Goal: Task Accomplishment & Management: Complete application form

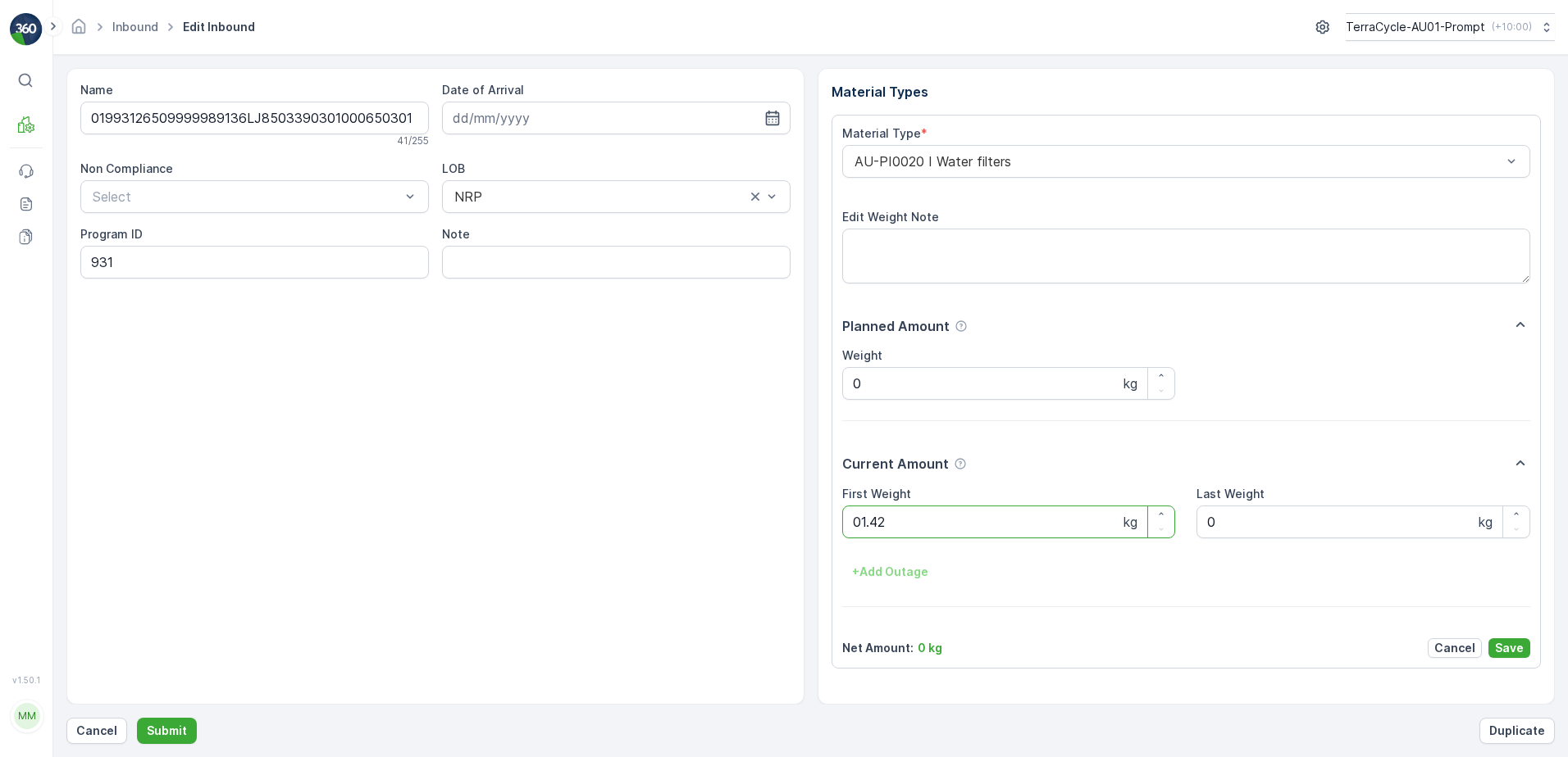
click at [137, 718] on button "Submit" at bounding box center [166, 731] width 60 height 27
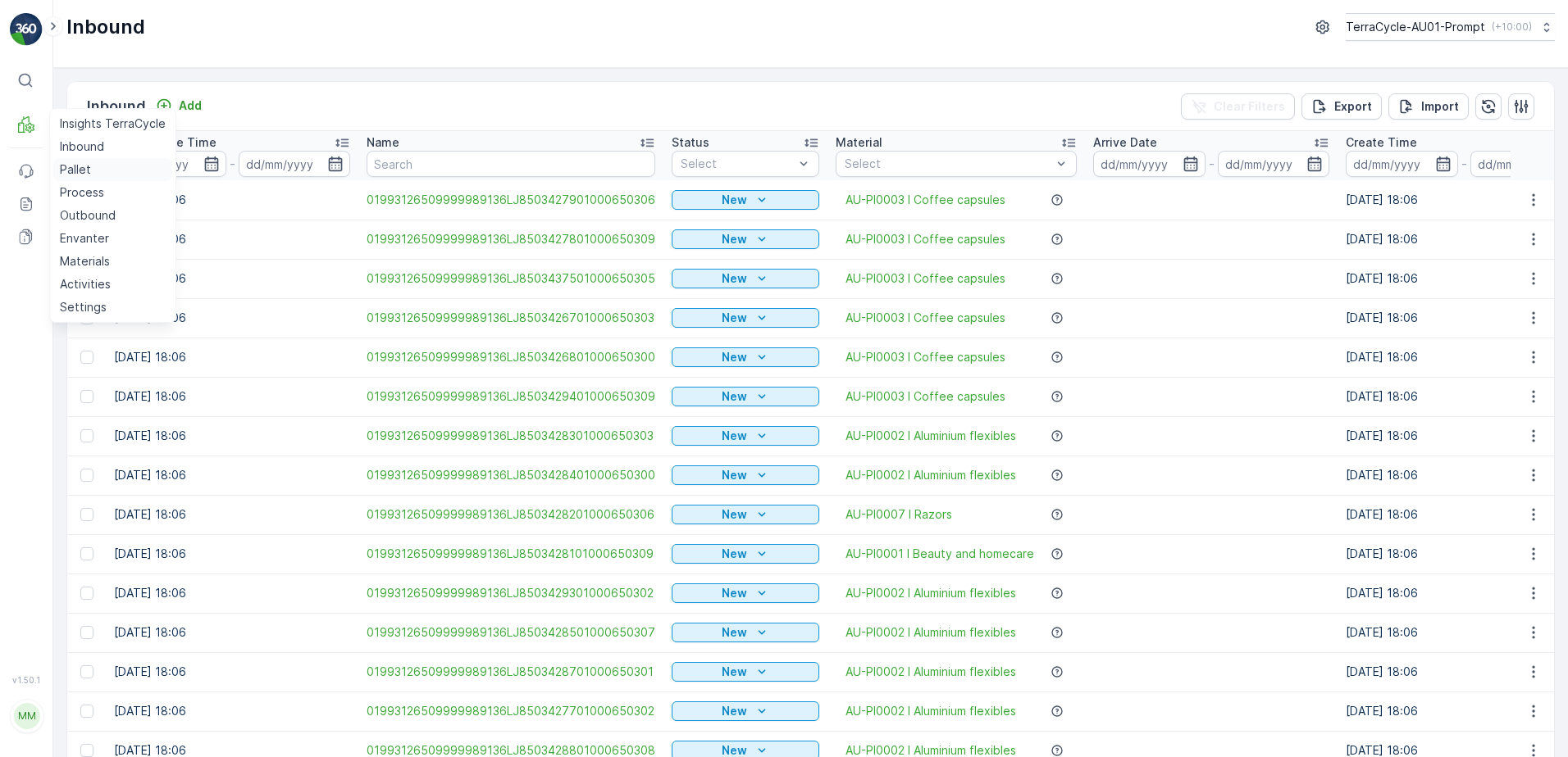
click at [82, 169] on p "Pallet" at bounding box center [75, 169] width 31 height 16
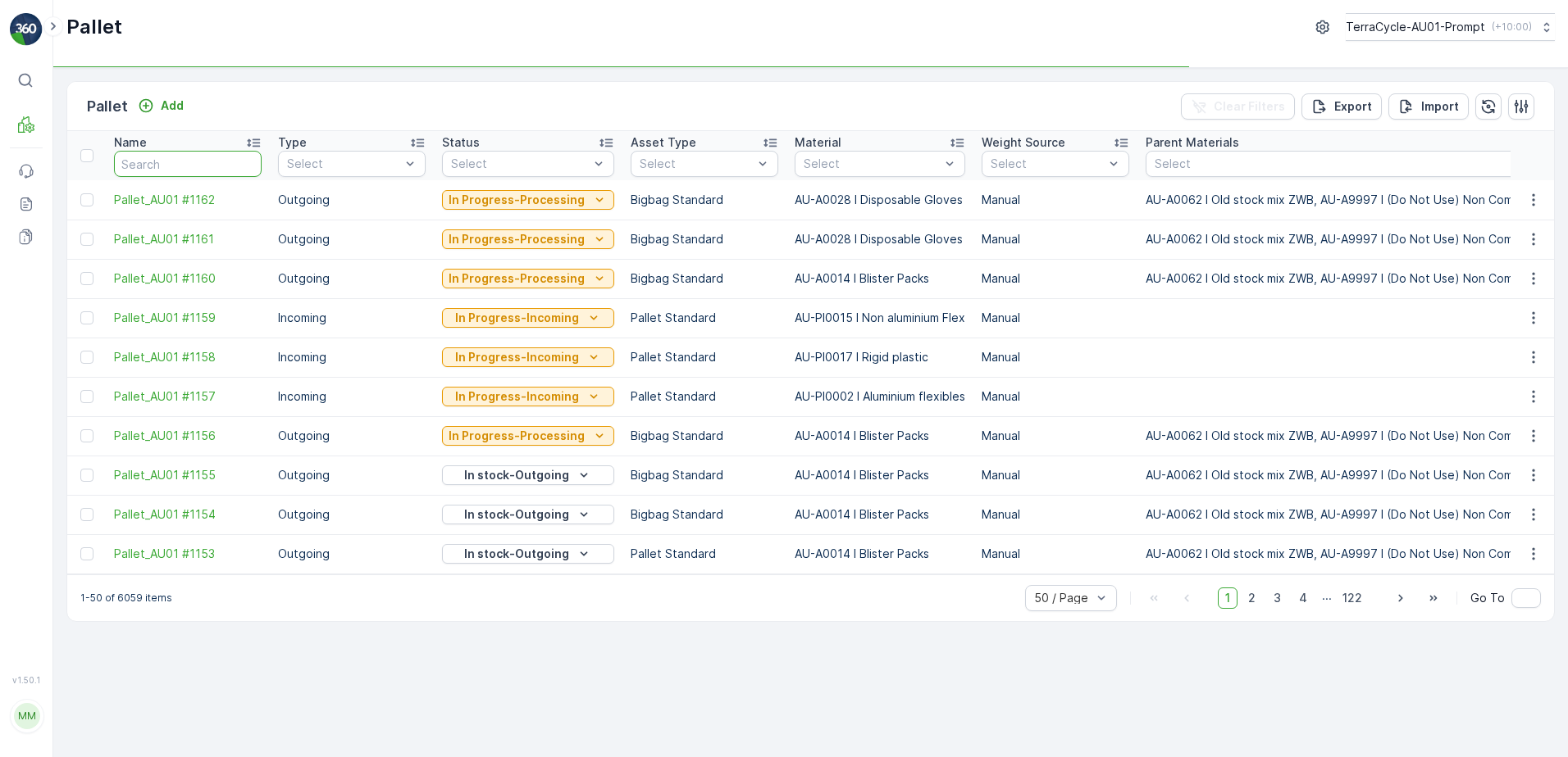
click at [179, 171] on input "text" at bounding box center [188, 164] width 148 height 27
type input "2"
click at [153, 160] on input "2" at bounding box center [188, 164] width 148 height 27
type input "2381"
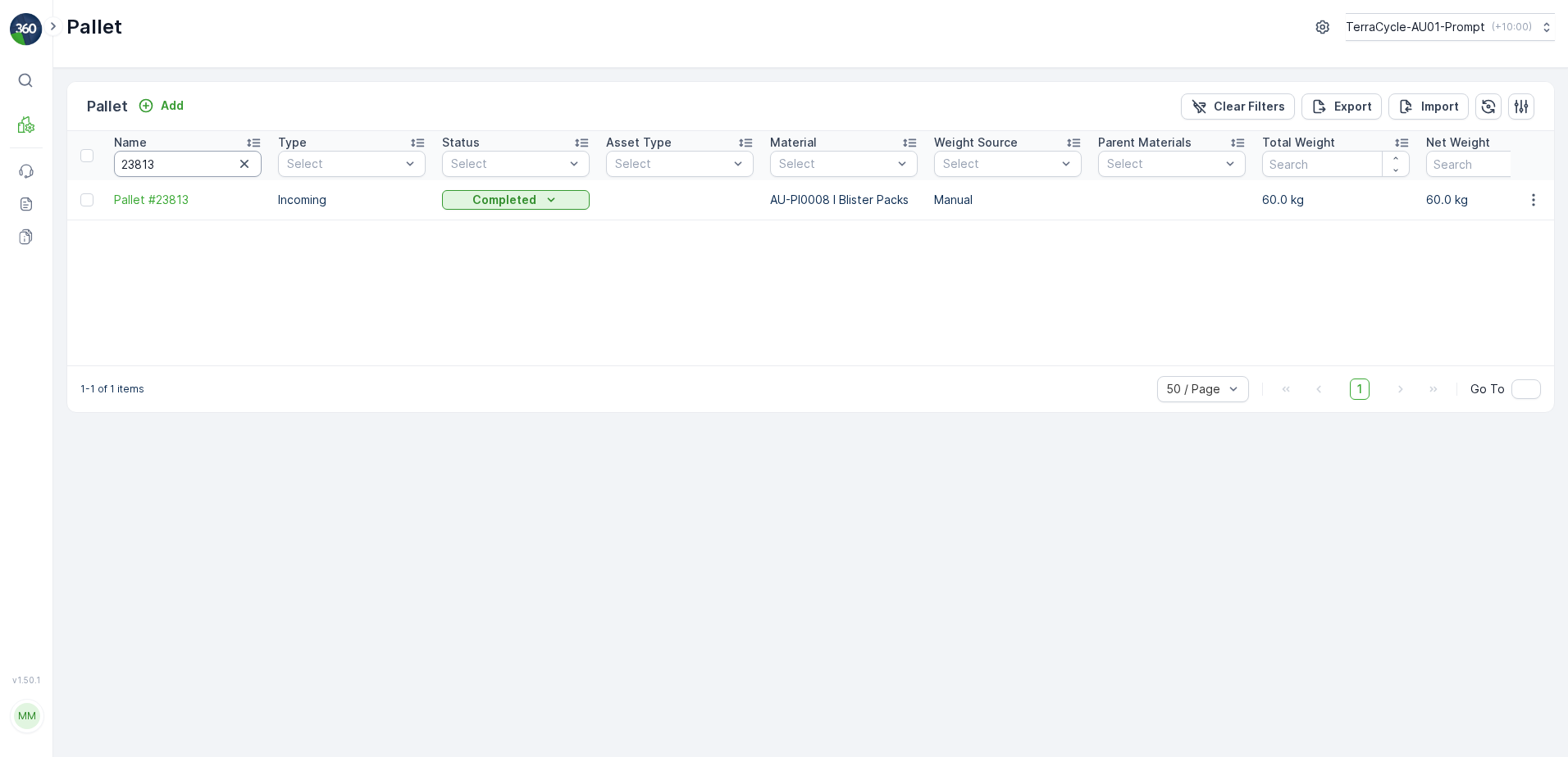
click at [170, 162] on input "23813" at bounding box center [188, 164] width 148 height 27
type input "2"
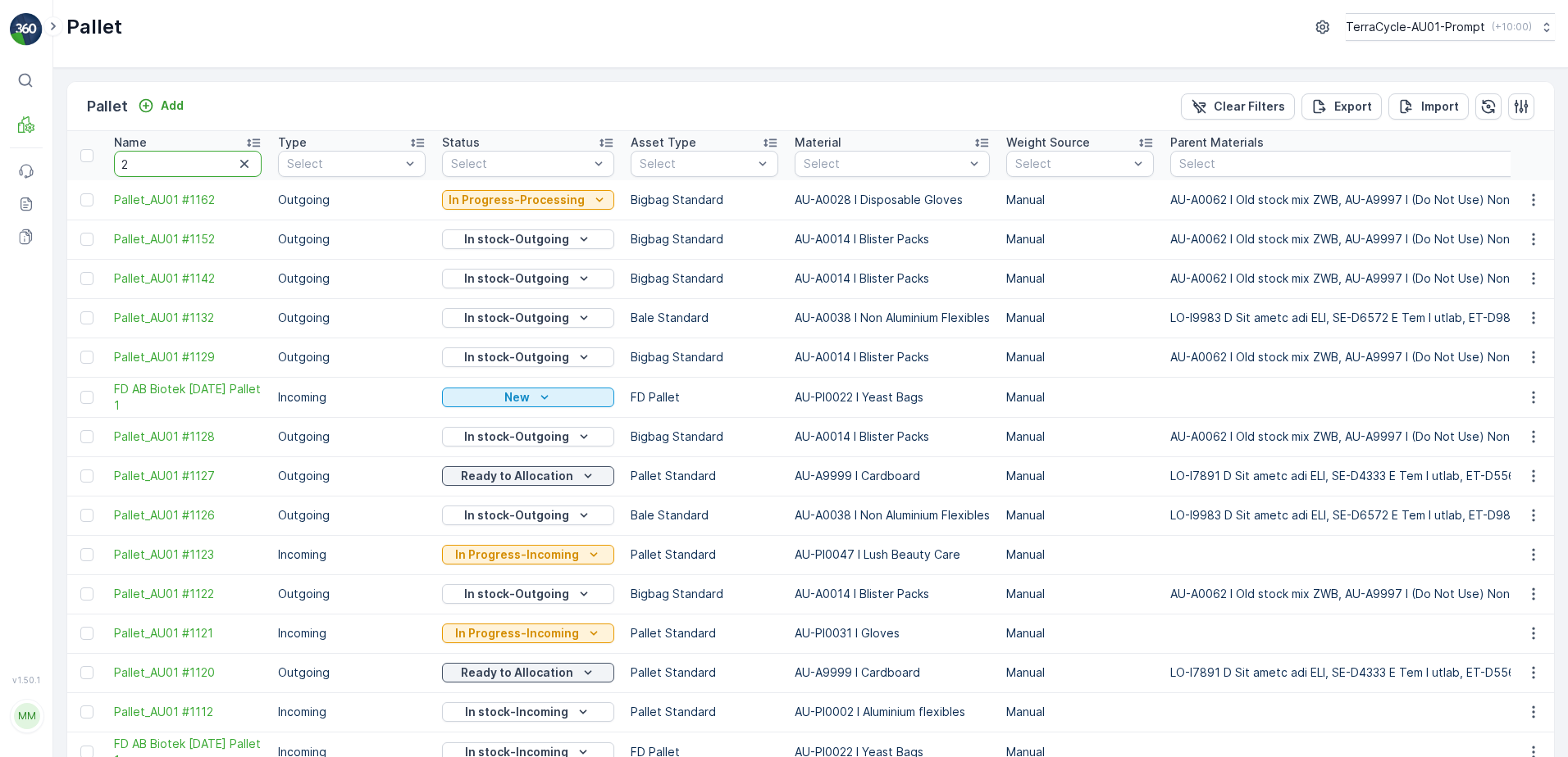
click at [141, 162] on input "2" at bounding box center [188, 164] width 148 height 27
type input "23562"
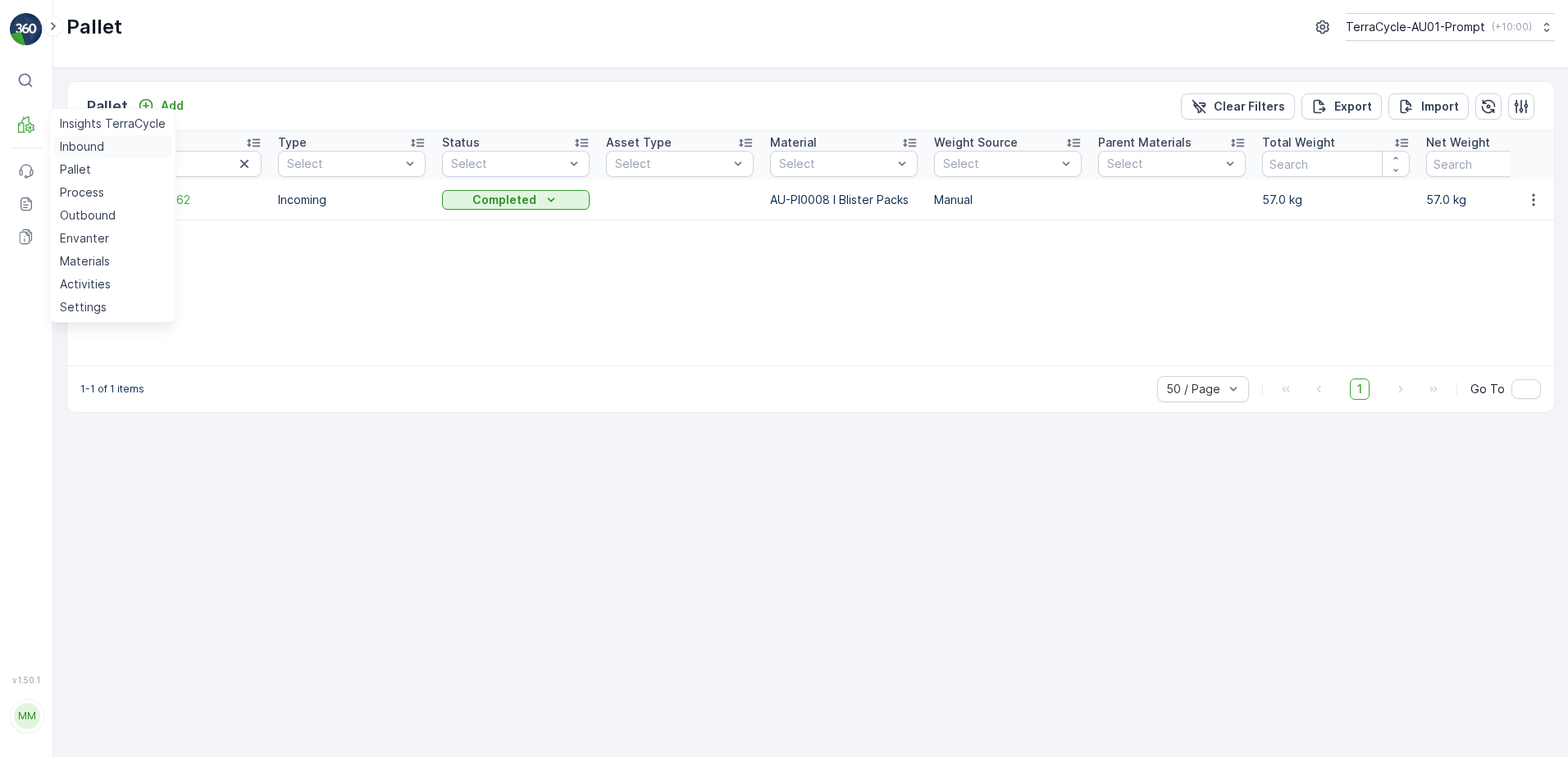
click at [94, 148] on p "Inbound" at bounding box center [82, 146] width 45 height 16
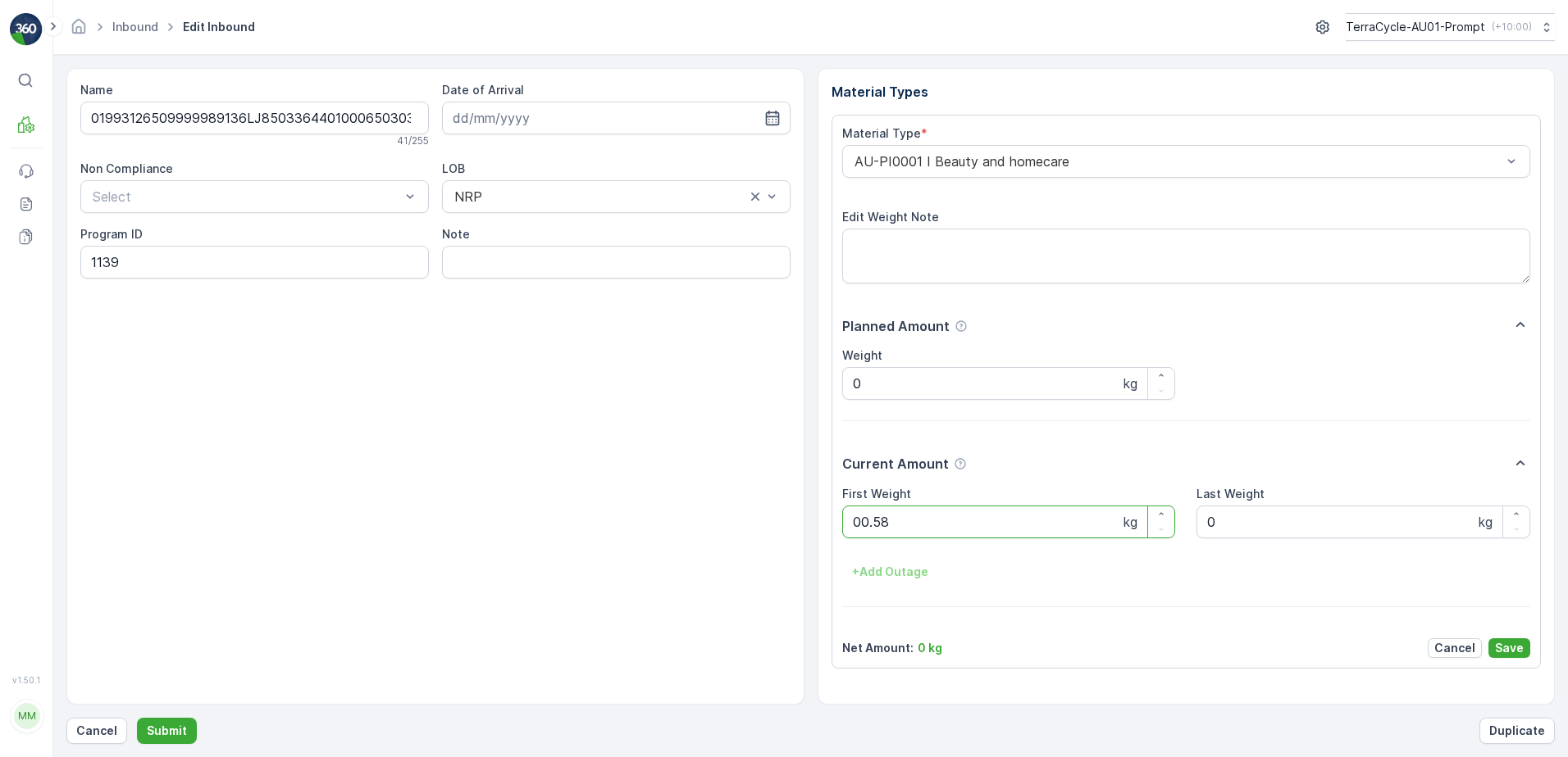
click at [137, 718] on button "Submit" at bounding box center [166, 731] width 60 height 27
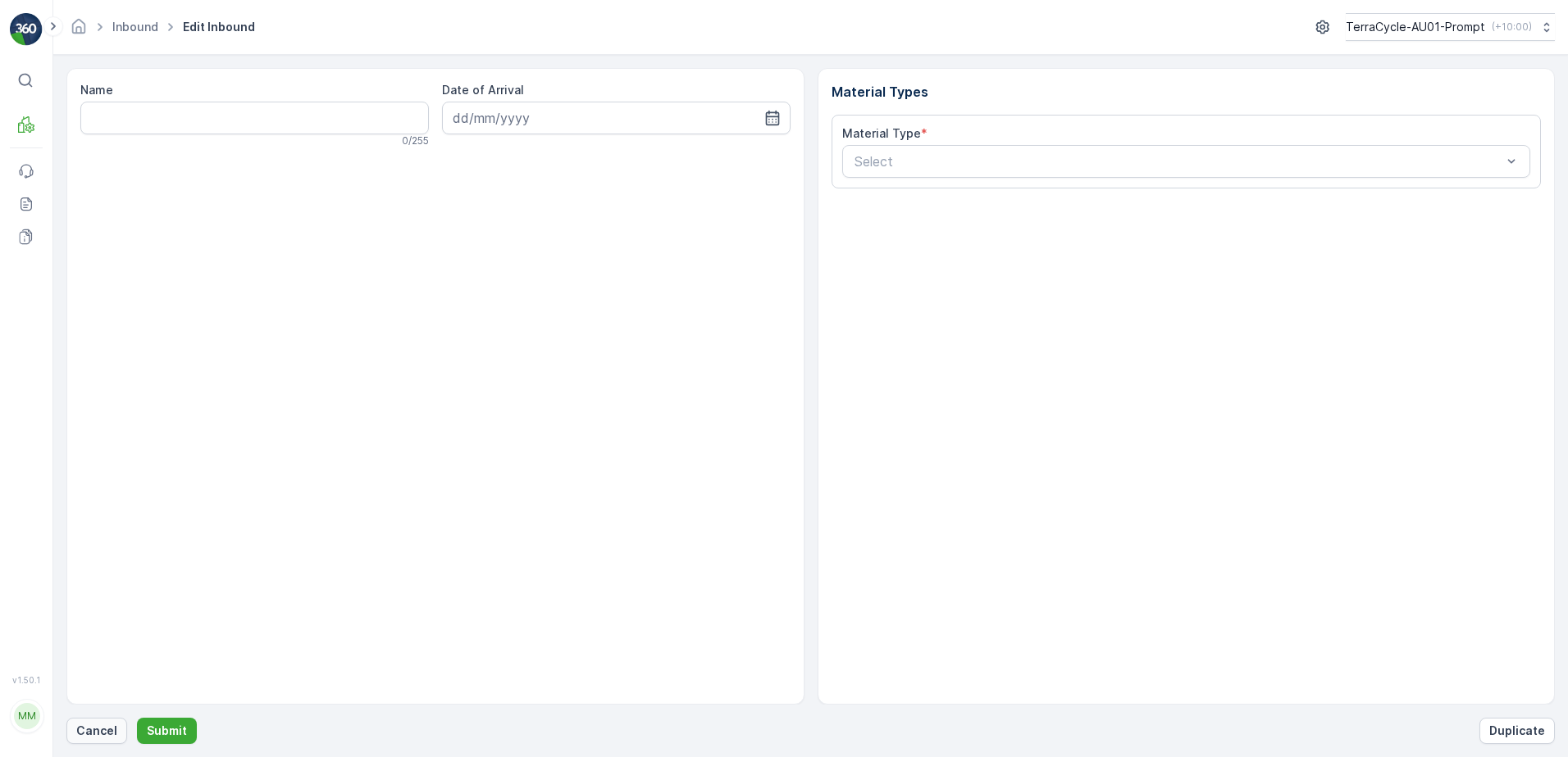
click at [73, 738] on button "Cancel" at bounding box center [97, 731] width 61 height 27
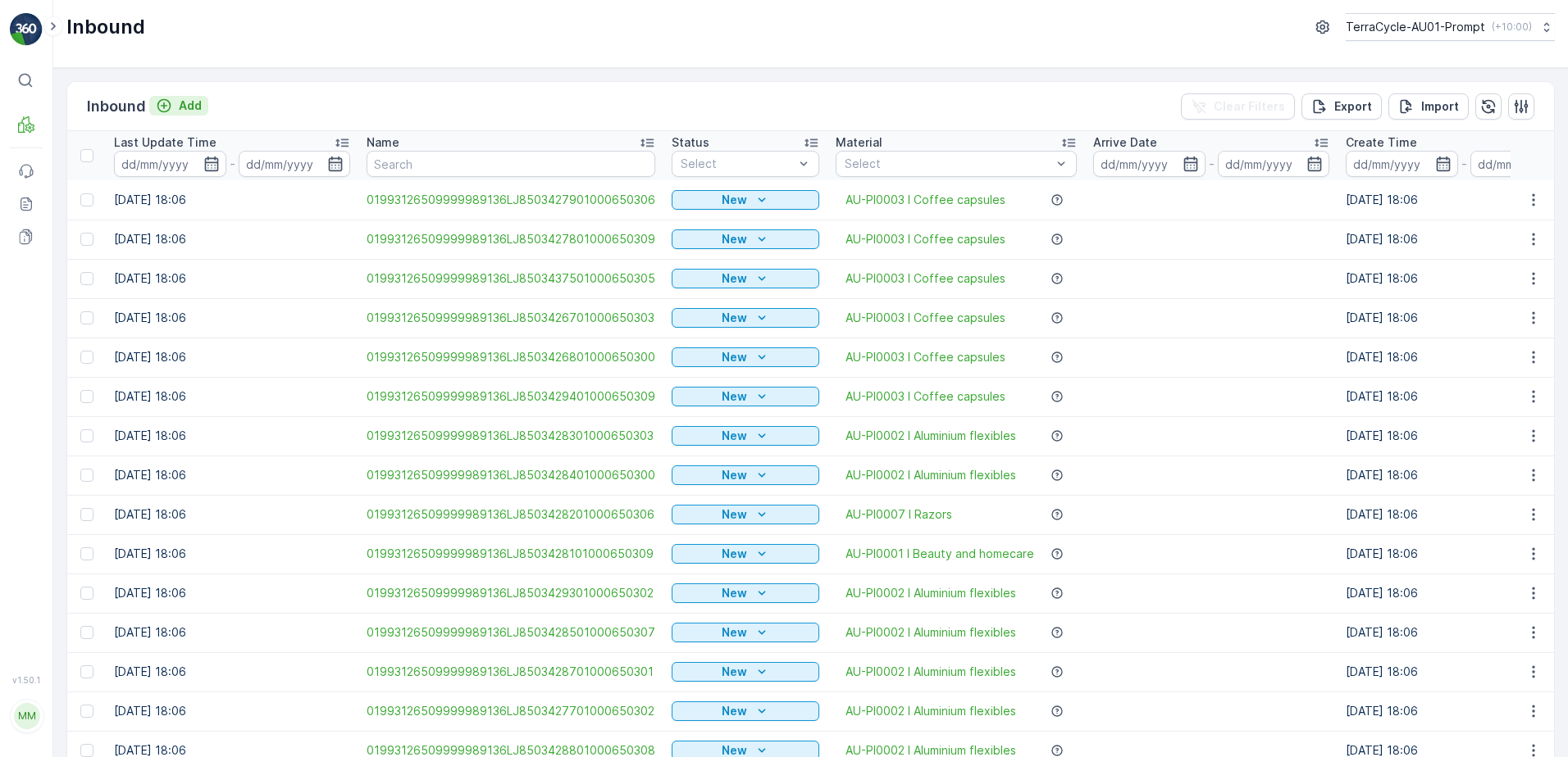
click at [199, 102] on p "Add" at bounding box center [191, 105] width 23 height 16
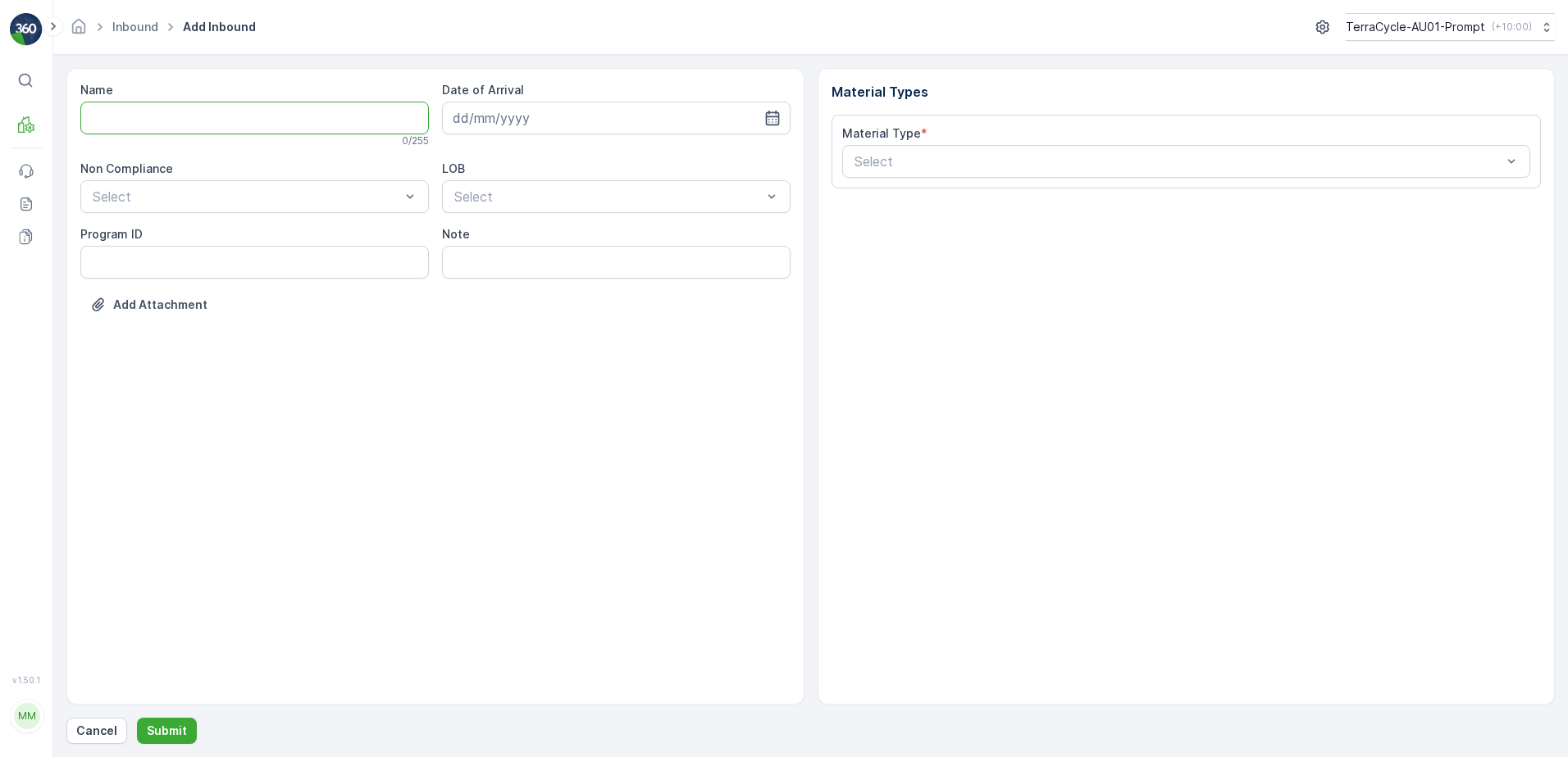
click at [191, 124] on input "Name" at bounding box center [255, 117] width 349 height 33
type input "01993126509999989136LJ8502463301000650309"
click at [137, 718] on button "Submit" at bounding box center [166, 731] width 60 height 27
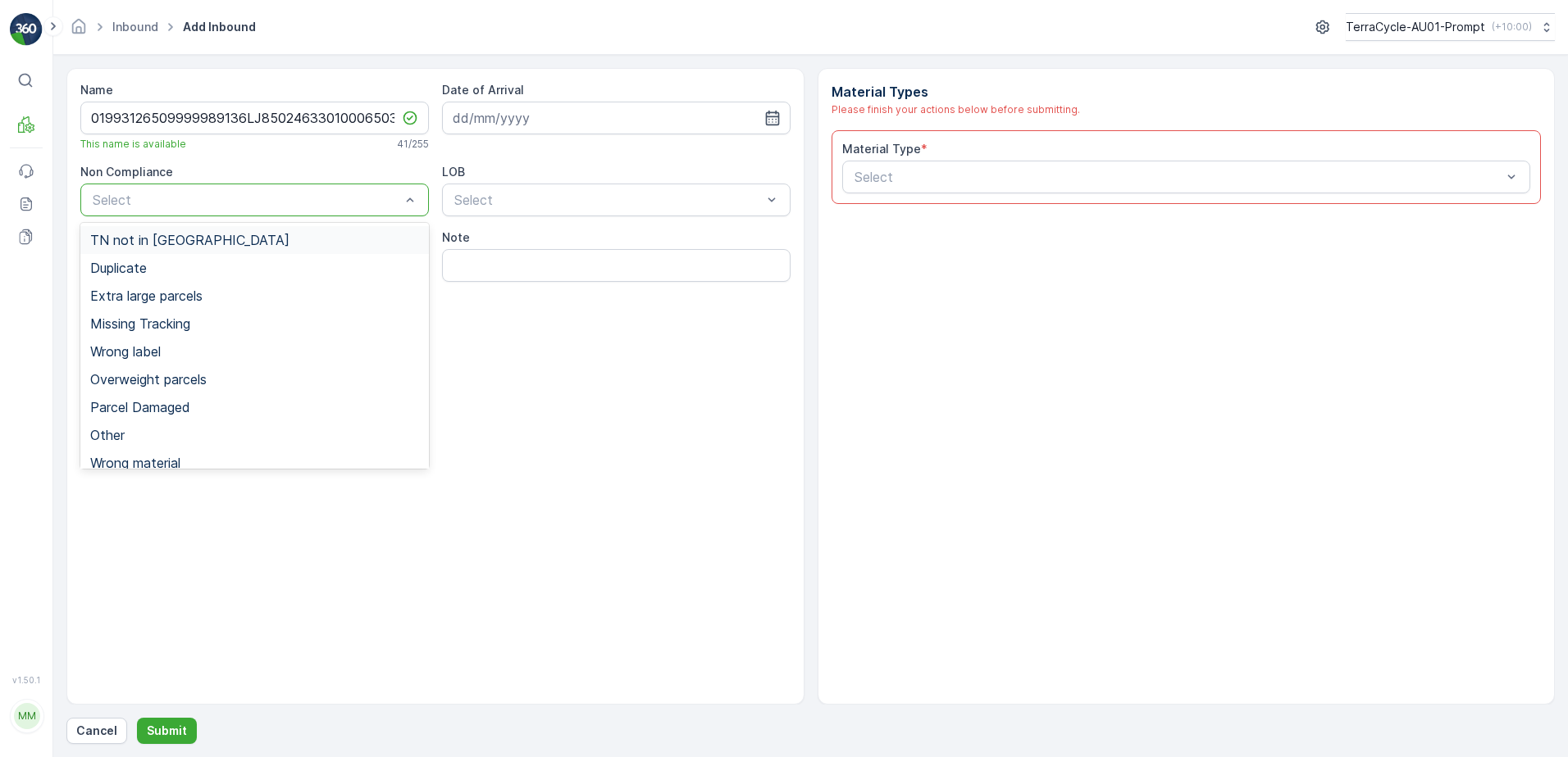
click at [179, 189] on div "Select" at bounding box center [255, 200] width 349 height 33
click at [167, 246] on span "TN not in [GEOGRAPHIC_DATA]" at bounding box center [190, 241] width 199 height 15
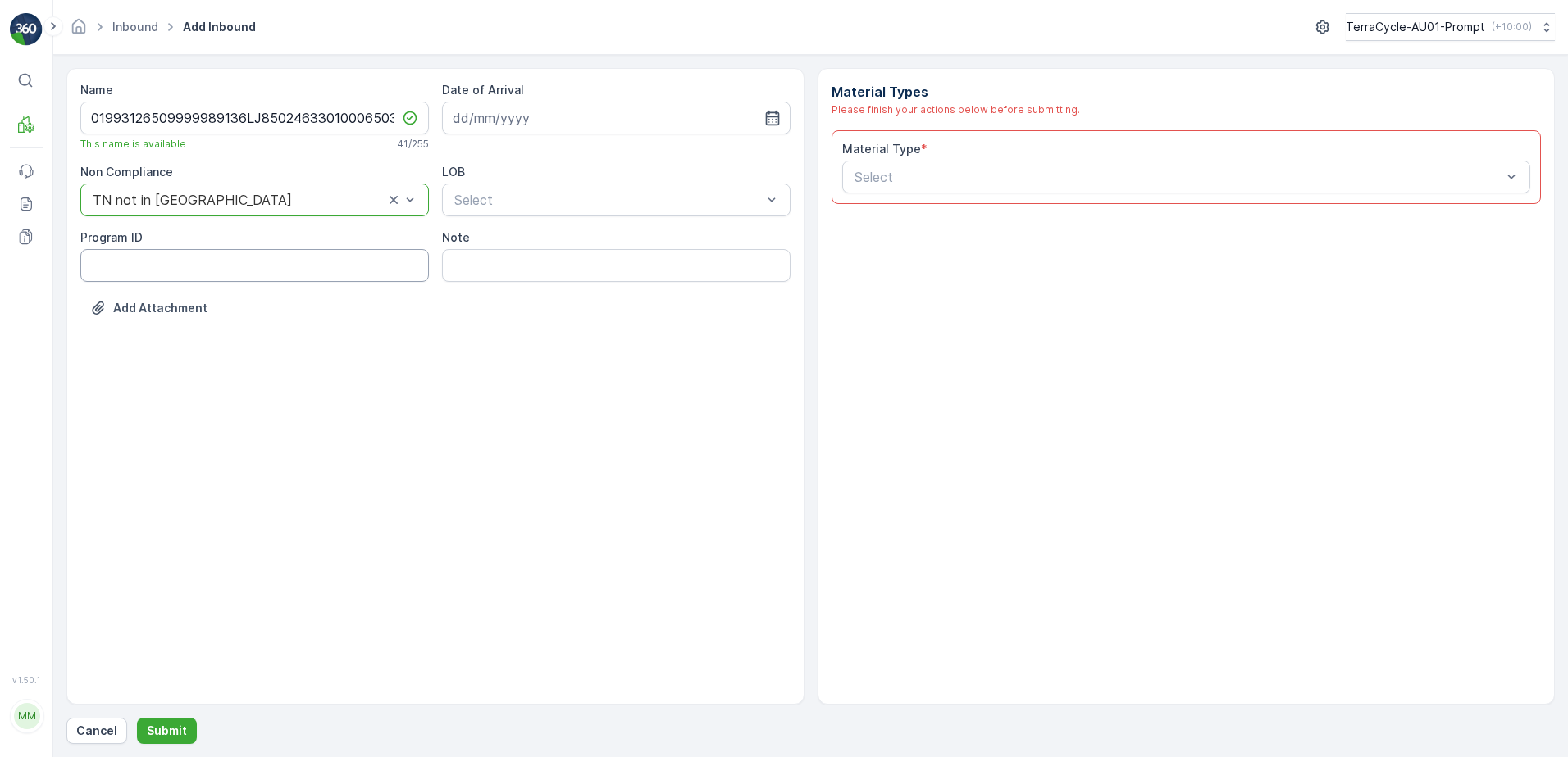
click at [96, 269] on ID "Program ID" at bounding box center [255, 265] width 349 height 33
type ID "1087"
drag, startPoint x: 611, startPoint y: 117, endPoint x: 692, endPoint y: 136, distance: 83.2
click at [614, 116] on input at bounding box center [616, 117] width 349 height 33
click at [503, 297] on div "15" at bounding box center [500, 288] width 27 height 27
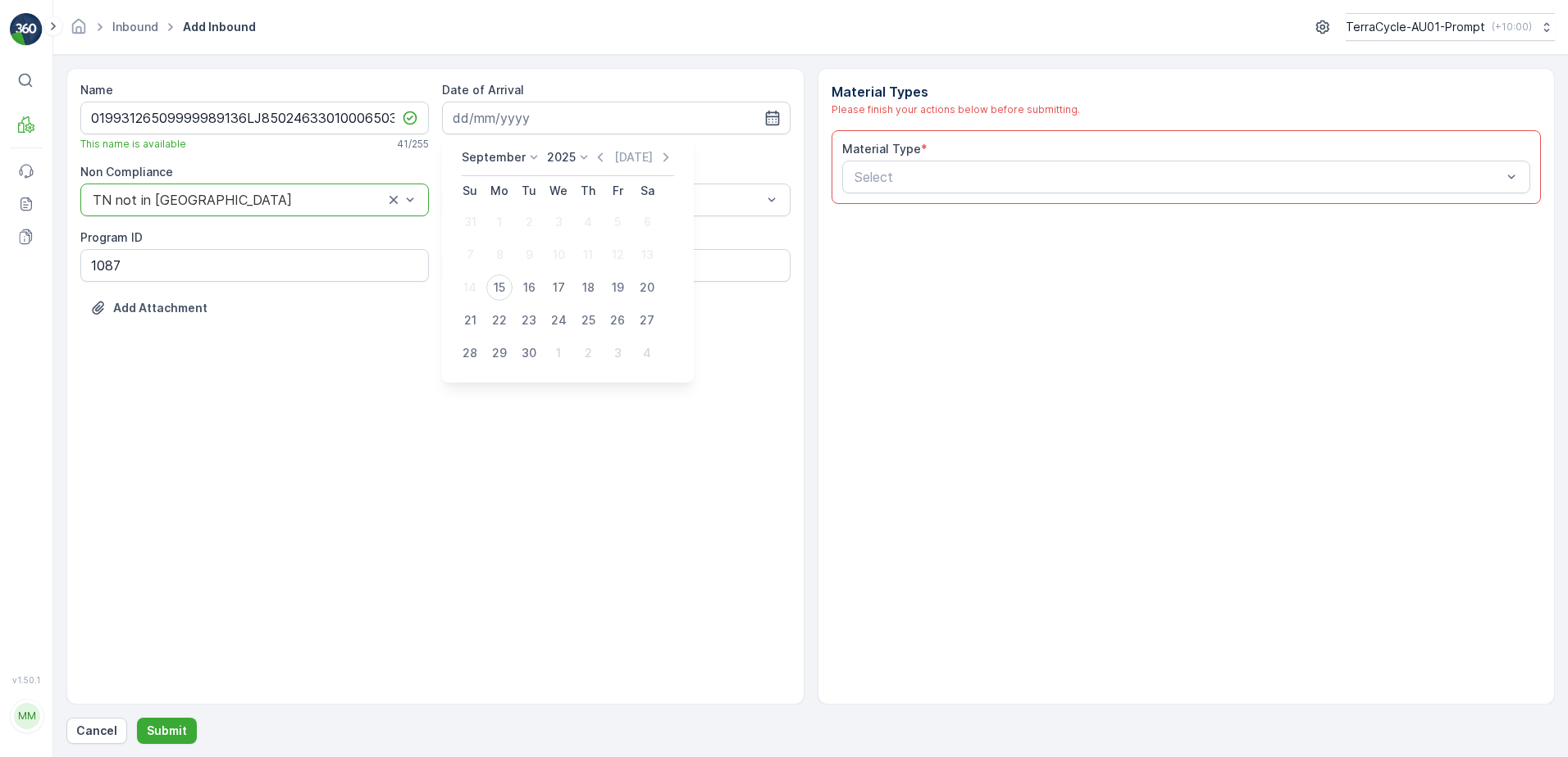
type input "[DATE]"
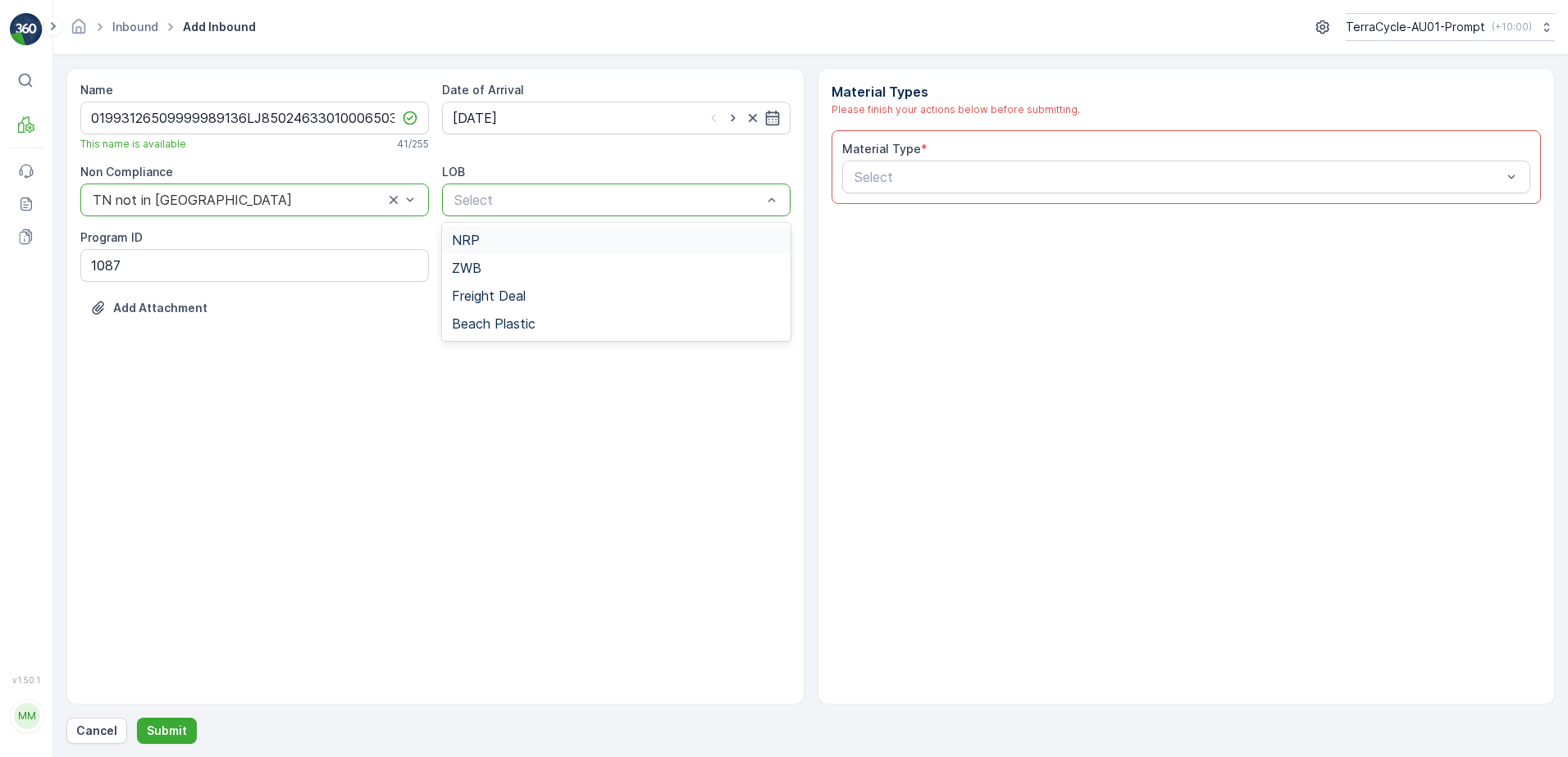
drag, startPoint x: 536, startPoint y: 238, endPoint x: 671, endPoint y: 238, distance: 135.0
click at [538, 238] on div "NRP" at bounding box center [616, 241] width 329 height 15
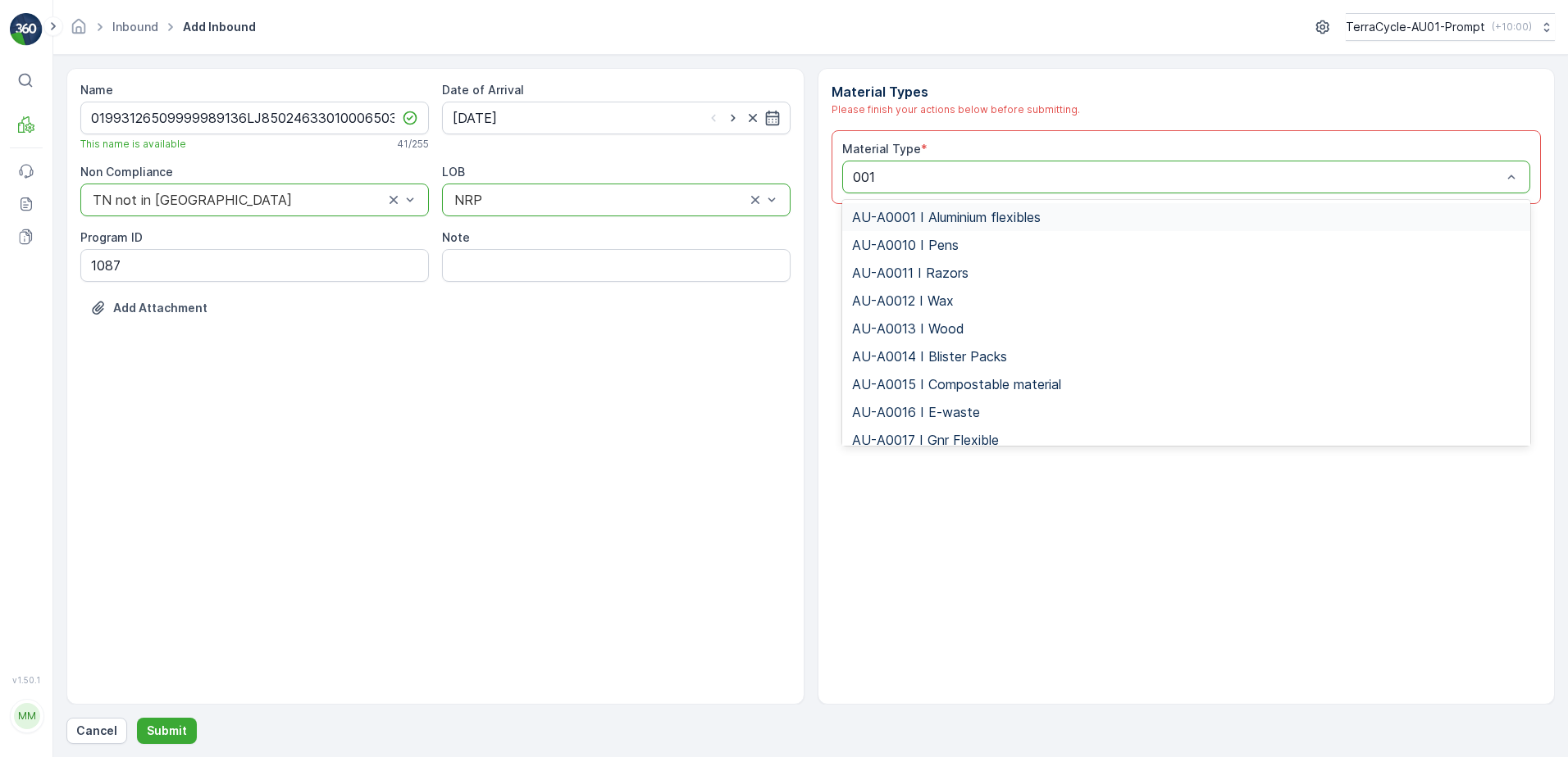
type input "0016"
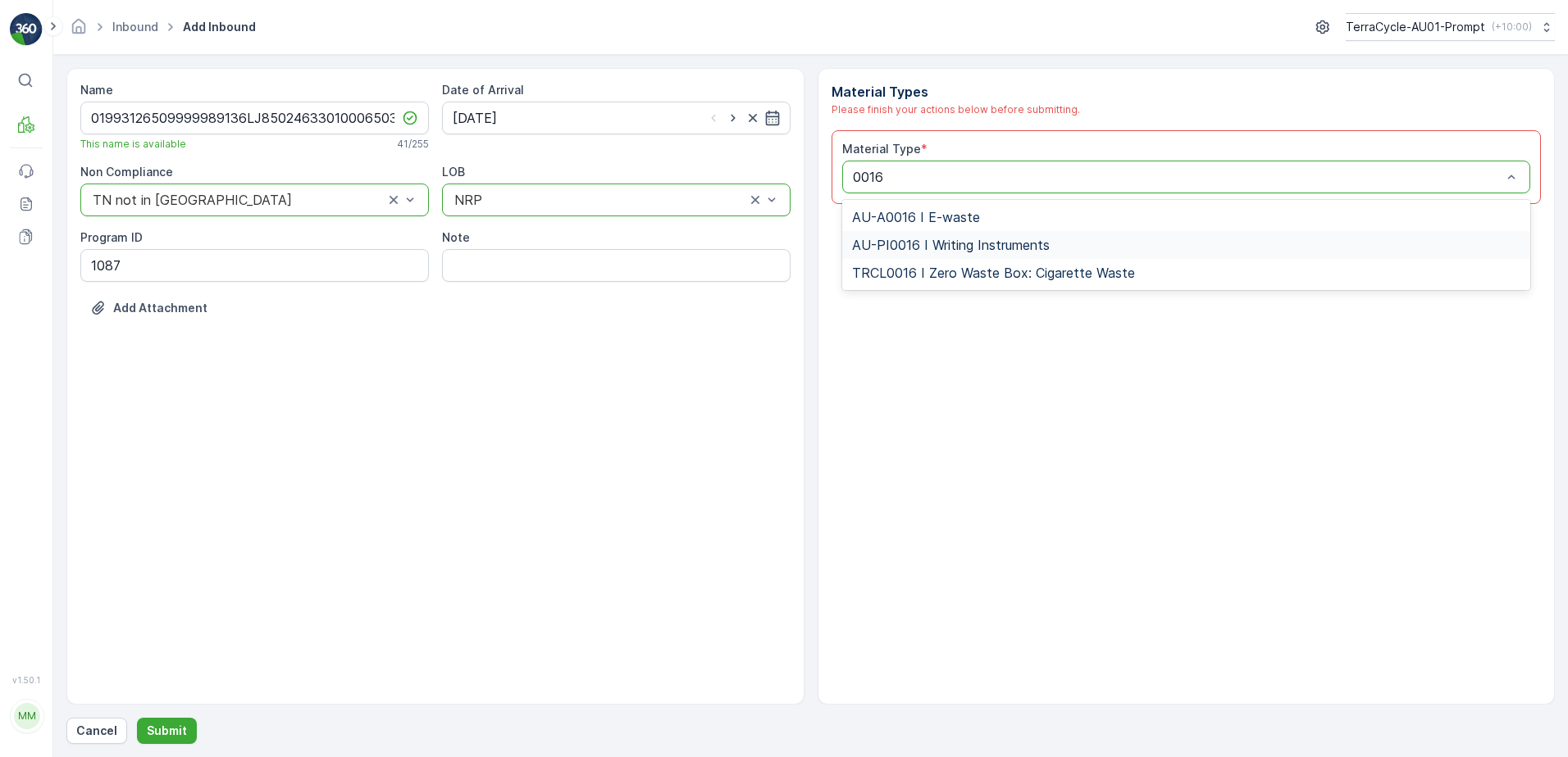
click at [980, 247] on span "AU-PI0016 I Writing Instruments" at bounding box center [951, 245] width 197 height 15
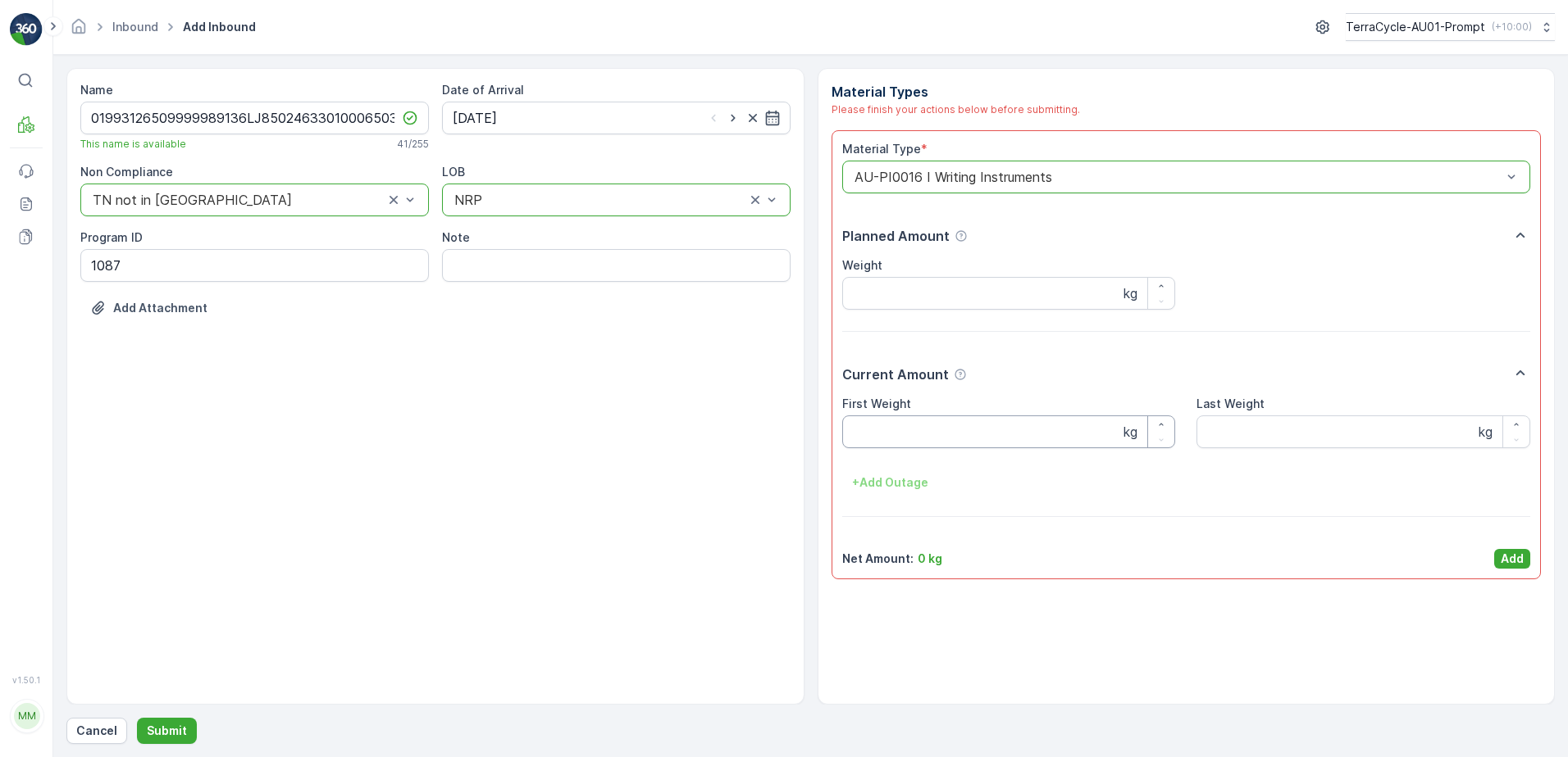
click at [912, 428] on Weight "First Weight" at bounding box center [1009, 431] width 334 height 33
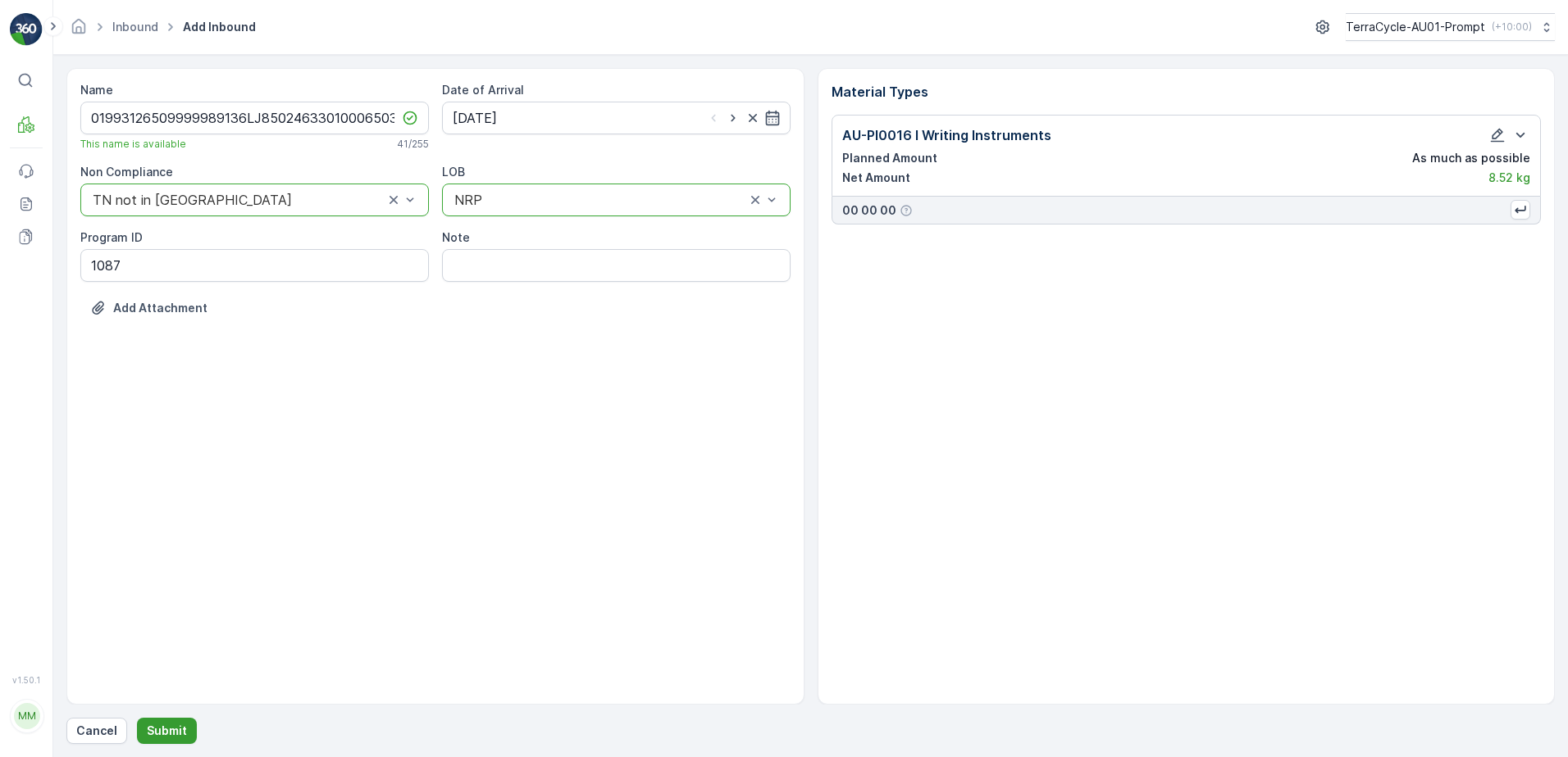
click at [143, 730] on button "Submit" at bounding box center [166, 731] width 60 height 27
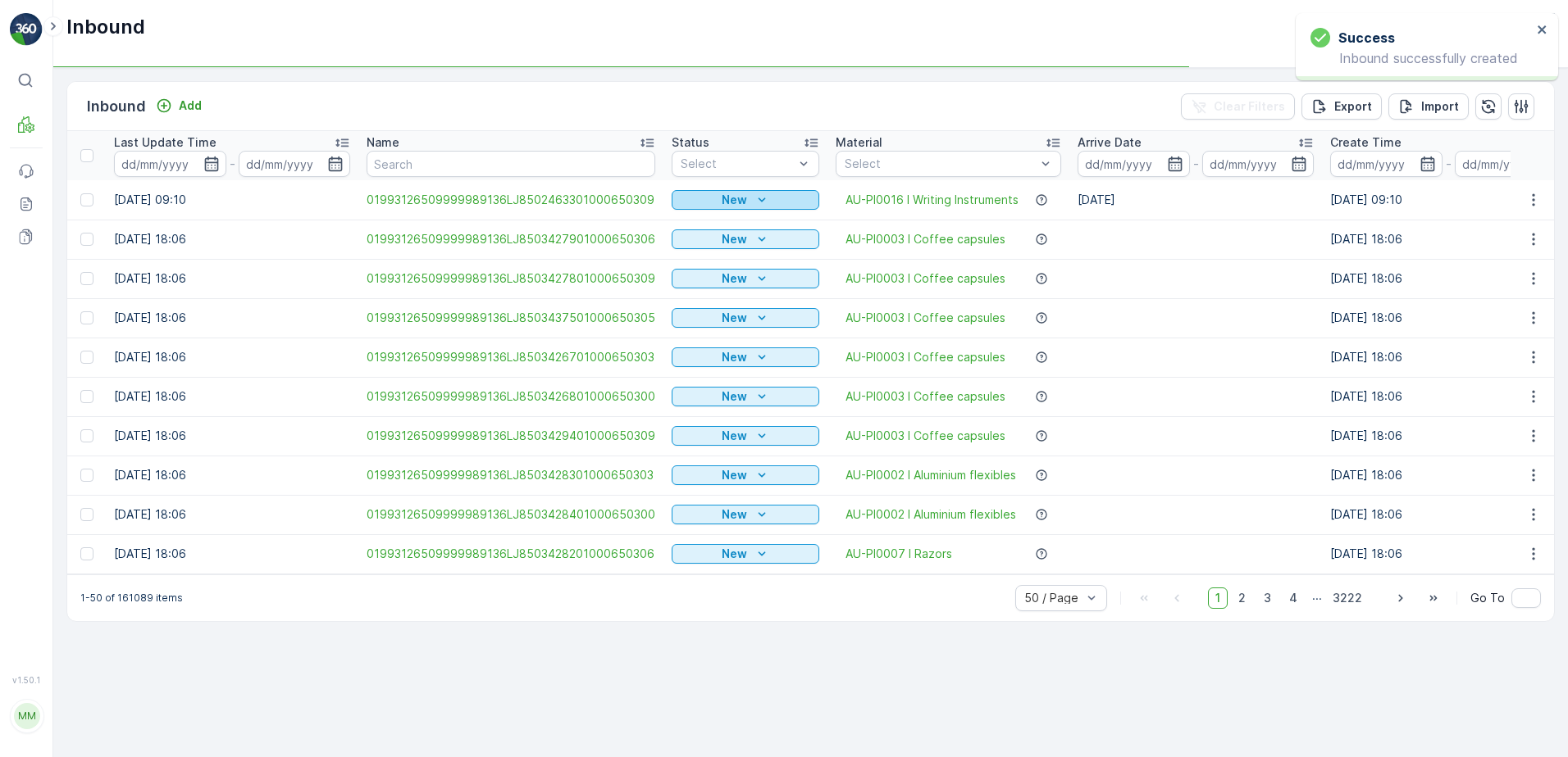
click at [748, 194] on div "New" at bounding box center [745, 199] width 135 height 16
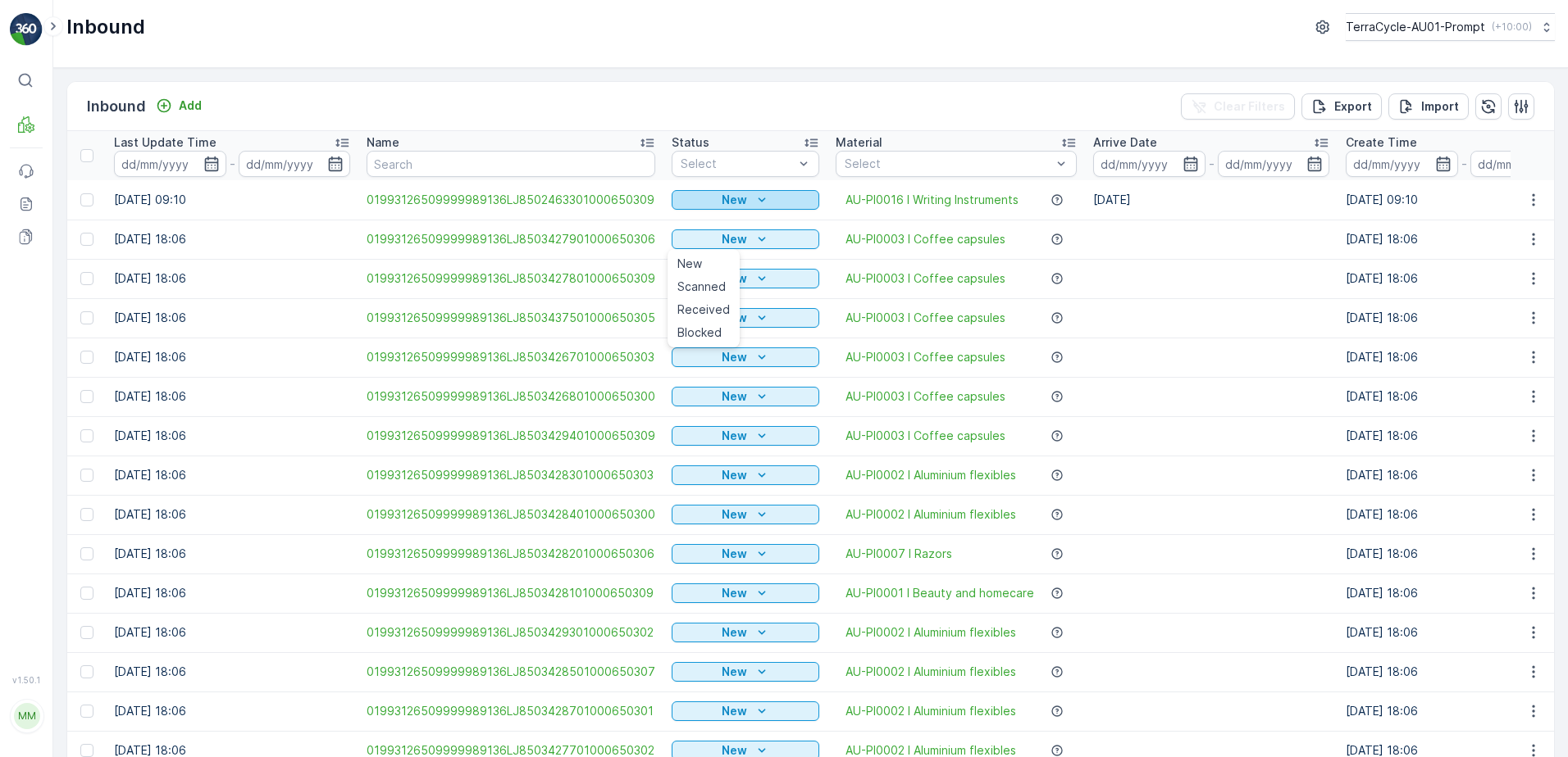
click at [754, 198] on icon "New" at bounding box center [761, 199] width 16 height 16
drag, startPoint x: 713, startPoint y: 251, endPoint x: 736, endPoint y: 172, distance: 82.3
click at [713, 248] on span "Scanned" at bounding box center [701, 247] width 48 height 16
click at [754, 197] on icon "New" at bounding box center [761, 199] width 16 height 16
click at [683, 247] on span "Scanned" at bounding box center [701, 247] width 48 height 16
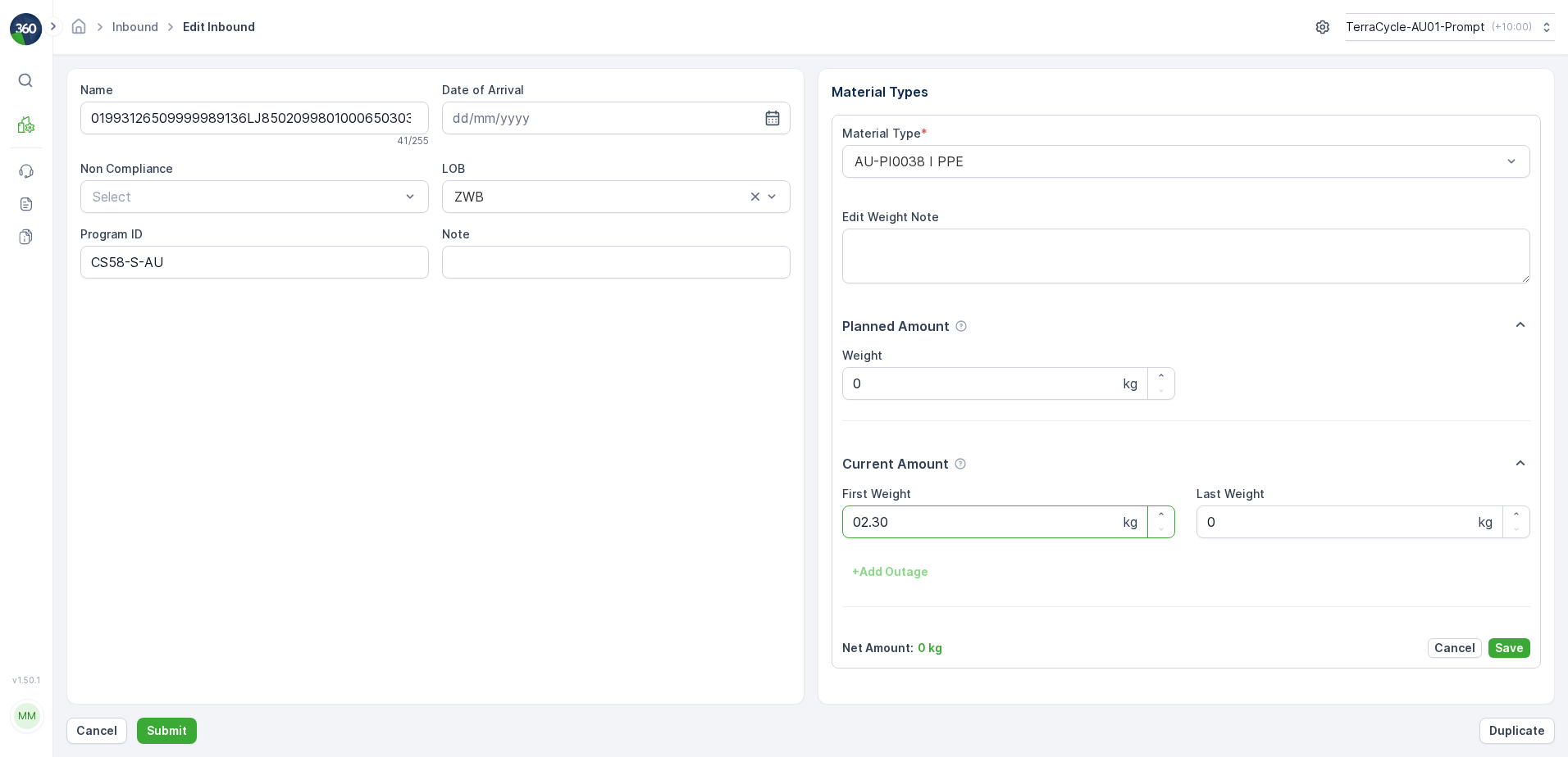
click at [137, 718] on button "Submit" at bounding box center [166, 731] width 60 height 27
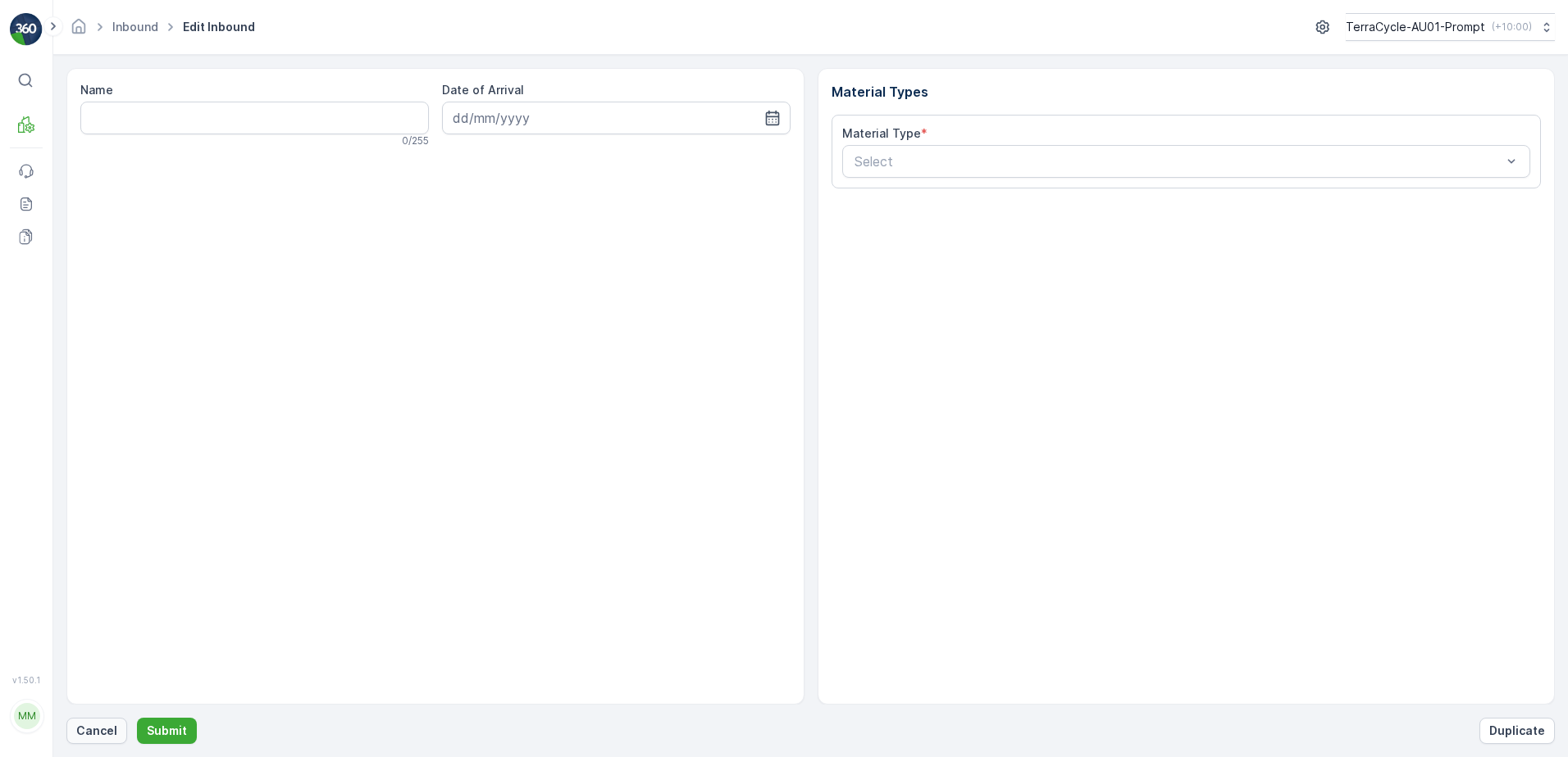
click at [104, 734] on p "Cancel" at bounding box center [96, 730] width 41 height 16
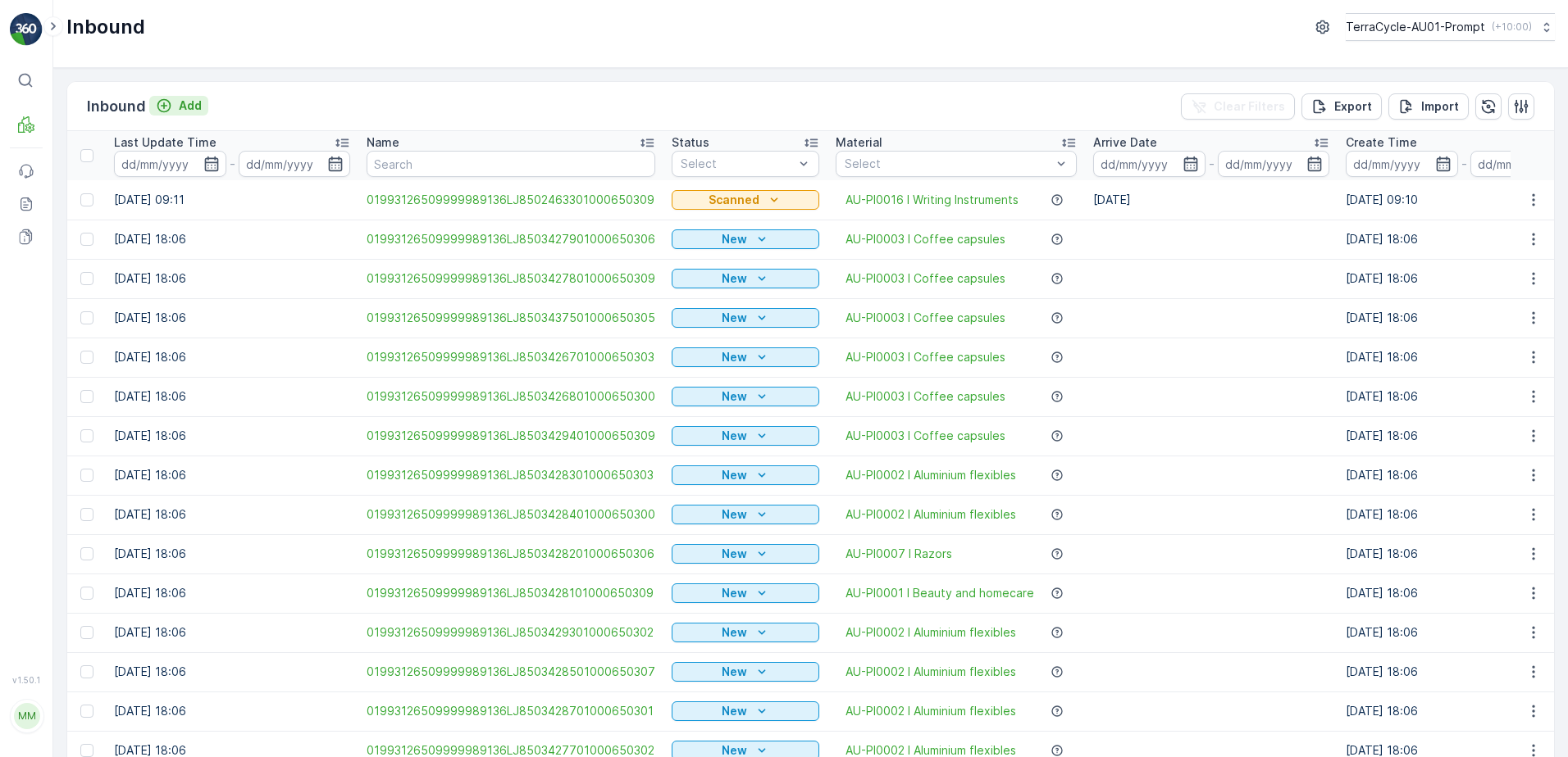
click at [198, 104] on p "Add" at bounding box center [191, 105] width 23 height 16
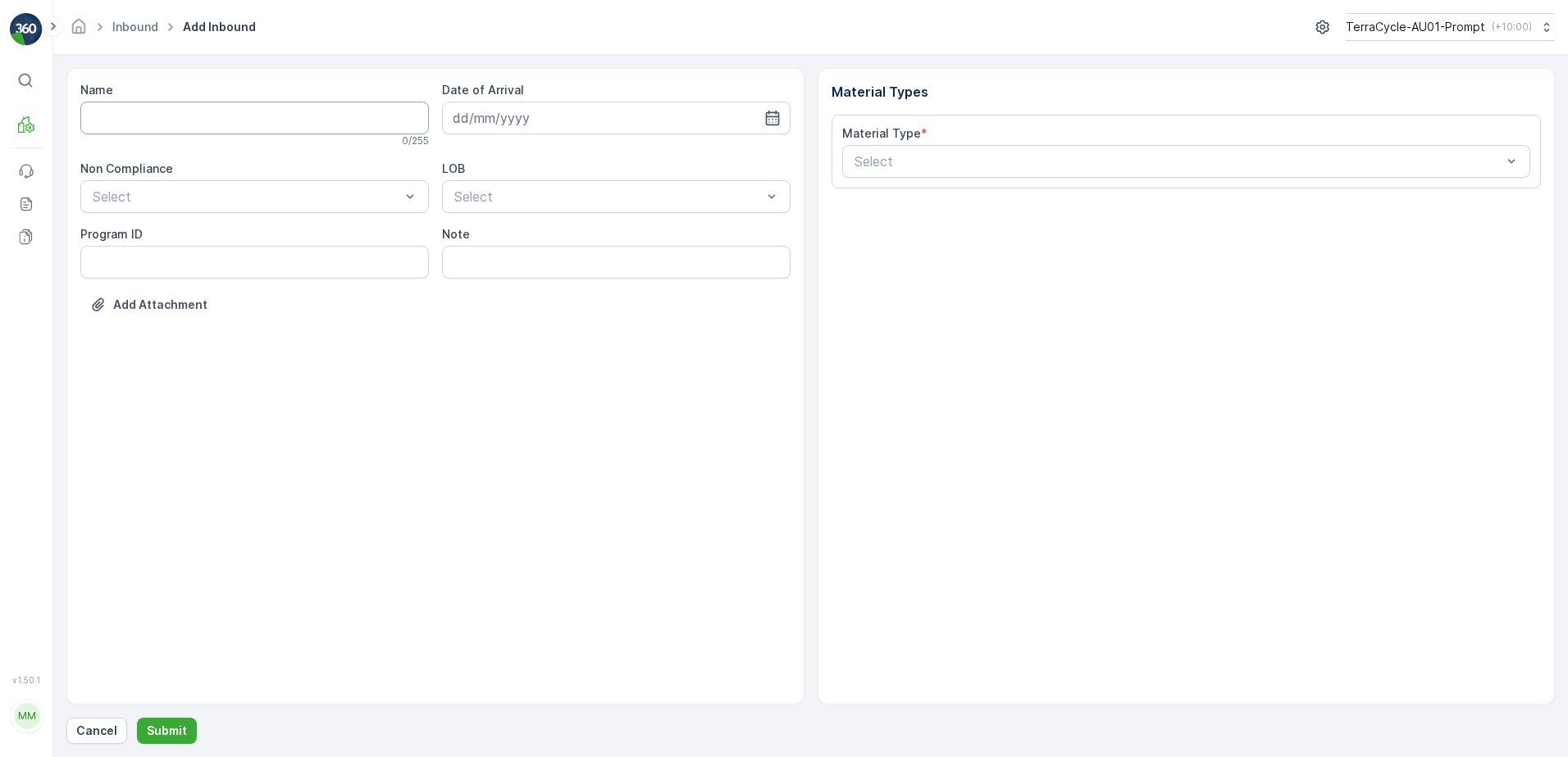
click at [189, 117] on input "Name" at bounding box center [255, 117] width 349 height 33
type input "01993126509999989136LJ8503444001000650300"
click at [137, 718] on button "Submit" at bounding box center [166, 731] width 60 height 27
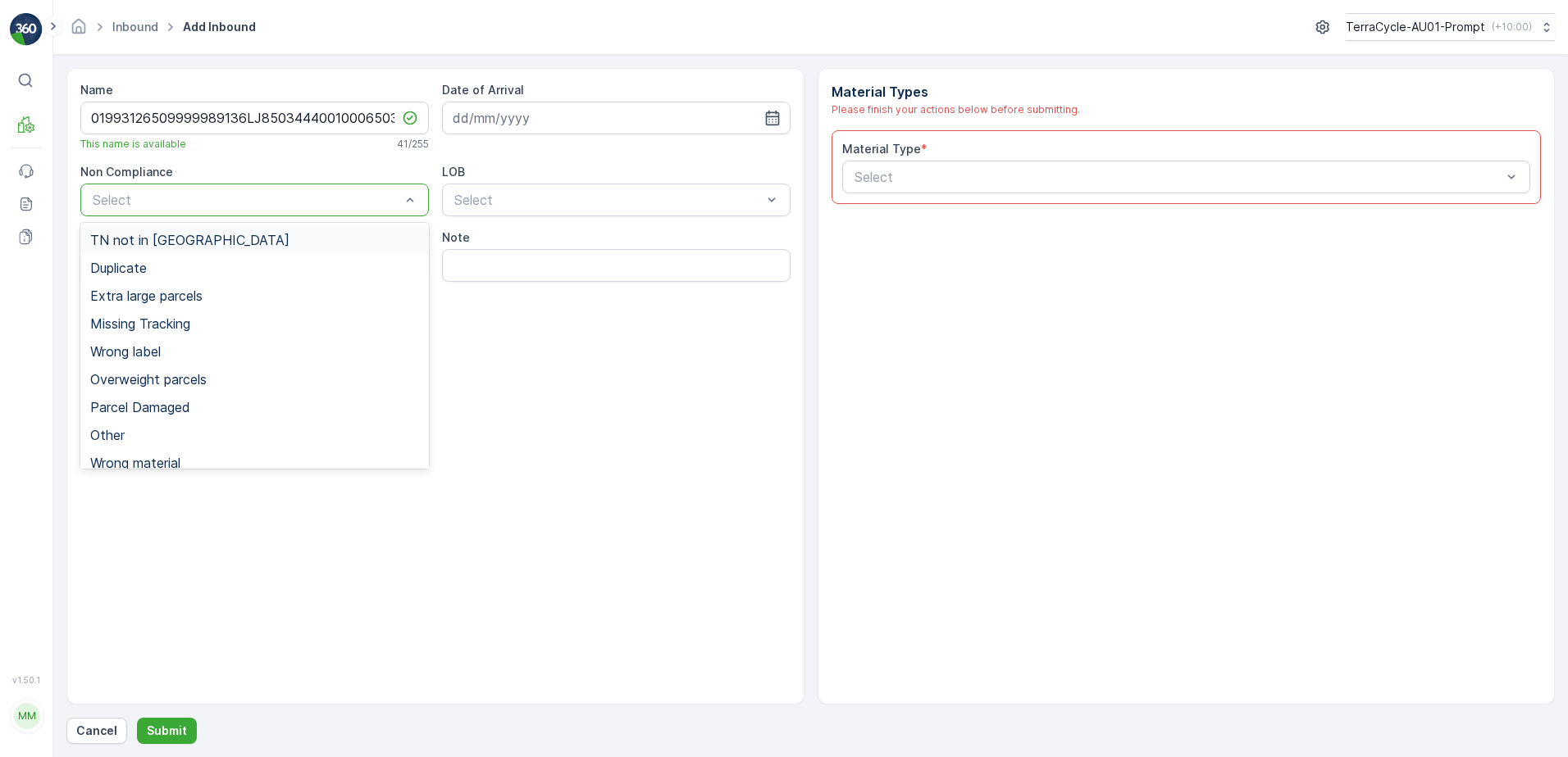
click at [217, 241] on div "TN not in [GEOGRAPHIC_DATA]" at bounding box center [254, 241] width 329 height 15
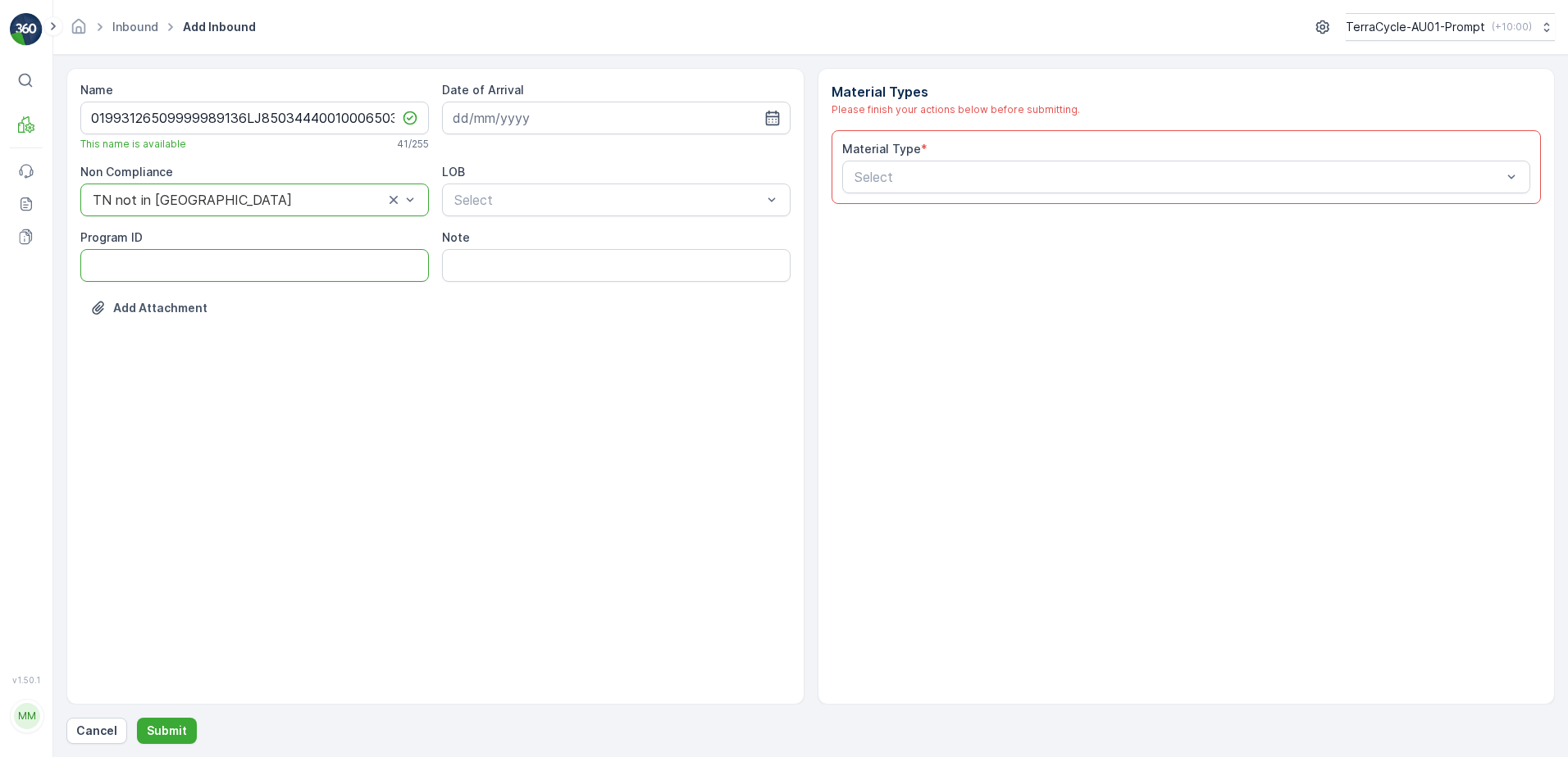
click at [152, 270] on ID "Program ID" at bounding box center [255, 265] width 349 height 33
type ID "2269"
click at [636, 113] on input at bounding box center [616, 117] width 349 height 33
drag, startPoint x: 495, startPoint y: 287, endPoint x: 519, endPoint y: 244, distance: 49.2
click at [501, 271] on td "15" at bounding box center [499, 287] width 29 height 33
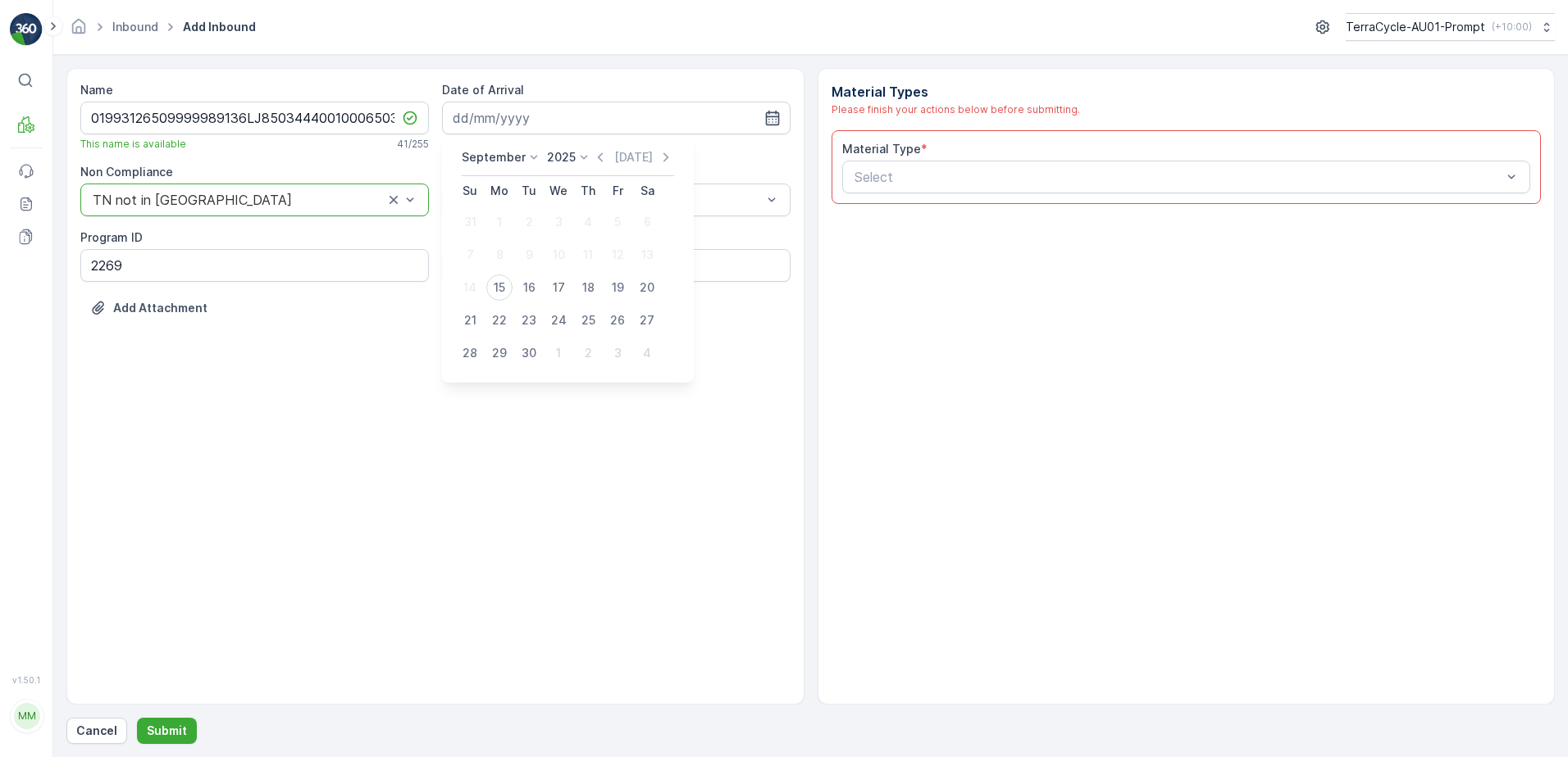
drag, startPoint x: 497, startPoint y: 294, endPoint x: 566, endPoint y: 235, distance: 90.8
click at [506, 285] on div "15" at bounding box center [500, 288] width 27 height 27
type input "[DATE]"
click at [635, 187] on div "Select" at bounding box center [616, 200] width 349 height 33
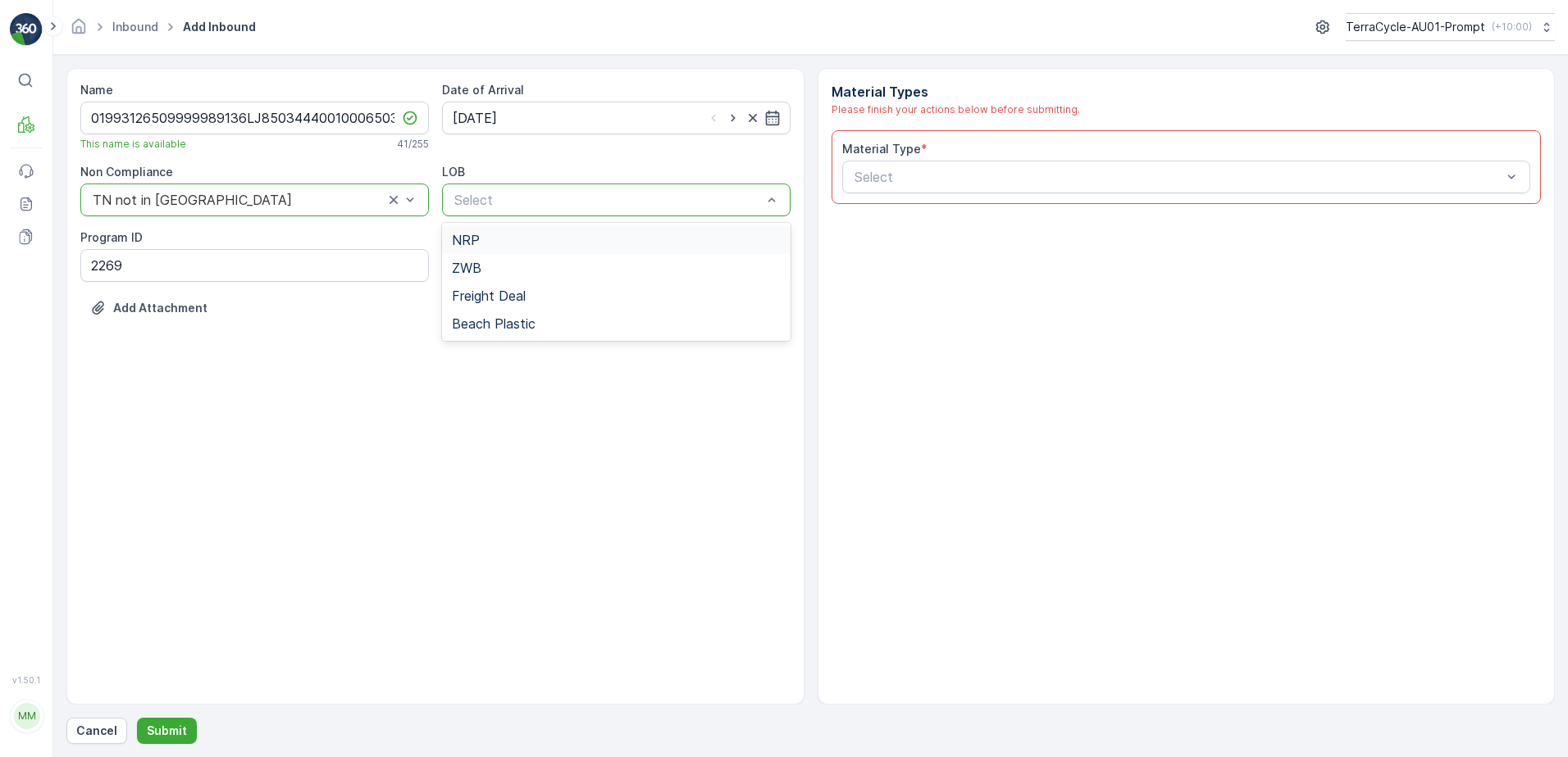
drag, startPoint x: 540, startPoint y: 252, endPoint x: 659, endPoint y: 227, distance: 121.6
click at [541, 252] on div "NRP" at bounding box center [616, 240] width 349 height 27
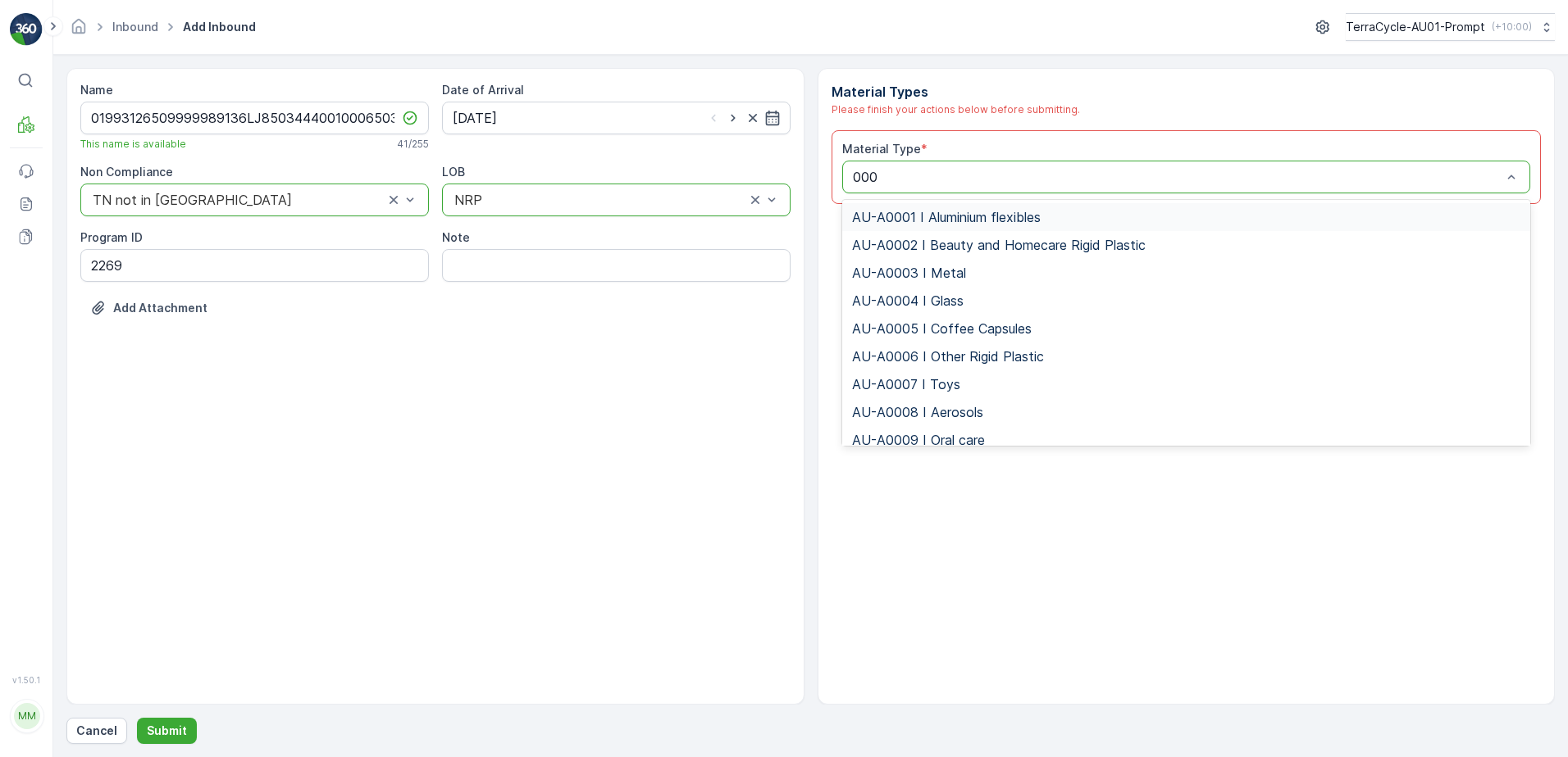
type input "0002"
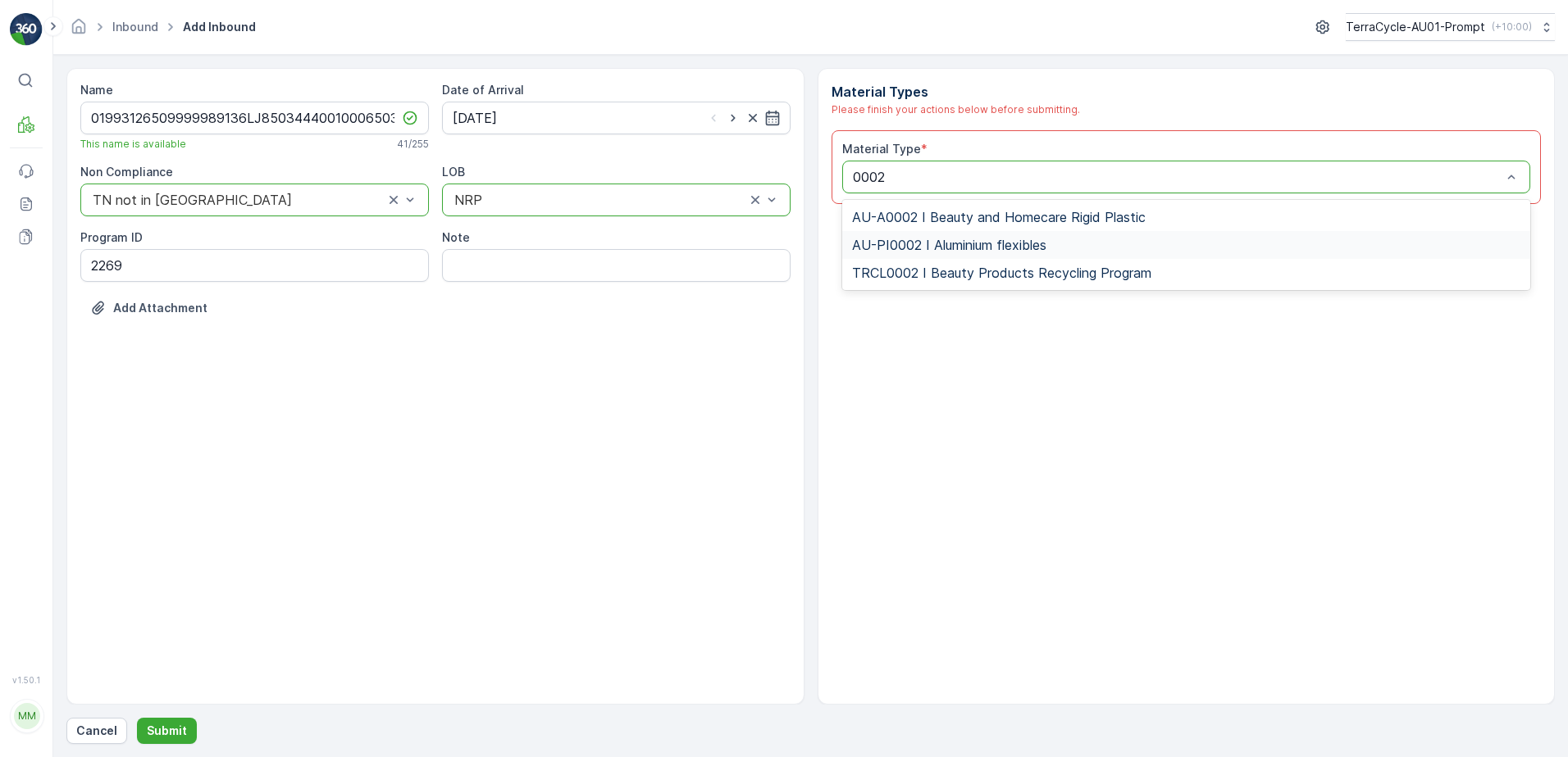
click at [956, 250] on span "AU-PI0002 I Aluminium flexibles" at bounding box center [949, 245] width 194 height 15
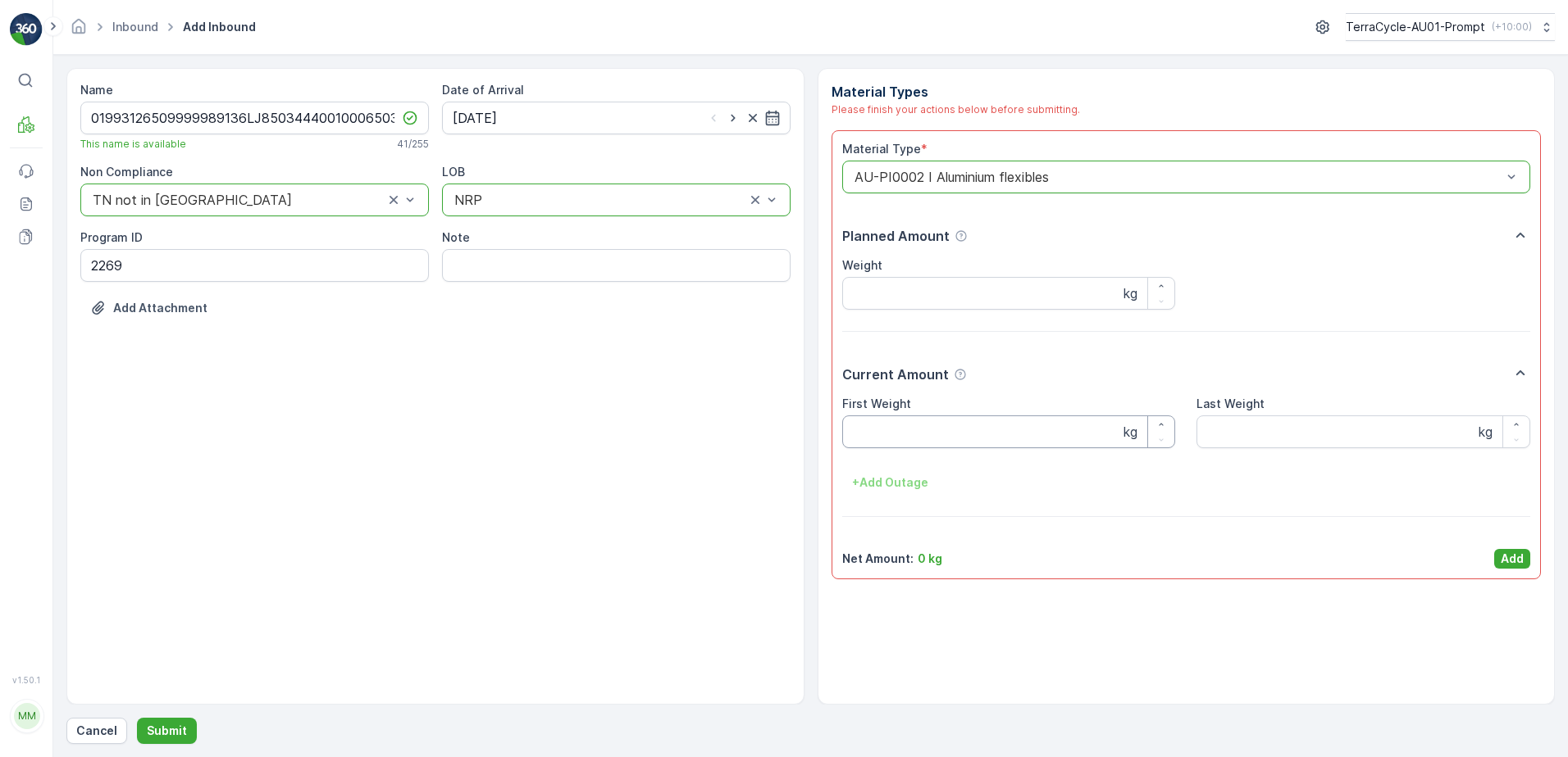
click at [896, 436] on Weight "First Weight" at bounding box center [1009, 431] width 334 height 33
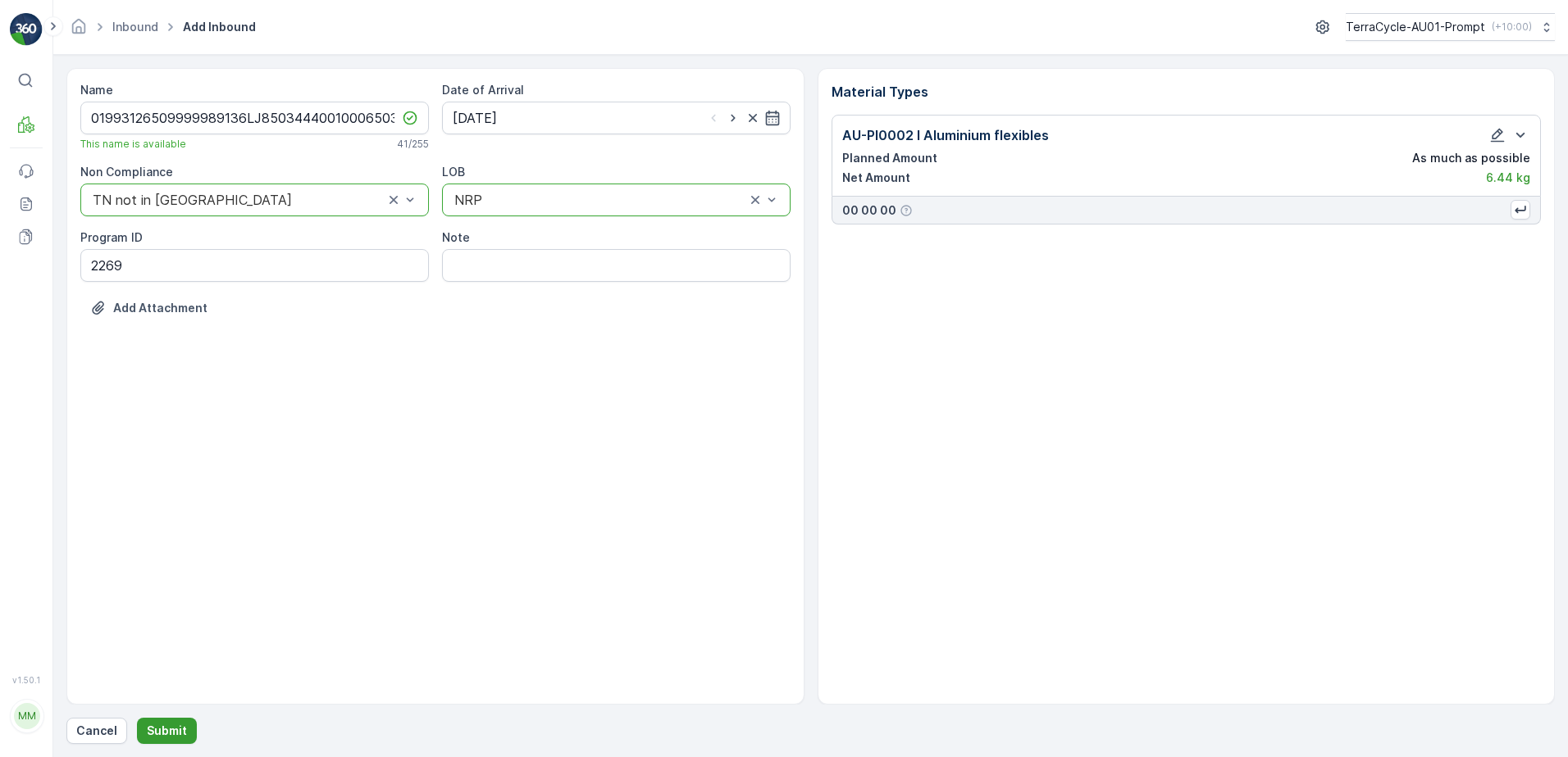
click at [167, 724] on p "Submit" at bounding box center [167, 730] width 40 height 16
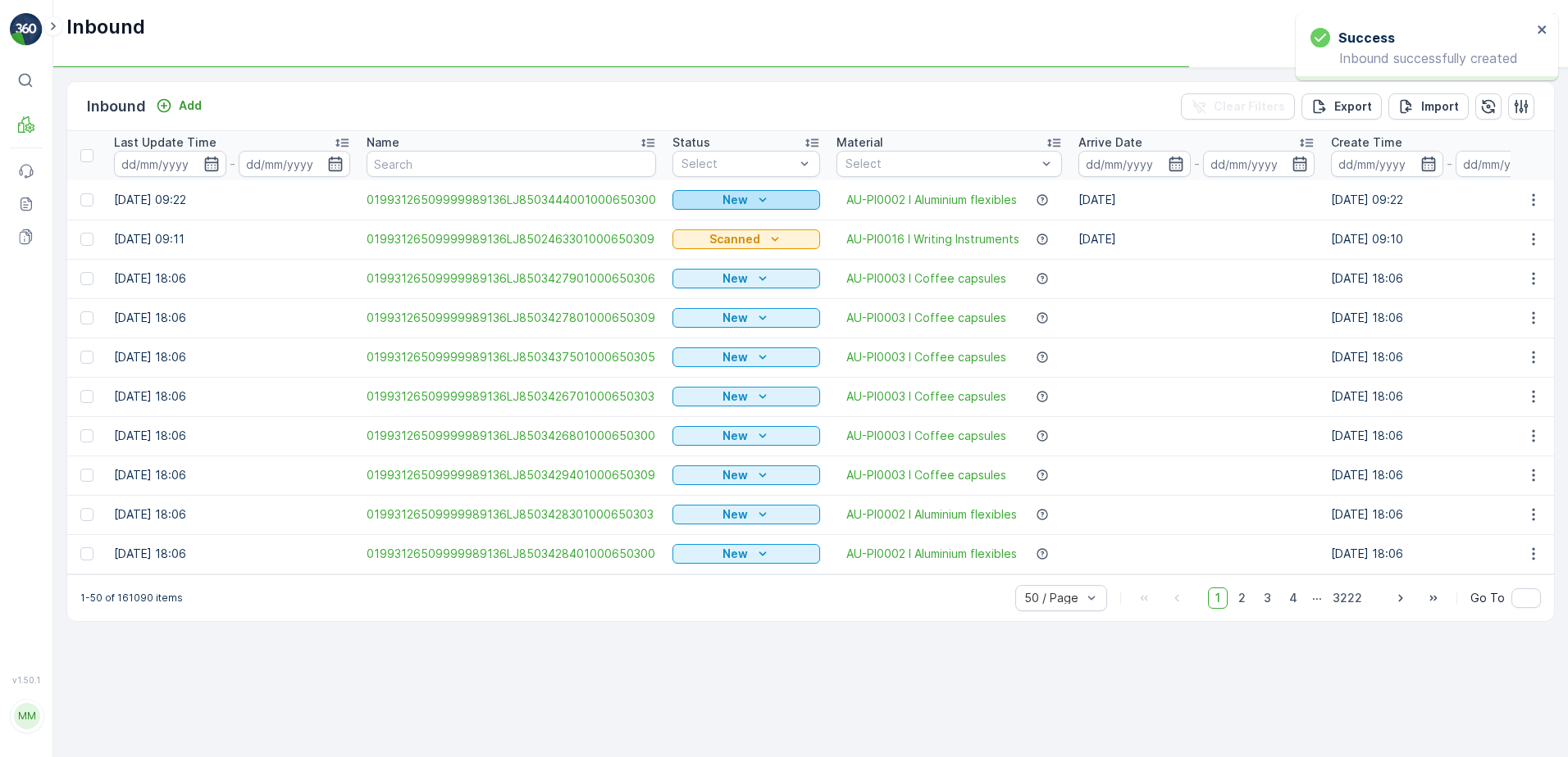
click at [755, 201] on icon "New" at bounding box center [762, 199] width 16 height 16
click at [713, 250] on span "Scanned" at bounding box center [702, 247] width 48 height 16
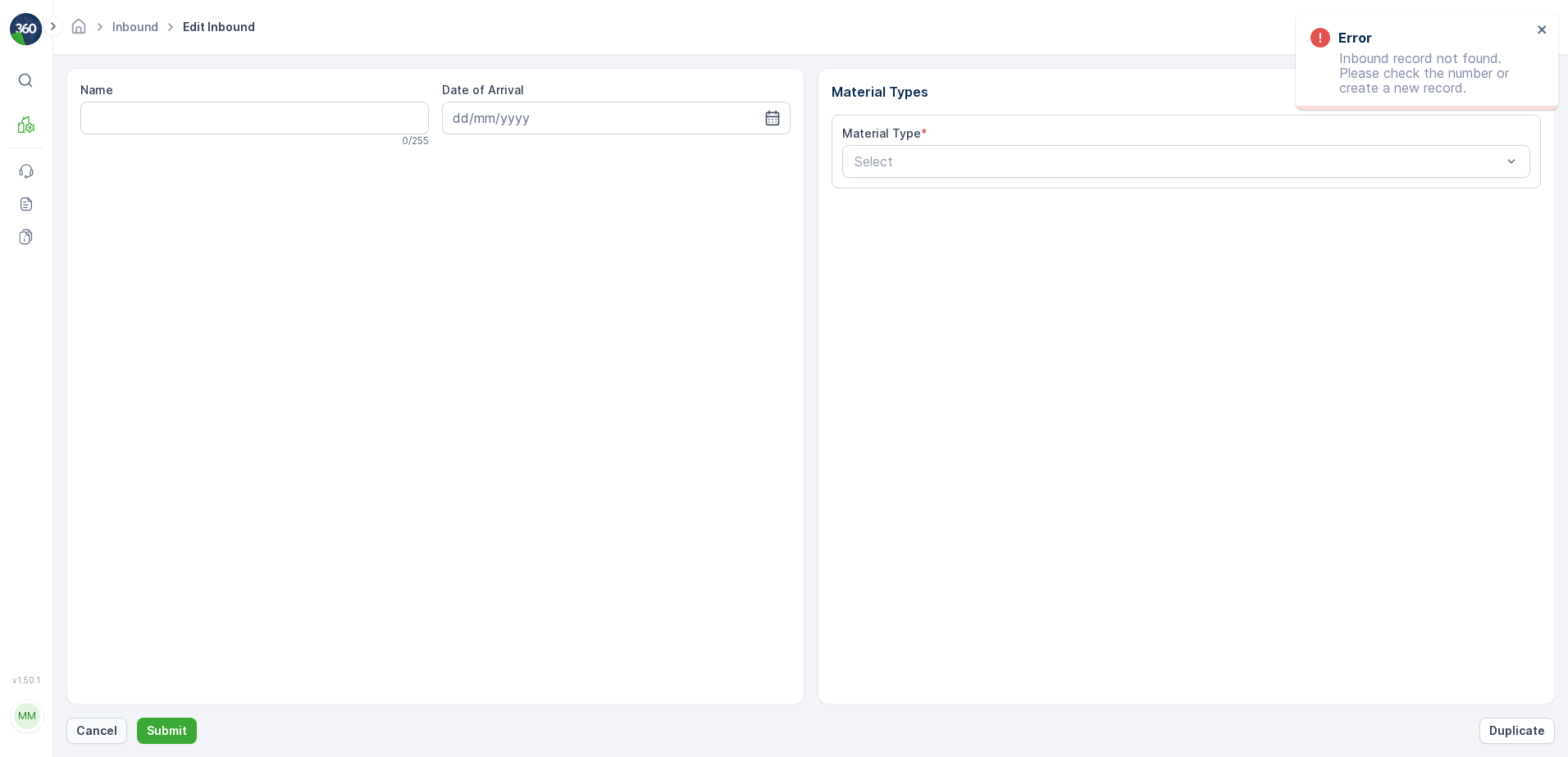
click at [87, 737] on p "Cancel" at bounding box center [96, 730] width 41 height 16
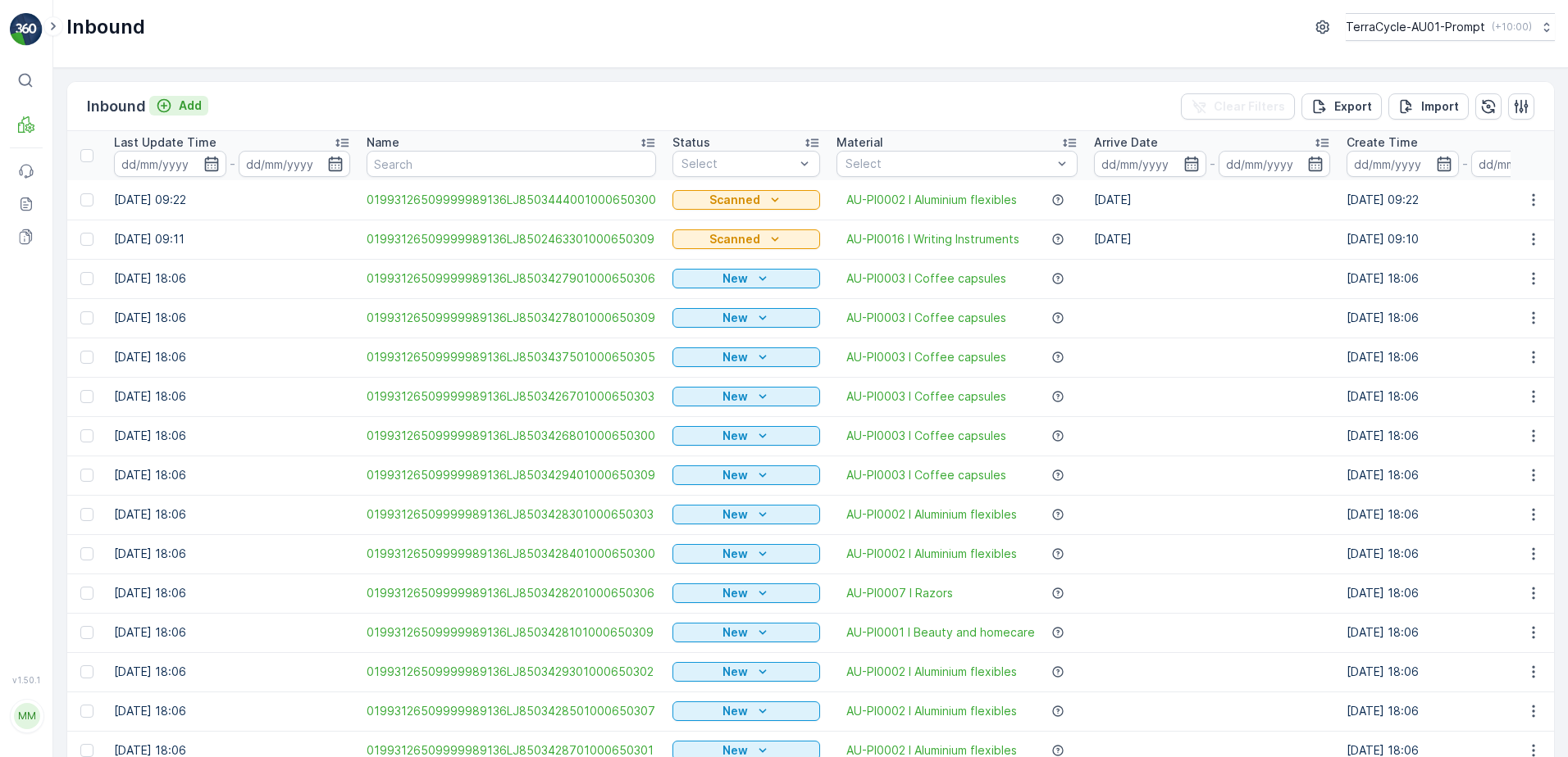
click at [202, 110] on button "Add" at bounding box center [178, 105] width 59 height 20
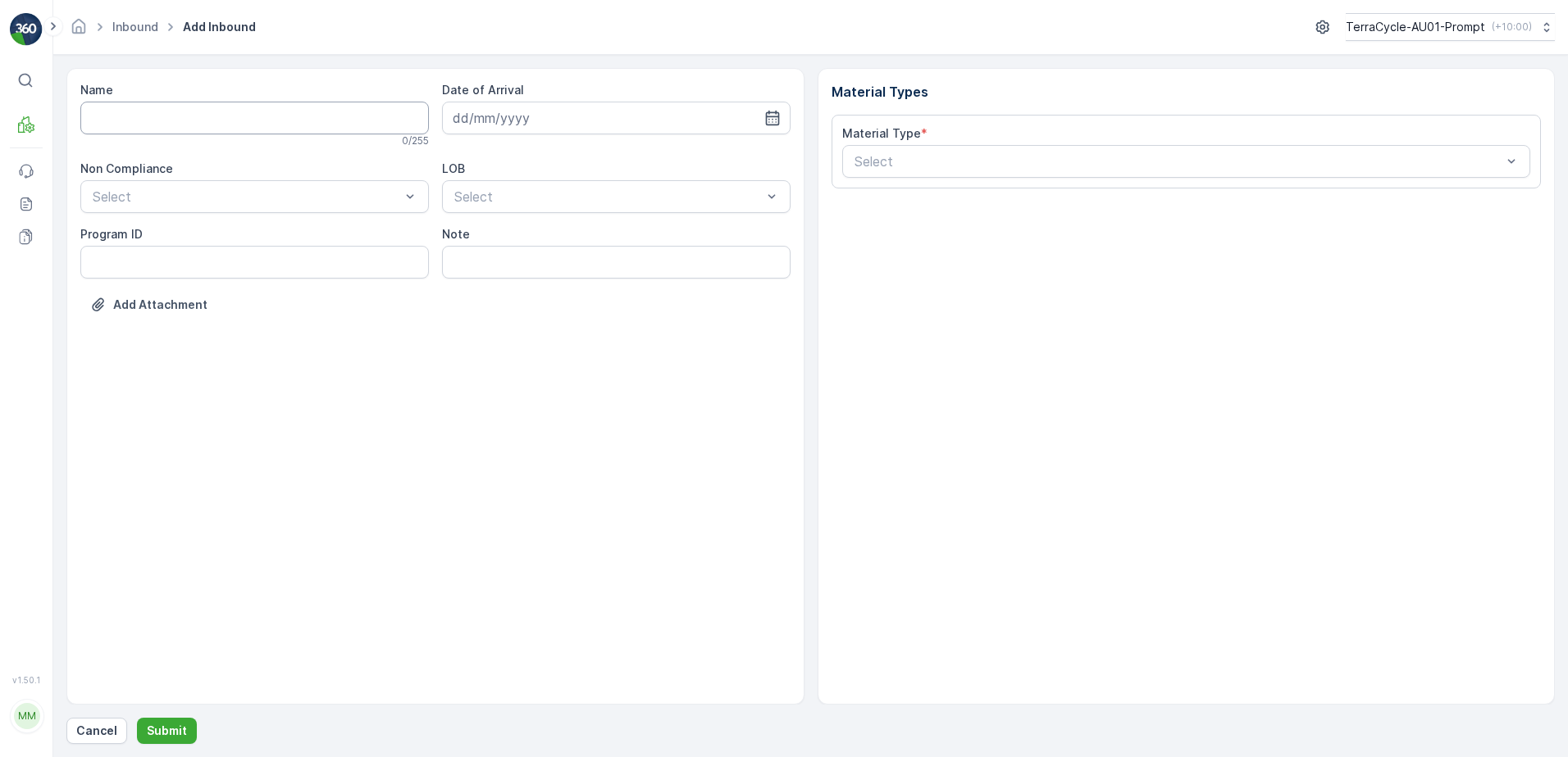
click at [205, 123] on input "Name" at bounding box center [255, 117] width 349 height 33
type input "01993126509999989136LJ8503444201000650304"
click at [137, 718] on button "Submit" at bounding box center [166, 731] width 60 height 27
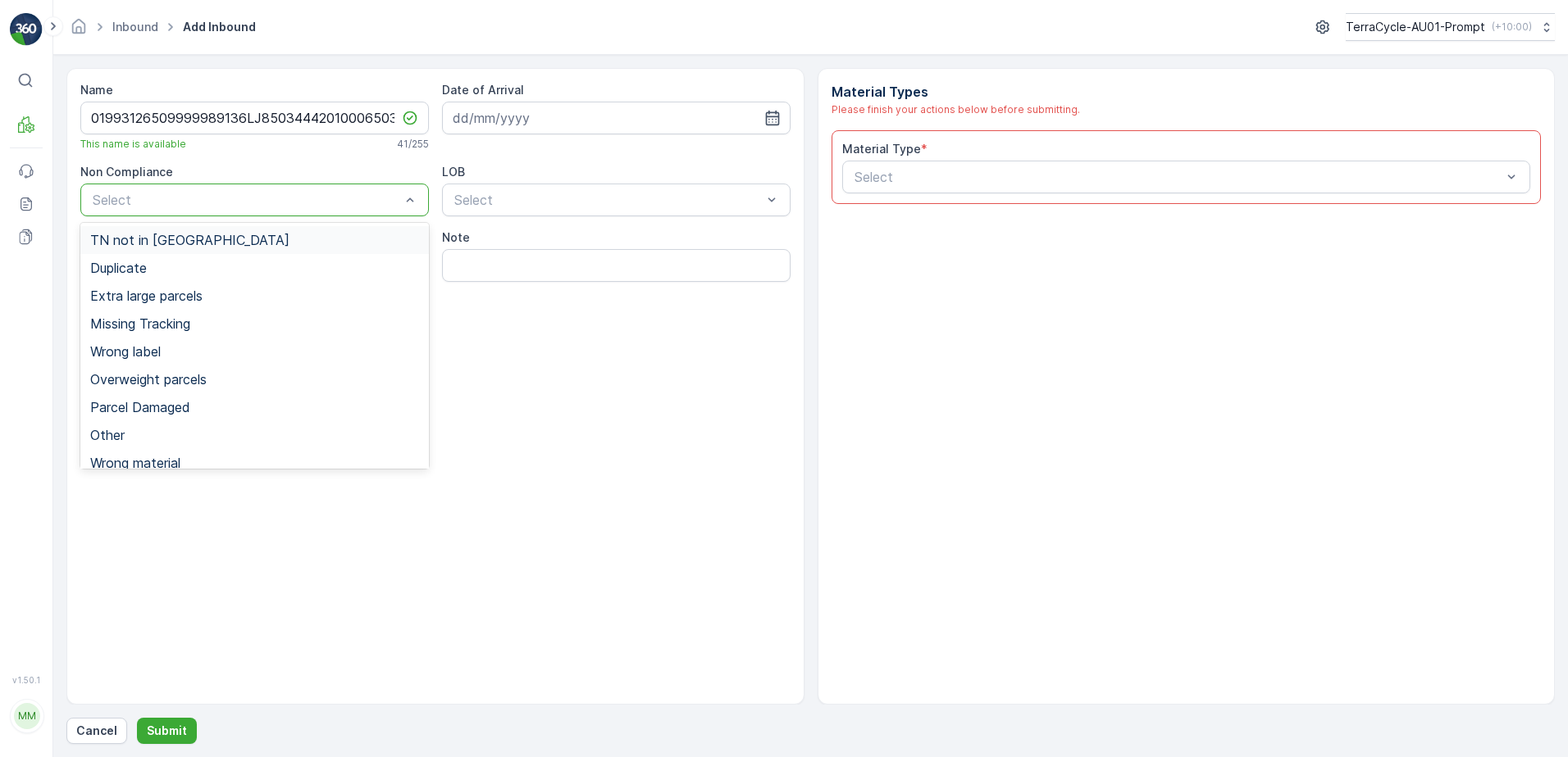
click at [178, 242] on span "TN not in [GEOGRAPHIC_DATA]" at bounding box center [190, 241] width 199 height 15
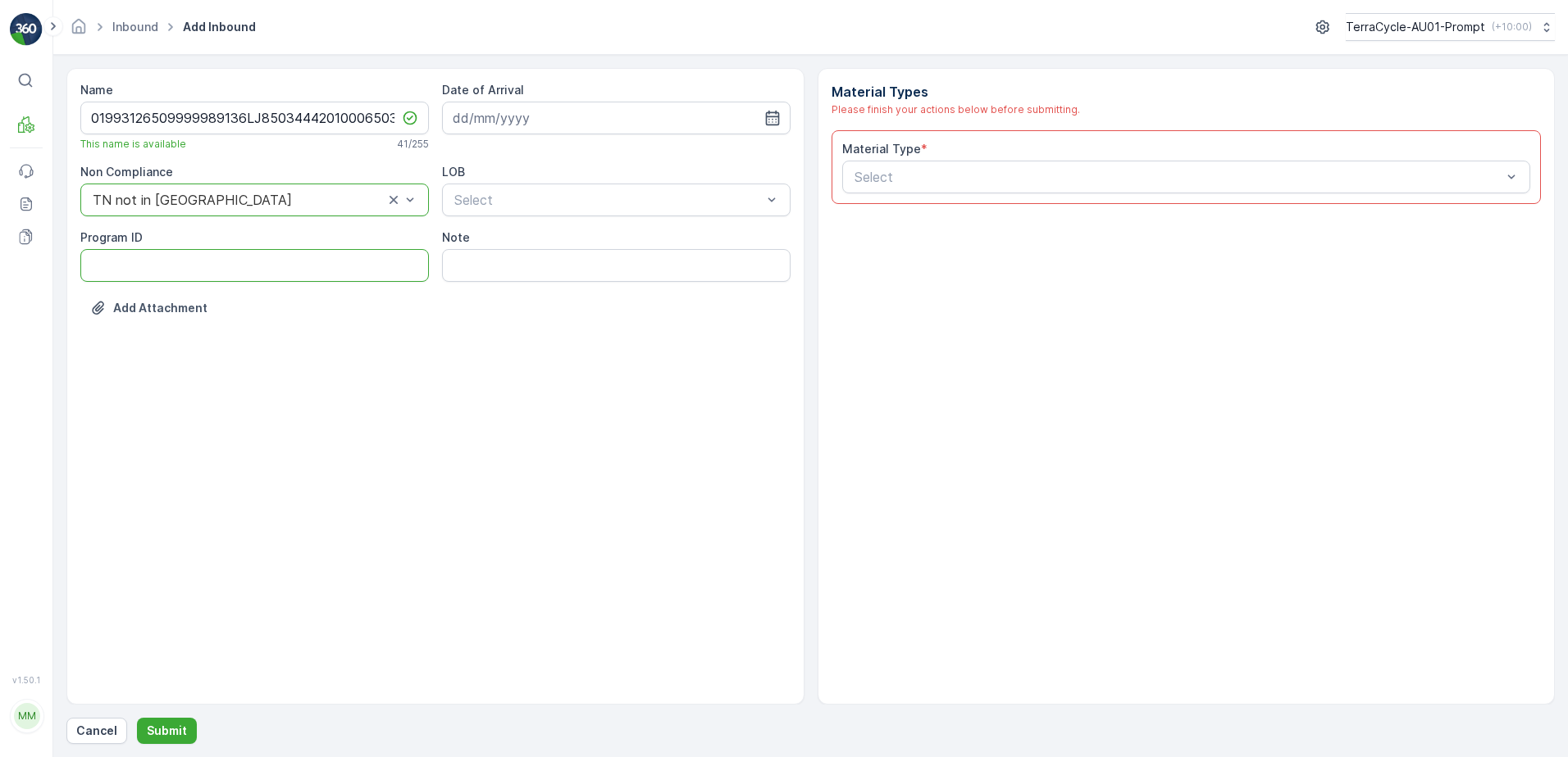
click at [124, 274] on ID "Program ID" at bounding box center [255, 265] width 349 height 33
type ID "2269"
click at [571, 115] on input at bounding box center [616, 117] width 349 height 33
click at [503, 295] on div "15" at bounding box center [500, 288] width 27 height 27
type input "[DATE]"
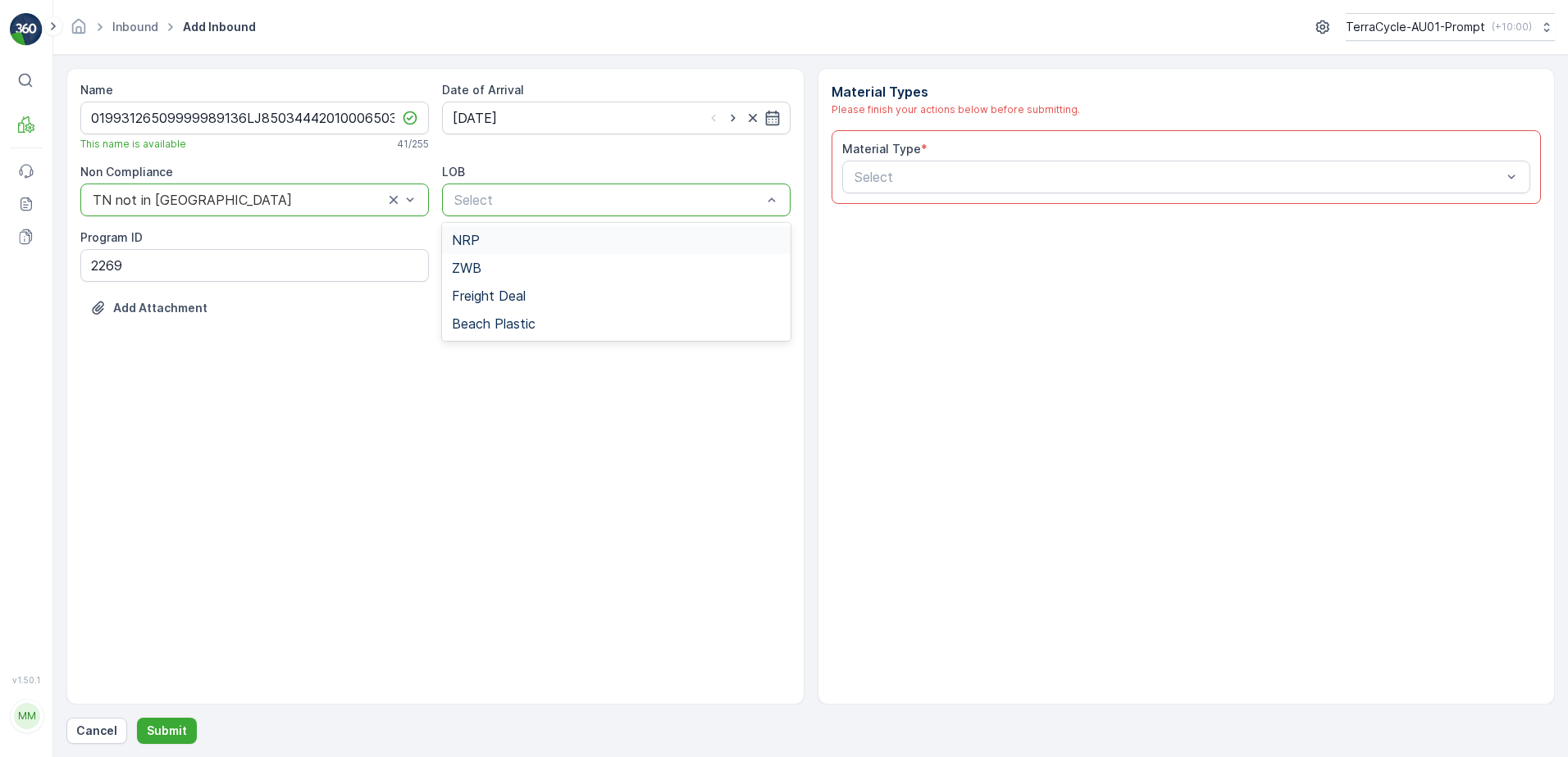
drag, startPoint x: 530, startPoint y: 241, endPoint x: 705, endPoint y: 189, distance: 182.6
click at [543, 236] on div "NRP" at bounding box center [616, 241] width 329 height 15
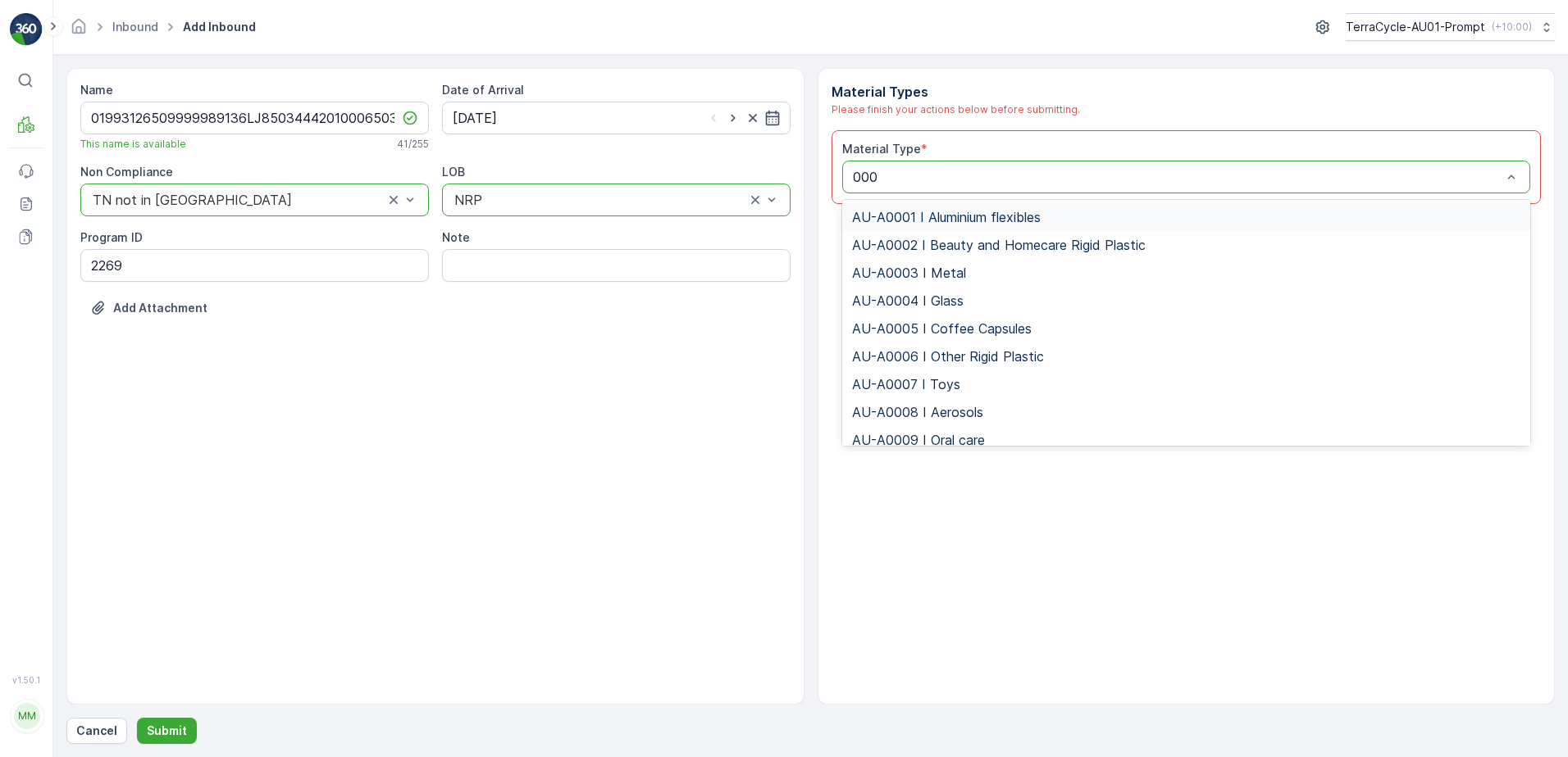
type input "0002"
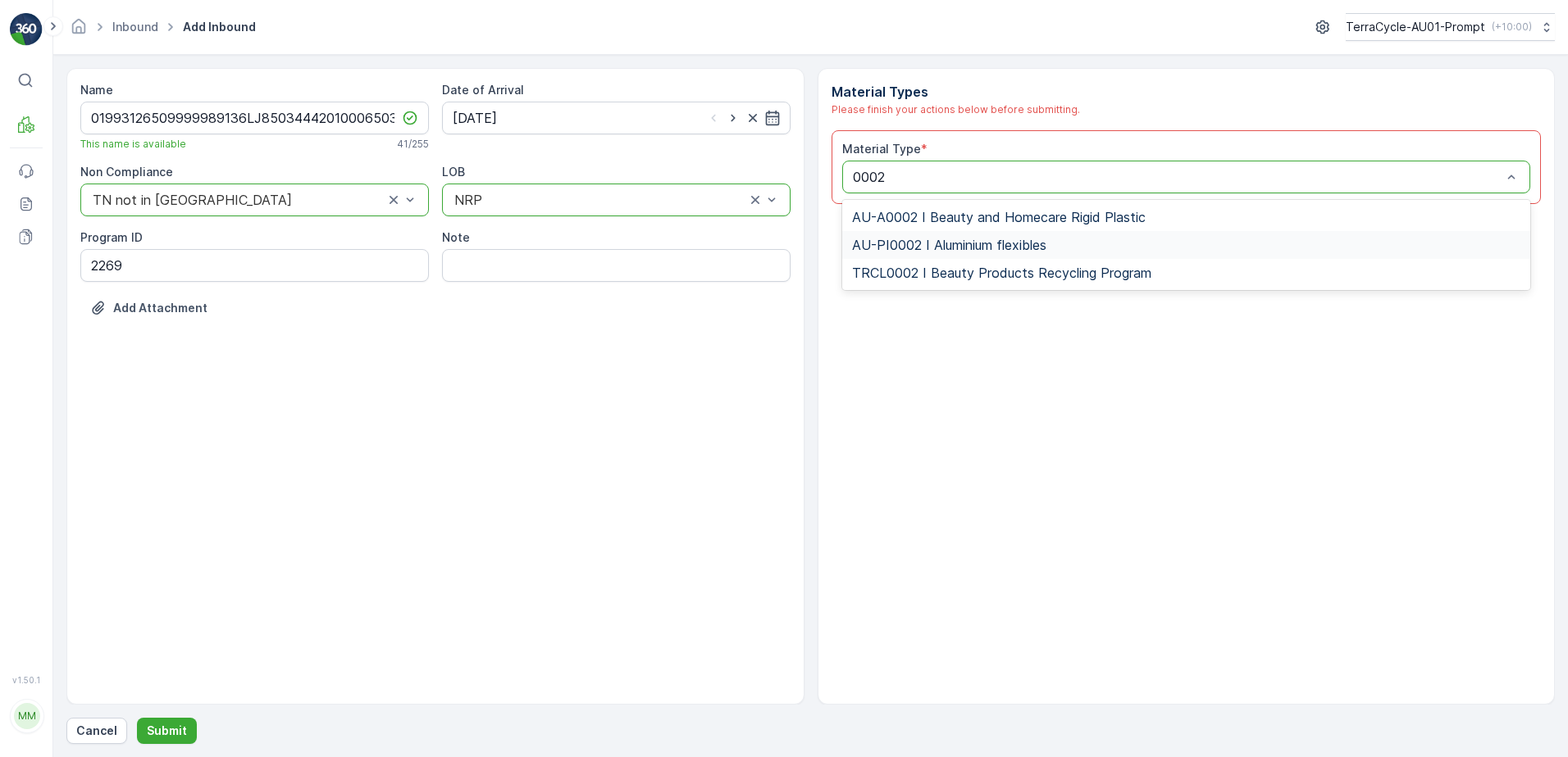
drag, startPoint x: 964, startPoint y: 239, endPoint x: 1091, endPoint y: 351, distance: 169.3
click at [968, 239] on span "AU-PI0002 I Aluminium flexibles" at bounding box center [949, 245] width 194 height 15
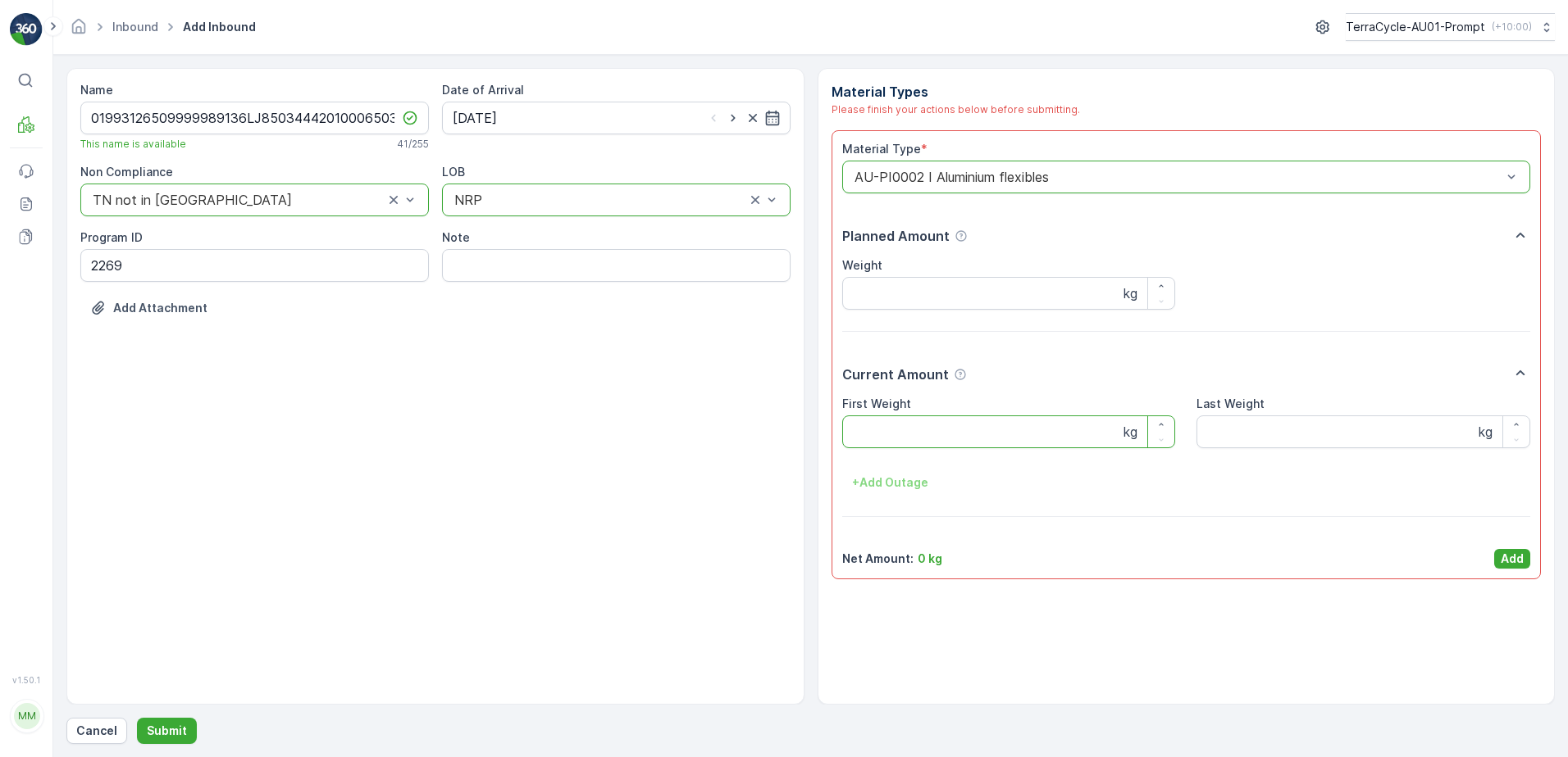
click at [991, 445] on Weight "First Weight" at bounding box center [1009, 431] width 334 height 33
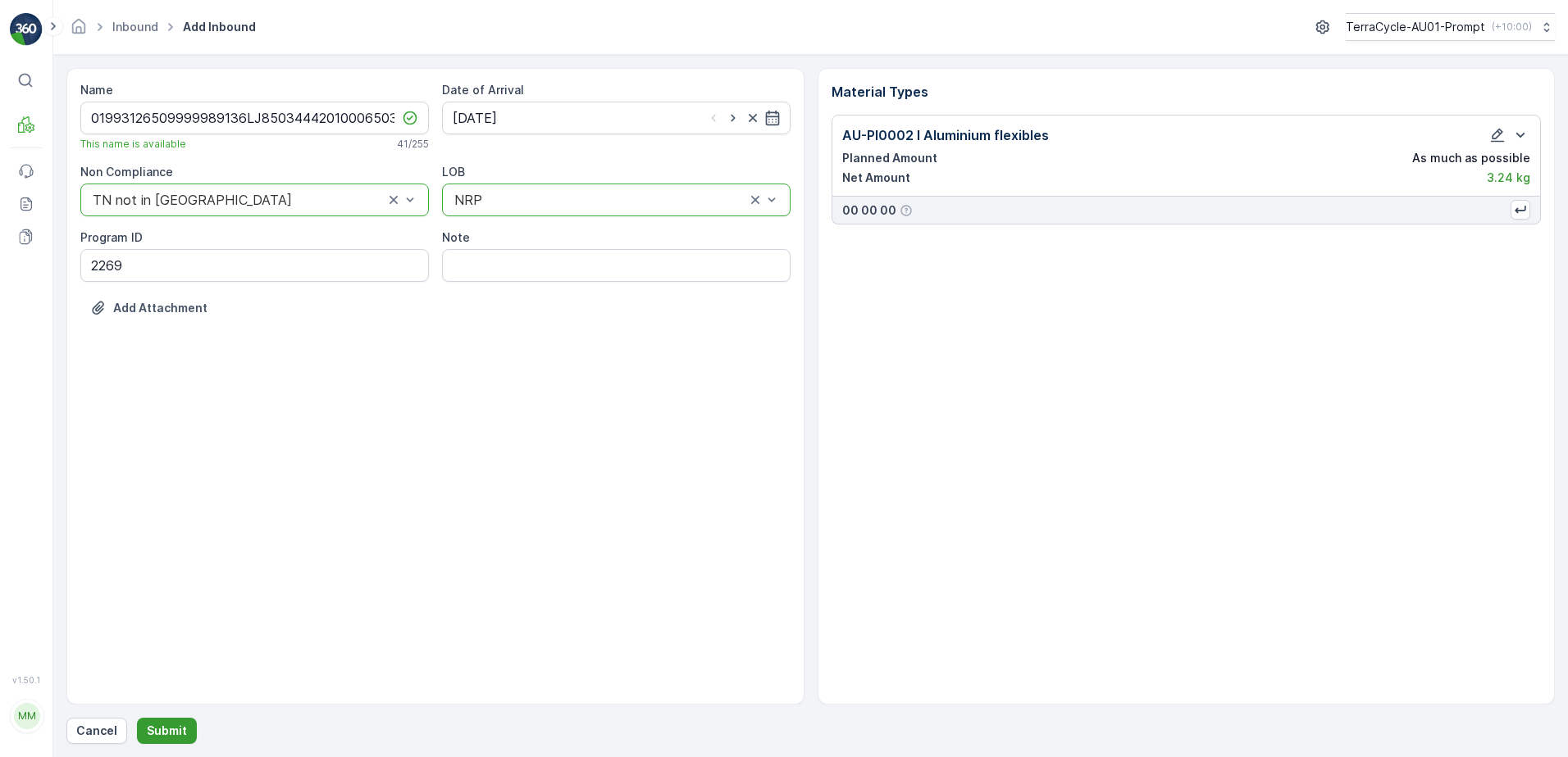
click at [172, 737] on p "Submit" at bounding box center [167, 730] width 40 height 16
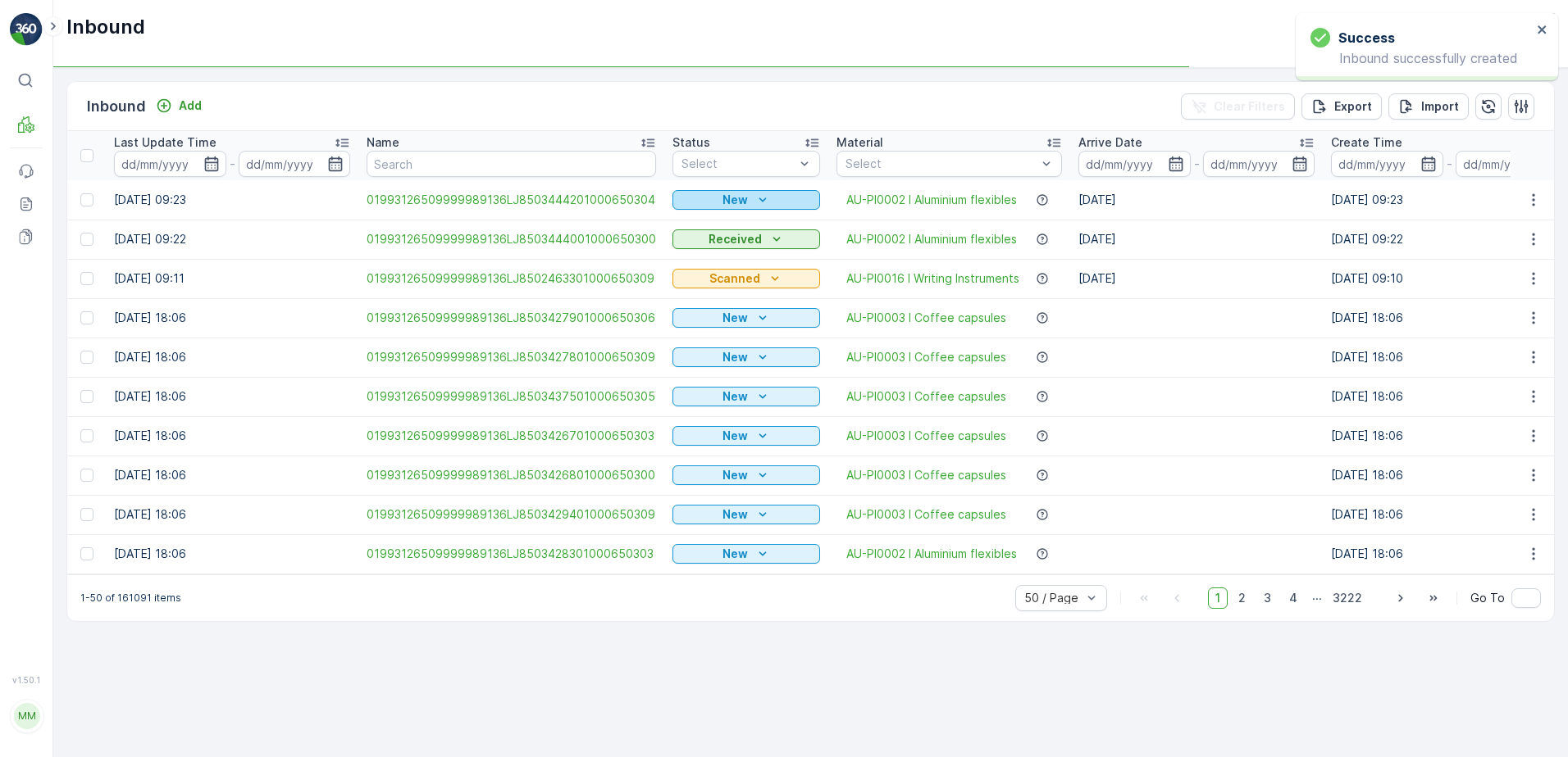
click at [755, 204] on icon "New" at bounding box center [762, 199] width 16 height 16
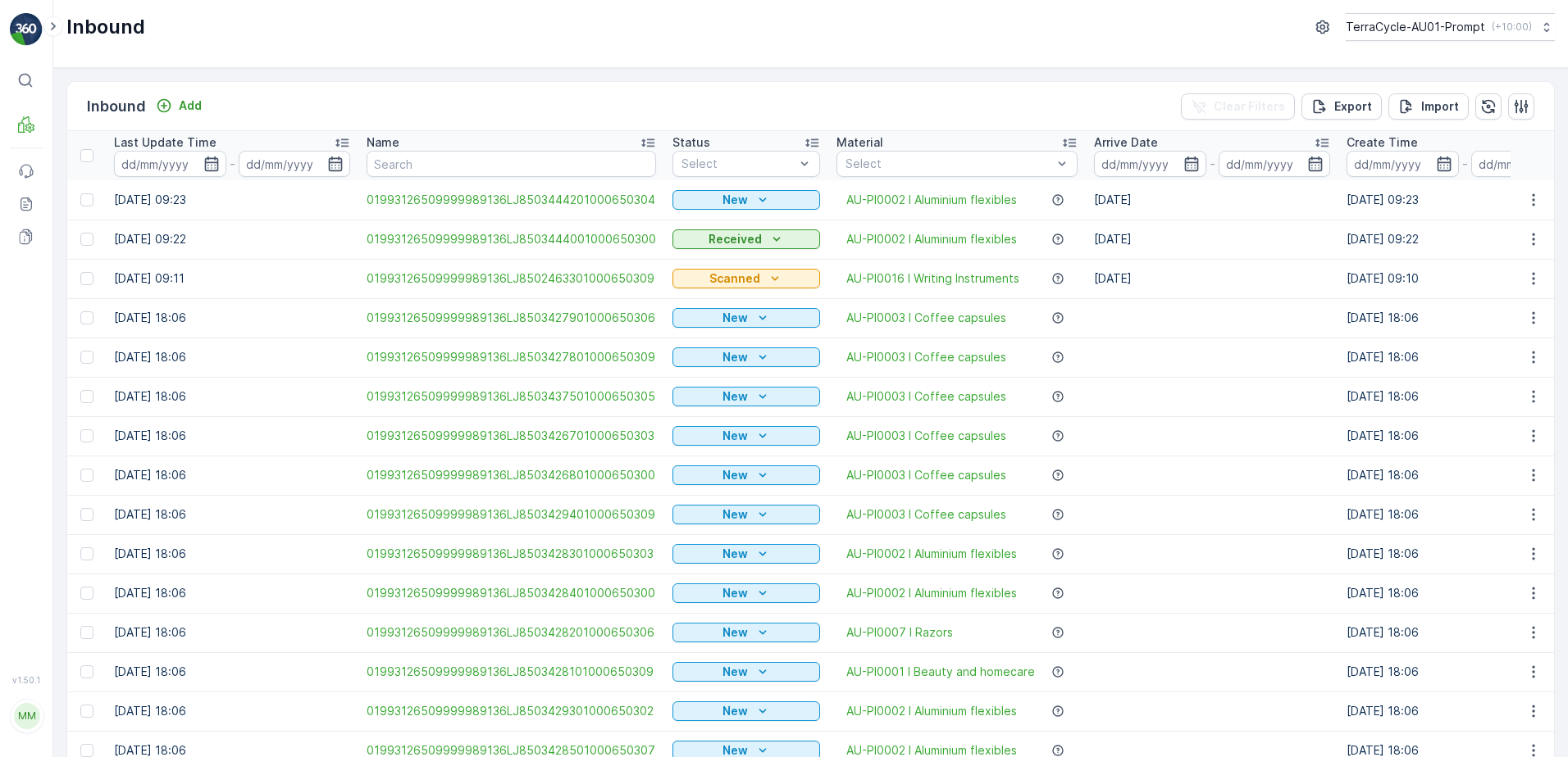
click at [1193, 311] on td at bounding box center [1212, 318] width 252 height 40
click at [743, 200] on div "New" at bounding box center [746, 199] width 135 height 16
click at [711, 245] on span "Scanned" at bounding box center [702, 247] width 48 height 16
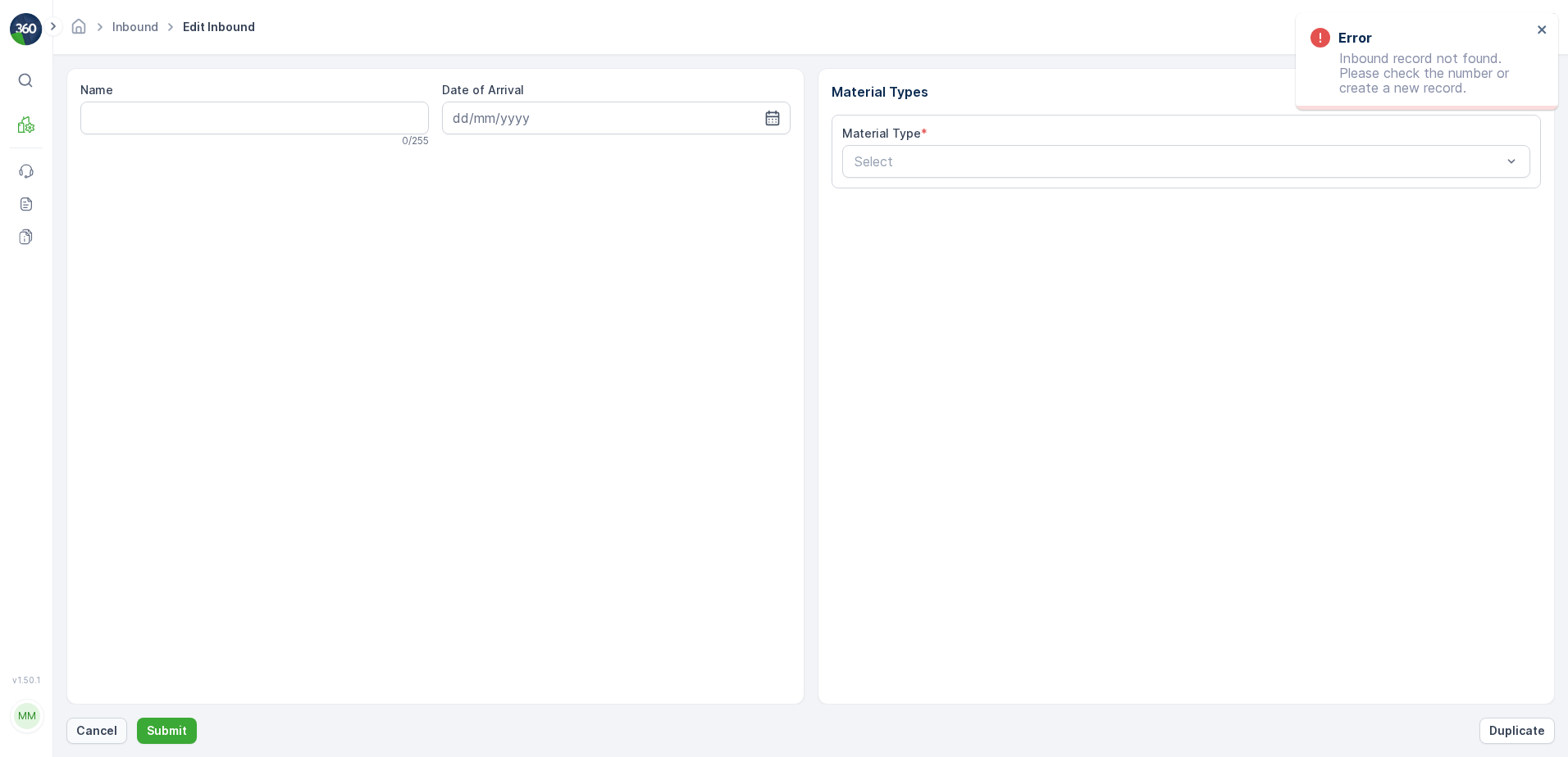
click at [93, 733] on p "Cancel" at bounding box center [96, 730] width 41 height 16
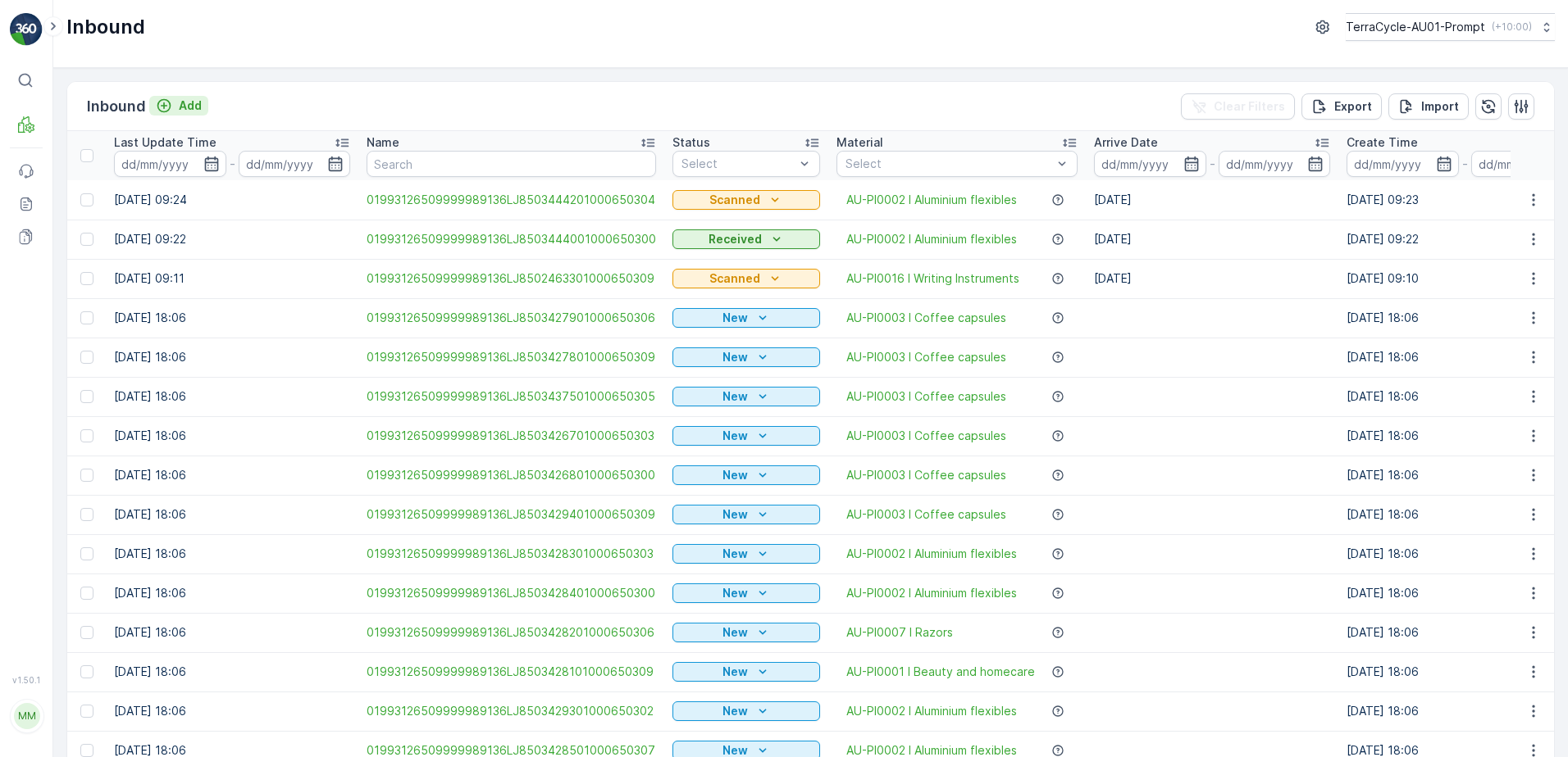
click at [193, 108] on p "Add" at bounding box center [191, 105] width 23 height 16
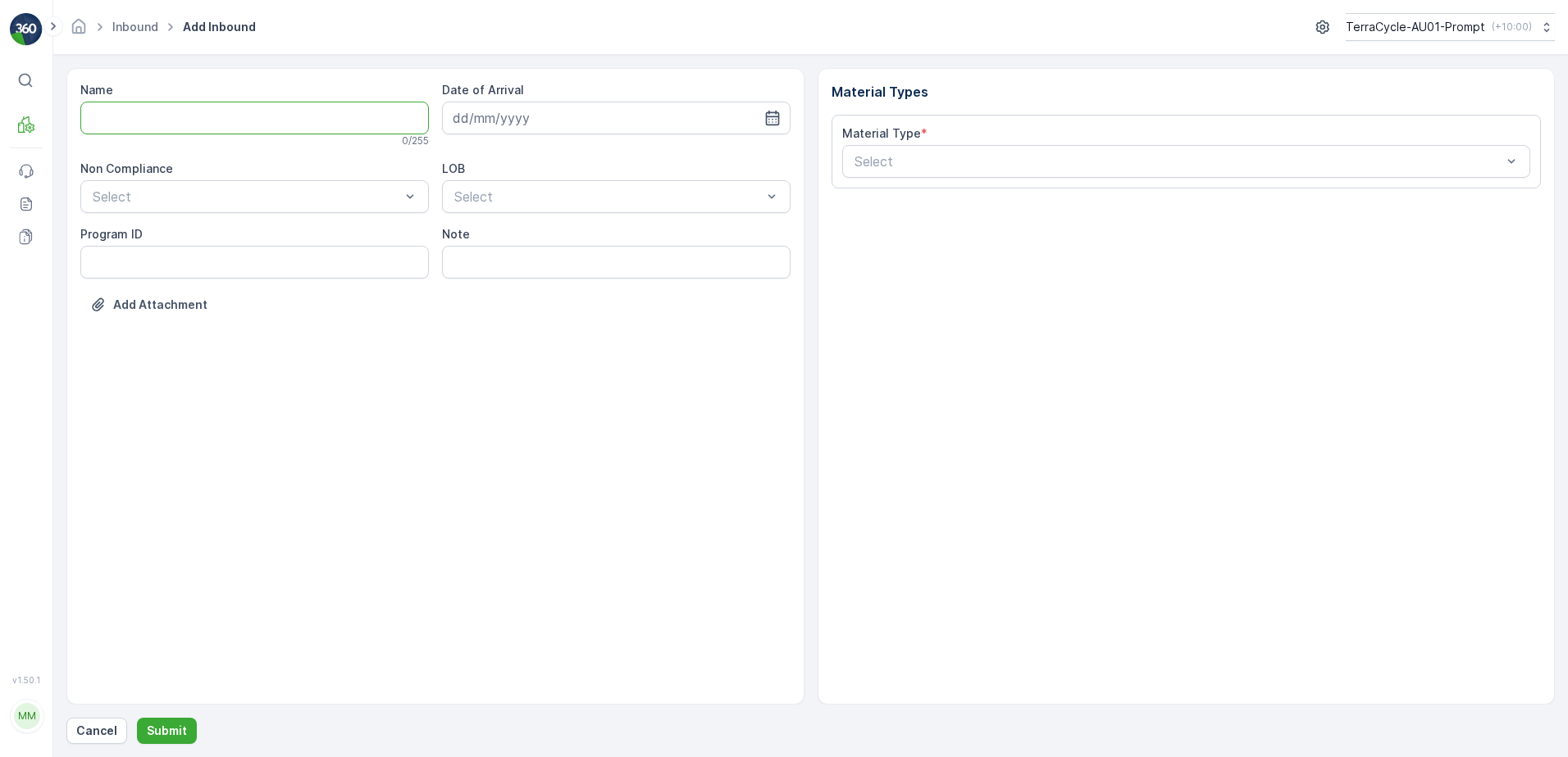
click at [182, 119] on input "Name" at bounding box center [255, 117] width 349 height 33
type input "01993126509999989136LJ8503444101000650307"
click at [137, 718] on button "Submit" at bounding box center [166, 731] width 60 height 27
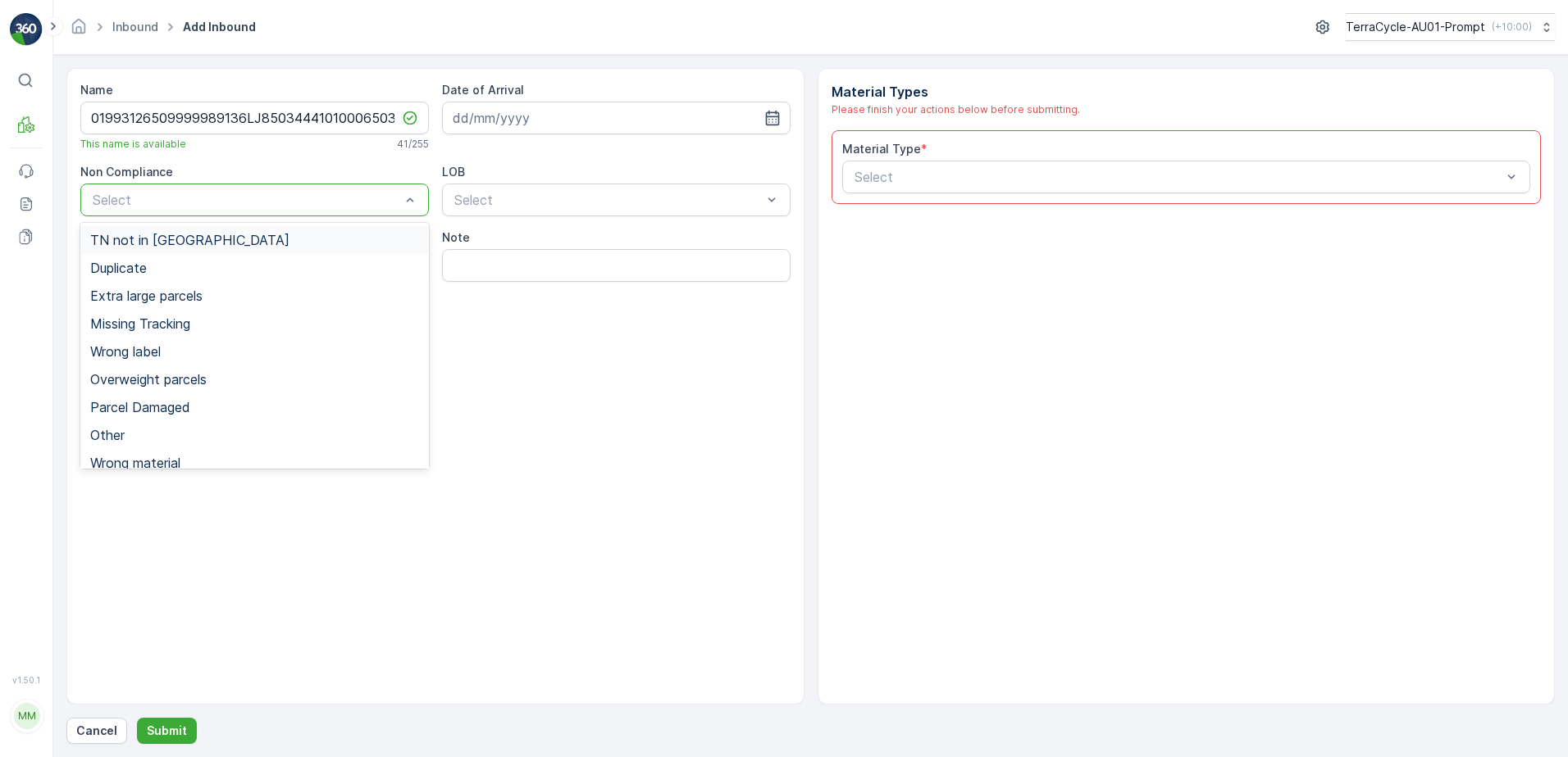
click at [190, 249] on div "TN not in [GEOGRAPHIC_DATA]" at bounding box center [255, 240] width 349 height 27
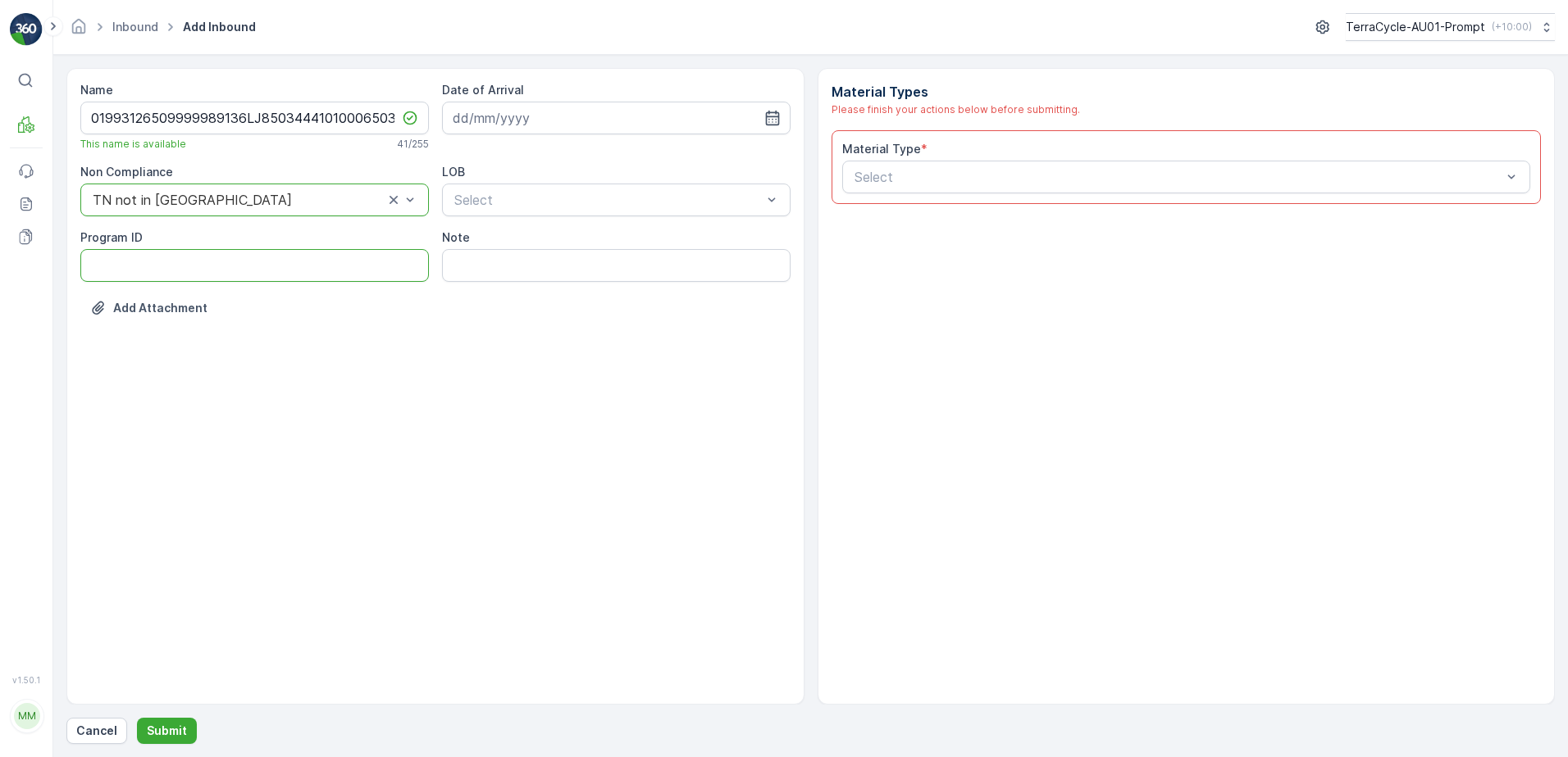
click at [146, 263] on ID "Program ID" at bounding box center [255, 265] width 349 height 33
type ID "2269"
click at [664, 126] on input at bounding box center [616, 117] width 349 height 33
click at [506, 293] on div "15" at bounding box center [500, 288] width 27 height 27
type input "[DATE]"
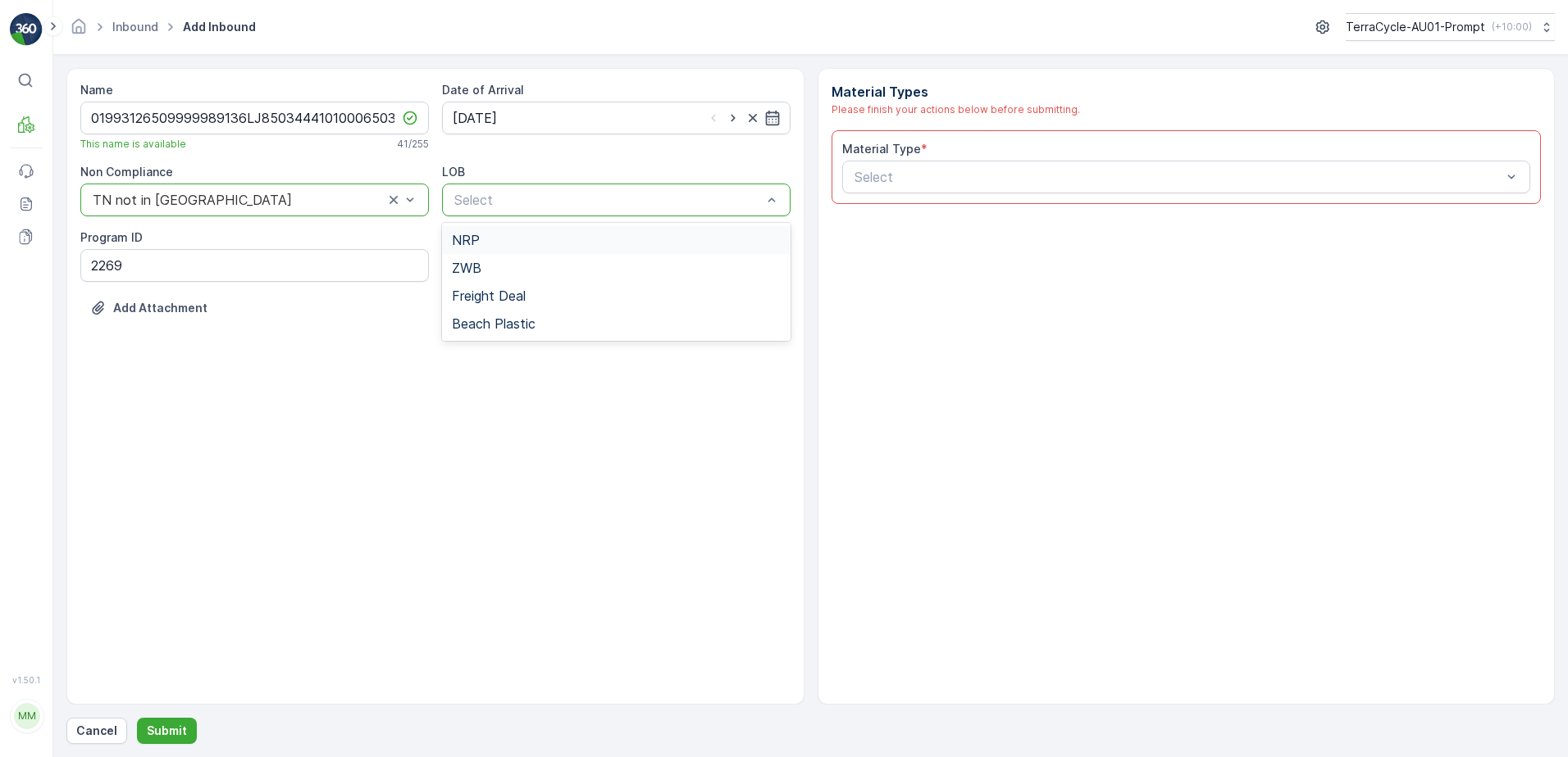
click at [555, 249] on div "NRP" at bounding box center [616, 240] width 349 height 27
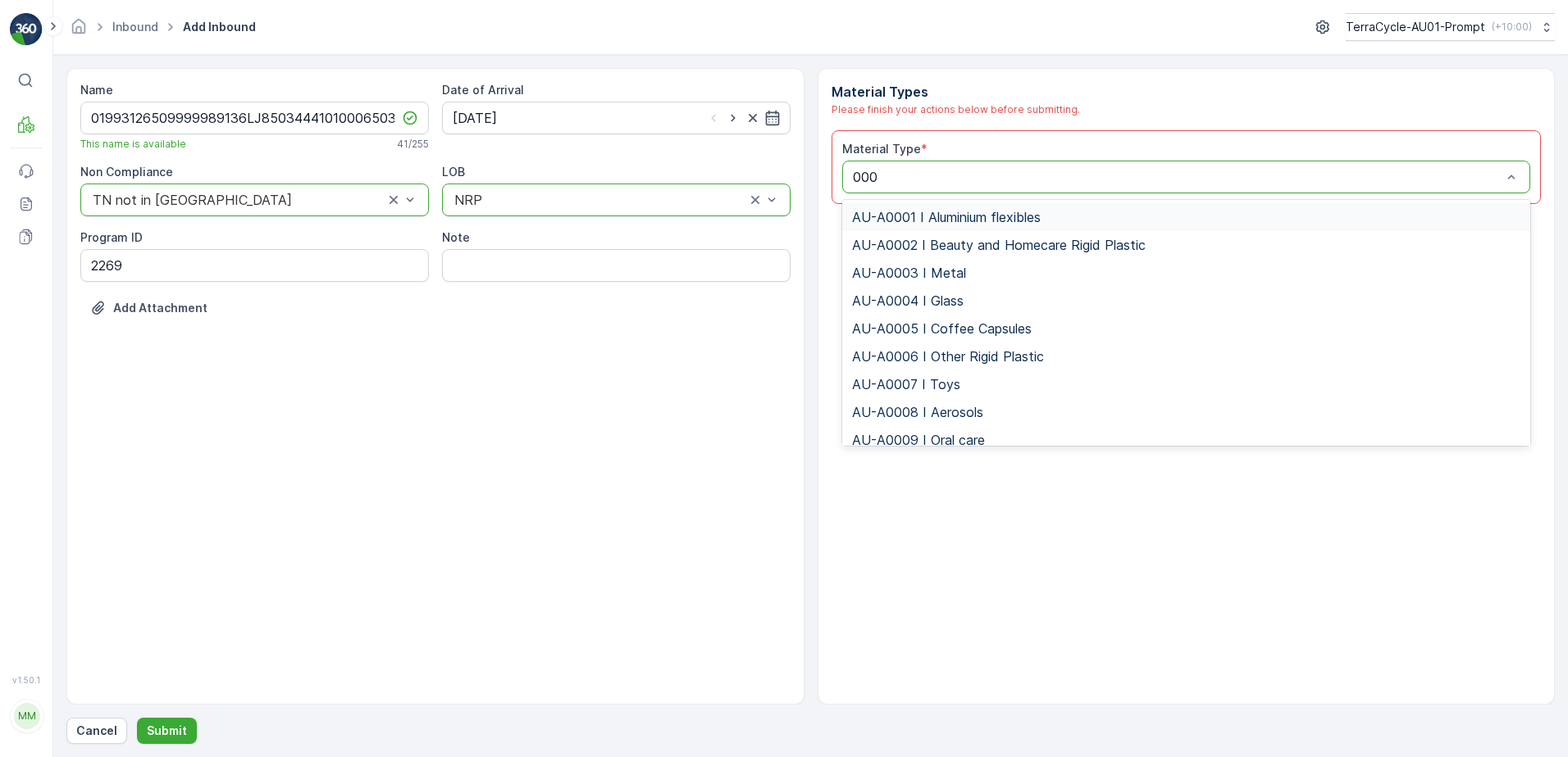
type input "0002"
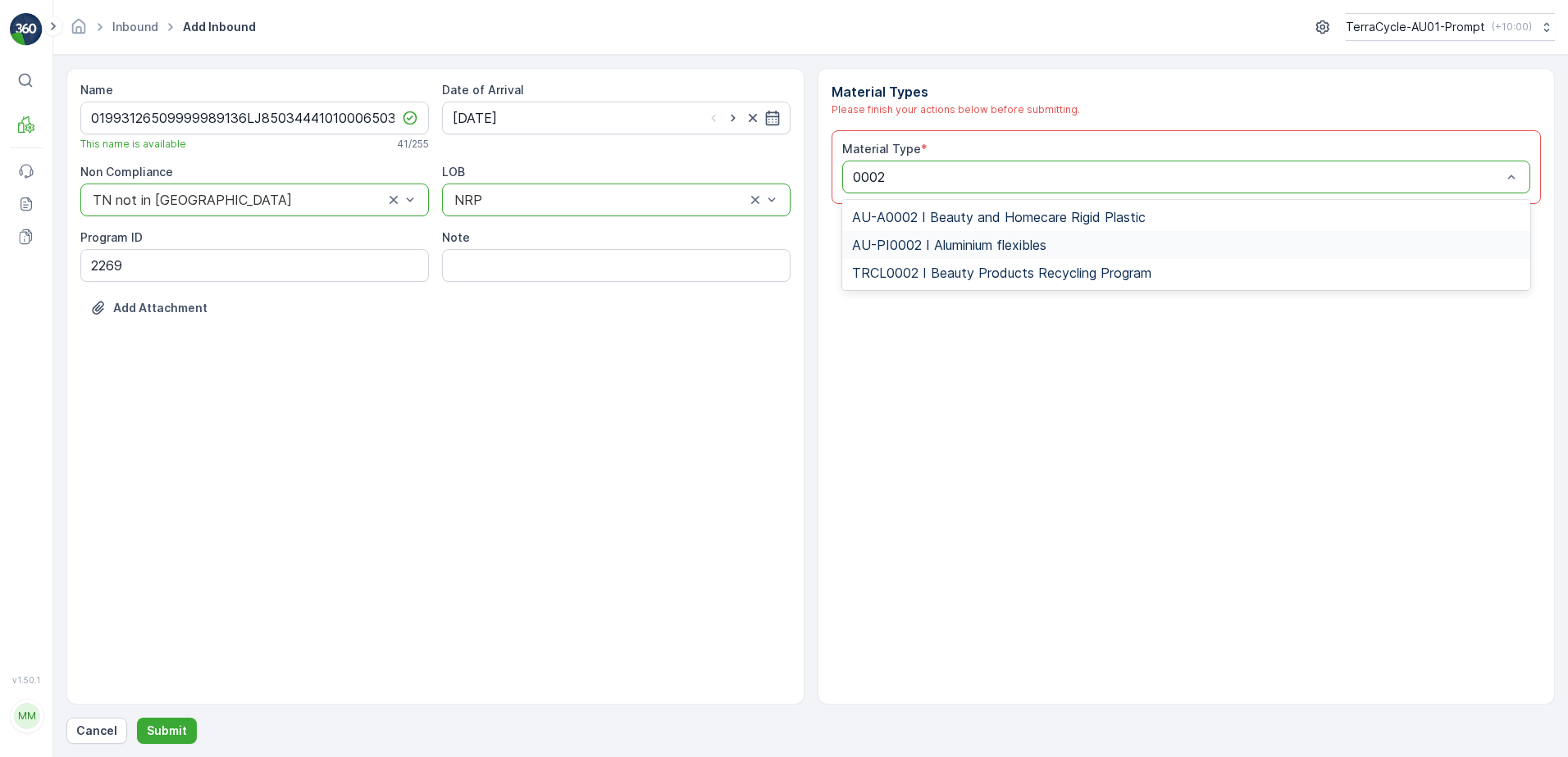
click at [949, 253] on div "AU-PI0002 I Aluminium flexibles" at bounding box center [1186, 244] width 689 height 27
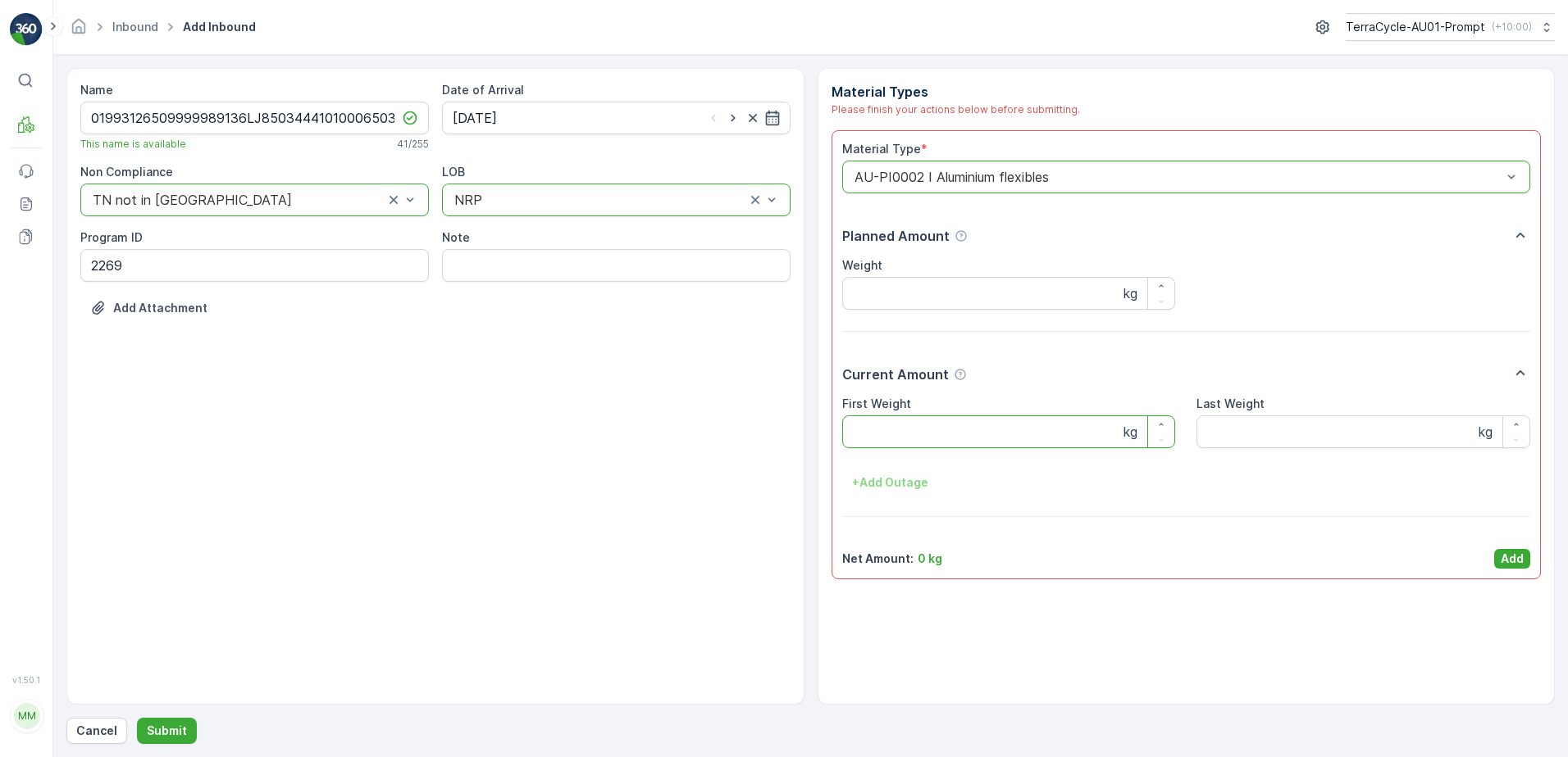
click at [876, 445] on Weight "First Weight" at bounding box center [1009, 431] width 334 height 33
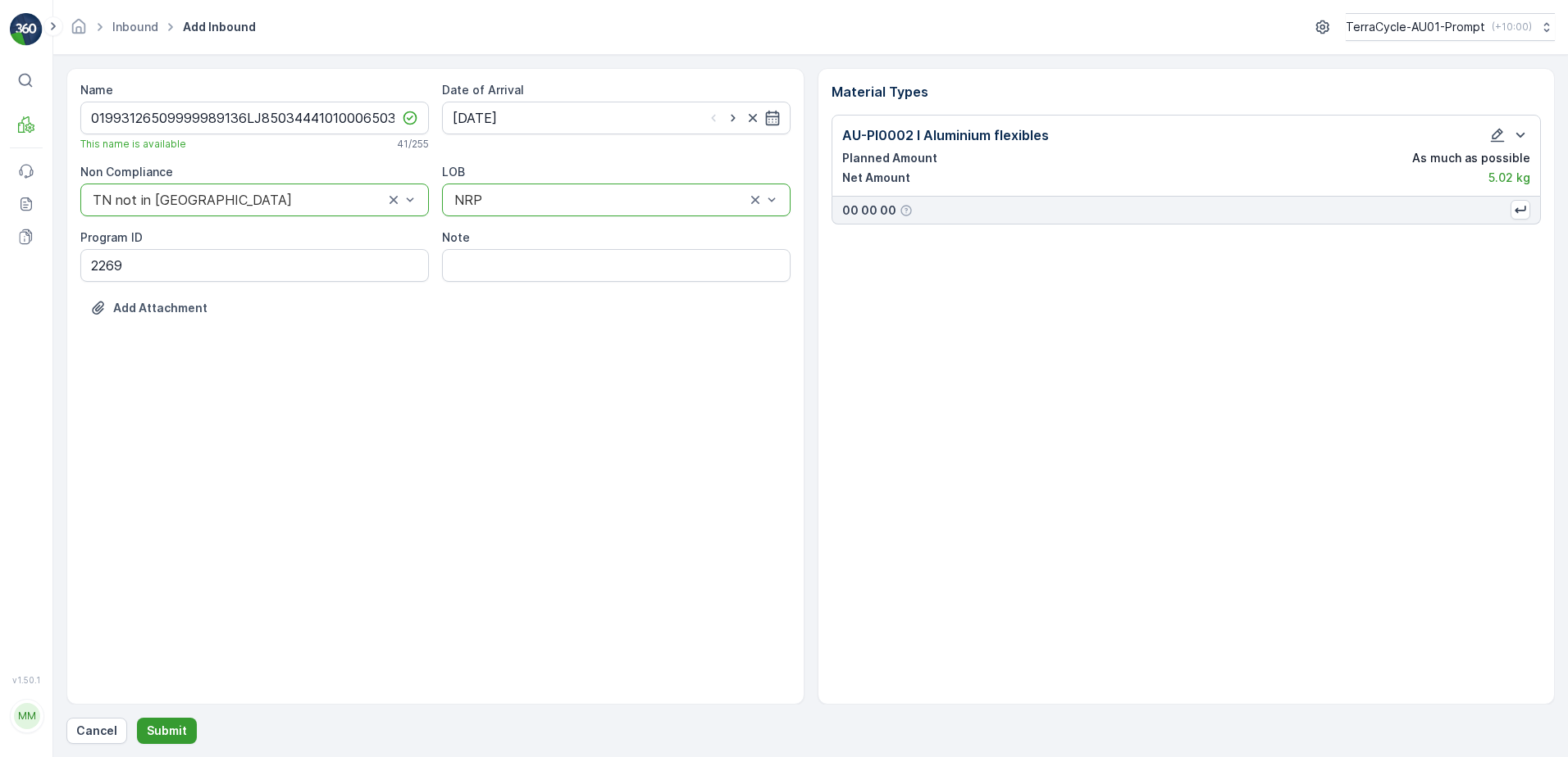
click at [167, 730] on p "Submit" at bounding box center [167, 730] width 40 height 16
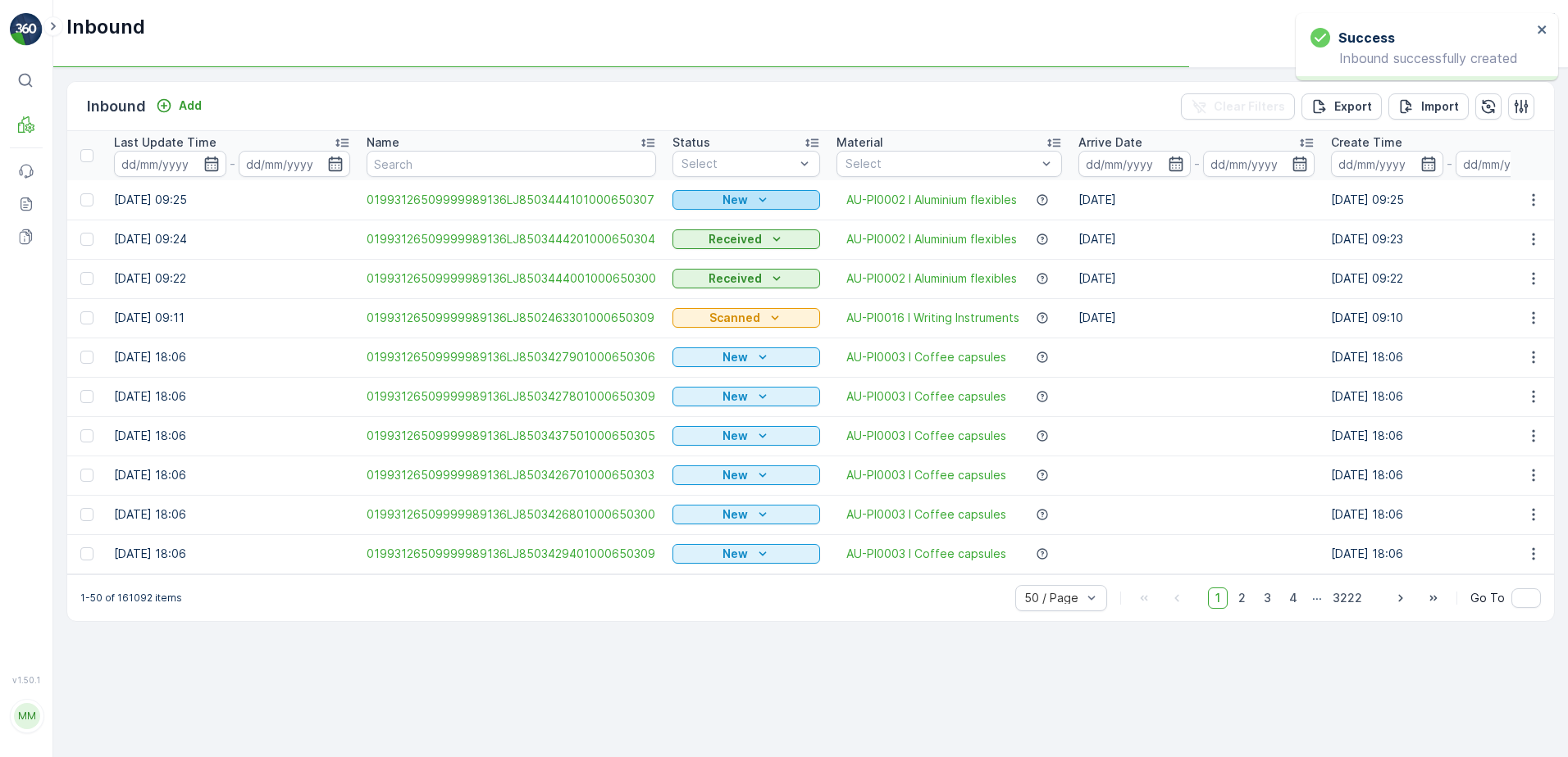
click at [738, 198] on p "New" at bounding box center [735, 199] width 26 height 16
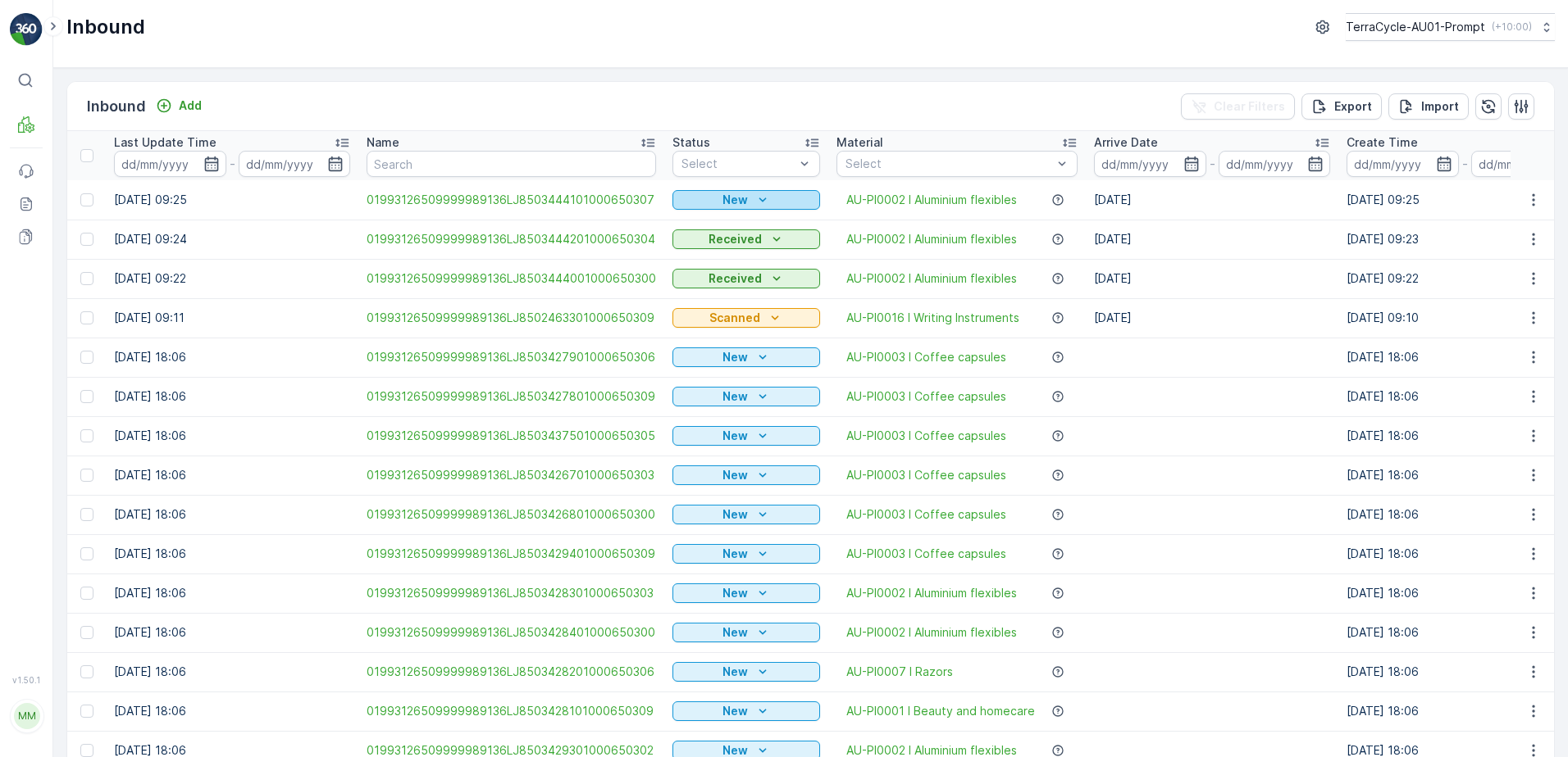
click at [748, 200] on div "New" at bounding box center [746, 199] width 135 height 16
click at [691, 240] on span "Scanned" at bounding box center [702, 247] width 48 height 16
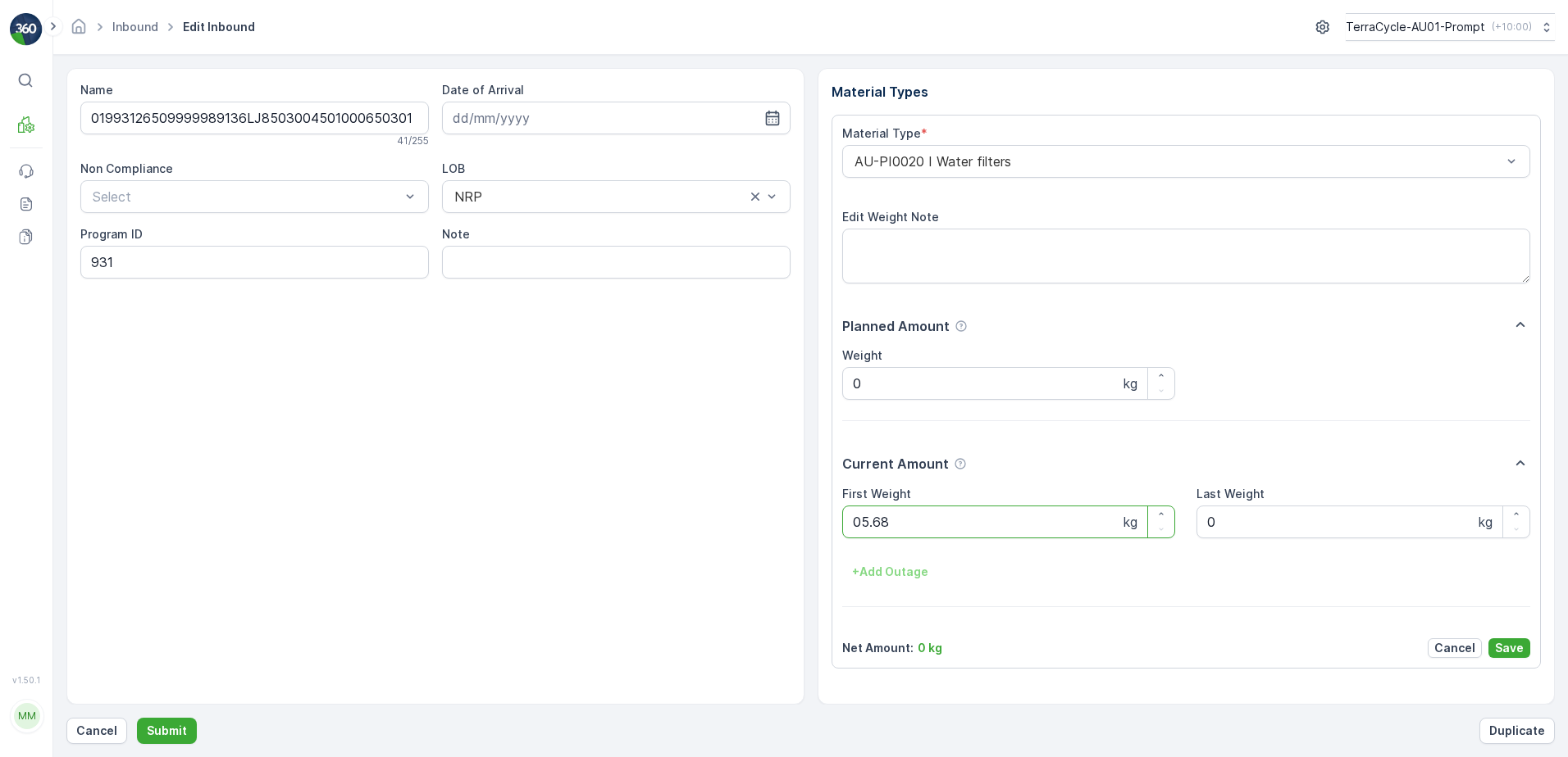
click at [137, 718] on button "Submit" at bounding box center [166, 731] width 60 height 27
click at [96, 730] on p "Cancel" at bounding box center [96, 730] width 41 height 16
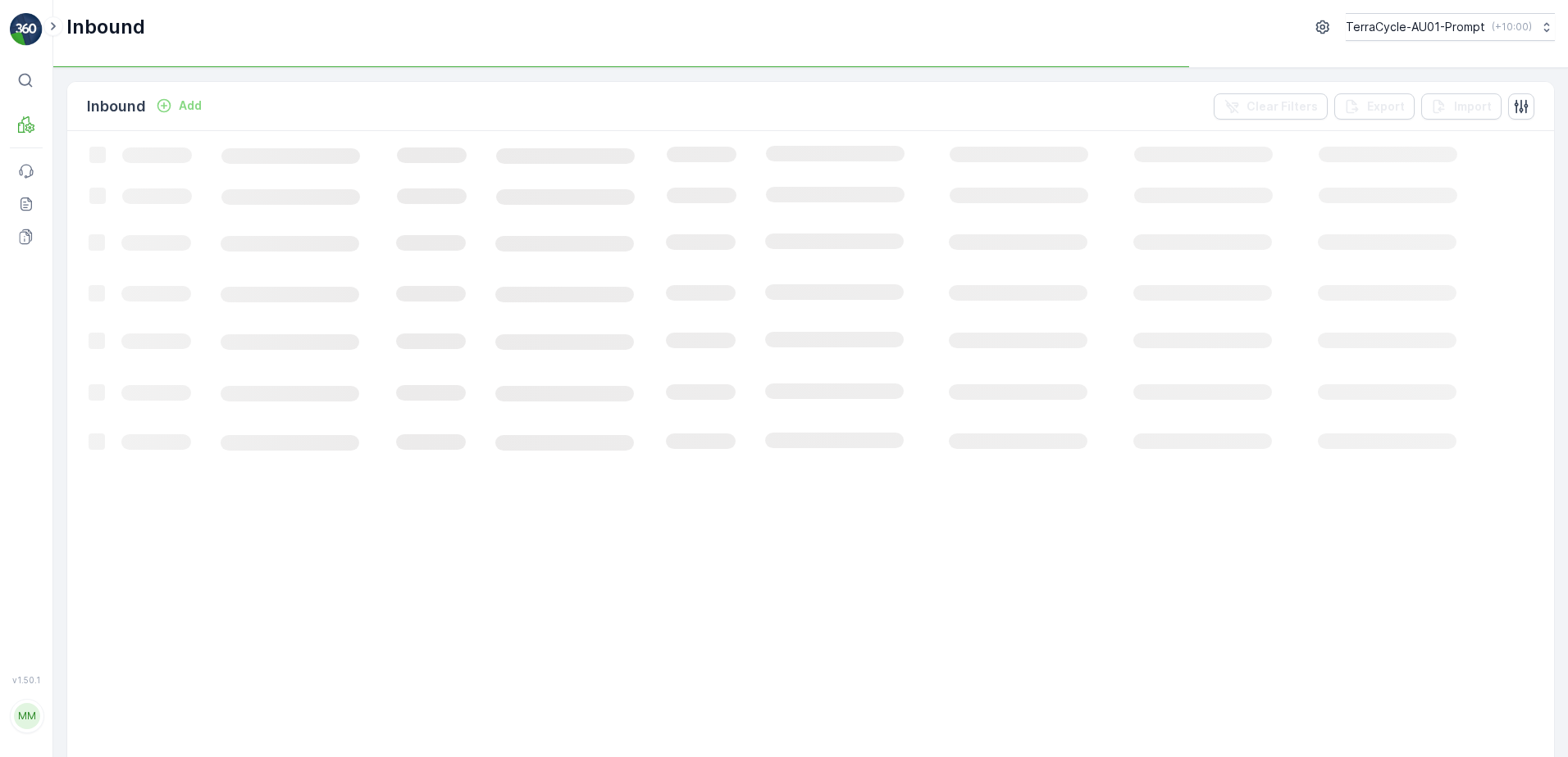
click at [189, 110] on p "Add" at bounding box center [191, 105] width 23 height 16
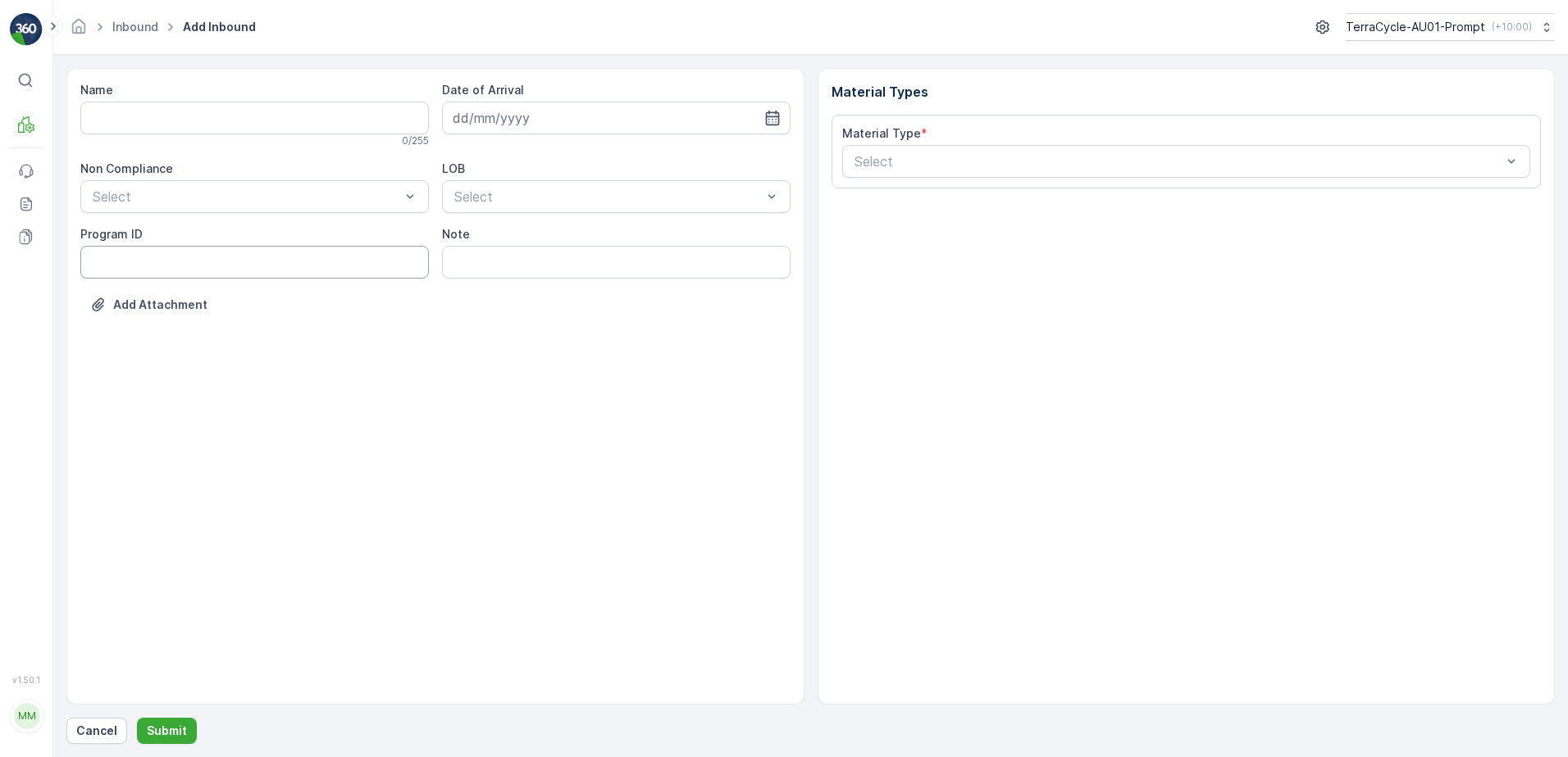
click at [108, 263] on ID "Program ID" at bounding box center [255, 261] width 349 height 33
type ID "1219"
click at [122, 117] on input "Name" at bounding box center [255, 117] width 349 height 33
click at [137, 718] on button "Submit" at bounding box center [166, 731] width 60 height 27
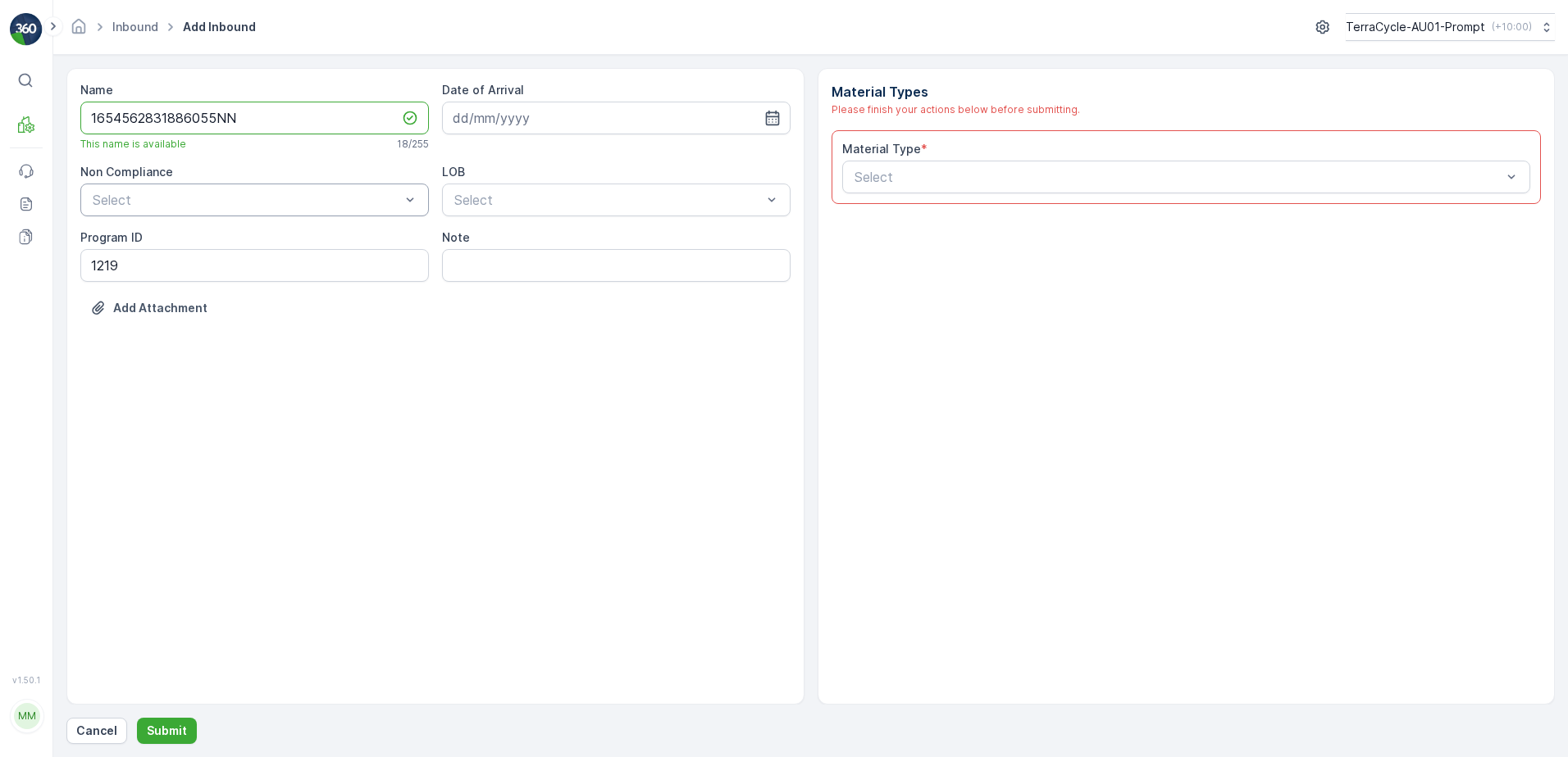
type input "1654562831886055NN"
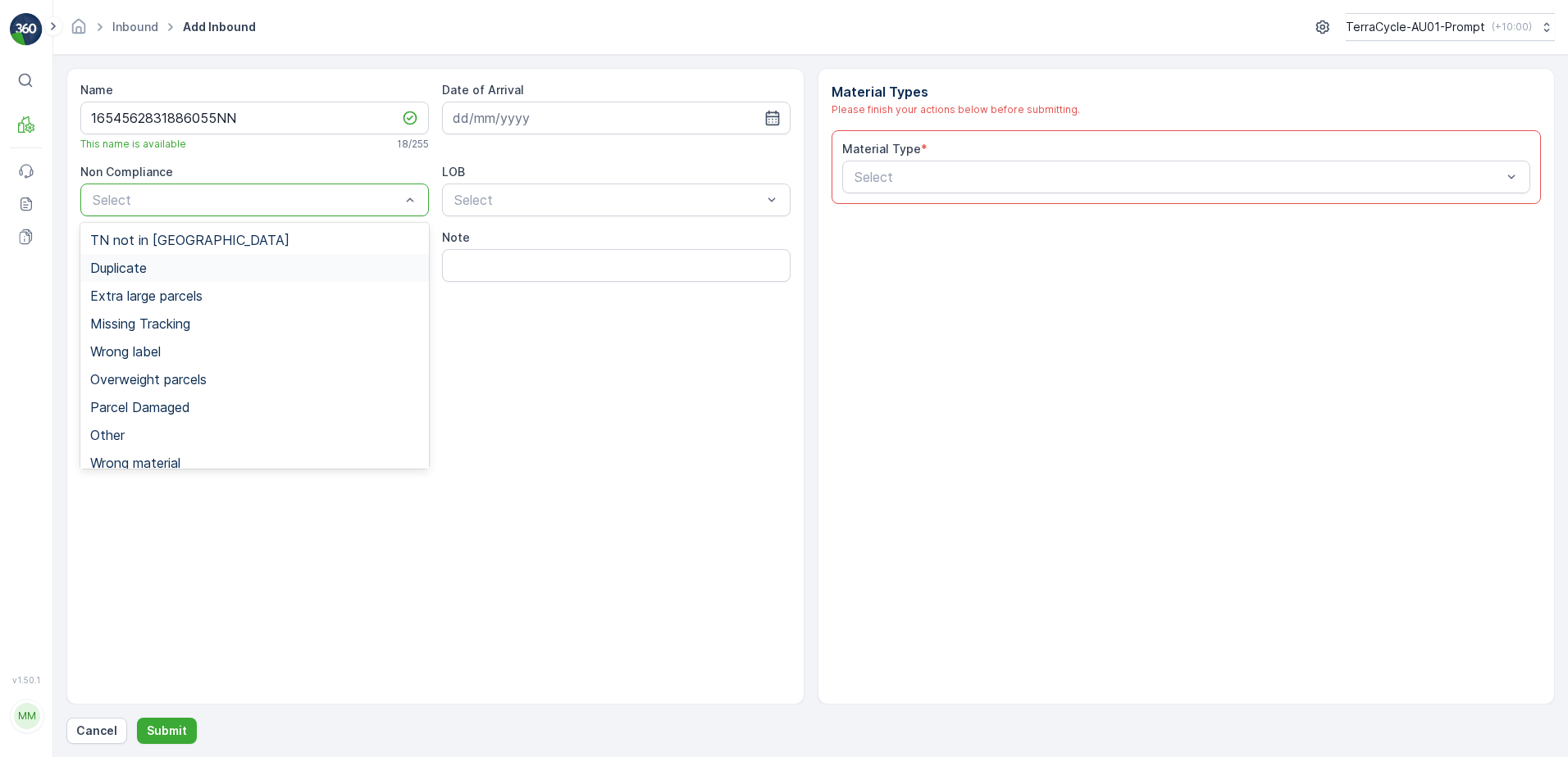
click at [165, 274] on div "Duplicate" at bounding box center [254, 268] width 329 height 15
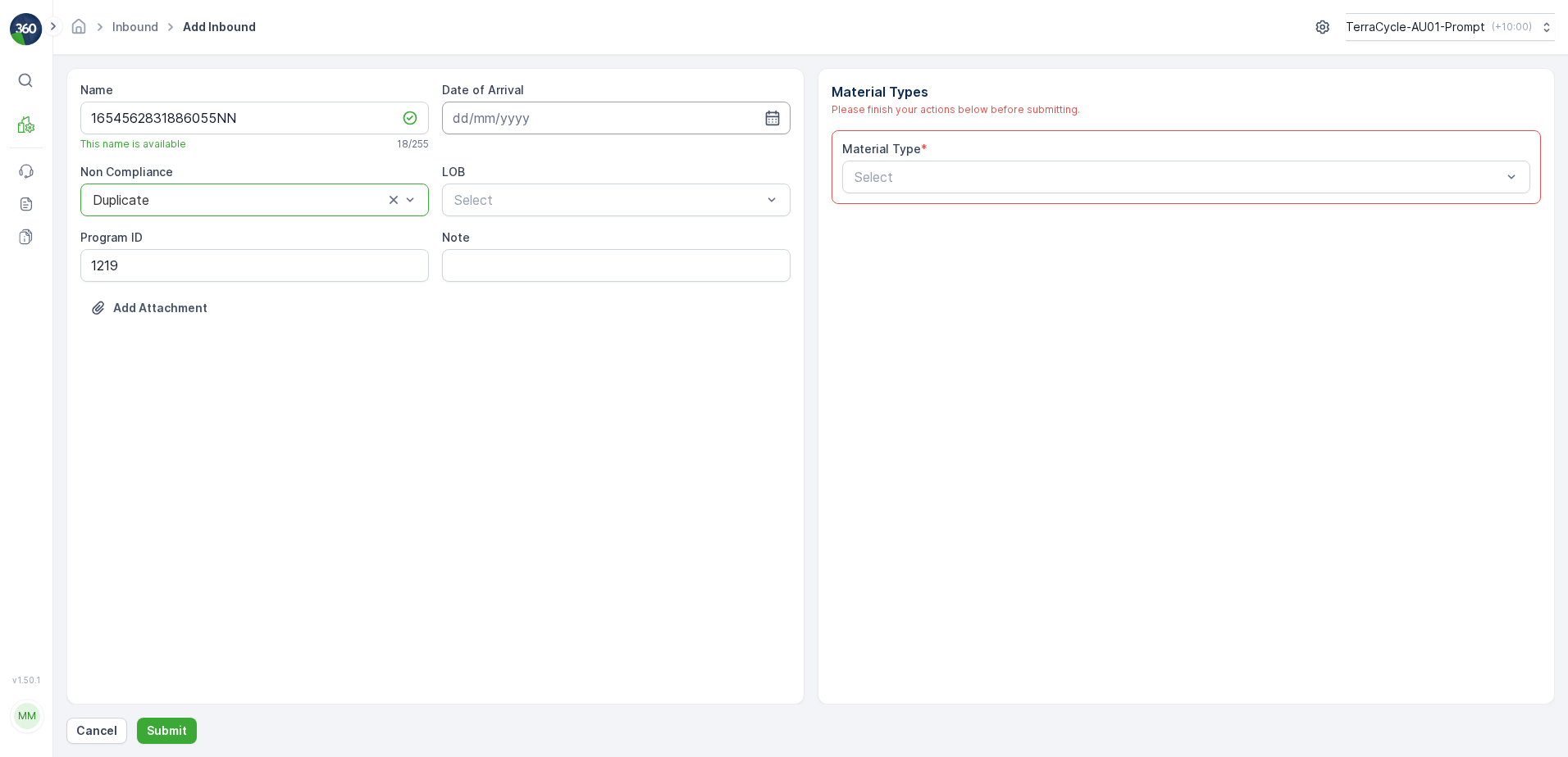
click at [549, 126] on input at bounding box center [616, 117] width 349 height 33
click at [503, 295] on div "15" at bounding box center [500, 288] width 27 height 27
type input "[DATE]"
drag, startPoint x: 513, startPoint y: 242, endPoint x: 606, endPoint y: 215, distance: 96.8
click at [517, 240] on div "NRP" at bounding box center [616, 241] width 329 height 15
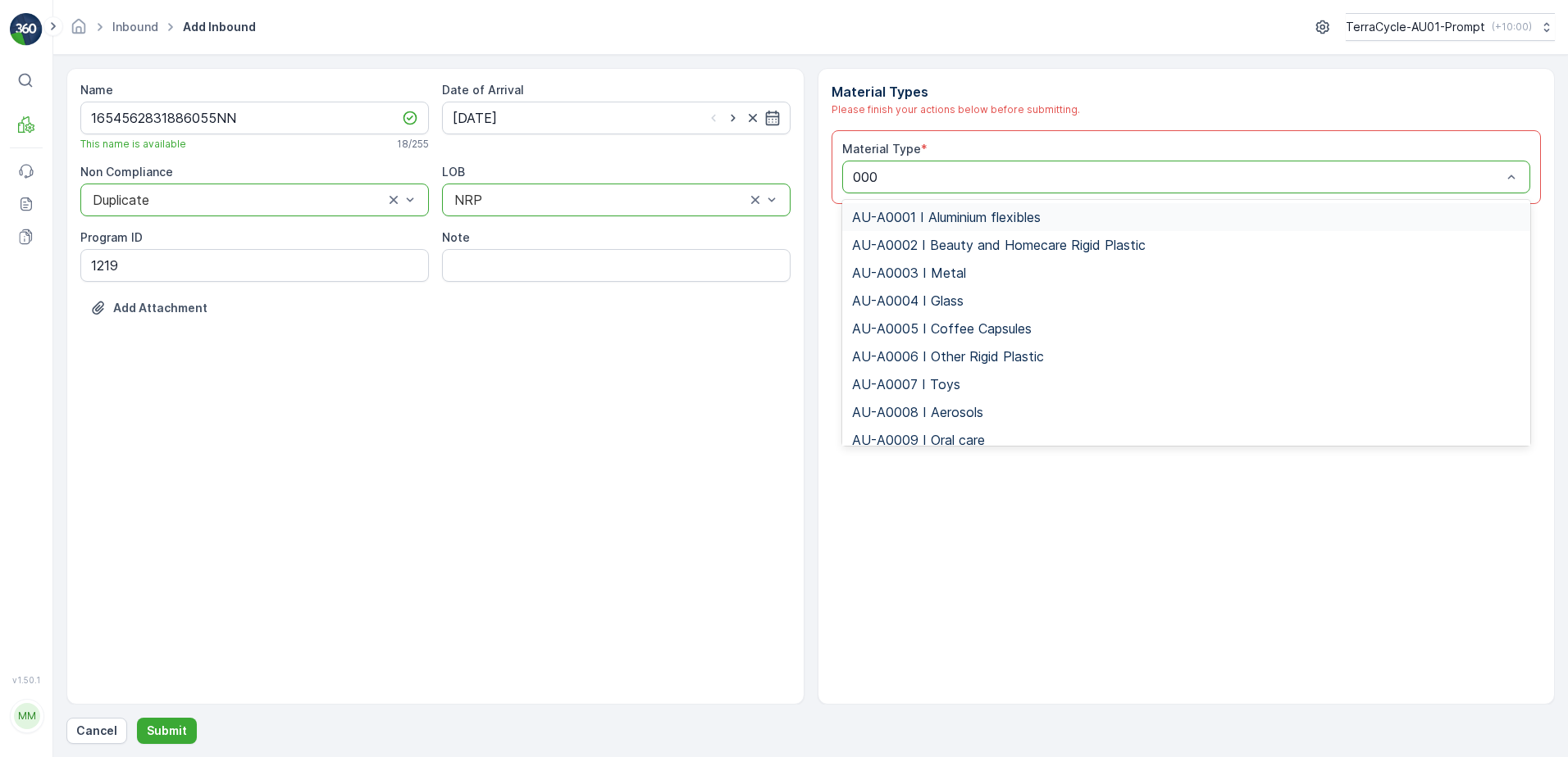
type input "0002"
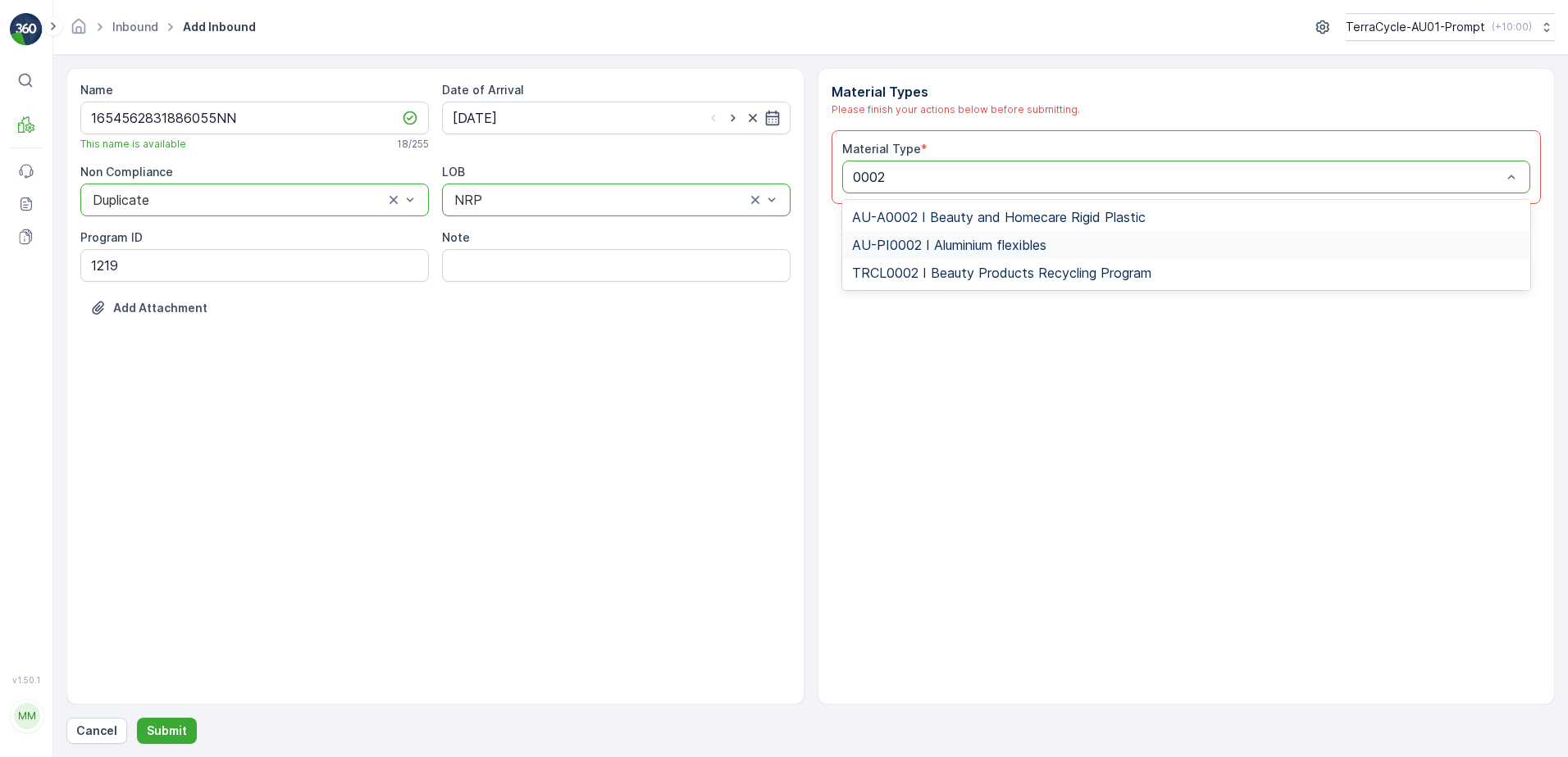
click at [1015, 249] on span "AU-PI0002 I Aluminium flexibles" at bounding box center [949, 245] width 194 height 15
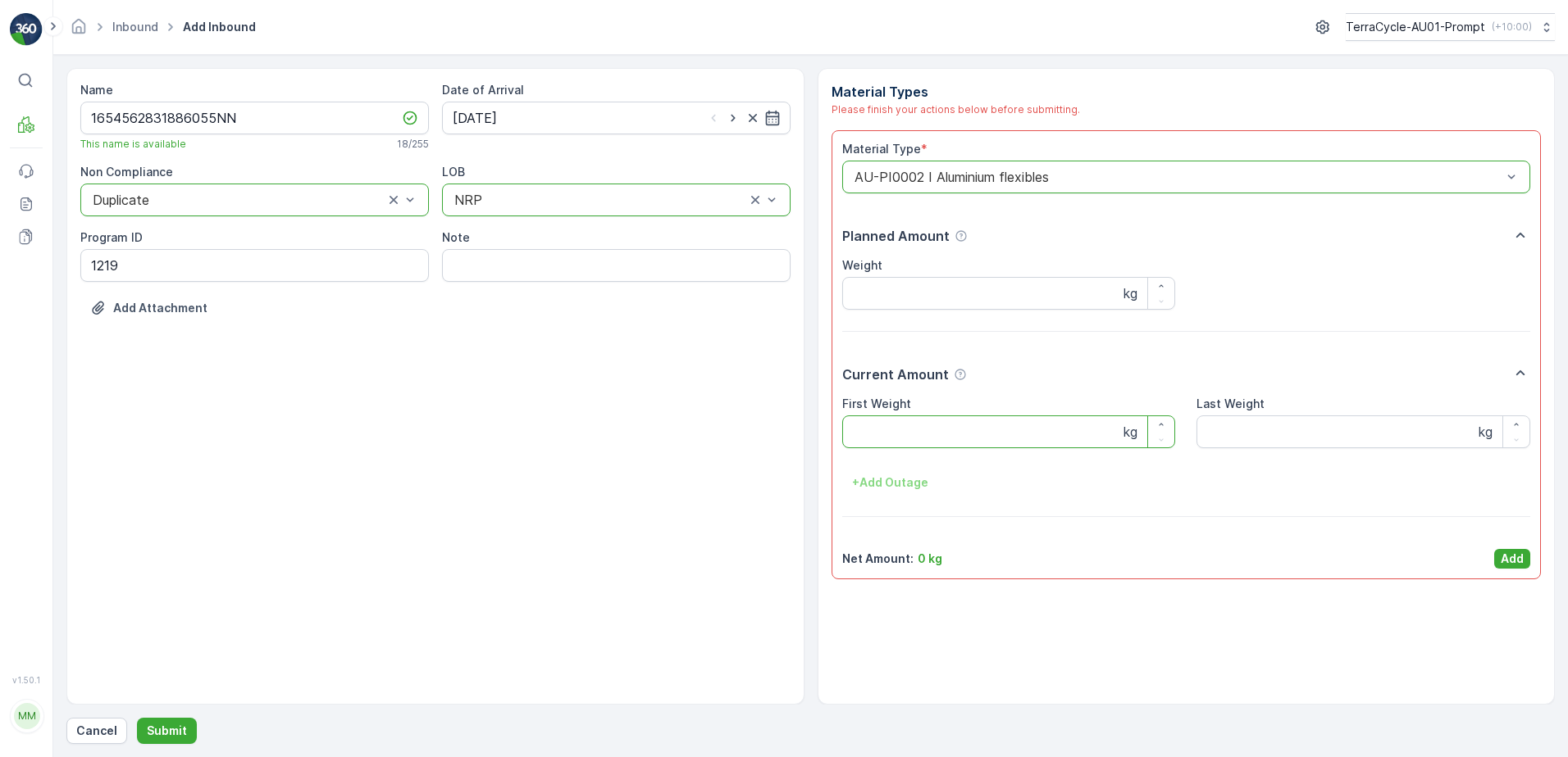
click at [954, 436] on Weight "First Weight" at bounding box center [1009, 431] width 334 height 33
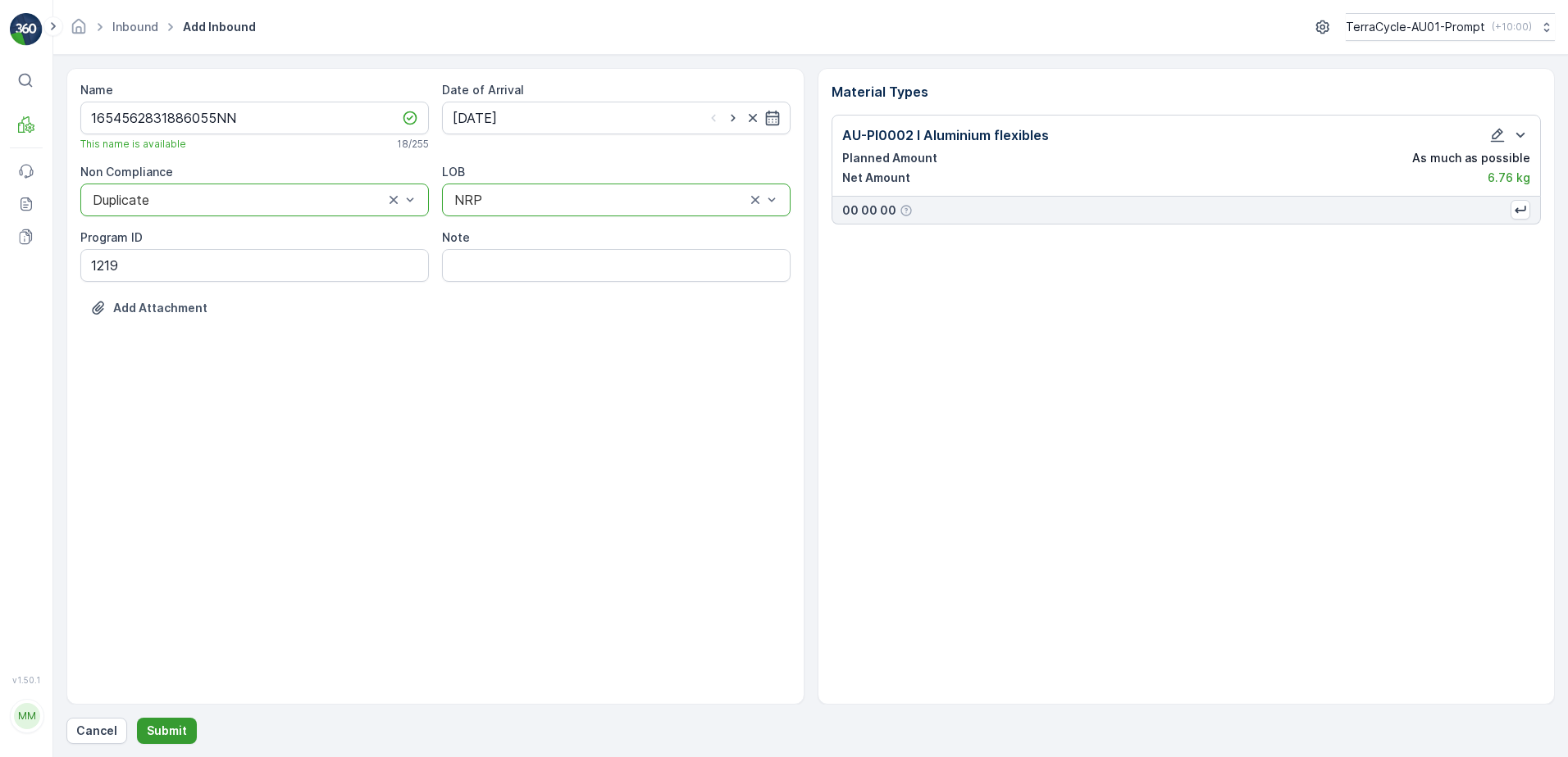
click at [178, 731] on p "Submit" at bounding box center [167, 730] width 40 height 16
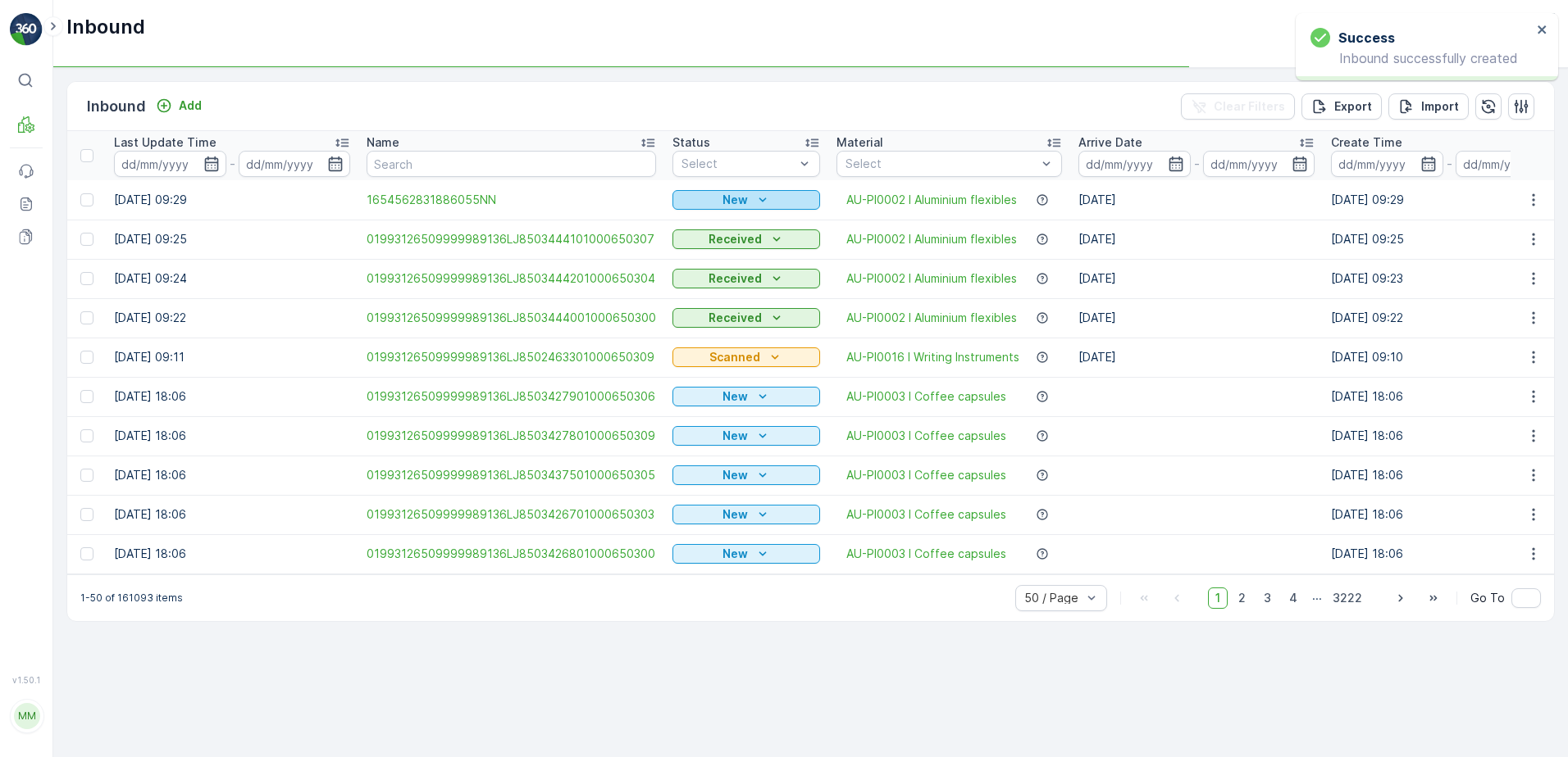
click at [738, 194] on p "New" at bounding box center [735, 199] width 26 height 16
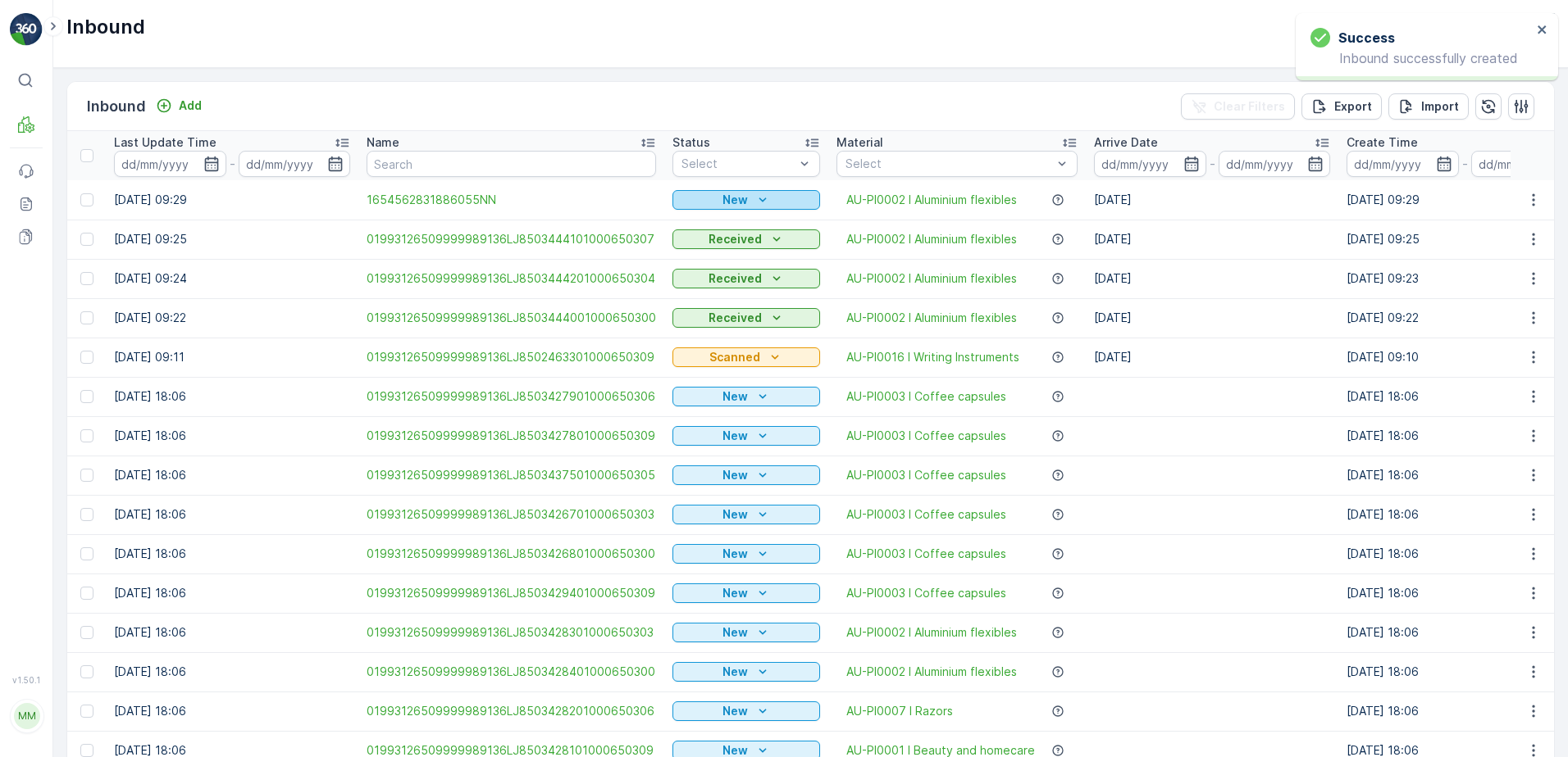
click at [761, 197] on icon "New" at bounding box center [762, 199] width 16 height 16
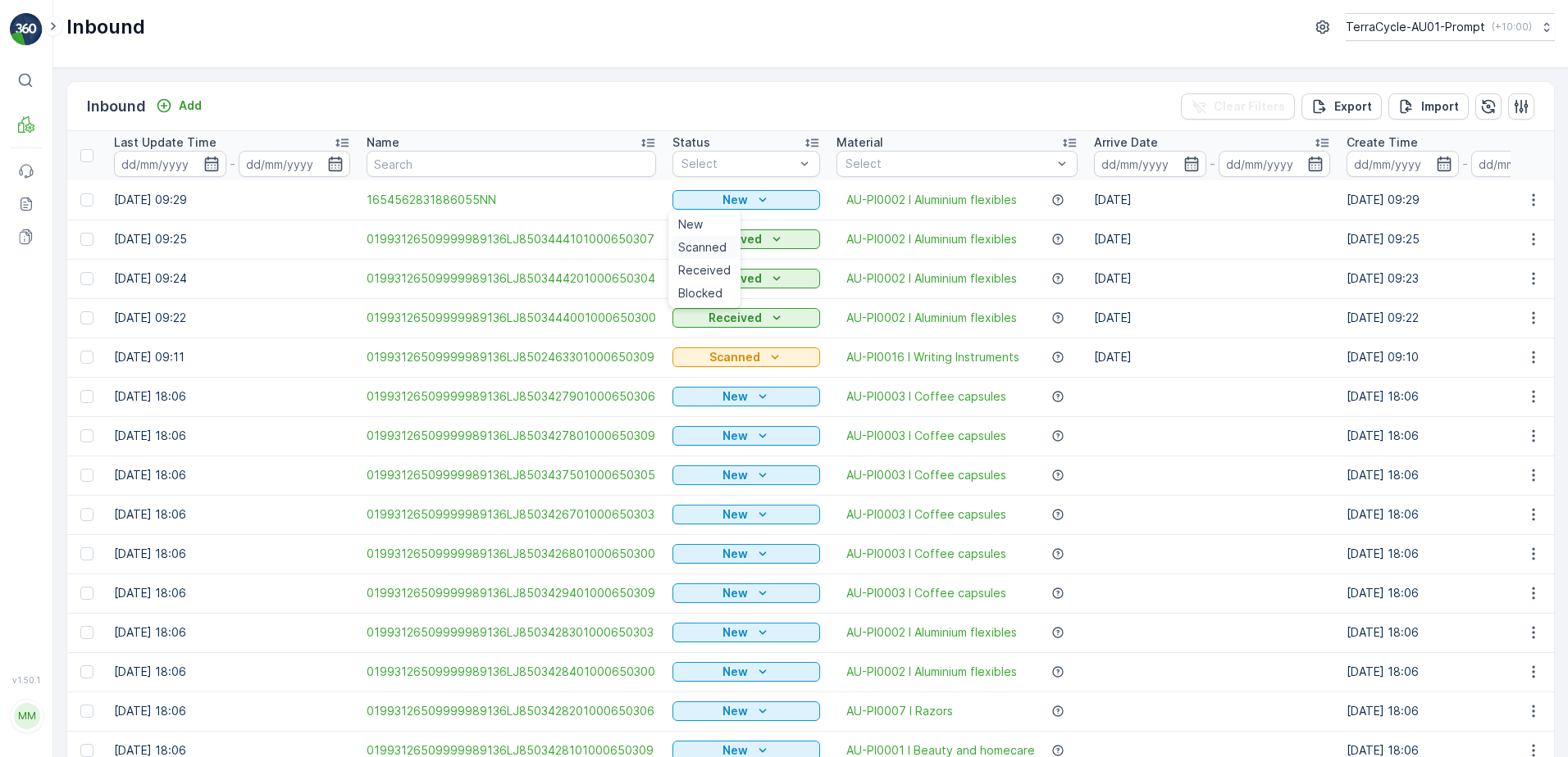
click at [718, 250] on span "Scanned" at bounding box center [702, 247] width 48 height 16
click at [1535, 198] on icon "button" at bounding box center [1533, 199] width 16 height 16
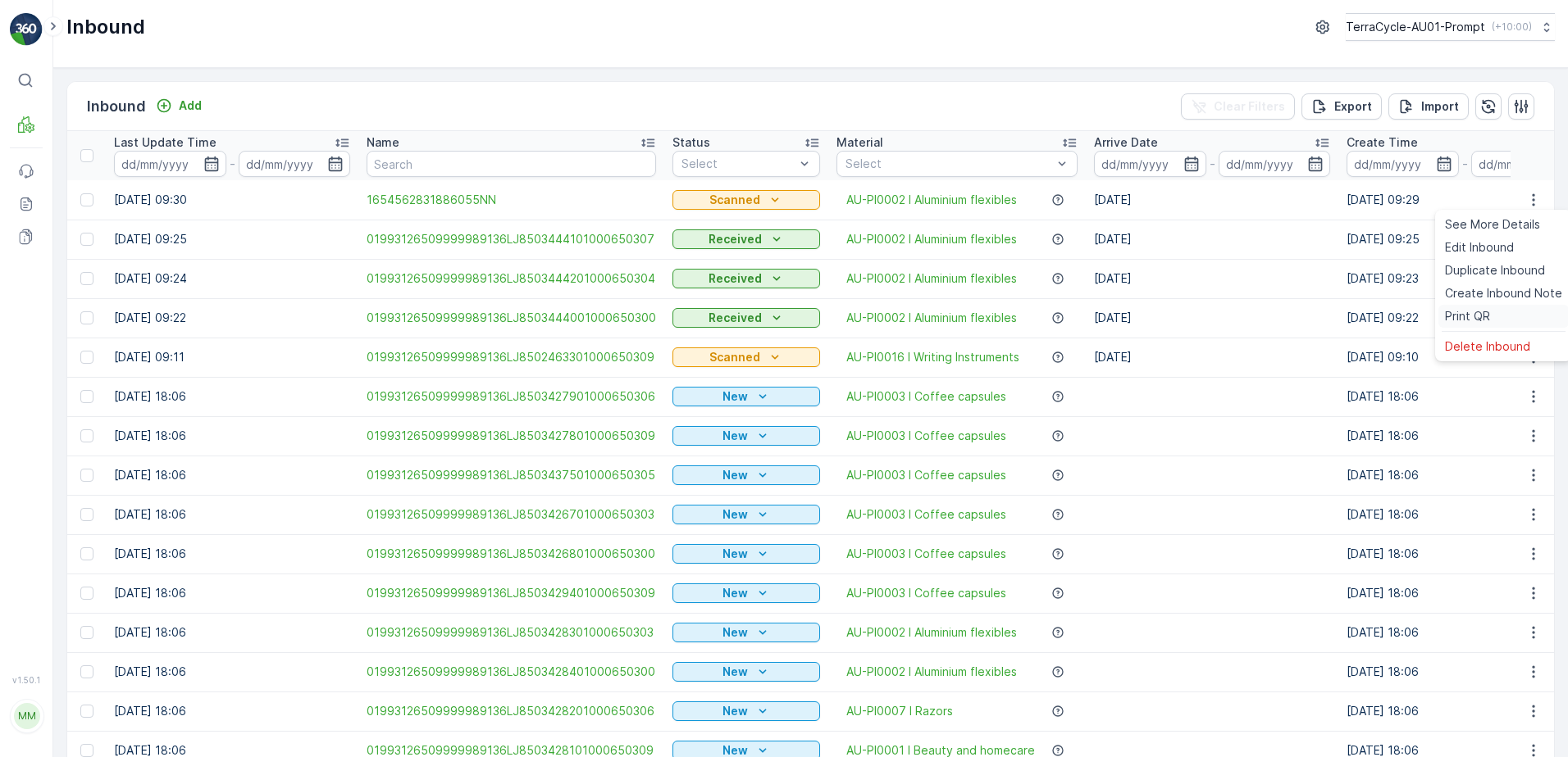
click at [1471, 318] on span "Print QR" at bounding box center [1468, 315] width 46 height 16
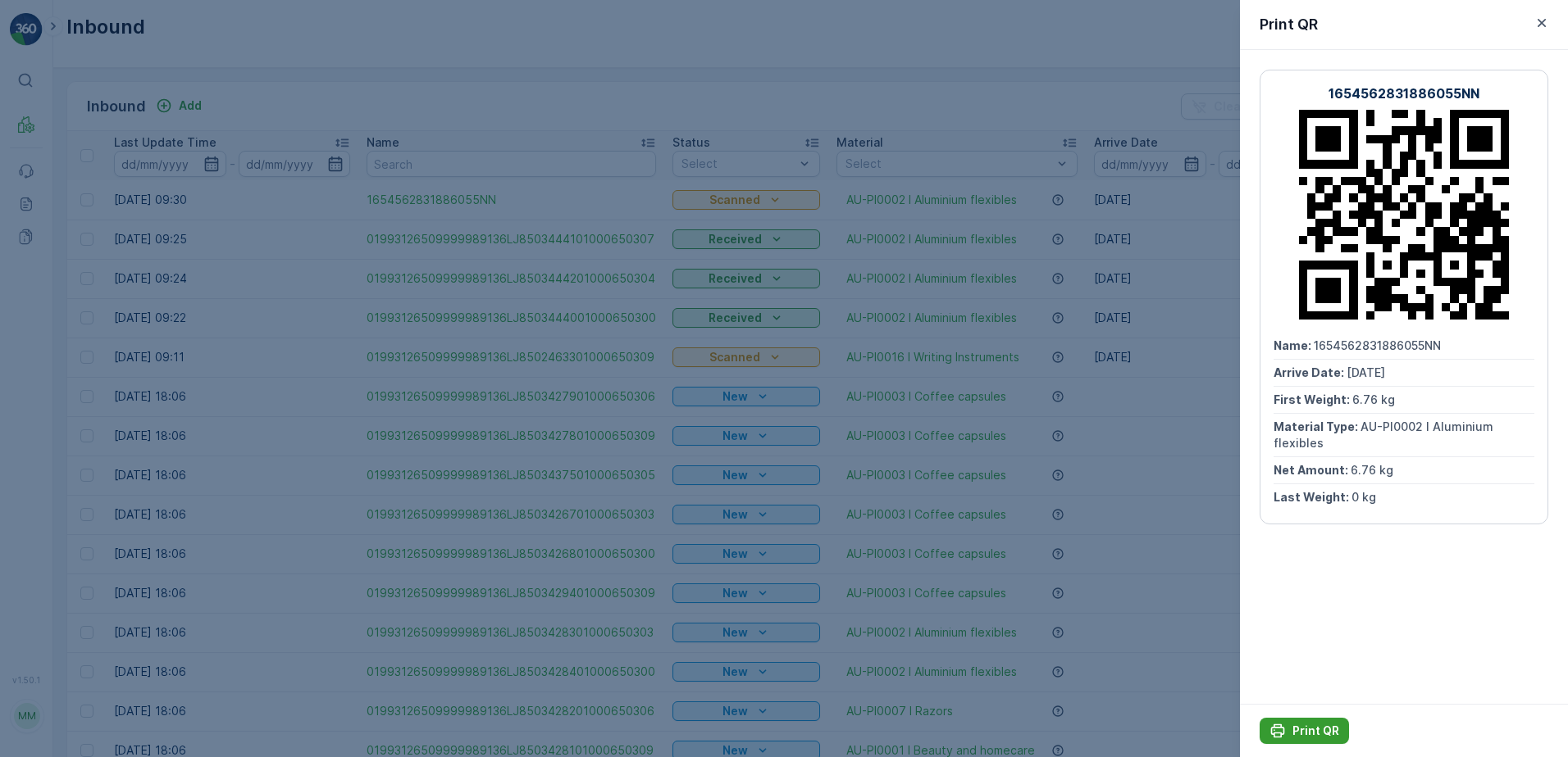
click at [1314, 729] on p "Print QR" at bounding box center [1315, 730] width 46 height 16
drag, startPoint x: 1324, startPoint y: 727, endPoint x: 1311, endPoint y: 717, distance: 16.4
click at [1325, 727] on p "Print QR" at bounding box center [1315, 730] width 46 height 16
click at [1544, 21] on icon "button" at bounding box center [1541, 23] width 16 height 16
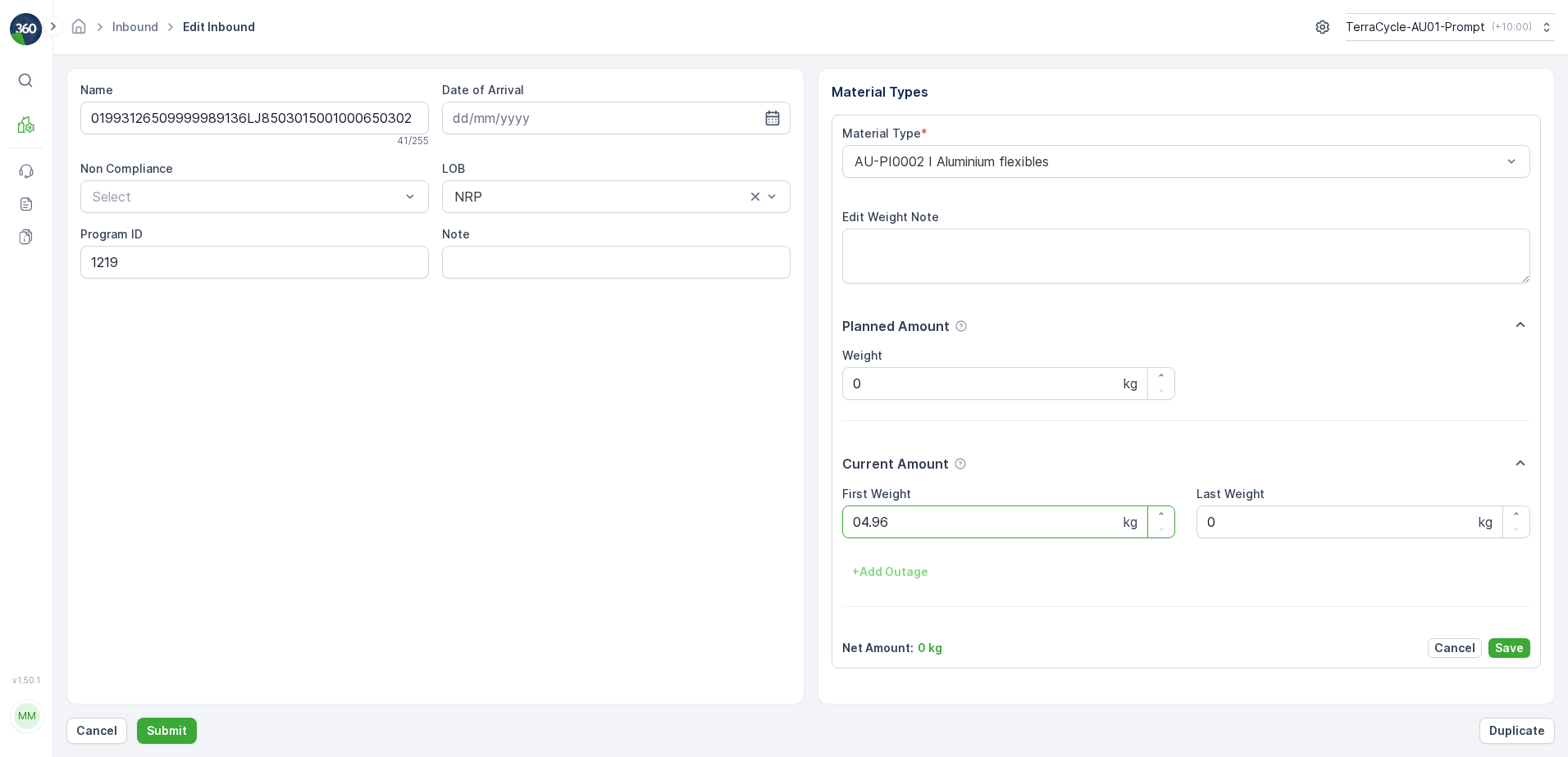
click button "Submit" at bounding box center [166, 731] width 60 height 27
click at [106, 730] on p "Cancel" at bounding box center [96, 730] width 41 height 16
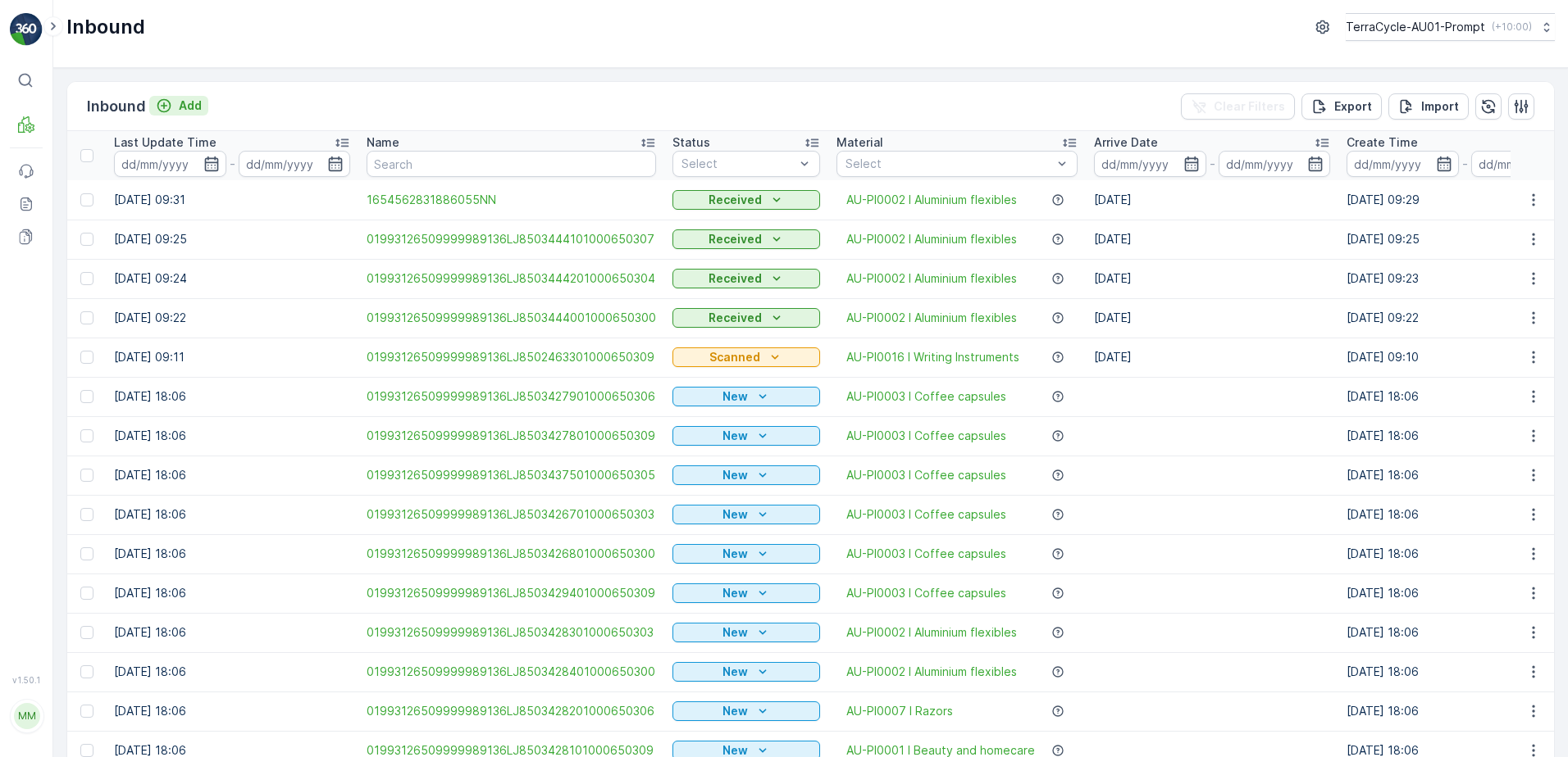
click at [182, 107] on p "Add" at bounding box center [191, 105] width 23 height 16
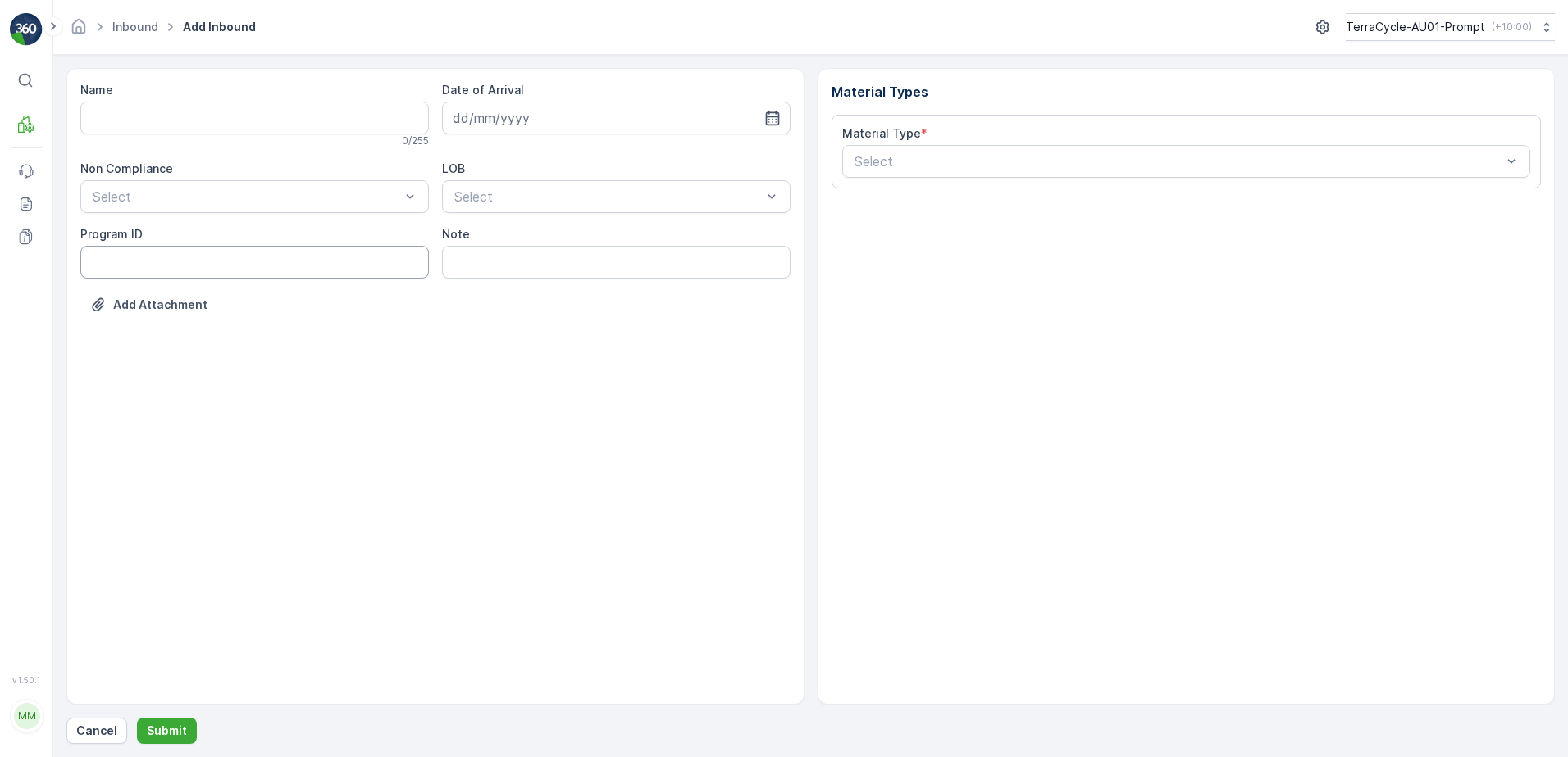
click at [97, 259] on ID "Program ID" at bounding box center [255, 261] width 349 height 33
type ID "1219"
click at [149, 120] on input "Name" at bounding box center [255, 117] width 349 height 33
click at [137, 718] on button "Submit" at bounding box center [166, 731] width 60 height 27
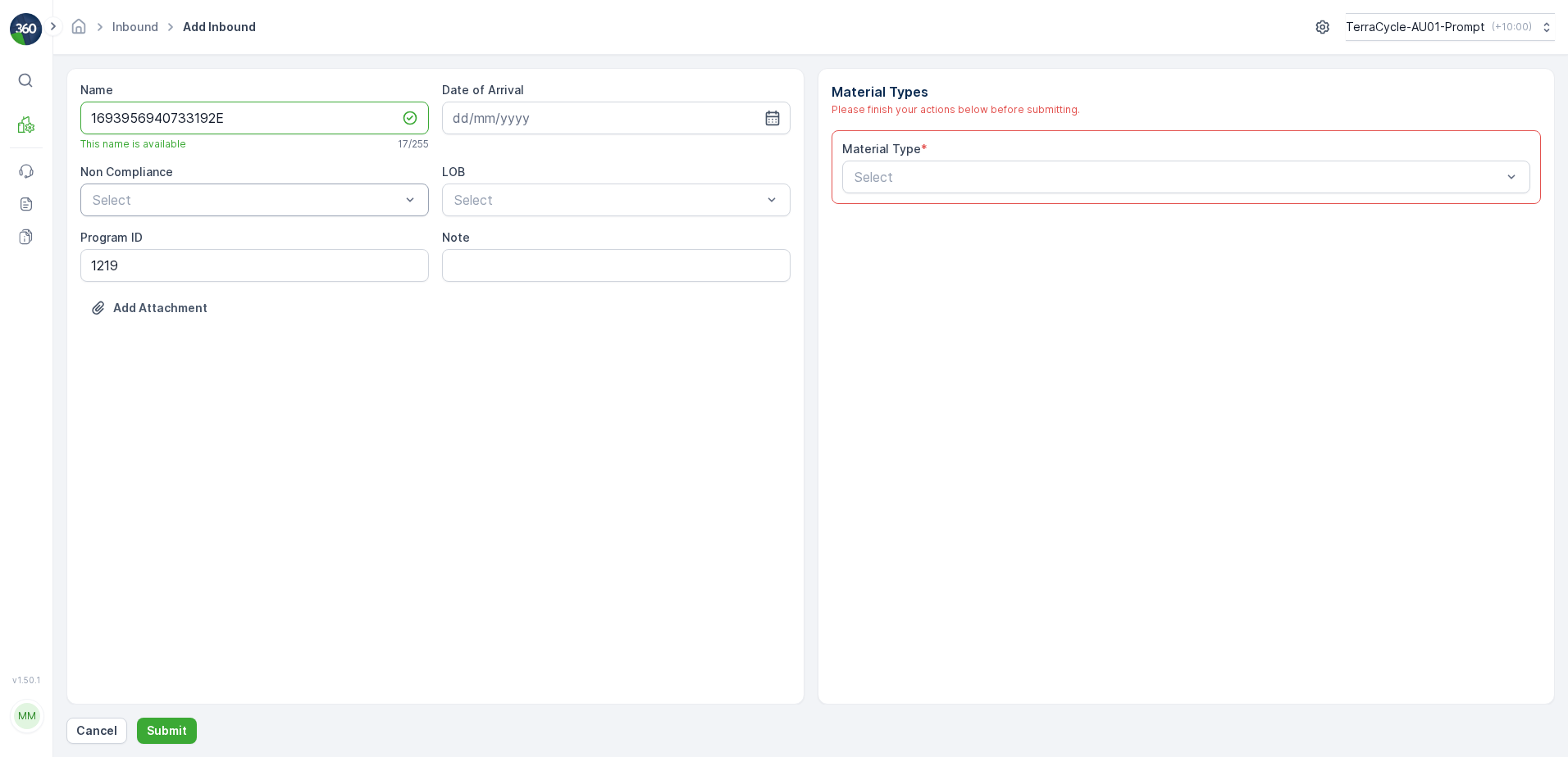
type input "1693956940733192E"
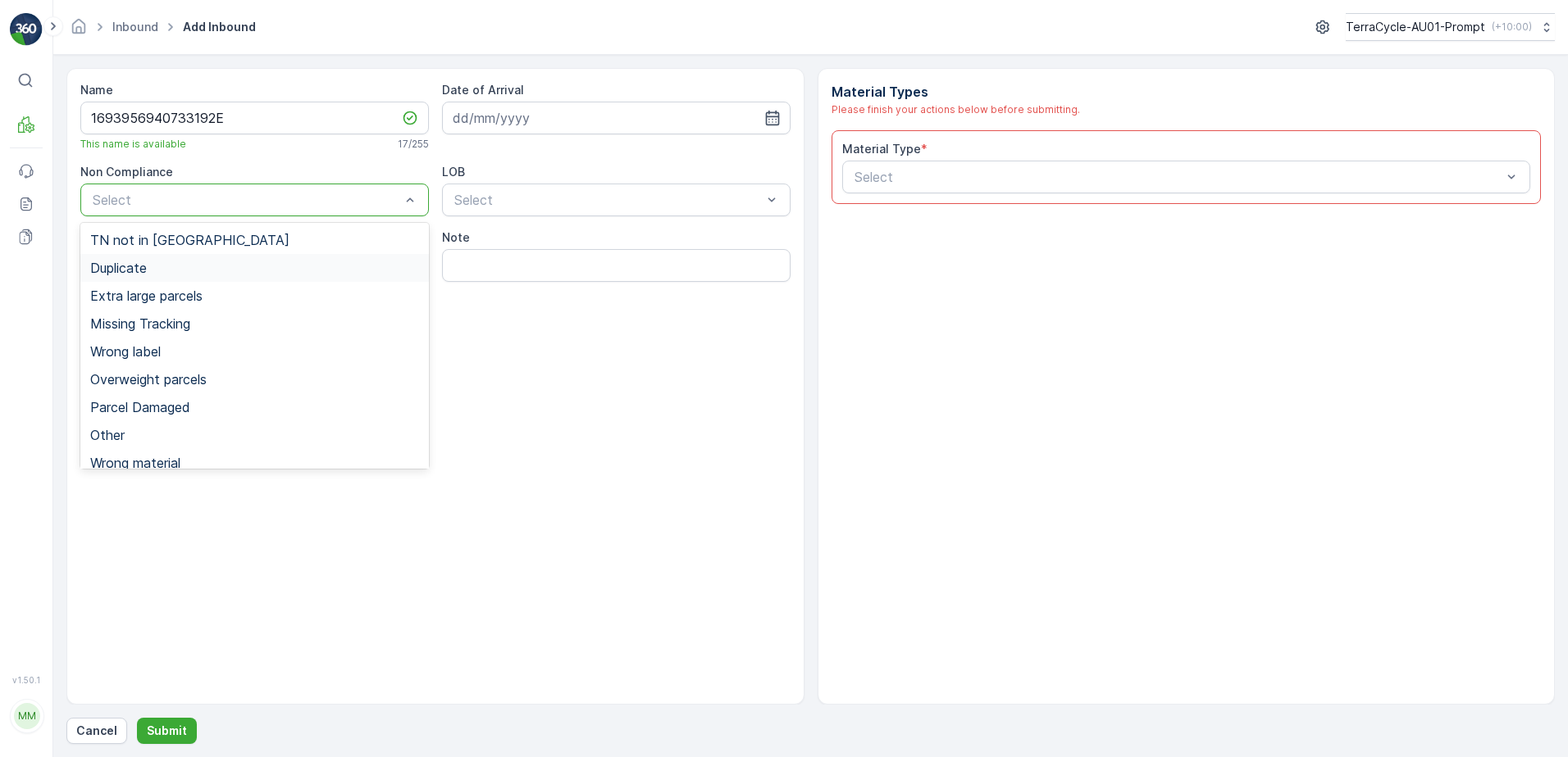
click at [154, 270] on div "Duplicate" at bounding box center [254, 268] width 329 height 15
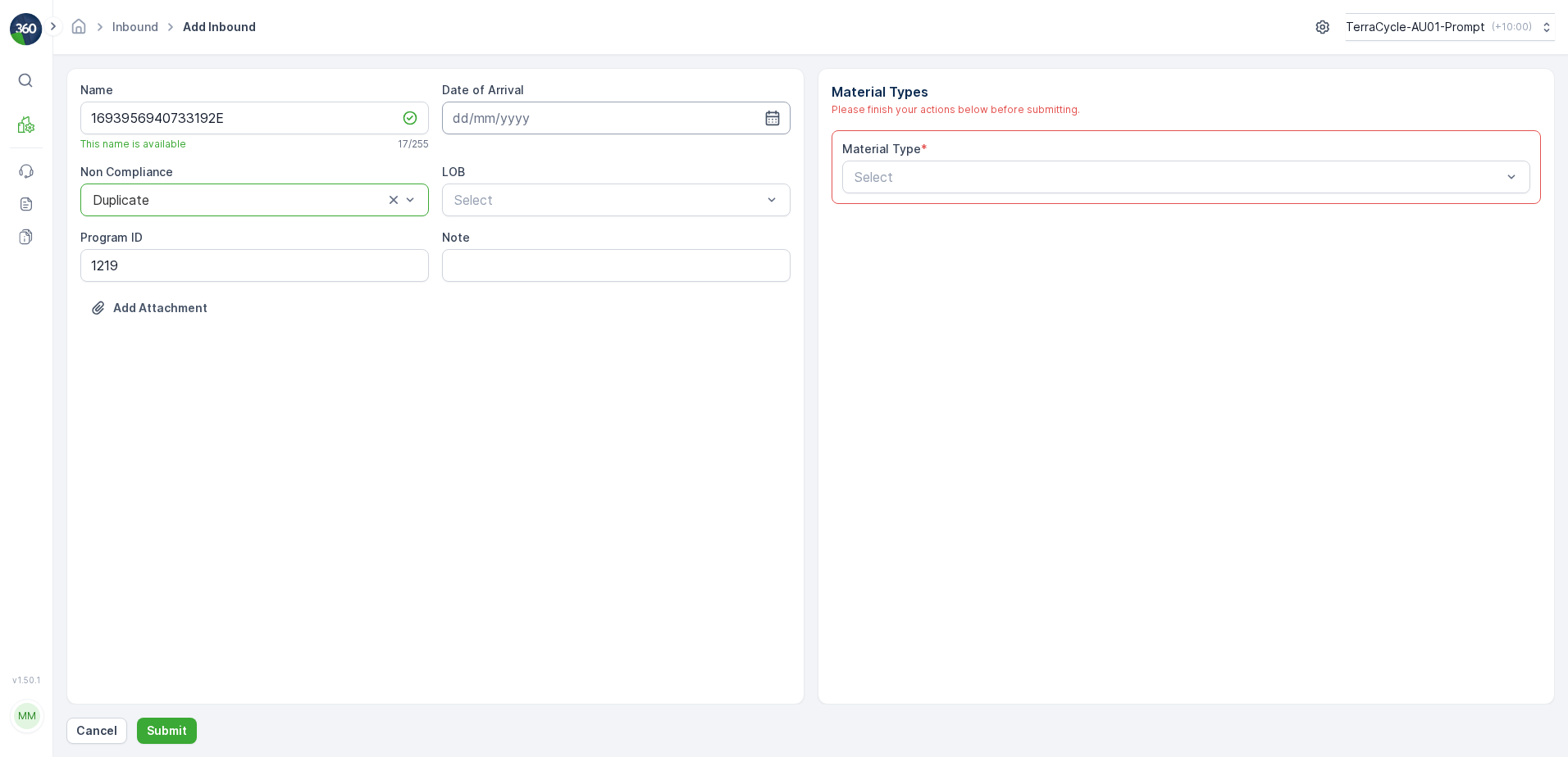
click at [601, 120] on input at bounding box center [616, 117] width 349 height 33
drag, startPoint x: 497, startPoint y: 283, endPoint x: 507, endPoint y: 248, distance: 36.4
click at [498, 282] on div "15" at bounding box center [500, 288] width 27 height 27
type input "[DATE]"
drag, startPoint x: 517, startPoint y: 245, endPoint x: 525, endPoint y: 245, distance: 8.0
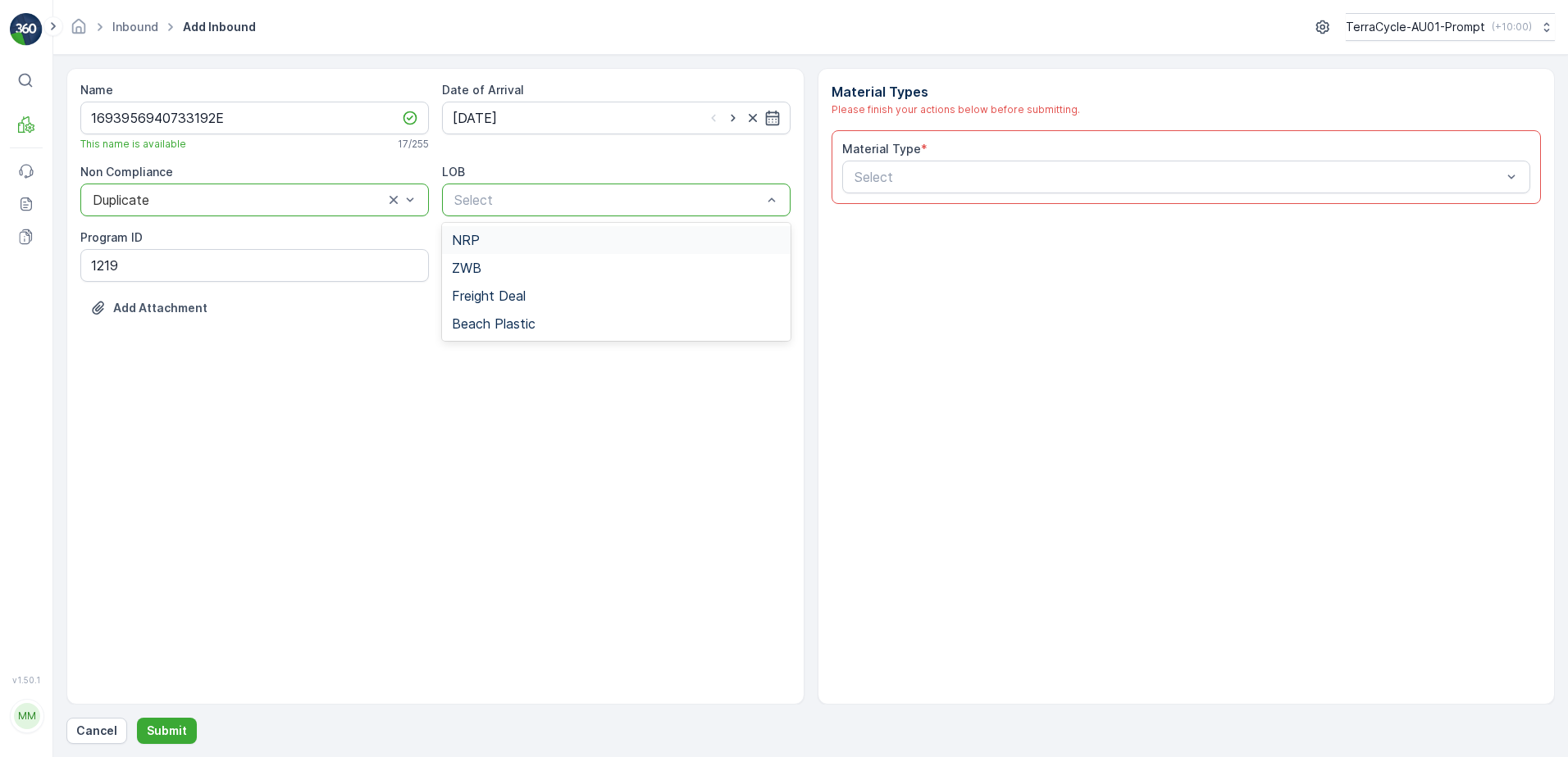
click at [518, 245] on div "NRP" at bounding box center [616, 241] width 329 height 15
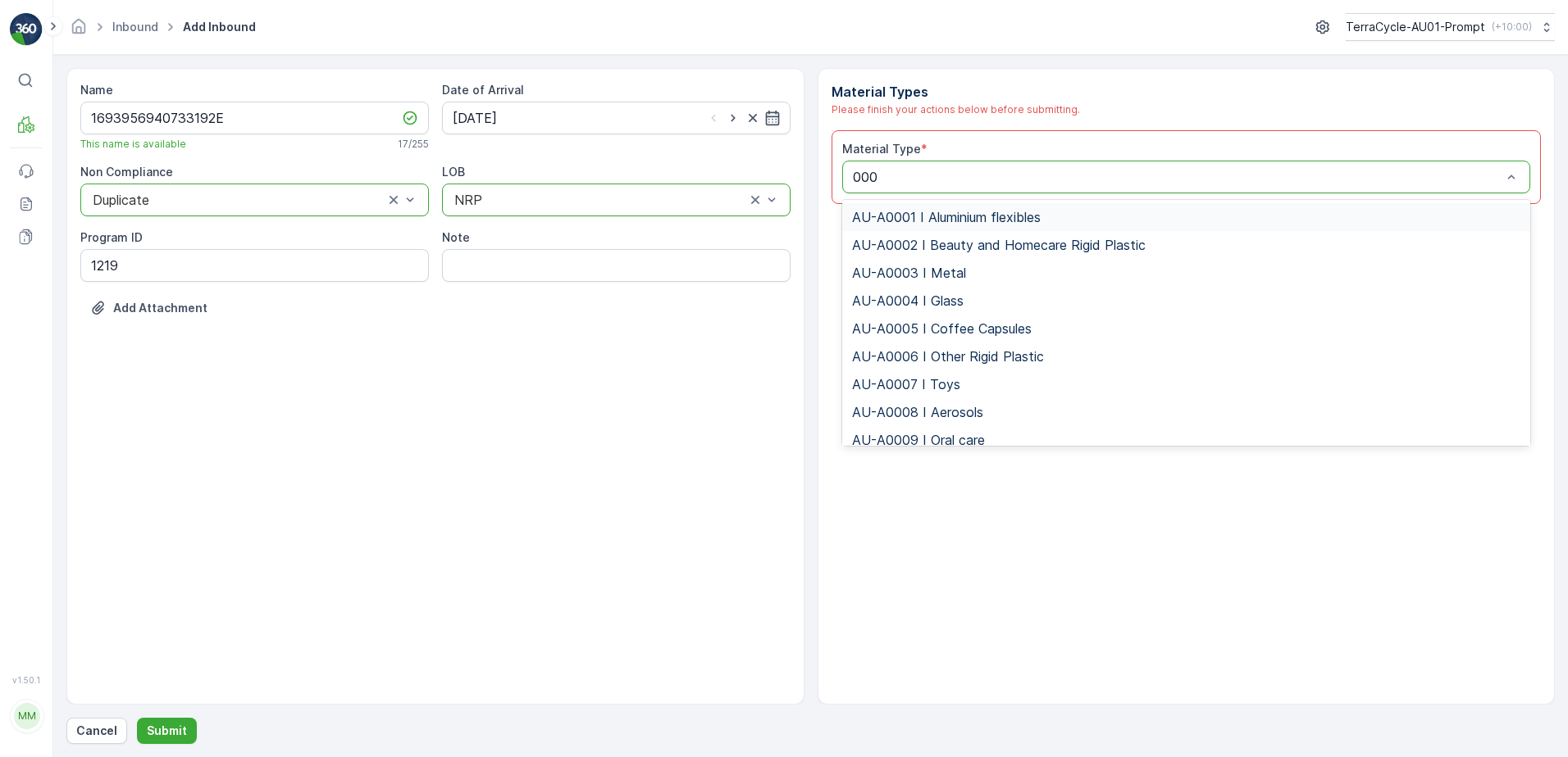
type input "0002"
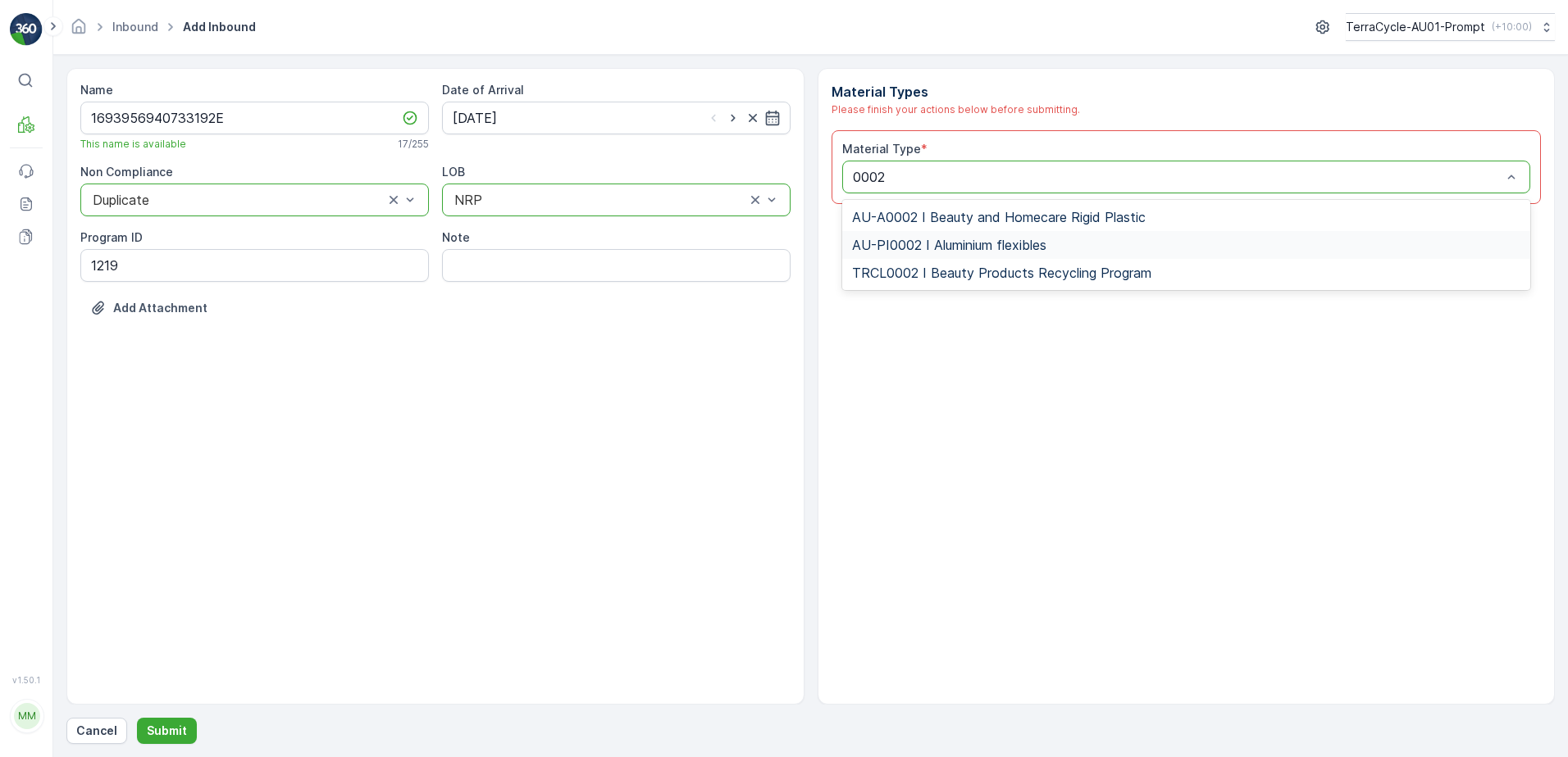
click at [1016, 253] on div "AU-PI0002 I Aluminium flexibles" at bounding box center [1186, 244] width 689 height 27
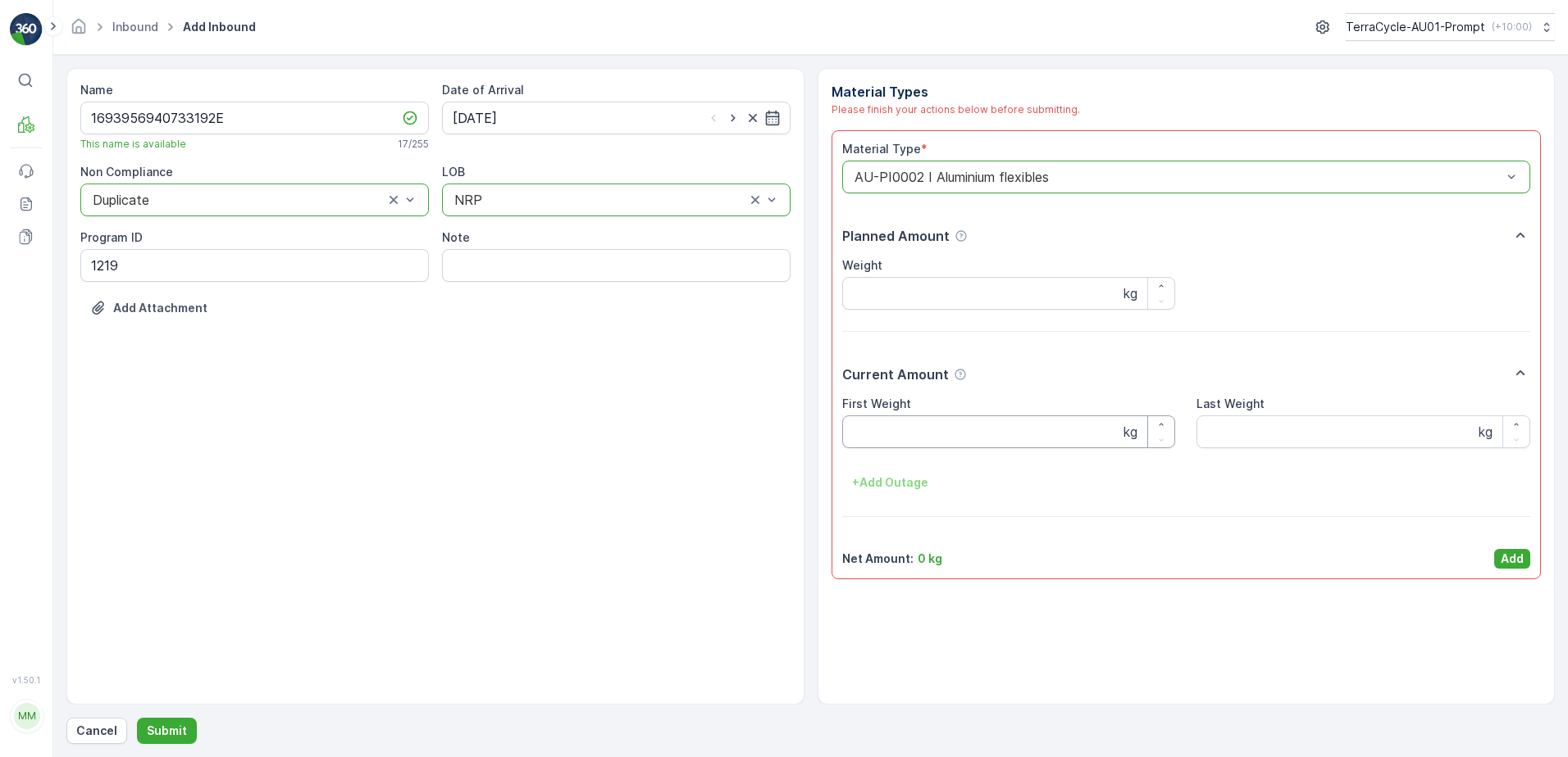
click at [902, 433] on Weight "First Weight" at bounding box center [1009, 431] width 334 height 33
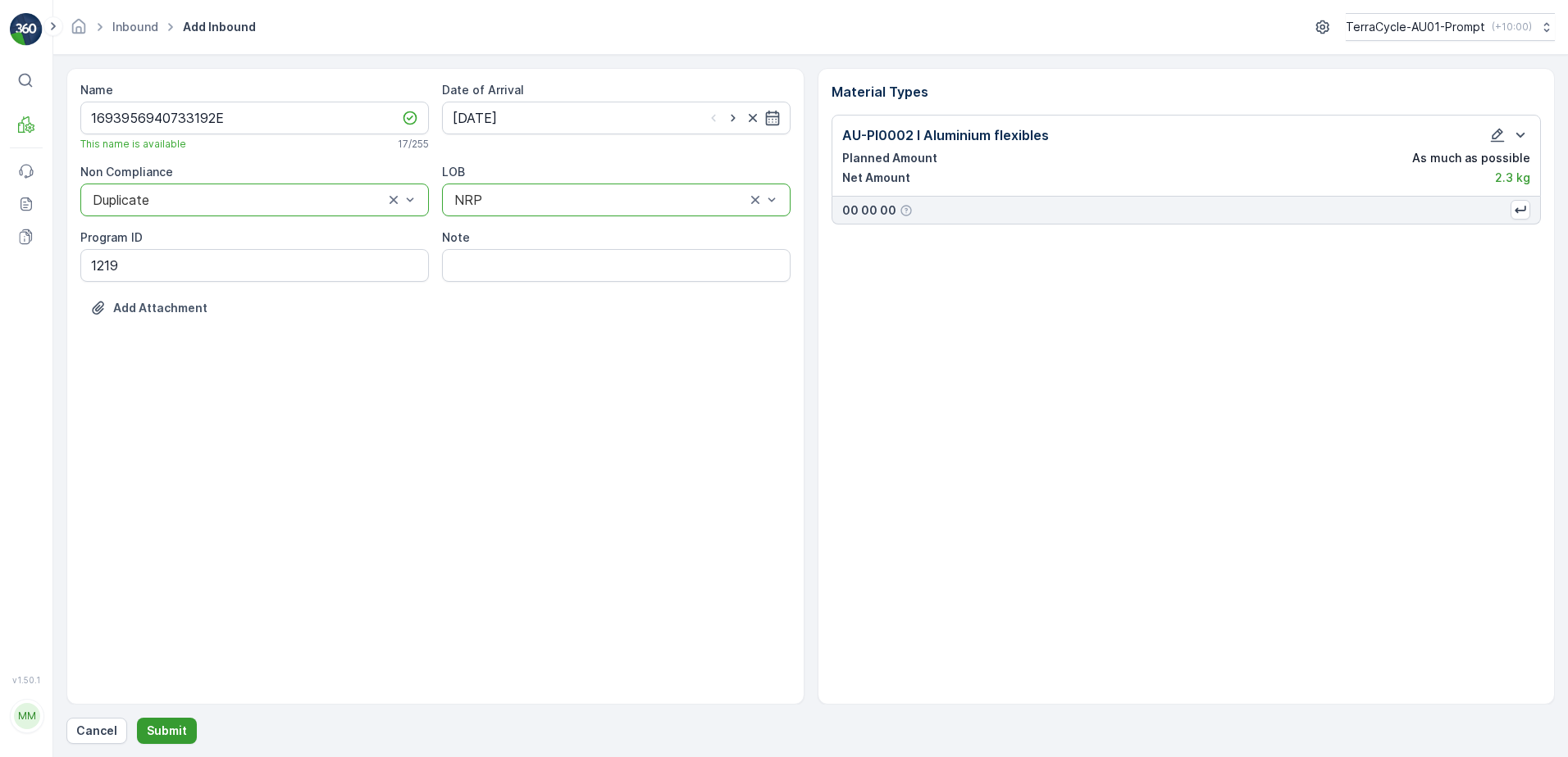
click at [154, 737] on p "Submit" at bounding box center [167, 730] width 40 height 16
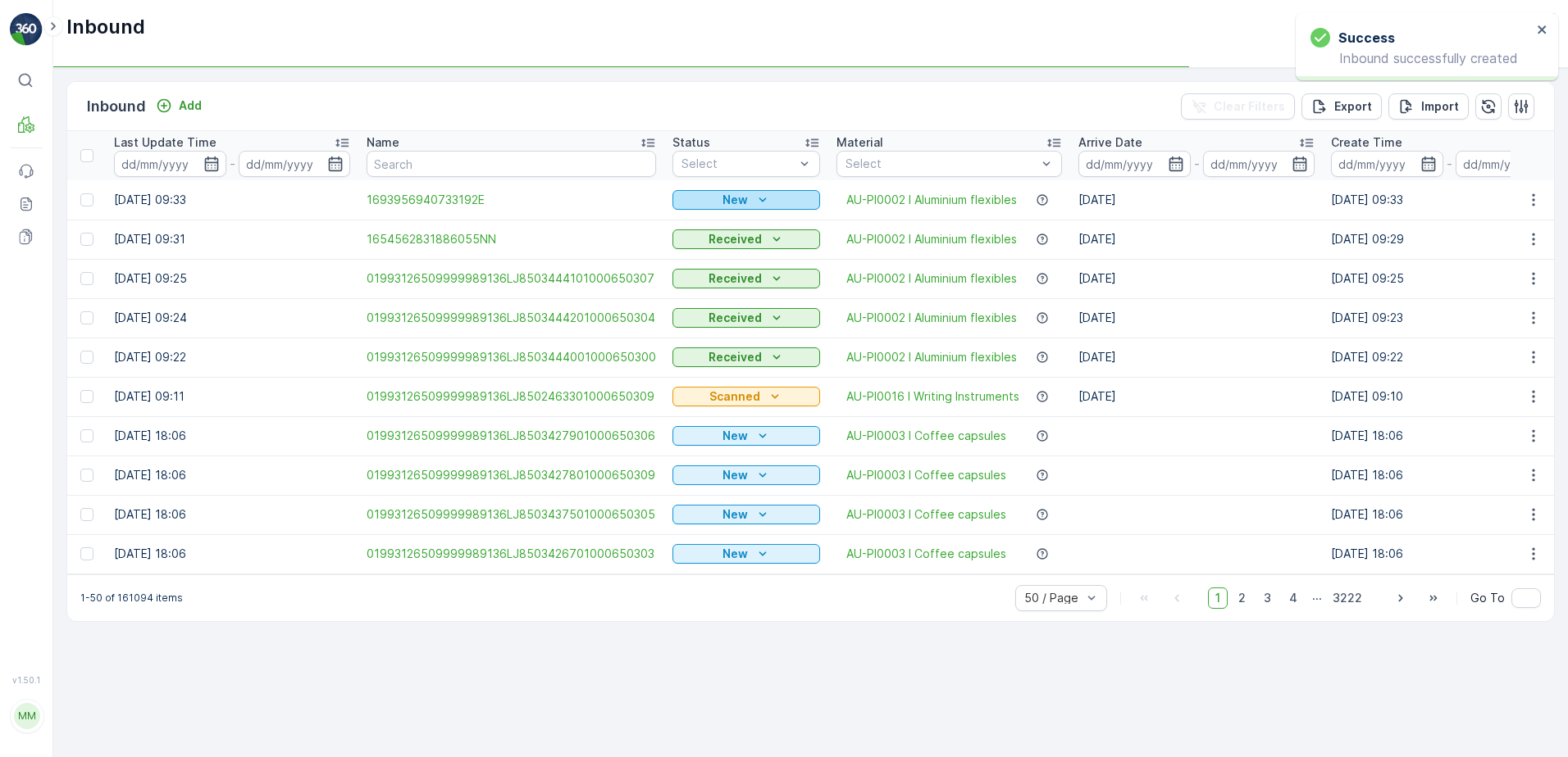
click at [731, 199] on p "New" at bounding box center [735, 199] width 26 height 16
click at [703, 249] on span "Scanned" at bounding box center [702, 247] width 48 height 16
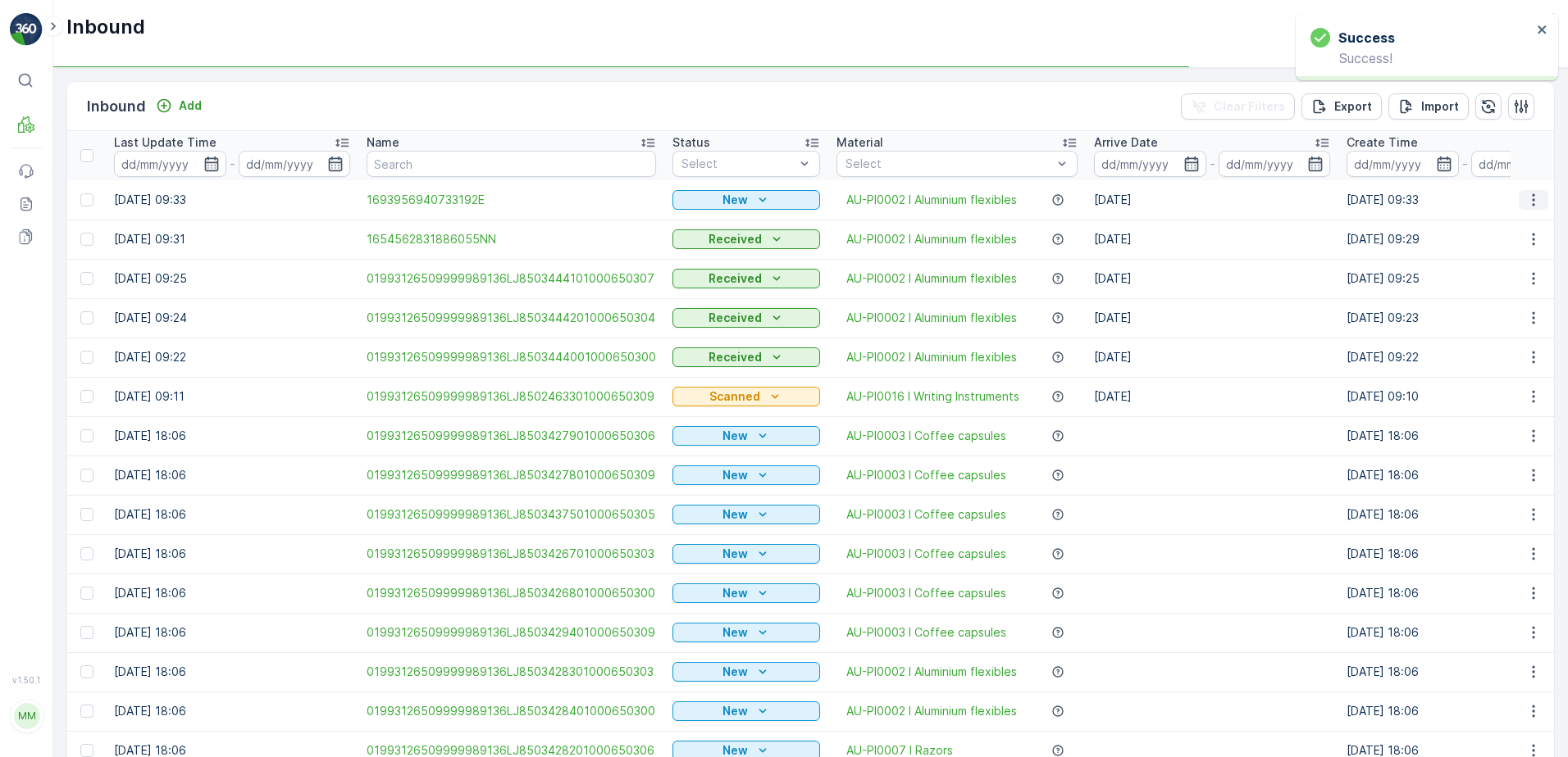
click at [1525, 195] on icon "button" at bounding box center [1533, 199] width 16 height 16
click at [1464, 318] on td "[DATE] 09:23" at bounding box center [1464, 318] width 252 height 40
click at [1529, 197] on icon "button" at bounding box center [1533, 199] width 16 height 16
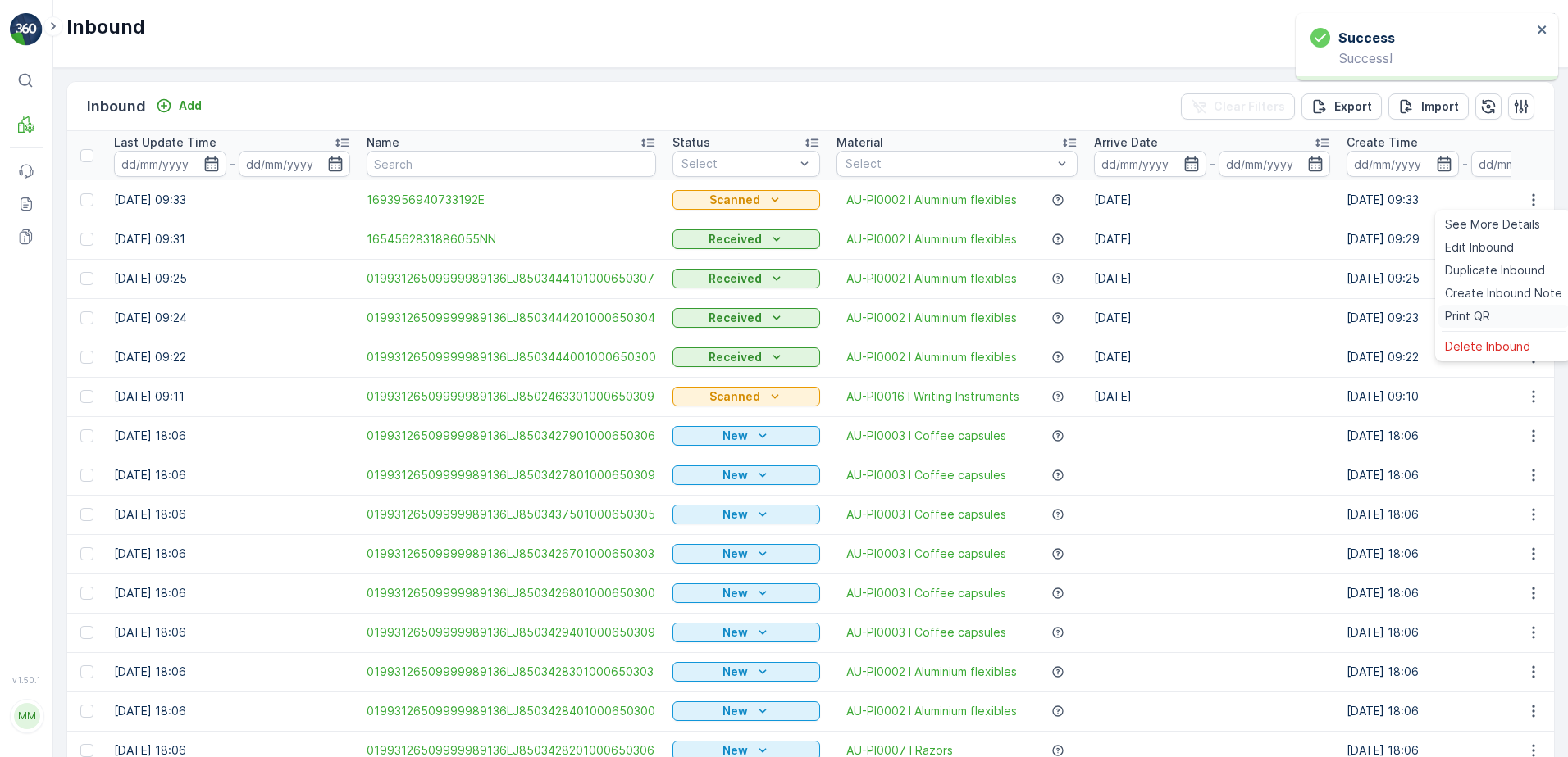
click at [1480, 311] on span "Print QR" at bounding box center [1468, 315] width 46 height 16
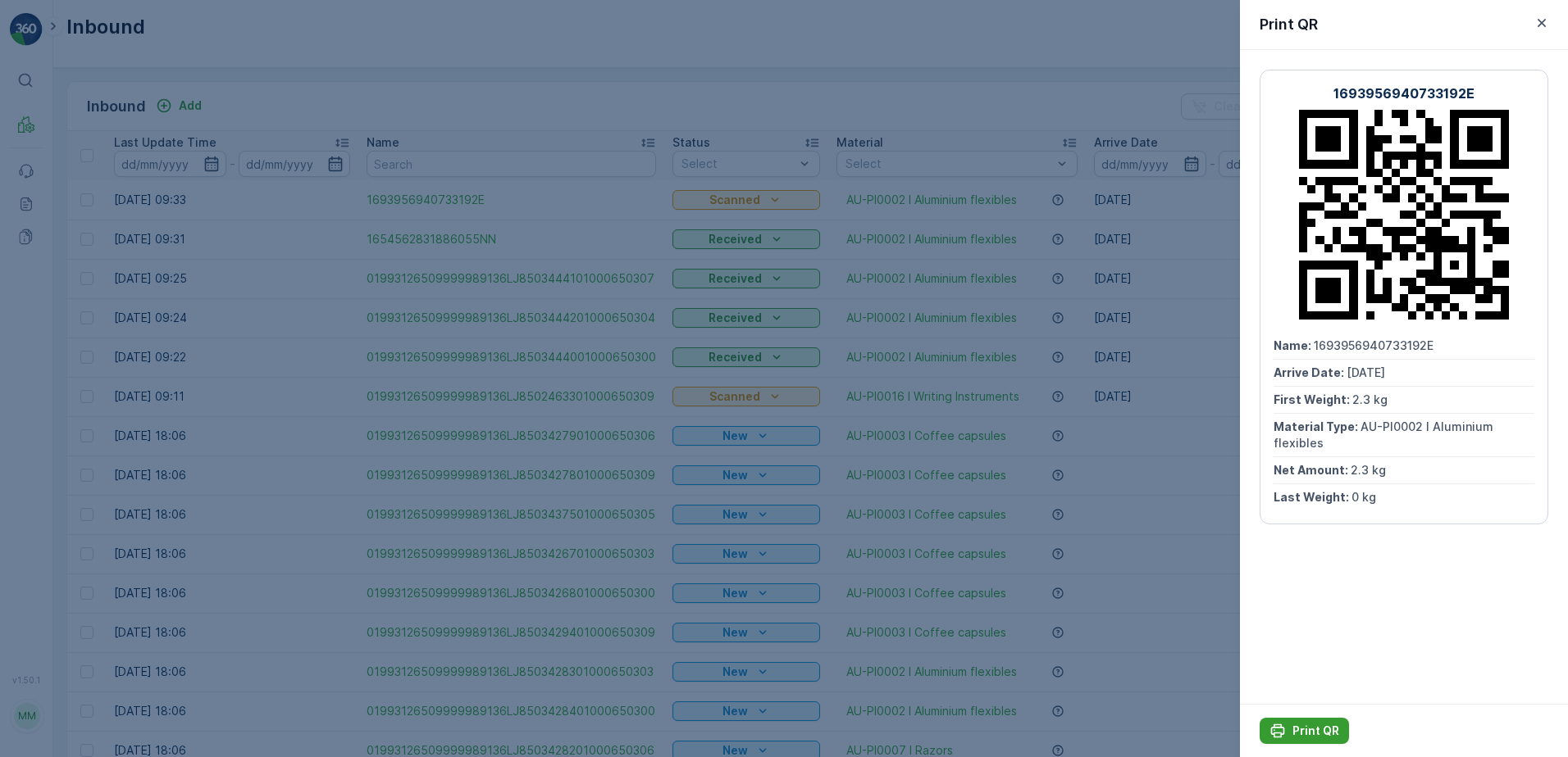
click at [1323, 734] on p "Print QR" at bounding box center [1315, 730] width 46 height 16
click at [1547, 22] on icon "button" at bounding box center [1541, 23] width 16 height 16
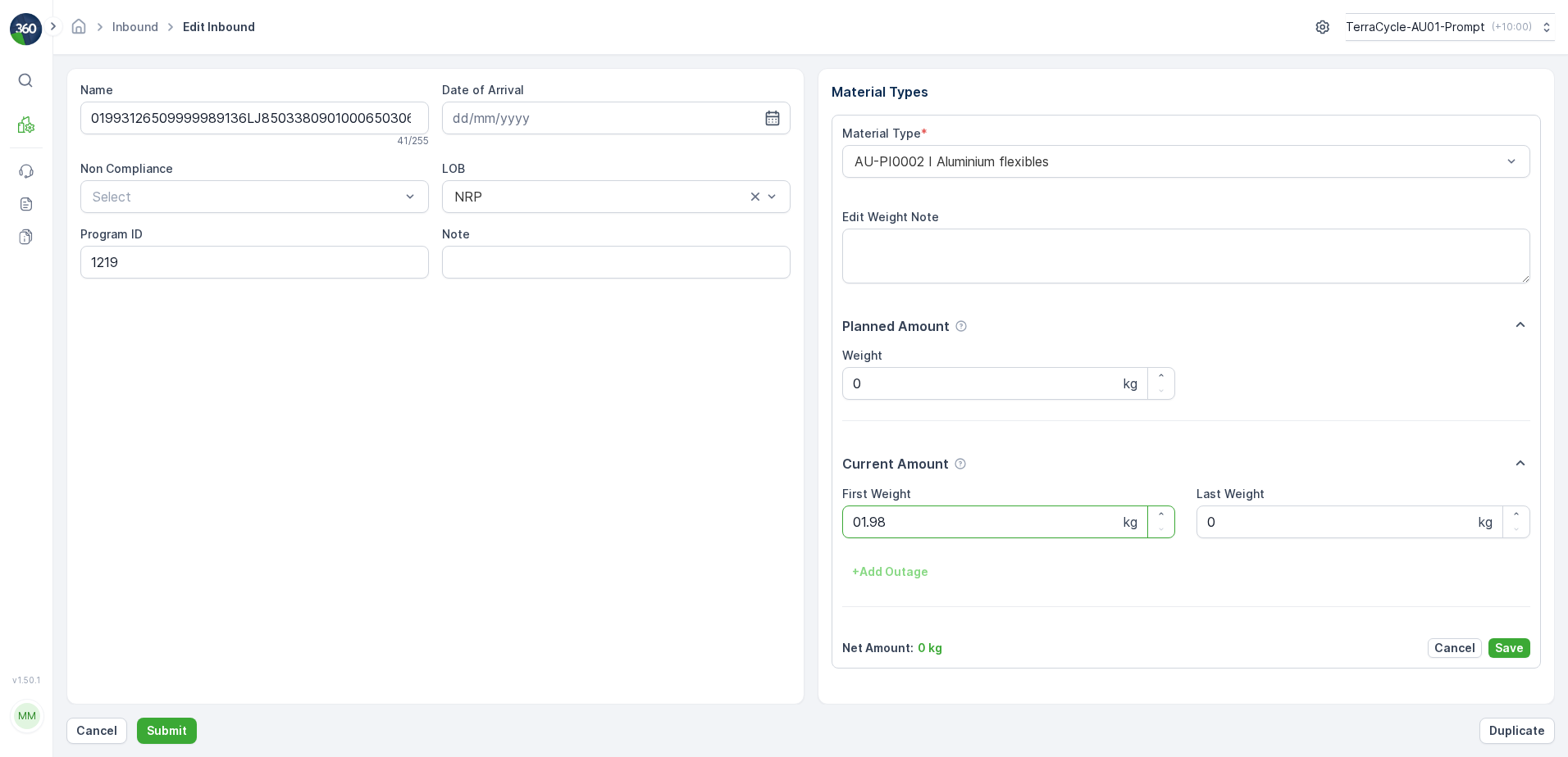
click button "Submit" at bounding box center [166, 731] width 60 height 27
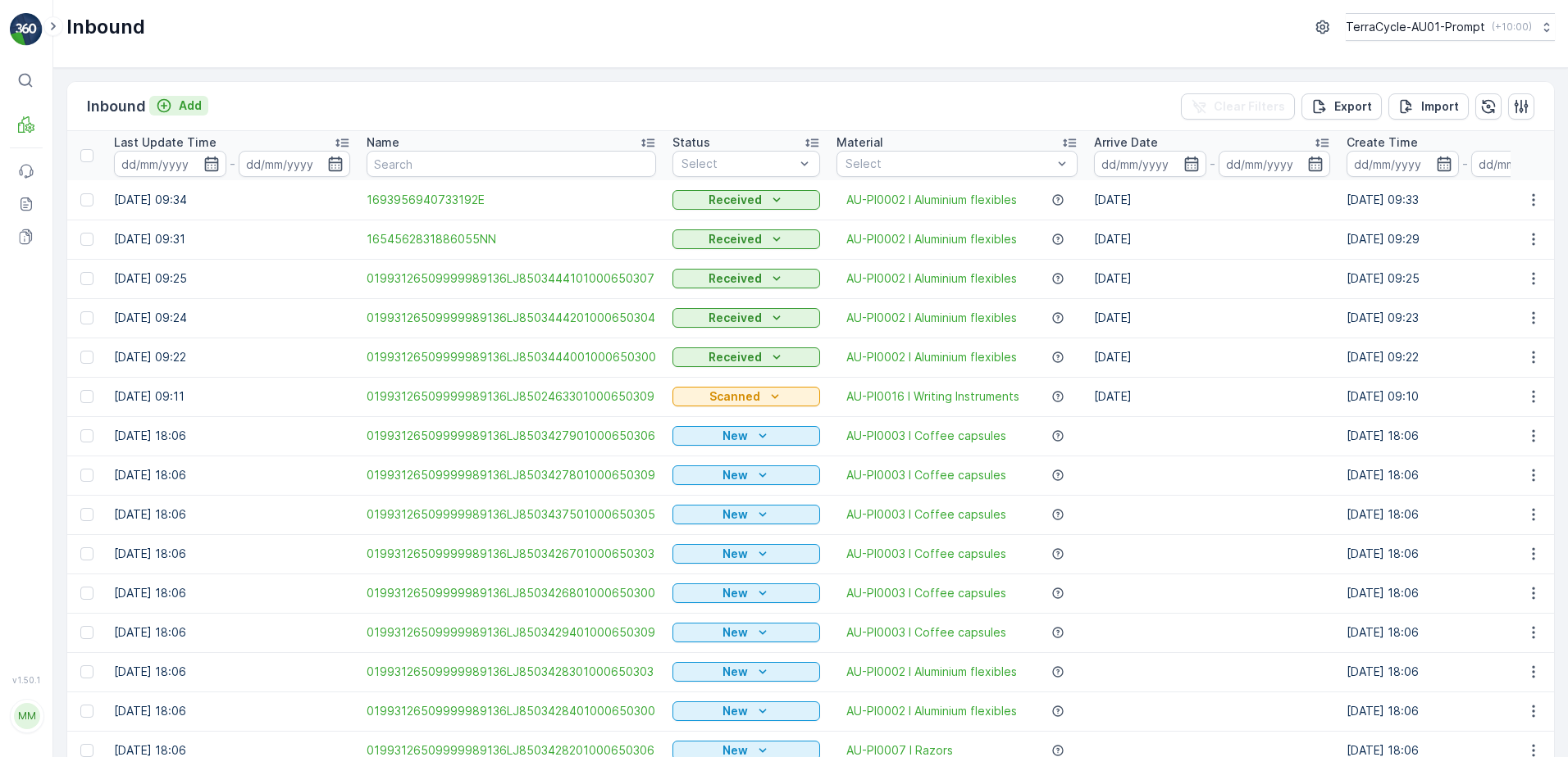
click at [190, 110] on p "Add" at bounding box center [191, 105] width 23 height 16
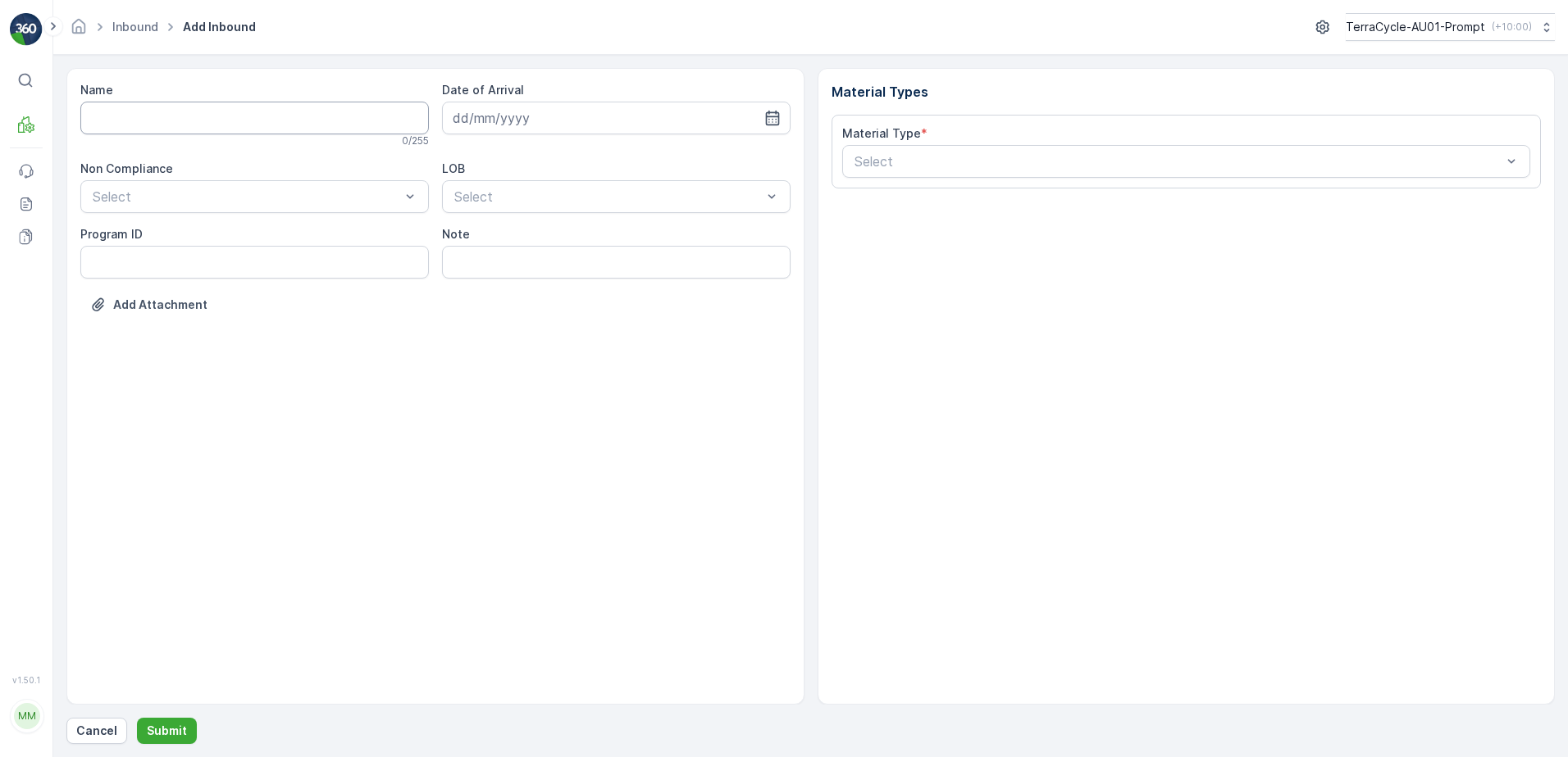
click at [251, 122] on input "Name" at bounding box center [255, 117] width 349 height 33
click at [137, 718] on button "Submit" at bounding box center [166, 731] width 60 height 27
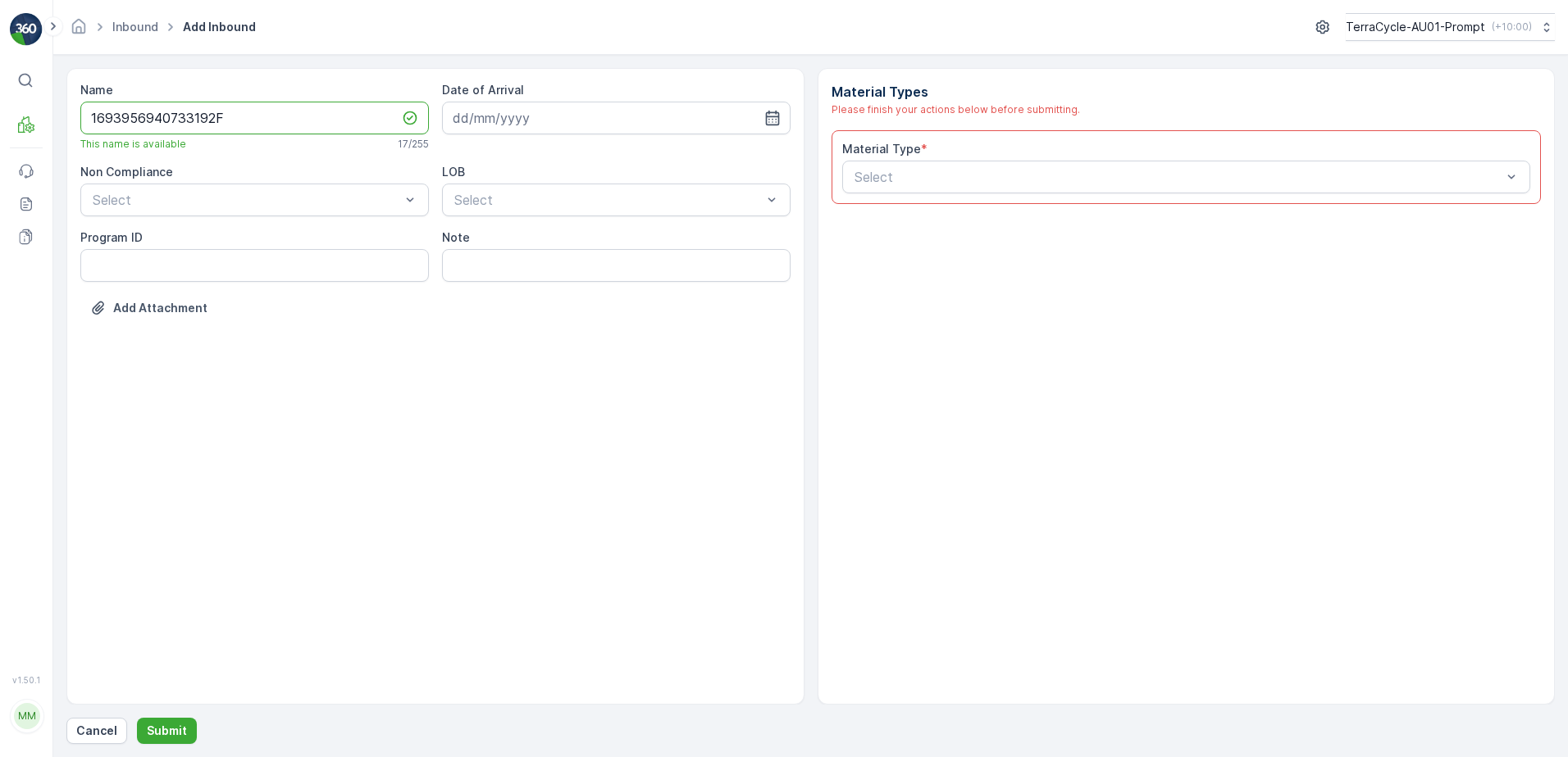
type input "1693956940733192F"
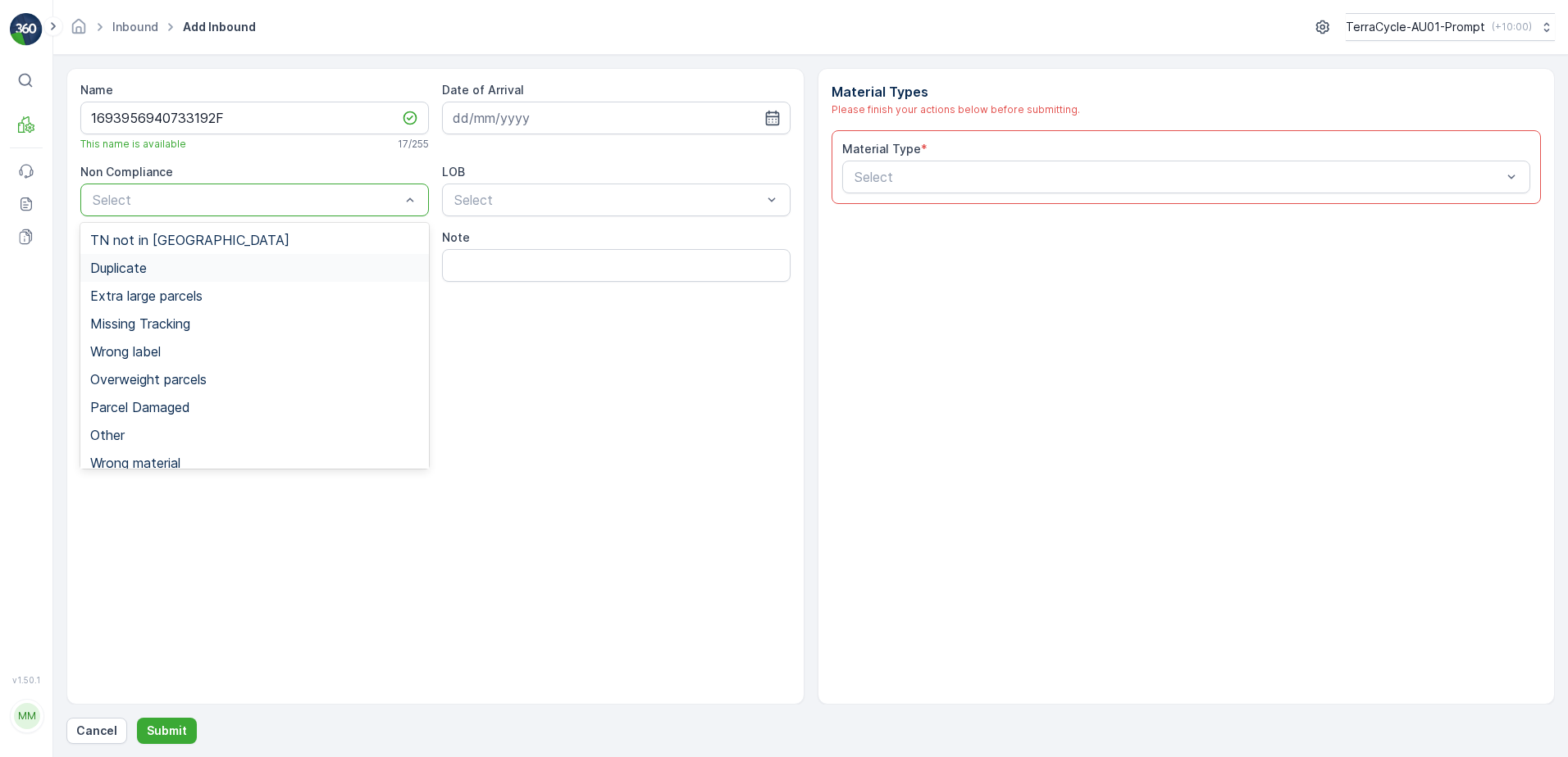
click at [161, 264] on div "Duplicate" at bounding box center [254, 268] width 329 height 15
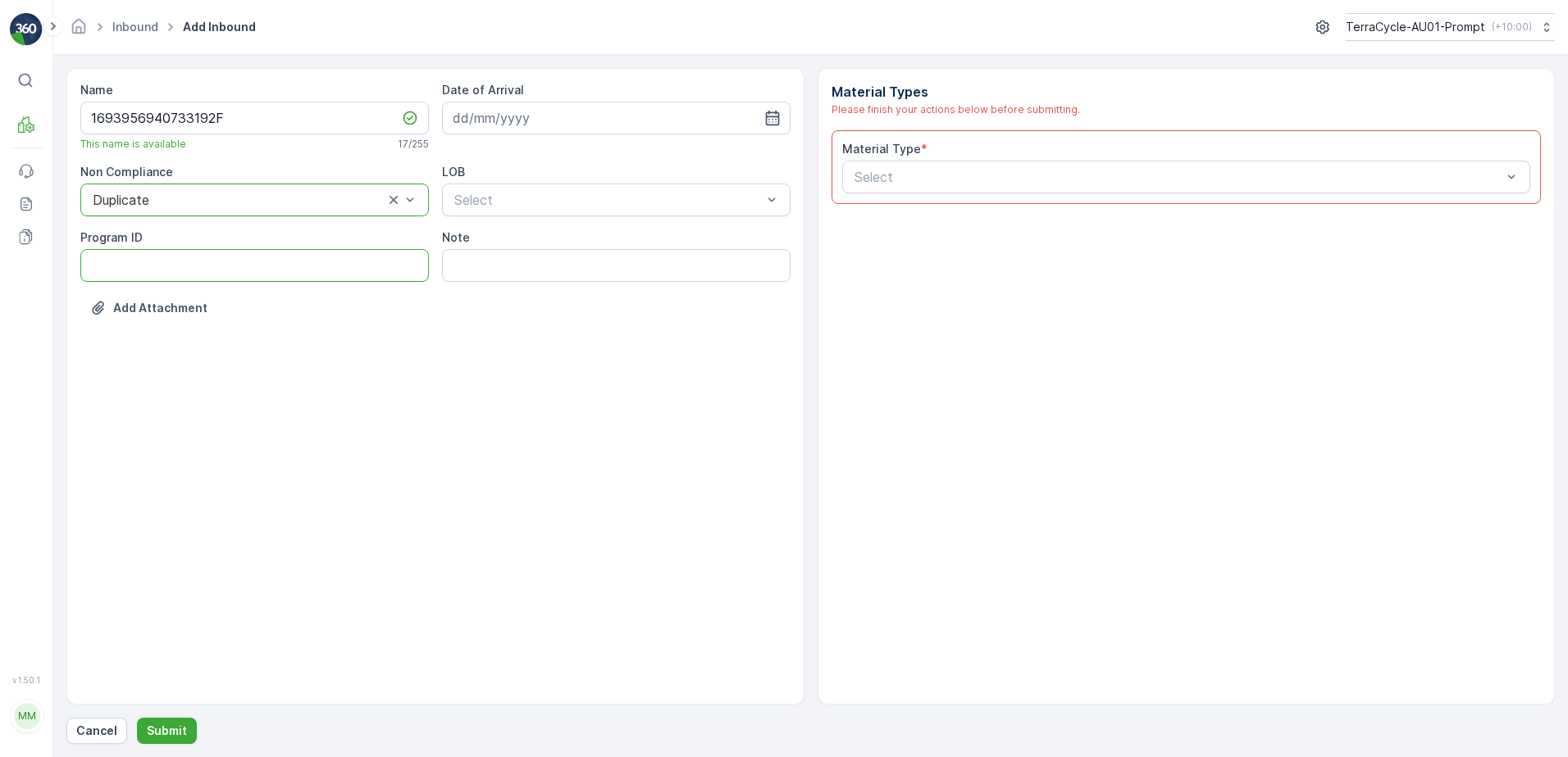
click at [152, 268] on ID "Program ID" at bounding box center [255, 265] width 349 height 33
type ID "1219"
click at [585, 124] on input at bounding box center [616, 117] width 349 height 33
drag, startPoint x: 503, startPoint y: 286, endPoint x: 513, endPoint y: 255, distance: 32.6
click at [506, 284] on div "15" at bounding box center [500, 288] width 27 height 27
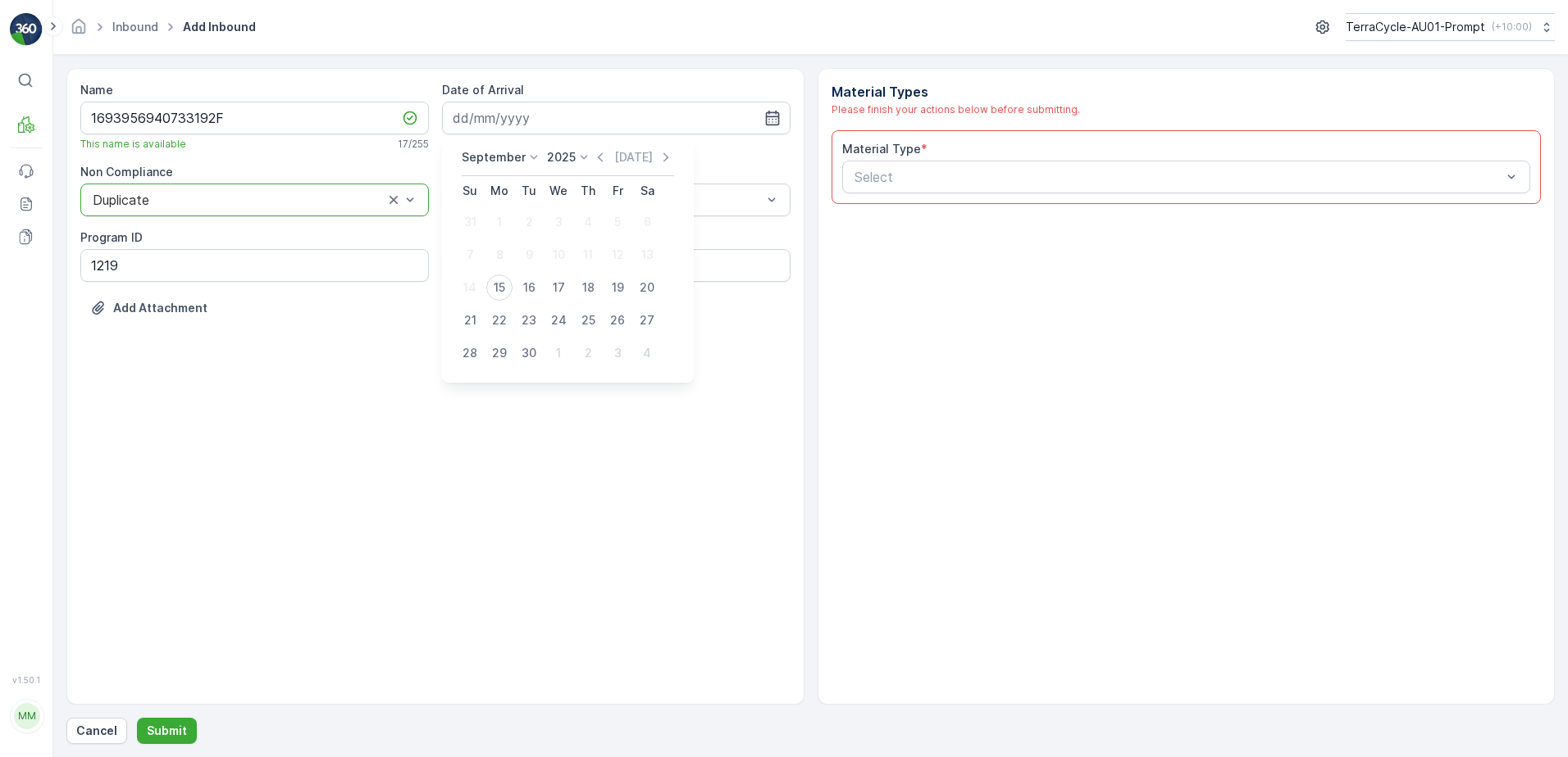
type input "[DATE]"
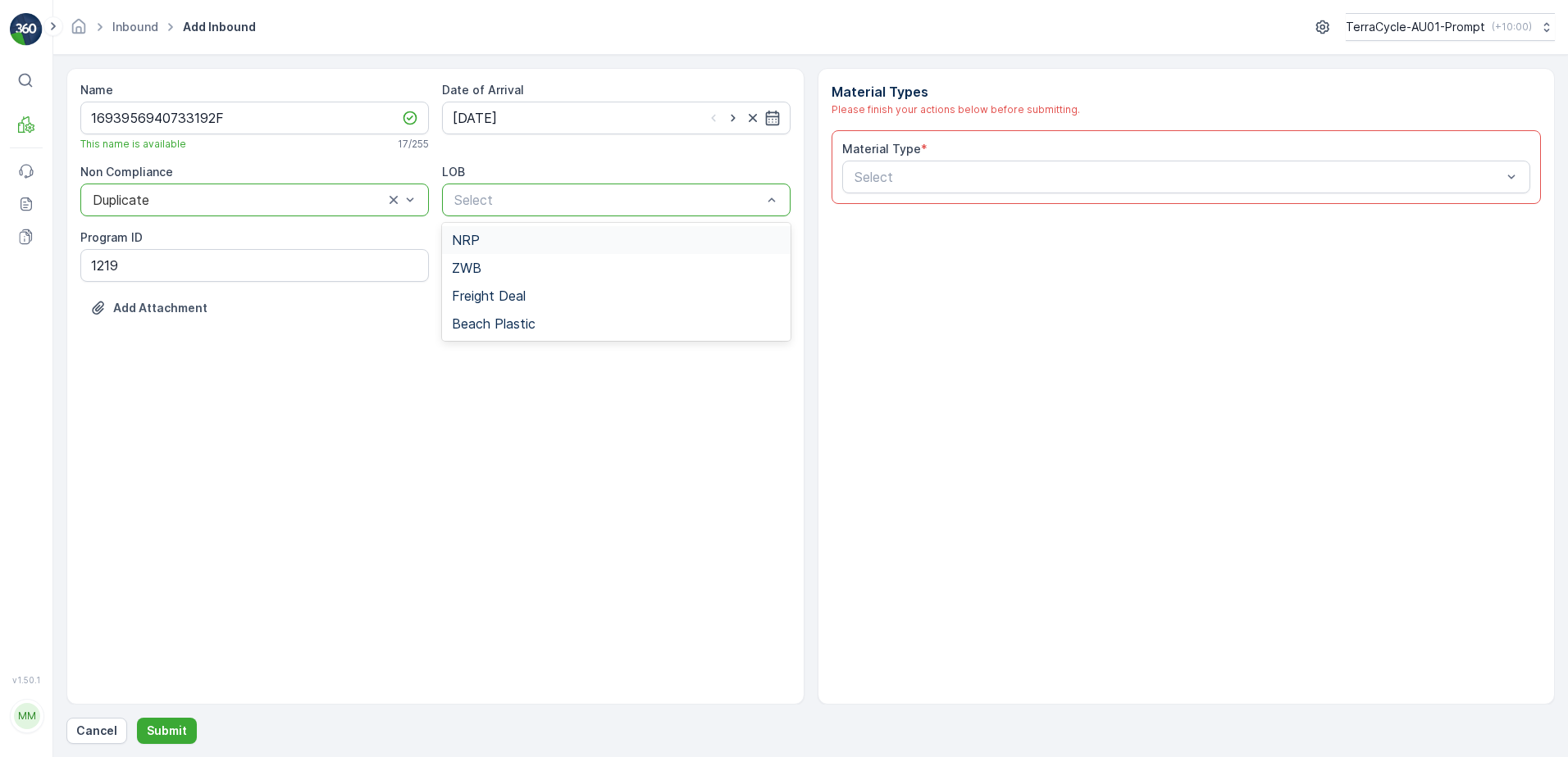
drag, startPoint x: 510, startPoint y: 237, endPoint x: 588, endPoint y: 233, distance: 78.1
click at [514, 236] on div "NRP" at bounding box center [616, 241] width 329 height 15
click at [987, 167] on div "Select" at bounding box center [1186, 177] width 689 height 33
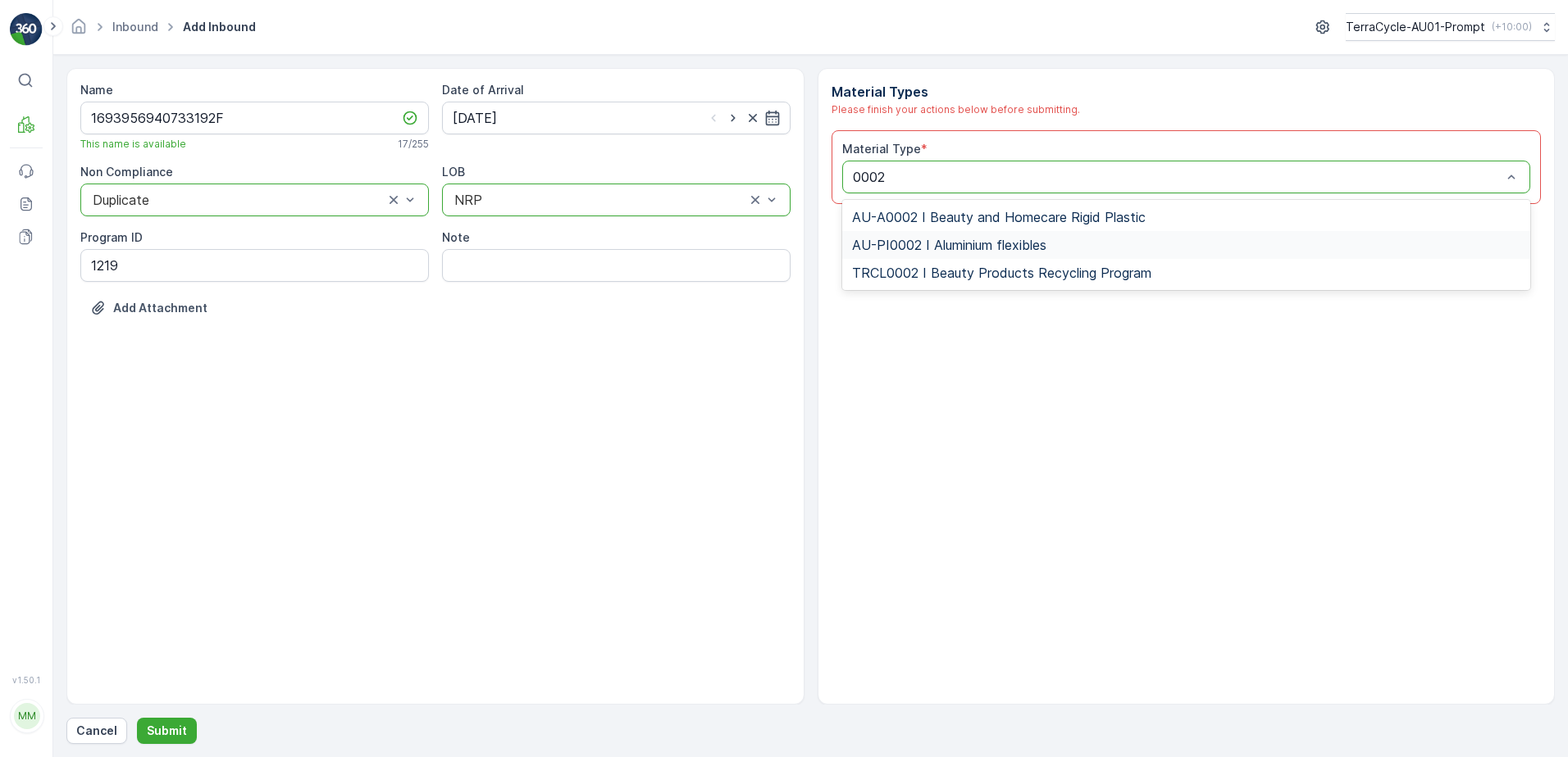
click at [1030, 247] on span "AU-PI0002 I Aluminium flexibles" at bounding box center [949, 245] width 194 height 15
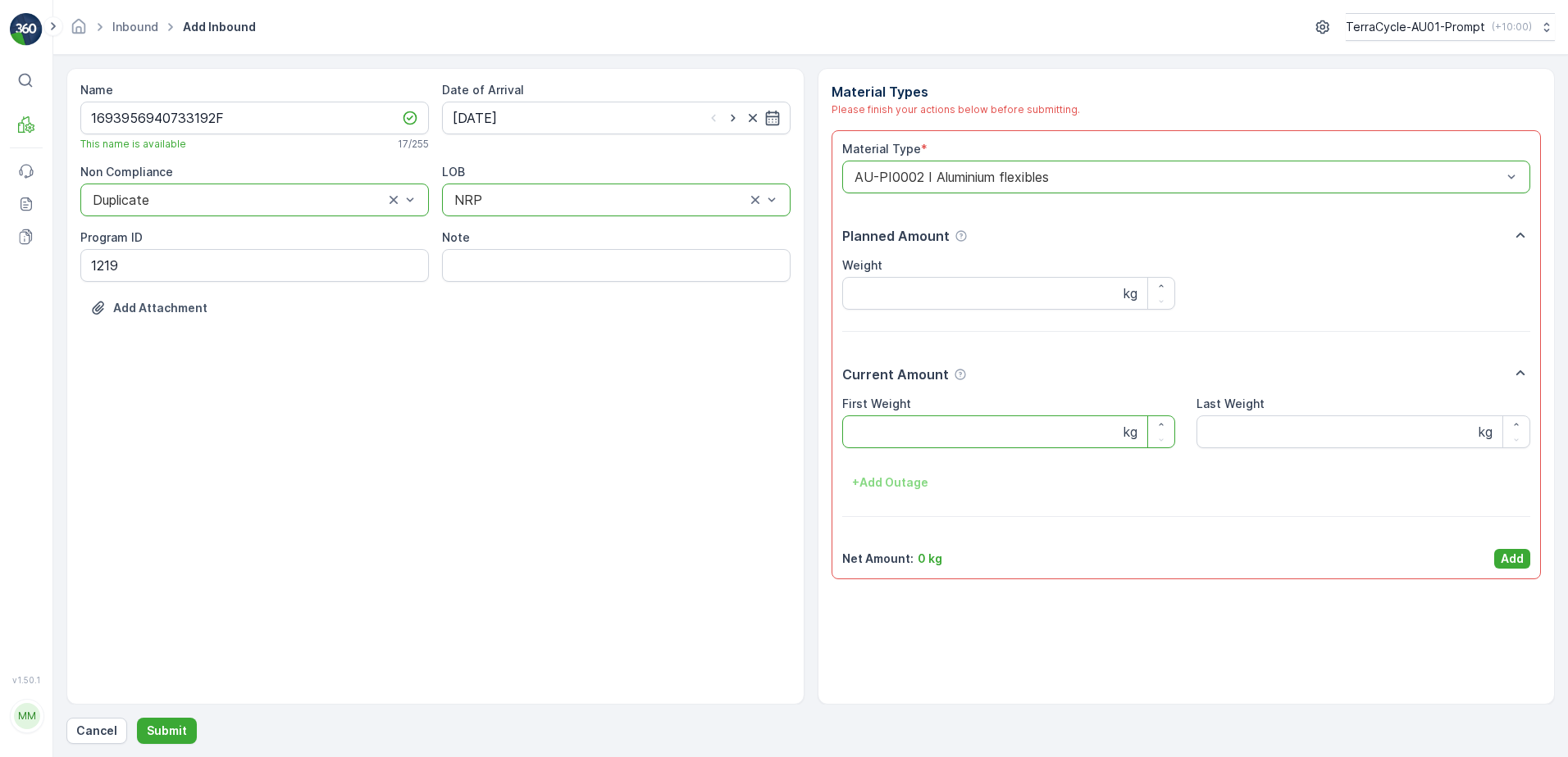
click at [956, 431] on Weight "First Weight" at bounding box center [1009, 431] width 334 height 33
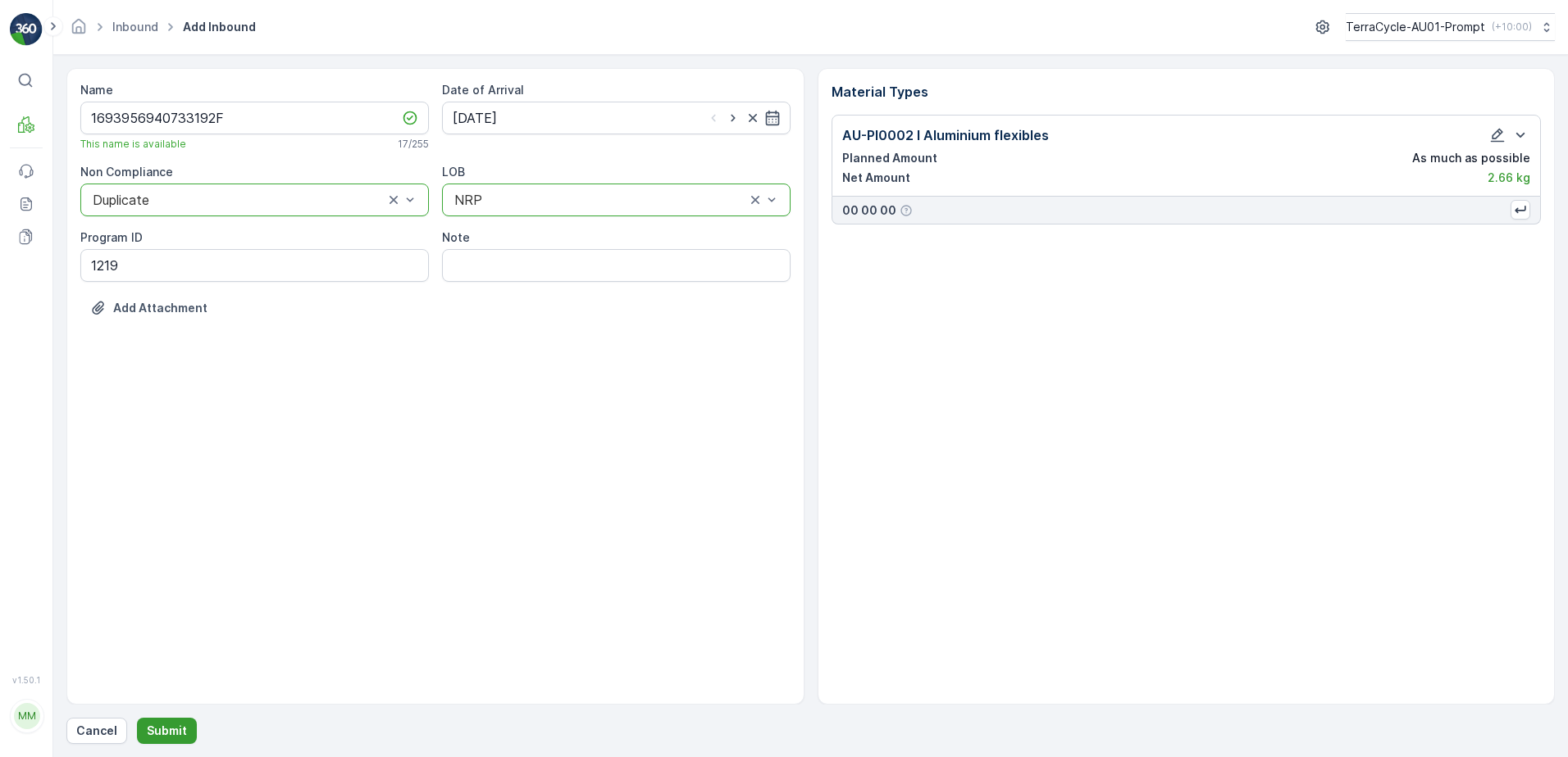
click at [167, 733] on p "Submit" at bounding box center [167, 730] width 40 height 16
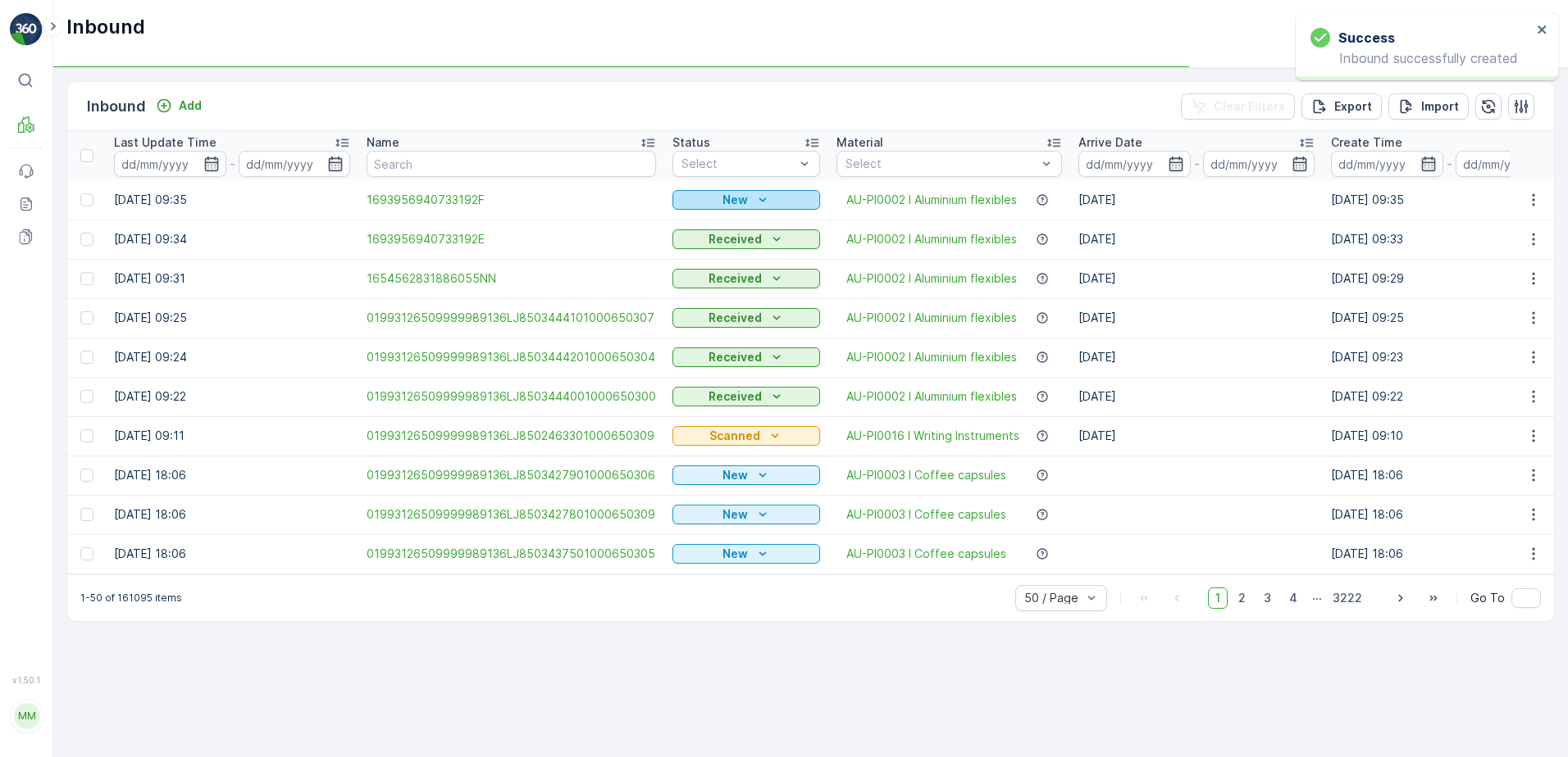
click at [748, 197] on div "New" at bounding box center [746, 199] width 135 height 16
click at [720, 248] on span "Scanned" at bounding box center [702, 247] width 48 height 16
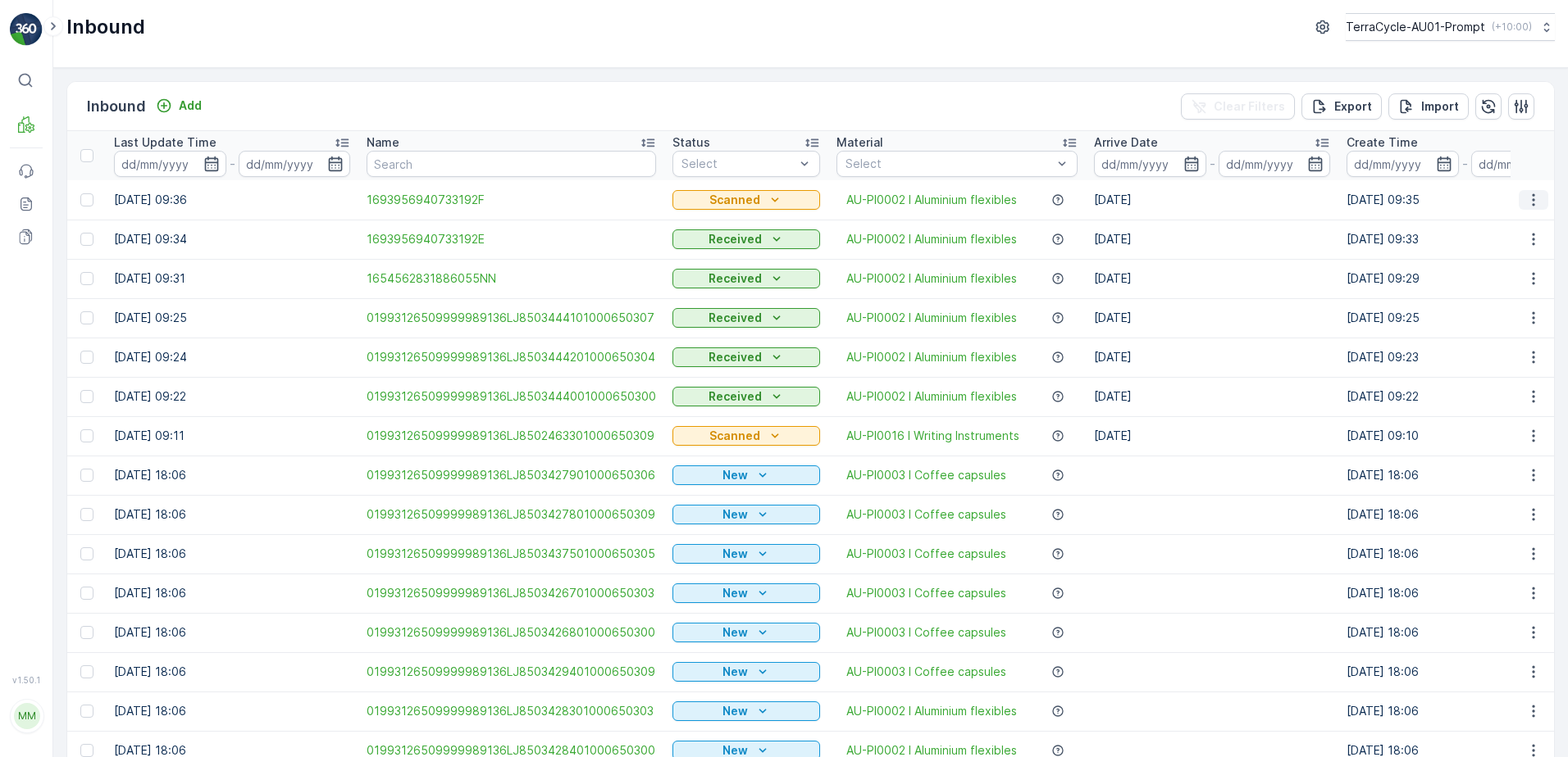
click at [1535, 195] on icon "button" at bounding box center [1533, 199] width 16 height 16
click at [1459, 319] on span "Print QR" at bounding box center [1468, 315] width 46 height 16
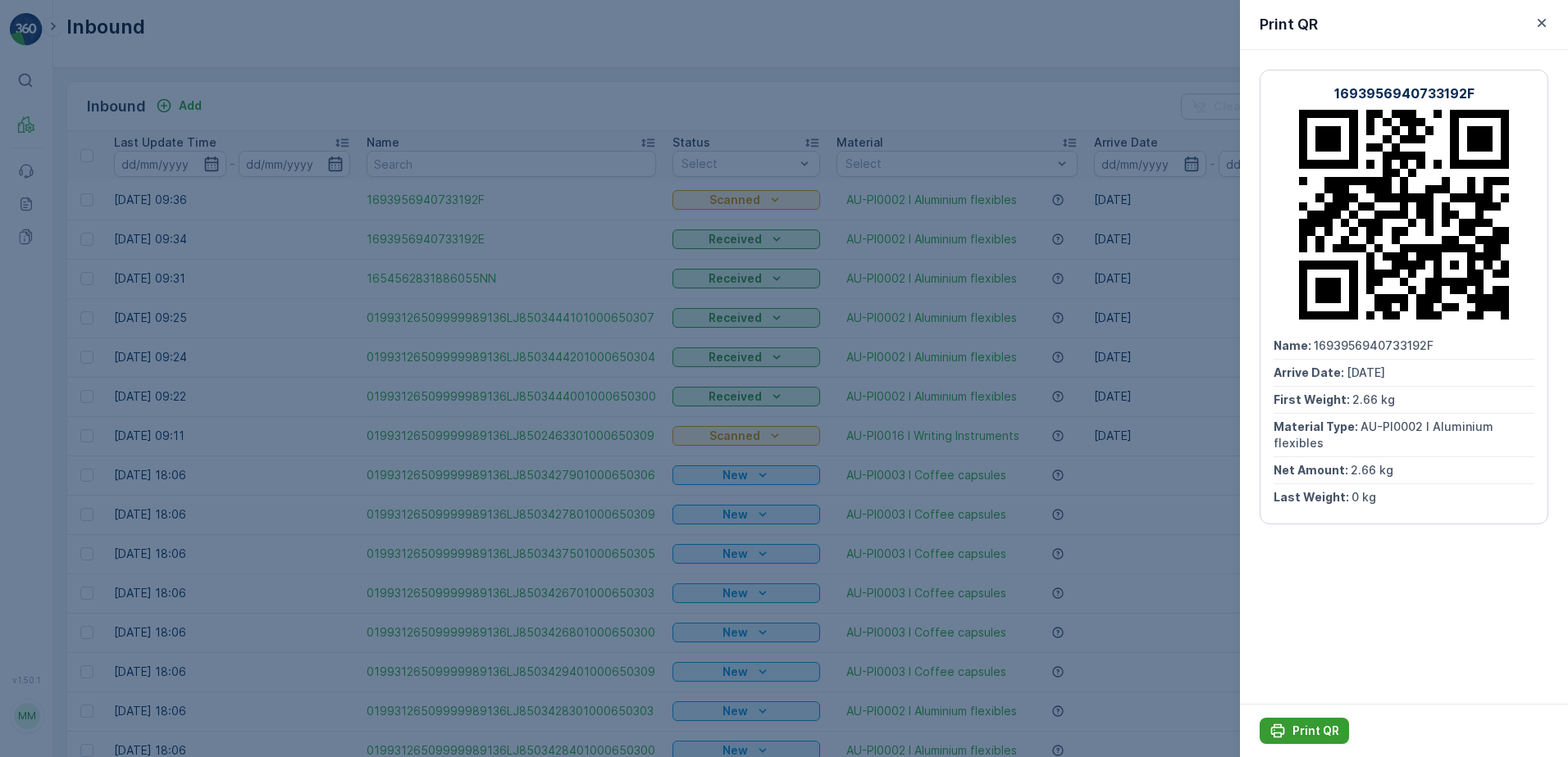
click at [1337, 726] on p "Print QR" at bounding box center [1315, 730] width 46 height 16
click at [1540, 25] on icon "button" at bounding box center [1541, 23] width 9 height 9
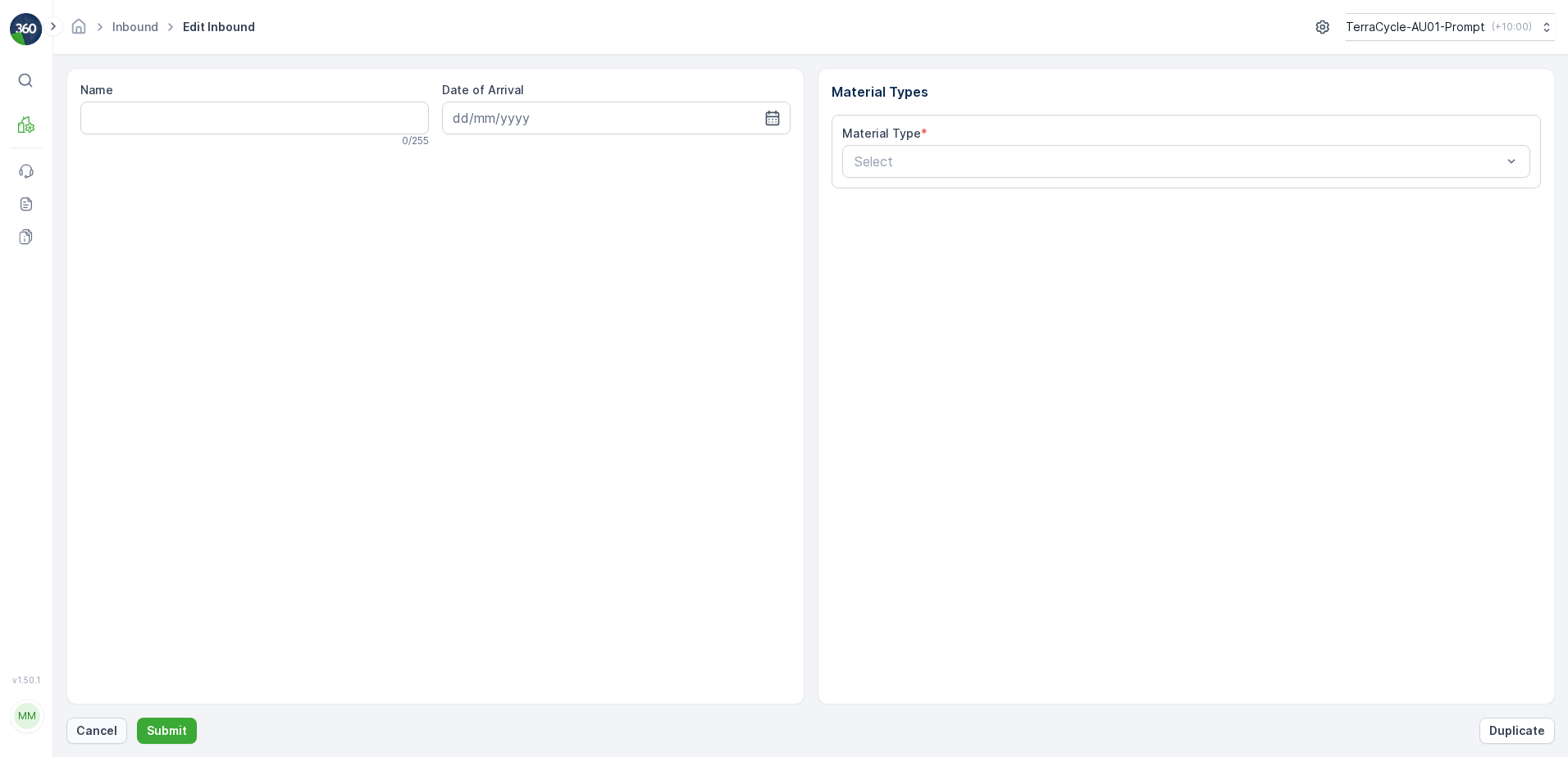
click at [89, 726] on p "Cancel" at bounding box center [96, 730] width 41 height 16
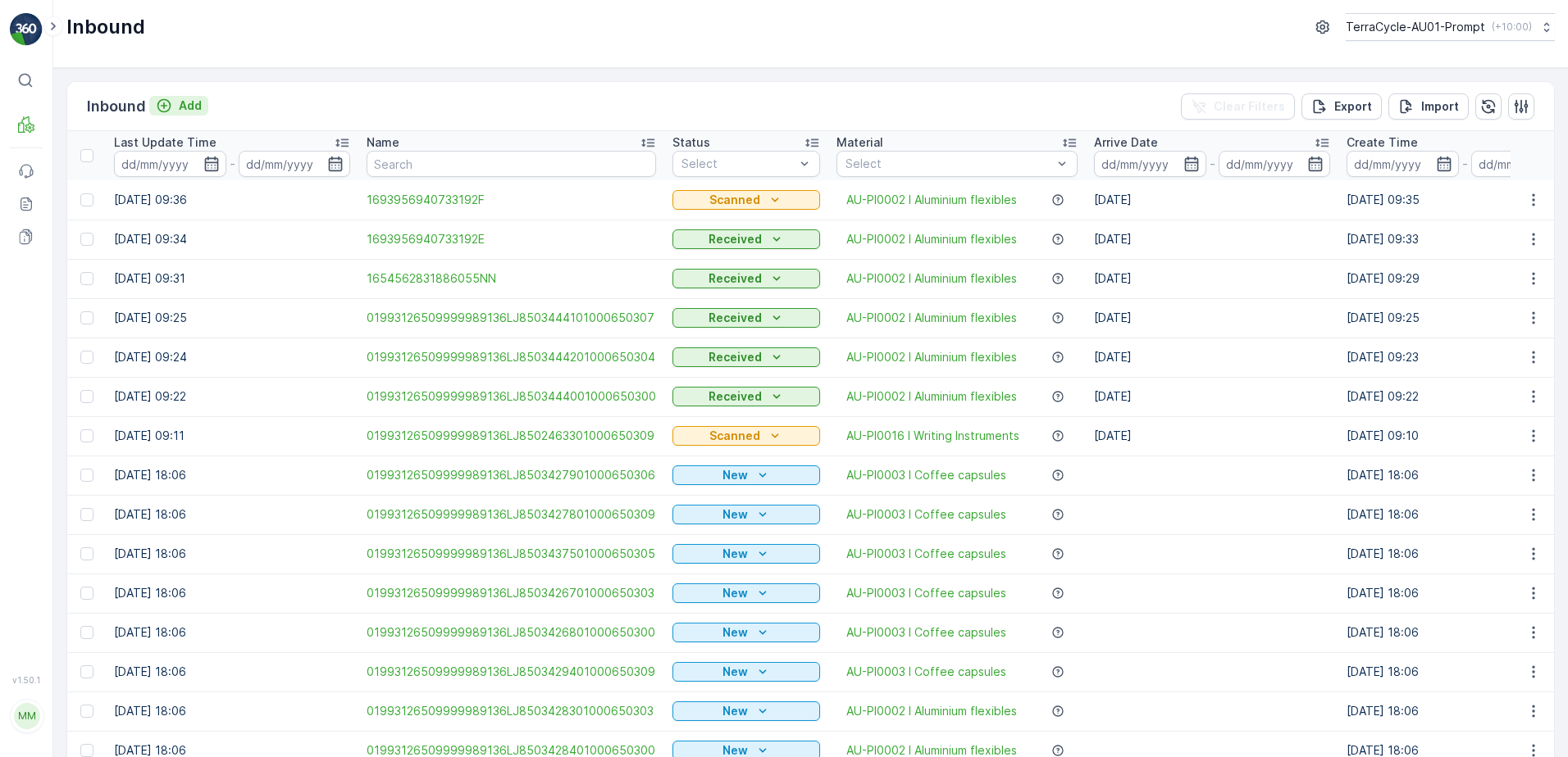
click at [192, 107] on p "Add" at bounding box center [191, 105] width 23 height 16
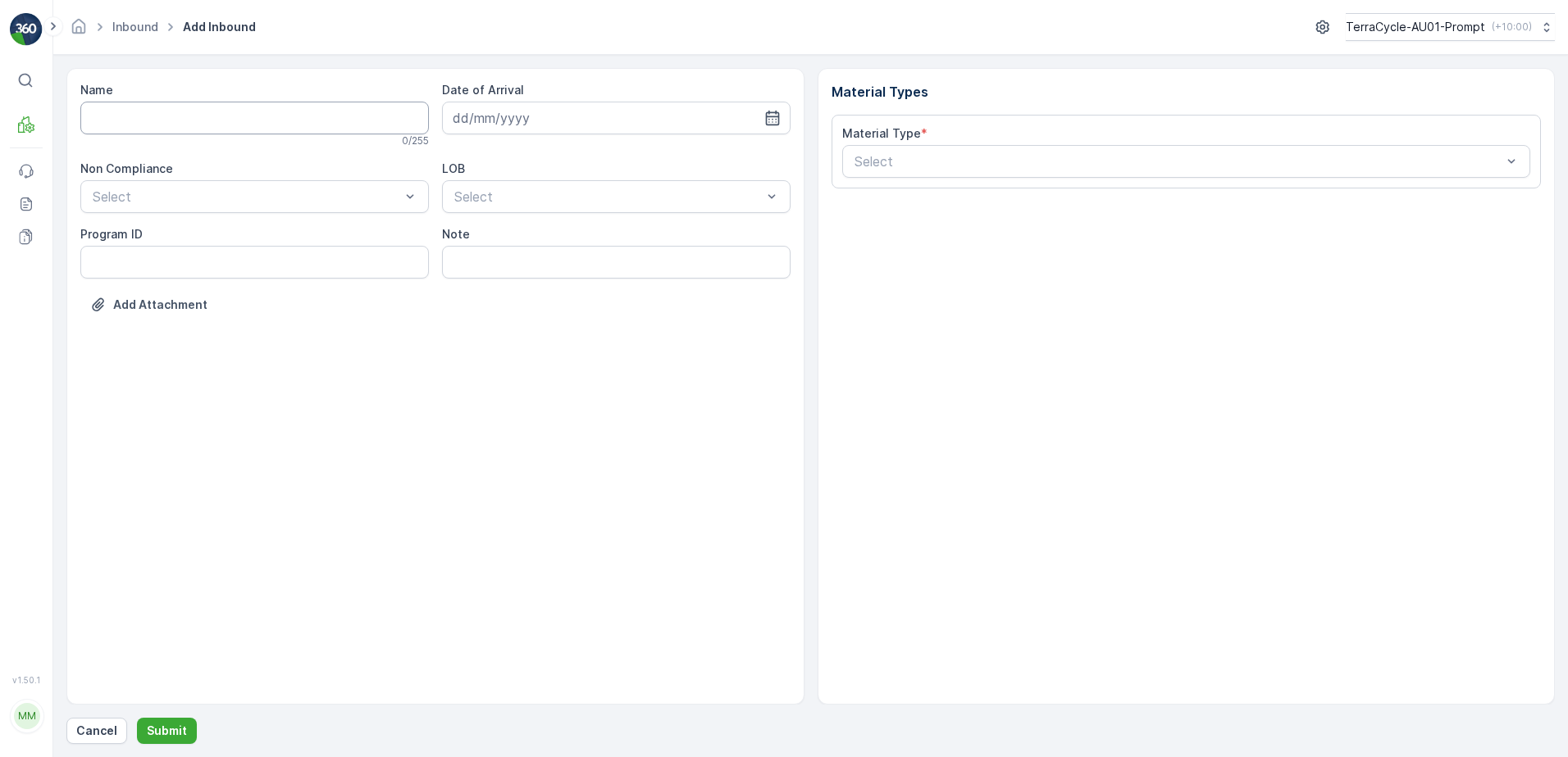
click at [191, 110] on input "Name" at bounding box center [255, 117] width 349 height 33
type input "019931265099999891ZX2001636501000650801"
click at [137, 718] on button "Submit" at bounding box center [166, 731] width 60 height 27
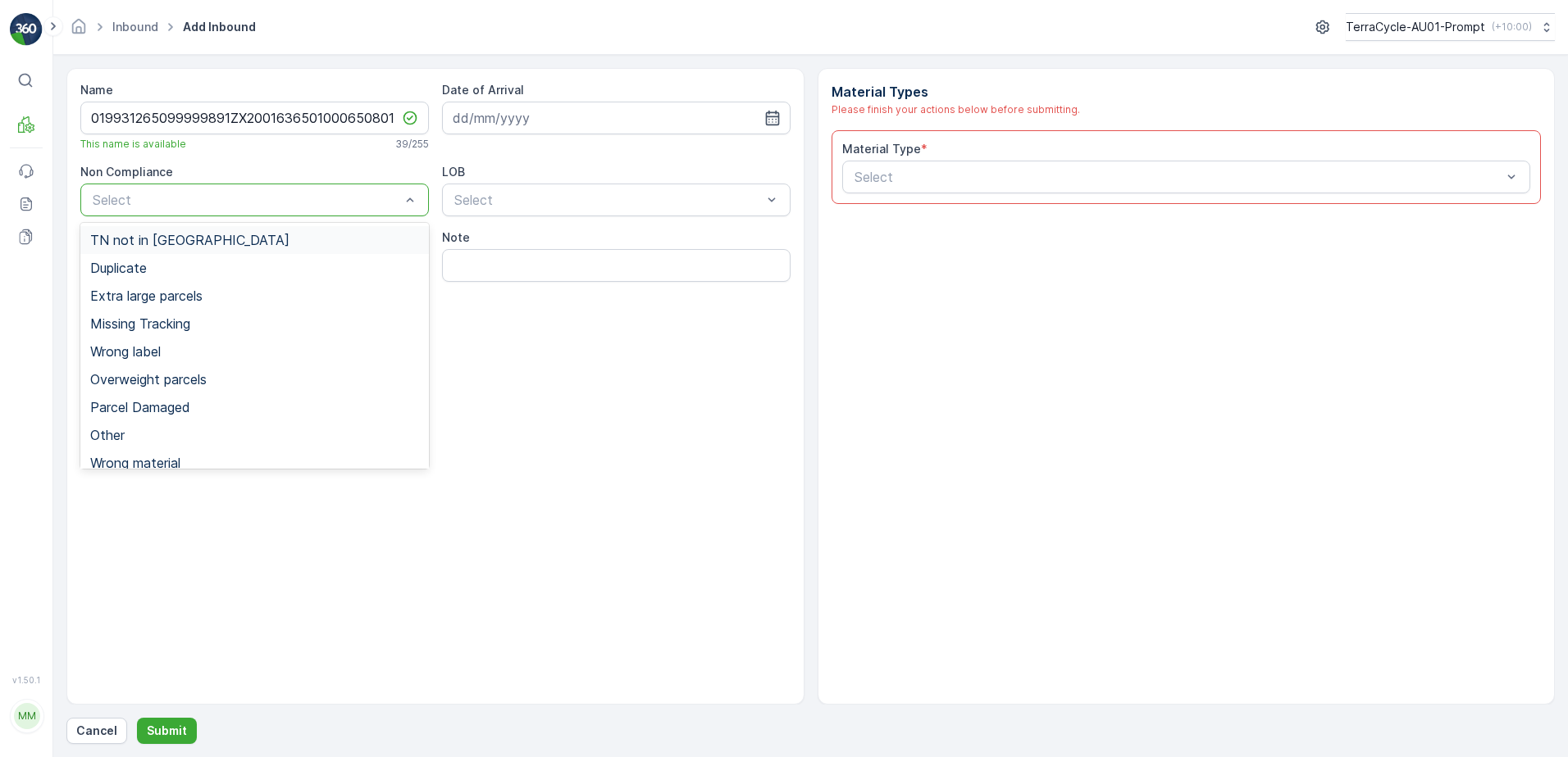
click at [191, 242] on span "TN not in [GEOGRAPHIC_DATA]" at bounding box center [190, 241] width 199 height 15
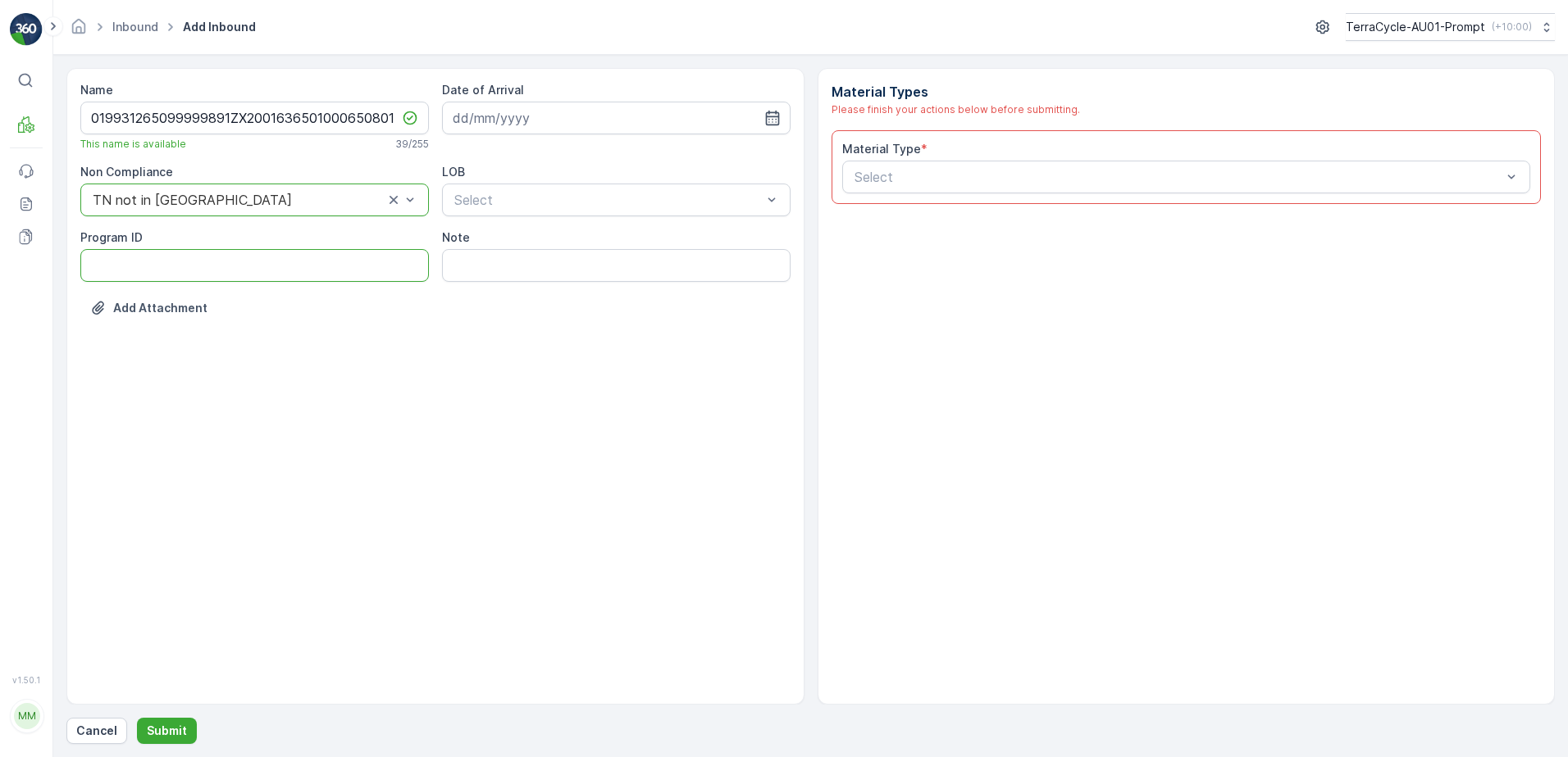
click at [102, 262] on ID "Program ID" at bounding box center [255, 265] width 349 height 33
type ID "CS83-S"
click at [606, 117] on input at bounding box center [616, 117] width 349 height 33
drag, startPoint x: 490, startPoint y: 293, endPoint x: 543, endPoint y: 209, distance: 99.3
click at [490, 292] on div "15" at bounding box center [500, 288] width 27 height 27
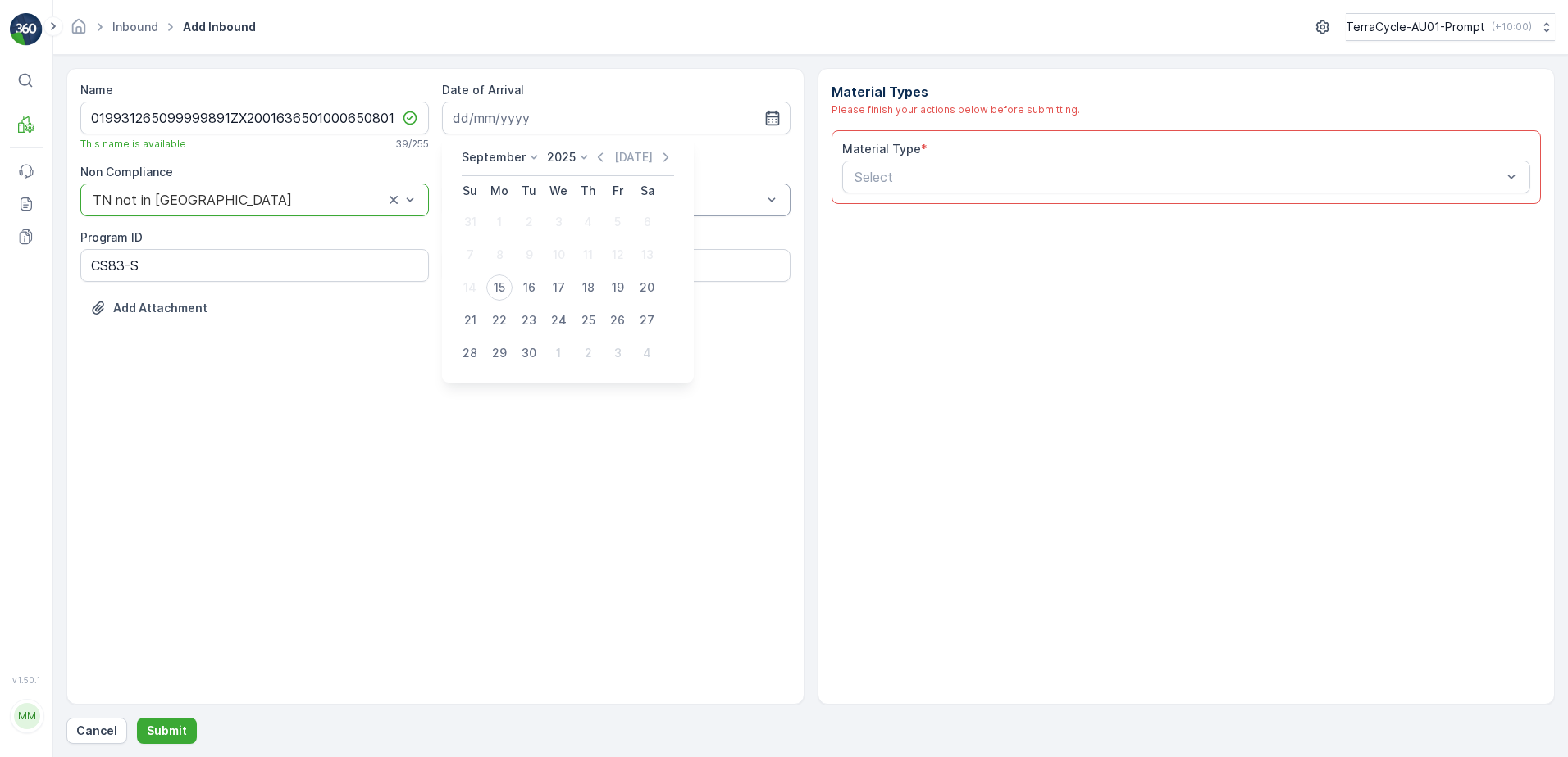
type input "[DATE]"
click at [552, 189] on div "Select" at bounding box center [616, 200] width 349 height 33
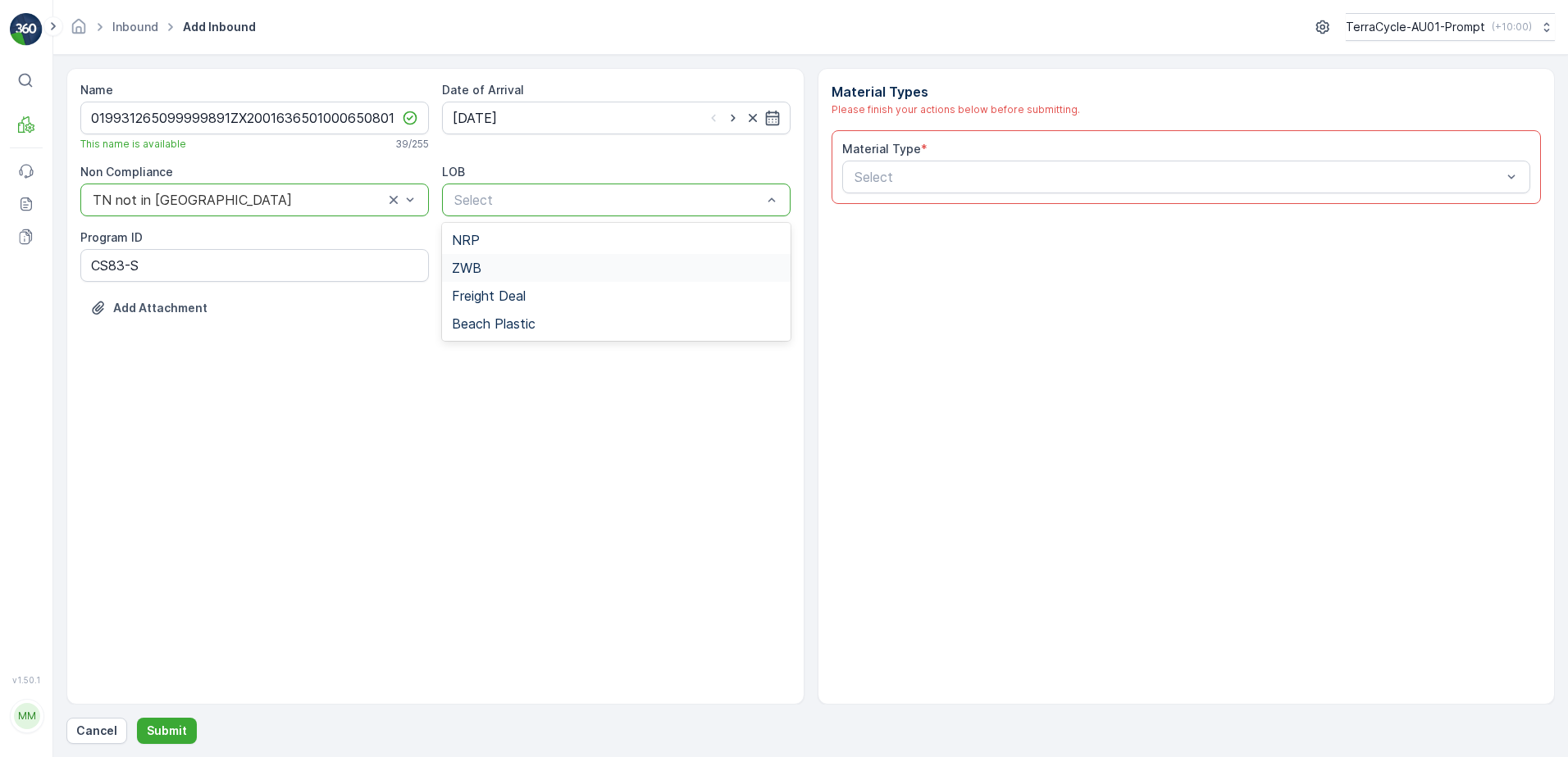
click at [494, 265] on div "ZWB" at bounding box center [616, 268] width 329 height 15
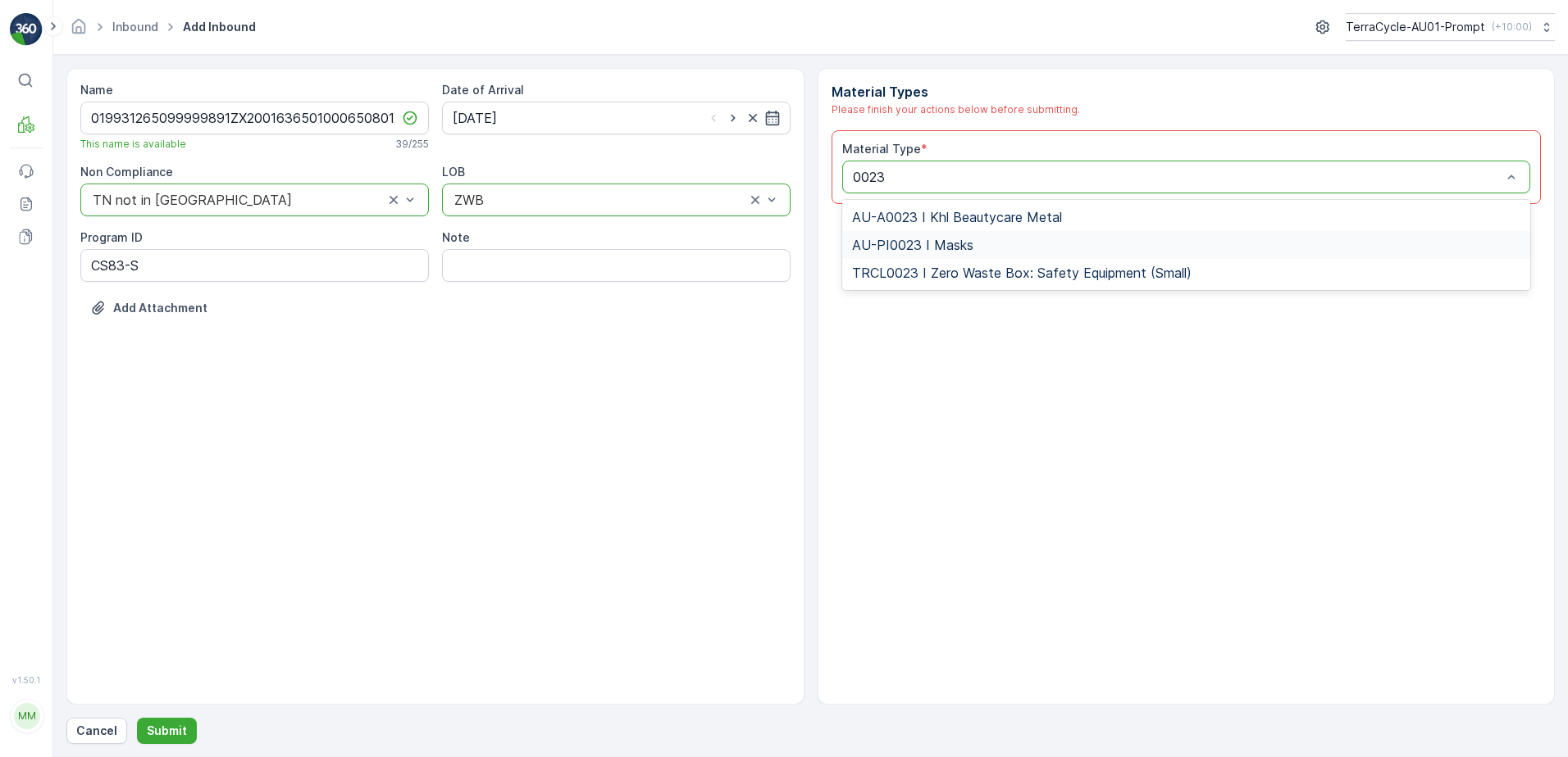
click at [935, 248] on span "AU-PI0023 I Masks" at bounding box center [913, 245] width 121 height 15
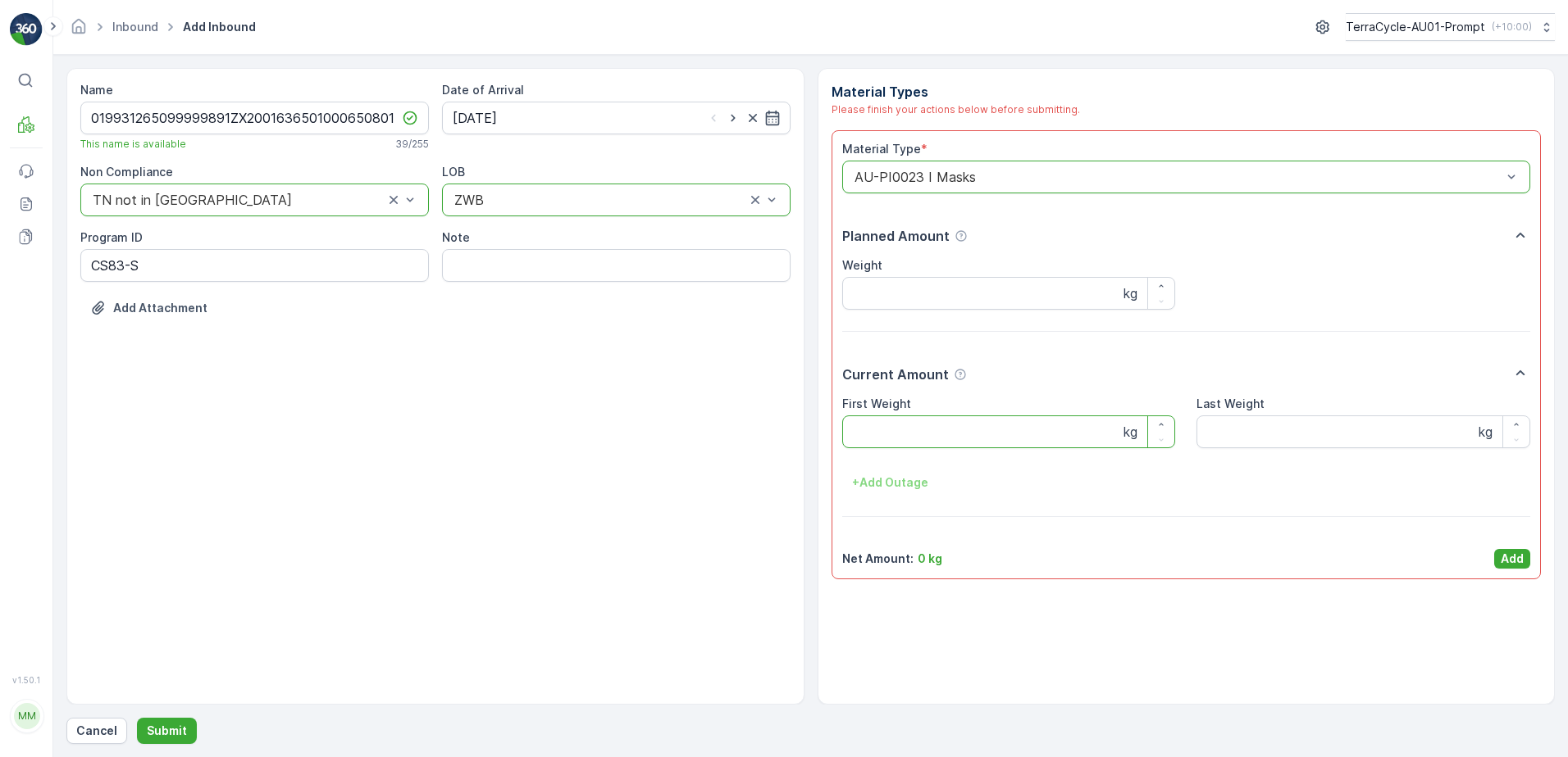
click at [927, 434] on Weight "First Weight" at bounding box center [1009, 431] width 334 height 33
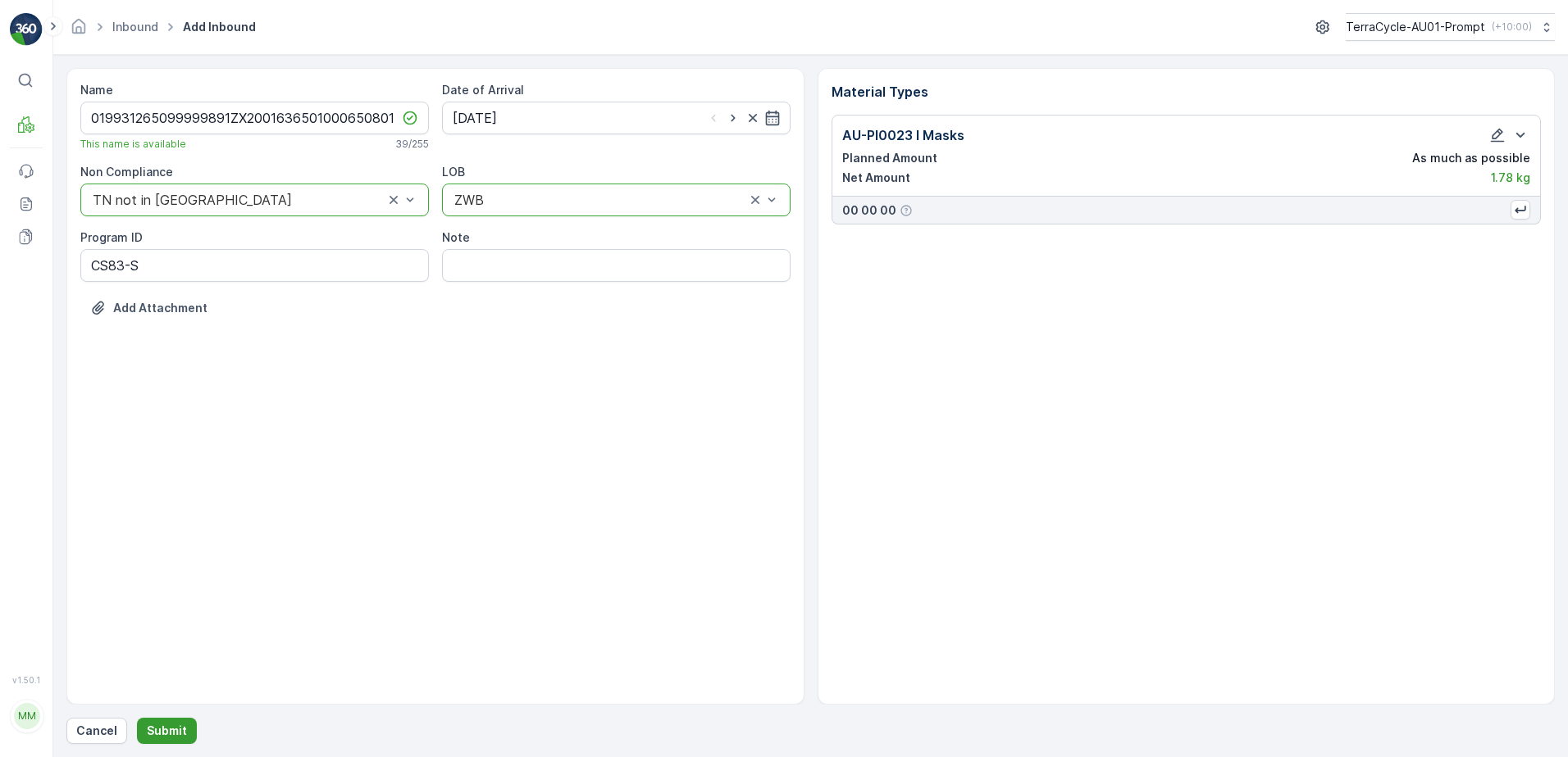
click at [157, 735] on p "Submit" at bounding box center [167, 730] width 40 height 16
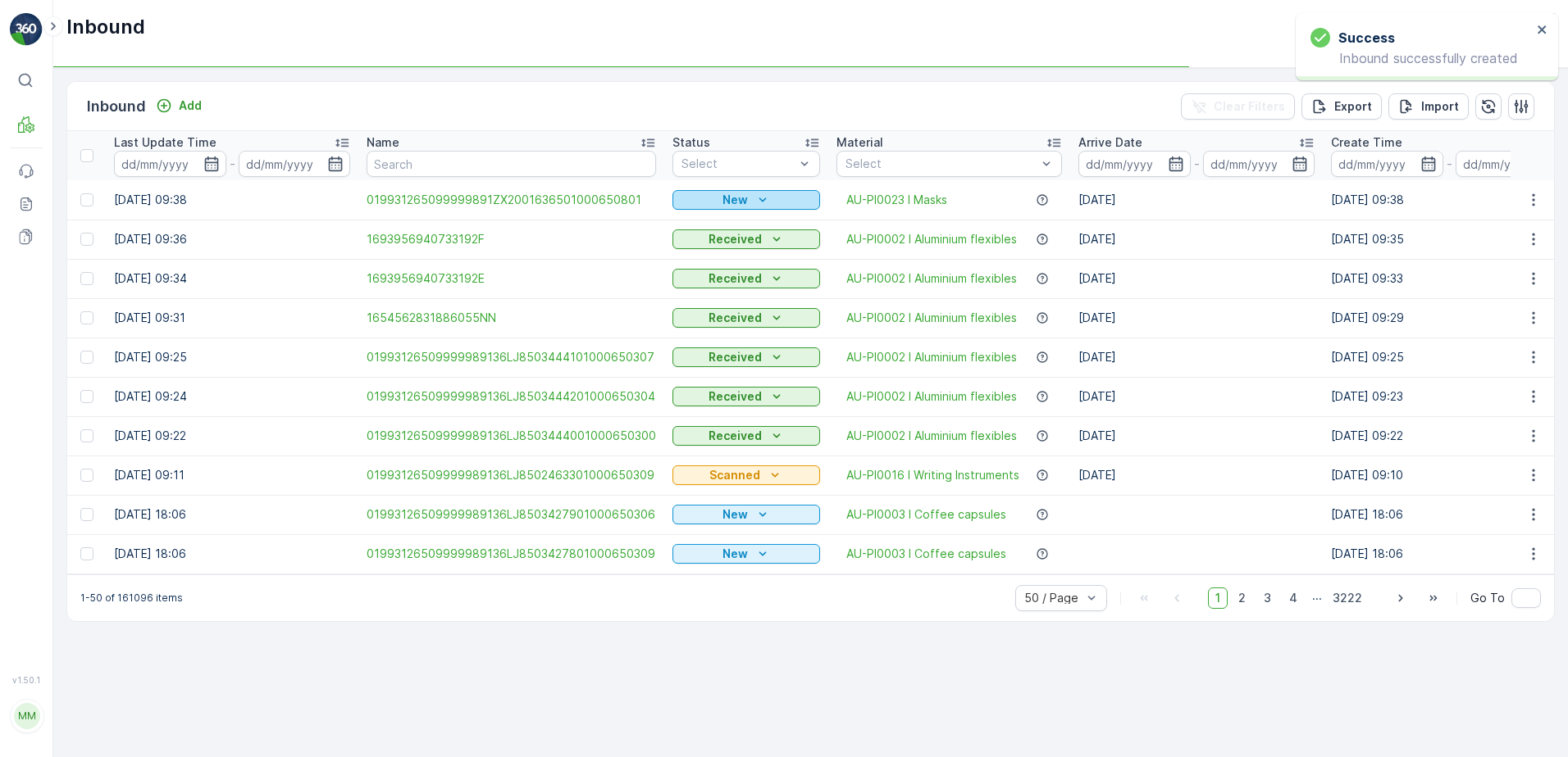
click at [723, 199] on p "New" at bounding box center [735, 199] width 26 height 16
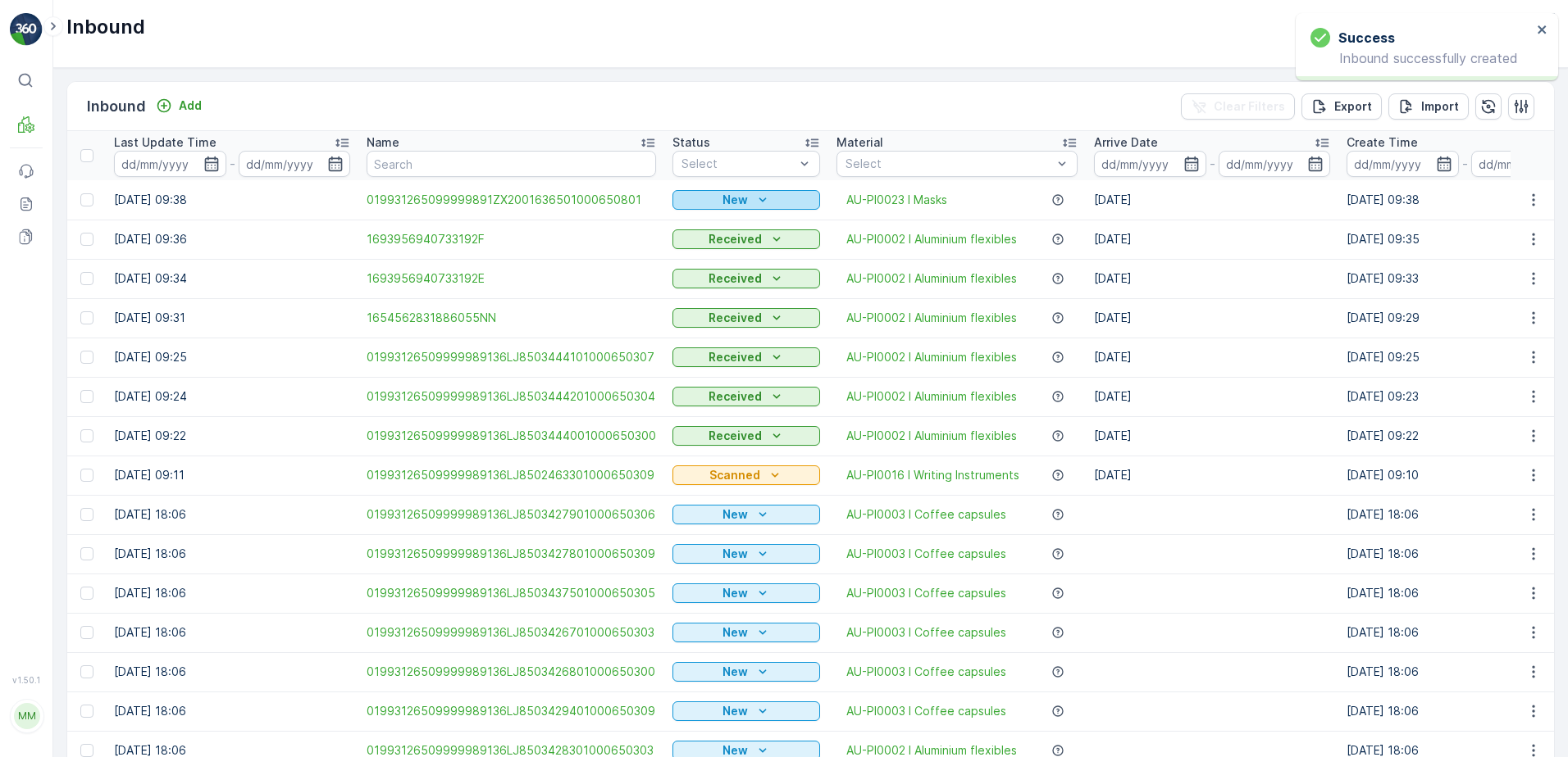
click at [737, 190] on button "New" at bounding box center [746, 200] width 148 height 20
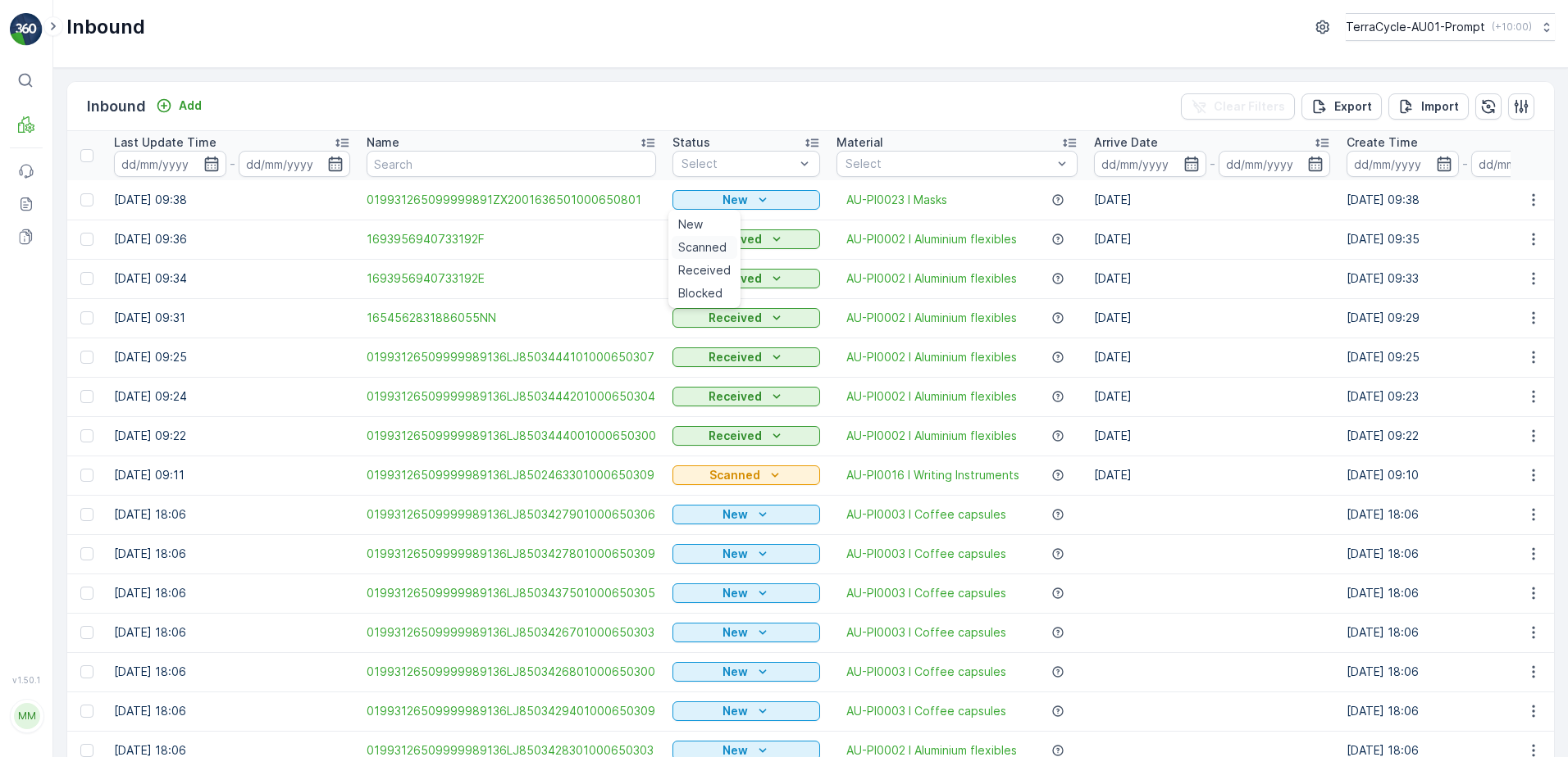
click at [702, 245] on span "Scanned" at bounding box center [702, 247] width 48 height 16
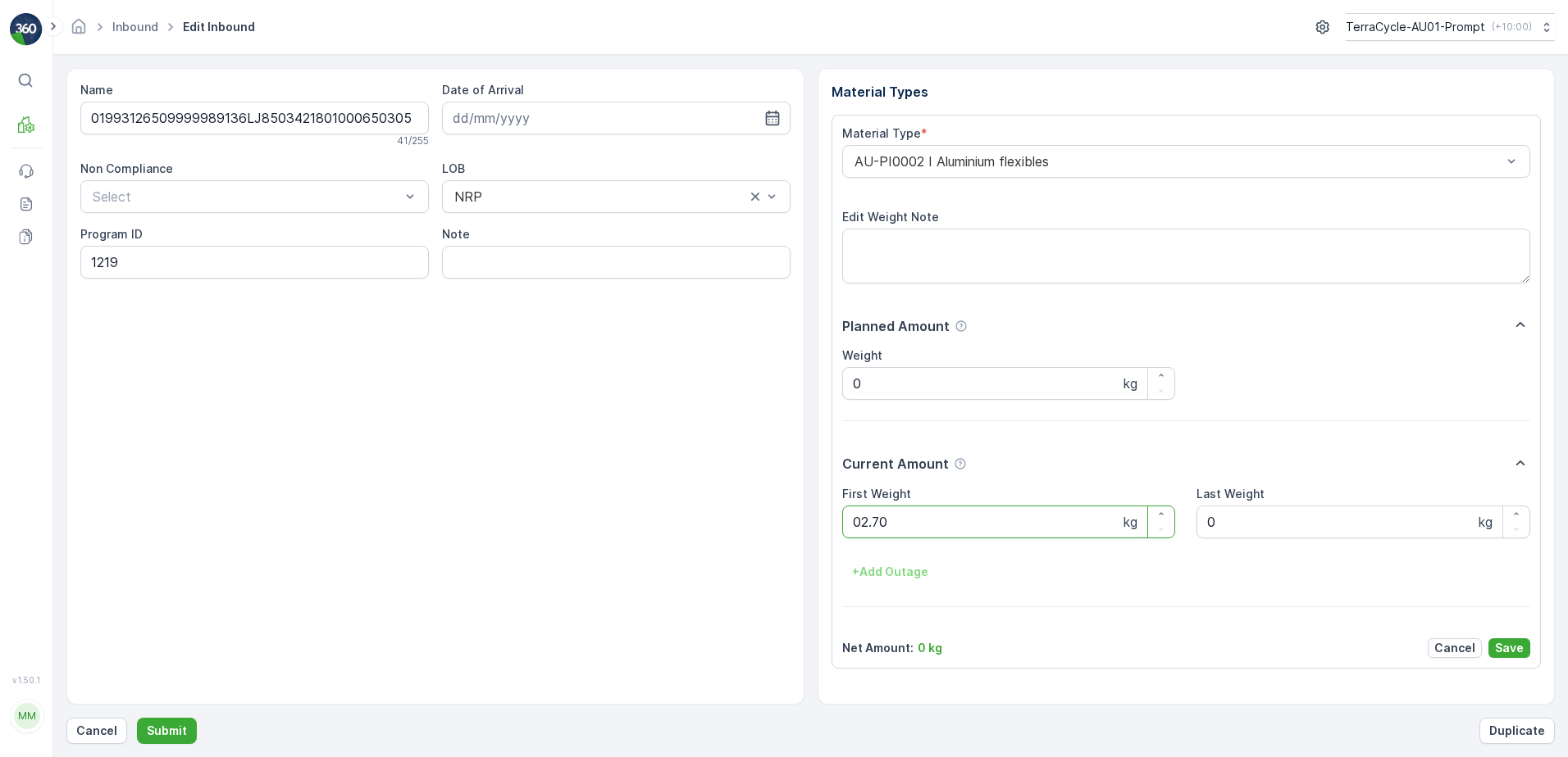
click button "Submit" at bounding box center [166, 731] width 60 height 27
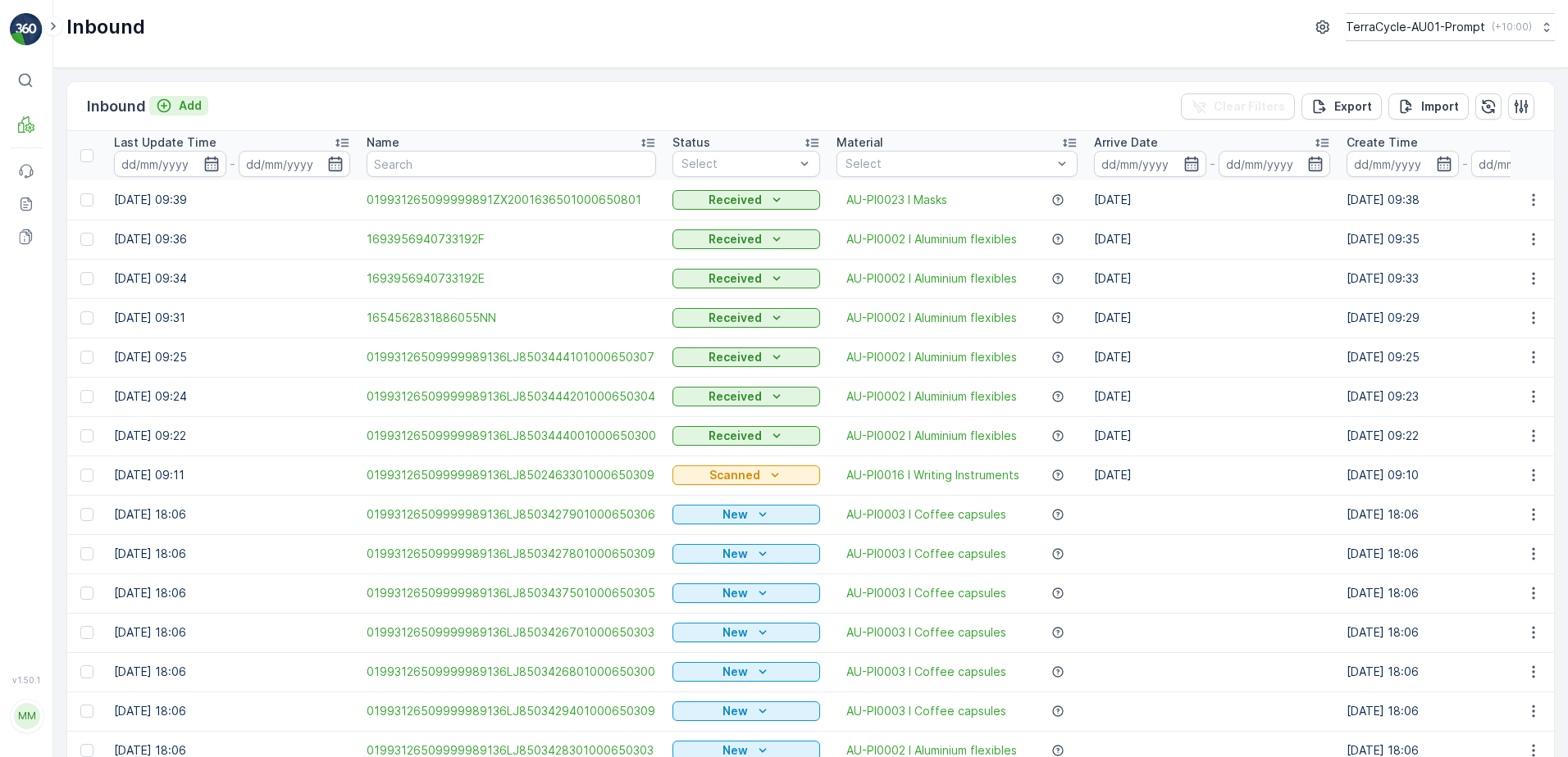
click at [185, 107] on p "Add" at bounding box center [191, 105] width 23 height 16
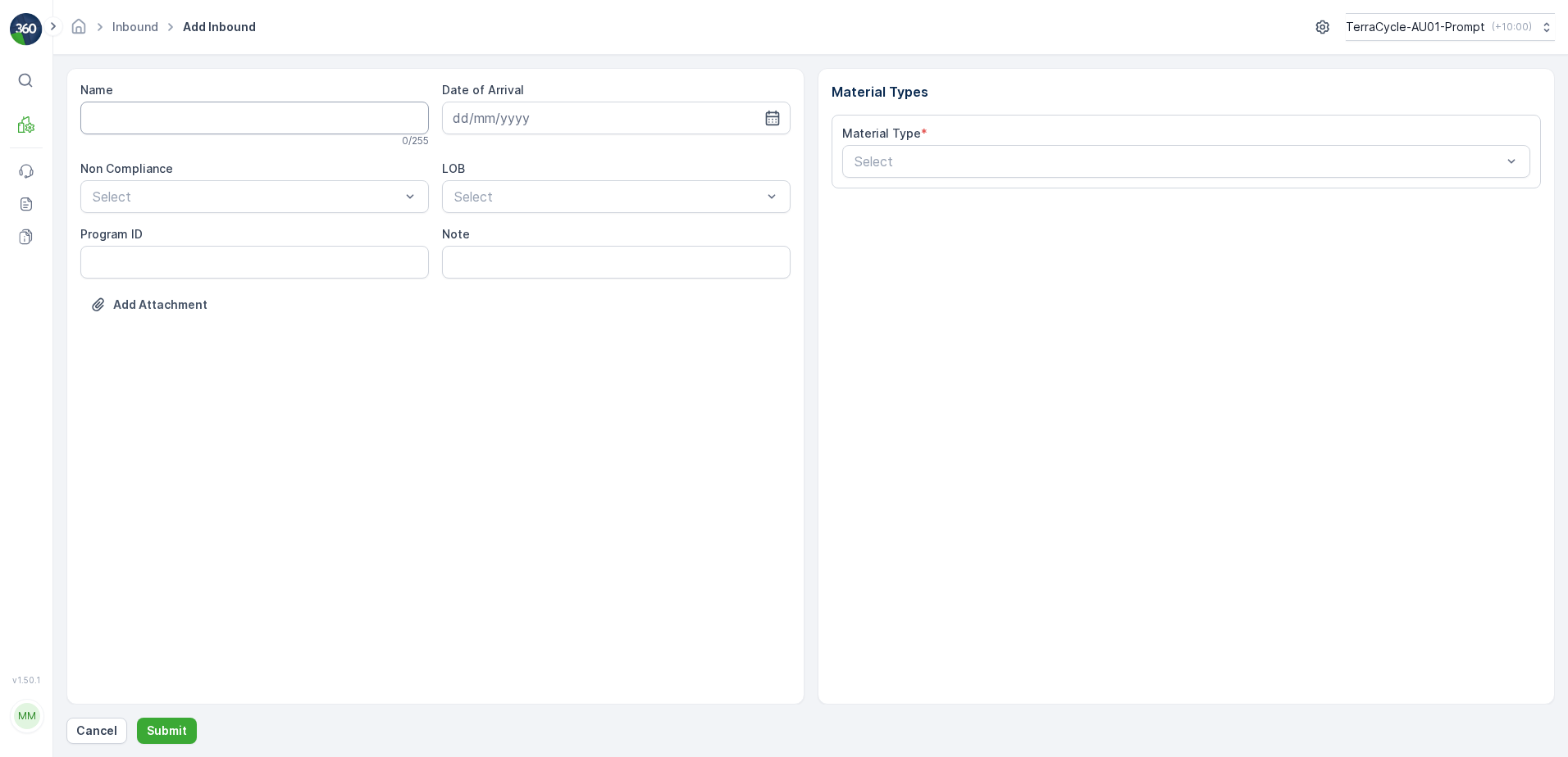
click at [184, 125] on input "Name" at bounding box center [255, 117] width 349 height 33
click at [137, 718] on button "Submit" at bounding box center [166, 731] width 60 height 27
type input "1693956940733192G"
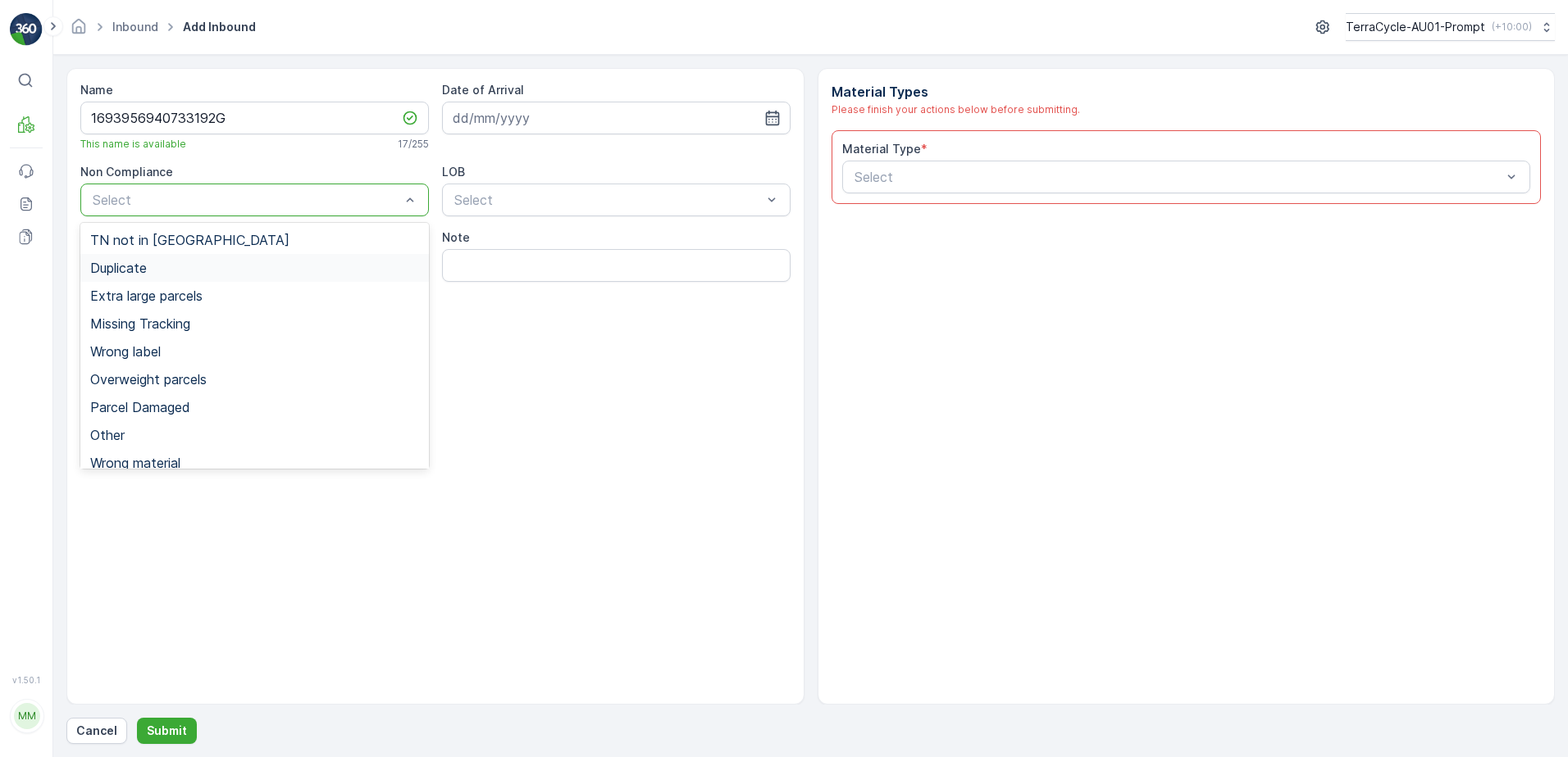
click at [142, 270] on span "Duplicate" at bounding box center [119, 268] width 57 height 15
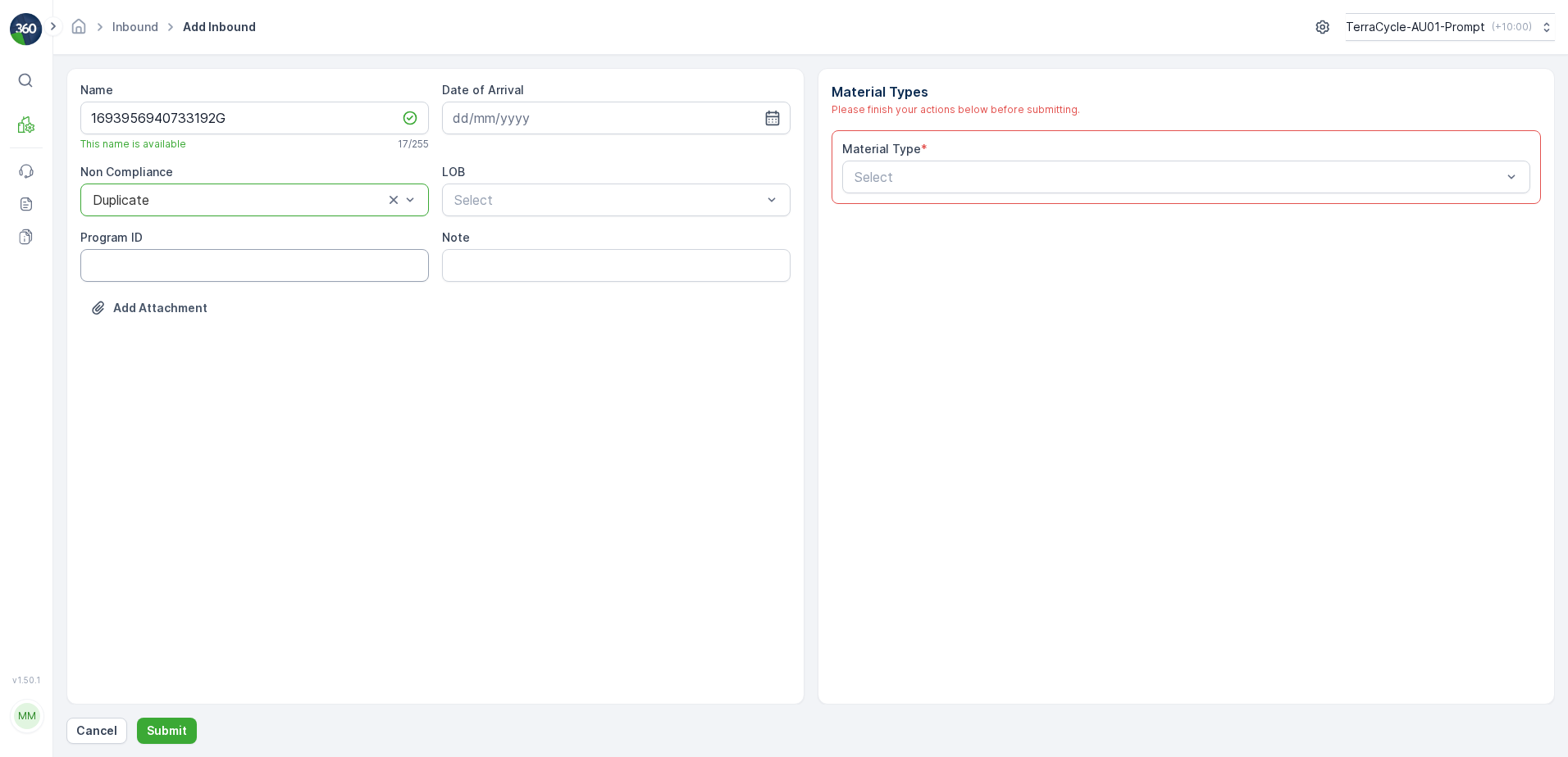
click at [137, 271] on ID "Program ID" at bounding box center [255, 265] width 349 height 33
type ID "1219"
click at [522, 119] on input at bounding box center [616, 117] width 349 height 33
click at [505, 296] on div "15" at bounding box center [500, 288] width 27 height 27
type input "[DATE]"
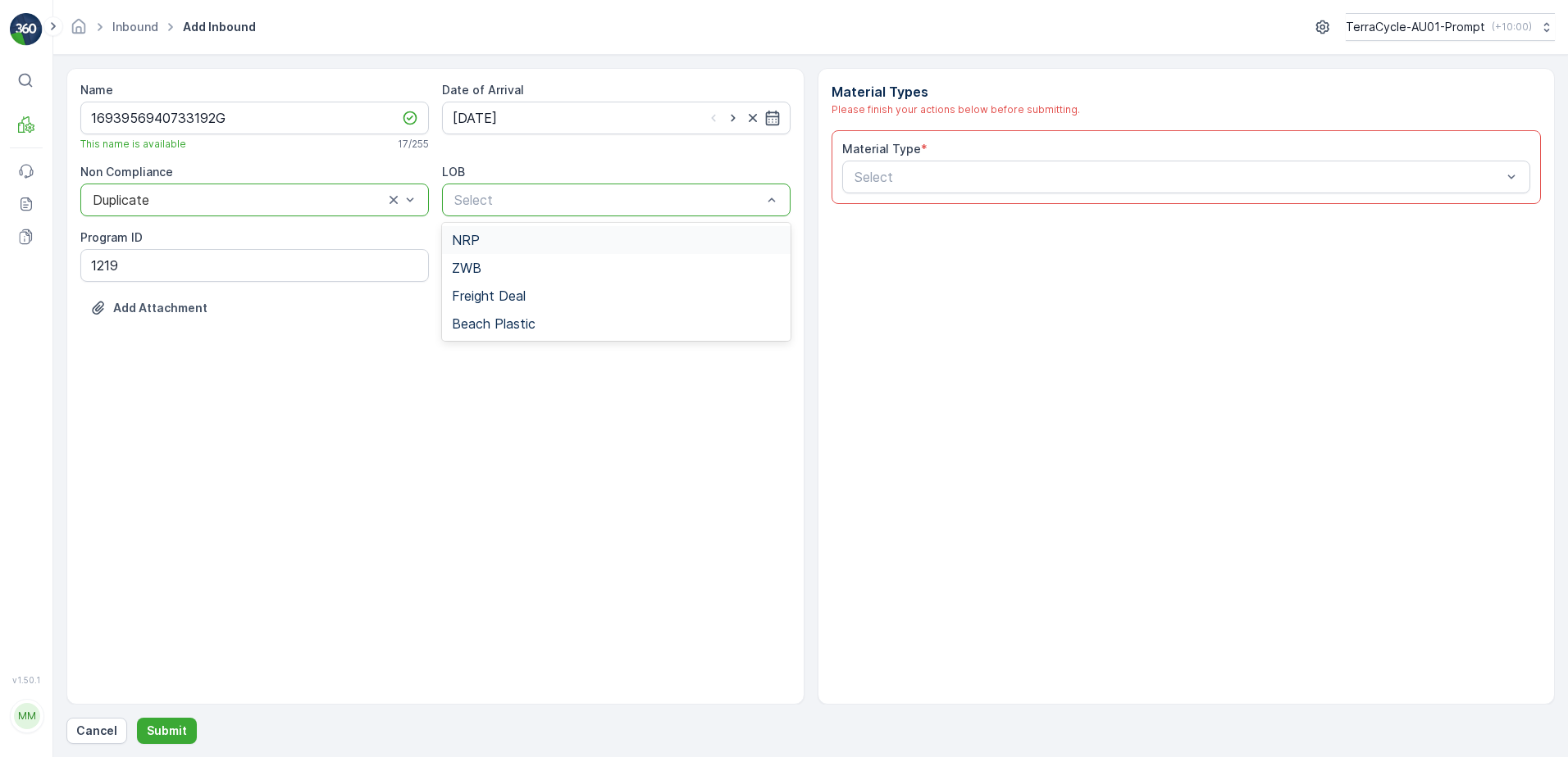
drag, startPoint x: 520, startPoint y: 240, endPoint x: 622, endPoint y: 235, distance: 102.1
click at [525, 239] on div "NRP" at bounding box center [616, 241] width 329 height 15
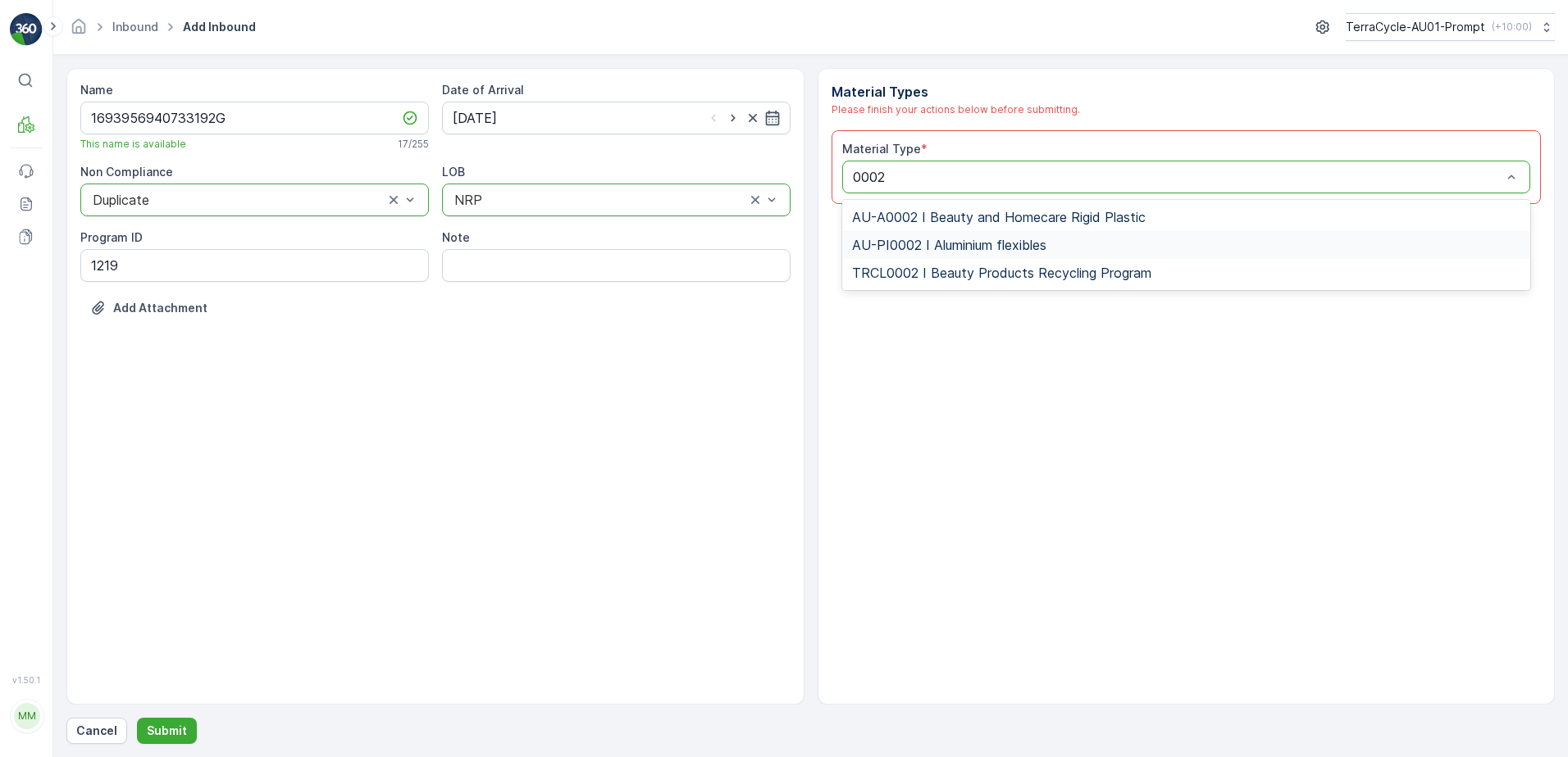
click at [954, 245] on span "AU-PI0002 I Aluminium flexibles" at bounding box center [949, 245] width 194 height 15
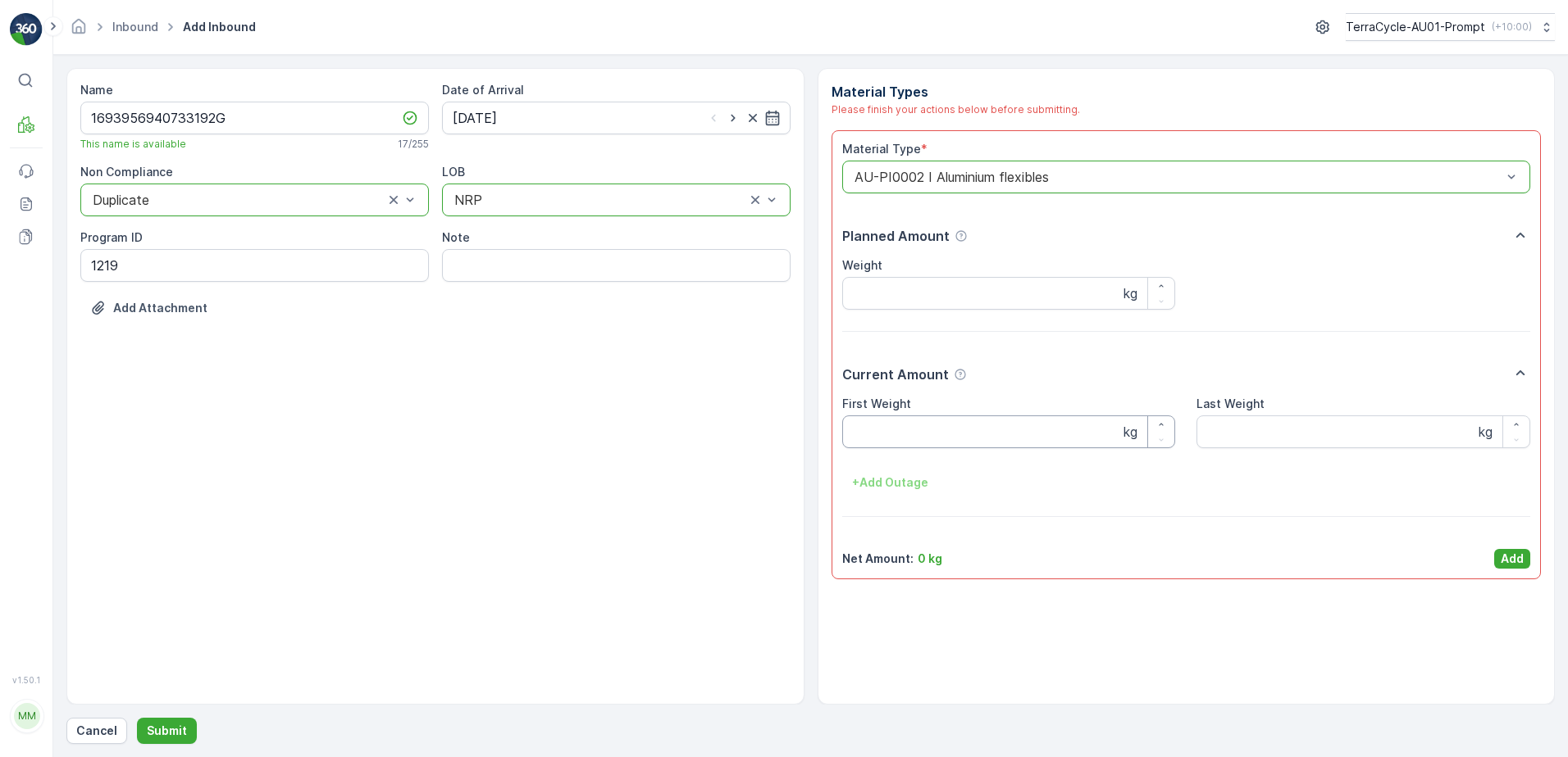
click at [913, 439] on Weight "First Weight" at bounding box center [1009, 431] width 334 height 33
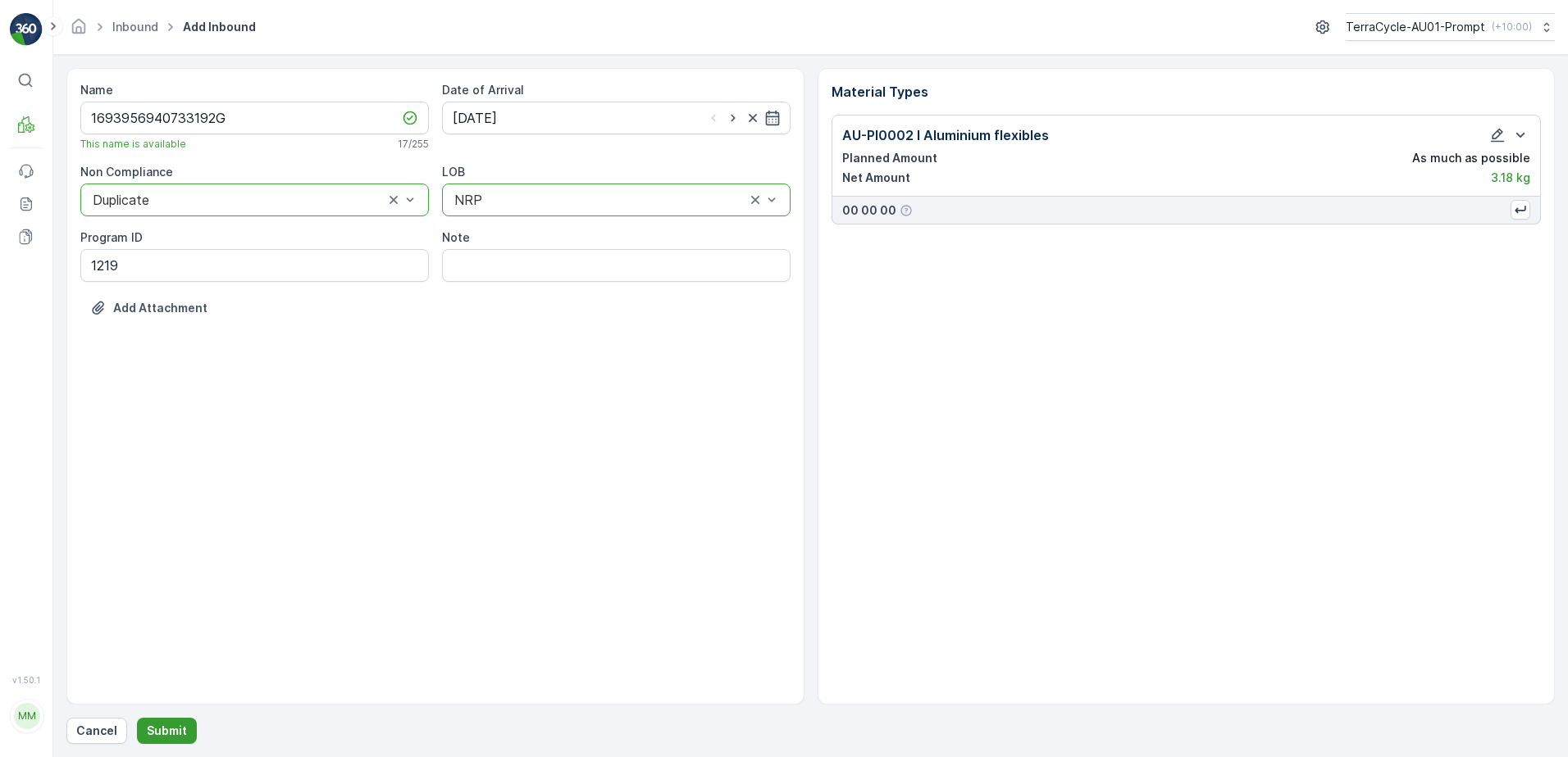
click at [168, 733] on p "Submit" at bounding box center [167, 730] width 40 height 16
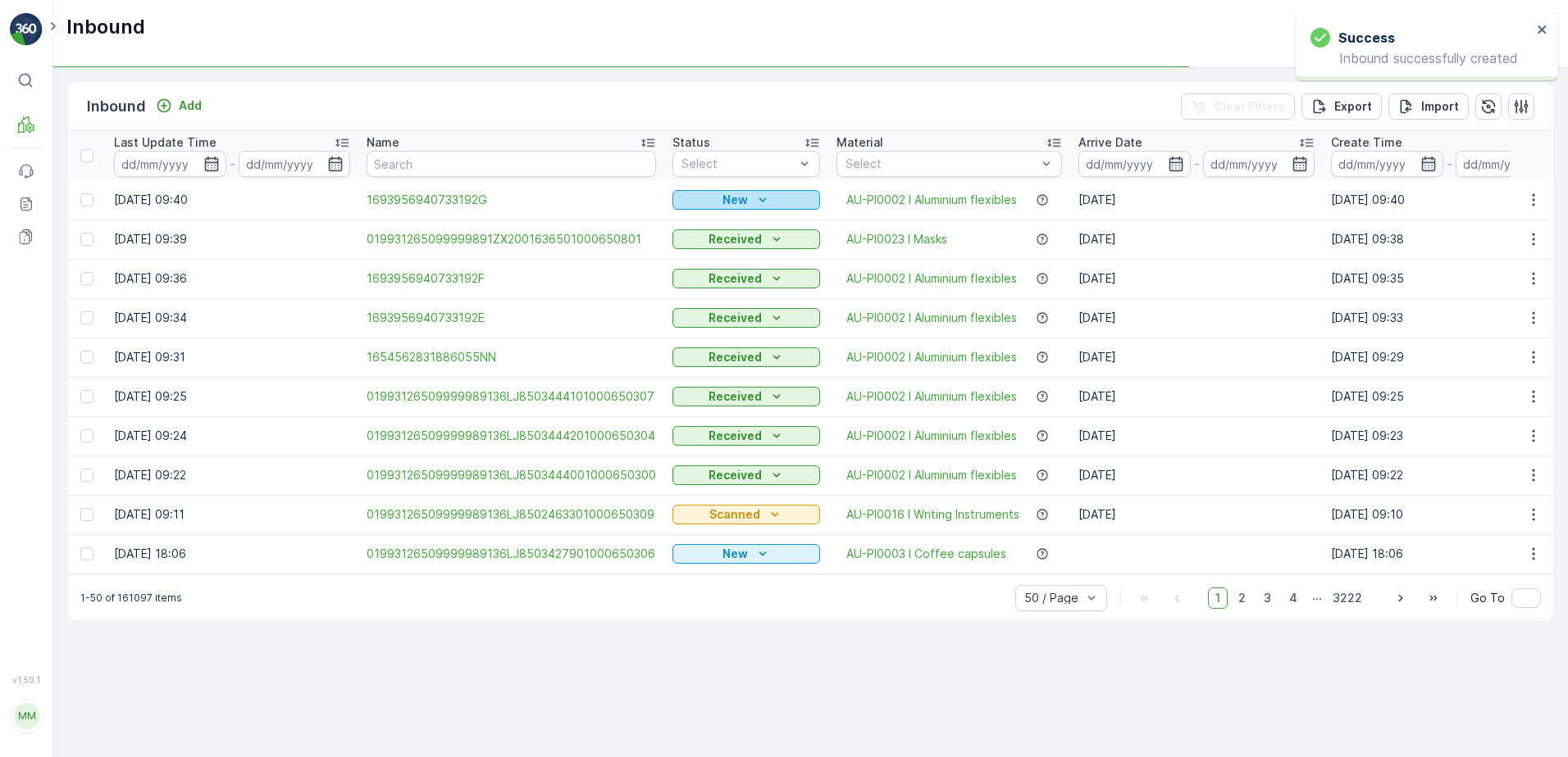
click at [744, 195] on div "New" at bounding box center [746, 199] width 135 height 16
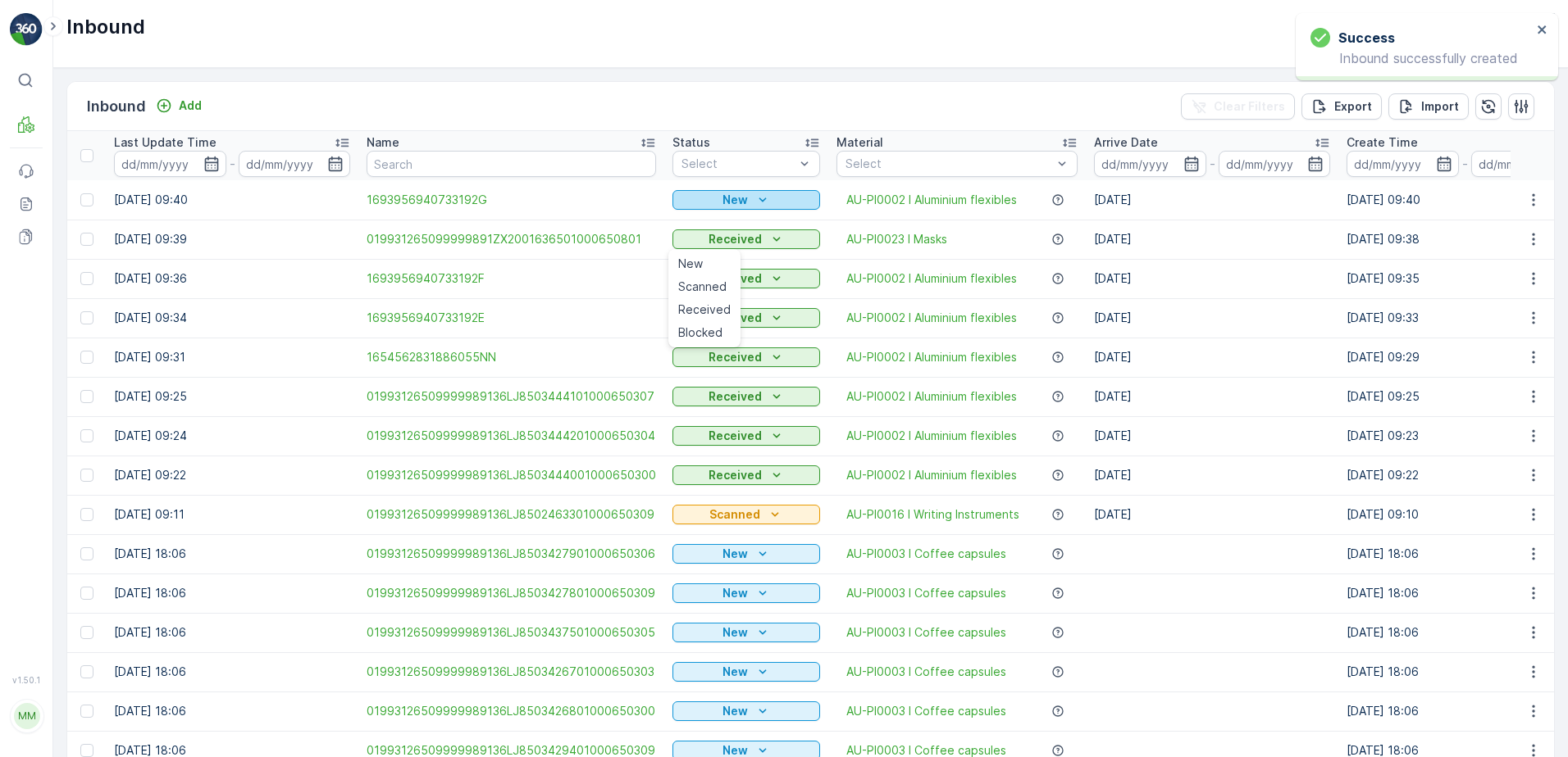
click at [741, 199] on p "New" at bounding box center [735, 199] width 26 height 16
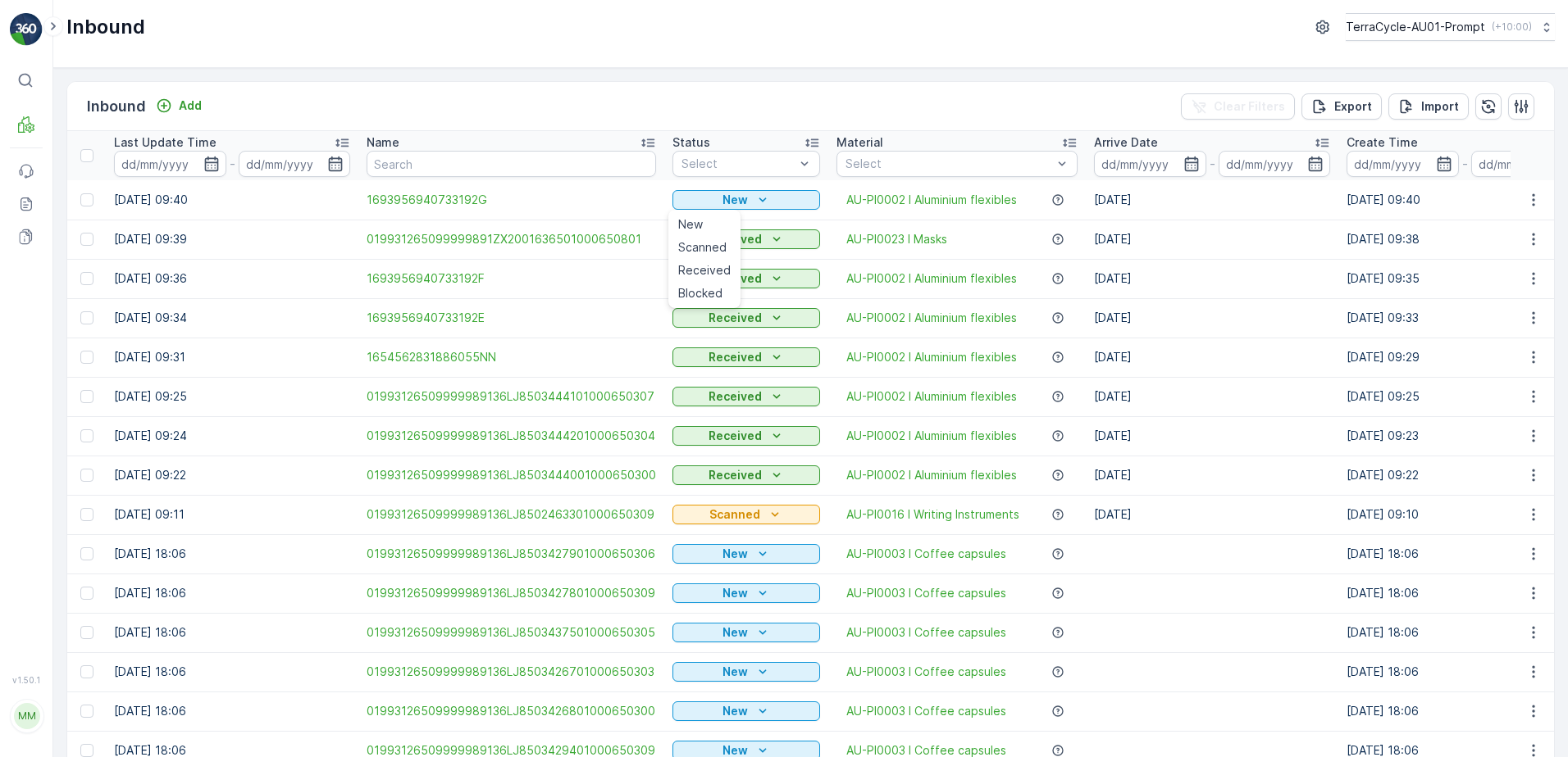
drag, startPoint x: 707, startPoint y: 252, endPoint x: 760, endPoint y: 215, distance: 64.6
click at [708, 251] on span "Scanned" at bounding box center [702, 247] width 48 height 16
click at [1534, 200] on icon "button" at bounding box center [1533, 199] width 16 height 16
click at [1485, 320] on td "[DATE] 09:33" at bounding box center [1464, 318] width 252 height 40
click at [1532, 203] on icon "button" at bounding box center [1533, 199] width 16 height 16
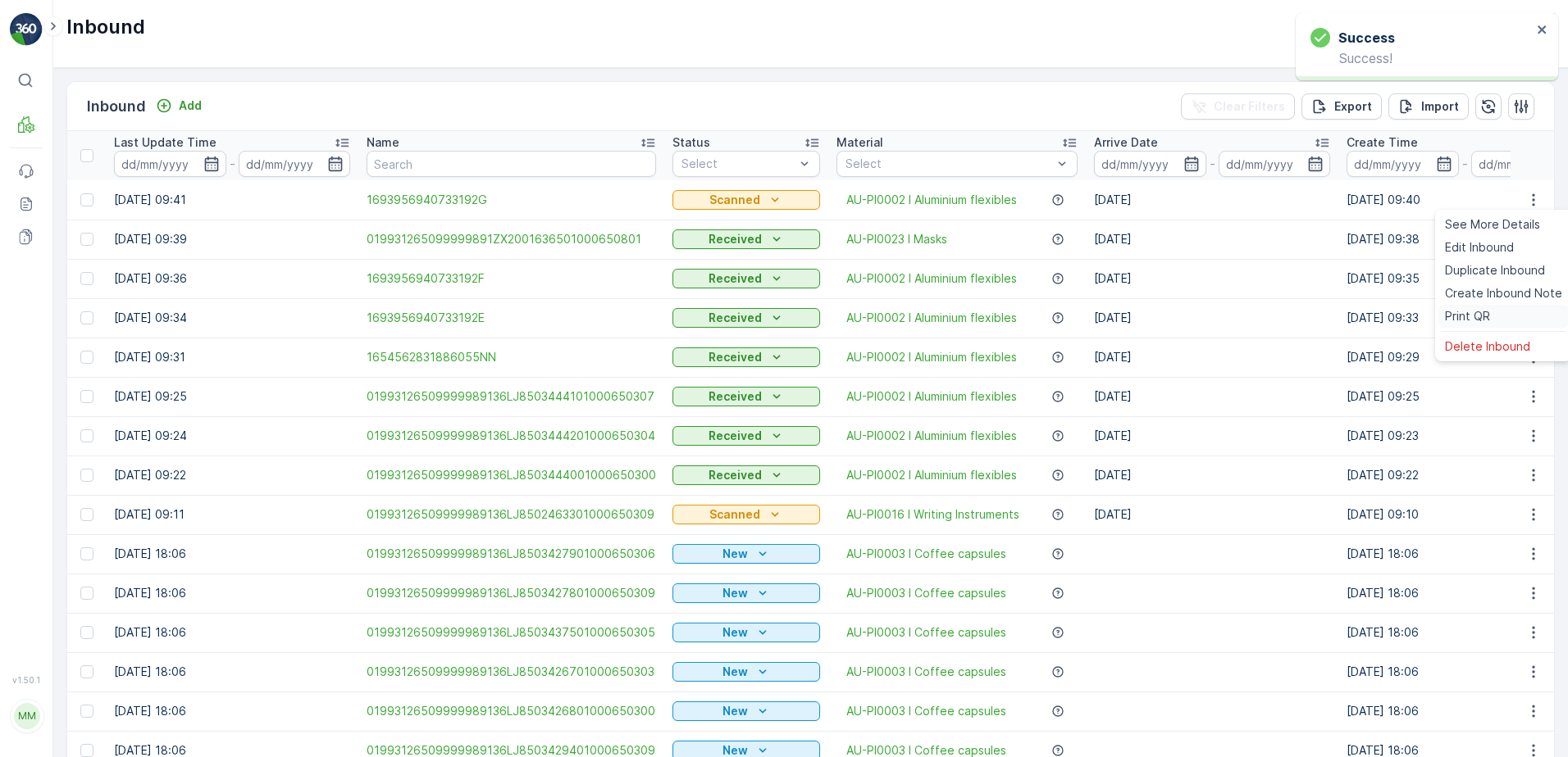
click at [1480, 319] on span "Print QR" at bounding box center [1468, 315] width 46 height 16
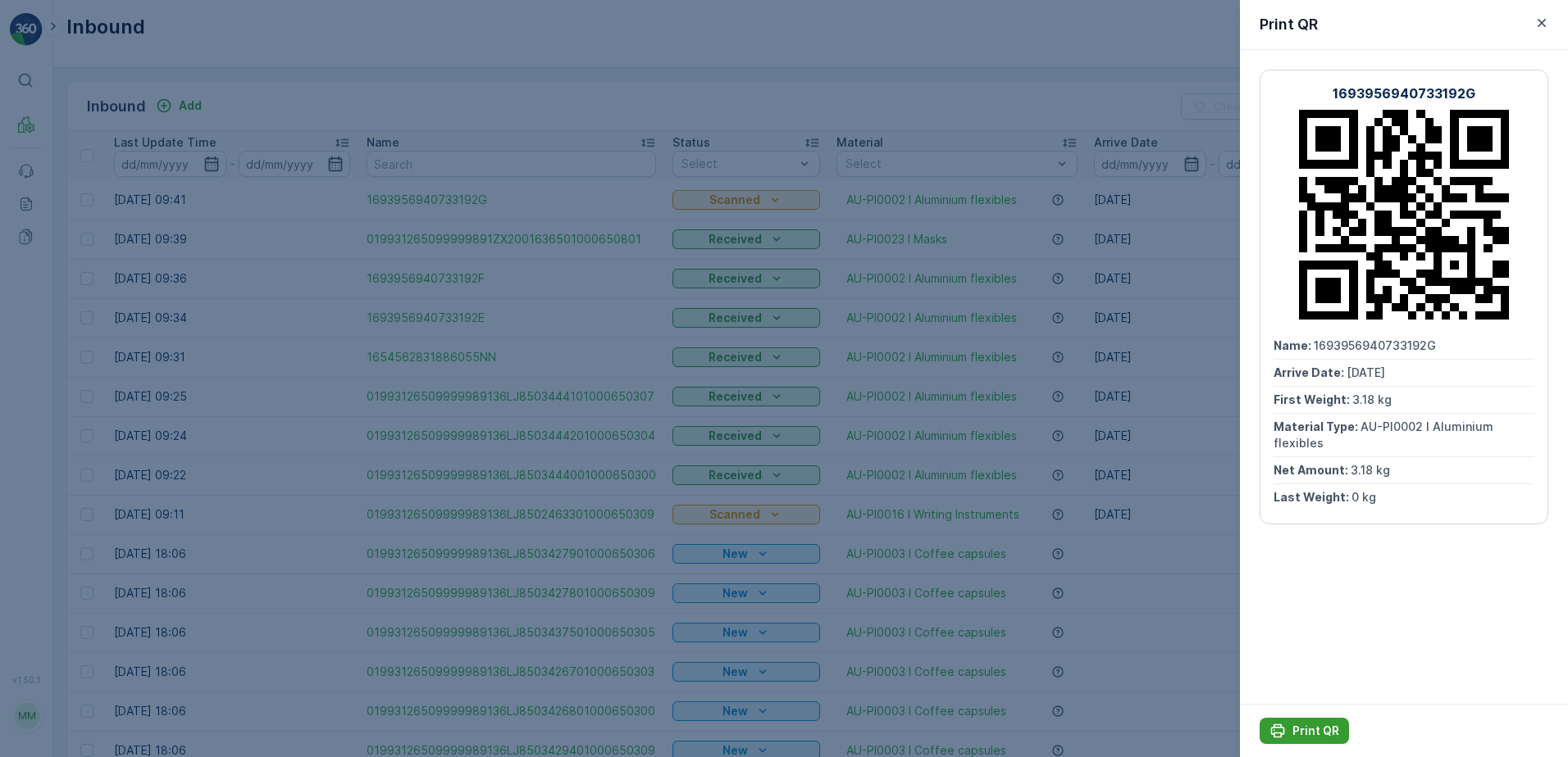
click at [1309, 726] on p "Print QR" at bounding box center [1315, 730] width 46 height 16
click at [1542, 27] on icon "button" at bounding box center [1541, 23] width 16 height 16
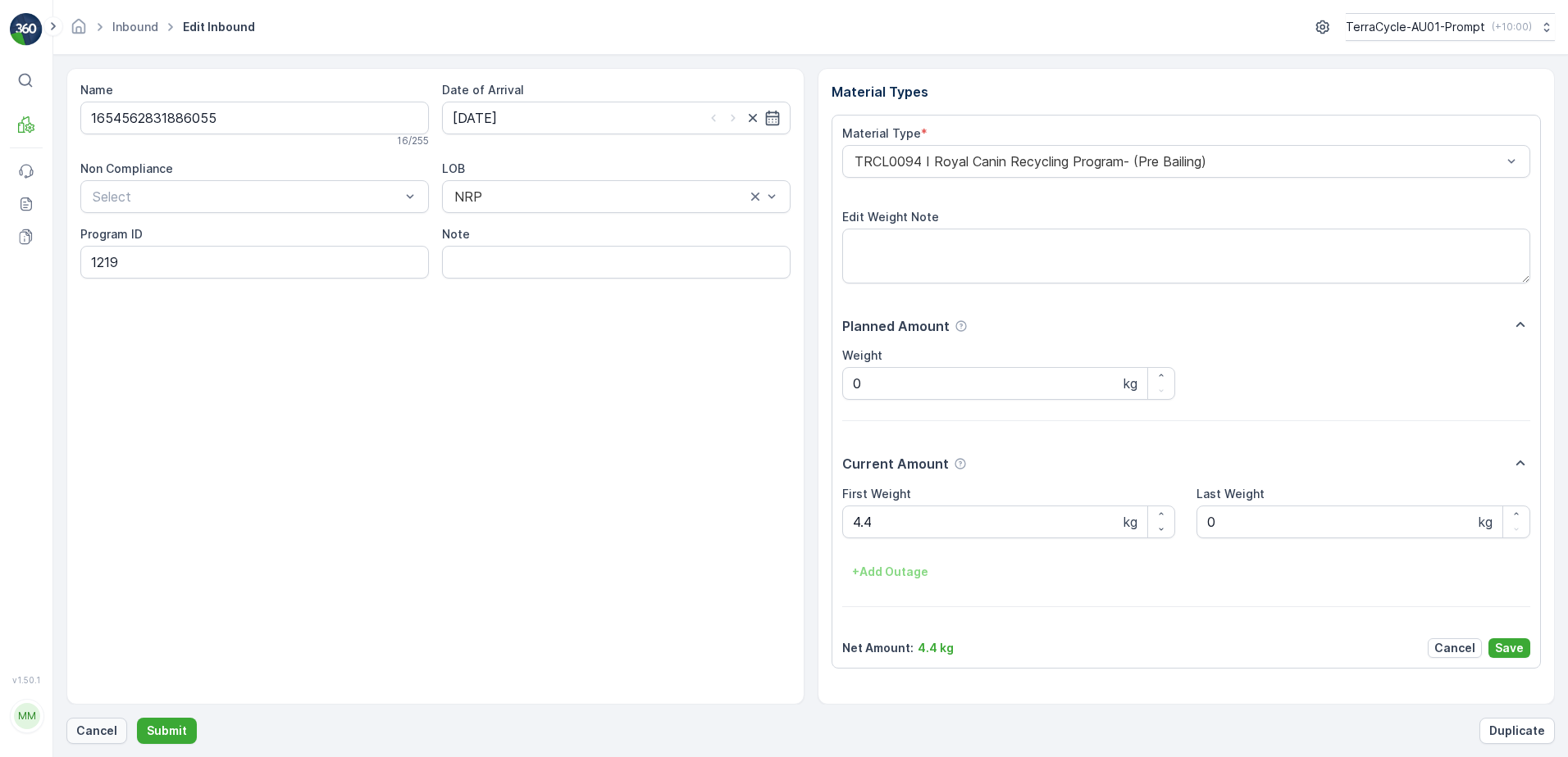
click at [96, 730] on p "Cancel" at bounding box center [96, 730] width 41 height 16
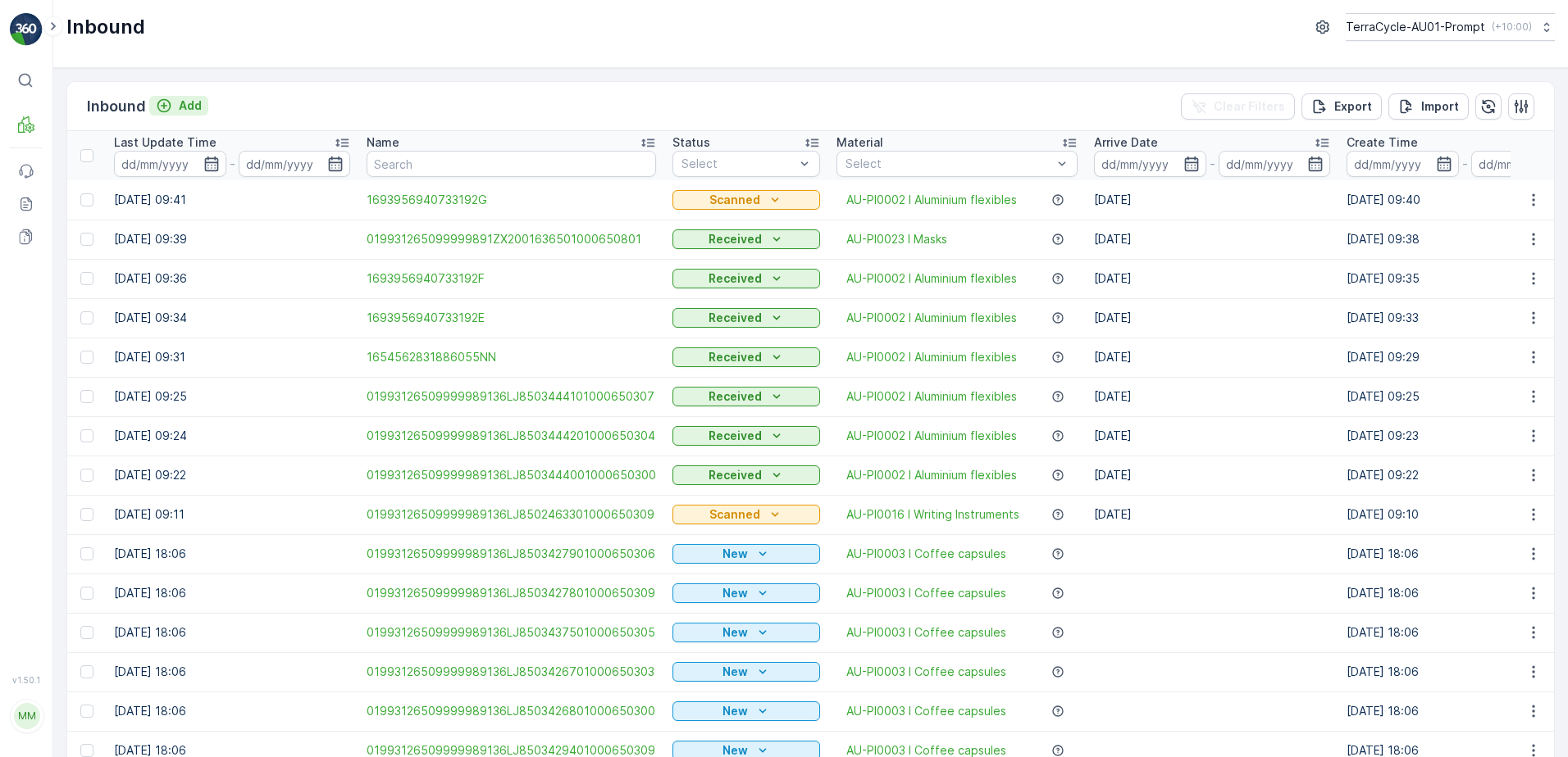
click at [191, 108] on p "Add" at bounding box center [191, 105] width 23 height 16
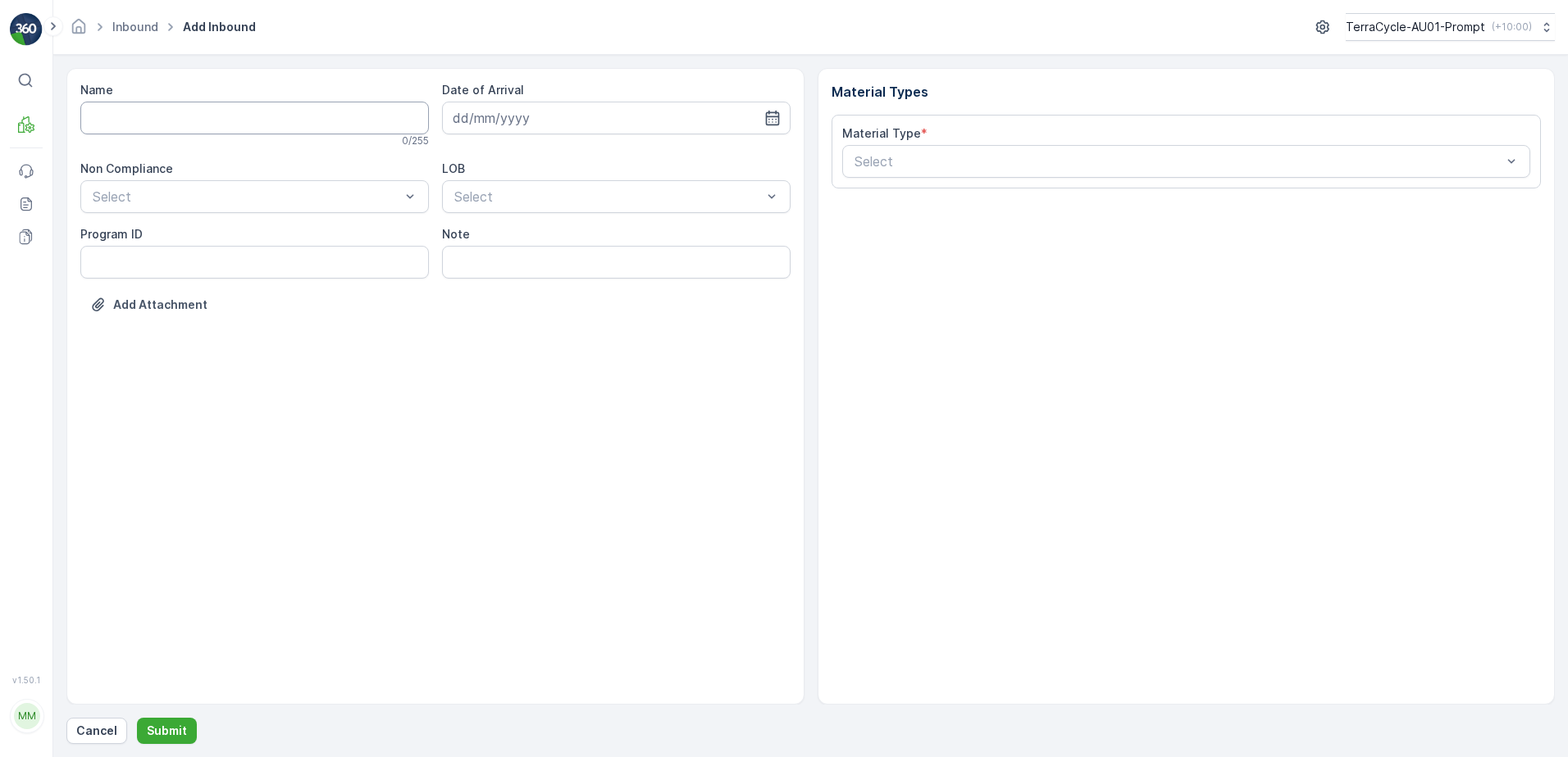
click at [171, 128] on input "Name" at bounding box center [255, 117] width 349 height 33
click at [137, 718] on button "Submit" at bounding box center [166, 731] width 60 height 27
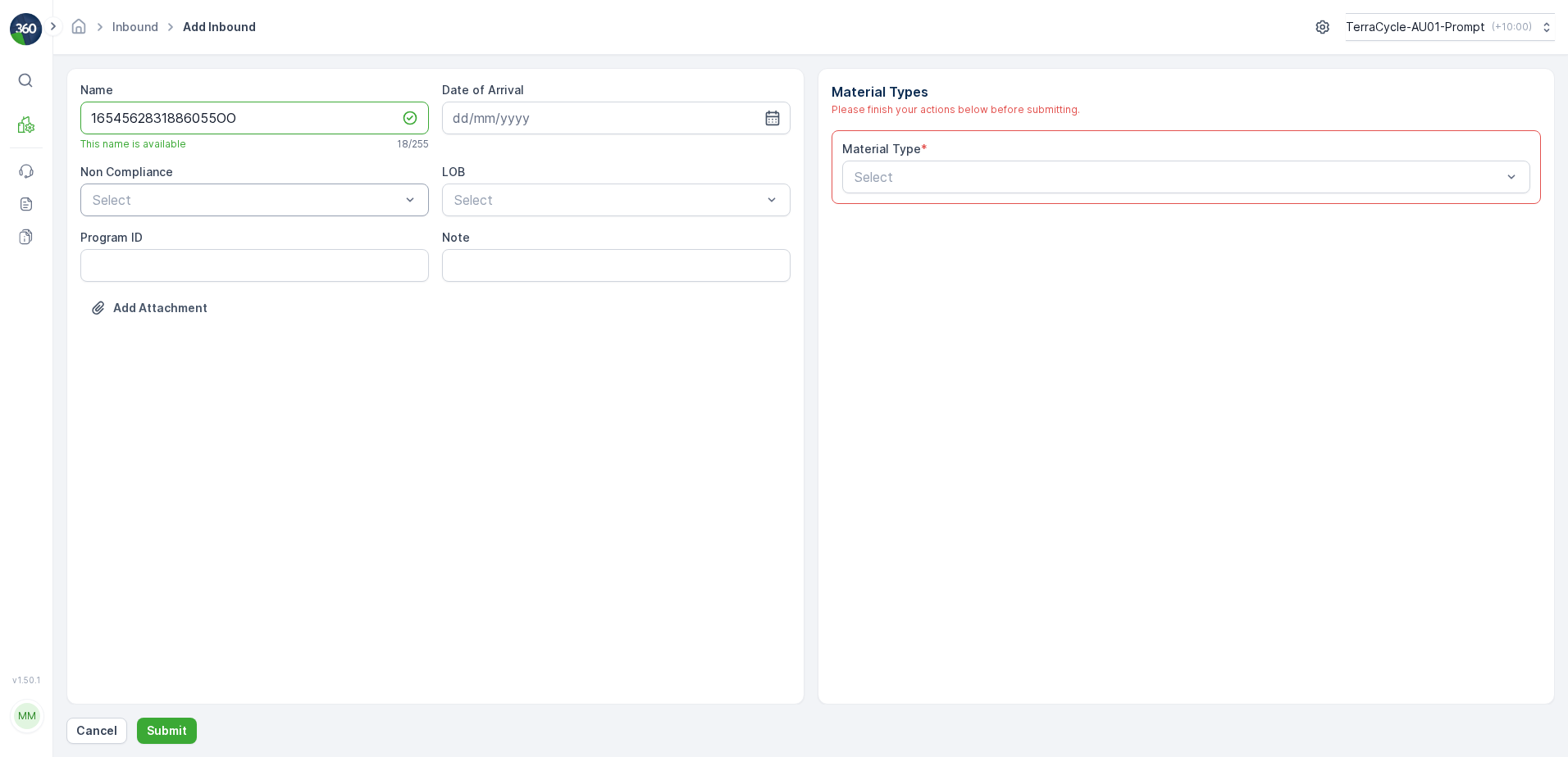
type input "1654562831886055OO"
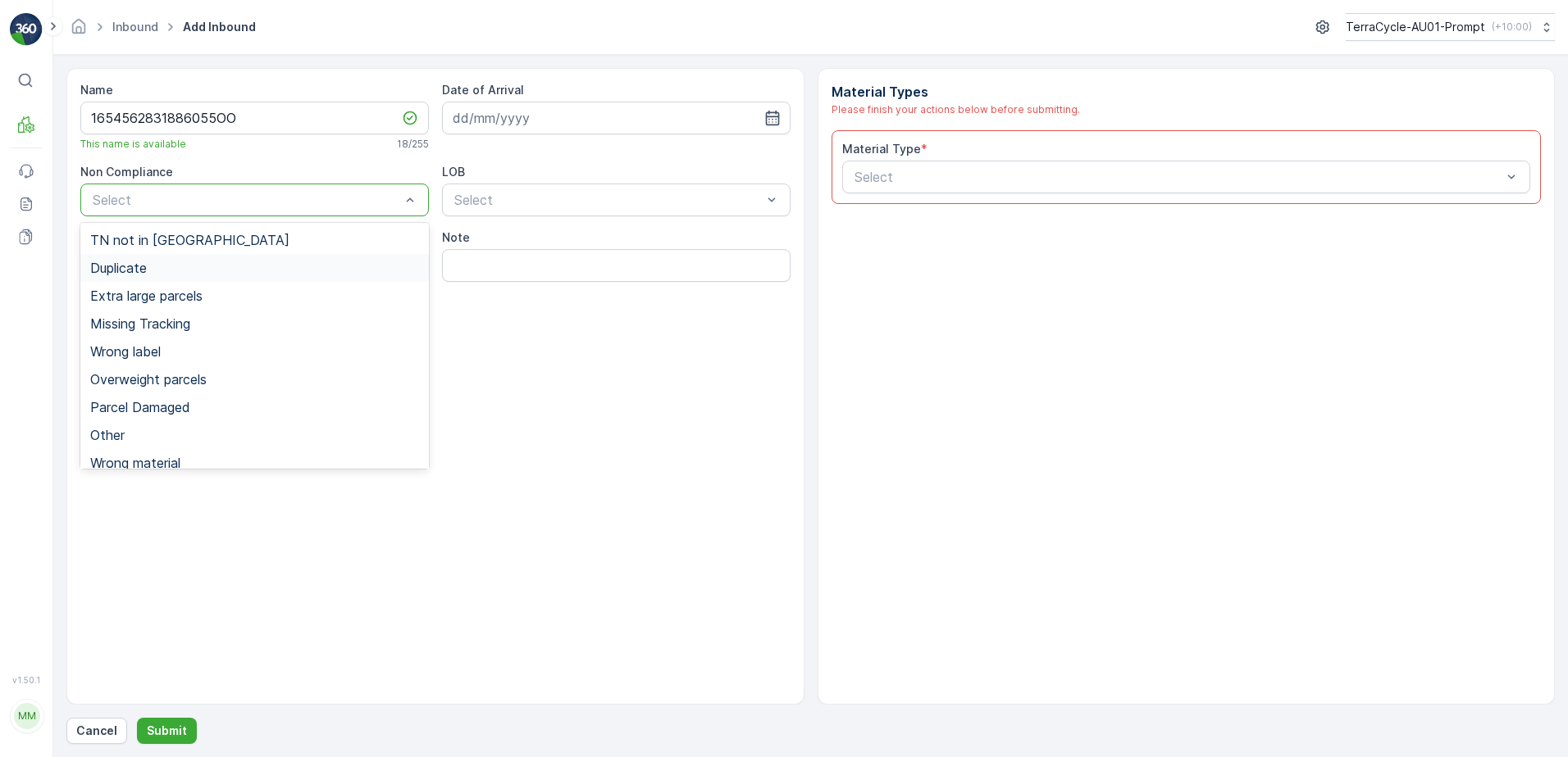
click at [133, 272] on span "Duplicate" at bounding box center [119, 268] width 57 height 15
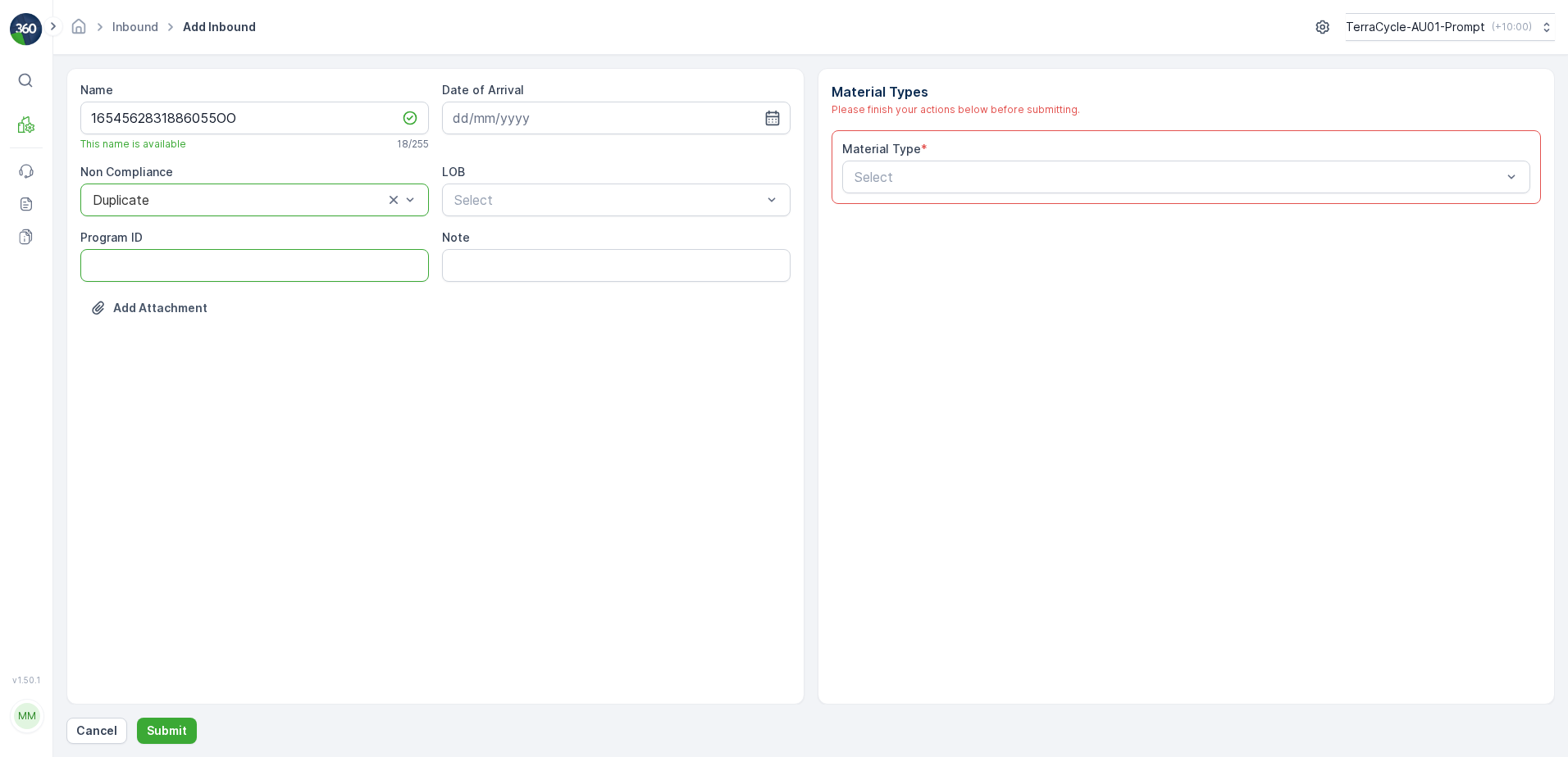
click at [139, 276] on ID "Program ID" at bounding box center [255, 265] width 349 height 33
type ID "1219"
click at [555, 115] on input at bounding box center [616, 117] width 349 height 33
click at [495, 281] on div "15" at bounding box center [500, 288] width 27 height 27
type input "[DATE]"
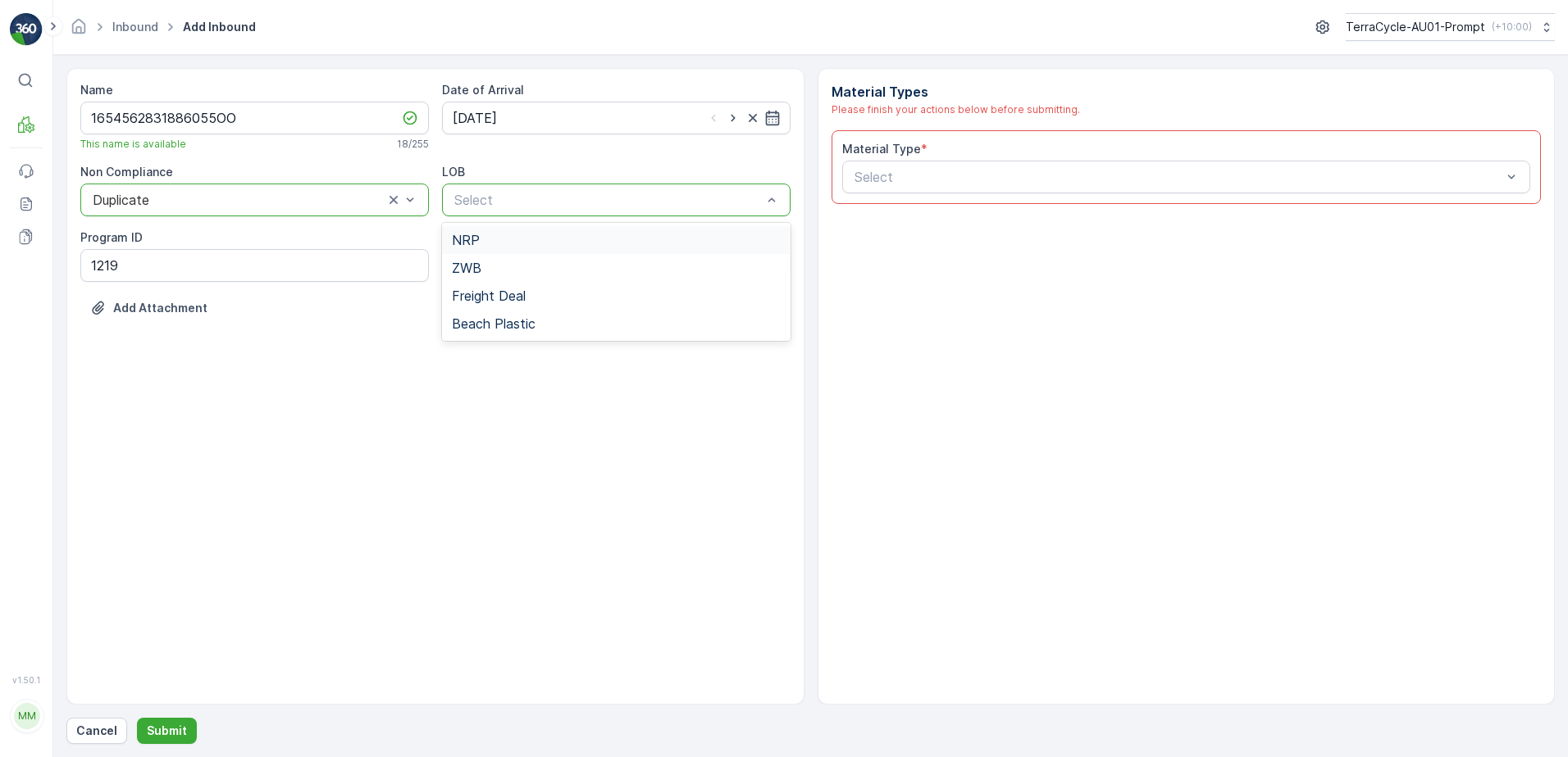
click at [619, 189] on div "Select" at bounding box center [616, 200] width 349 height 33
click at [522, 237] on div "NRP" at bounding box center [616, 241] width 329 height 15
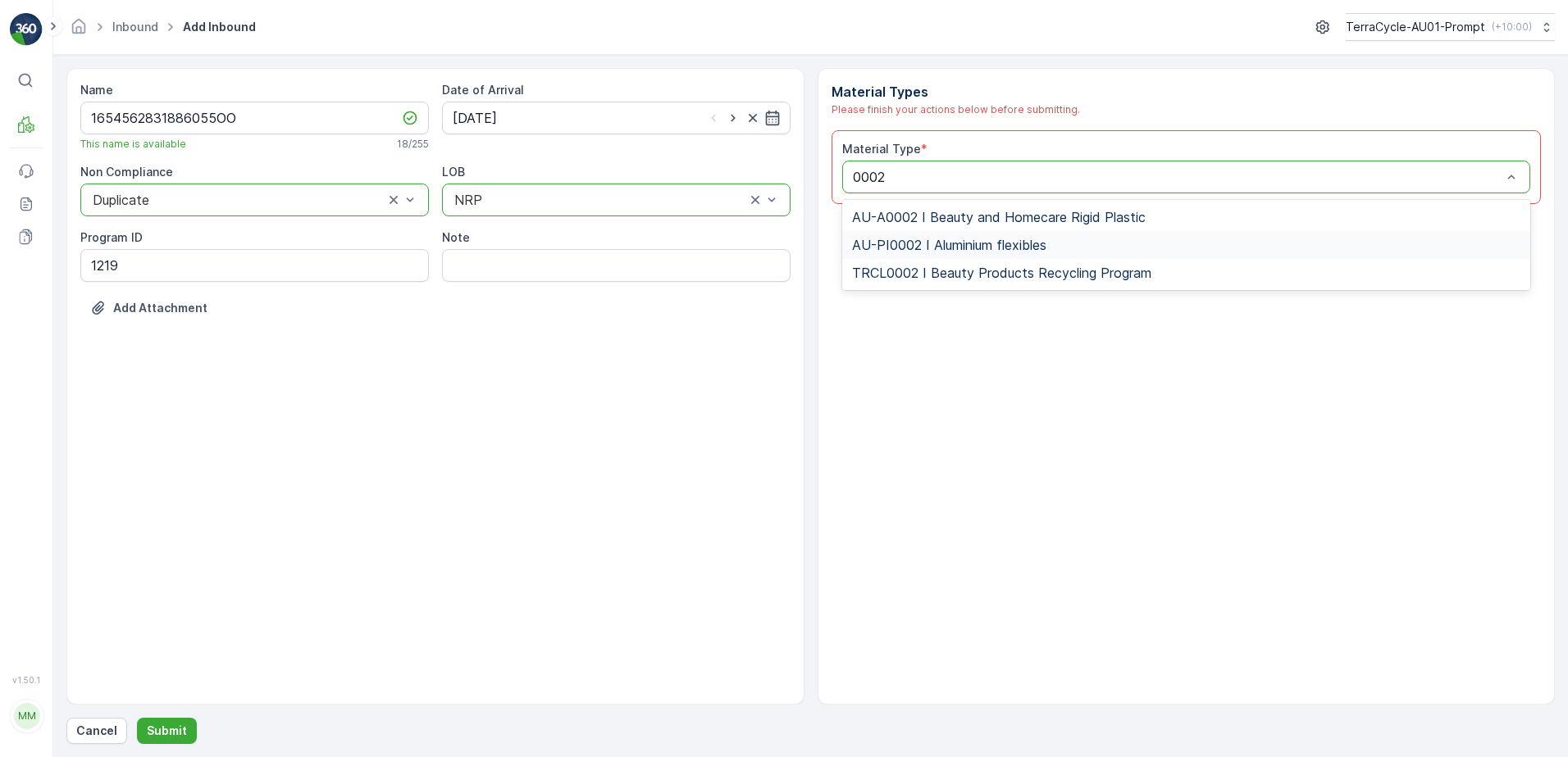
click at [986, 250] on span "AU-PI0002 I Aluminium flexibles" at bounding box center [949, 245] width 194 height 15
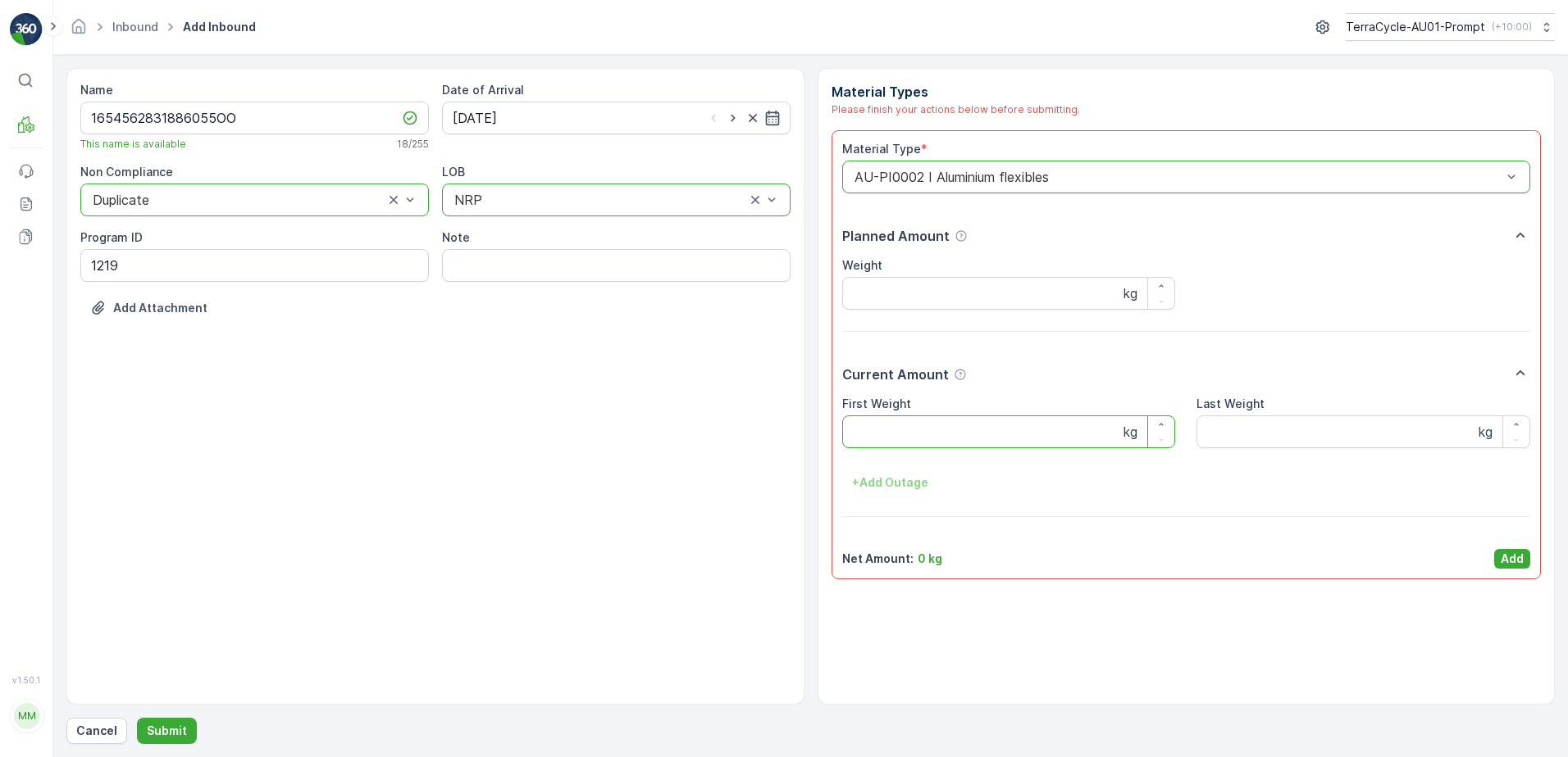
click at [940, 434] on Weight "First Weight" at bounding box center [1009, 431] width 334 height 33
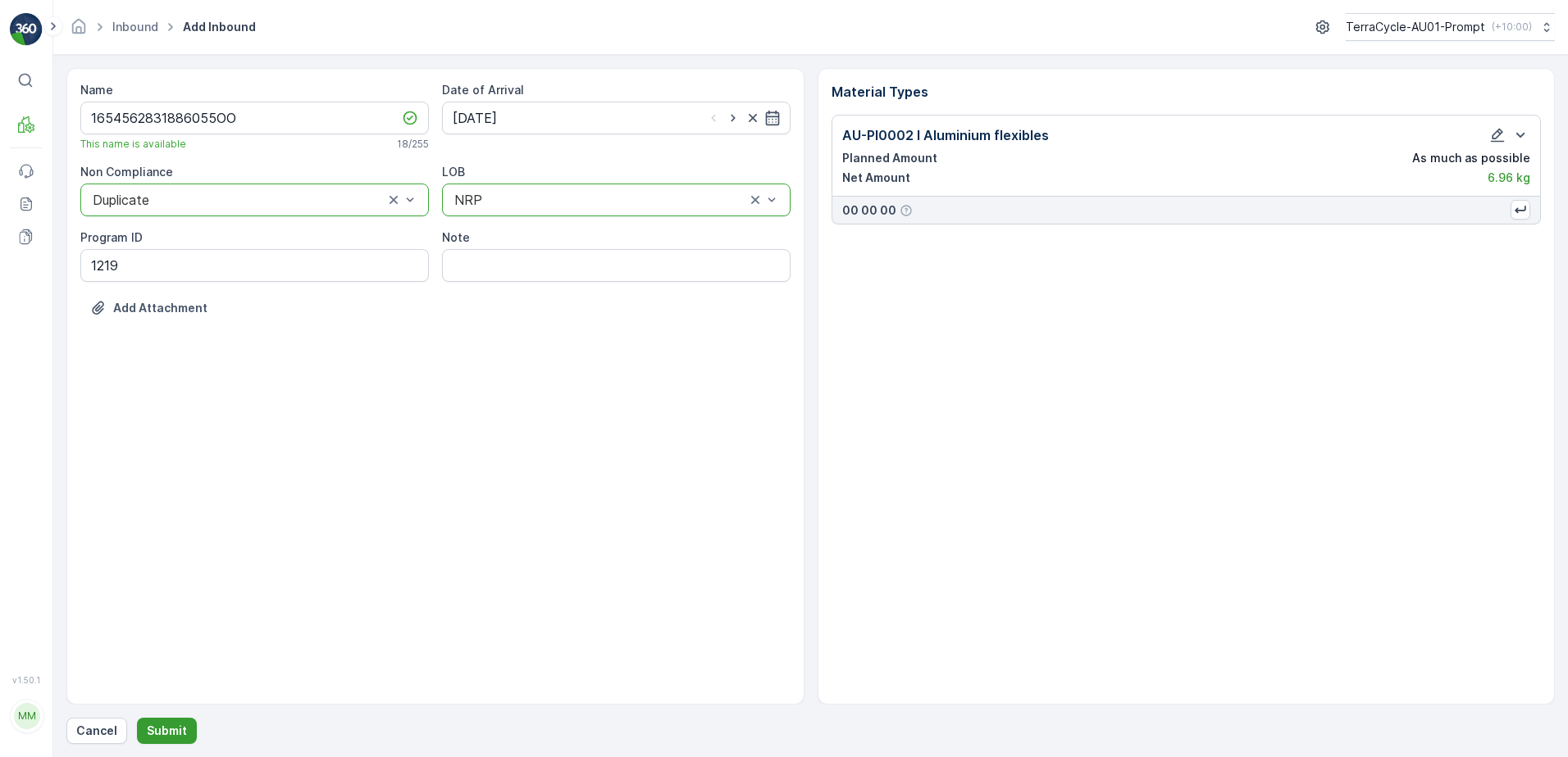
click at [156, 737] on p "Submit" at bounding box center [167, 730] width 40 height 16
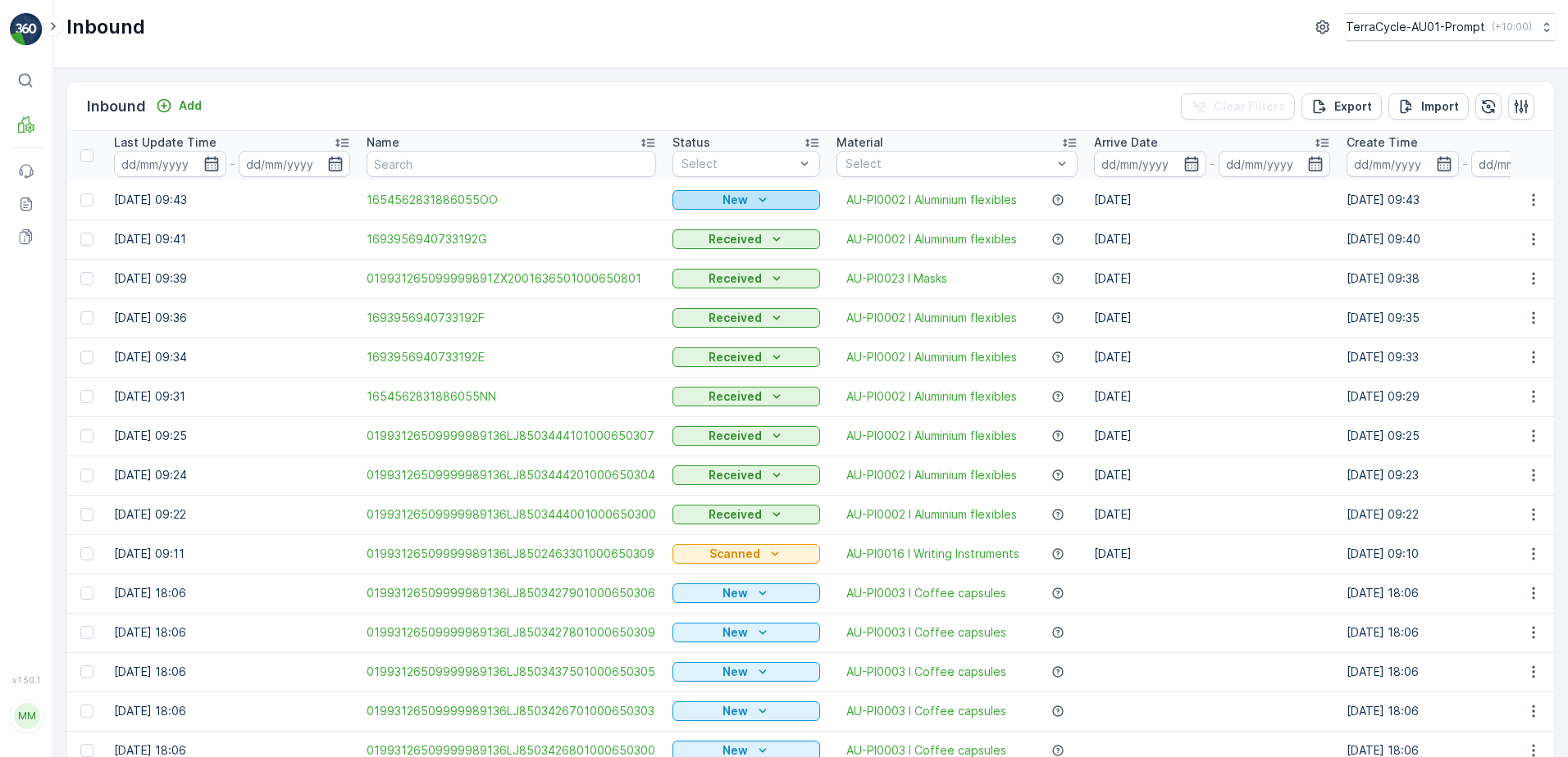
click at [731, 200] on p "New" at bounding box center [735, 199] width 26 height 16
click at [699, 245] on span "Scanned" at bounding box center [702, 247] width 48 height 16
click at [1525, 201] on icon "button" at bounding box center [1533, 199] width 16 height 16
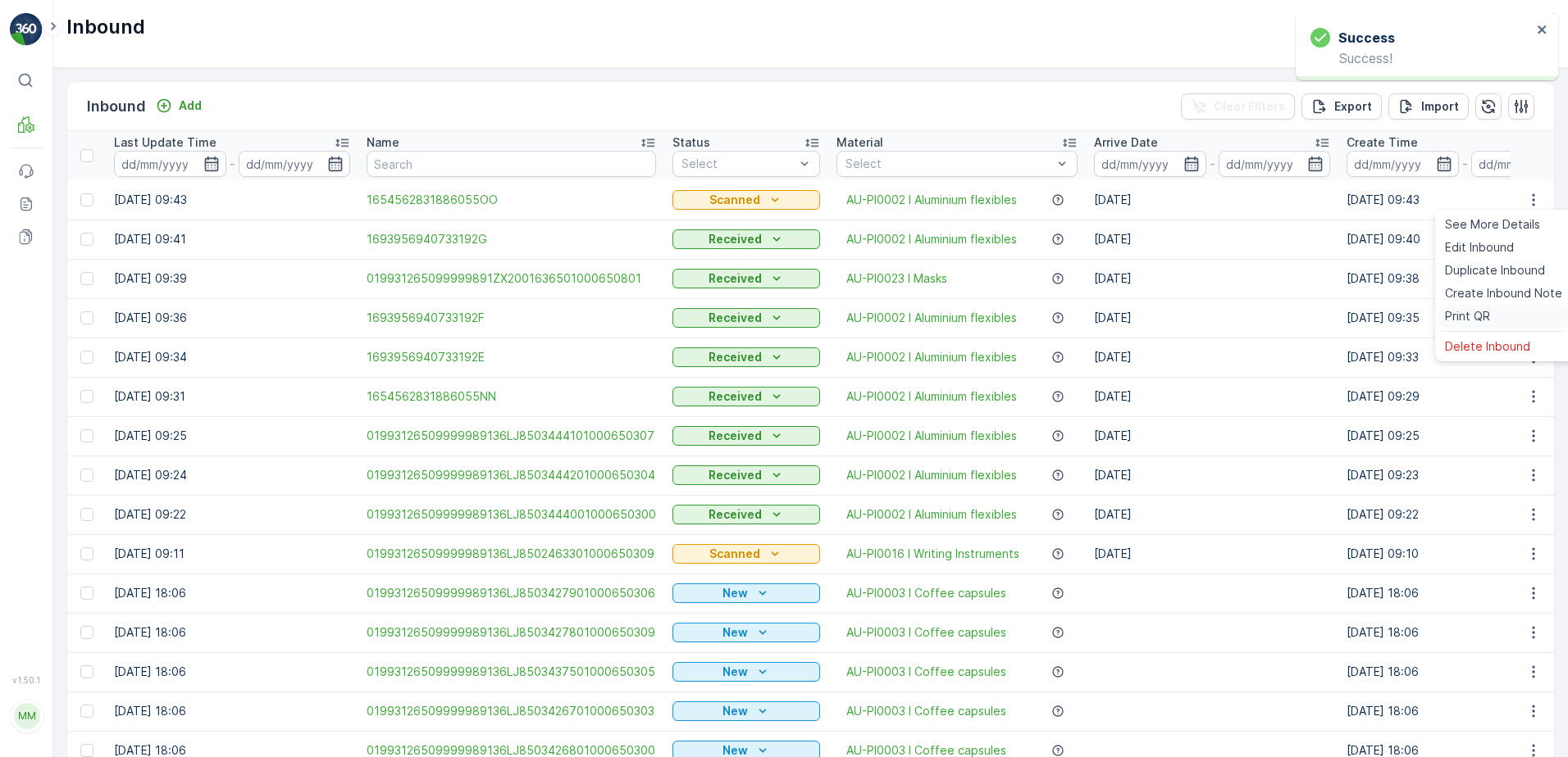
click at [1465, 315] on span "Print QR" at bounding box center [1468, 315] width 46 height 16
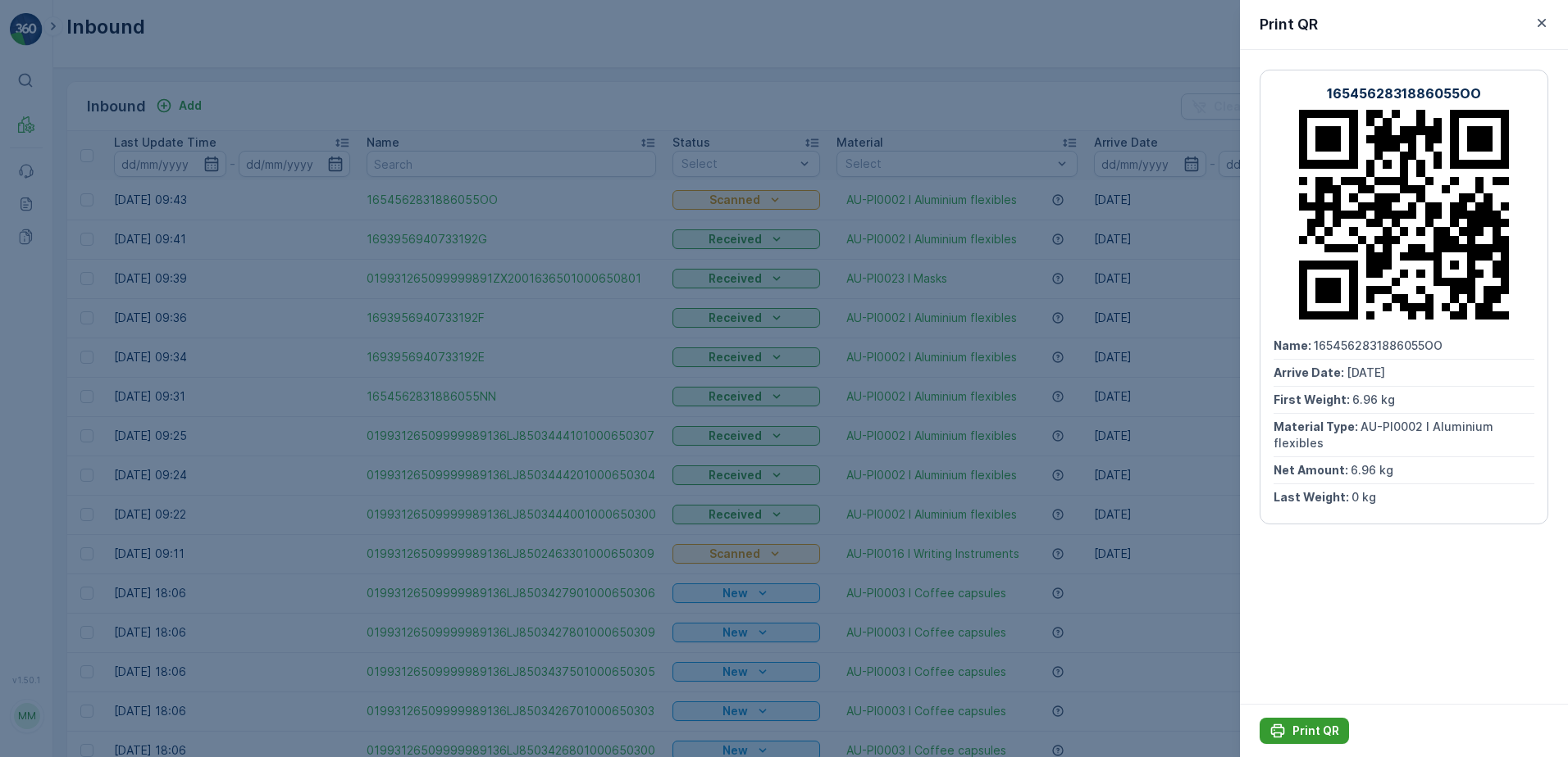
click at [1305, 733] on p "Print QR" at bounding box center [1315, 730] width 46 height 16
click at [1548, 21] on icon "button" at bounding box center [1541, 23] width 16 height 16
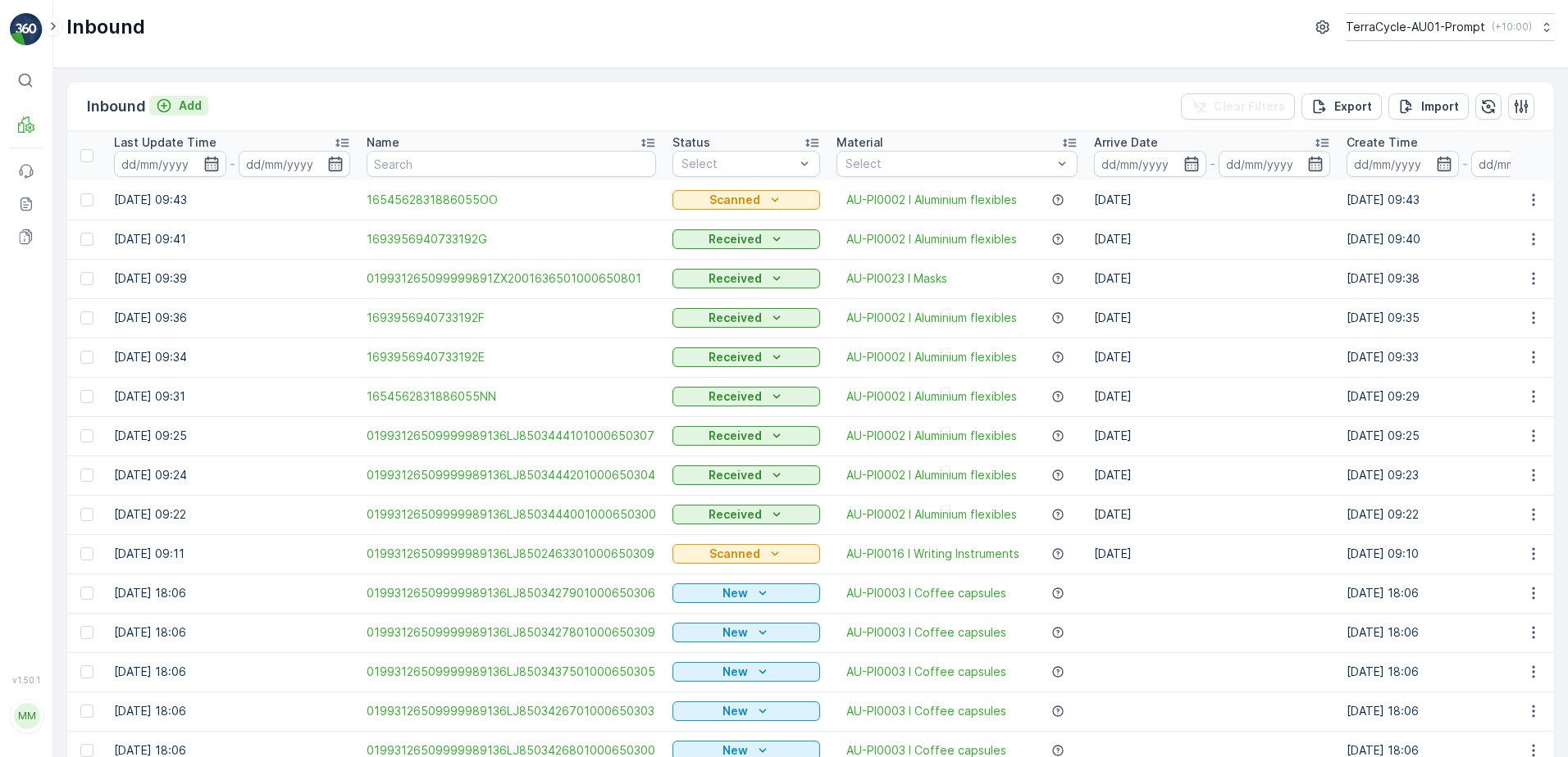
click at [191, 99] on p "Add" at bounding box center [191, 105] width 23 height 16
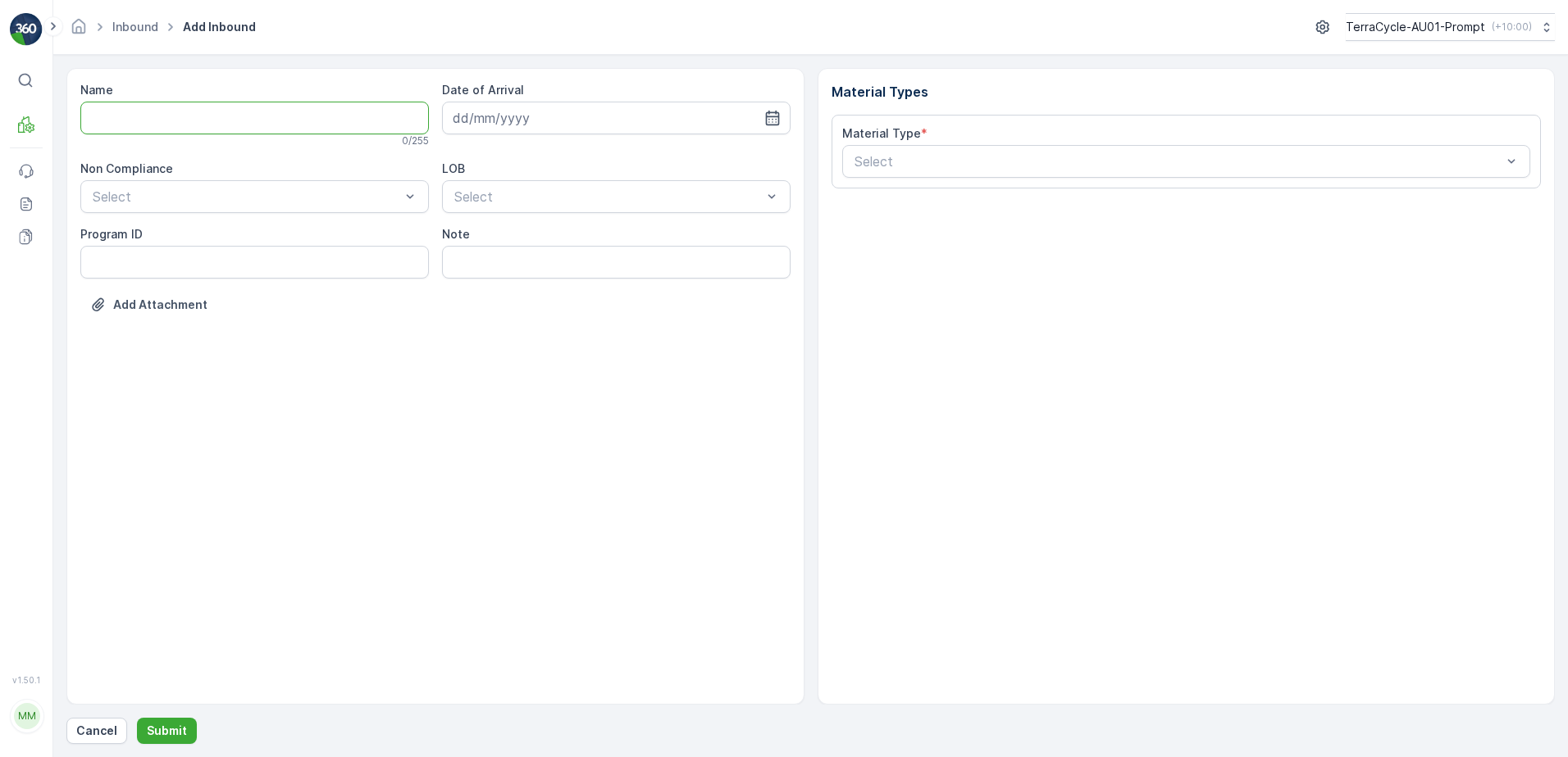
click at [154, 122] on input "Name" at bounding box center [255, 117] width 349 height 33
click at [137, 718] on button "Submit" at bounding box center [166, 731] width 60 height 27
type input "1693956940733192H"
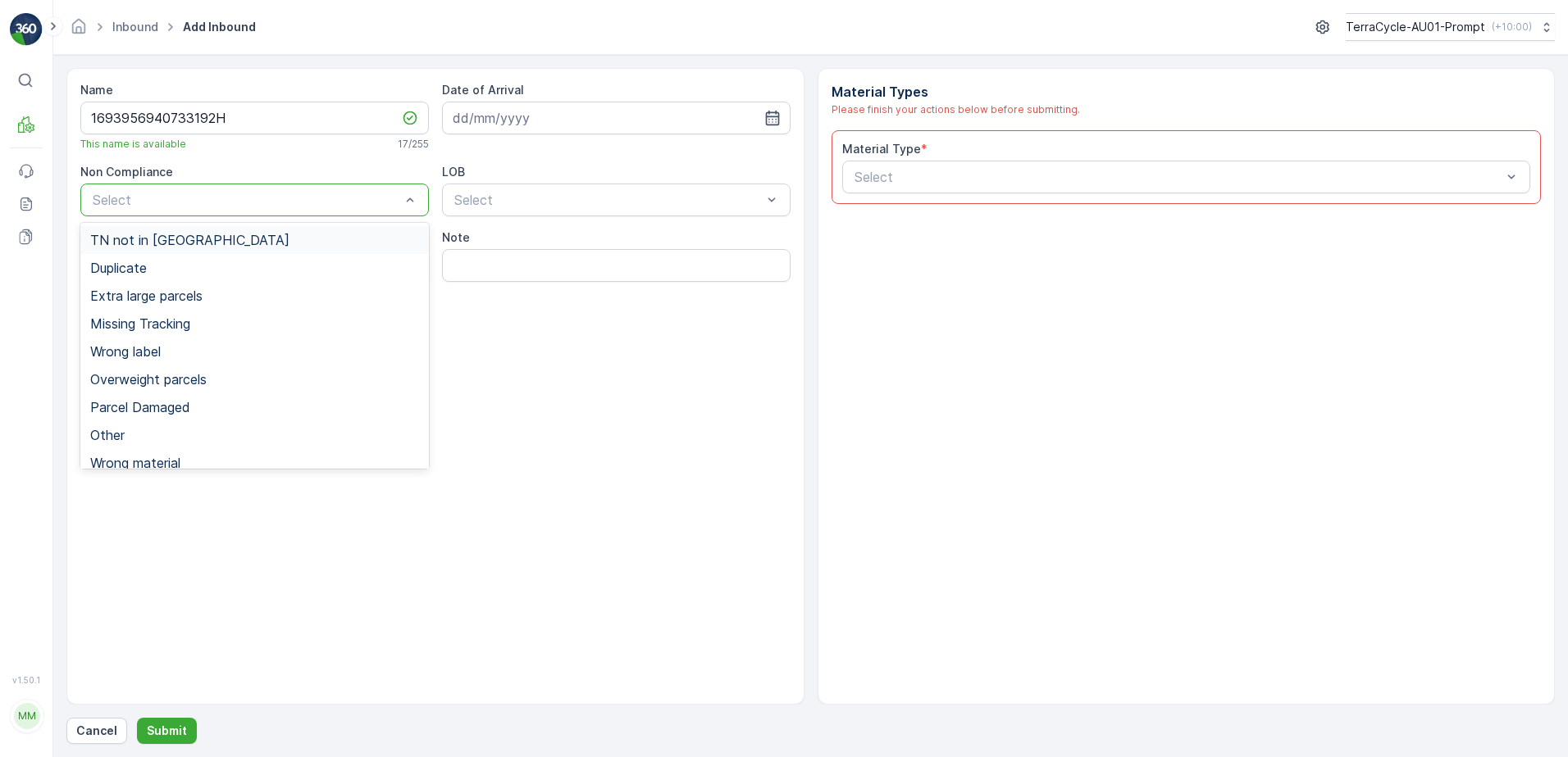
click at [169, 242] on span "TN not in [GEOGRAPHIC_DATA]" at bounding box center [190, 241] width 199 height 15
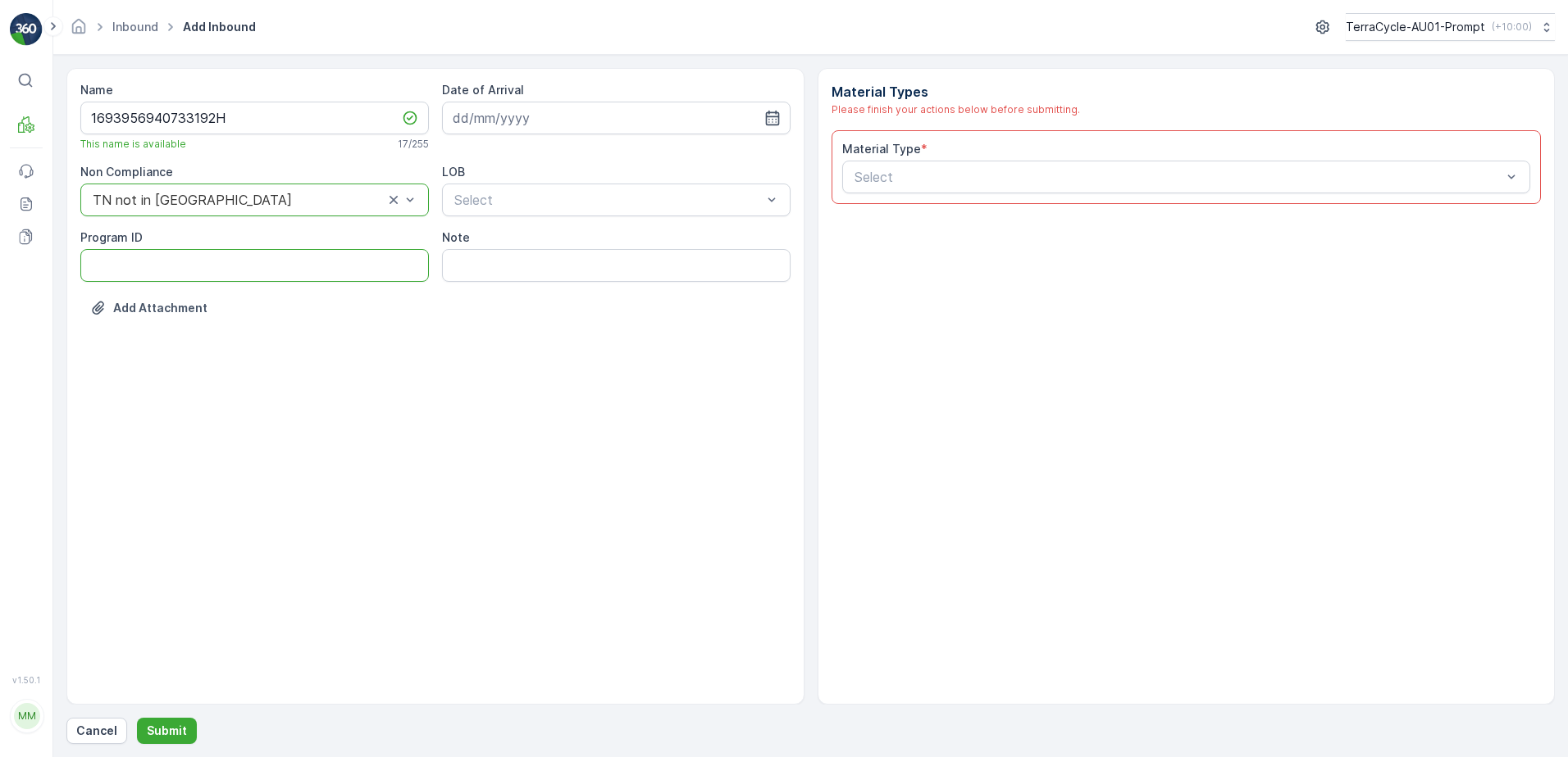
click at [119, 268] on ID "Program ID" at bounding box center [255, 265] width 349 height 33
type ID "1219"
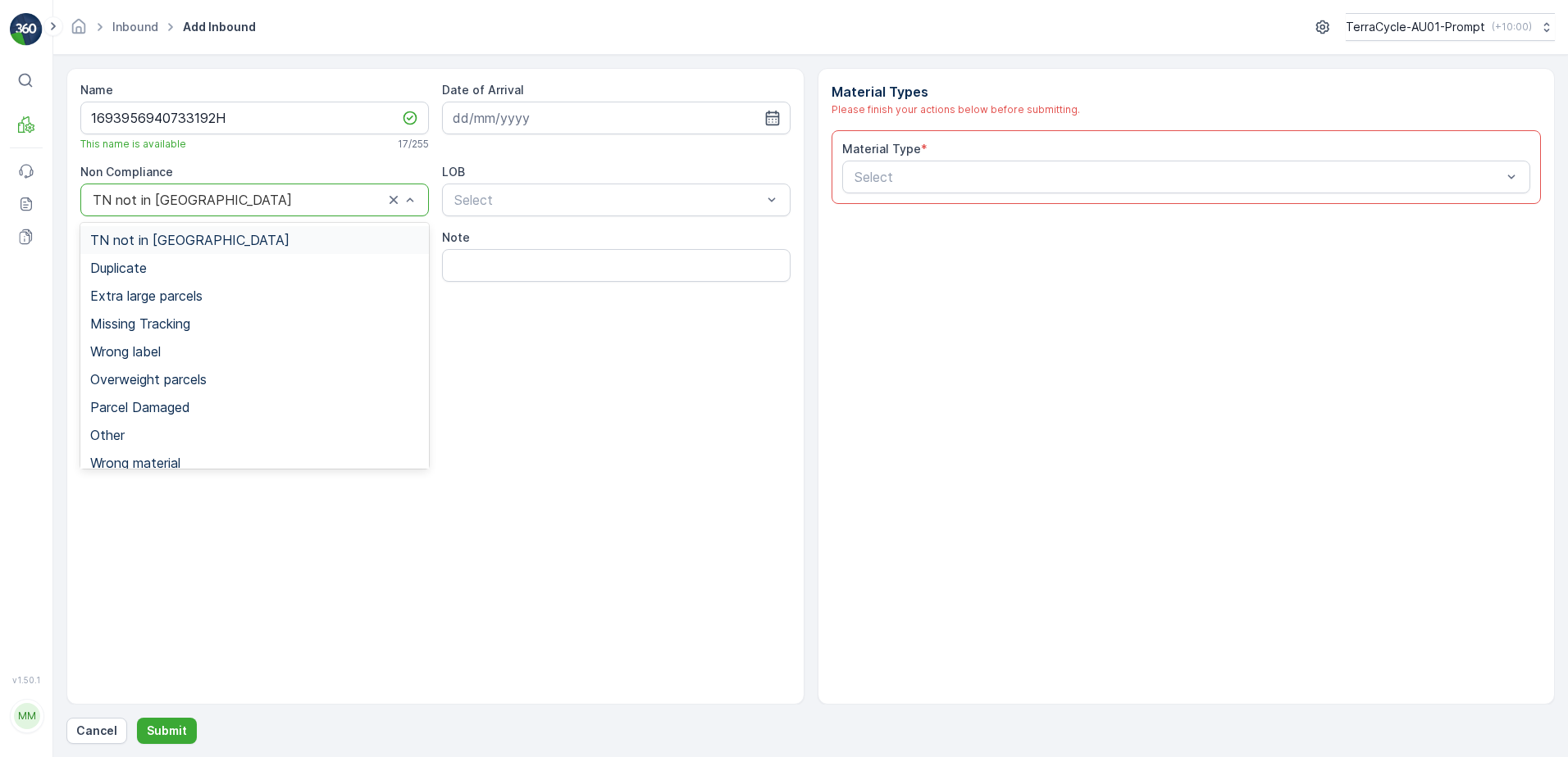
click at [222, 198] on div at bounding box center [238, 200] width 294 height 15
drag, startPoint x: 158, startPoint y: 269, endPoint x: 471, endPoint y: 127, distance: 343.7
click at [166, 266] on div "Duplicate" at bounding box center [254, 268] width 329 height 15
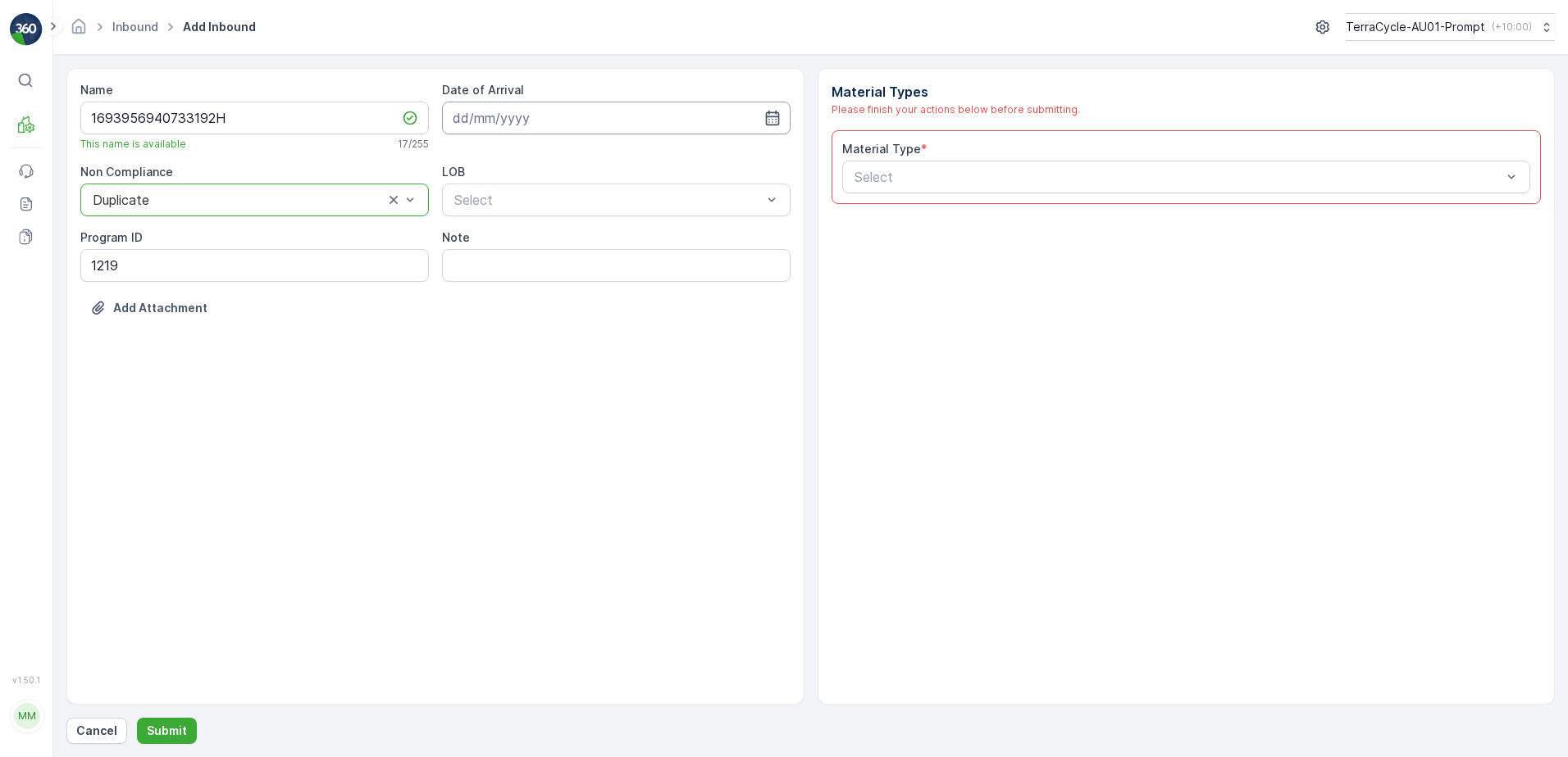
click at [543, 112] on input at bounding box center [616, 117] width 349 height 33
click at [501, 289] on div "15" at bounding box center [500, 288] width 27 height 27
type input "[DATE]"
click at [529, 186] on div "Select" at bounding box center [616, 200] width 349 height 33
drag, startPoint x: 512, startPoint y: 252, endPoint x: 821, endPoint y: 226, distance: 310.1
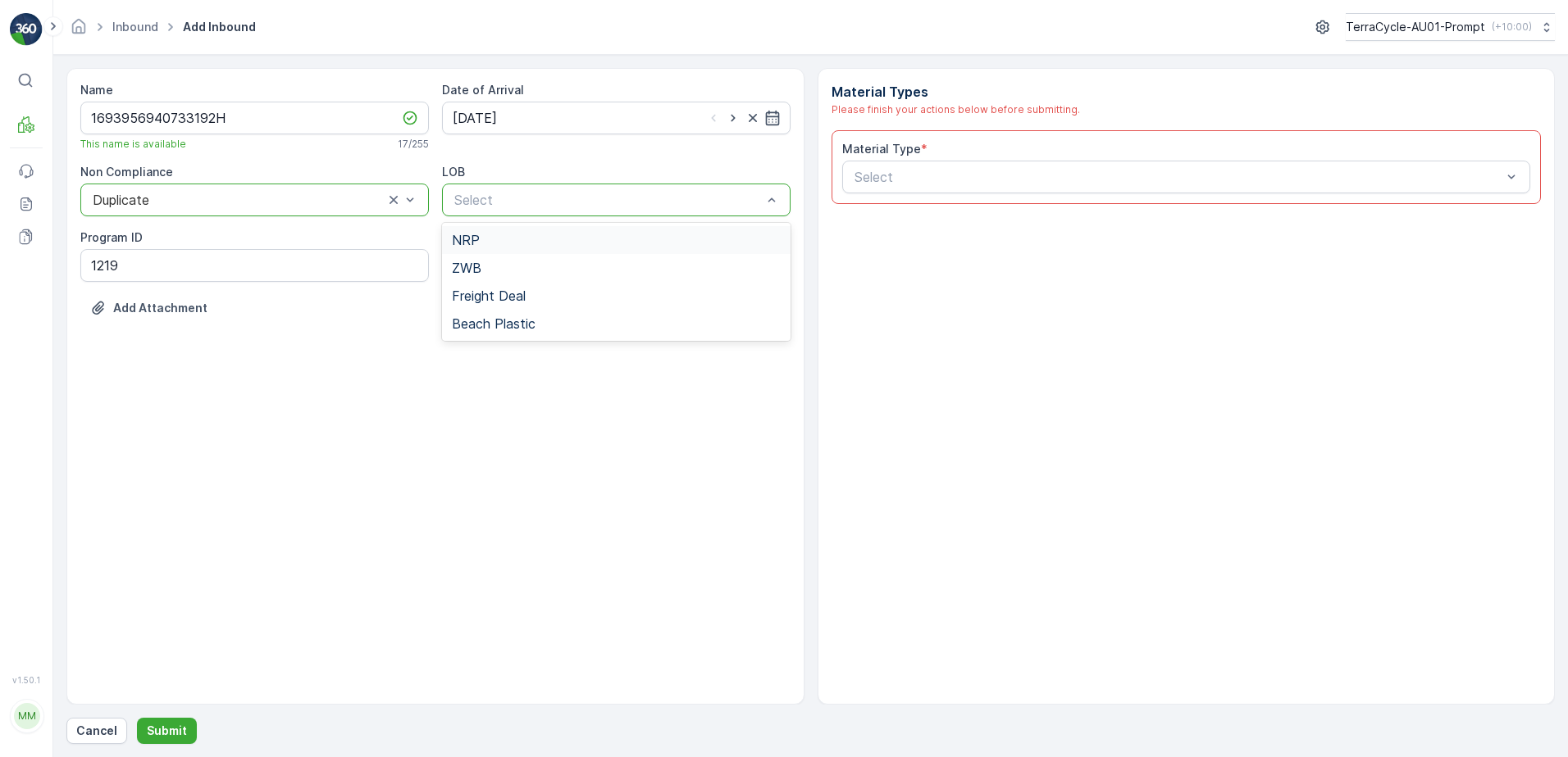
click at [513, 252] on div "NRP" at bounding box center [616, 240] width 349 height 27
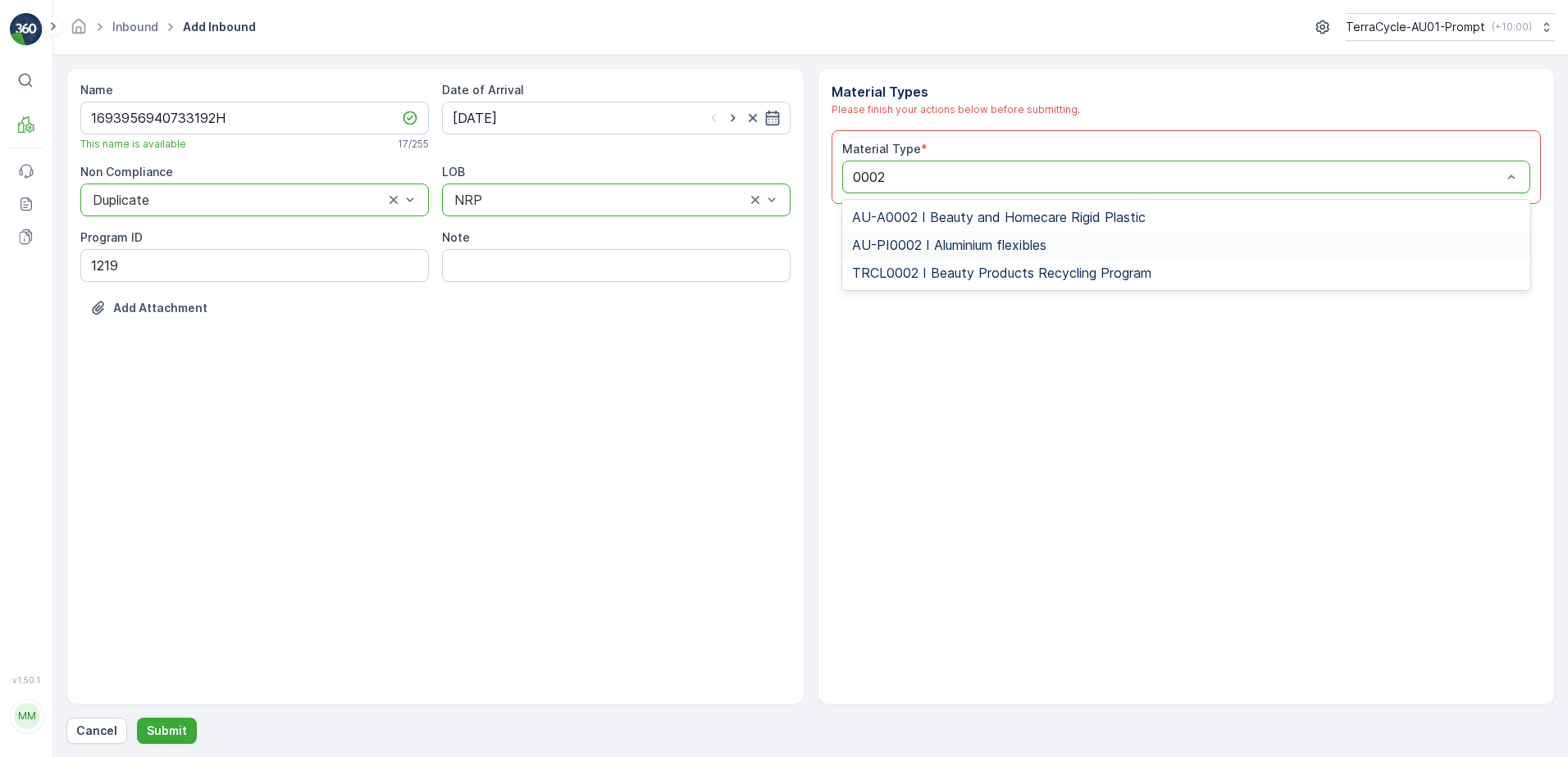
click at [925, 234] on div "AU-PI0002 I Aluminium flexibles" at bounding box center [1186, 244] width 689 height 27
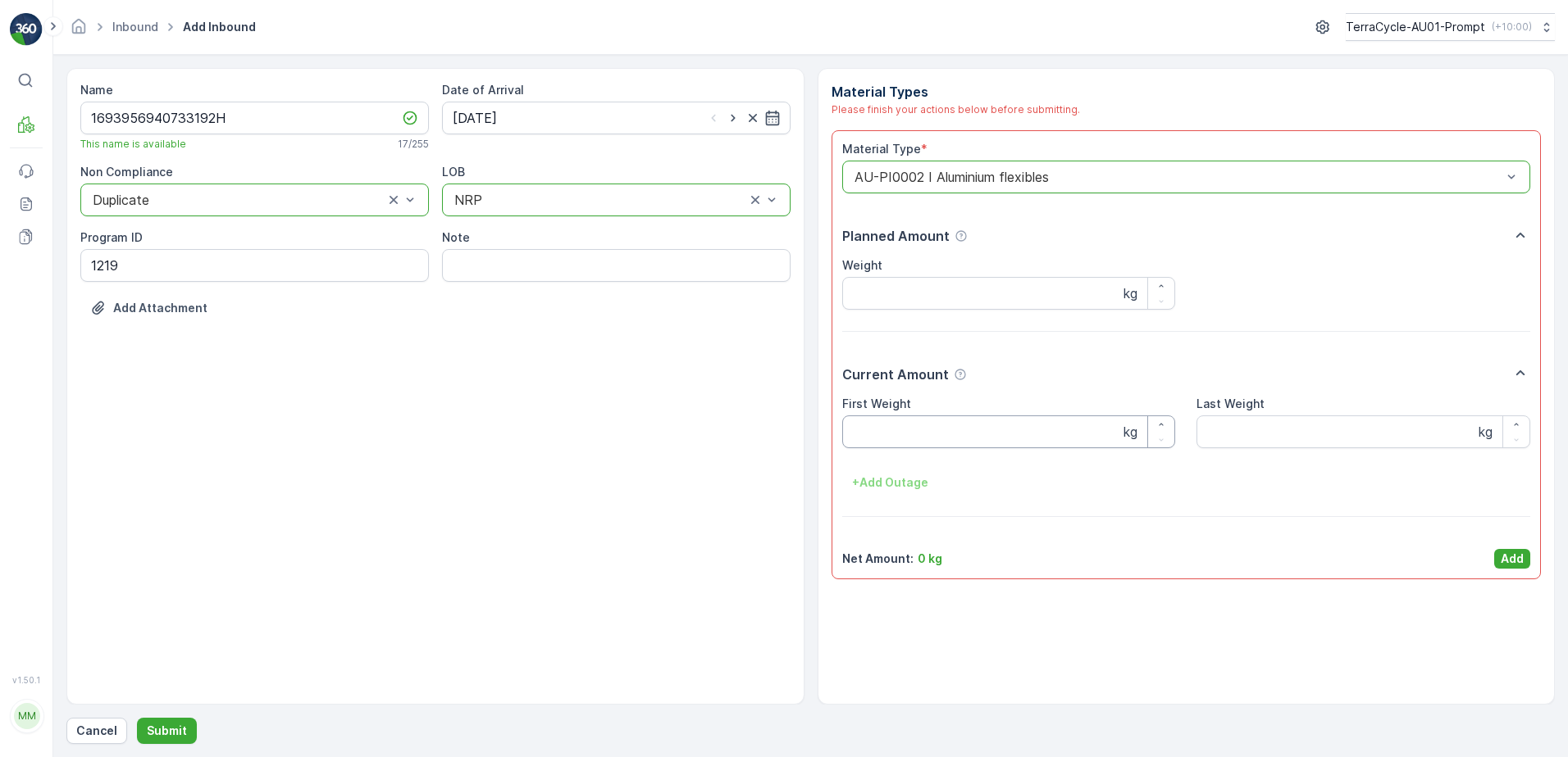
click at [984, 428] on Weight "First Weight" at bounding box center [1009, 431] width 334 height 33
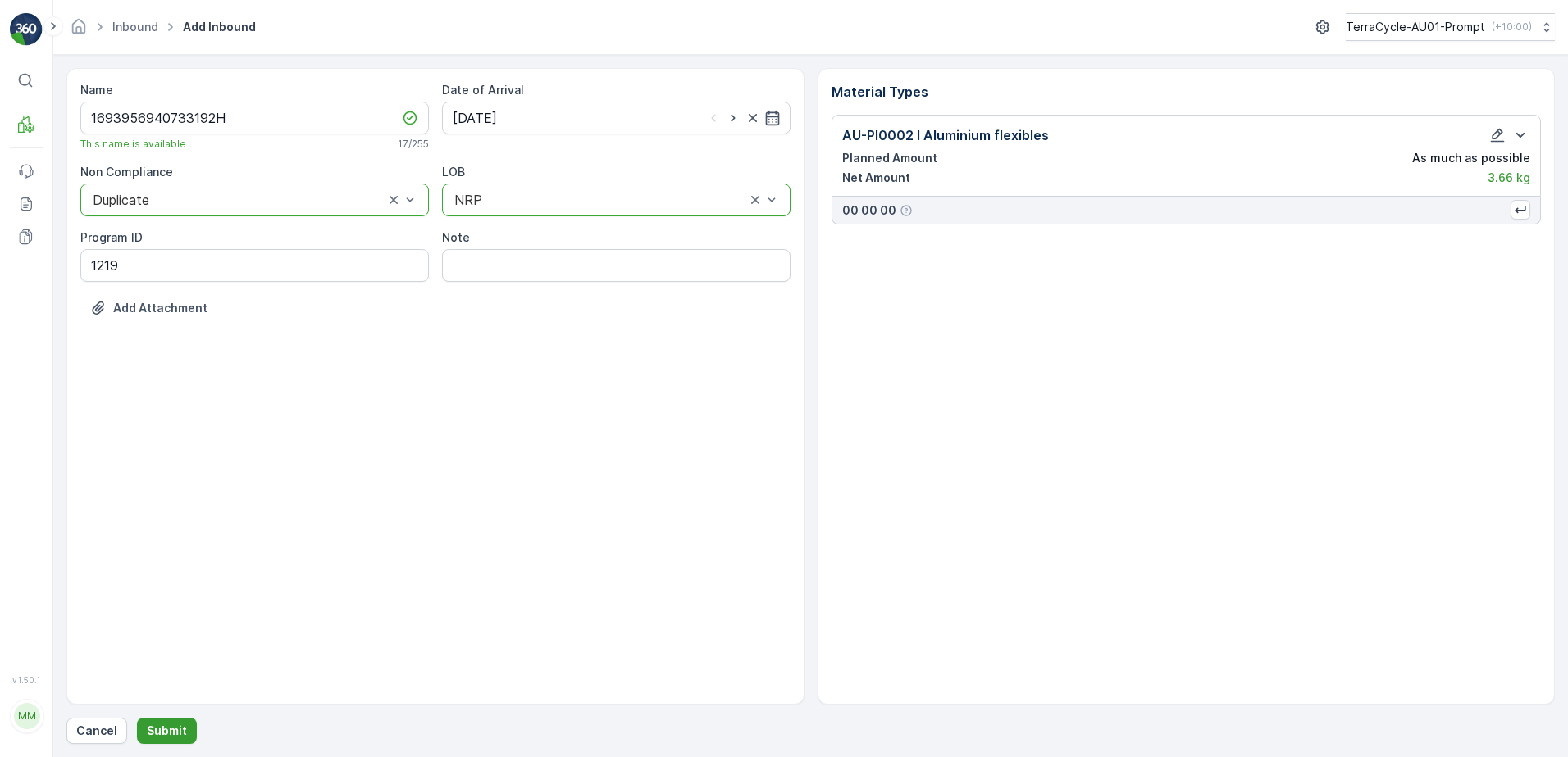
click at [186, 727] on button "Submit" at bounding box center [166, 731] width 60 height 27
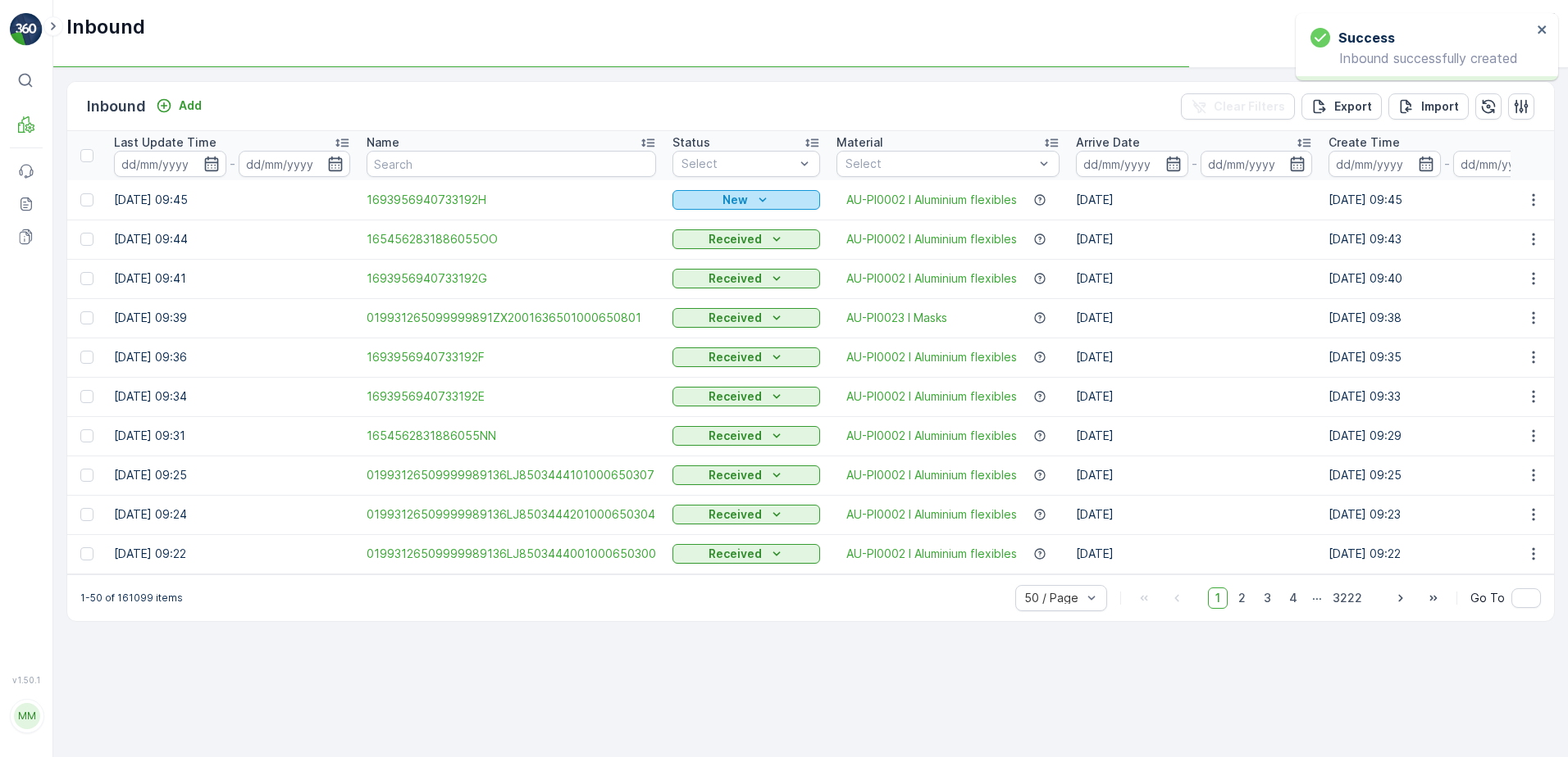
click at [761, 197] on icon "New" at bounding box center [762, 199] width 16 height 16
click at [710, 253] on span "Scanned" at bounding box center [702, 247] width 48 height 16
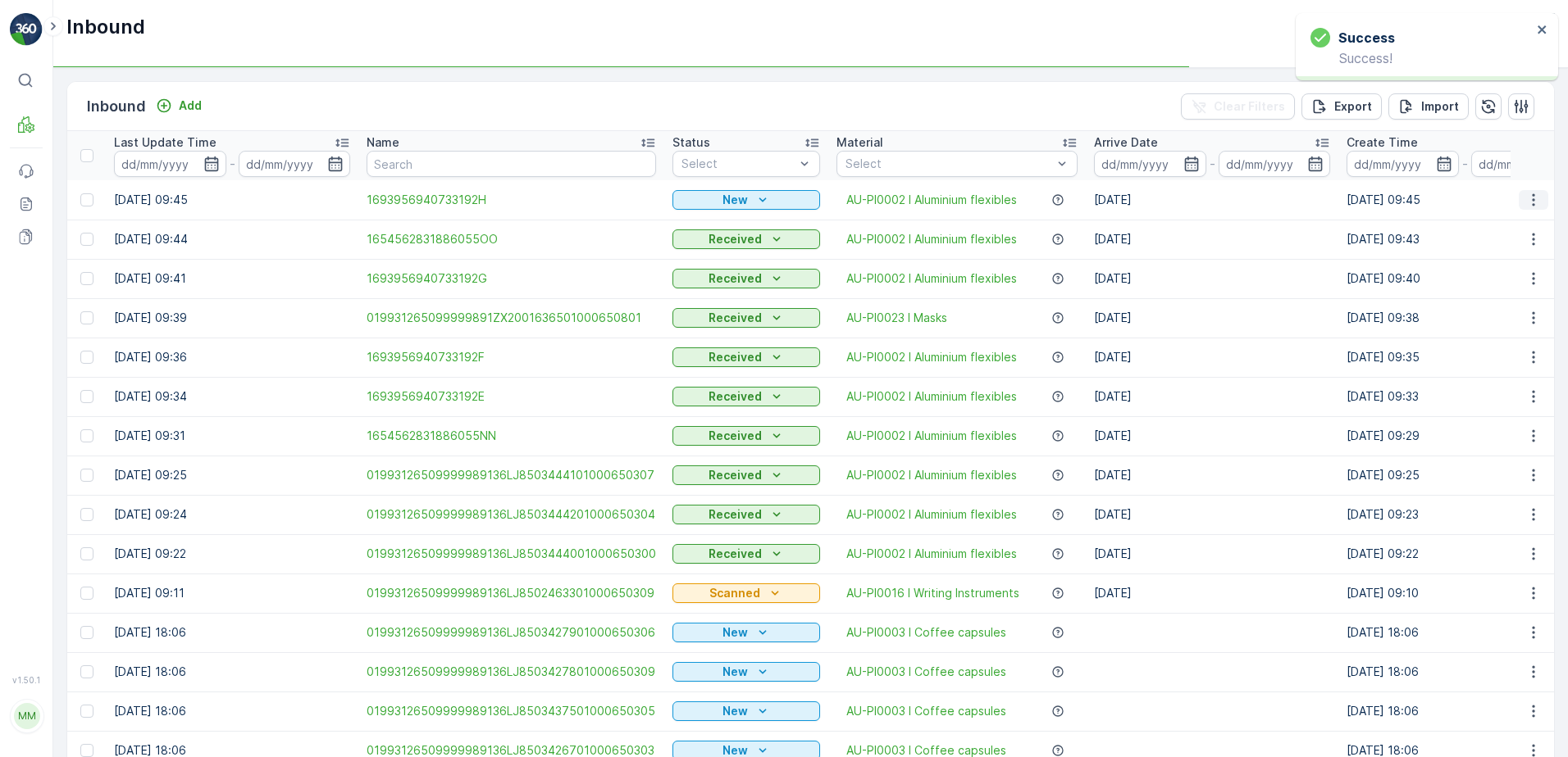
click at [1532, 201] on icon "button" at bounding box center [1533, 199] width 3 height 12
click at [1484, 314] on td "[DATE] 09:38" at bounding box center [1464, 318] width 252 height 40
click at [1532, 194] on icon "button" at bounding box center [1533, 199] width 3 height 12
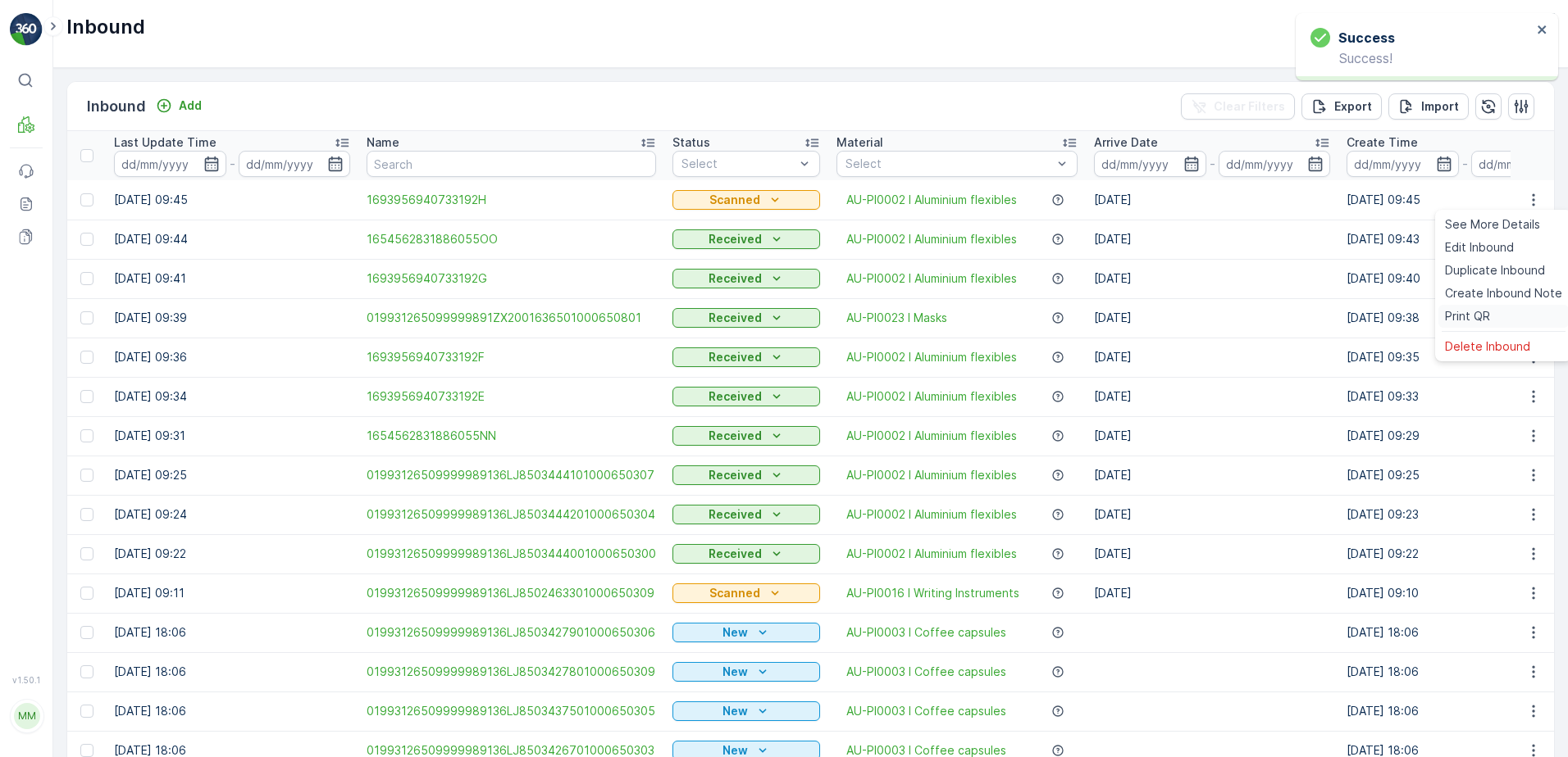
click at [1483, 318] on span "Print QR" at bounding box center [1468, 315] width 46 height 16
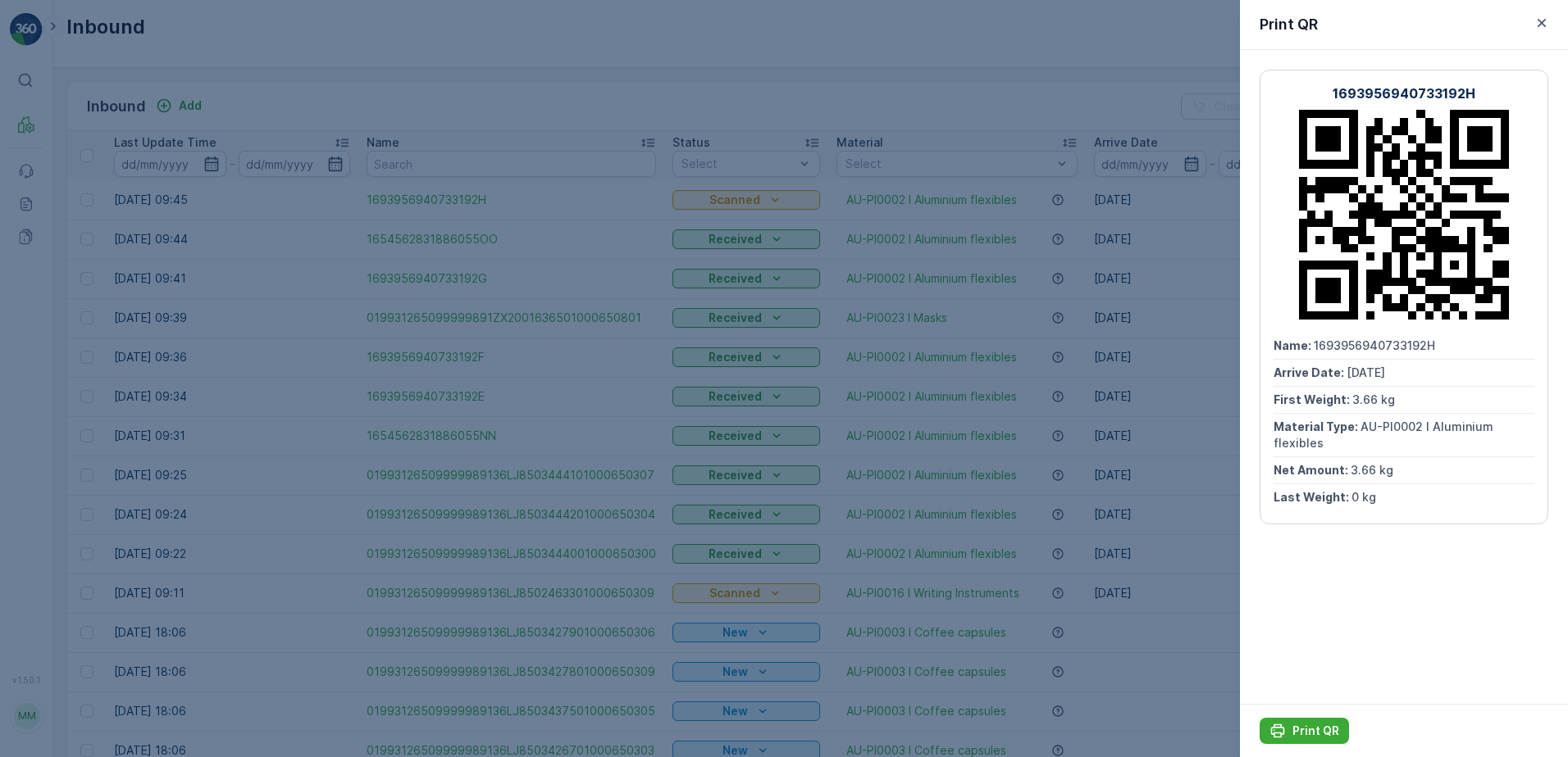
drag, startPoint x: 1329, startPoint y: 736, endPoint x: 1325, endPoint y: 712, distance: 24.3
click at [1329, 732] on p "Print QR" at bounding box center [1315, 730] width 46 height 16
click at [1544, 18] on icon "button" at bounding box center [1541, 23] width 16 height 16
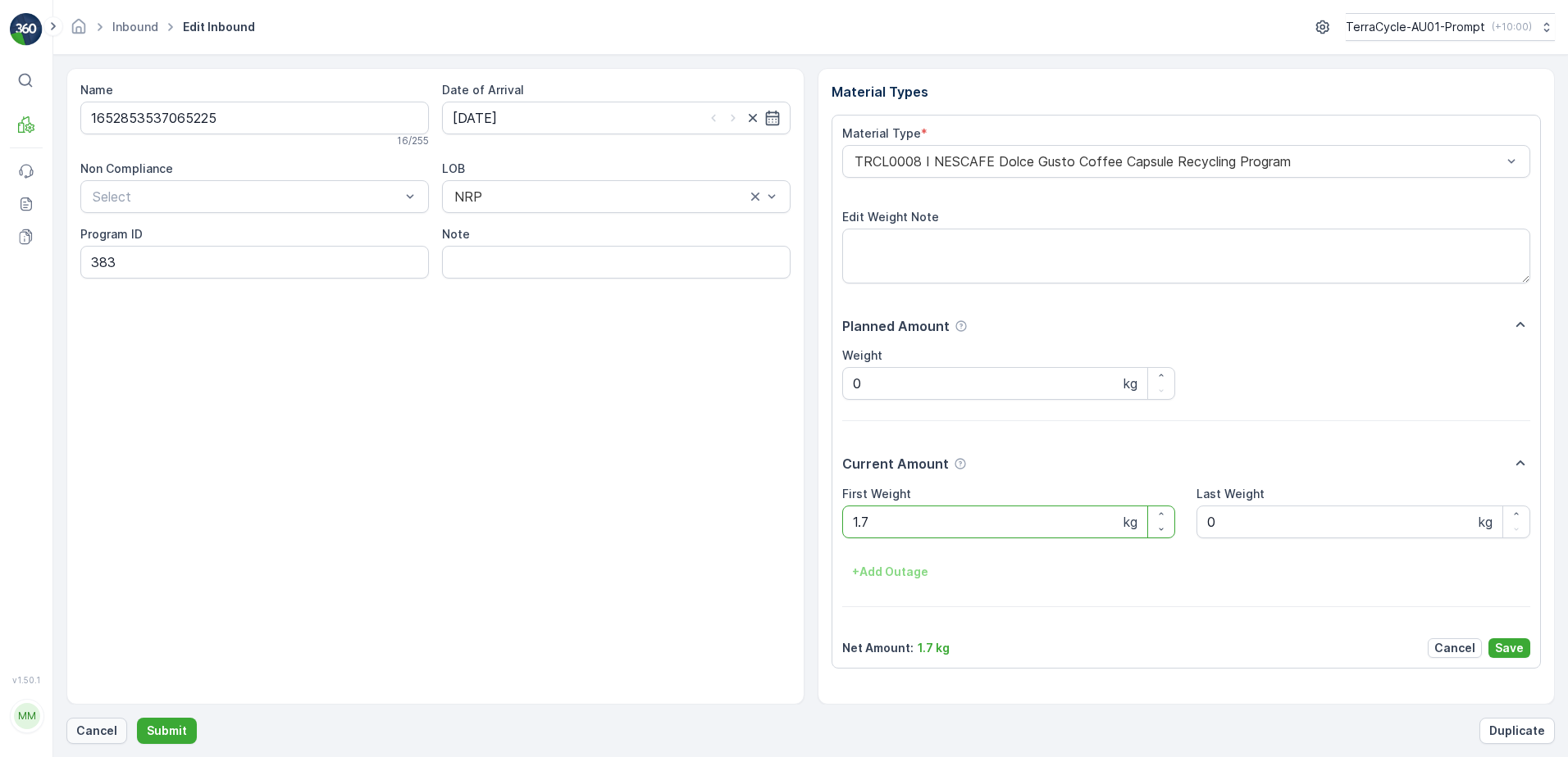
click at [89, 732] on p "Cancel" at bounding box center [96, 730] width 41 height 16
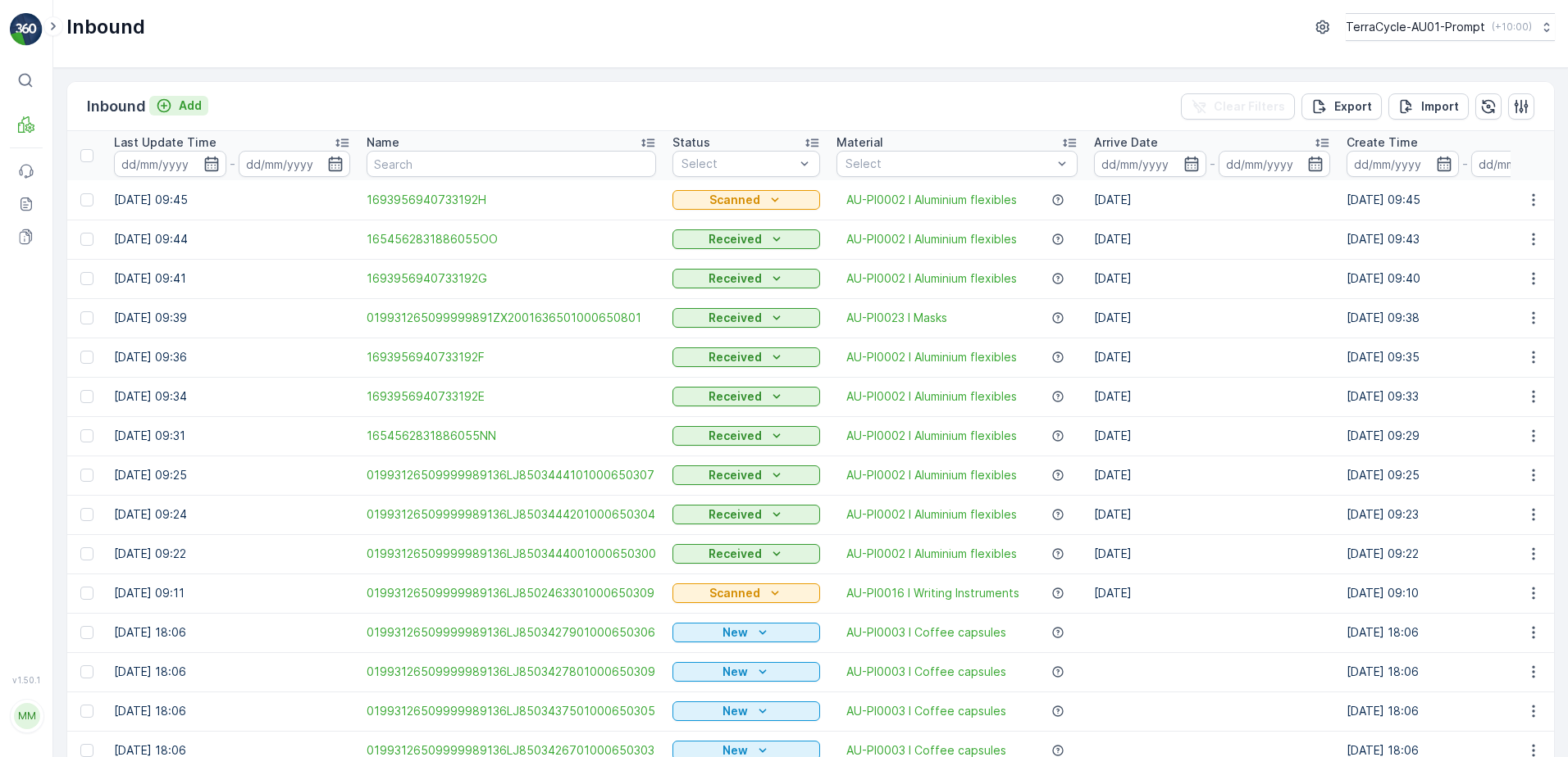
click at [192, 107] on p "Add" at bounding box center [191, 105] width 23 height 16
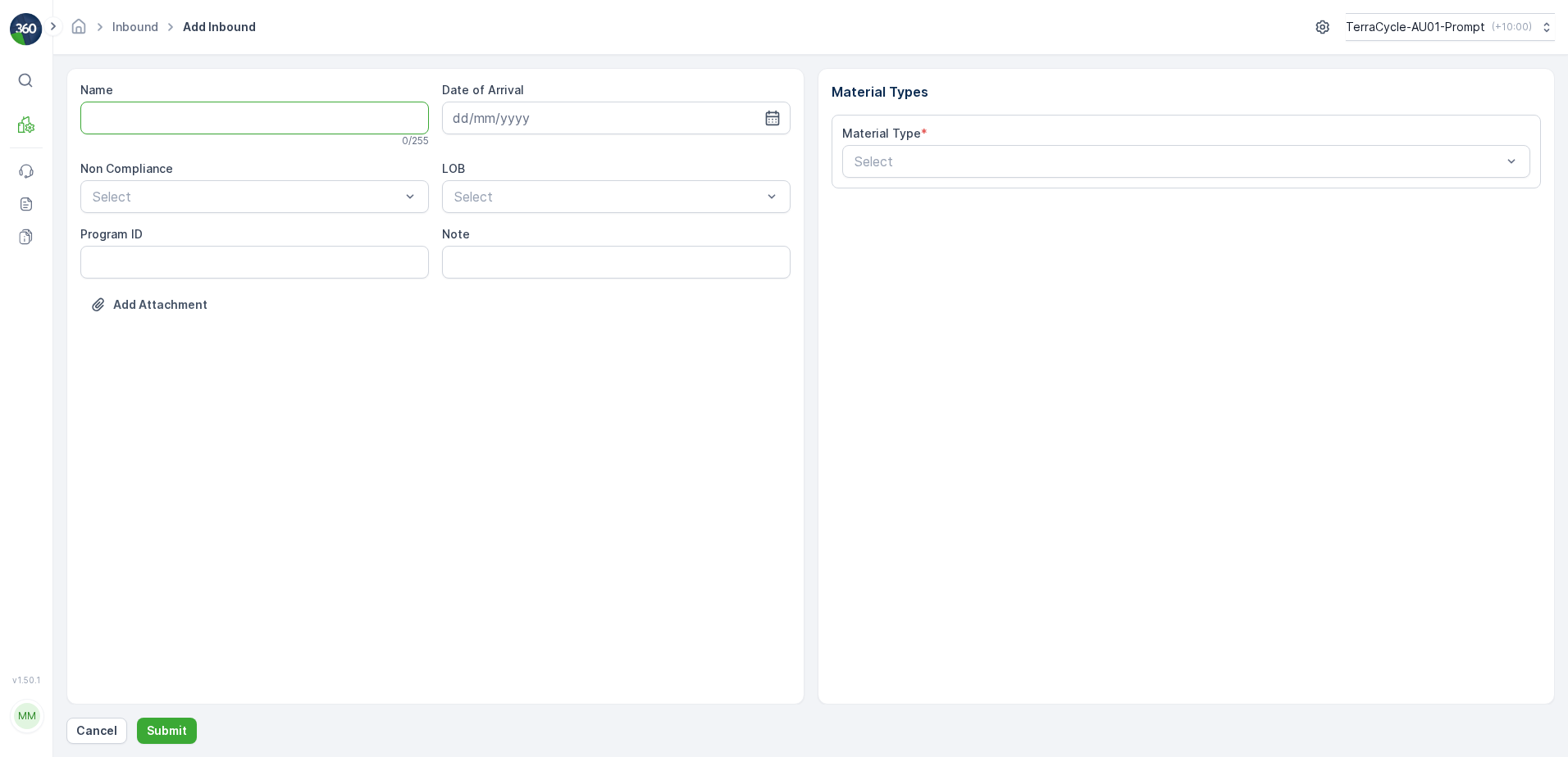
click at [188, 123] on input "Name" at bounding box center [255, 117] width 349 height 33
click at [137, 718] on button "Submit" at bounding box center [166, 731] width 60 height 27
type input "1652853537065225K"
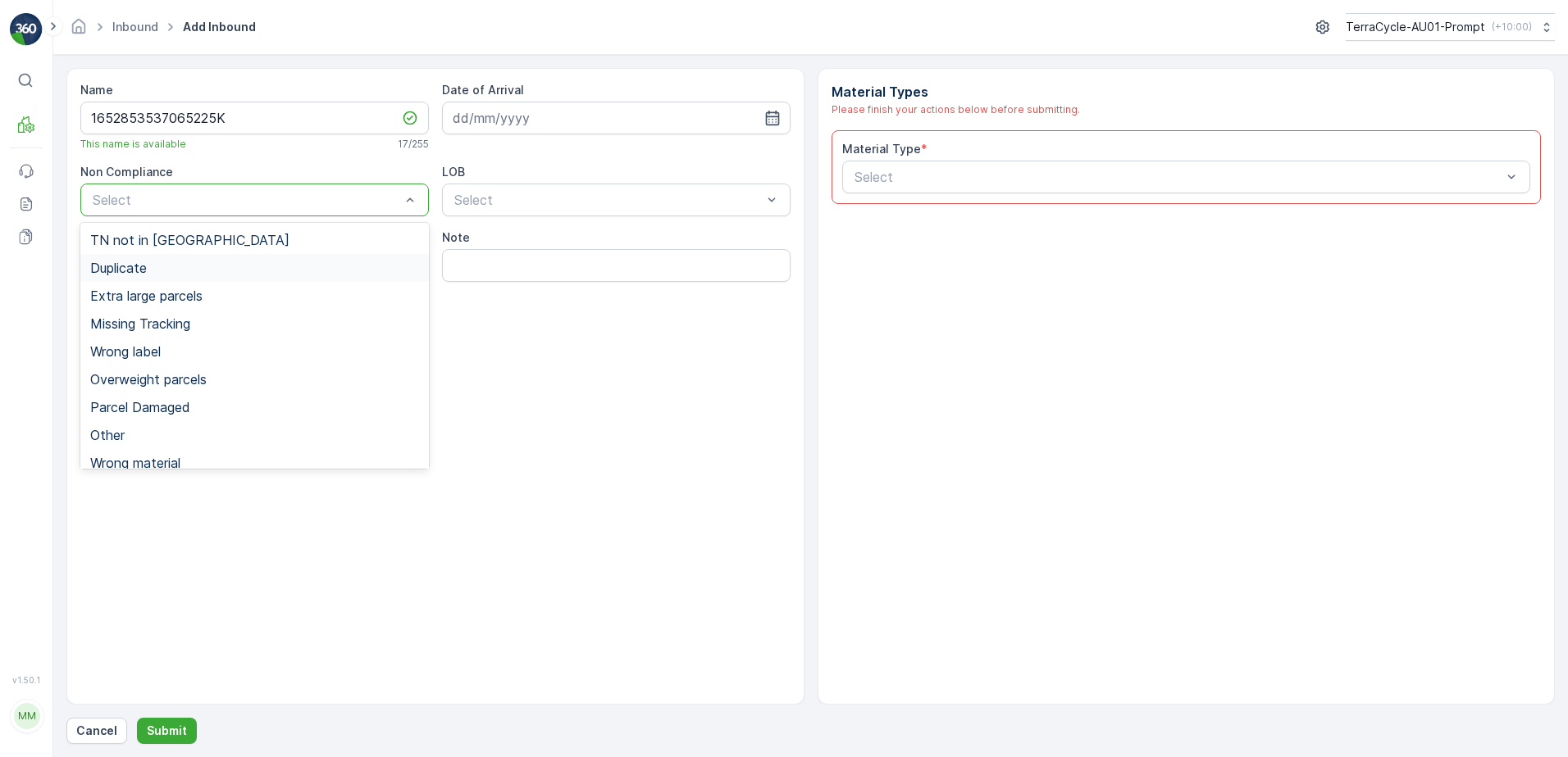
click at [150, 265] on div "Duplicate" at bounding box center [254, 268] width 329 height 15
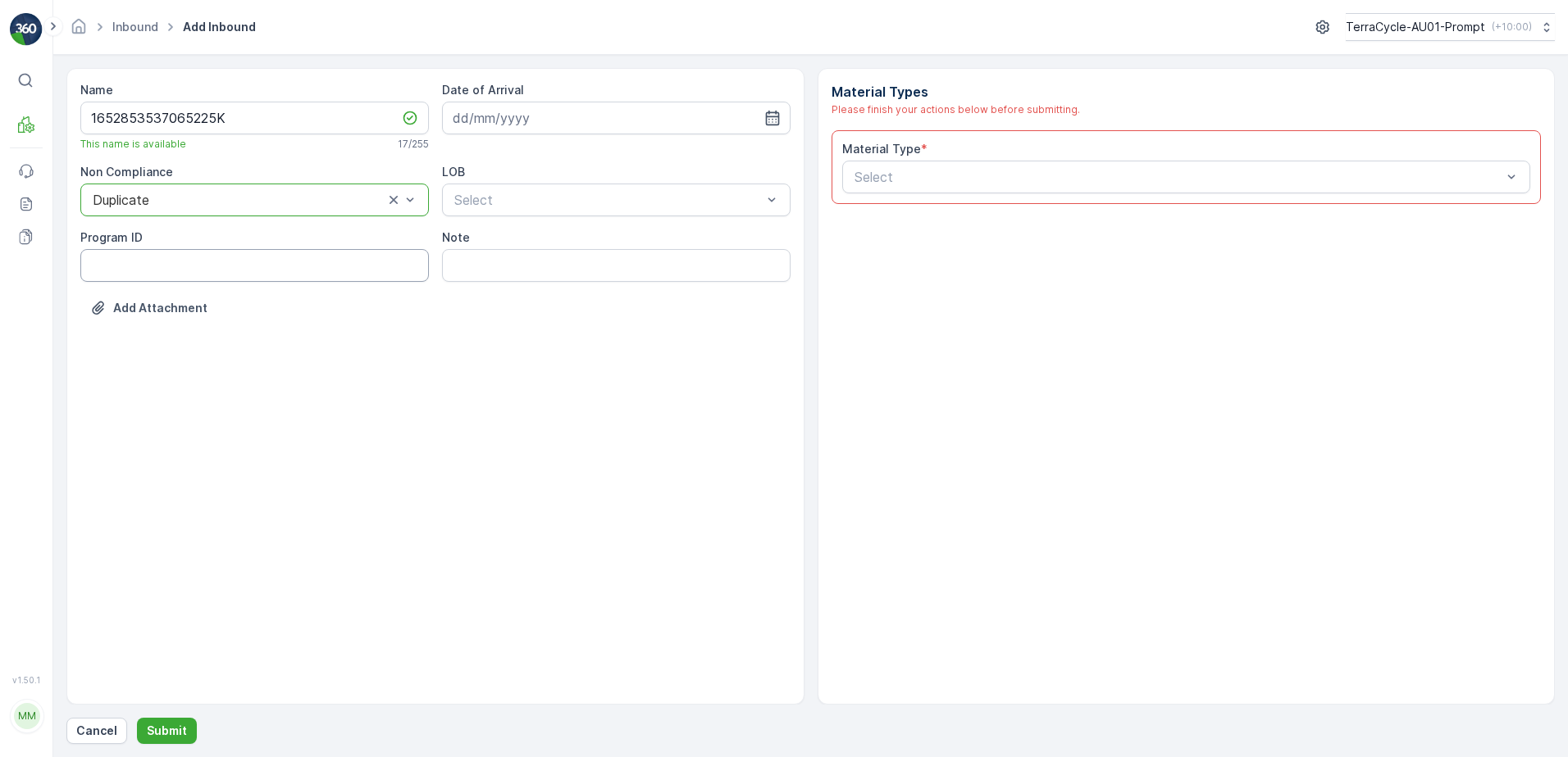
click at [221, 262] on ID "Program ID" at bounding box center [255, 265] width 349 height 33
type ID "383"
drag, startPoint x: 568, startPoint y: 108, endPoint x: 585, endPoint y: 108, distance: 17.0
click at [571, 108] on input at bounding box center [616, 117] width 349 height 33
click at [506, 291] on div "15" at bounding box center [500, 288] width 27 height 27
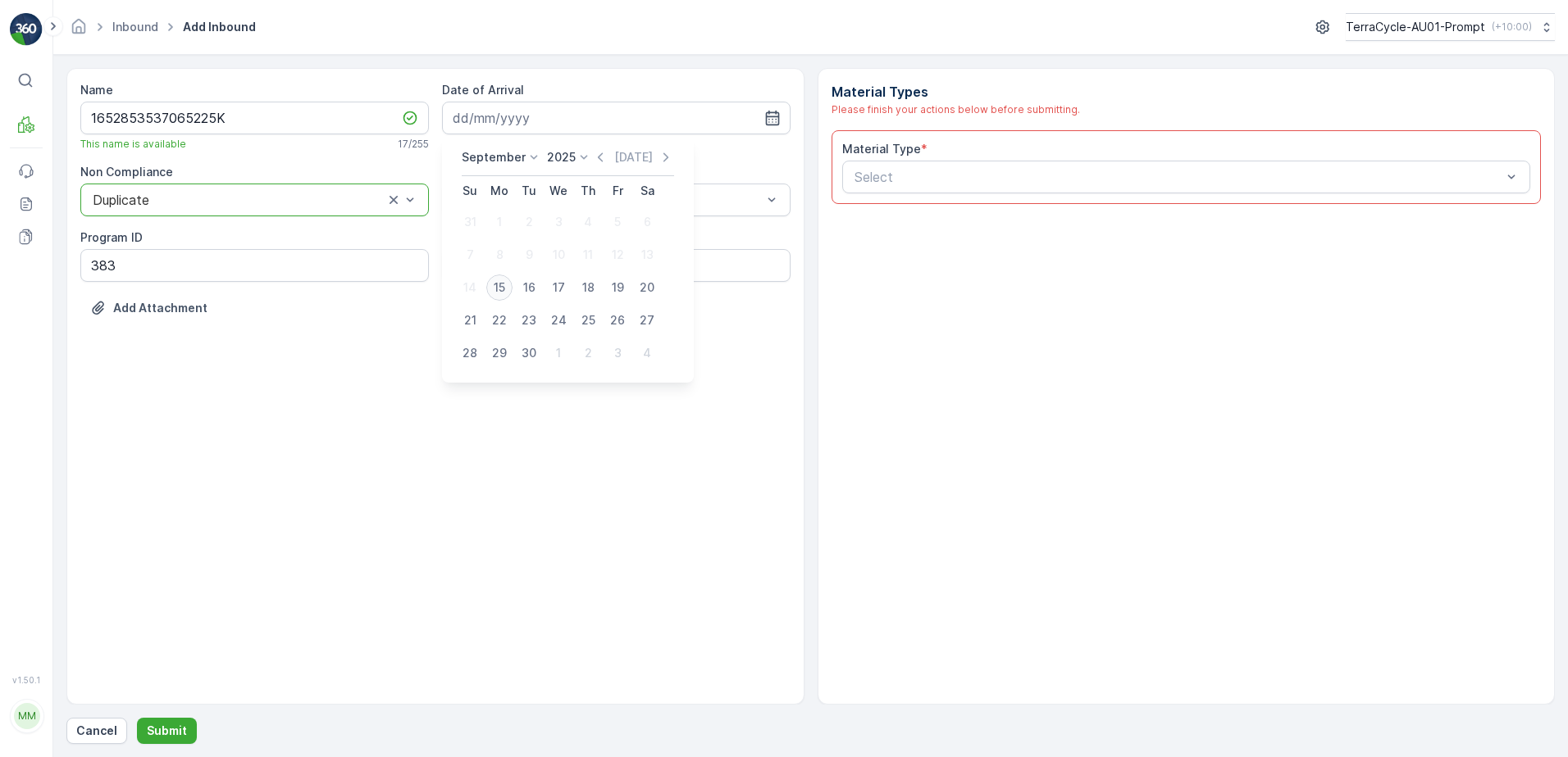
type input "[DATE]"
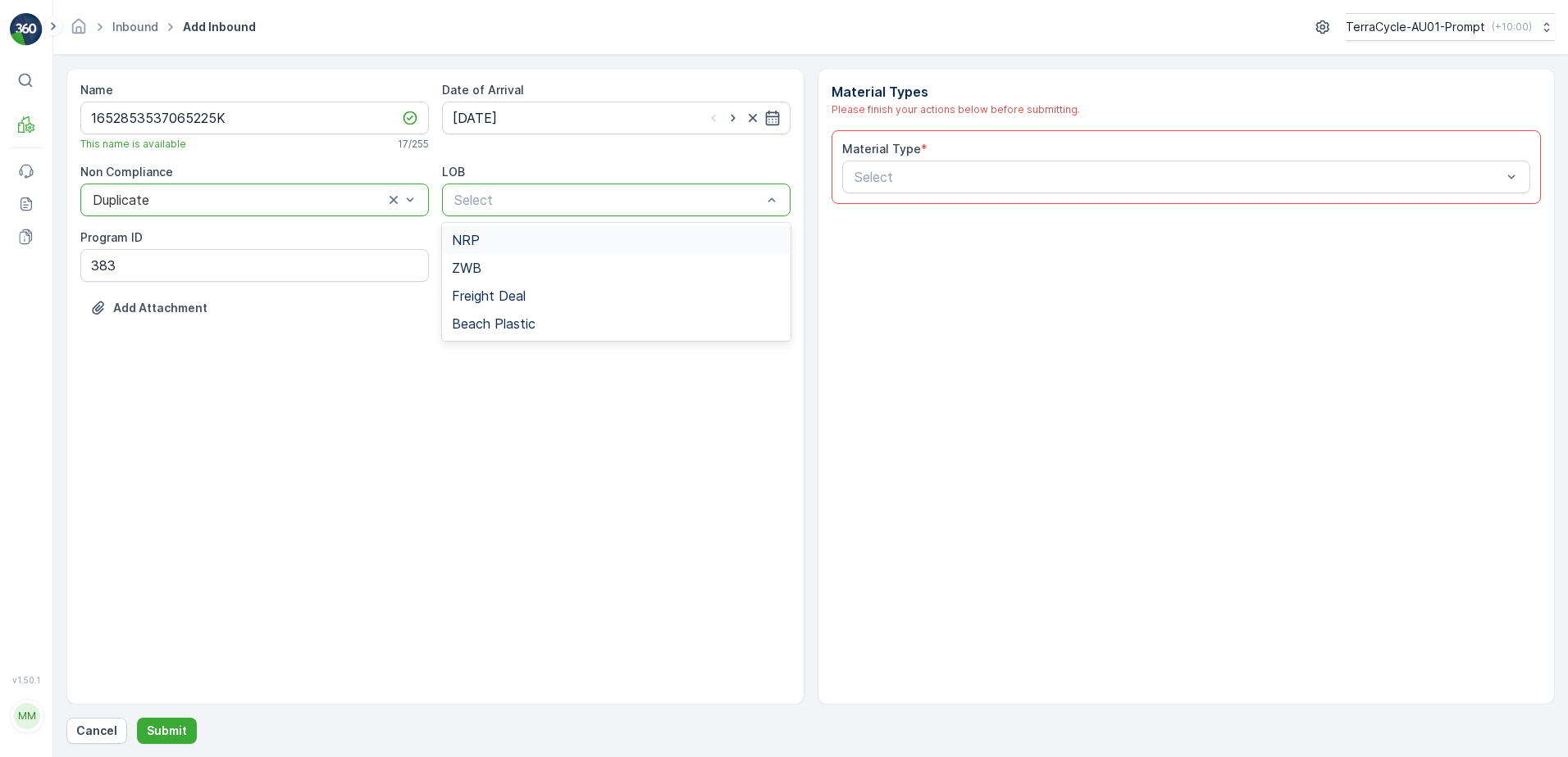
click at [499, 240] on div "NRP" at bounding box center [616, 241] width 329 height 15
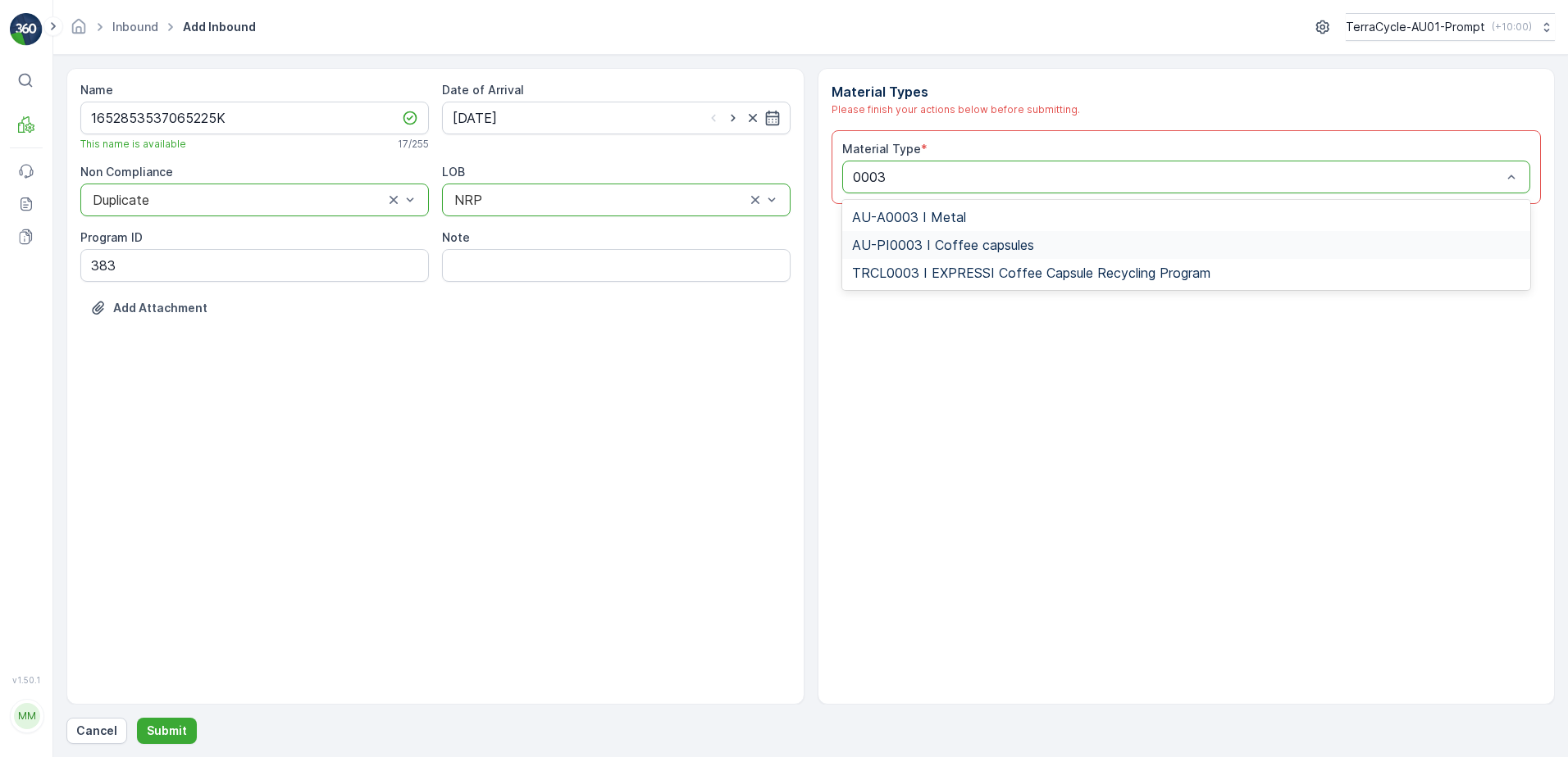
click at [943, 247] on span "AU-PI0003 I Coffee capsules" at bounding box center [943, 245] width 182 height 15
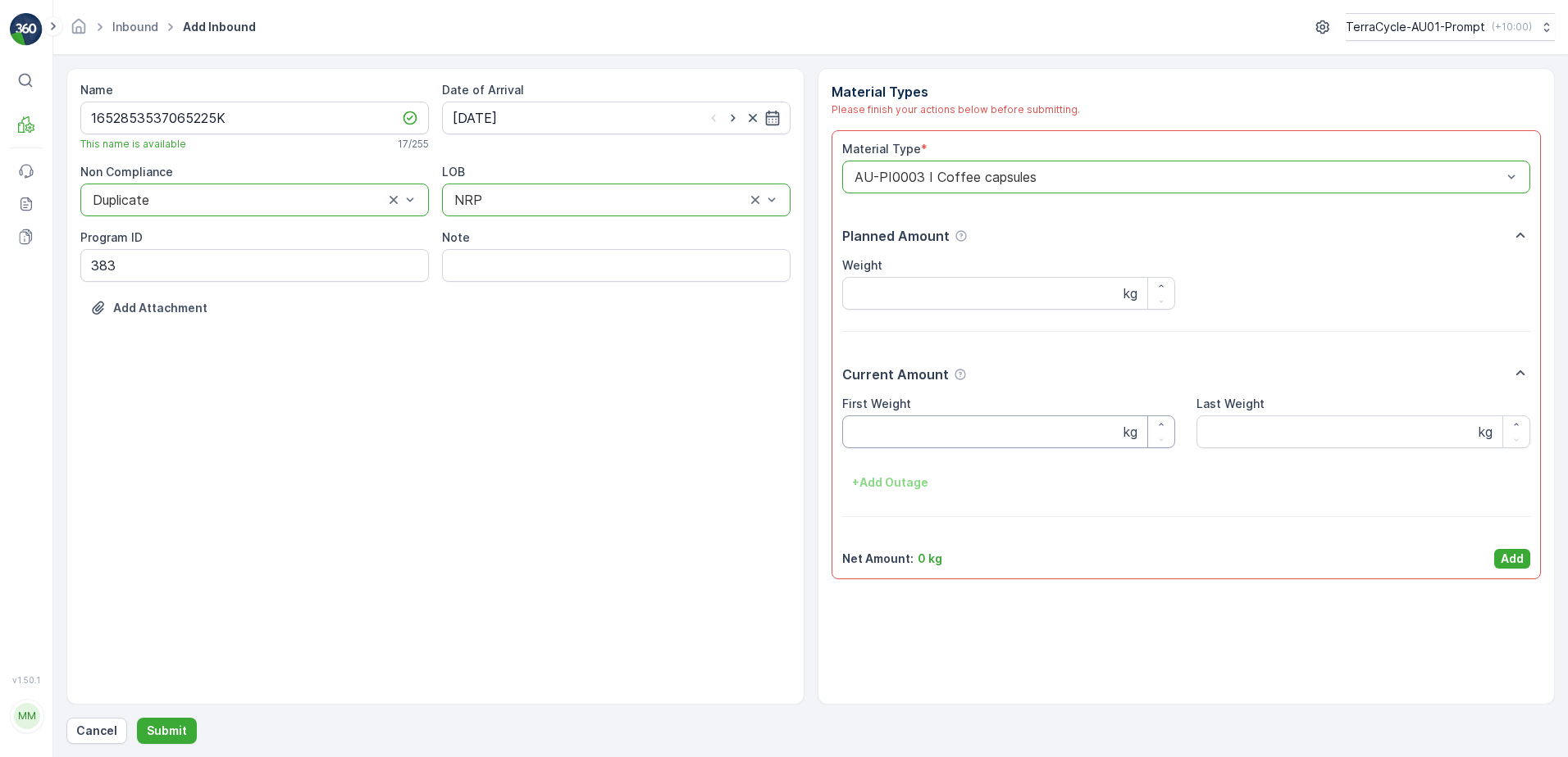
click at [868, 425] on Weight "First Weight" at bounding box center [1009, 431] width 334 height 33
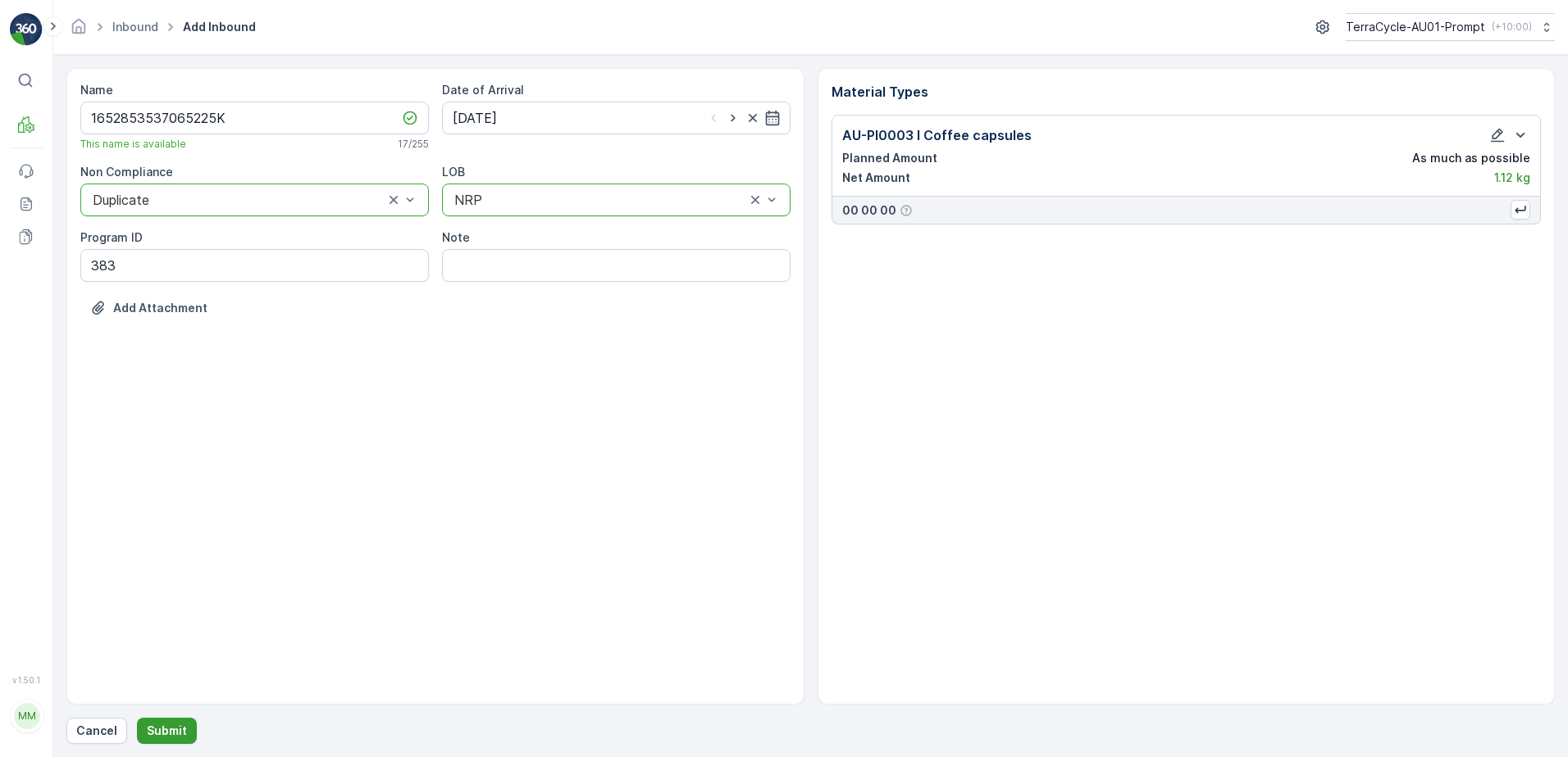
click at [156, 730] on p "Submit" at bounding box center [167, 730] width 40 height 16
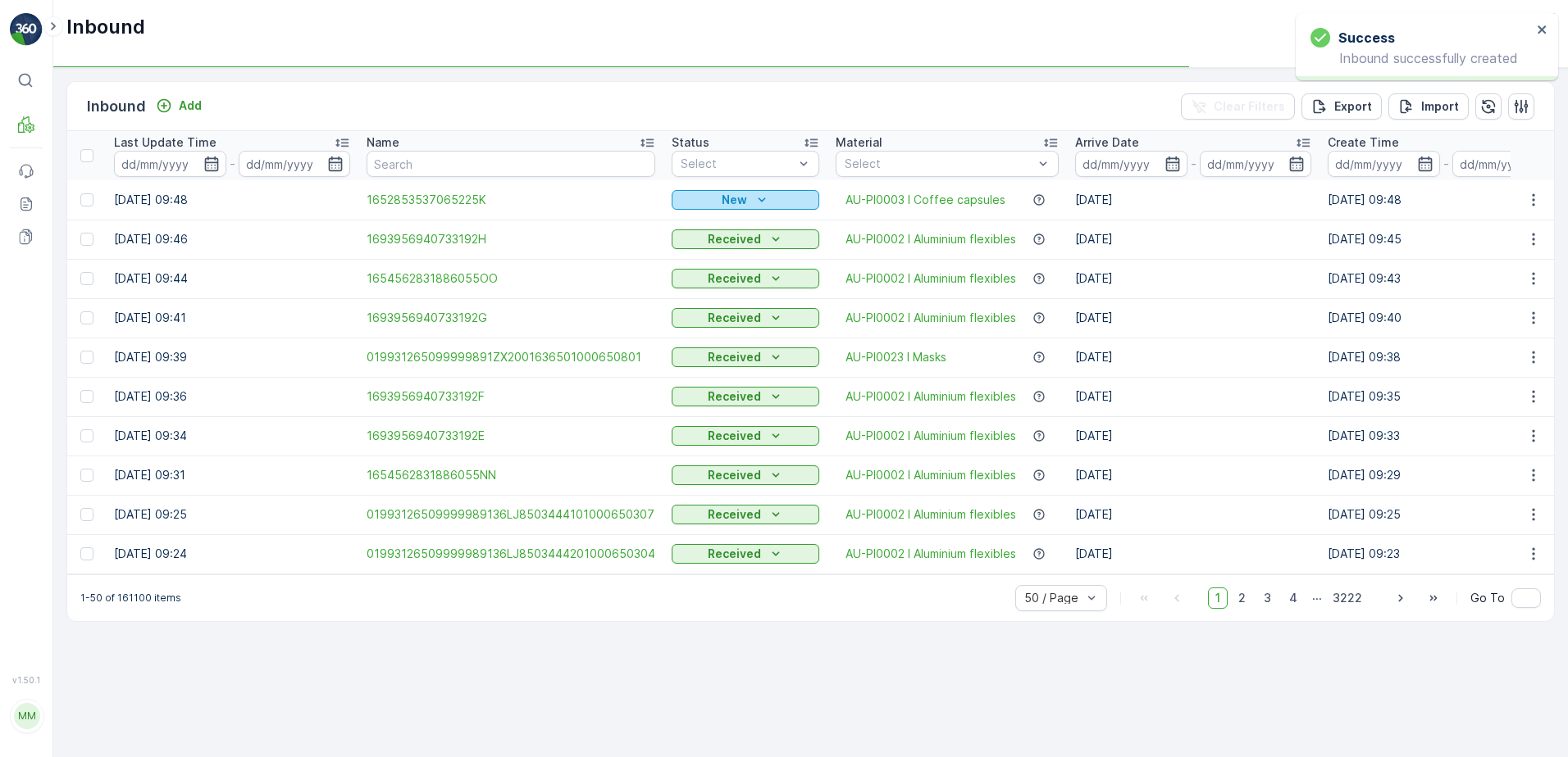
click at [754, 200] on icon "New" at bounding box center [761, 199] width 16 height 16
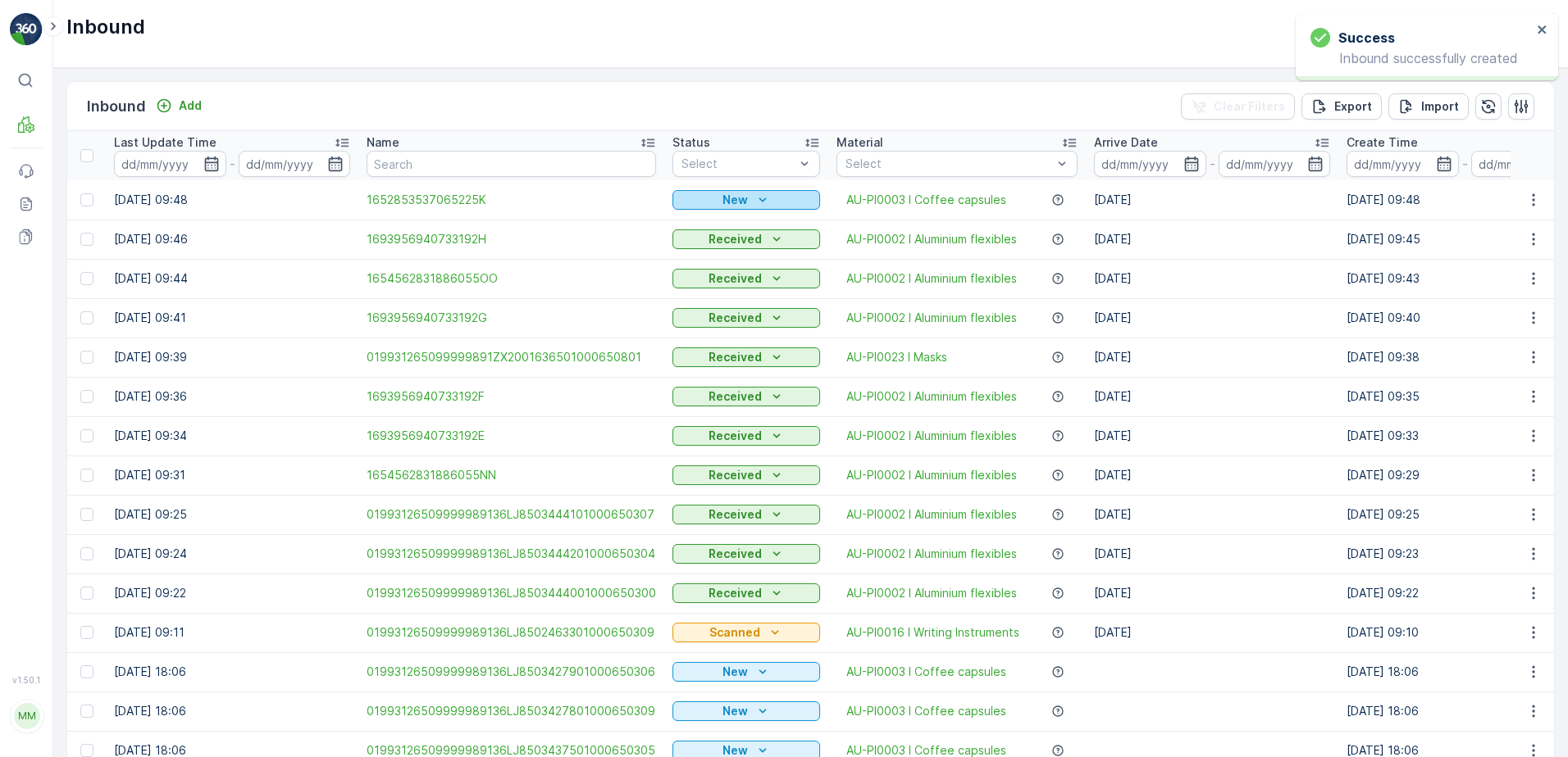
click at [727, 199] on p "New" at bounding box center [735, 199] width 26 height 16
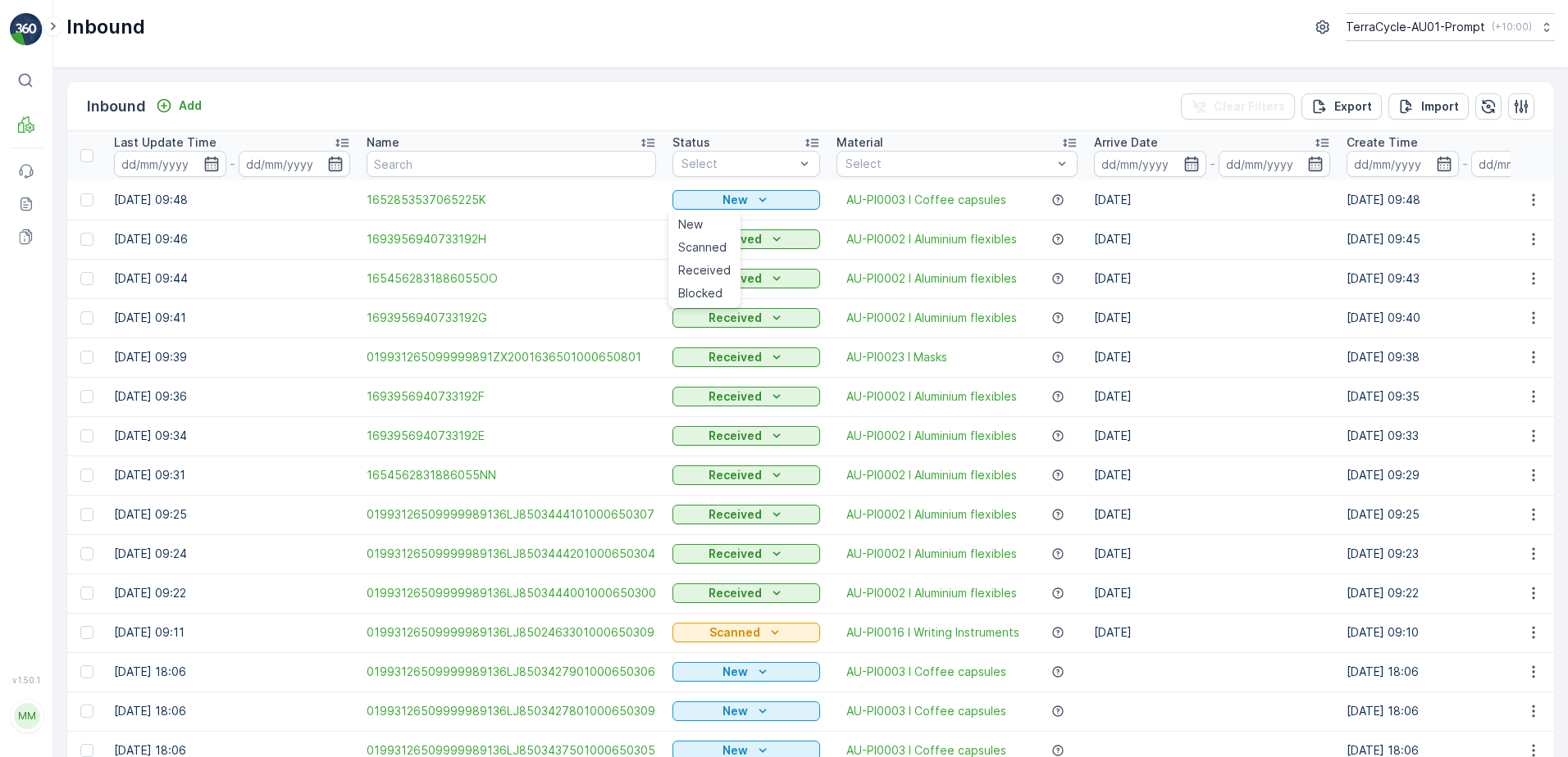
drag, startPoint x: 698, startPoint y: 253, endPoint x: 793, endPoint y: 225, distance: 99.0
click at [699, 253] on span "Scanned" at bounding box center [702, 247] width 48 height 16
click at [1532, 200] on icon "button" at bounding box center [1533, 199] width 16 height 16
click at [1536, 201] on icon "button" at bounding box center [1533, 199] width 16 height 16
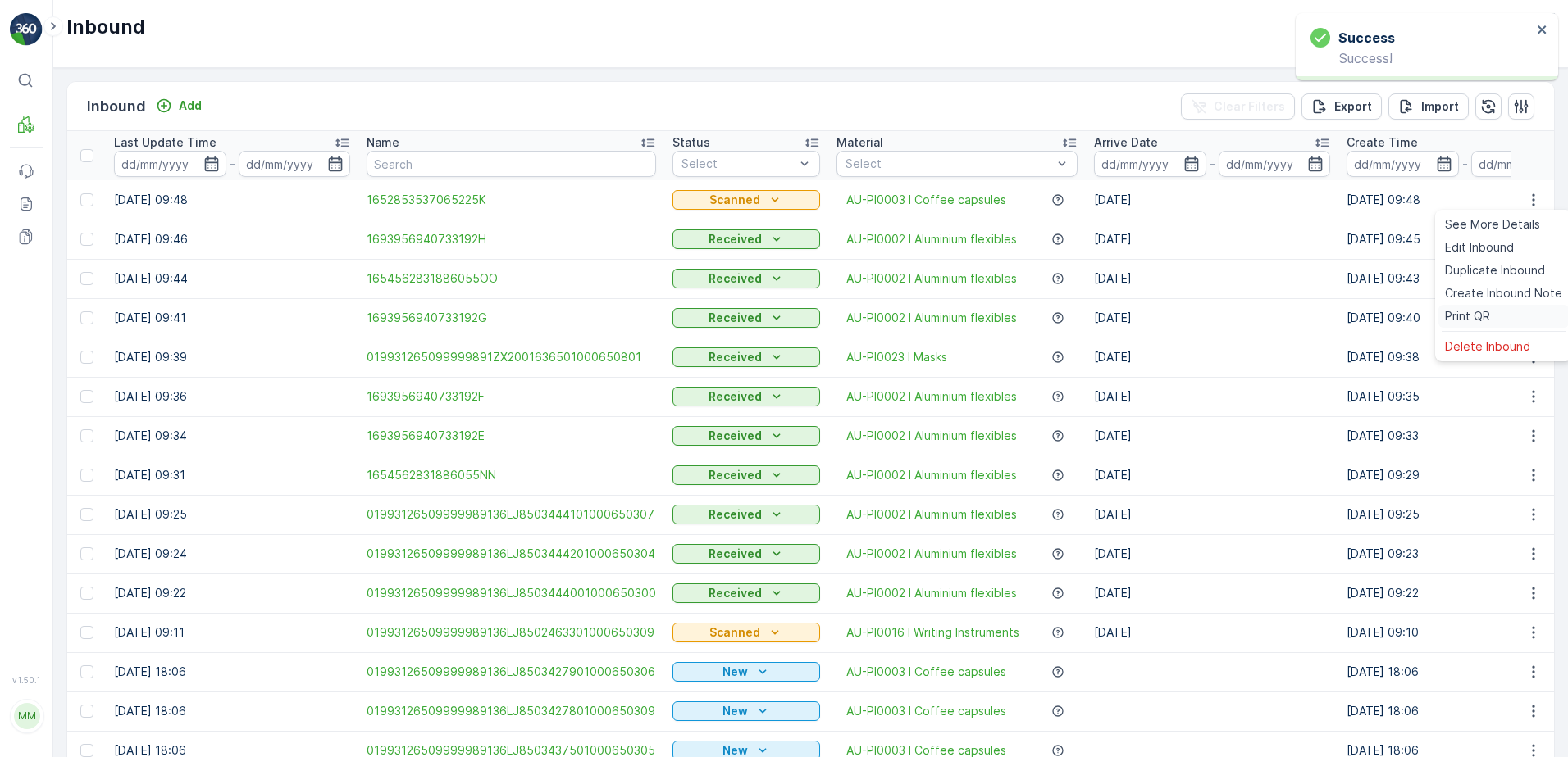
click at [1455, 313] on span "Print QR" at bounding box center [1468, 315] width 46 height 16
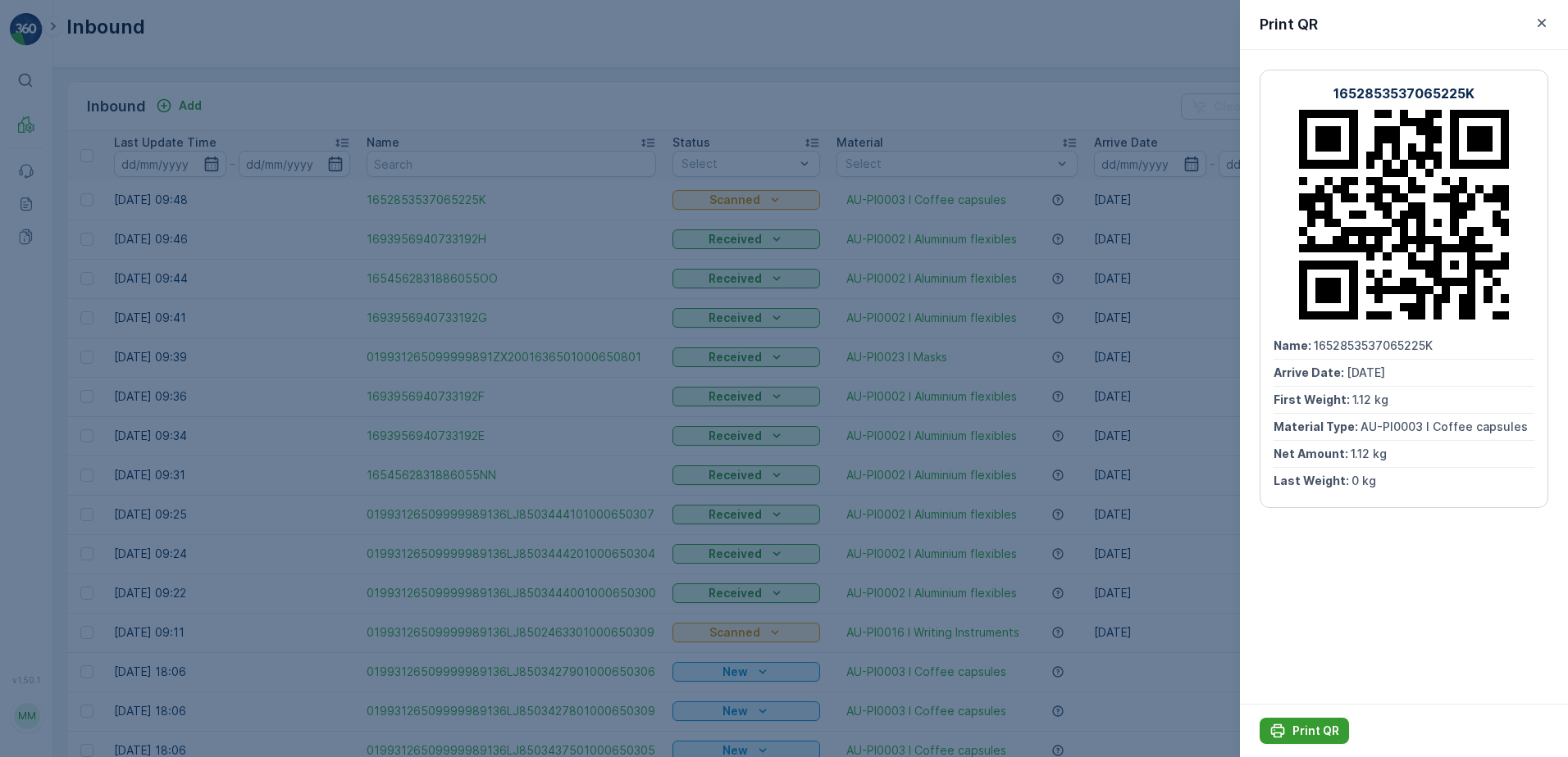
click at [1287, 722] on button "Print QR" at bounding box center [1304, 731] width 89 height 27
click at [1542, 15] on icon "button" at bounding box center [1541, 23] width 16 height 16
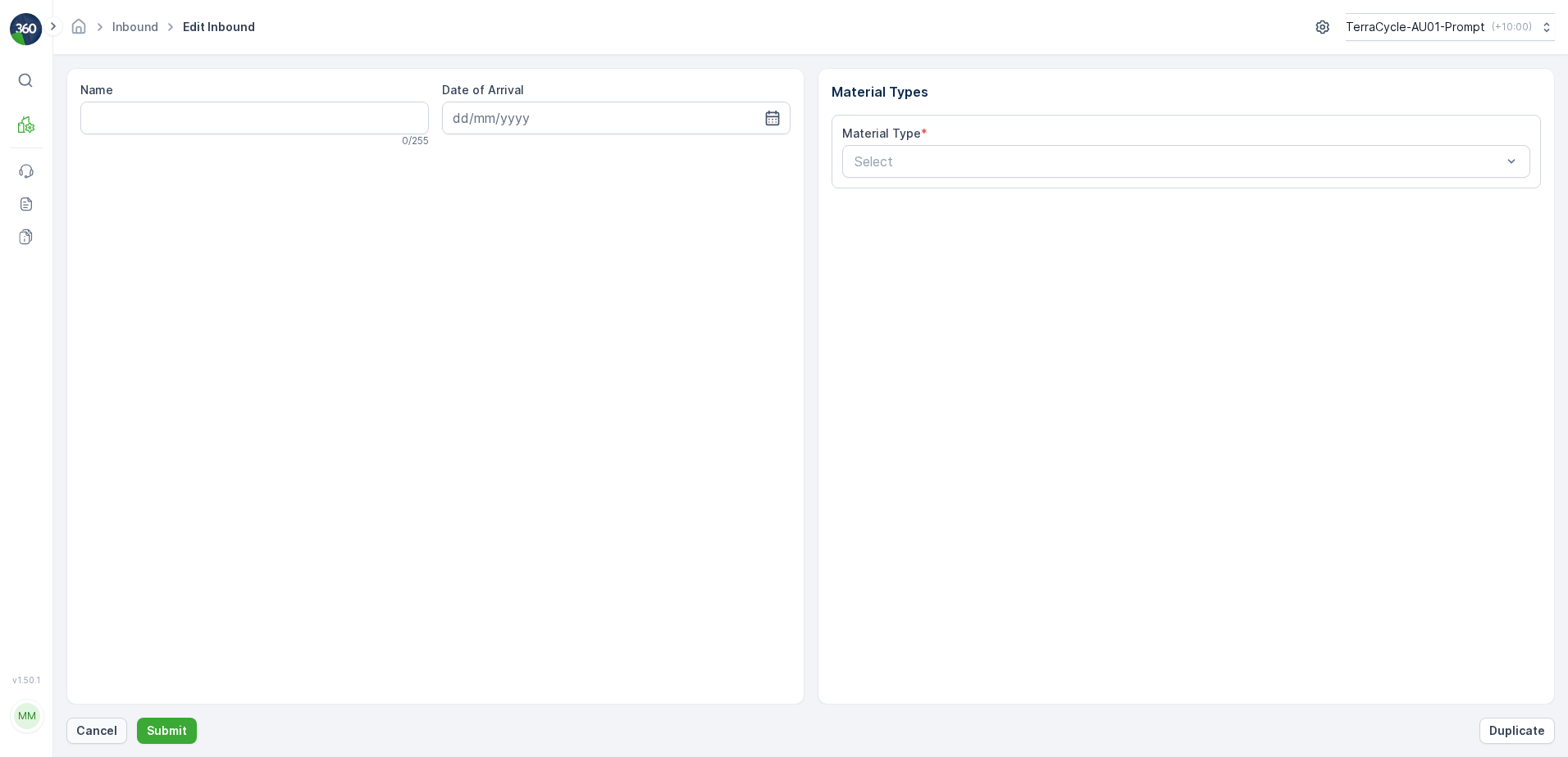
click at [103, 730] on p "Cancel" at bounding box center [96, 730] width 41 height 16
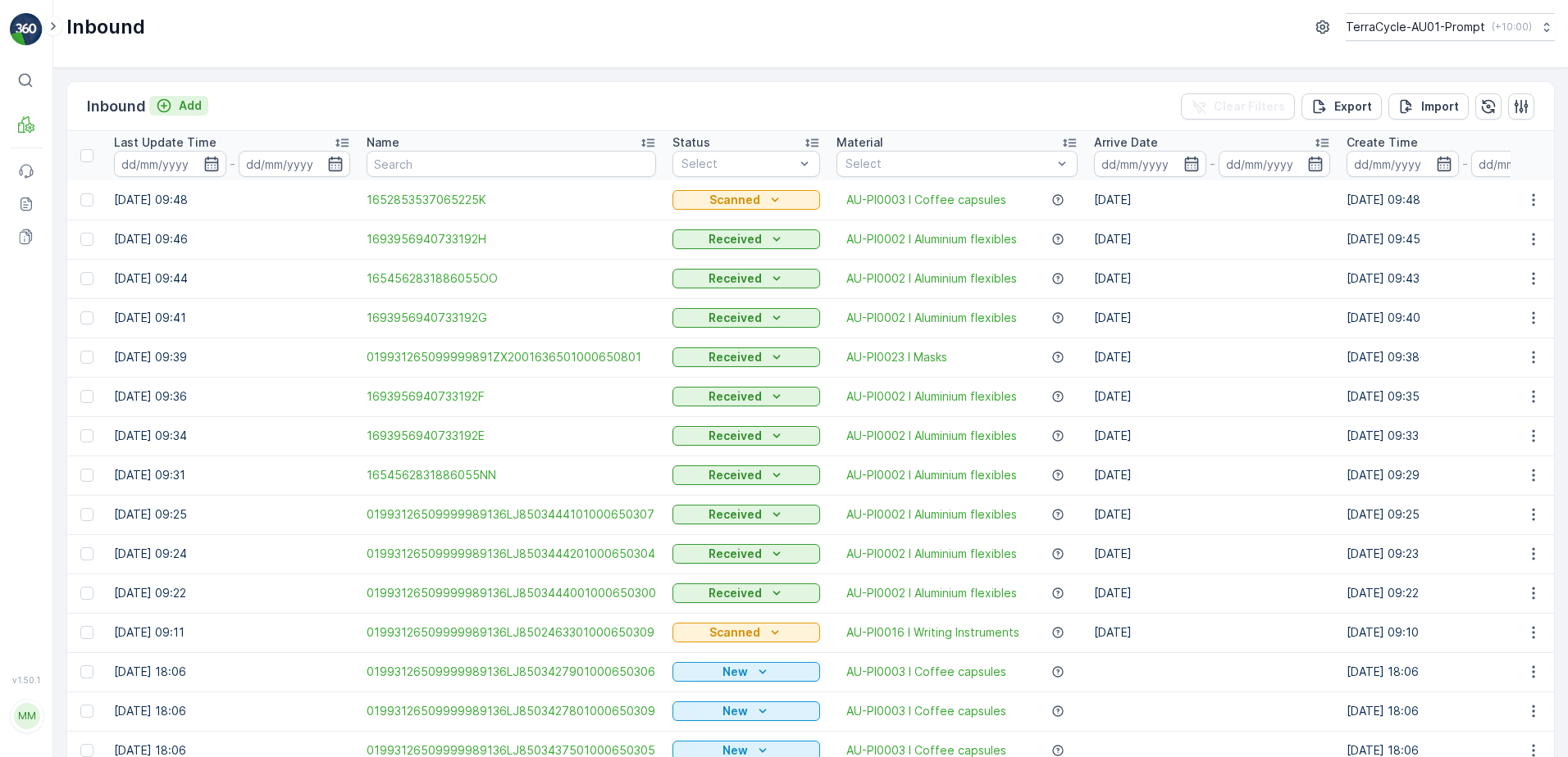
click at [193, 108] on p "Add" at bounding box center [191, 105] width 23 height 16
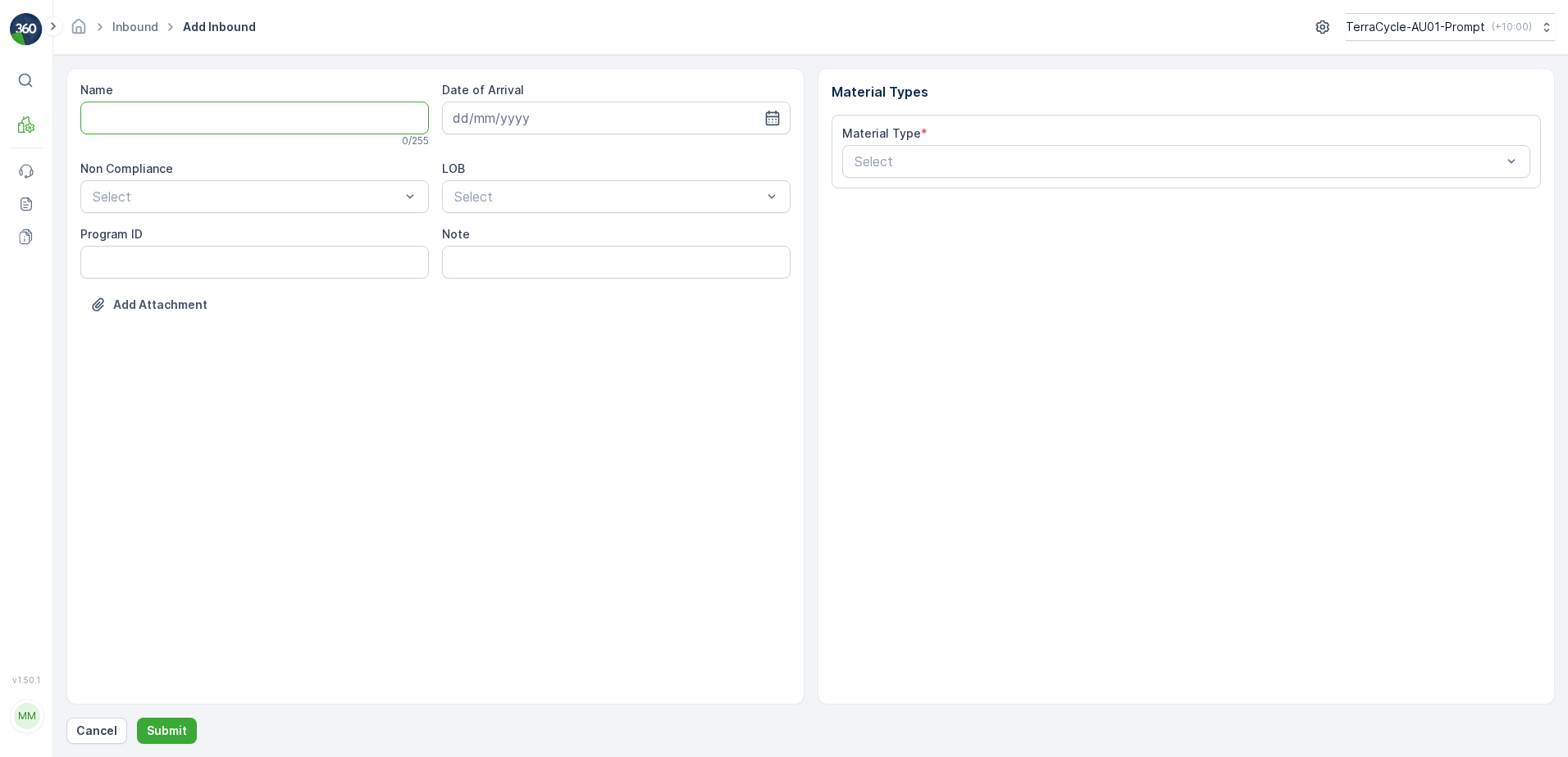
click at [174, 113] on input "Name" at bounding box center [255, 117] width 349 height 33
type input "01993126509999989136LJ8502148801000650308"
click at [137, 718] on button "Submit" at bounding box center [166, 731] width 60 height 27
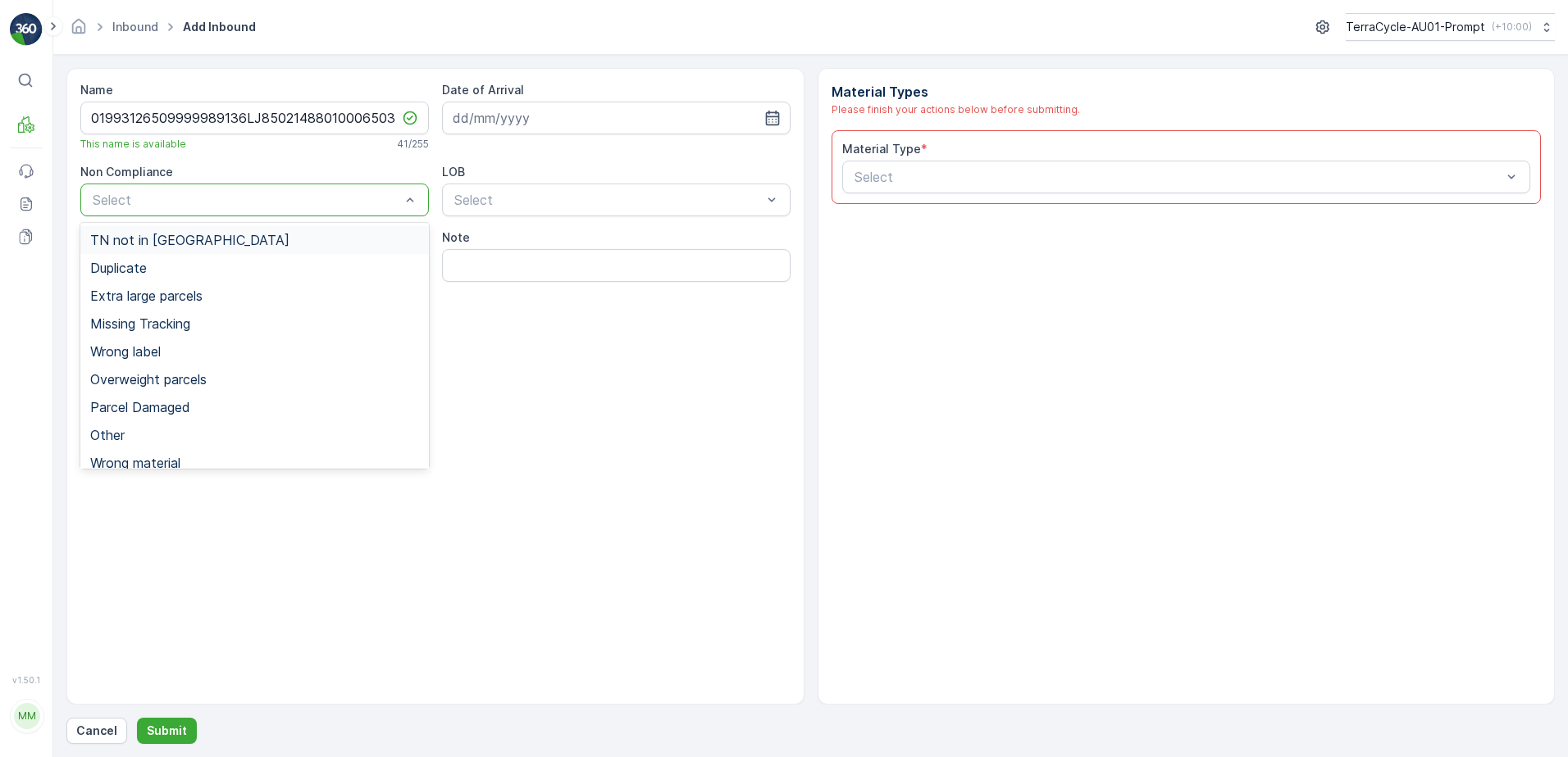
click at [111, 245] on span "TN not in [GEOGRAPHIC_DATA]" at bounding box center [190, 241] width 199 height 15
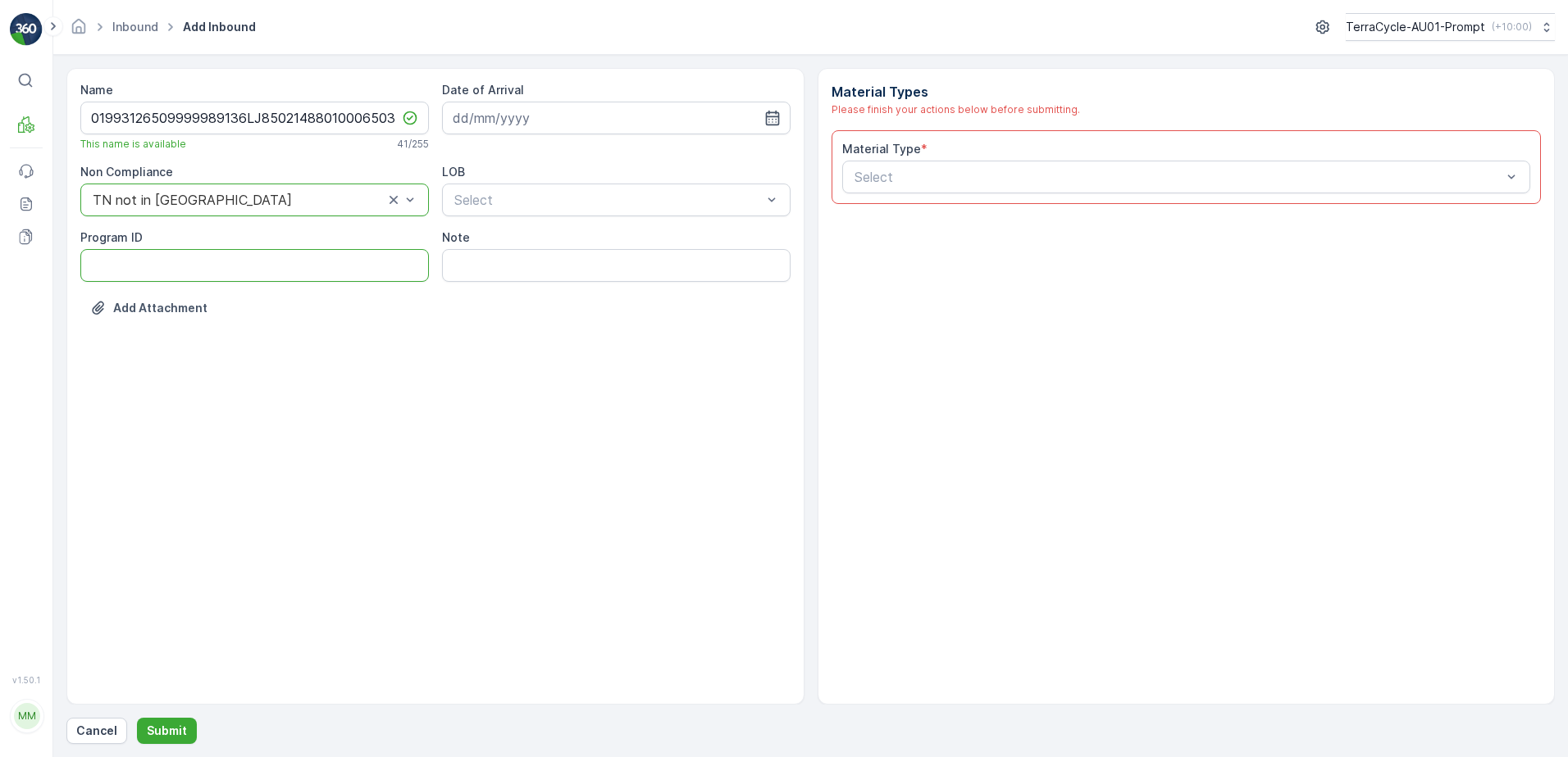
click at [140, 263] on ID "Program ID" at bounding box center [255, 265] width 349 height 33
type ID "CS178-M"
click at [561, 119] on input at bounding box center [616, 117] width 349 height 33
click at [495, 291] on div "15" at bounding box center [500, 288] width 27 height 27
type input "[DATE]"
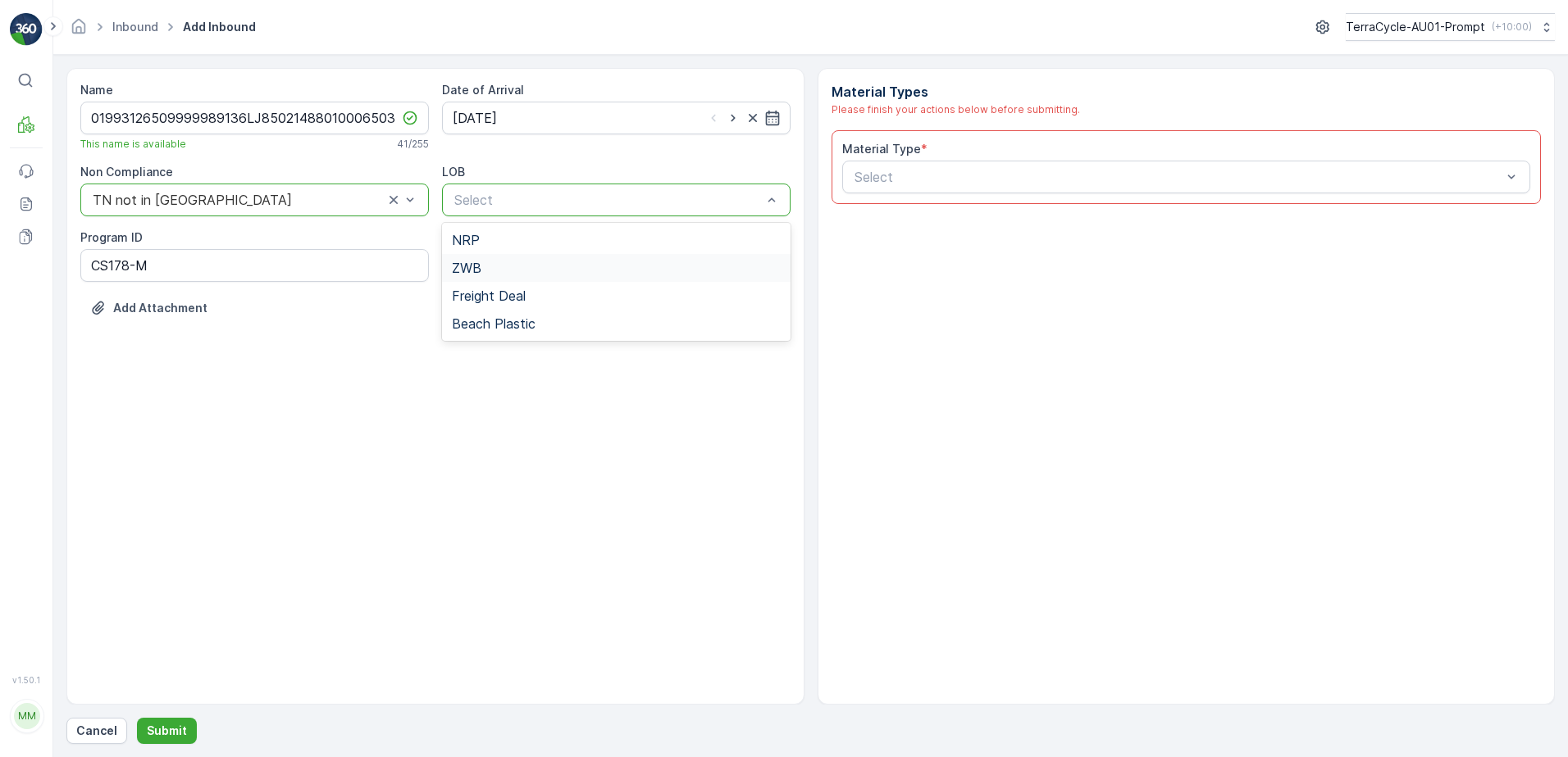
click at [527, 271] on div "ZWB" at bounding box center [616, 268] width 329 height 15
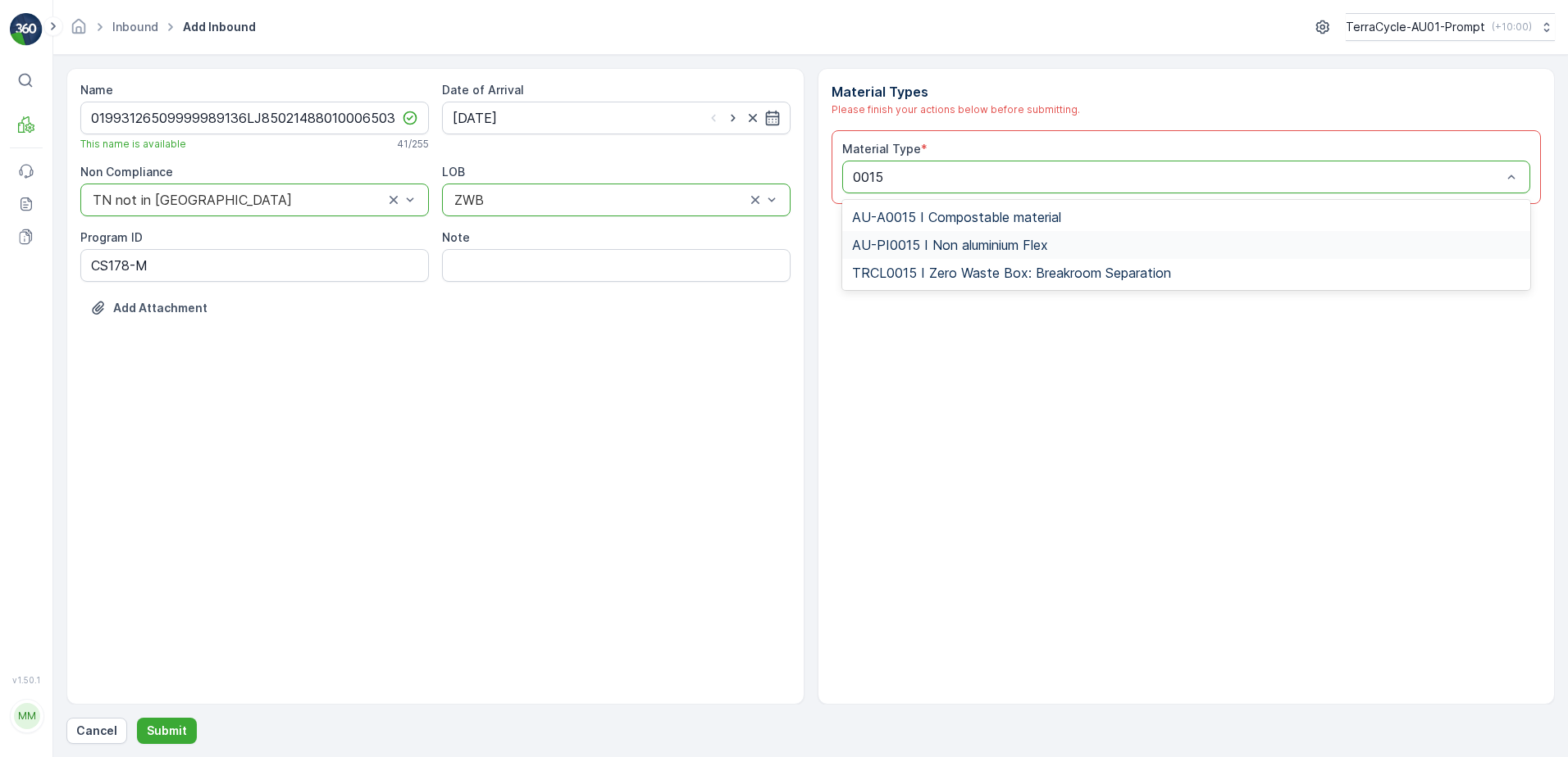
drag, startPoint x: 994, startPoint y: 246, endPoint x: 1004, endPoint y: 246, distance: 10.0
click at [998, 246] on span "AU-PI0015 I Non aluminium Flex" at bounding box center [950, 245] width 196 height 15
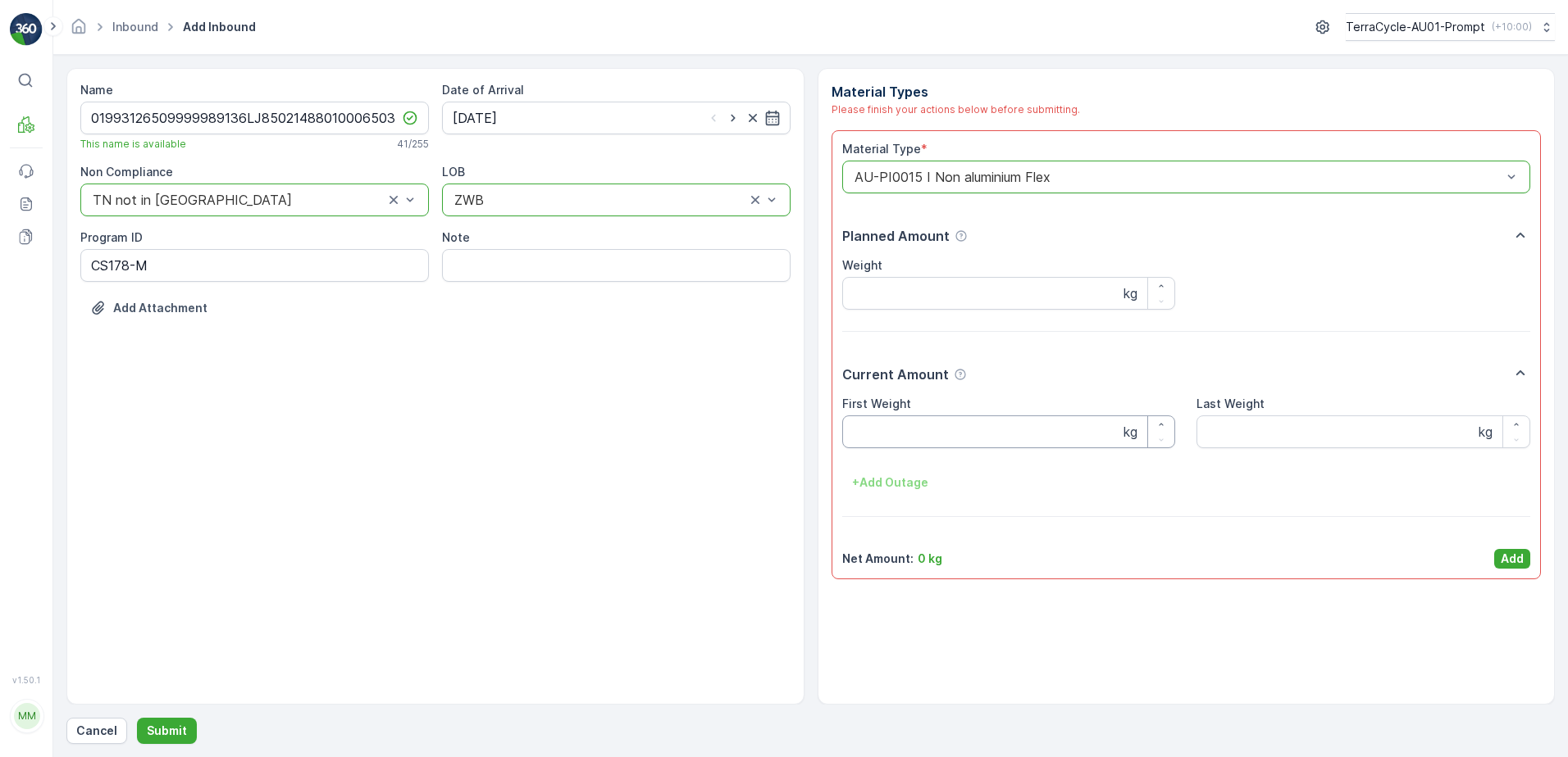
click at [949, 437] on Weight "First Weight" at bounding box center [1009, 431] width 334 height 33
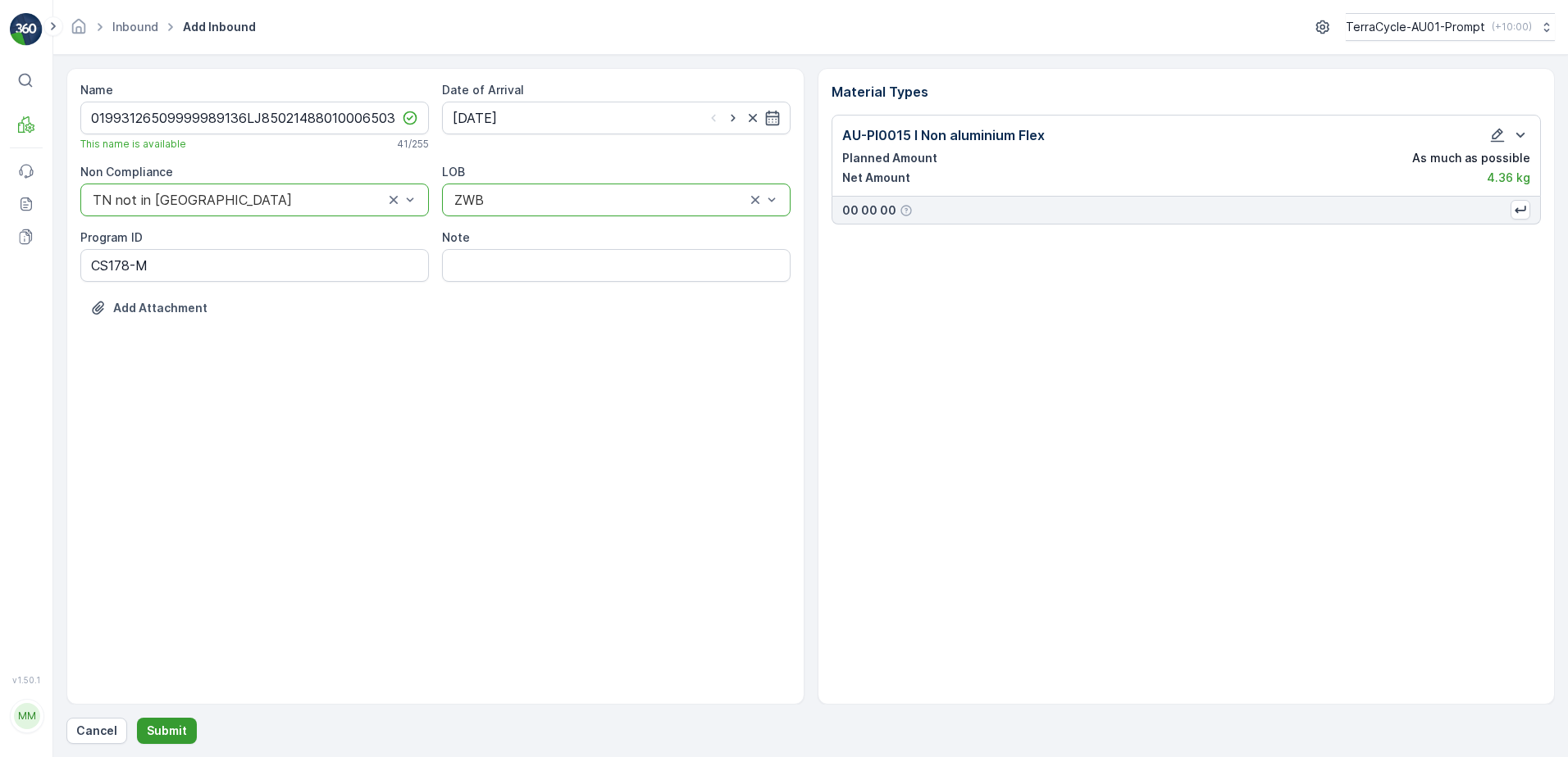
click at [175, 733] on p "Submit" at bounding box center [167, 730] width 40 height 16
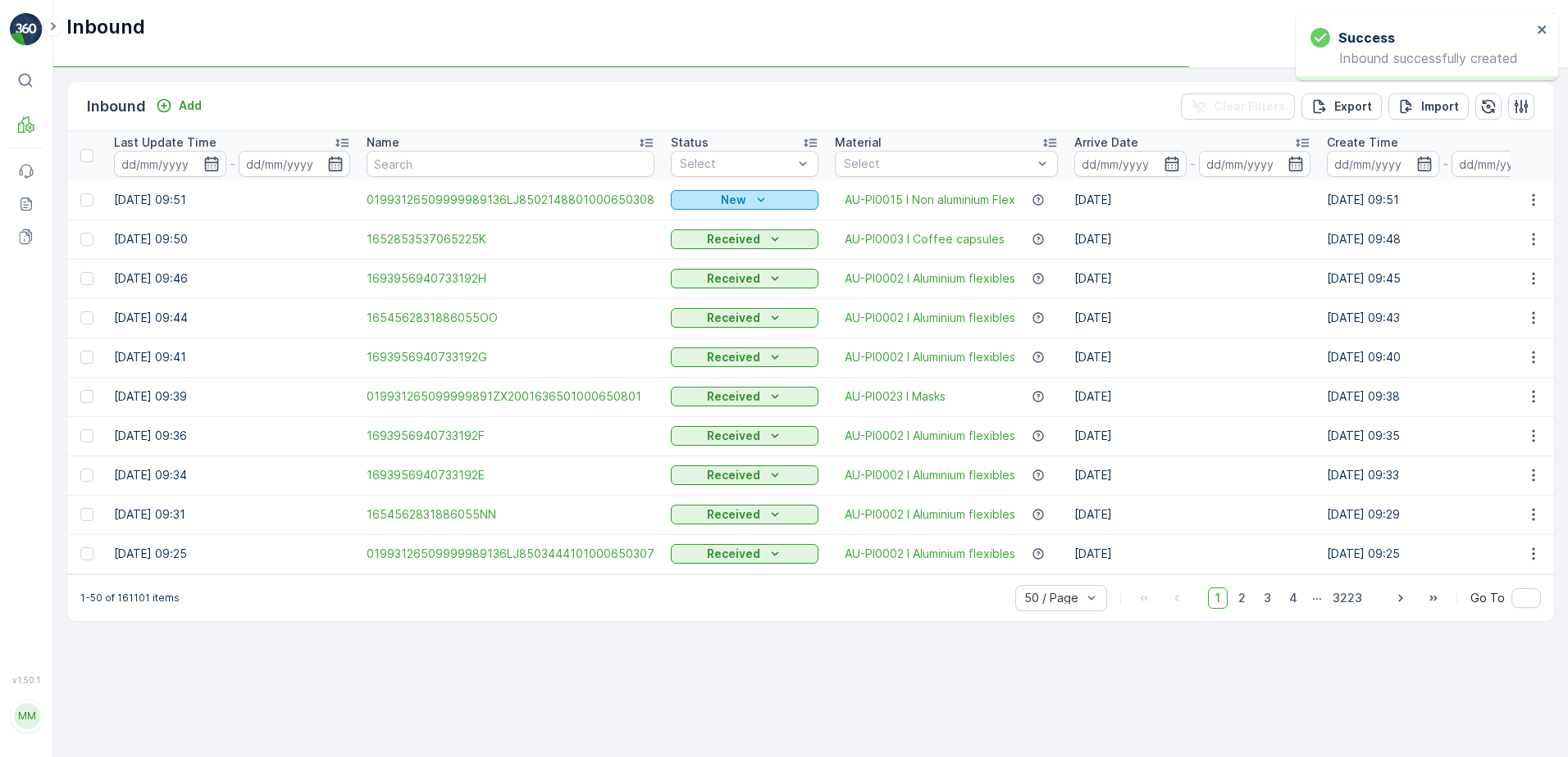
click at [722, 194] on p "New" at bounding box center [733, 199] width 26 height 16
click at [688, 248] on span "Scanned" at bounding box center [699, 247] width 48 height 16
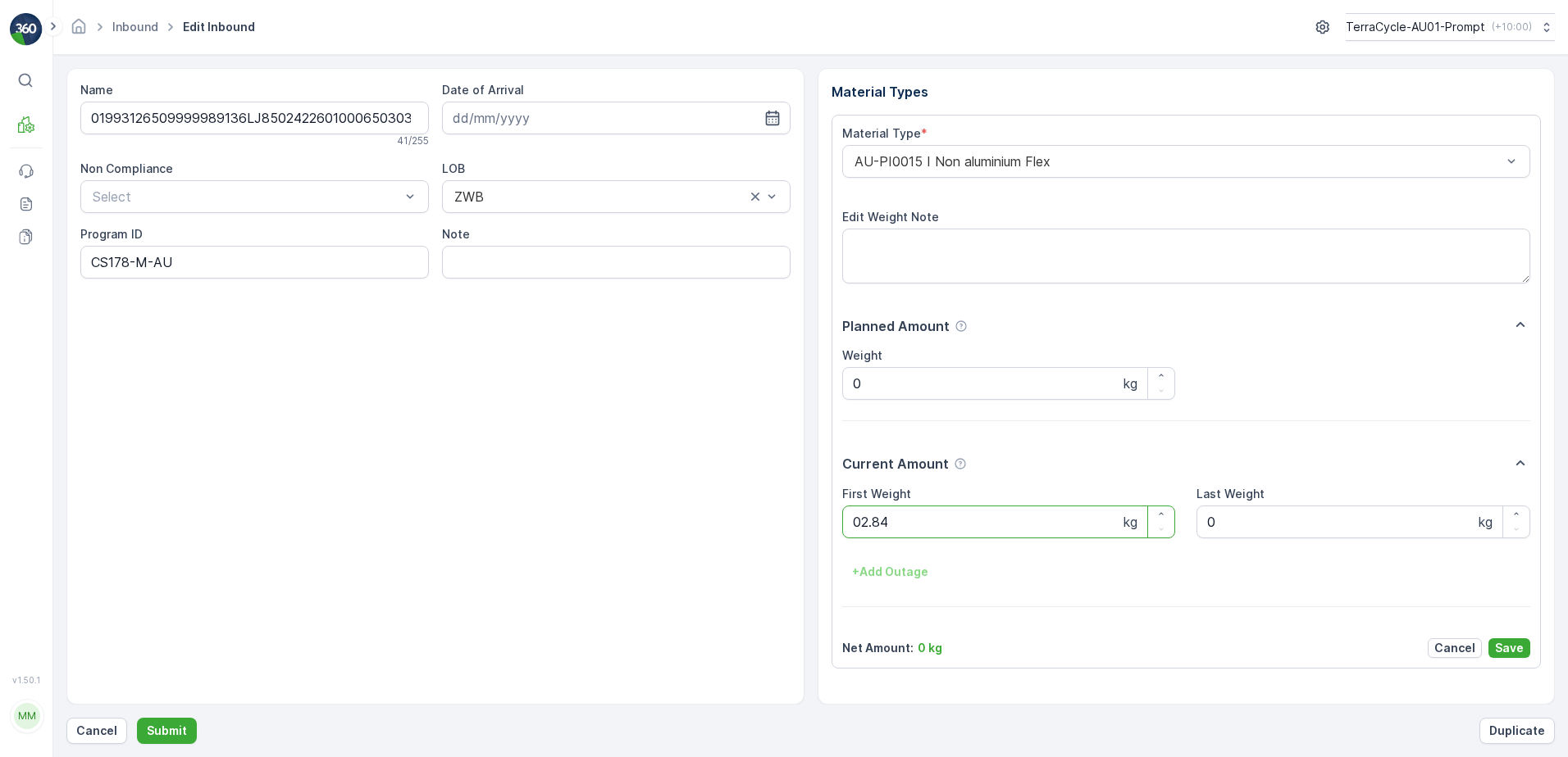
click button "Submit" at bounding box center [166, 731] width 60 height 27
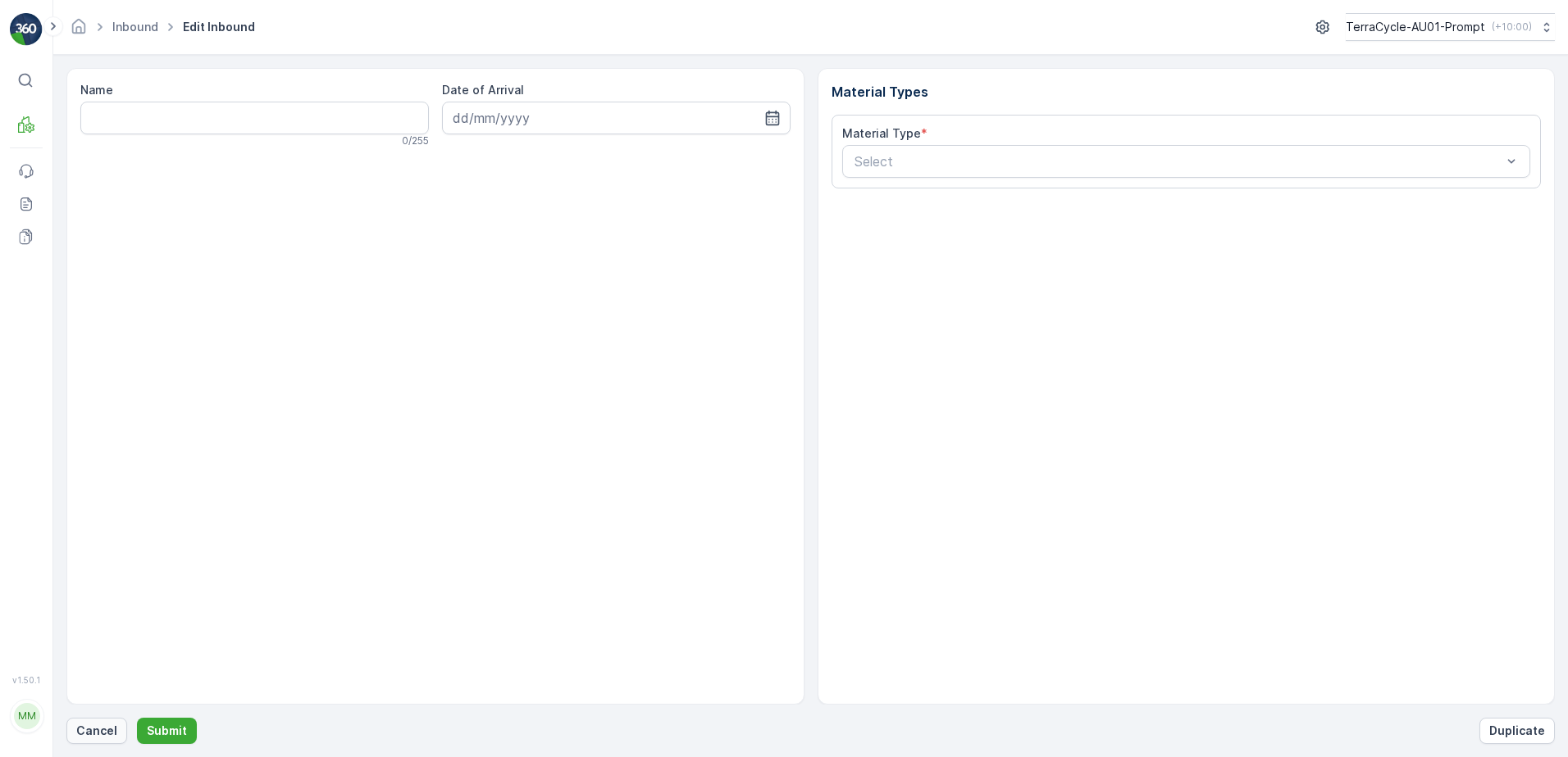
click at [105, 733] on p "Cancel" at bounding box center [96, 730] width 41 height 16
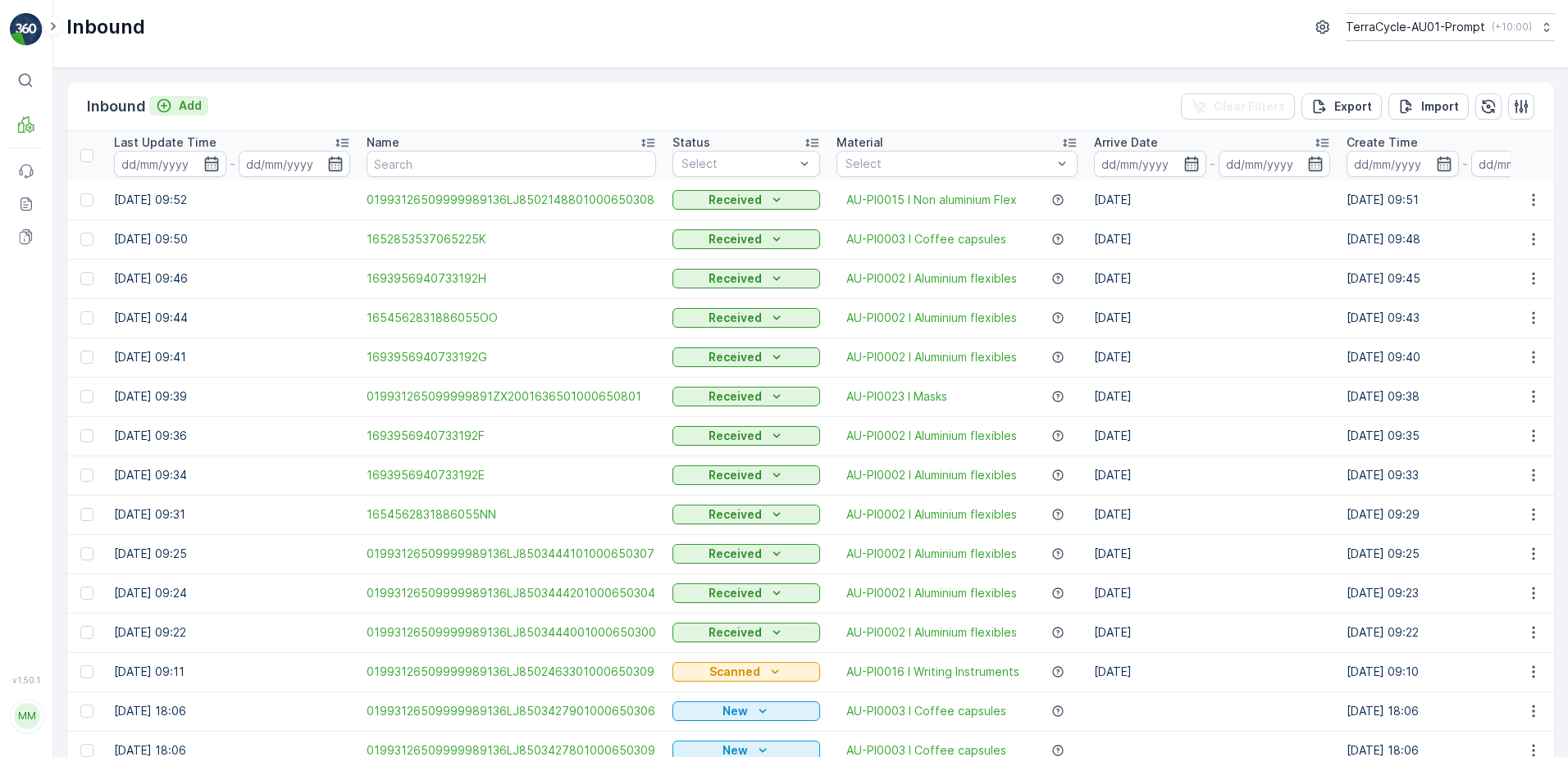
click at [194, 107] on p "Add" at bounding box center [191, 105] width 23 height 16
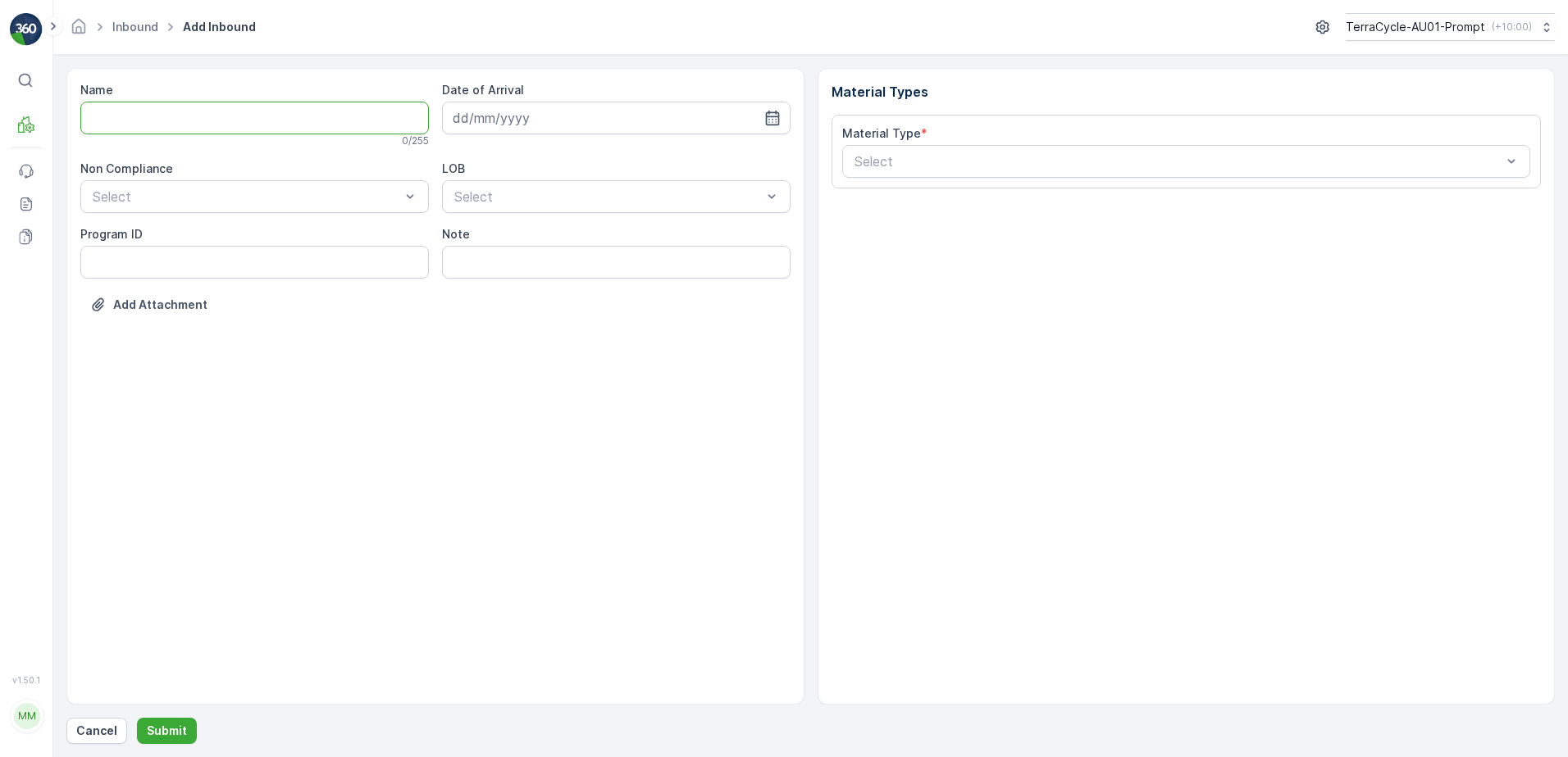
click at [176, 113] on input "Name" at bounding box center [255, 117] width 349 height 33
type input "019931265099999891ZX2001384101000650803"
click at [137, 718] on button "Submit" at bounding box center [166, 731] width 60 height 27
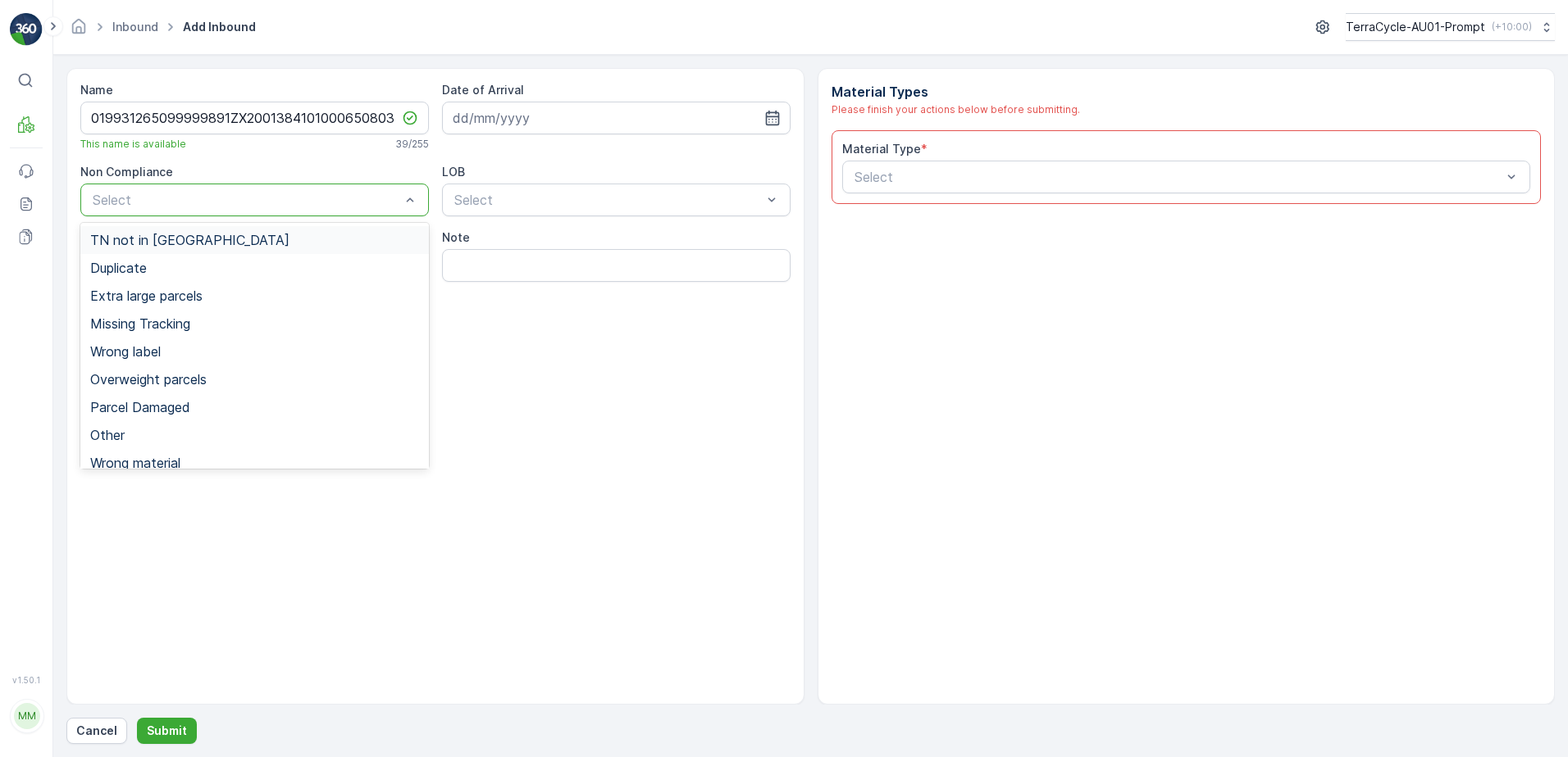
click at [185, 249] on div "TN not in [GEOGRAPHIC_DATA]" at bounding box center [255, 240] width 349 height 27
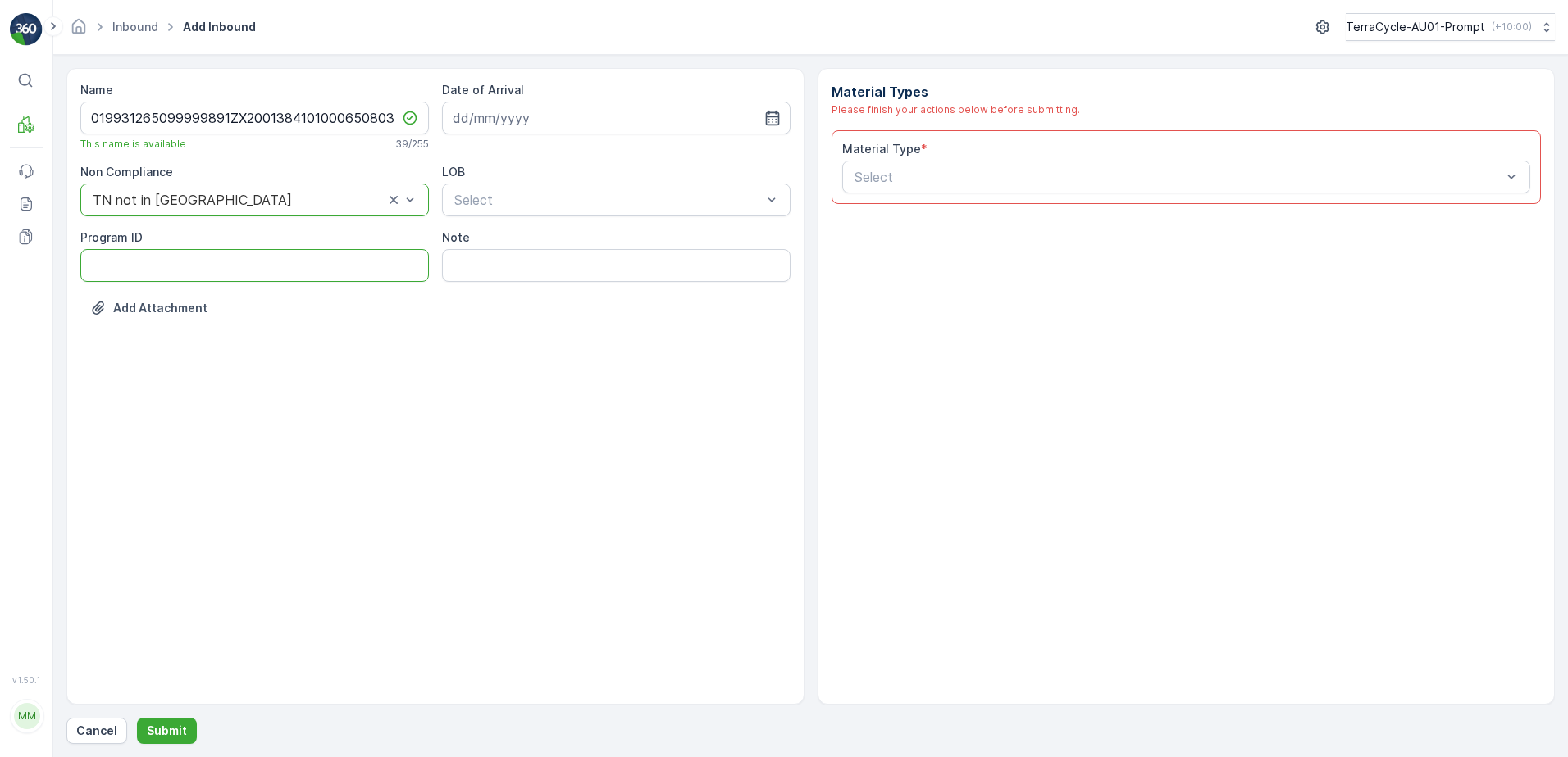
click at [150, 270] on ID "Program ID" at bounding box center [255, 265] width 349 height 33
type ID "CS53-M"
drag, startPoint x: 509, startPoint y: 129, endPoint x: 547, endPoint y: 135, distance: 38.5
click at [510, 129] on input at bounding box center [616, 117] width 349 height 33
click at [498, 294] on div "15" at bounding box center [500, 288] width 27 height 27
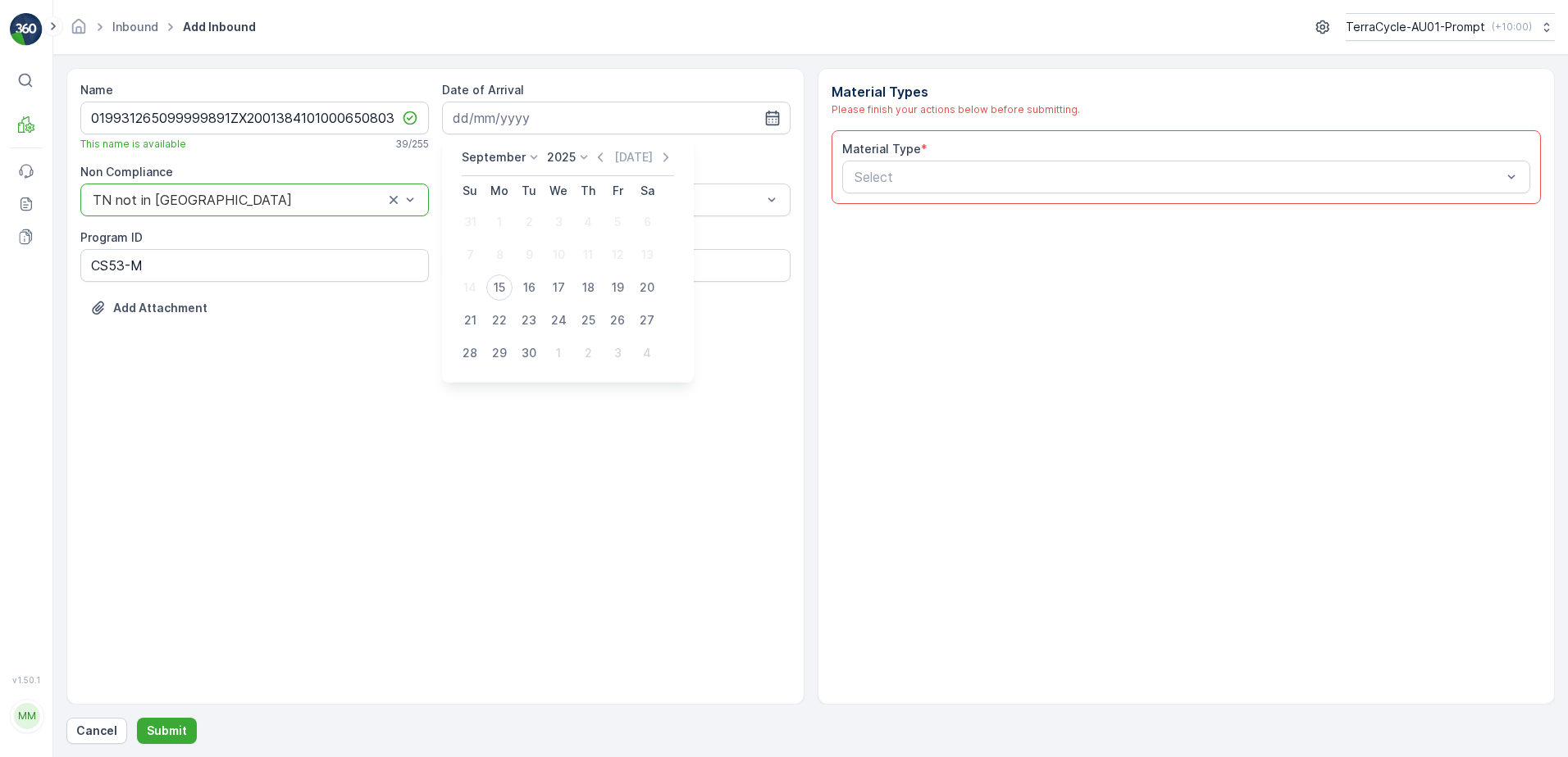
type input "[DATE]"
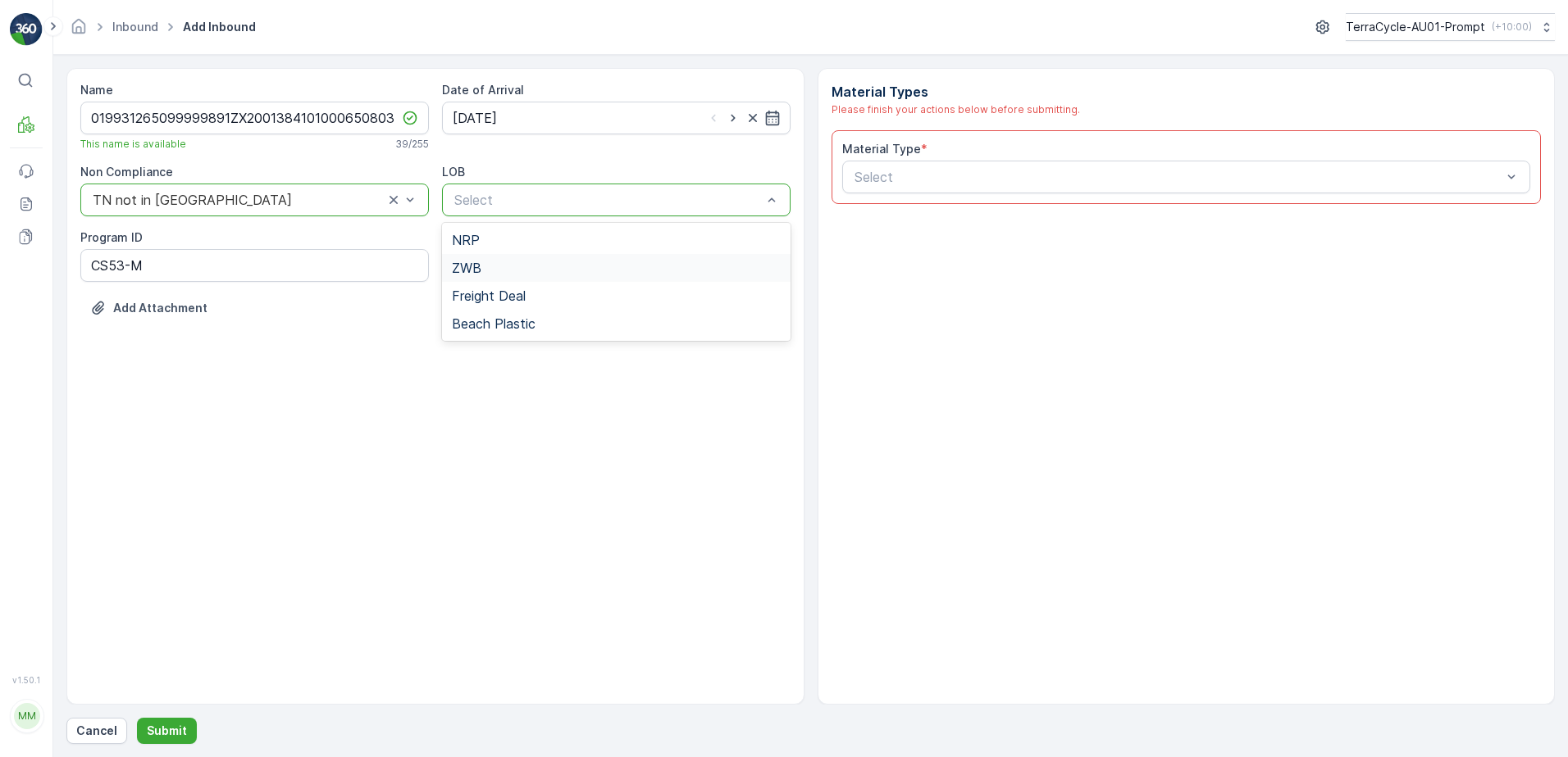
drag, startPoint x: 494, startPoint y: 270, endPoint x: 506, endPoint y: 263, distance: 13.9
click at [492, 270] on div "ZWB" at bounding box center [616, 268] width 329 height 15
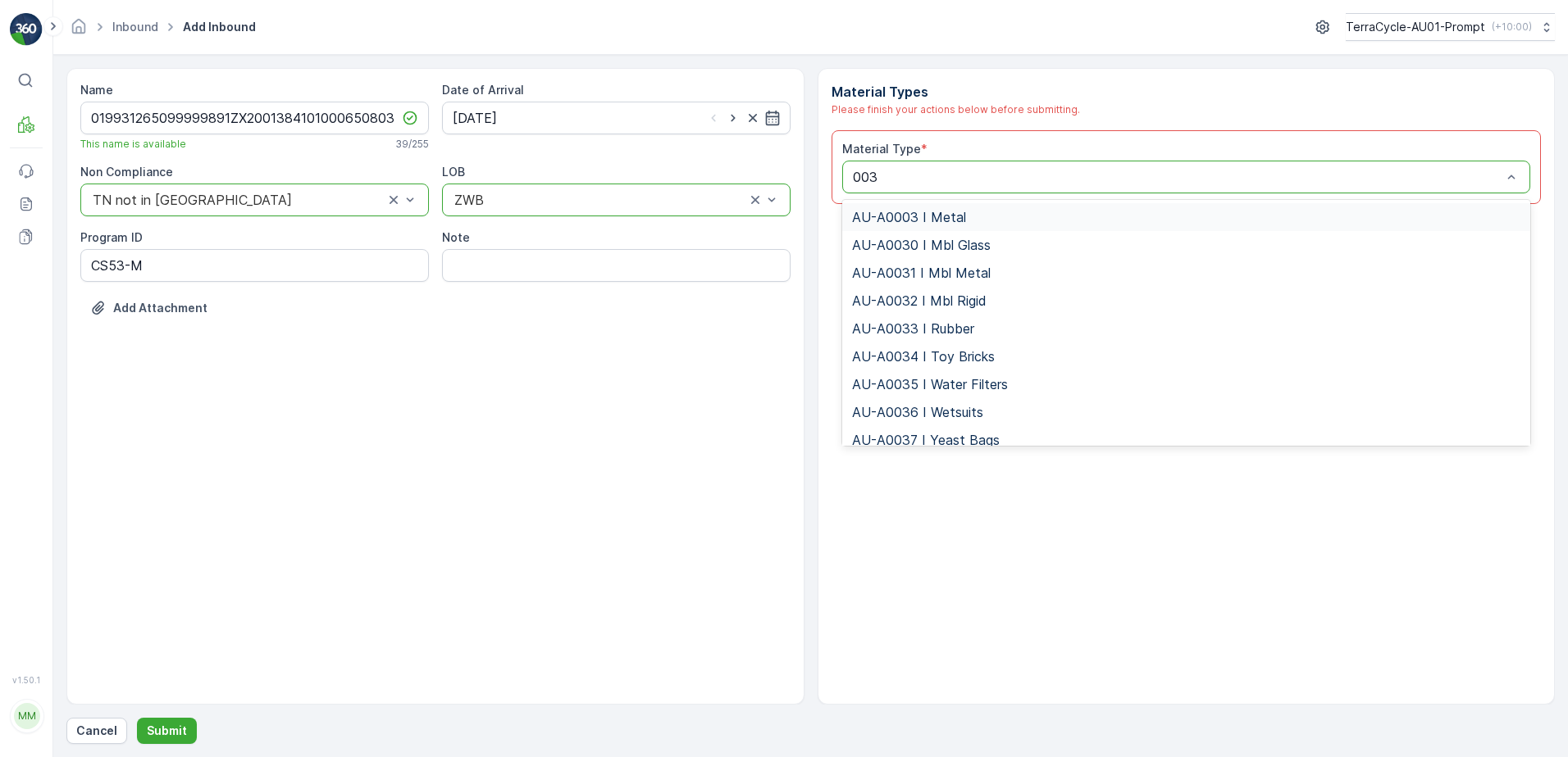
type input "0038"
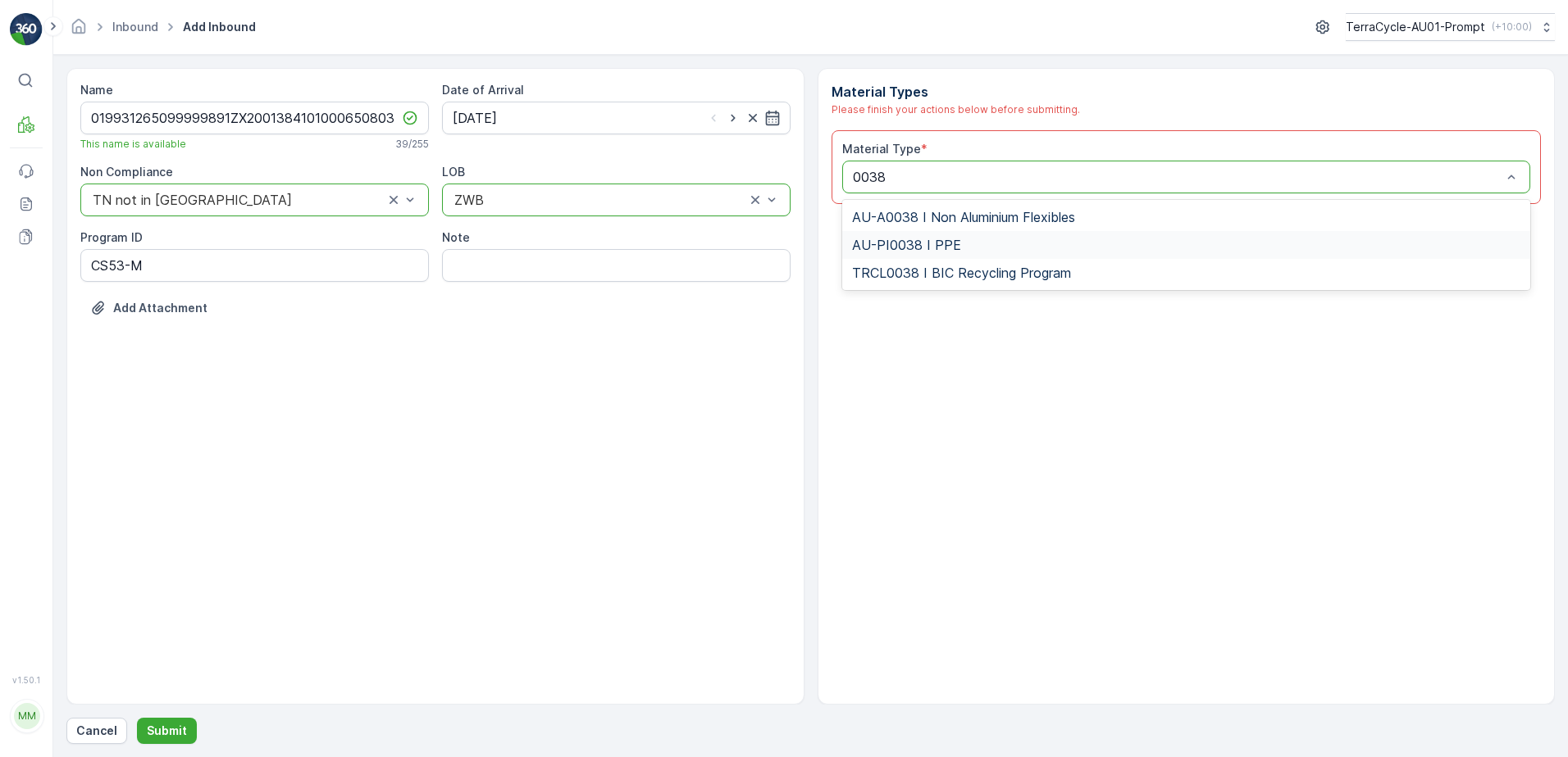
click at [952, 246] on span "AU-PI0038 I PPE" at bounding box center [906, 245] width 109 height 15
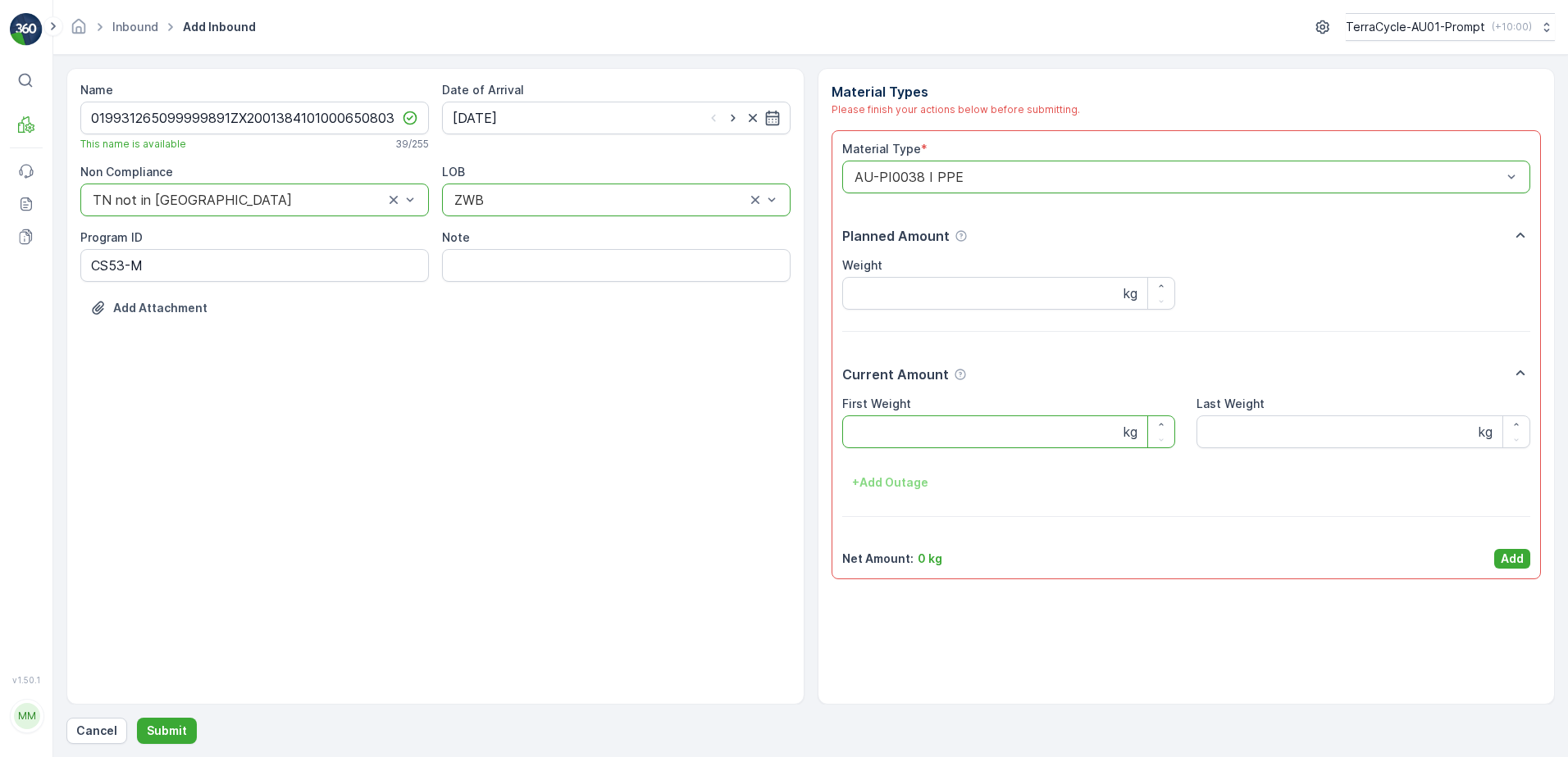
click at [998, 433] on Weight "First Weight" at bounding box center [1009, 431] width 334 height 33
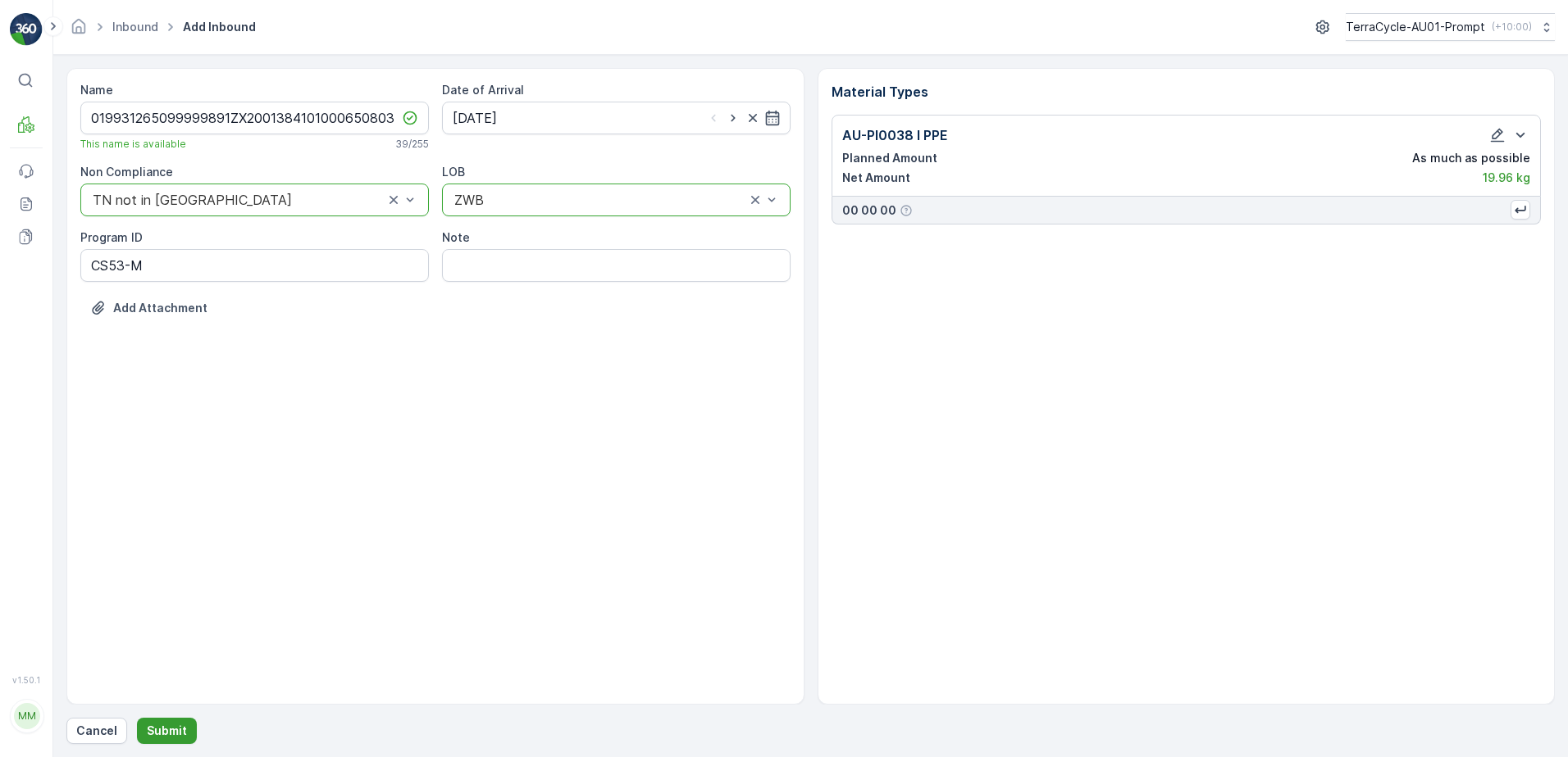
click at [154, 734] on button "Submit" at bounding box center [166, 731] width 60 height 27
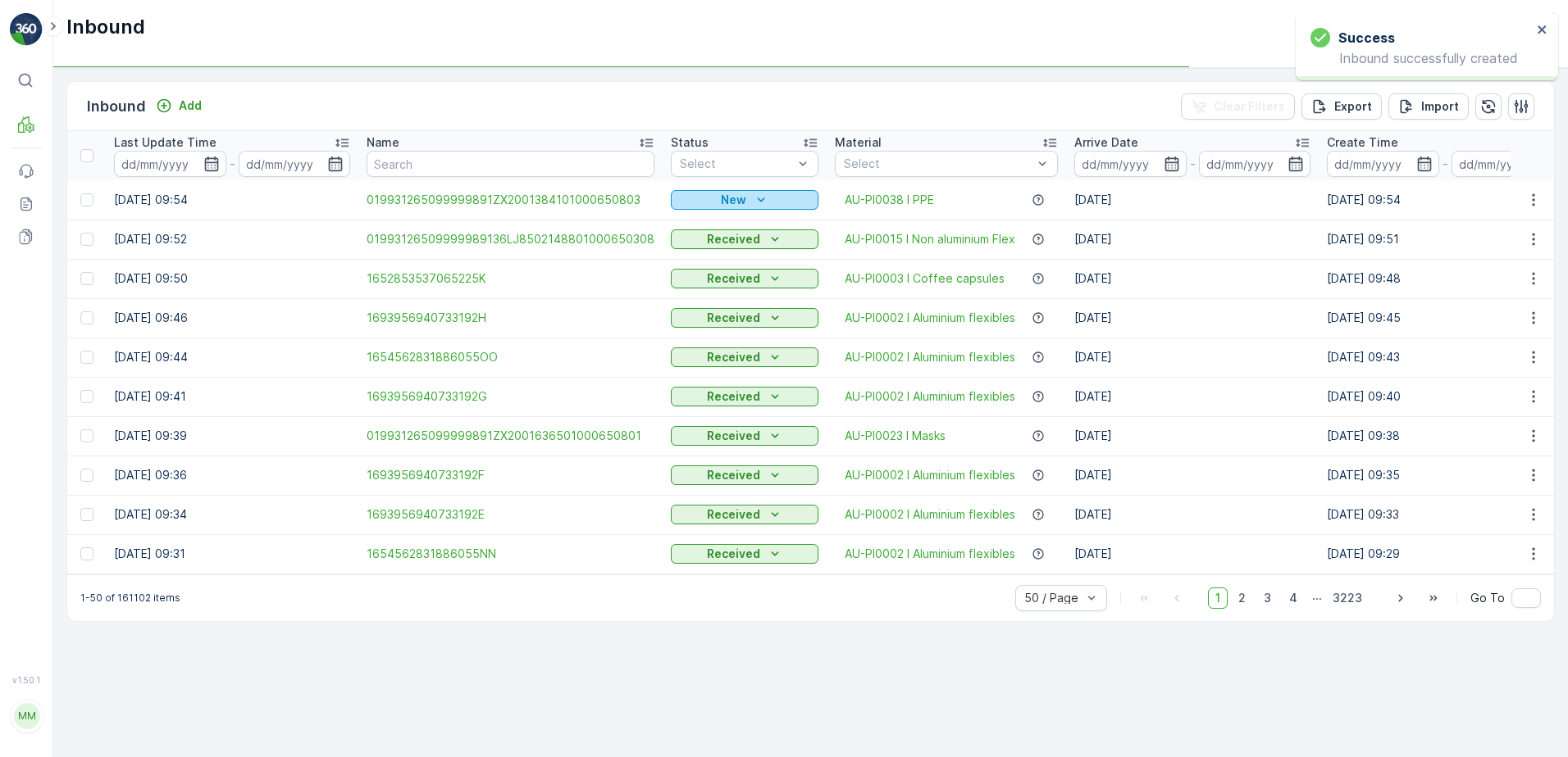
click at [744, 197] on div "New" at bounding box center [744, 199] width 135 height 16
click at [703, 246] on span "Scanned" at bounding box center [699, 247] width 48 height 16
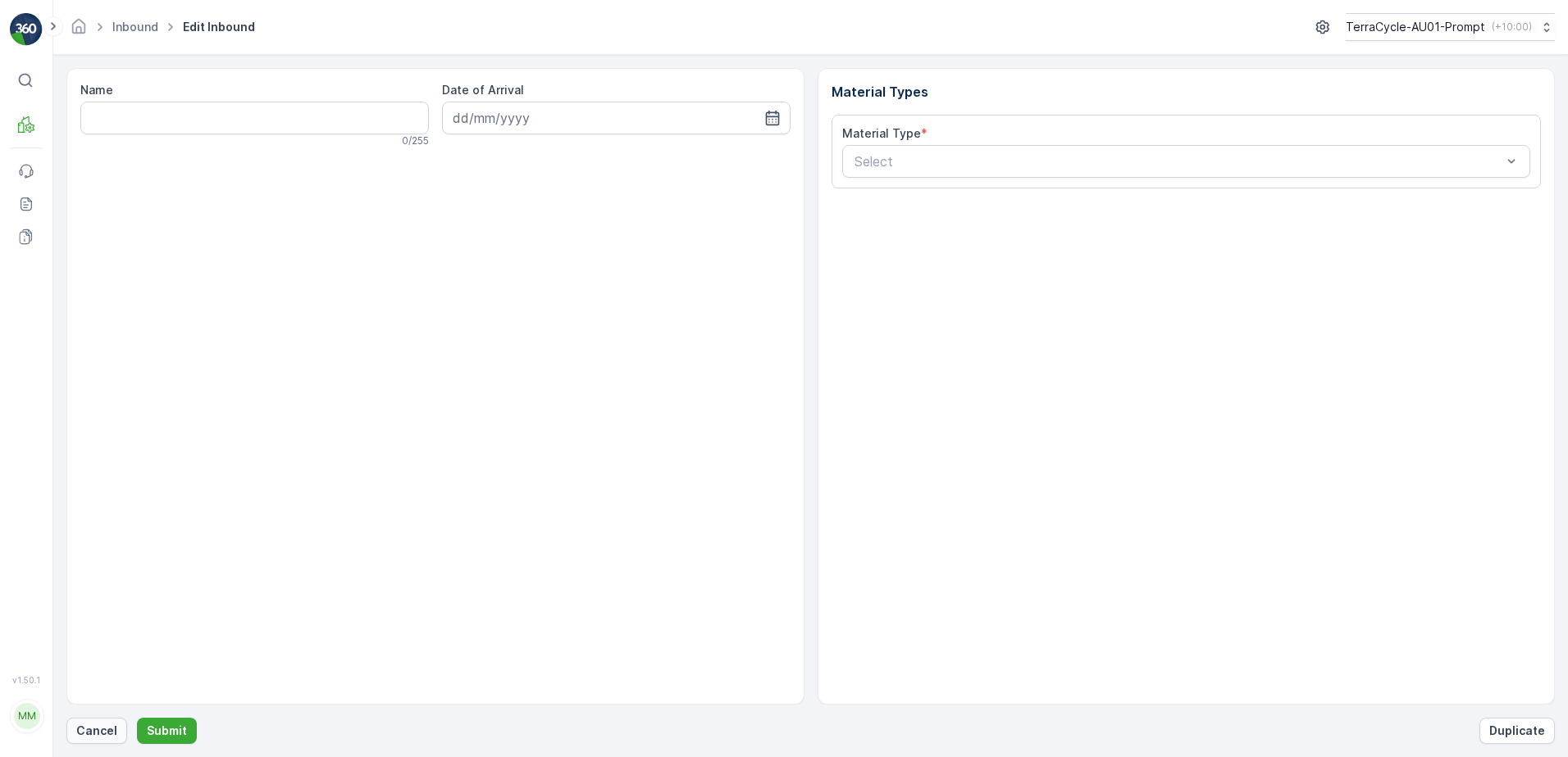
click at [111, 726] on p "Cancel" at bounding box center [96, 730] width 41 height 16
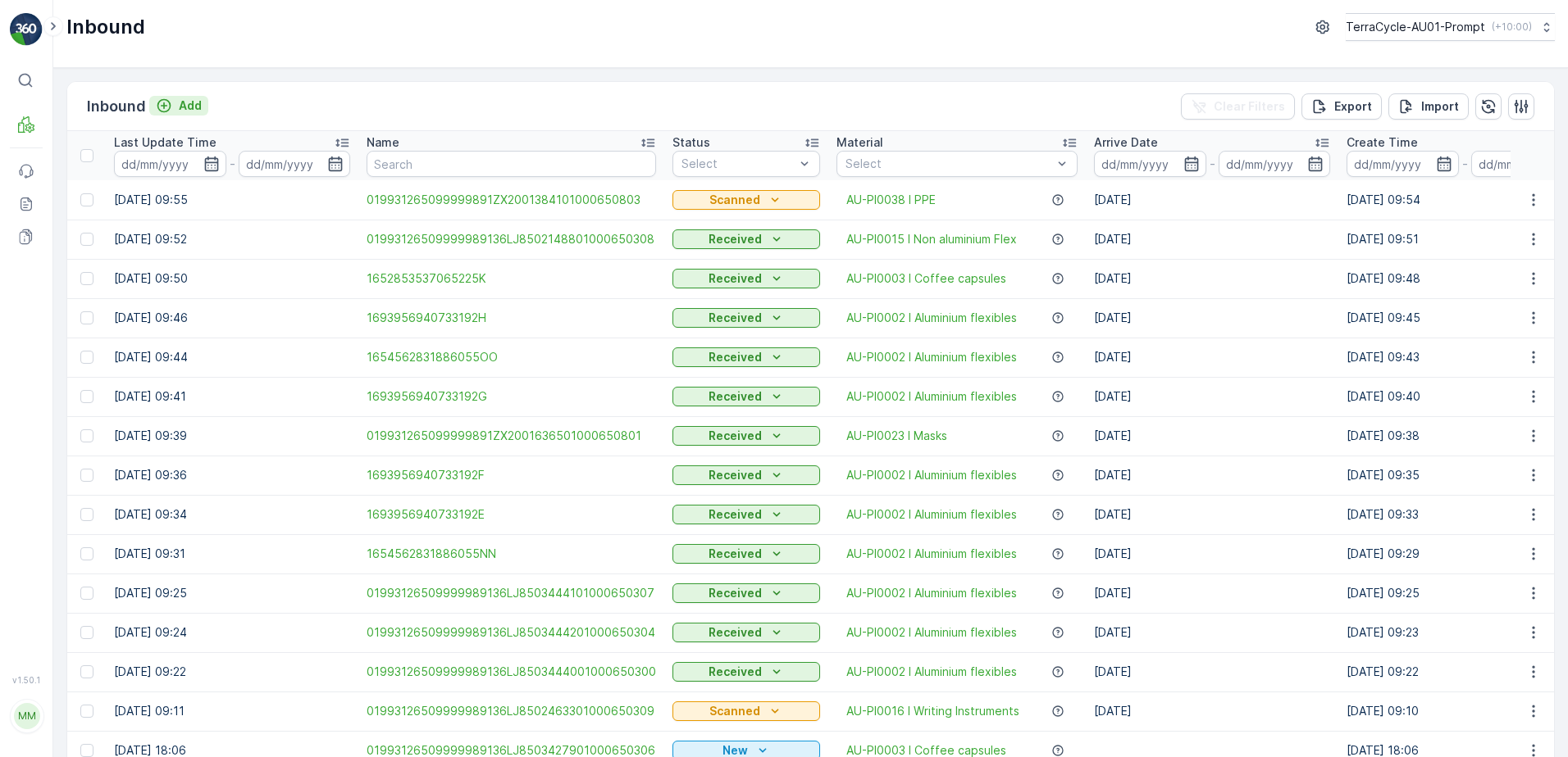
click at [187, 107] on p "Add" at bounding box center [191, 105] width 23 height 16
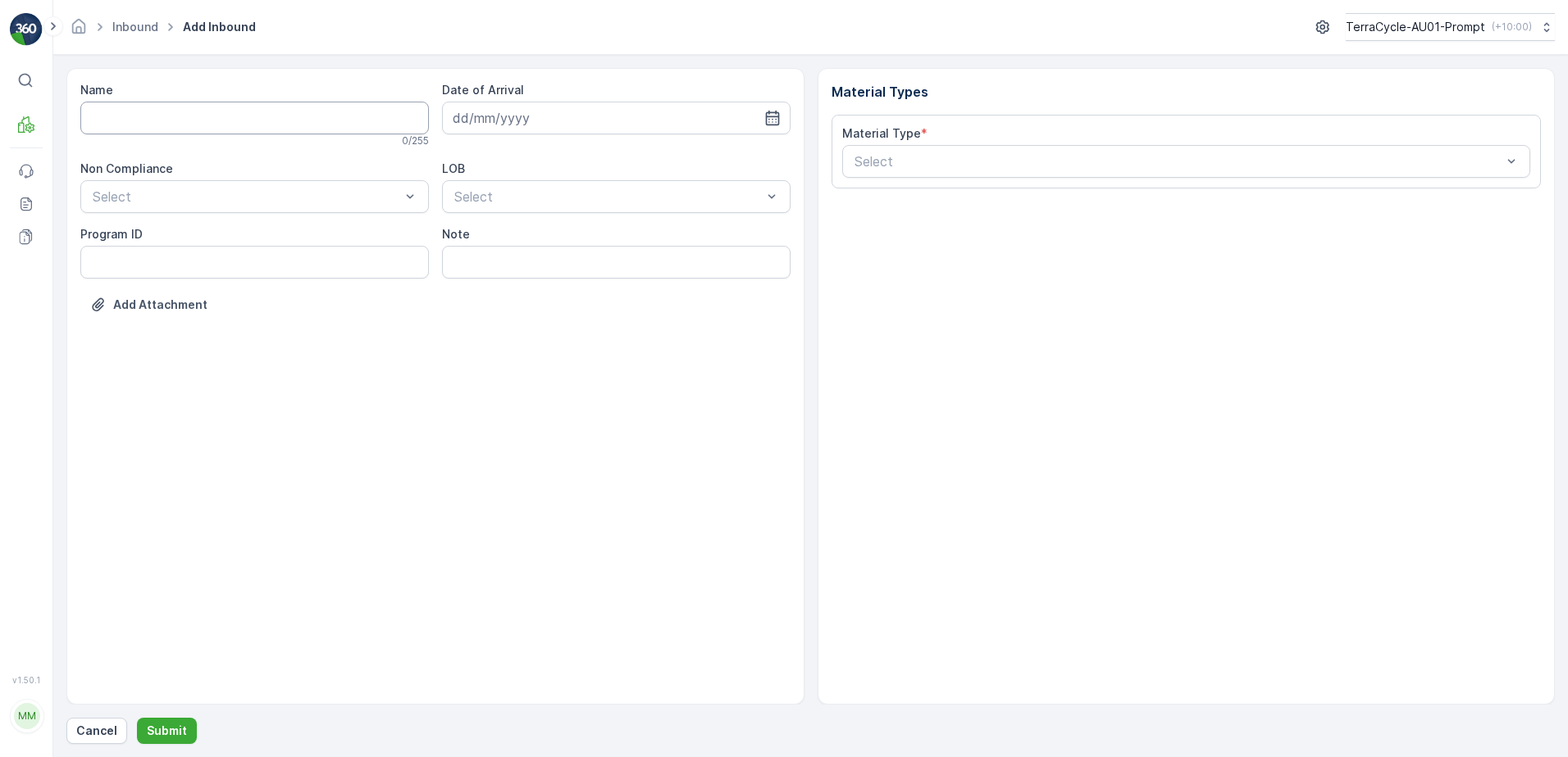
click at [188, 116] on input "Name" at bounding box center [255, 117] width 349 height 33
type input "01993126509999989136LJ8503320901000650304"
click at [137, 718] on button "Submit" at bounding box center [166, 731] width 60 height 27
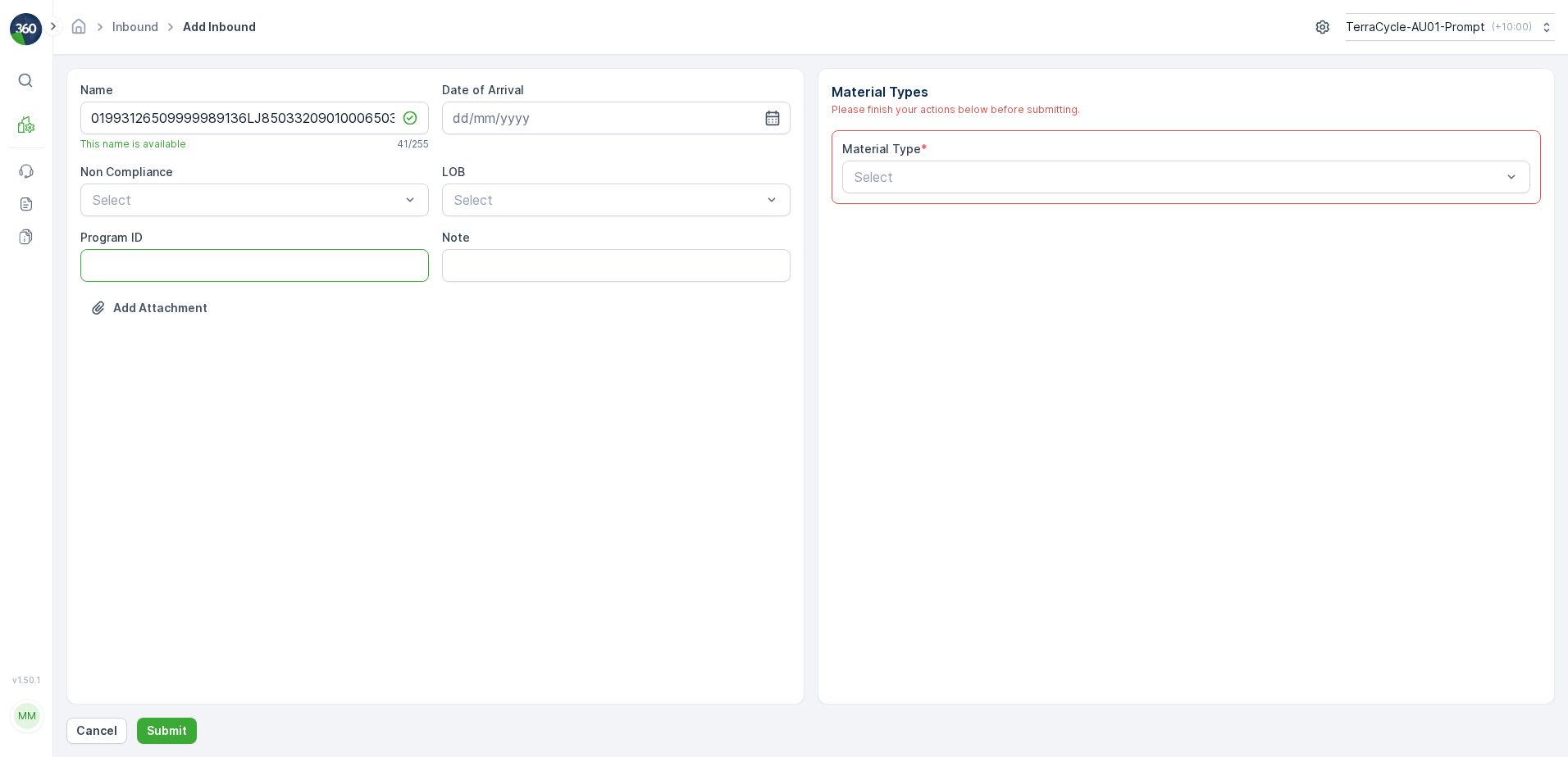
click at [119, 266] on ID "Program ID" at bounding box center [255, 265] width 349 height 33
type ID "CS38-M"
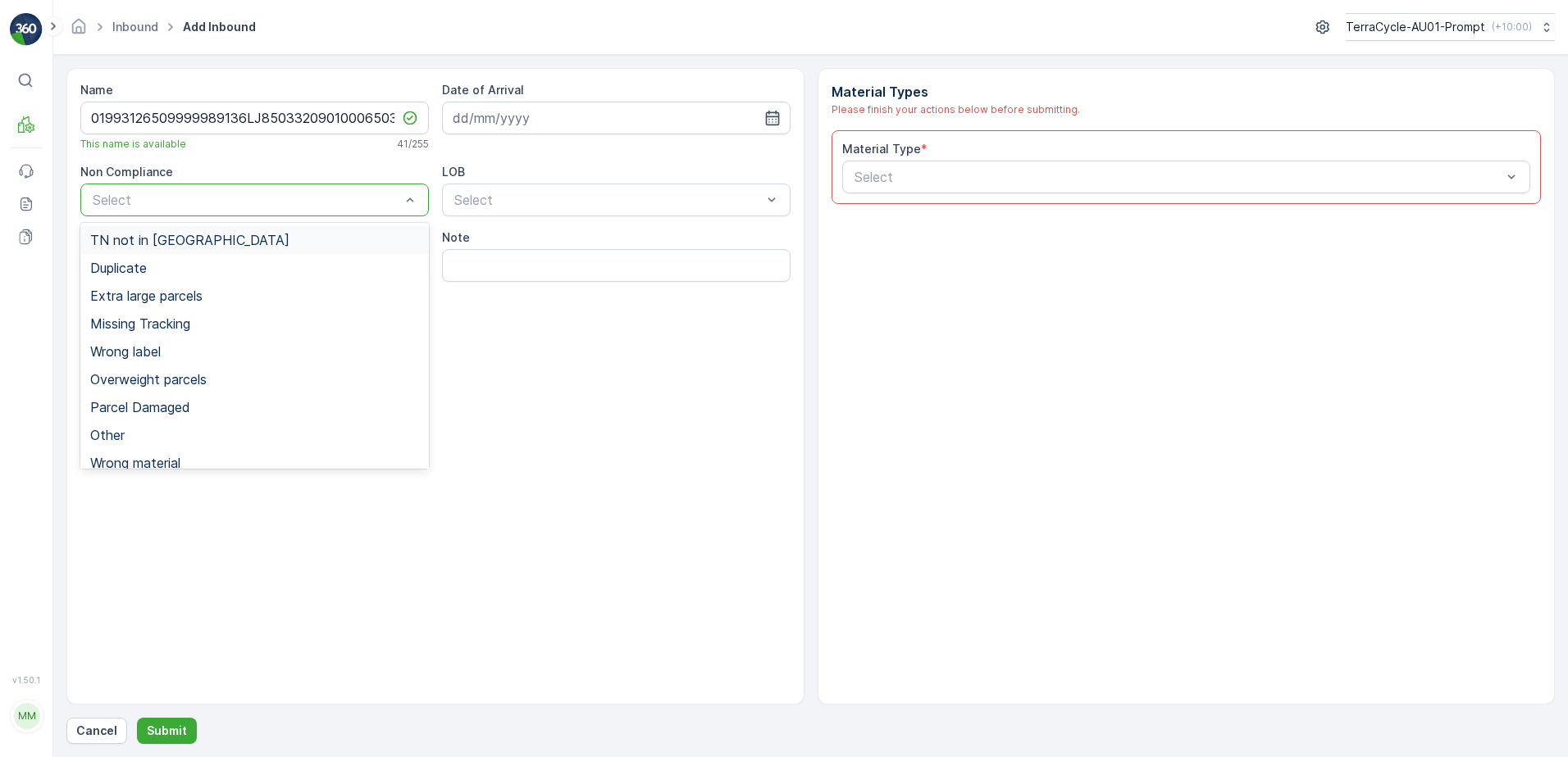
click at [185, 238] on span "TN not in [GEOGRAPHIC_DATA]" at bounding box center [190, 241] width 199 height 15
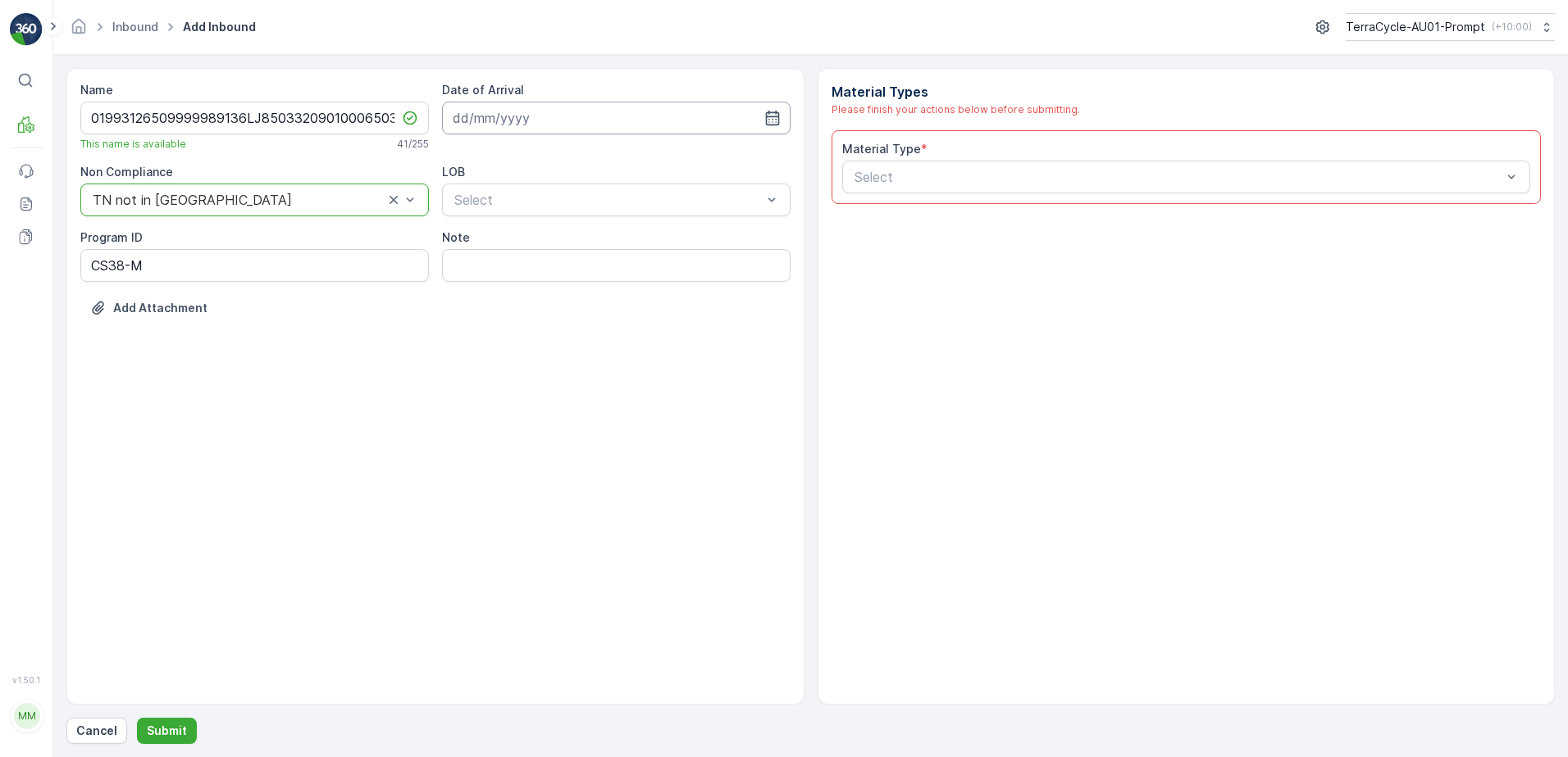
drag, startPoint x: 480, startPoint y: 119, endPoint x: 561, endPoint y: 131, distance: 81.9
click at [481, 119] on input at bounding box center [616, 117] width 349 height 33
click at [493, 289] on div "15" at bounding box center [500, 288] width 27 height 27
type input "[DATE]"
drag, startPoint x: 538, startPoint y: 267, endPoint x: 598, endPoint y: 265, distance: 60.0
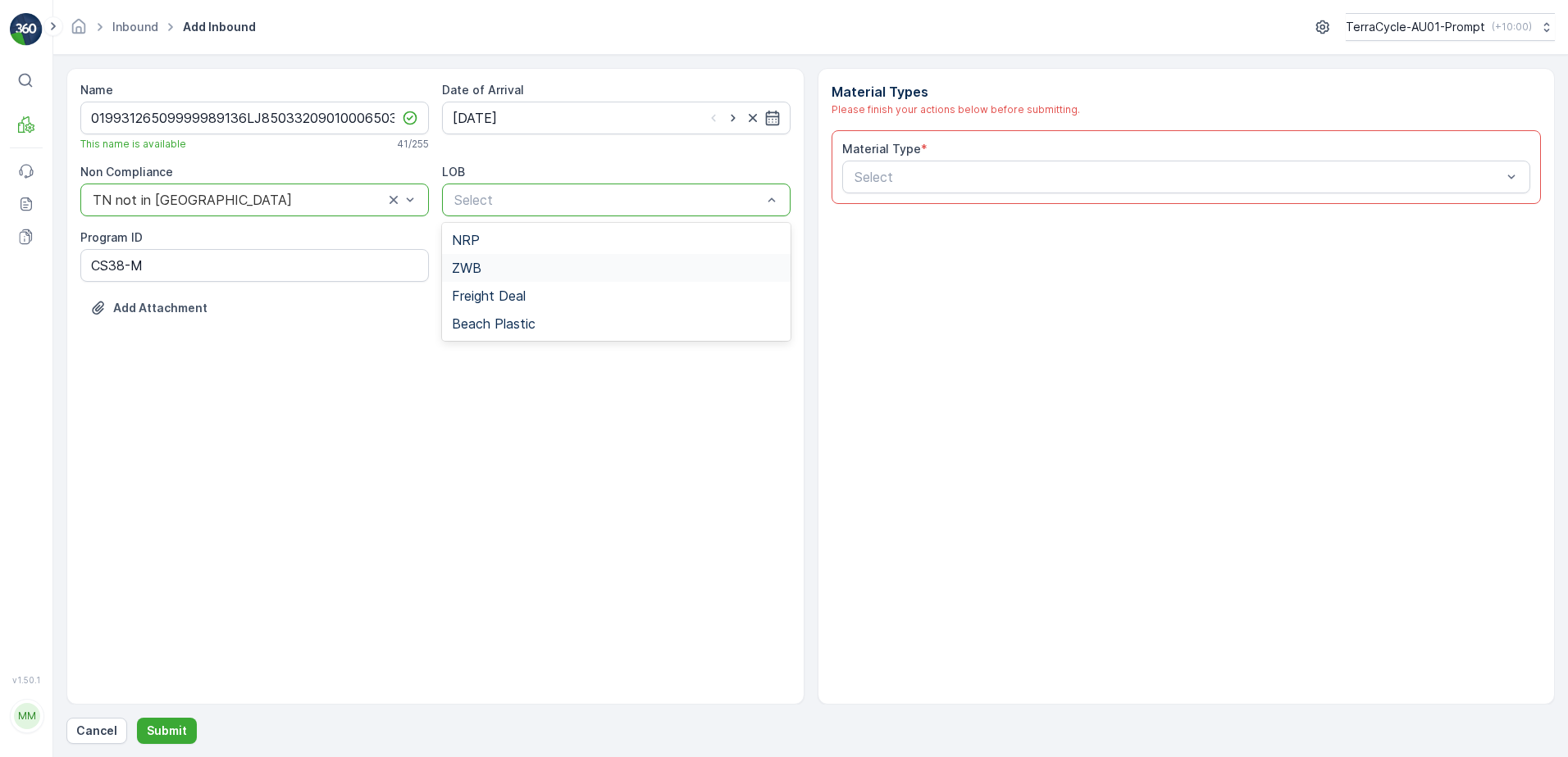
click at [547, 266] on div "ZWB" at bounding box center [616, 268] width 329 height 15
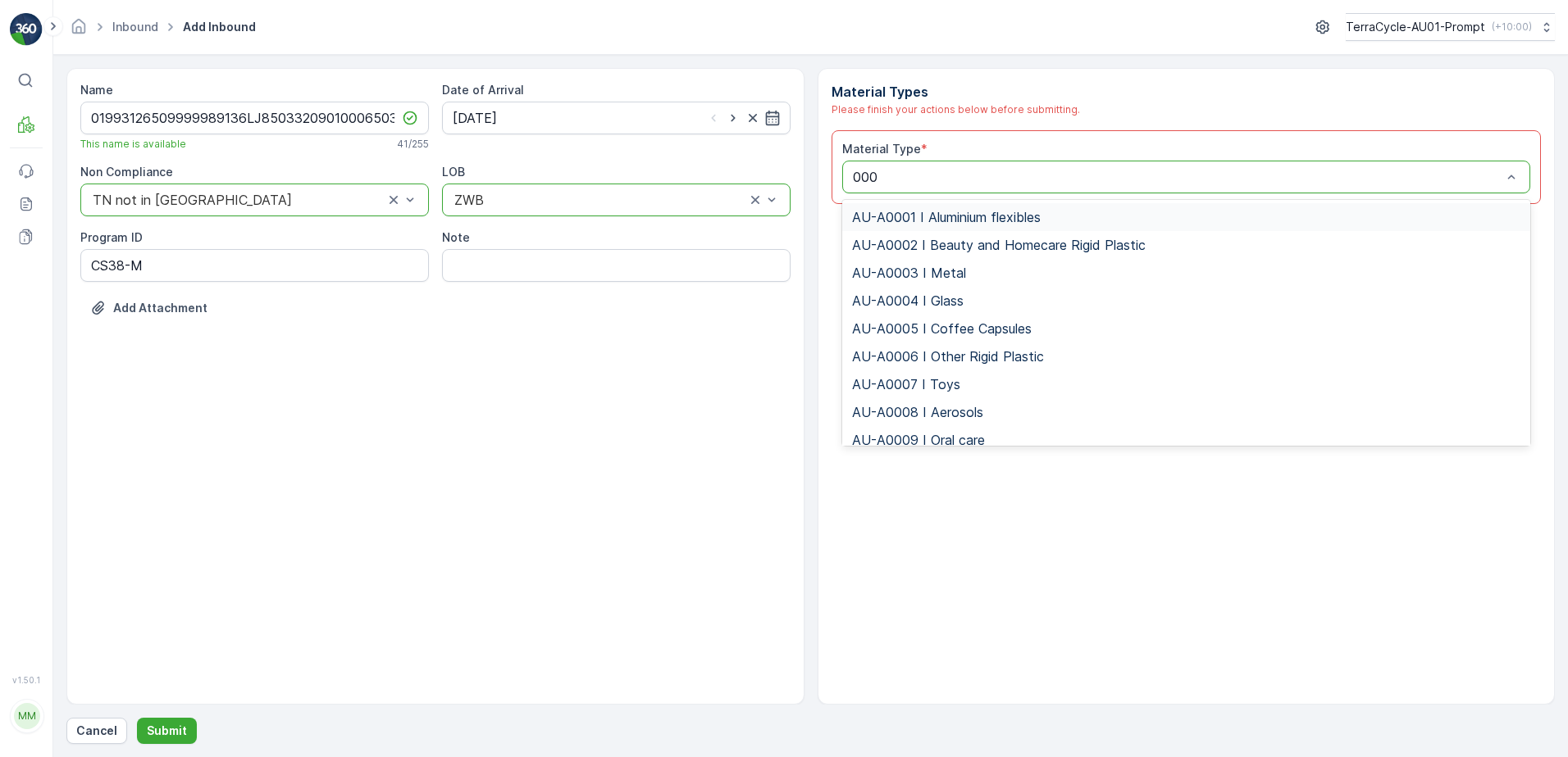
type input "0004"
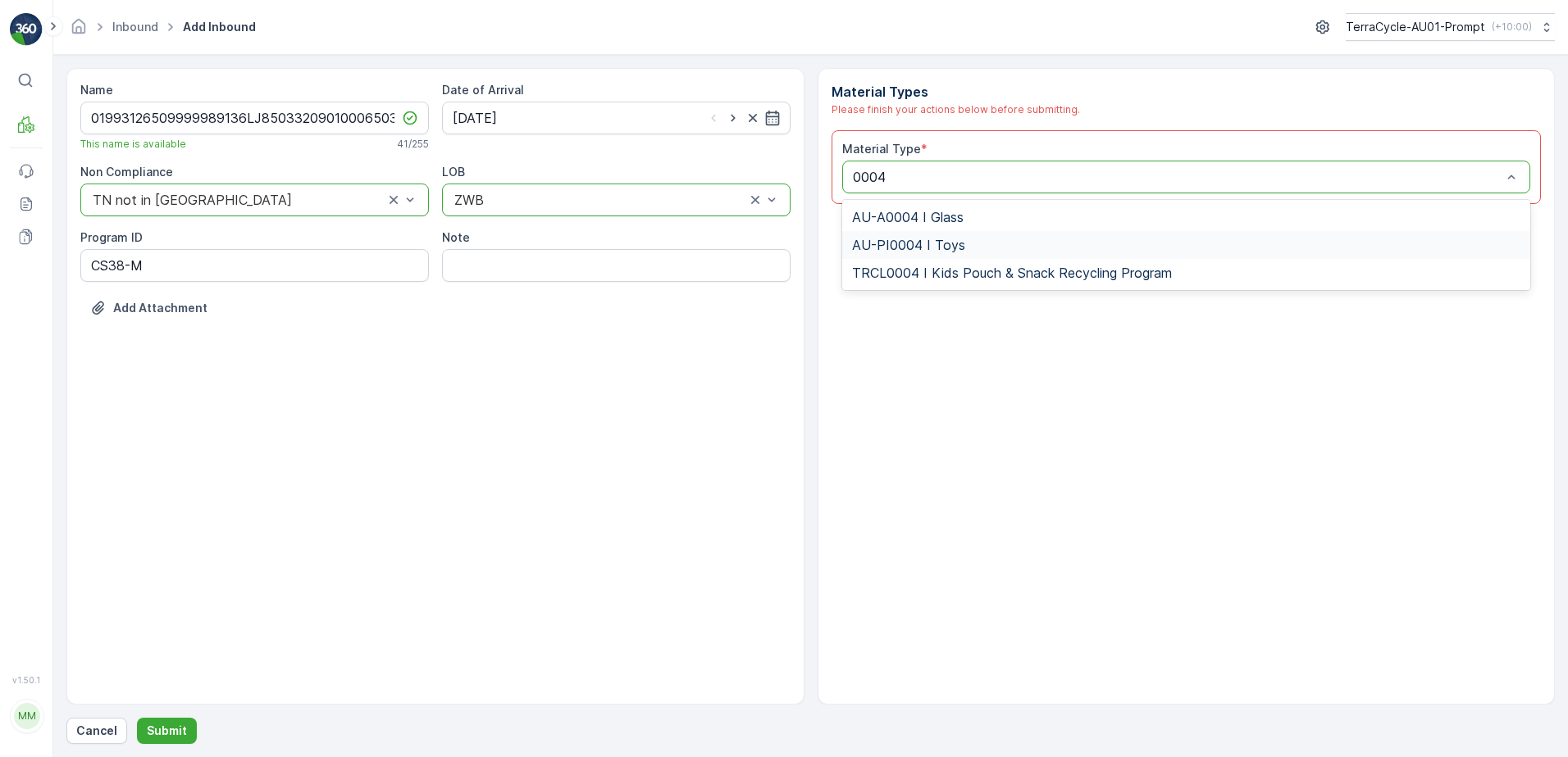
click at [877, 238] on span "AU-PI0004 I Toys" at bounding box center [908, 245] width 113 height 15
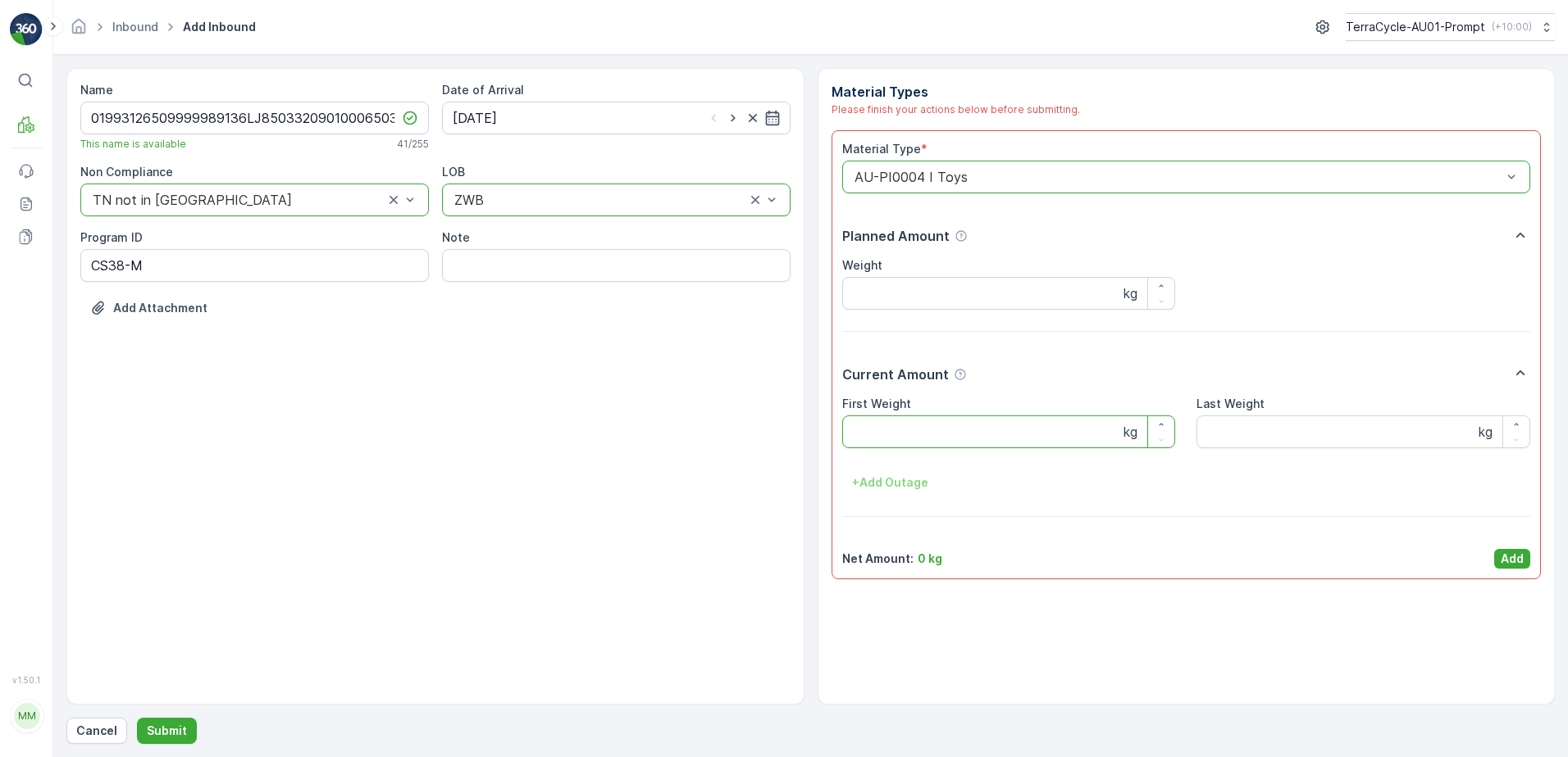
click at [896, 424] on Weight "First Weight" at bounding box center [1009, 431] width 334 height 33
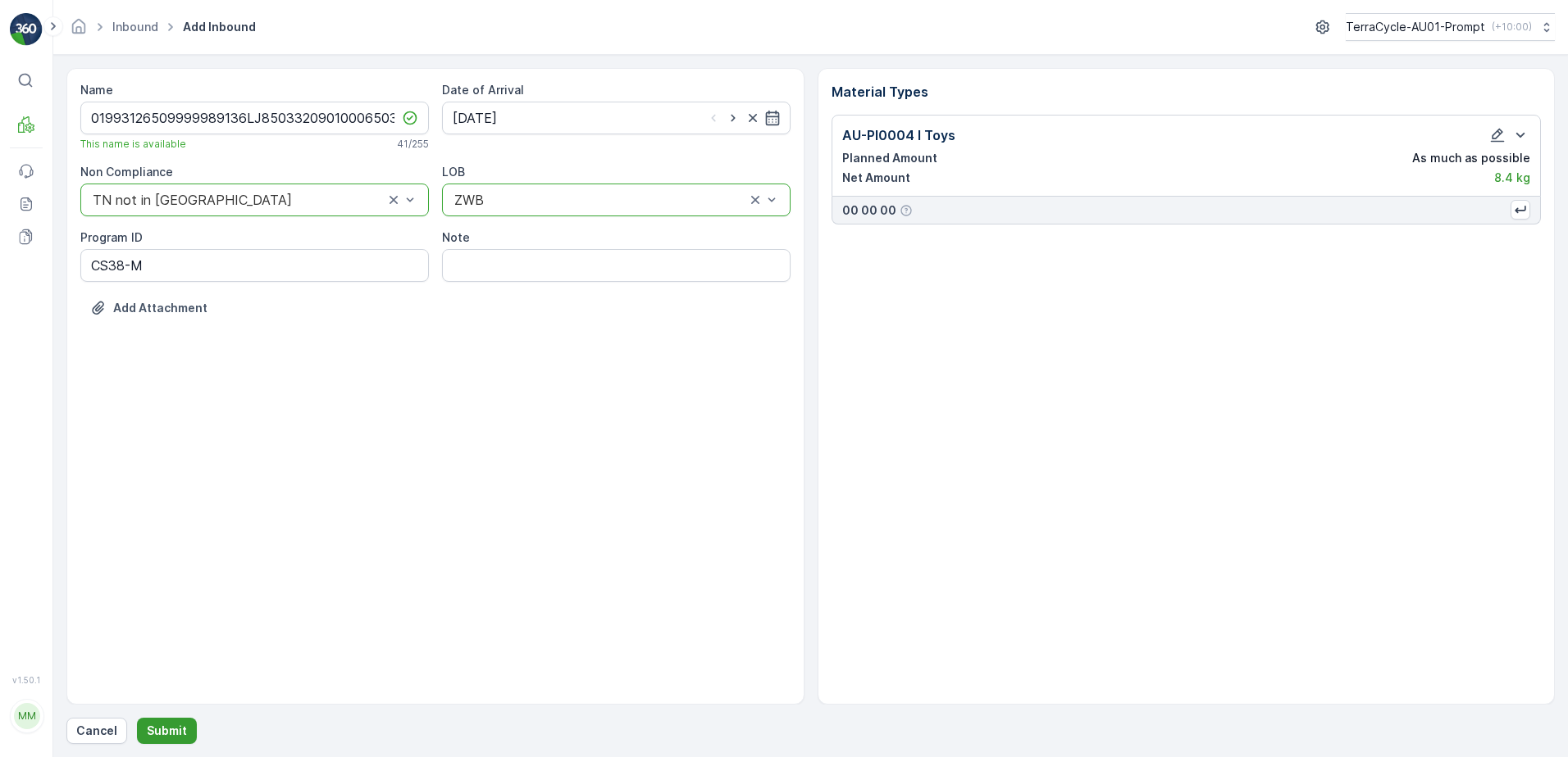
click at [169, 734] on p "Submit" at bounding box center [167, 730] width 40 height 16
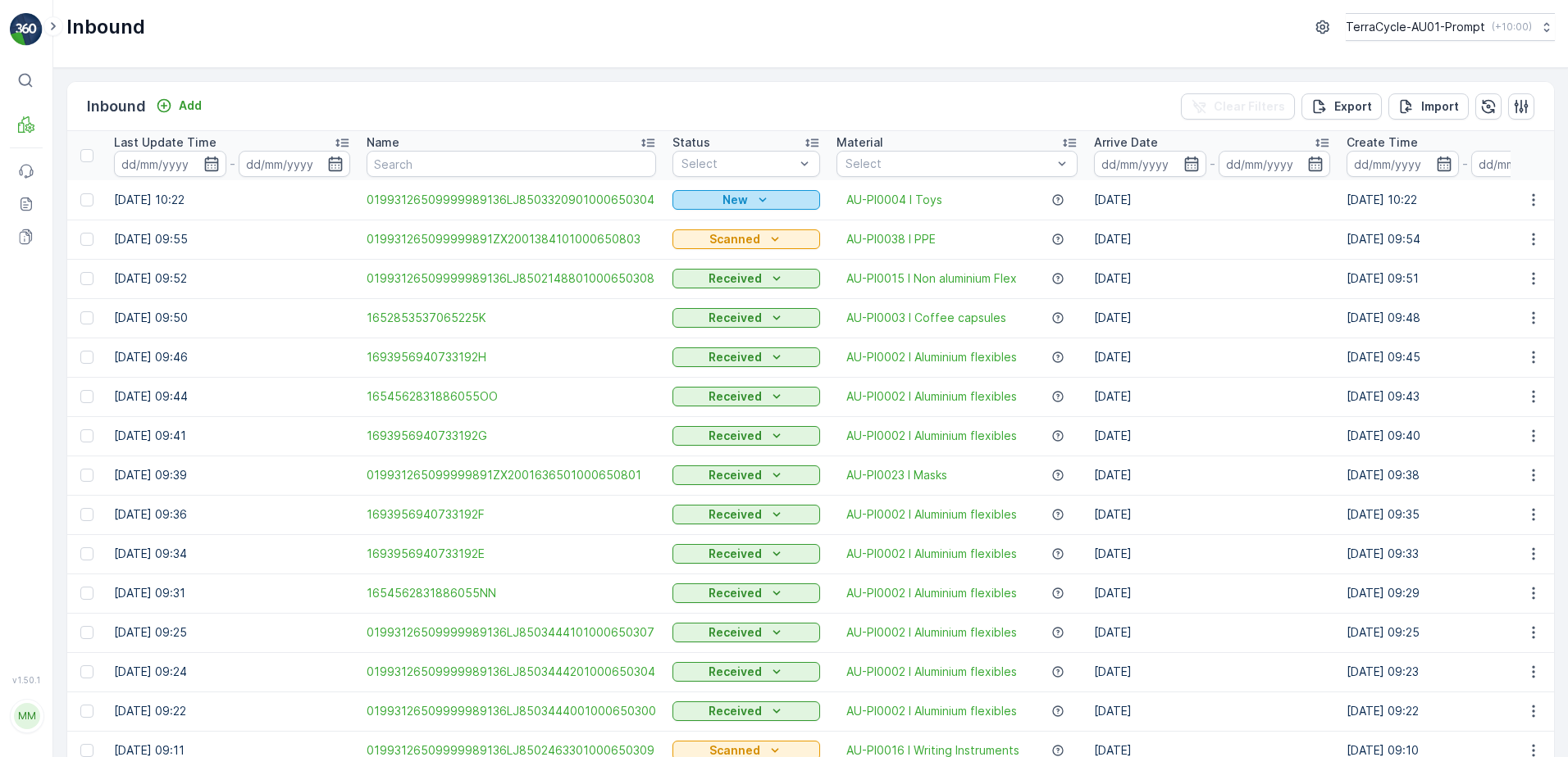
click at [755, 199] on icon "New" at bounding box center [762, 199] width 16 height 16
click at [704, 254] on span "Scanned" at bounding box center [702, 247] width 48 height 16
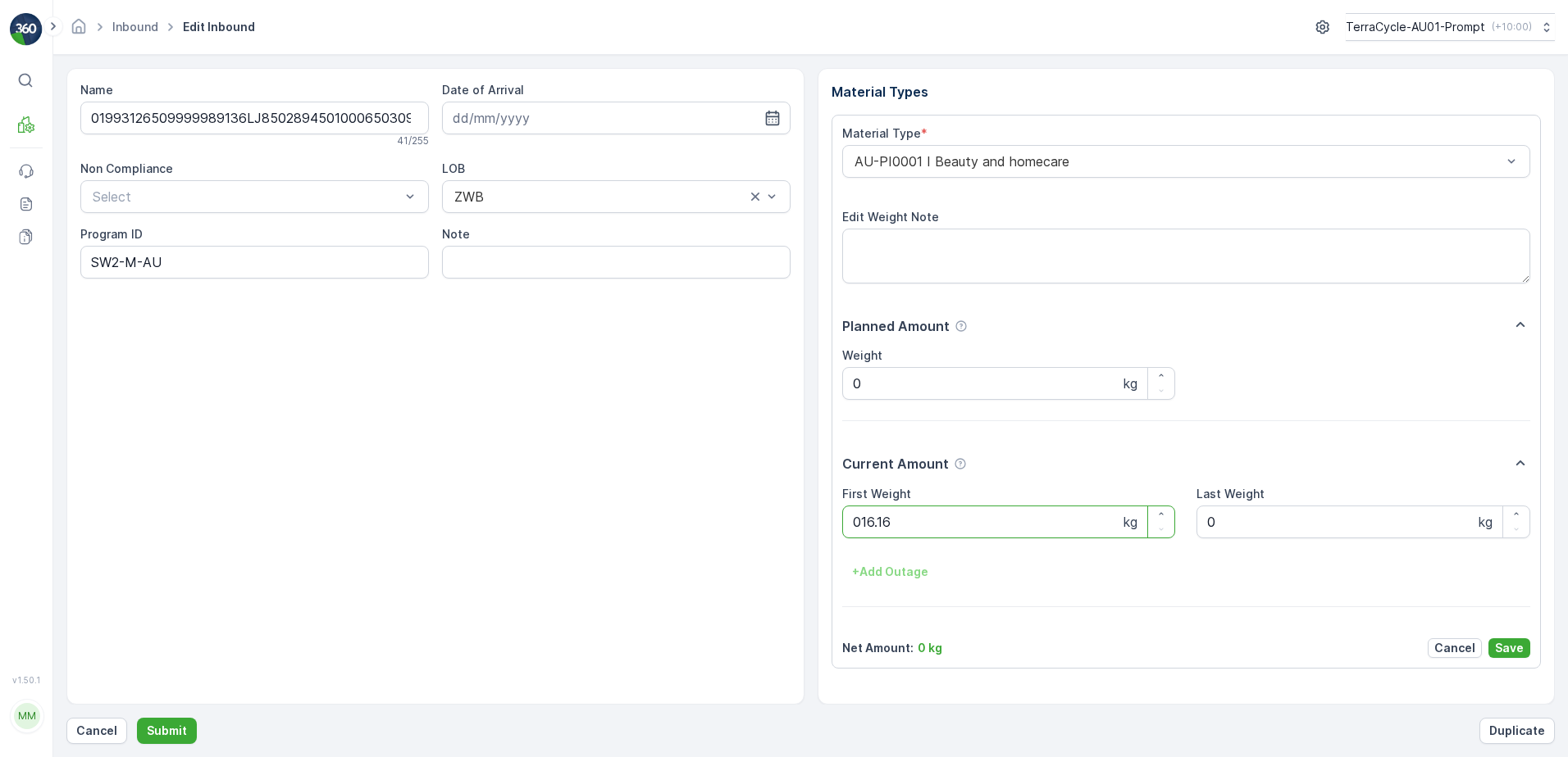
click at [137, 718] on button "Submit" at bounding box center [166, 731] width 60 height 27
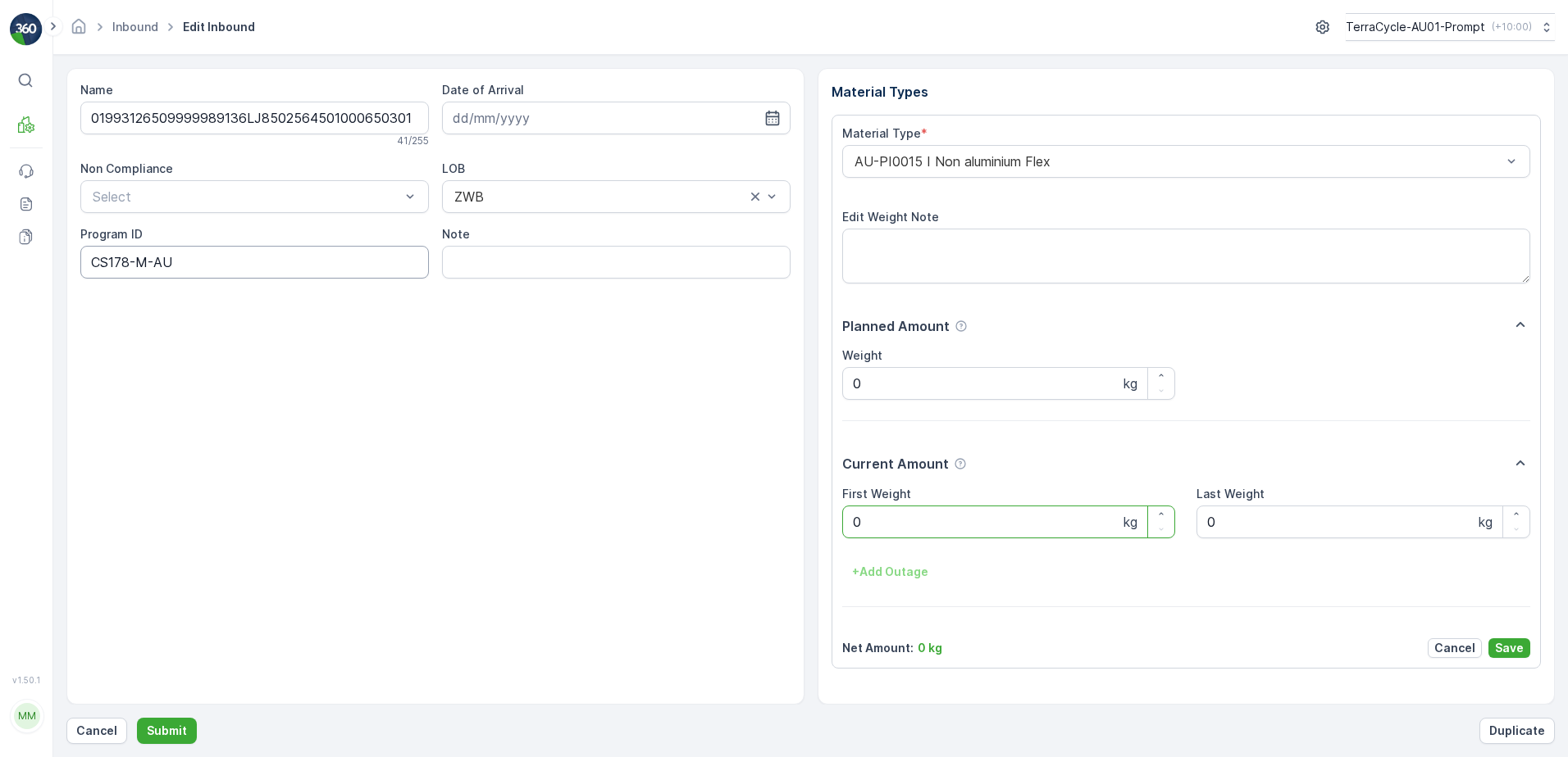
click at [135, 263] on ID "CS178-M-AU" at bounding box center [255, 261] width 349 height 33
click at [133, 262] on ID "CS178-M-AU" at bounding box center [255, 261] width 349 height 33
type ID "CS24-M-AU"
click at [565, 117] on input at bounding box center [616, 117] width 349 height 33
drag, startPoint x: 496, startPoint y: 288, endPoint x: 534, endPoint y: 274, distance: 40.5
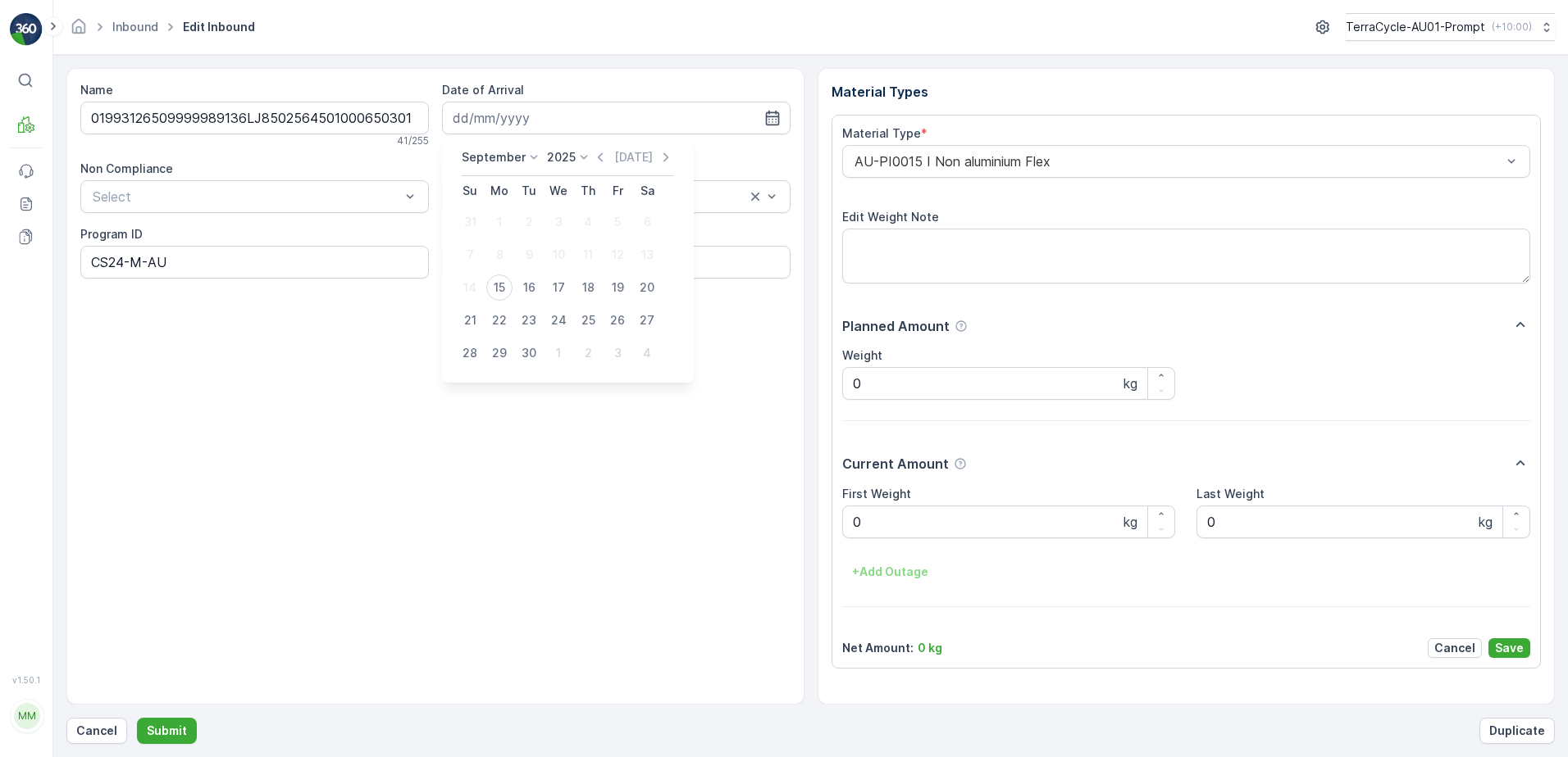
click at [513, 282] on button "15" at bounding box center [499, 287] width 29 height 29
type input "[DATE]"
click at [849, 164] on div "AU-PI0015 I Non aluminium Flex" at bounding box center [1186, 161] width 689 height 33
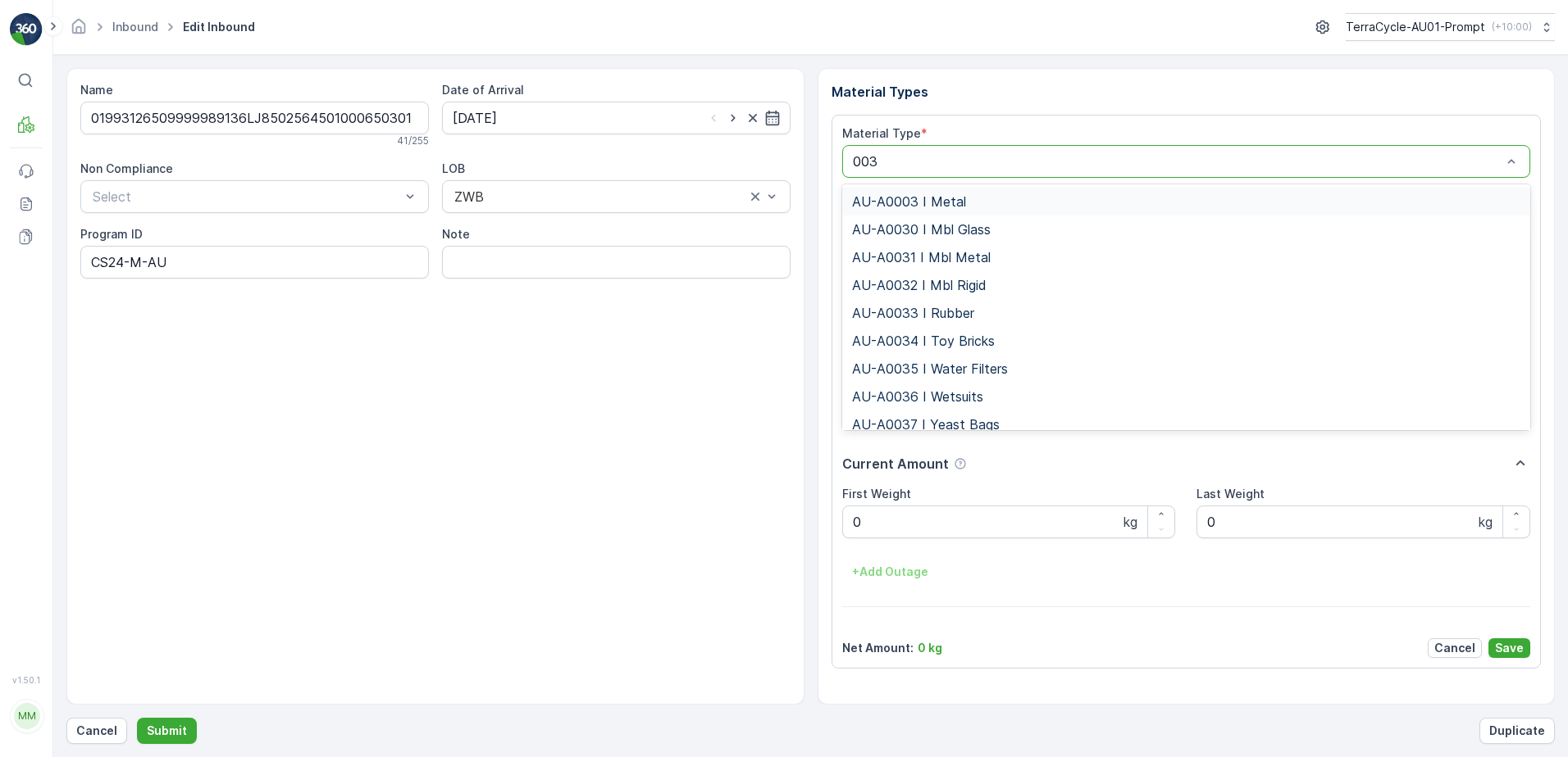
type input "0032"
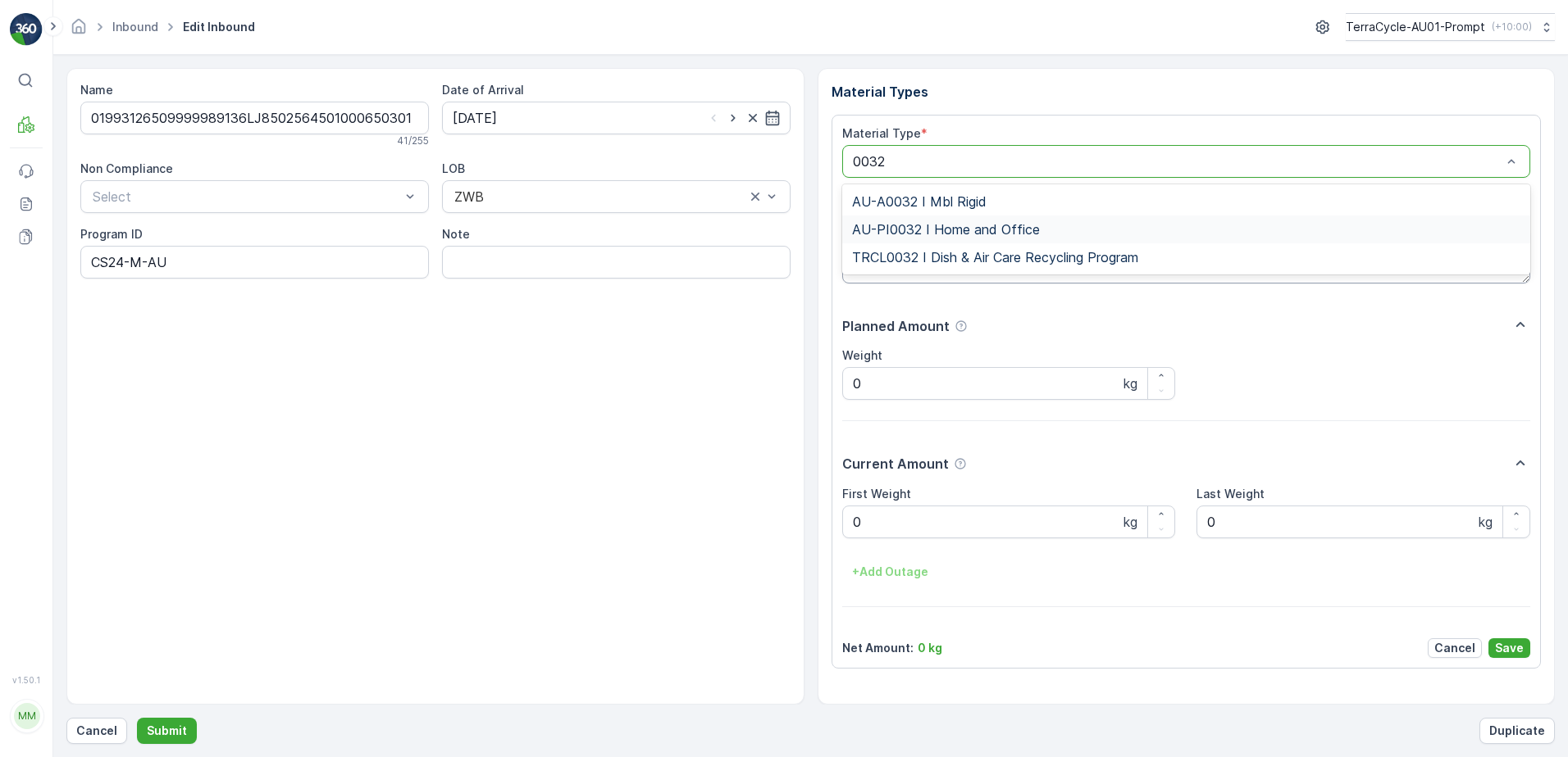
drag, startPoint x: 968, startPoint y: 234, endPoint x: 1034, endPoint y: 240, distance: 66.3
click at [971, 234] on span "AU-PI0032 I Home and Office" at bounding box center [946, 229] width 188 height 15
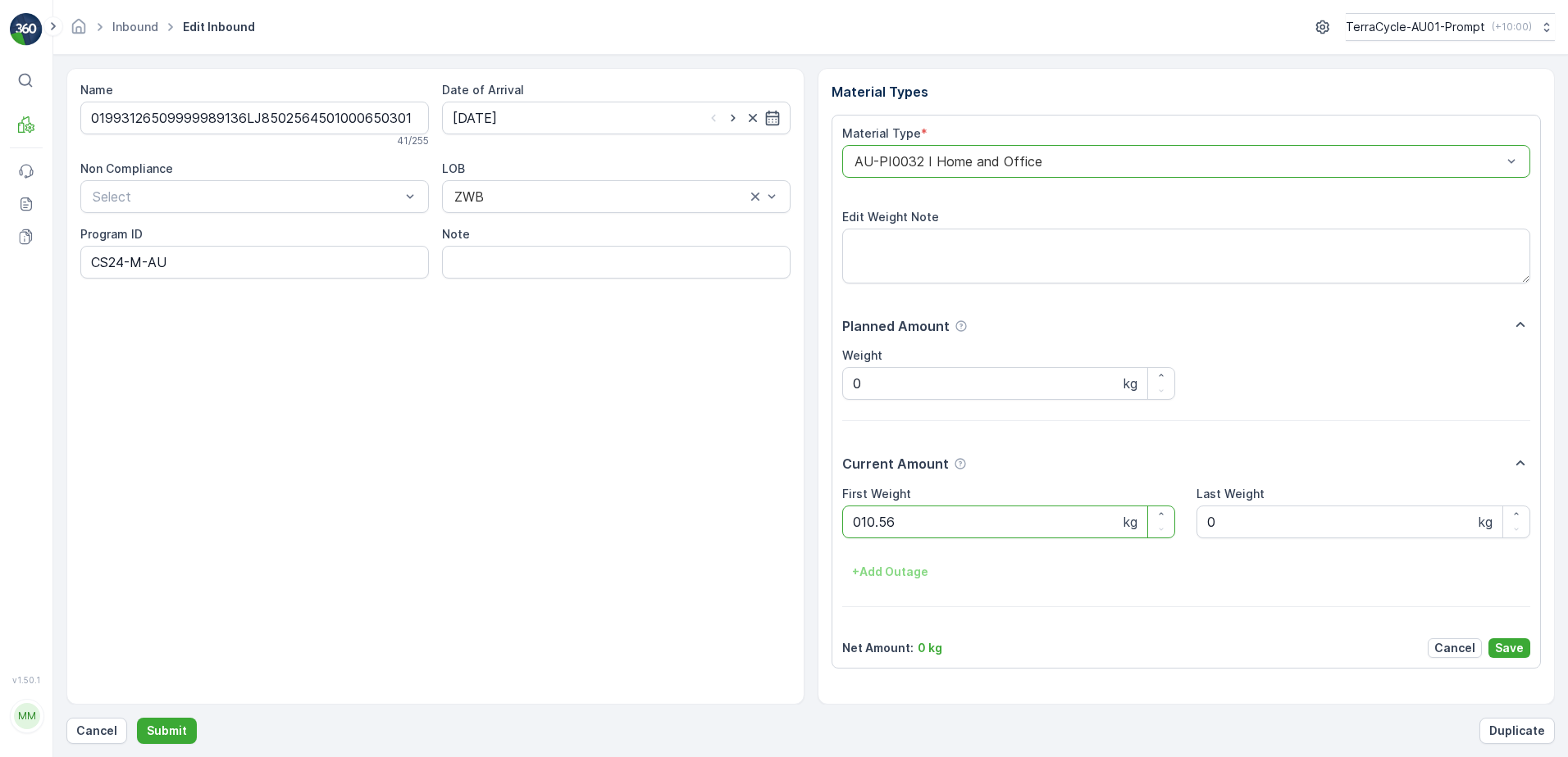
click at [137, 718] on button "Submit" at bounding box center [166, 731] width 60 height 27
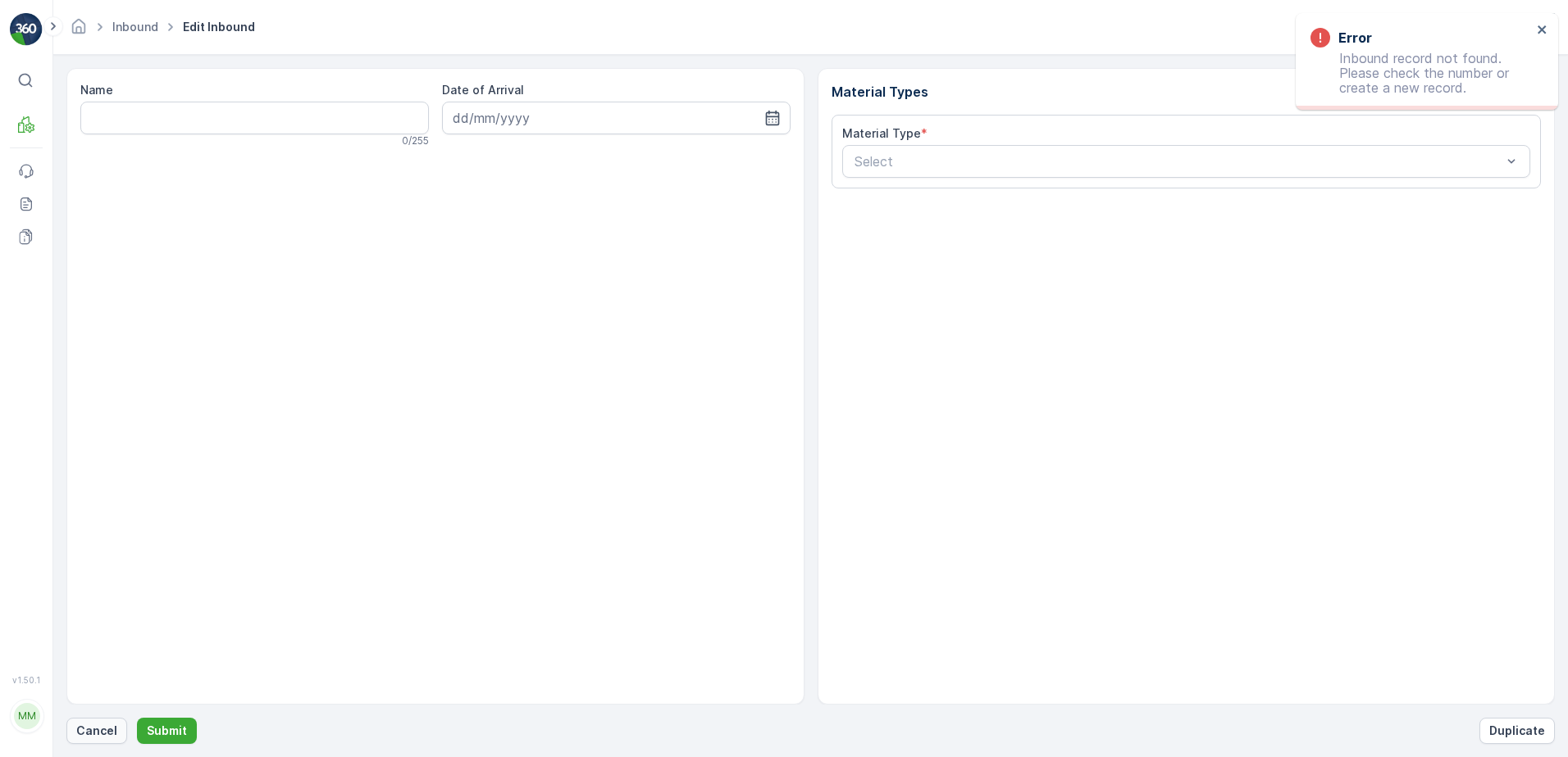
click at [93, 727] on p "Cancel" at bounding box center [96, 730] width 41 height 16
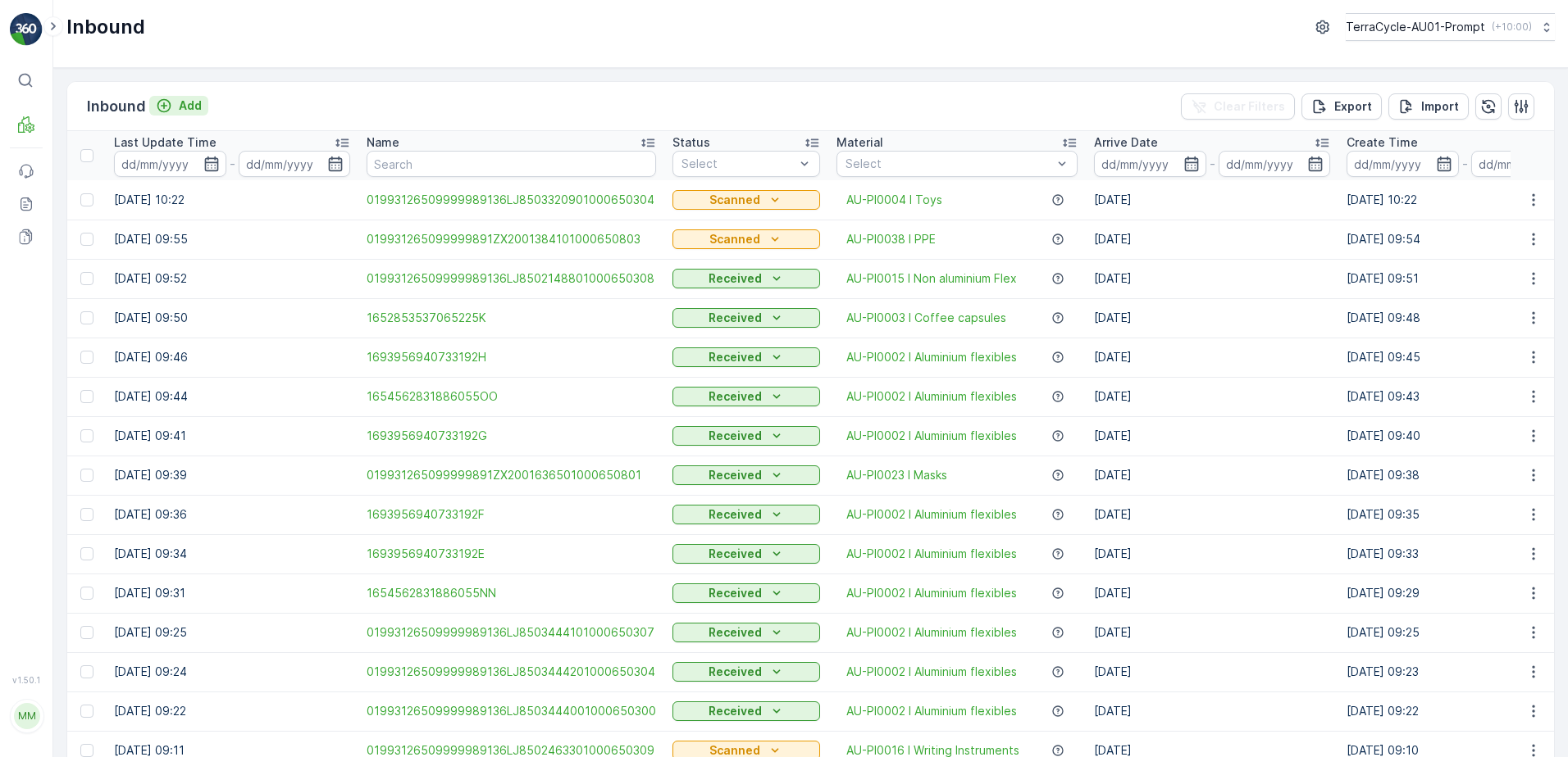
click at [185, 104] on p "Add" at bounding box center [191, 105] width 23 height 16
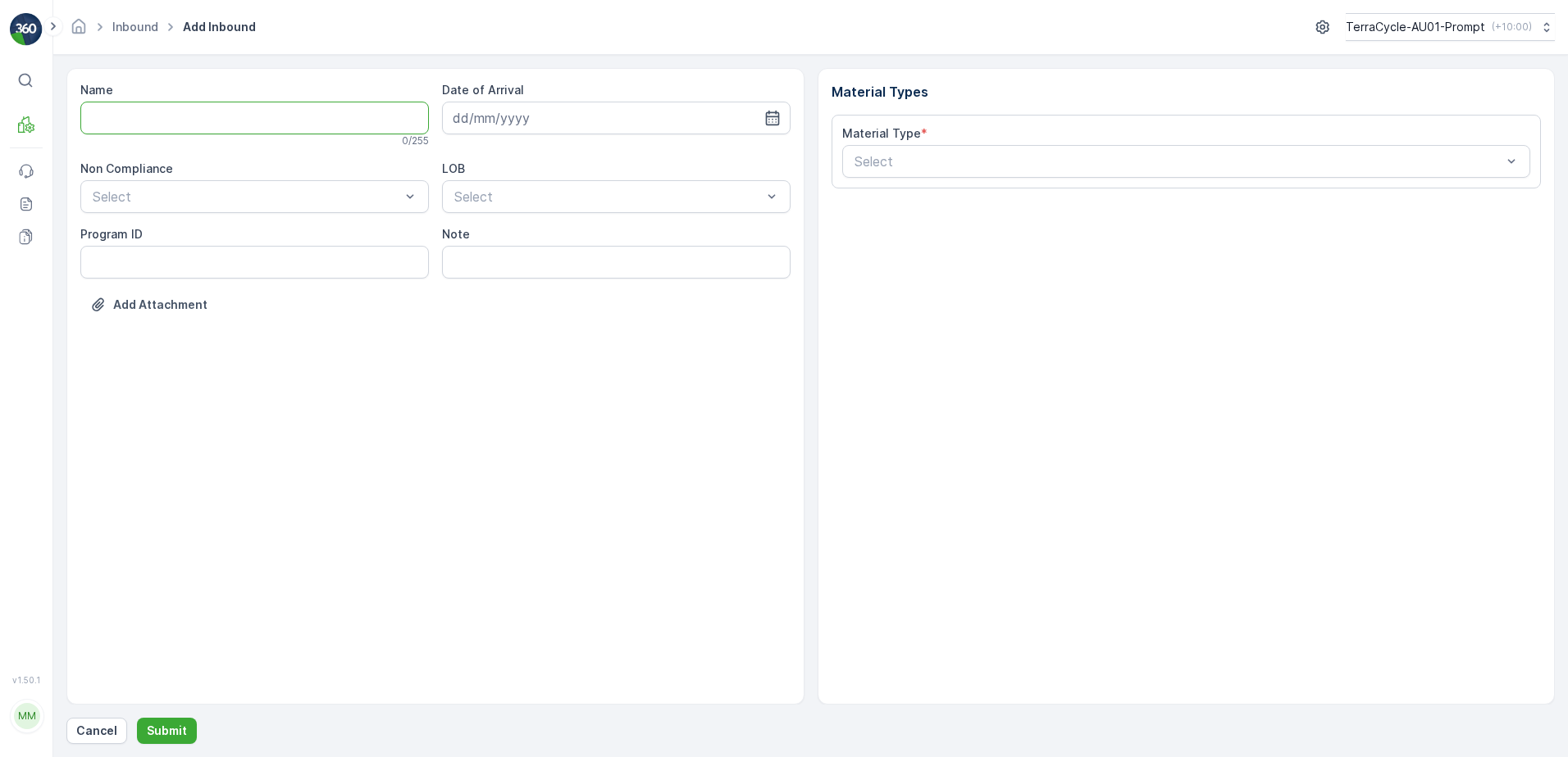
click at [191, 123] on input "Name" at bounding box center [255, 117] width 349 height 33
type input "019931265099999891ZX2000296501000650800"
click at [137, 718] on button "Submit" at bounding box center [166, 731] width 60 height 27
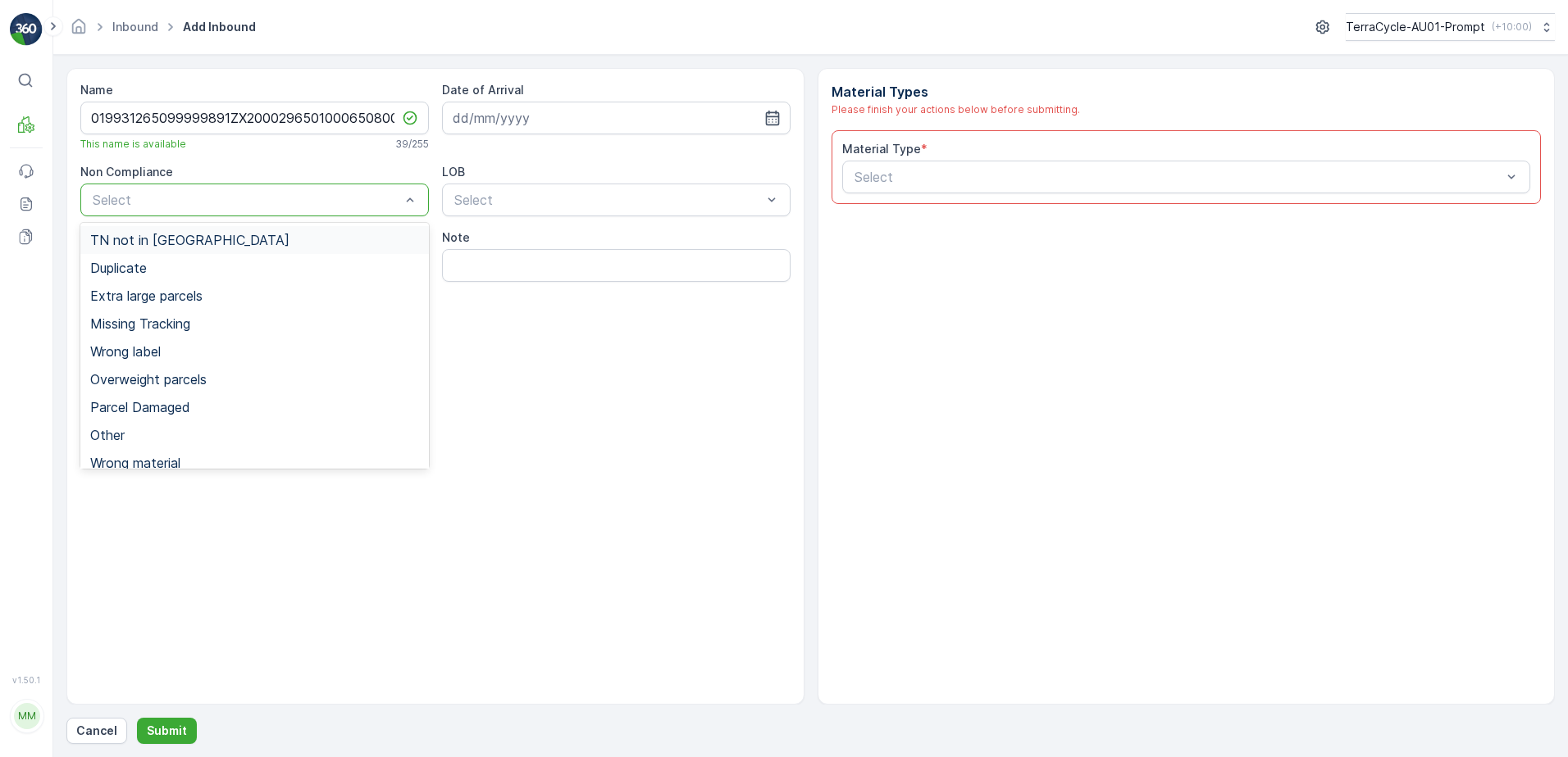
click at [123, 248] on div "TN not in [GEOGRAPHIC_DATA]" at bounding box center [255, 240] width 349 height 27
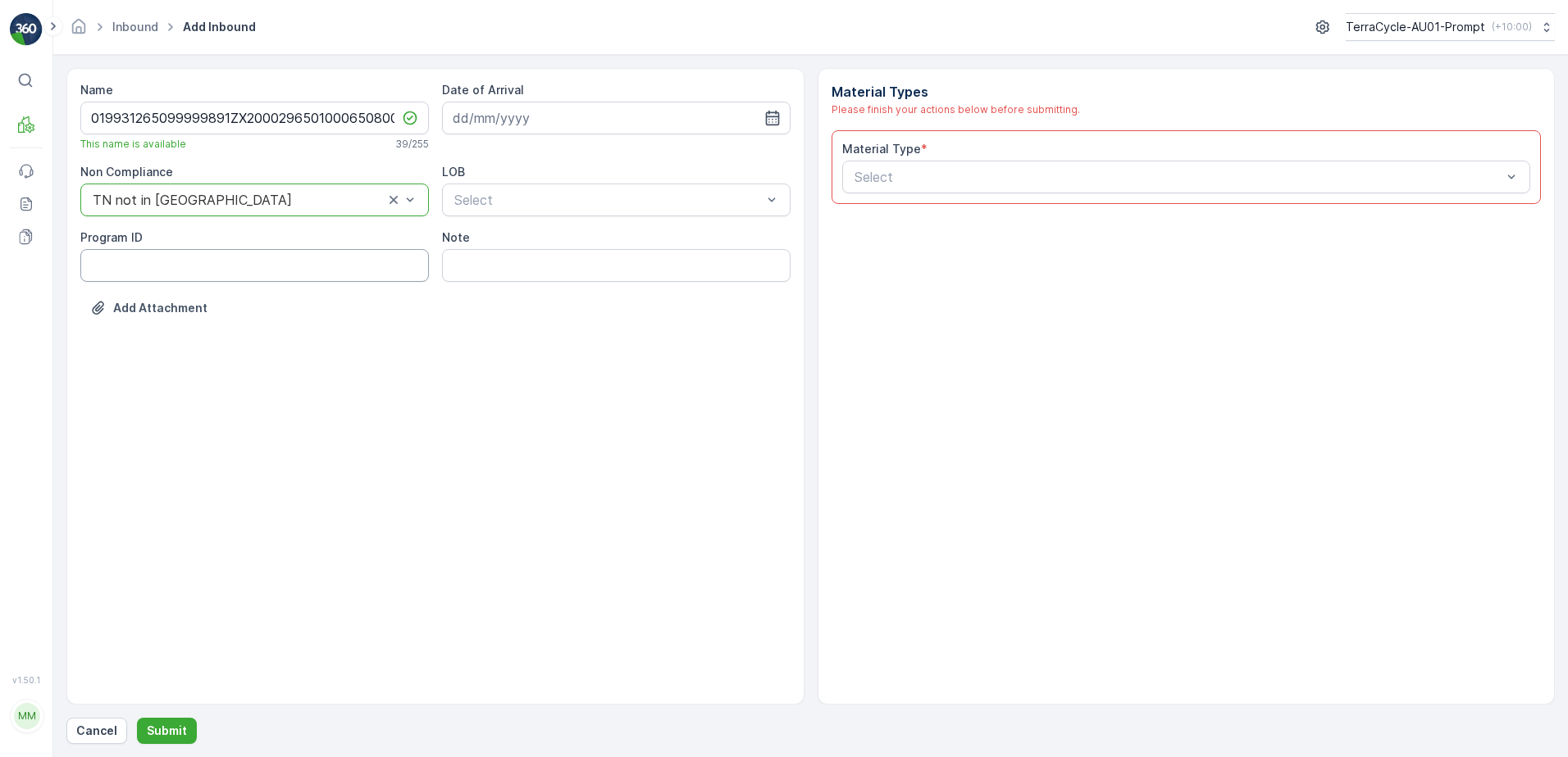
click at [112, 263] on ID "Program ID" at bounding box center [255, 265] width 349 height 33
type ID "CS45-M"
drag, startPoint x: 618, startPoint y: 118, endPoint x: 629, endPoint y: 119, distance: 11.0
click at [618, 118] on input at bounding box center [616, 117] width 349 height 33
click at [497, 290] on div "15" at bounding box center [500, 288] width 27 height 27
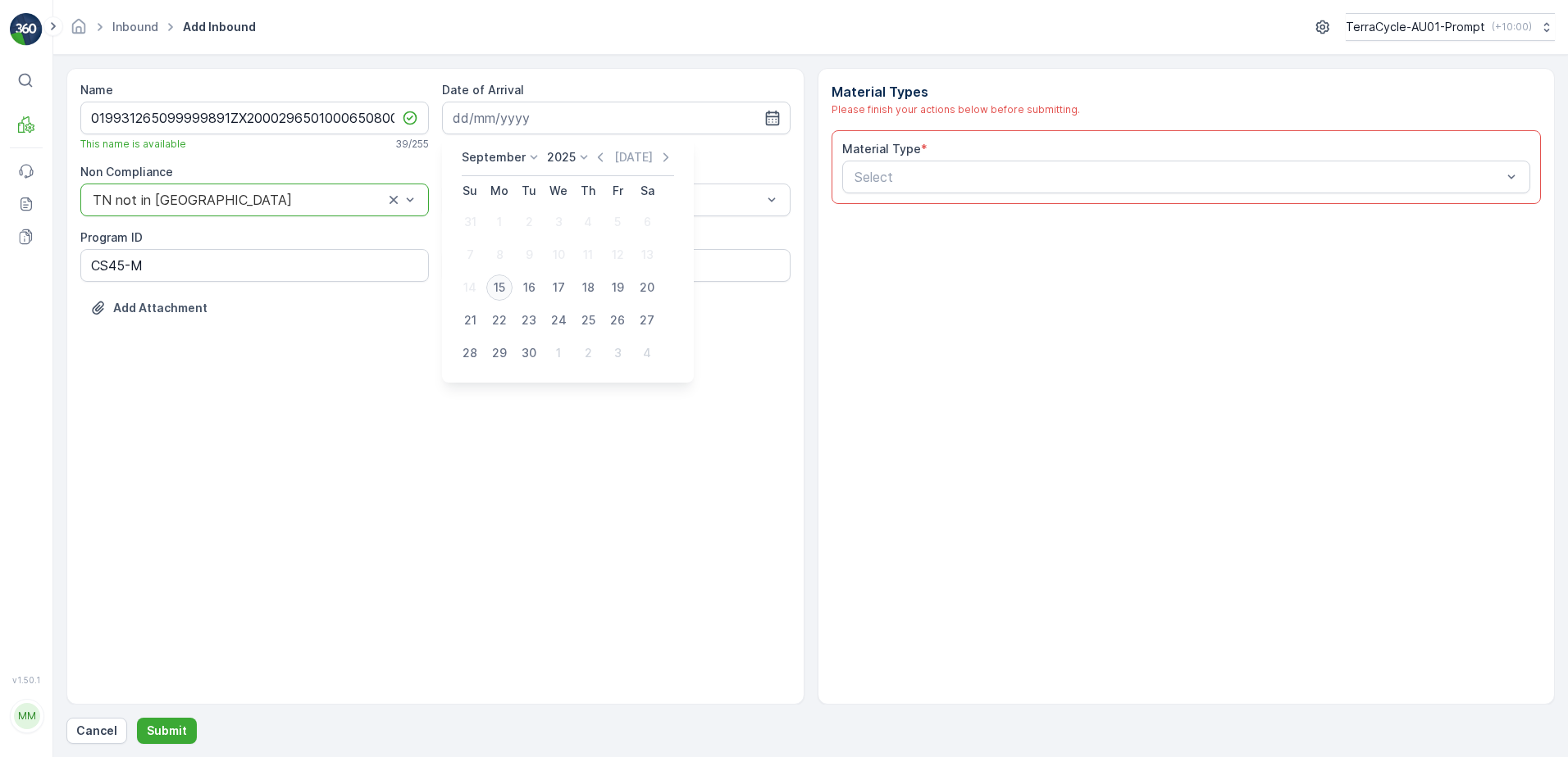
type input "[DATE]"
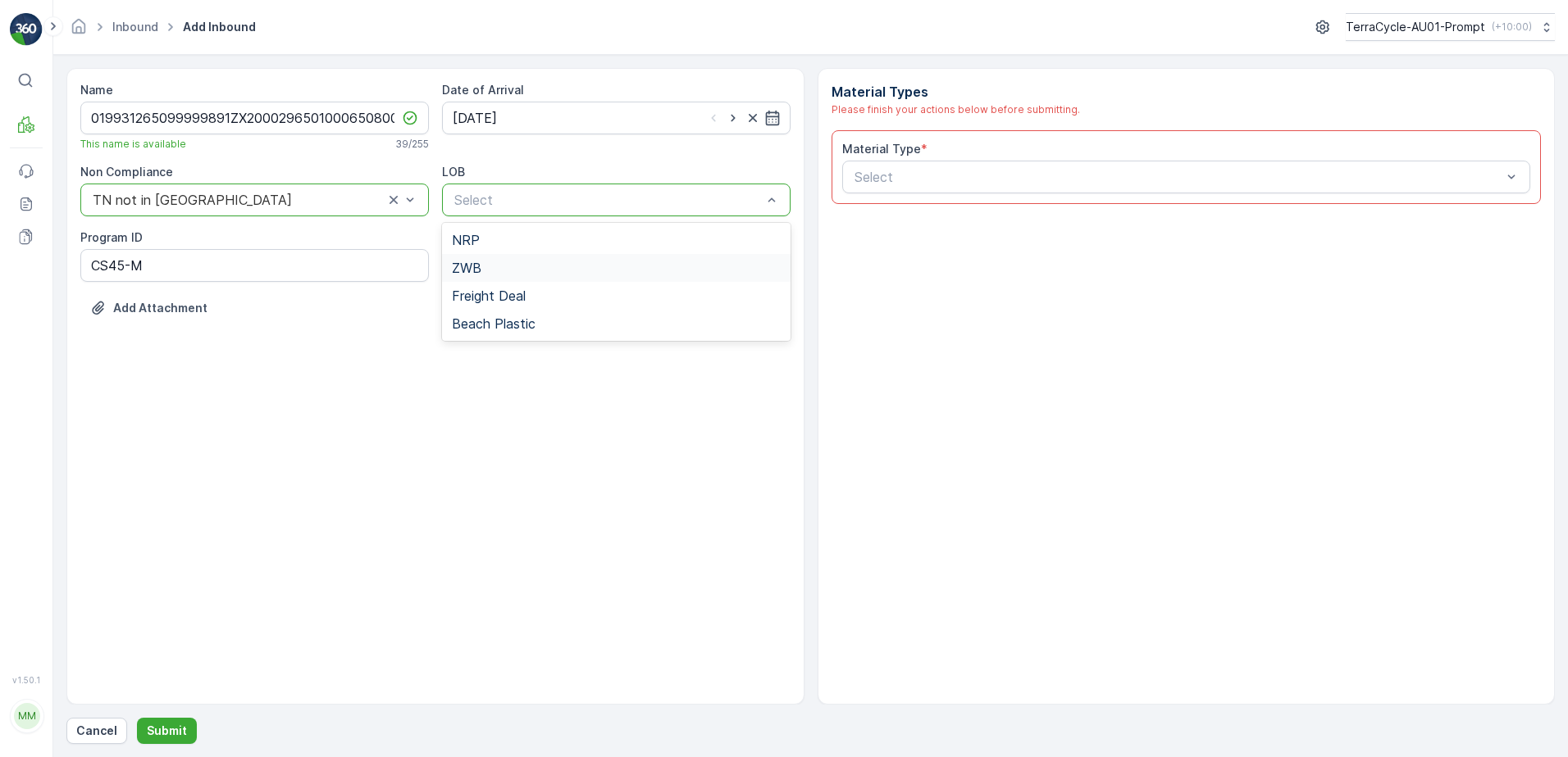
click at [503, 263] on div "ZWB" at bounding box center [616, 268] width 329 height 15
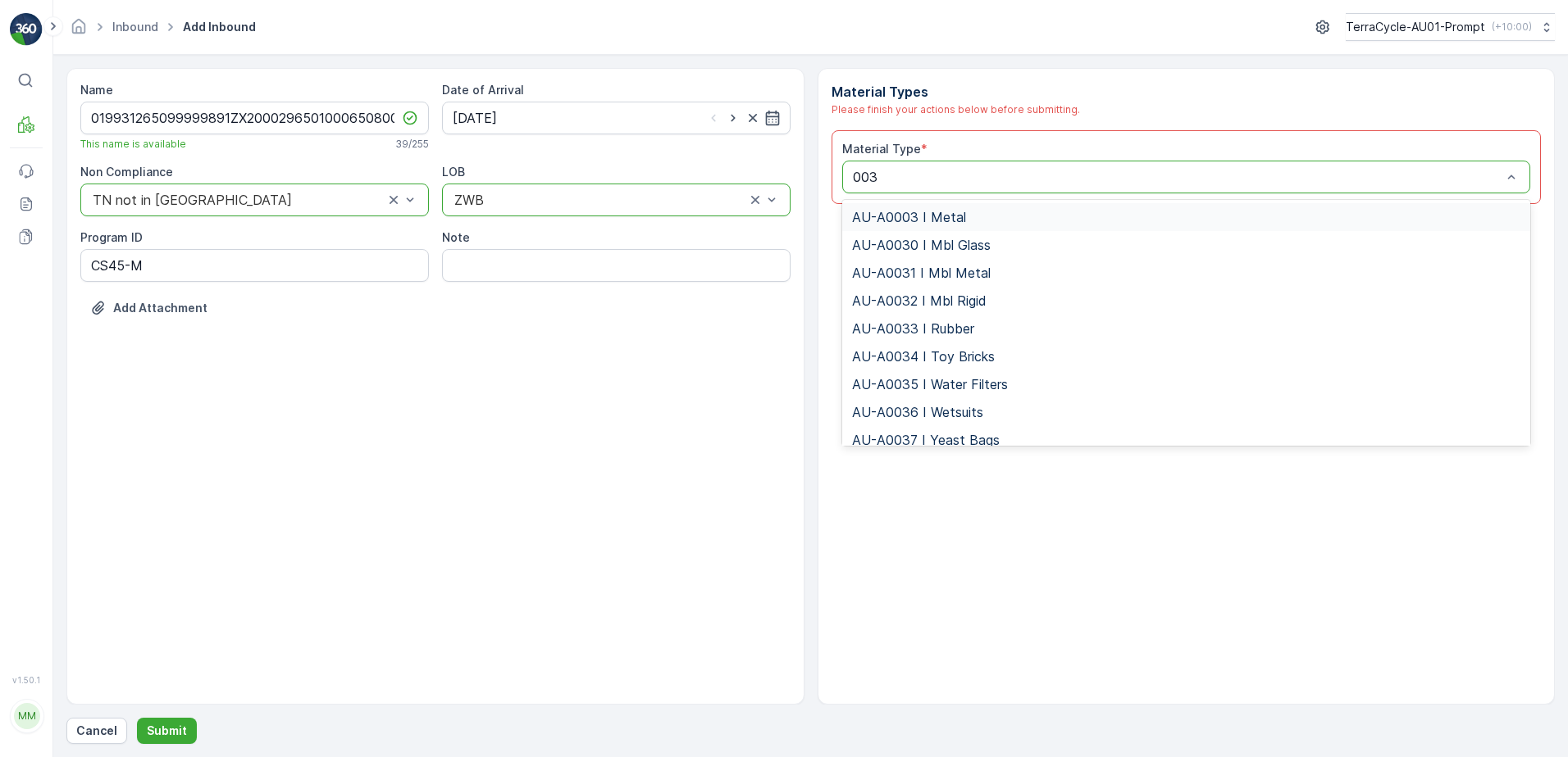
type input "0031"
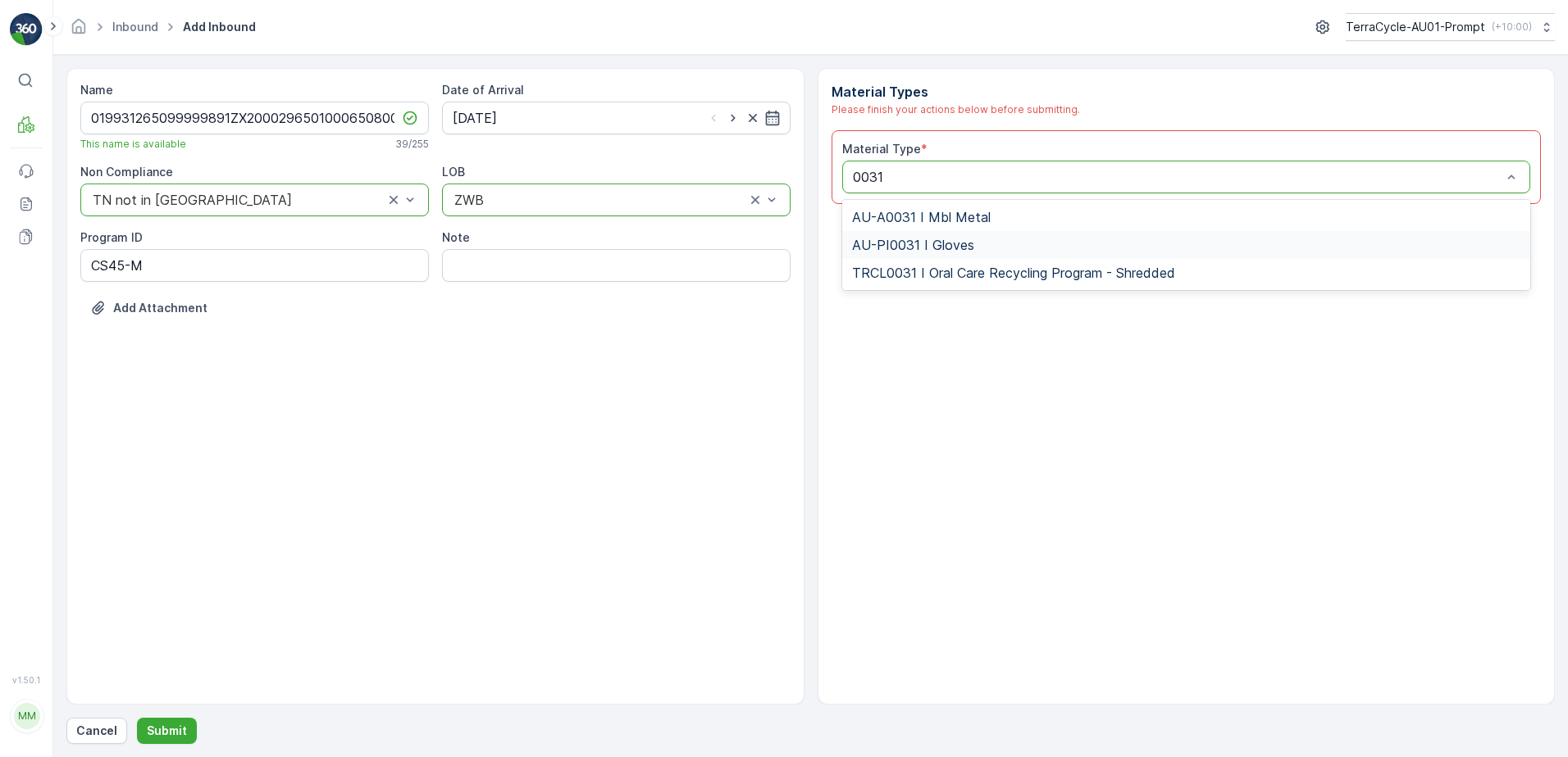
click at [939, 252] on span "AU-PI0031 I Gloves" at bounding box center [913, 245] width 122 height 15
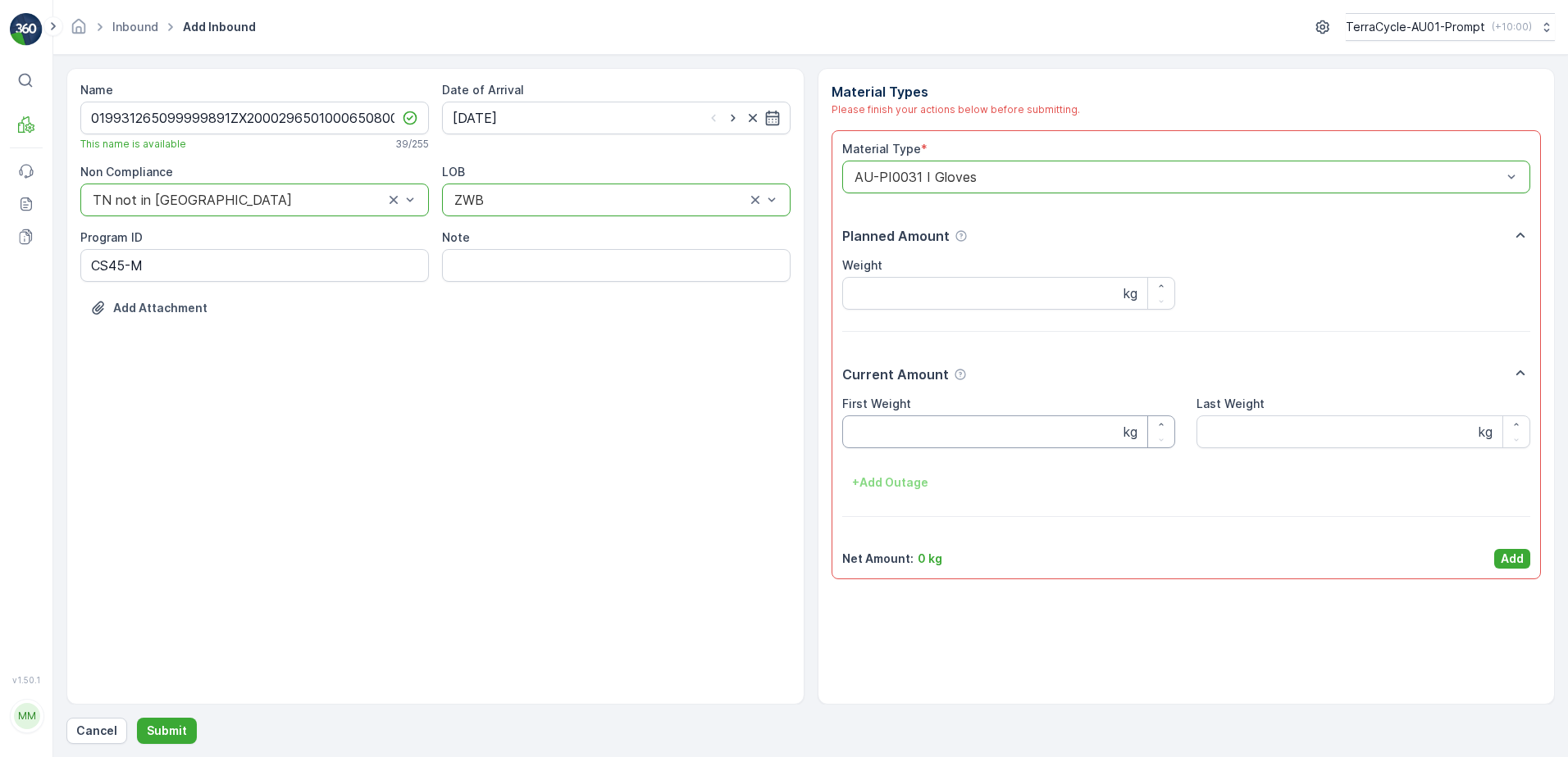
click at [919, 428] on Weight "First Weight" at bounding box center [1009, 431] width 334 height 33
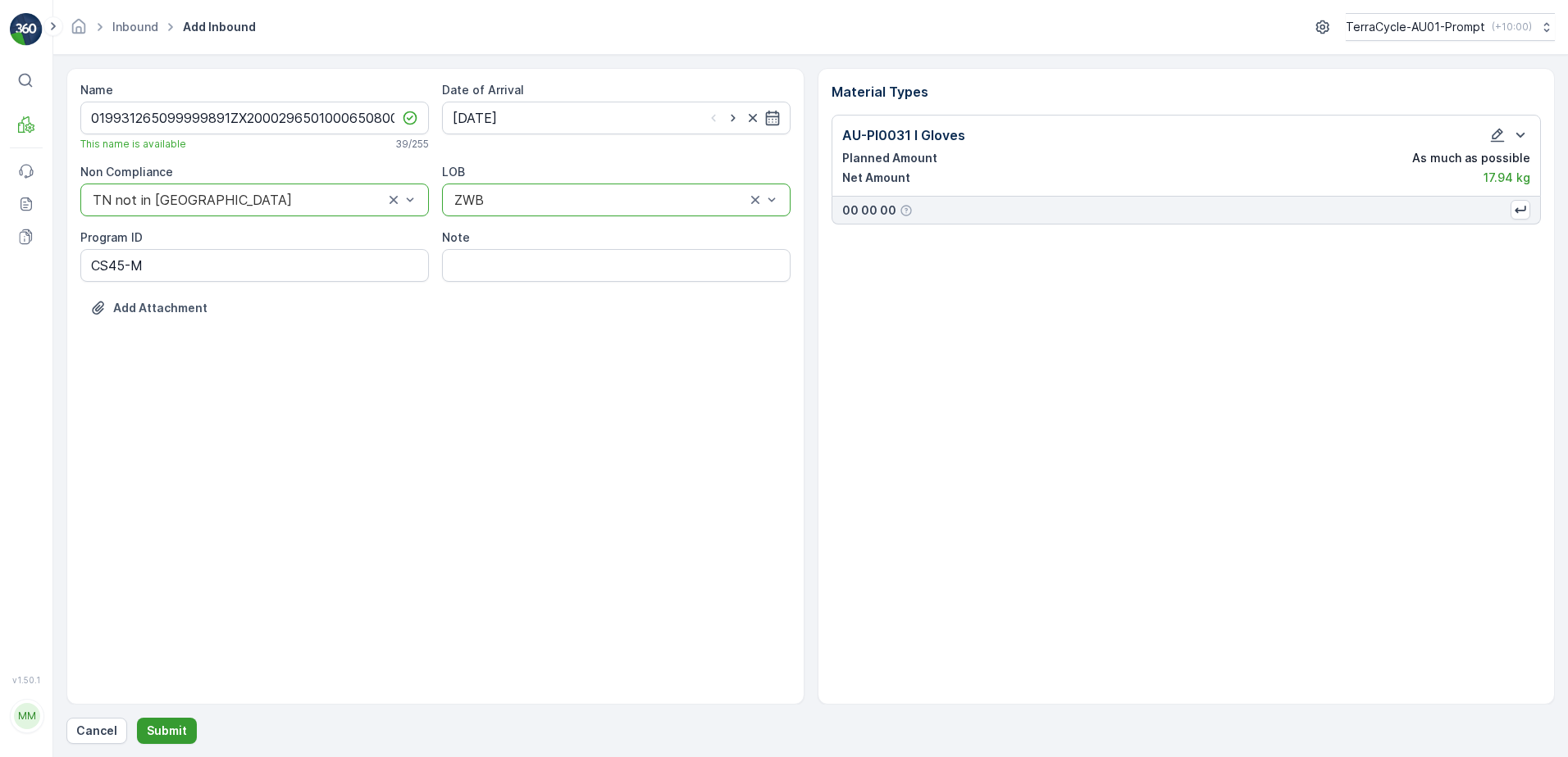
click at [167, 730] on p "Submit" at bounding box center [167, 730] width 40 height 16
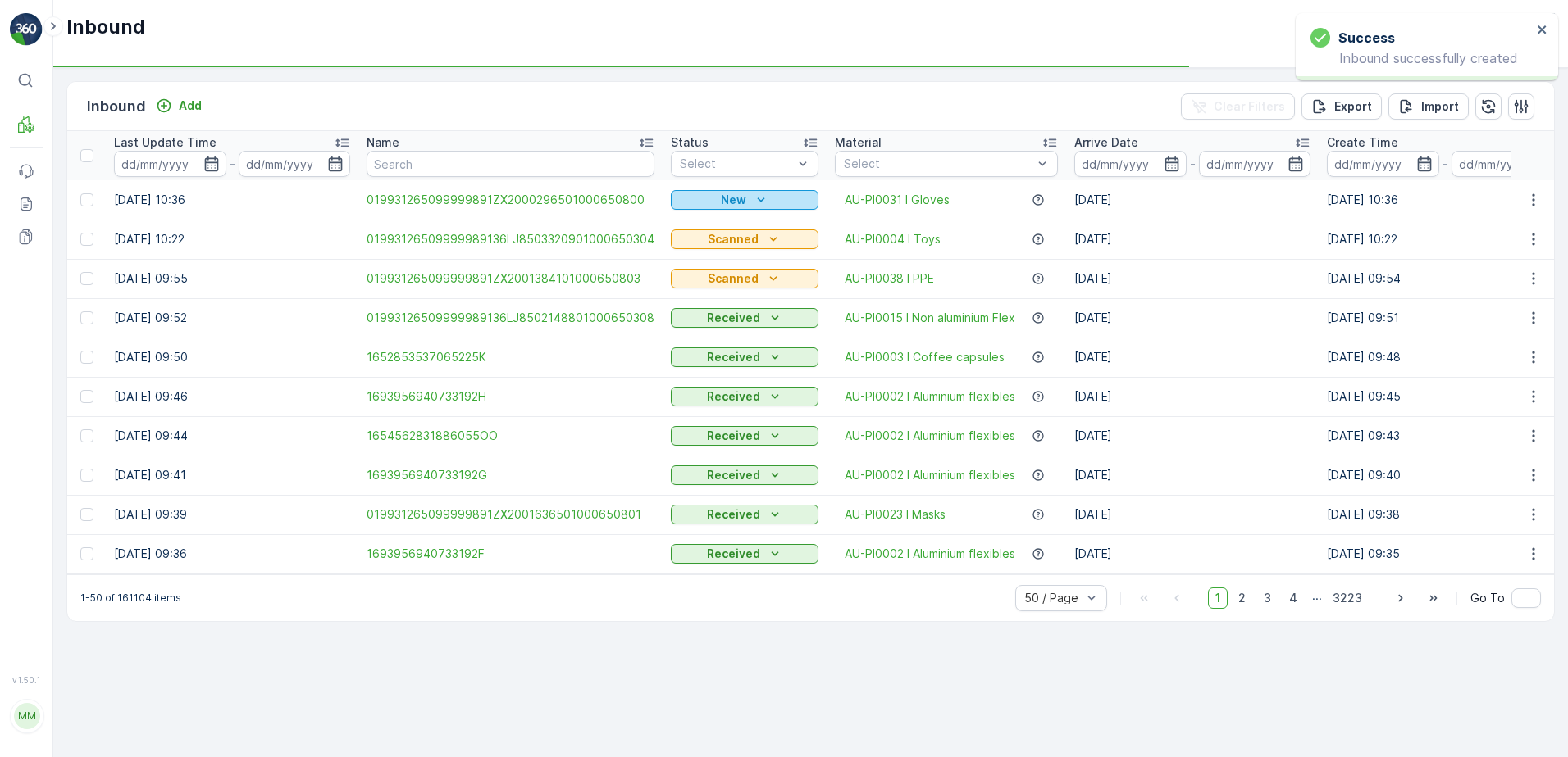
click at [738, 195] on p "New" at bounding box center [733, 199] width 26 height 16
click at [701, 250] on span "Scanned" at bounding box center [701, 247] width 48 height 16
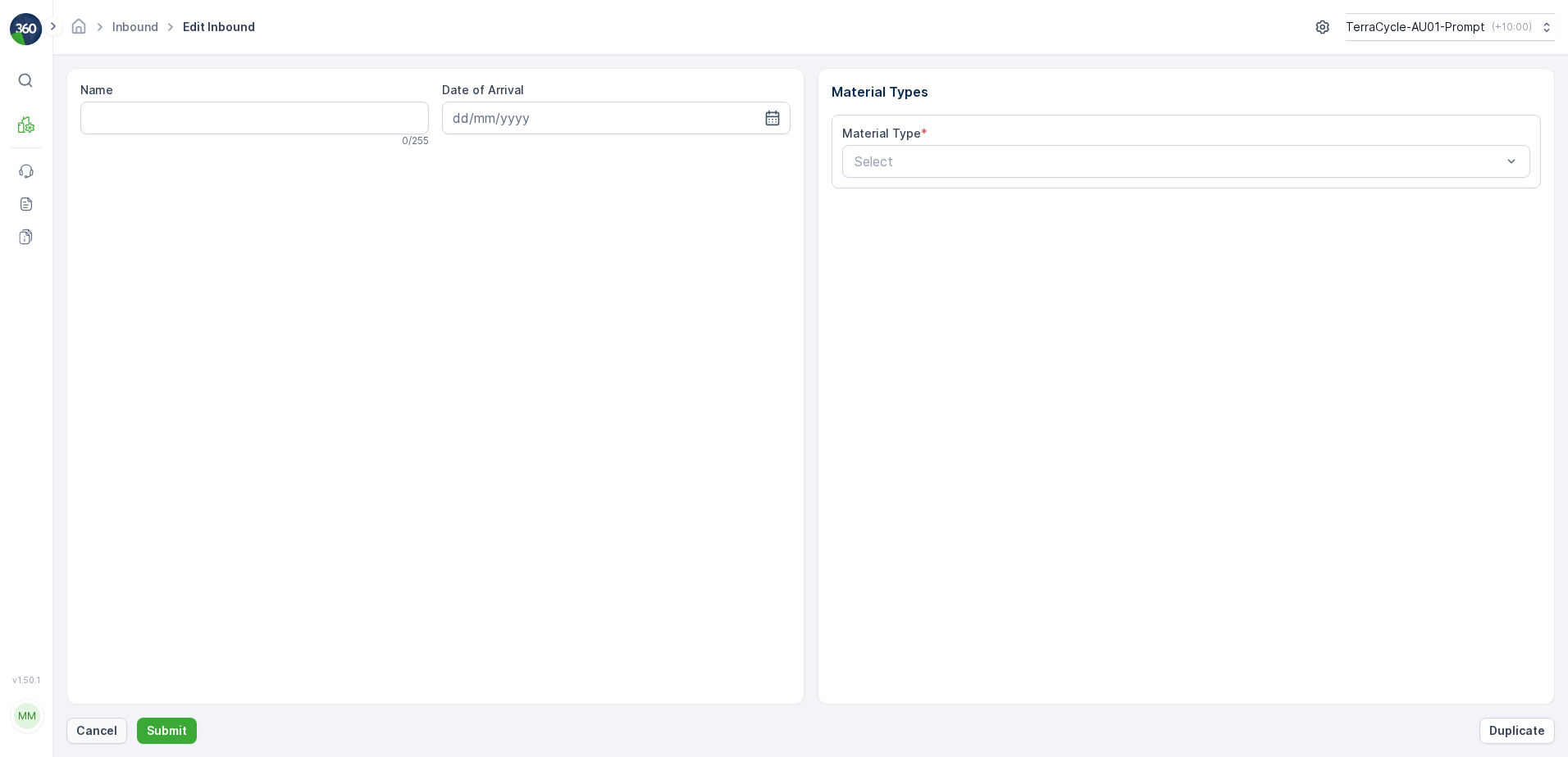
click at [100, 727] on p "Cancel" at bounding box center [96, 730] width 41 height 16
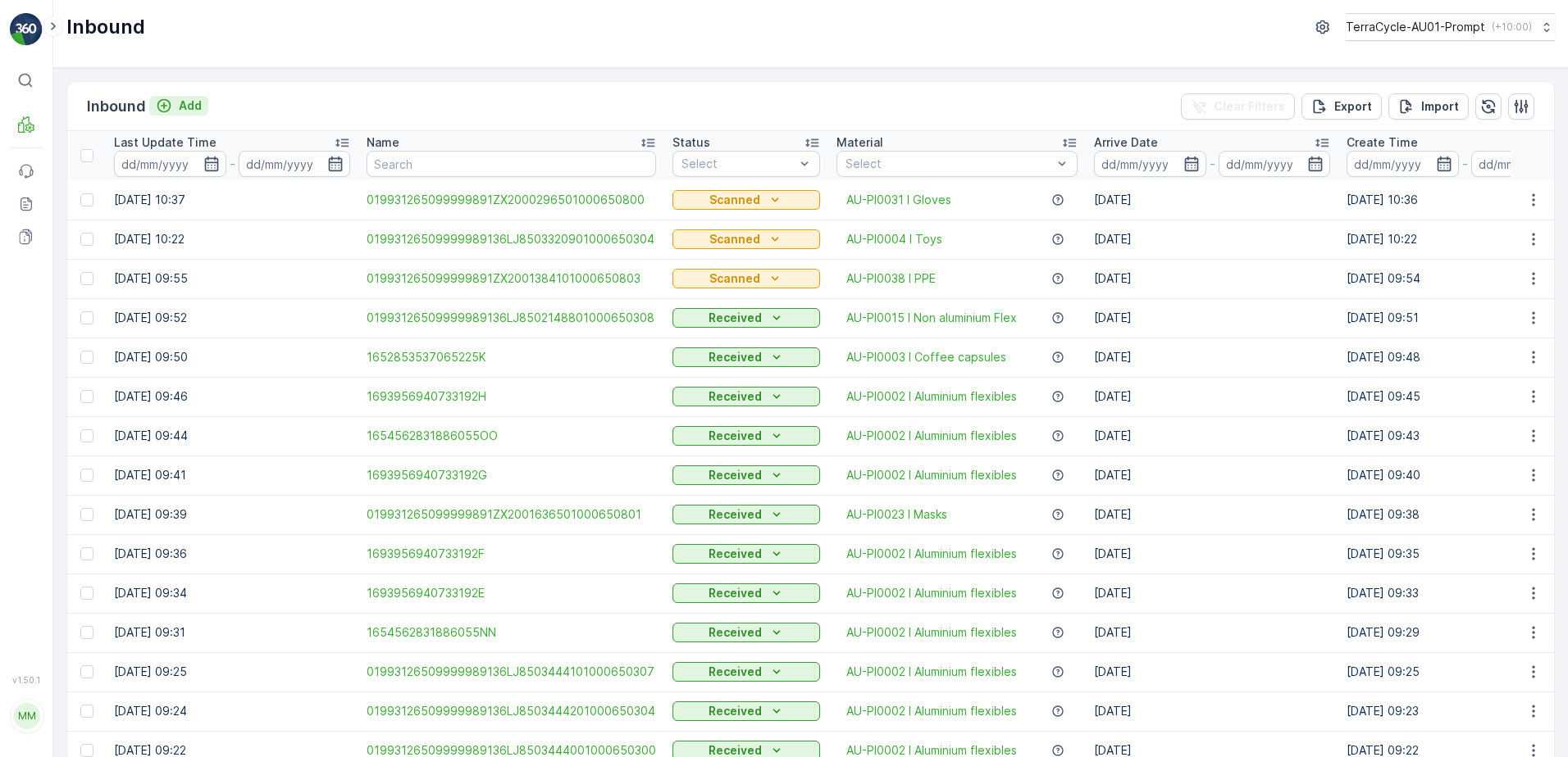
click at [191, 107] on p "Add" at bounding box center [191, 105] width 23 height 16
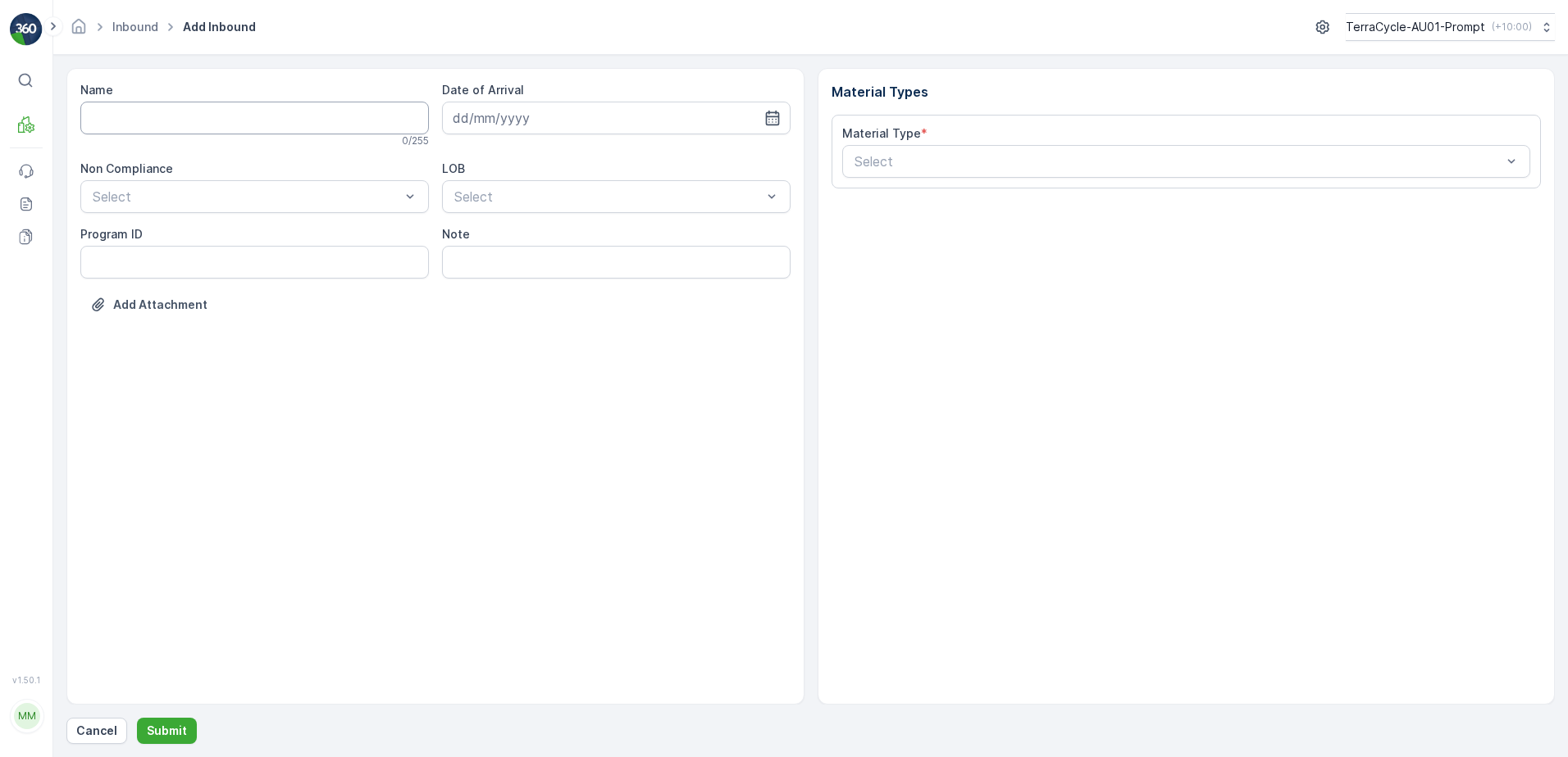
click at [176, 112] on input "Name" at bounding box center [255, 117] width 349 height 33
type input "01993126509999989136LJ8502150801000650303"
click at [137, 718] on button "Submit" at bounding box center [166, 731] width 60 height 27
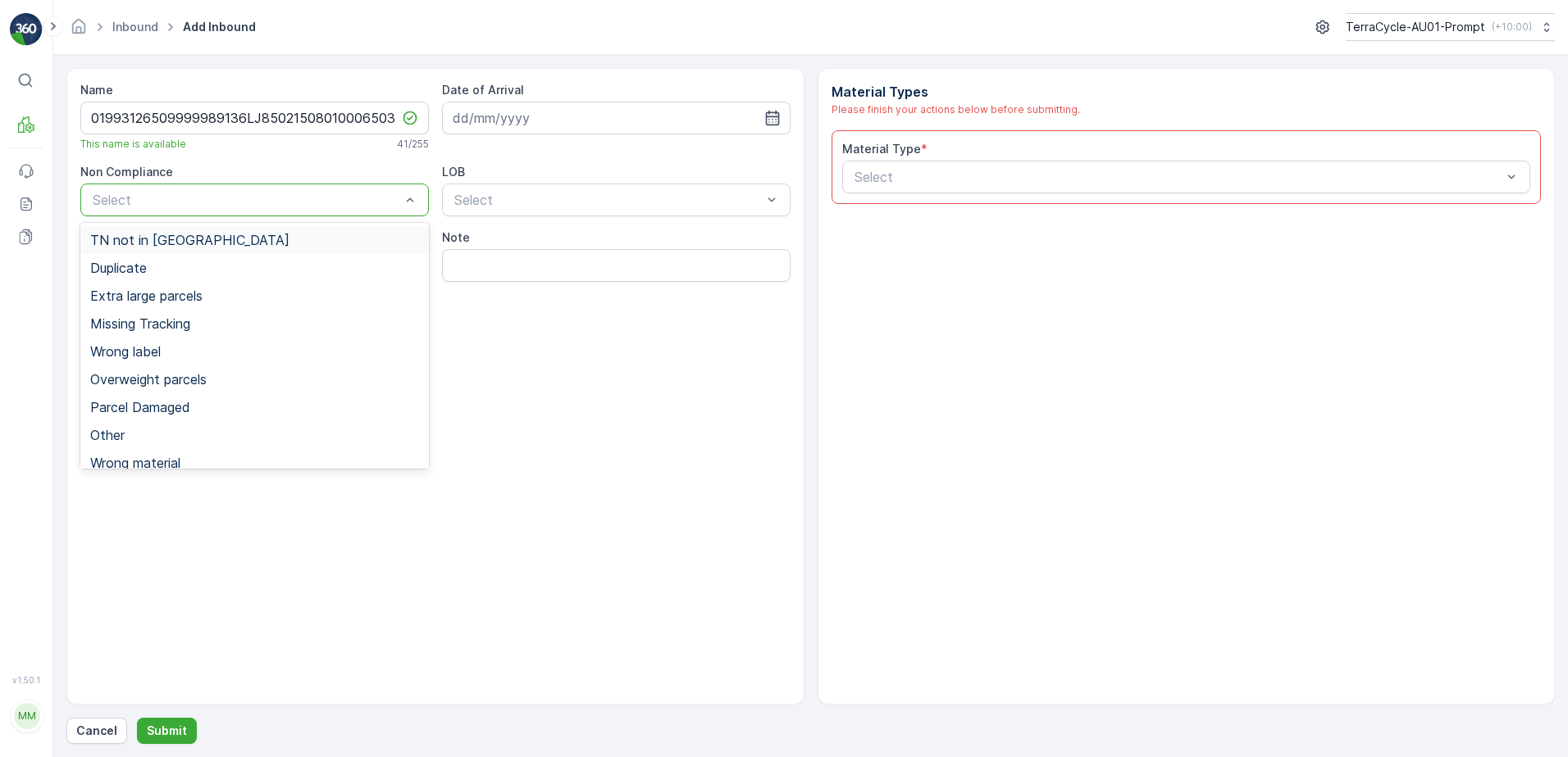
click at [191, 240] on span "TN not in [GEOGRAPHIC_DATA]" at bounding box center [190, 241] width 199 height 15
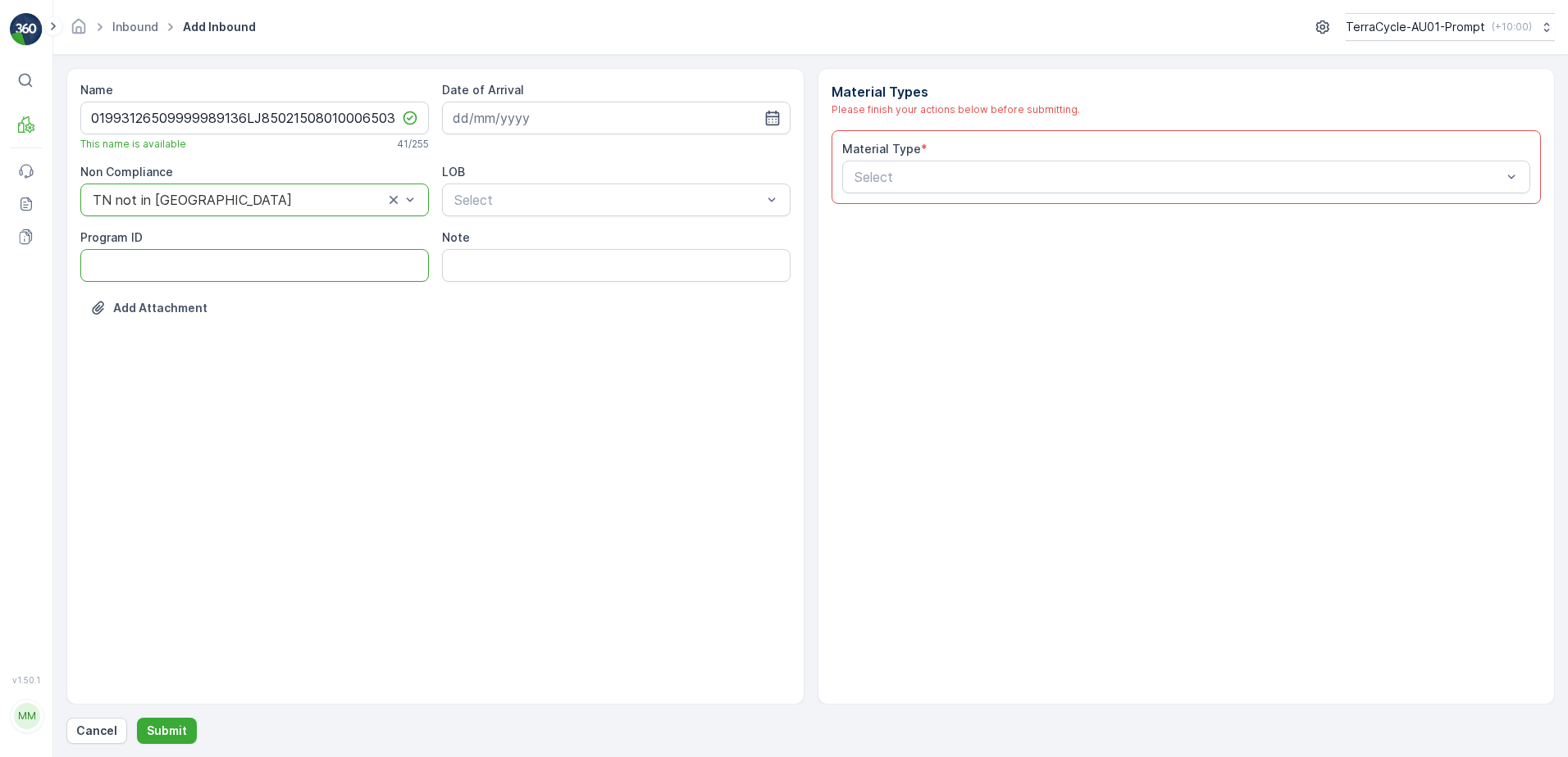
click at [109, 270] on ID "Program ID" at bounding box center [255, 265] width 349 height 33
type ID "CS178-M"
drag, startPoint x: 593, startPoint y: 118, endPoint x: 661, endPoint y: 122, distance: 68.1
click at [593, 118] on input at bounding box center [616, 117] width 349 height 33
click at [500, 291] on div "15" at bounding box center [500, 288] width 27 height 27
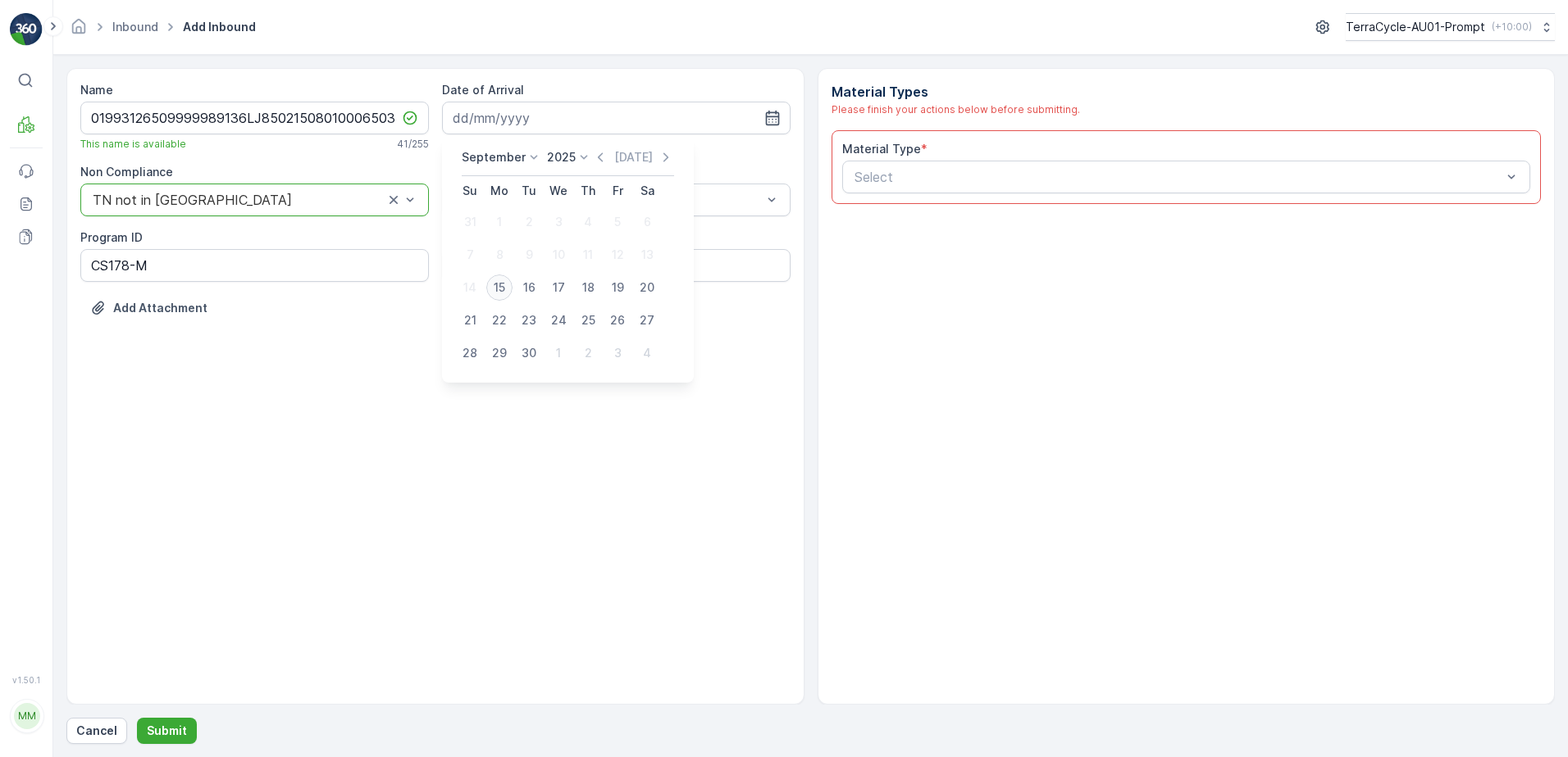
type input "[DATE]"
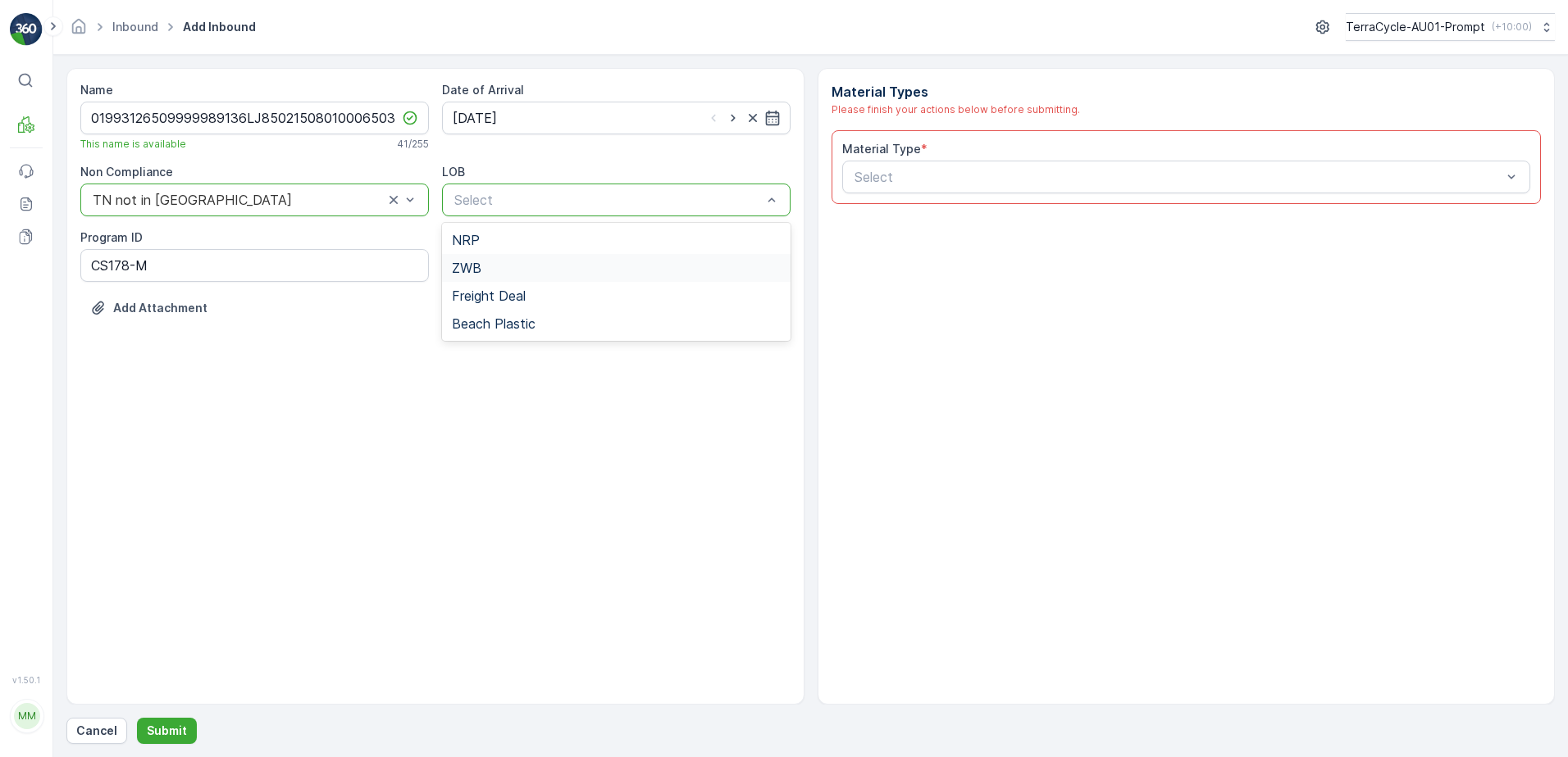
click at [501, 275] on div "ZWB" at bounding box center [616, 268] width 329 height 15
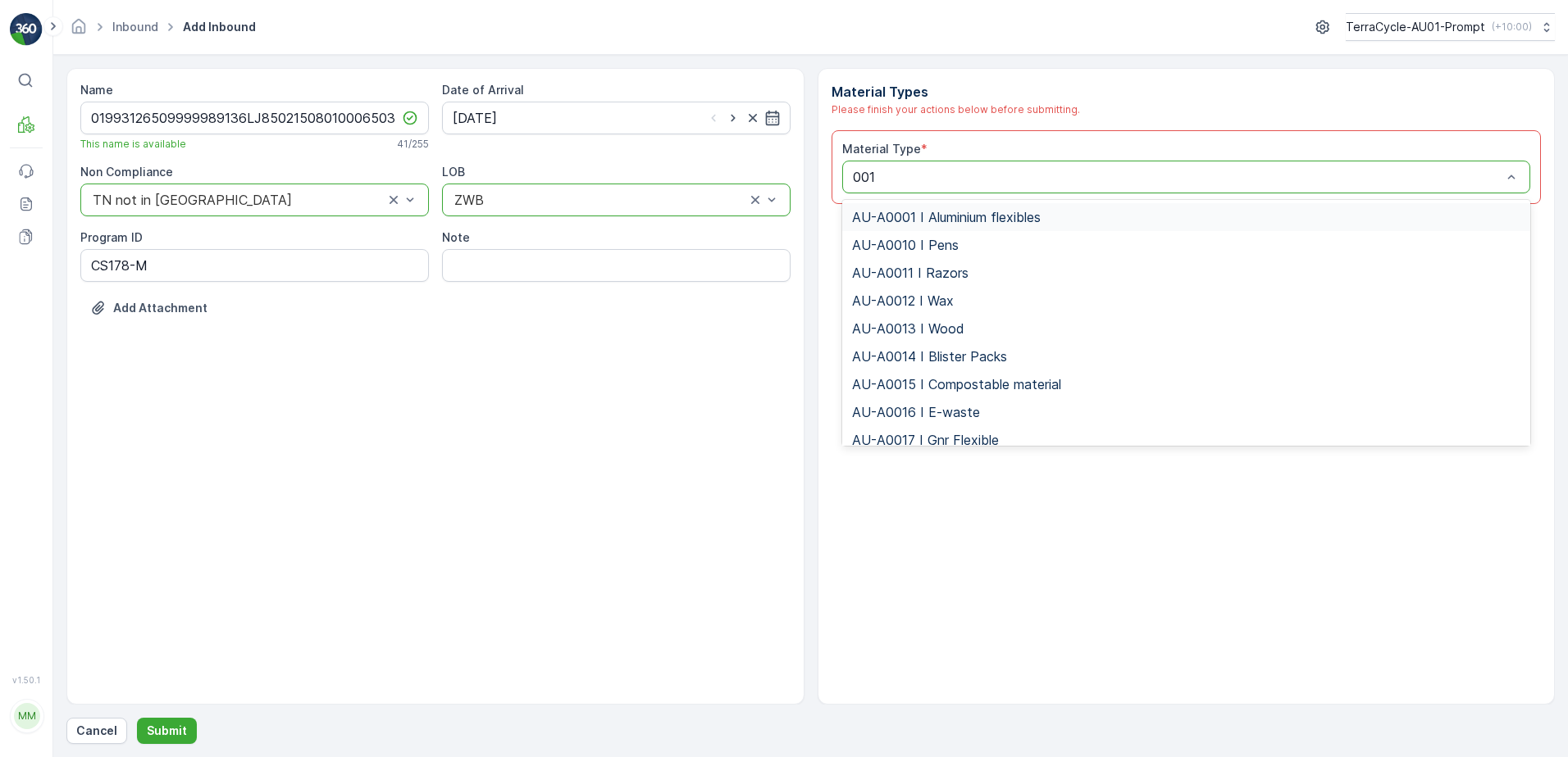
type input "0015"
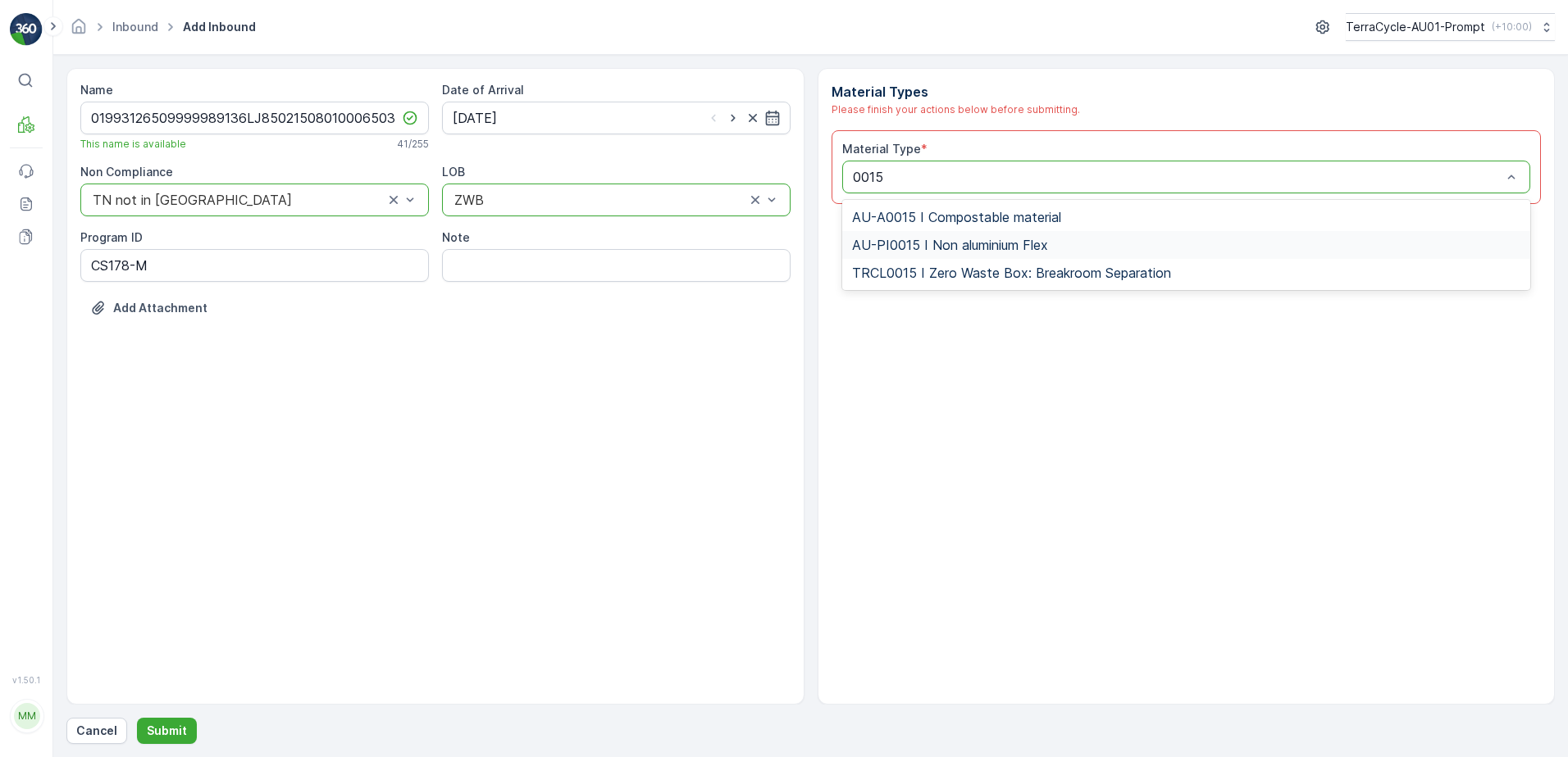
drag, startPoint x: 1011, startPoint y: 246, endPoint x: 1023, endPoint y: 246, distance: 12.0
click at [1016, 246] on span "AU-PI0015 I Non aluminium Flex" at bounding box center [950, 245] width 196 height 15
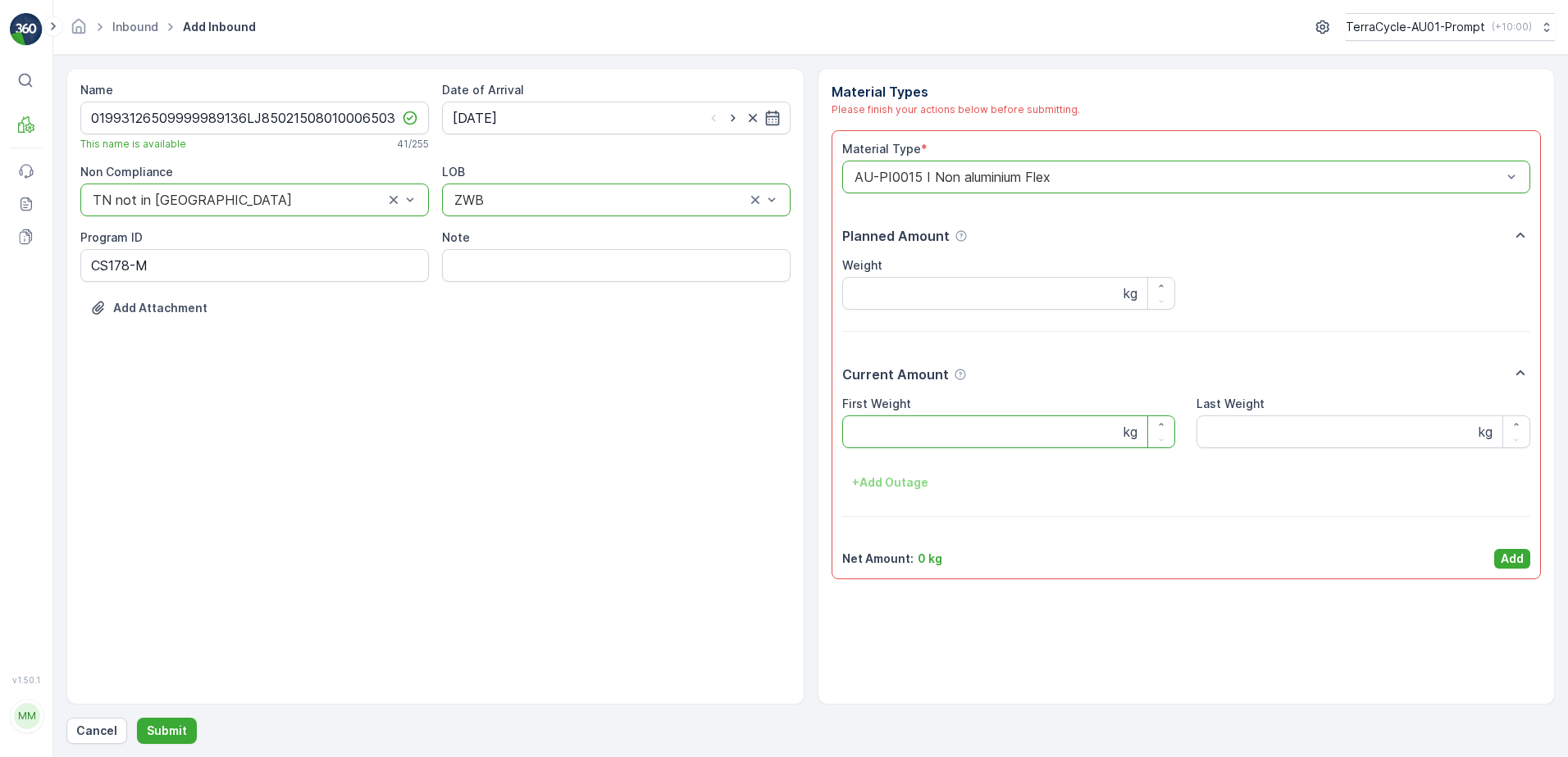
click at [1033, 436] on Weight "First Weight" at bounding box center [1009, 431] width 334 height 33
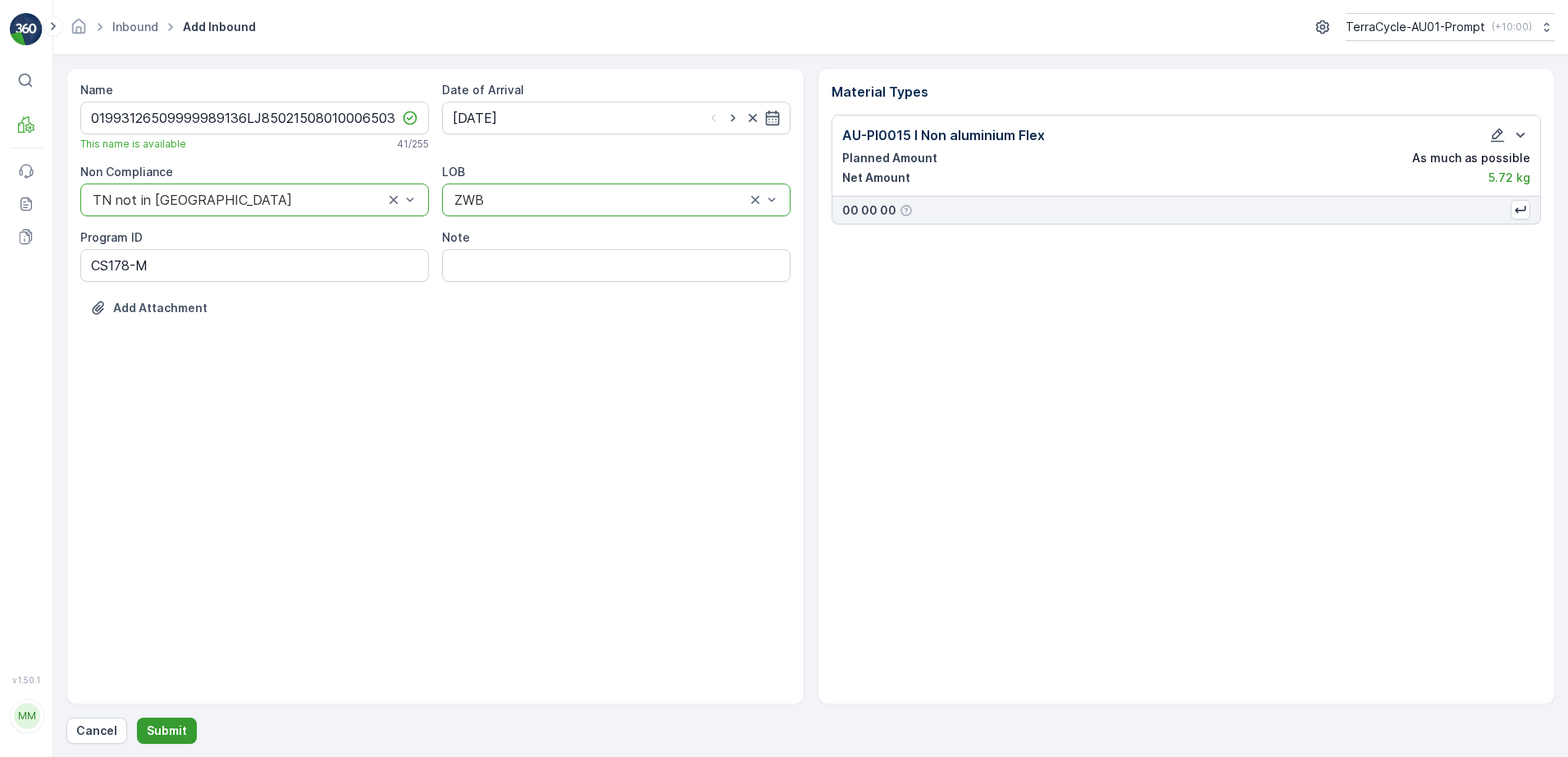
click at [174, 729] on p "Submit" at bounding box center [167, 730] width 40 height 16
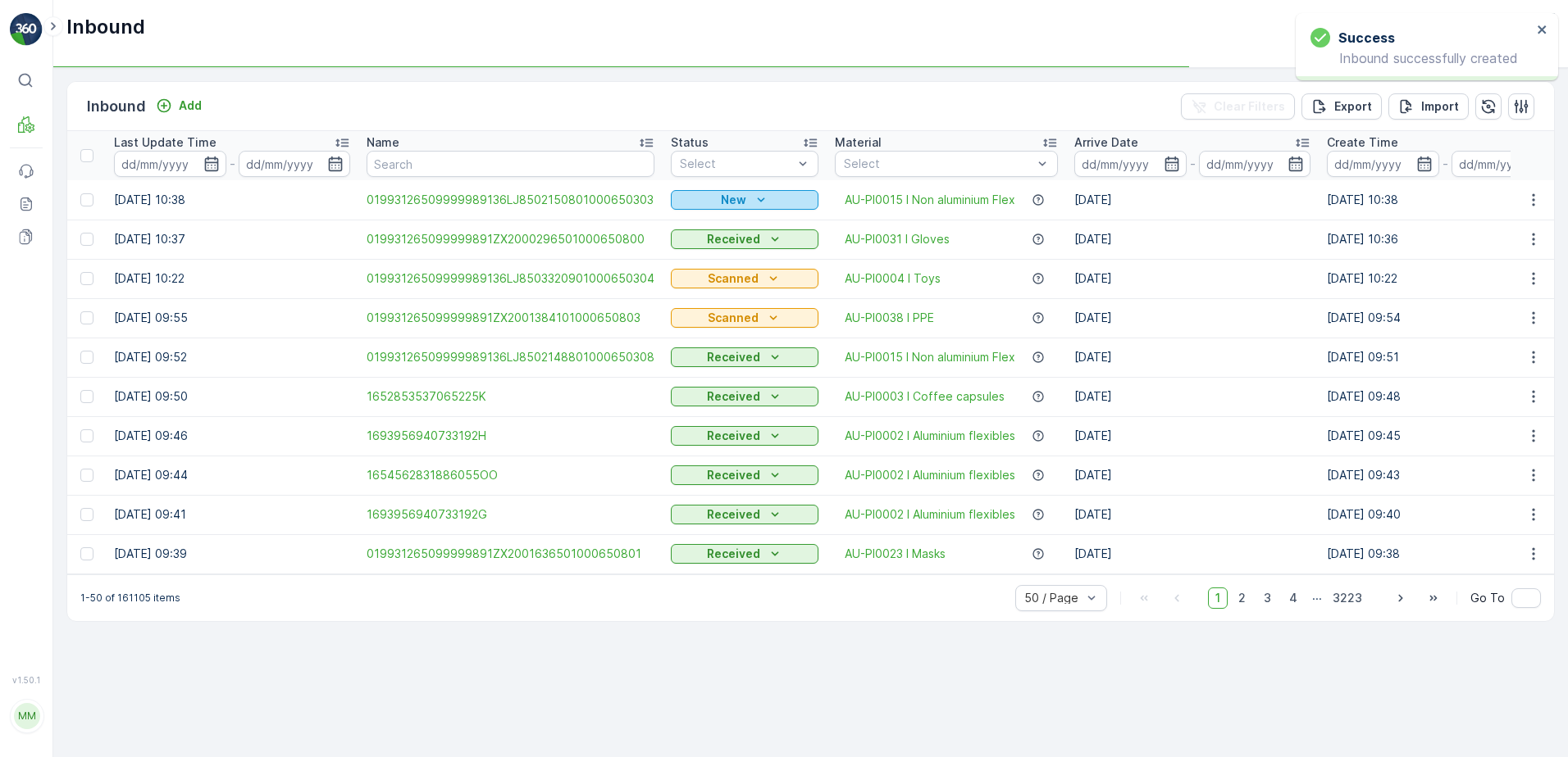
click at [738, 198] on p "New" at bounding box center [733, 199] width 26 height 16
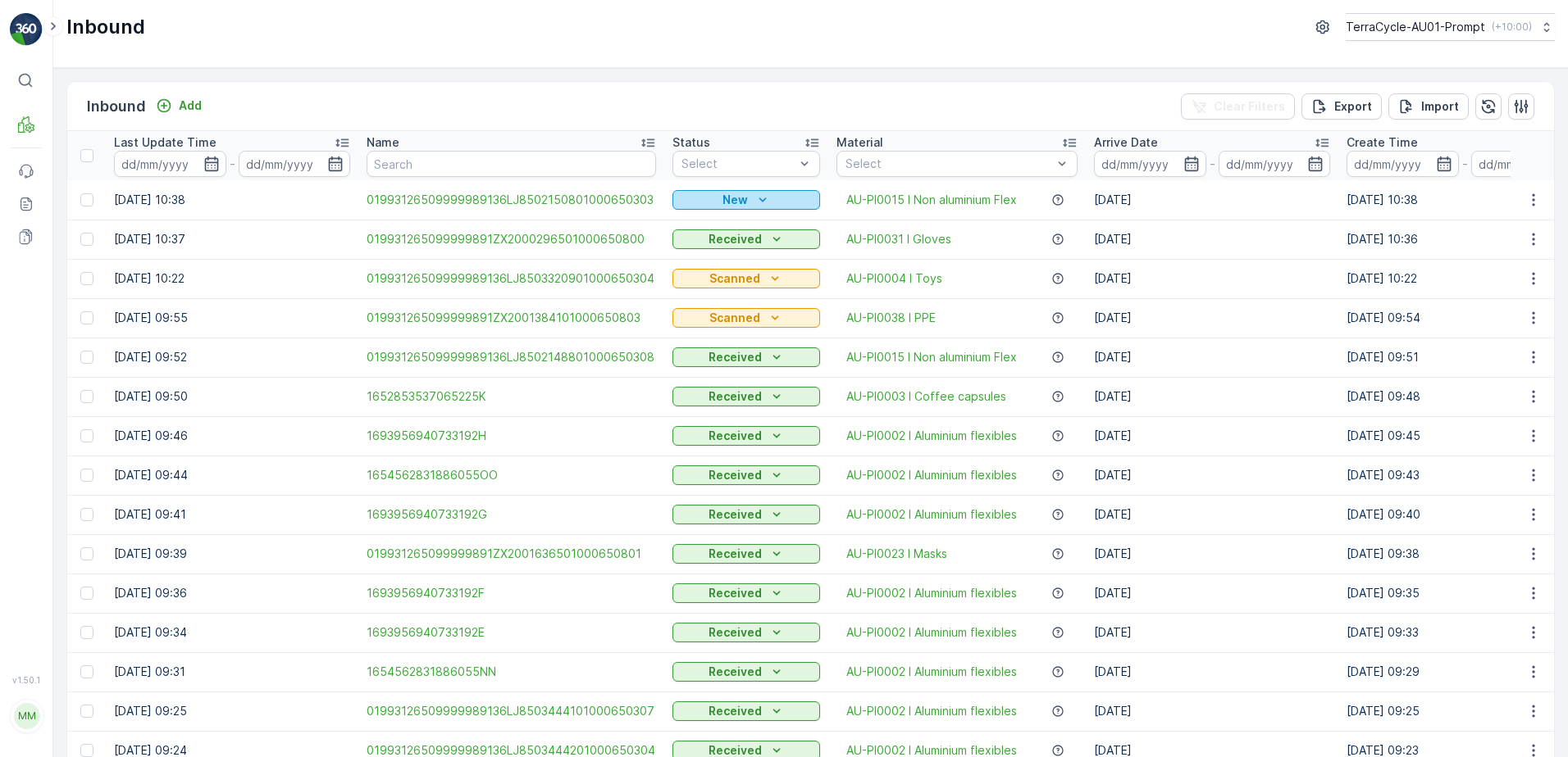
click at [738, 195] on p "New" at bounding box center [735, 199] width 26 height 16
click at [704, 246] on span "Scanned" at bounding box center [702, 247] width 48 height 16
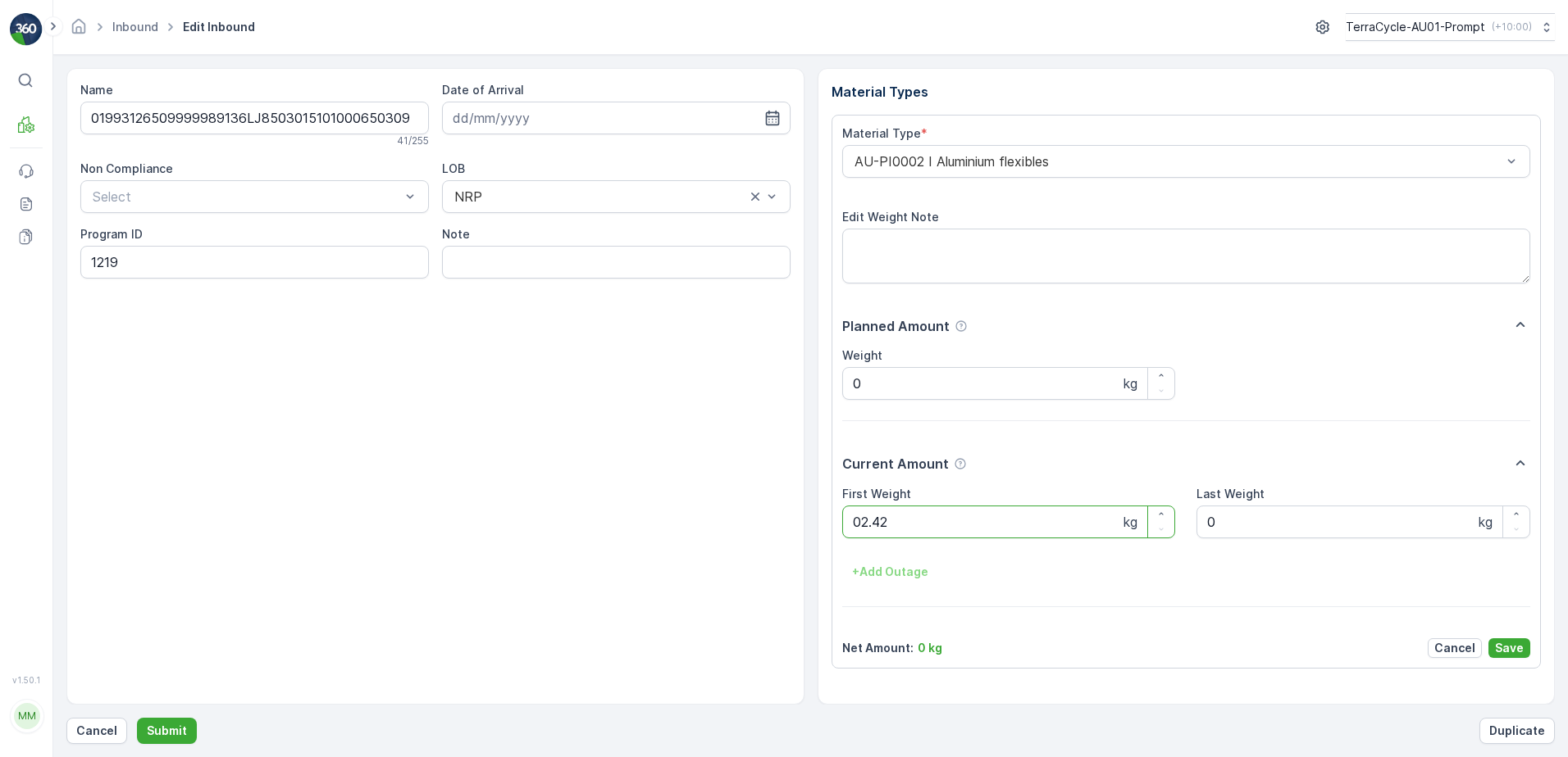
click at [137, 718] on button "Submit" at bounding box center [166, 731] width 60 height 27
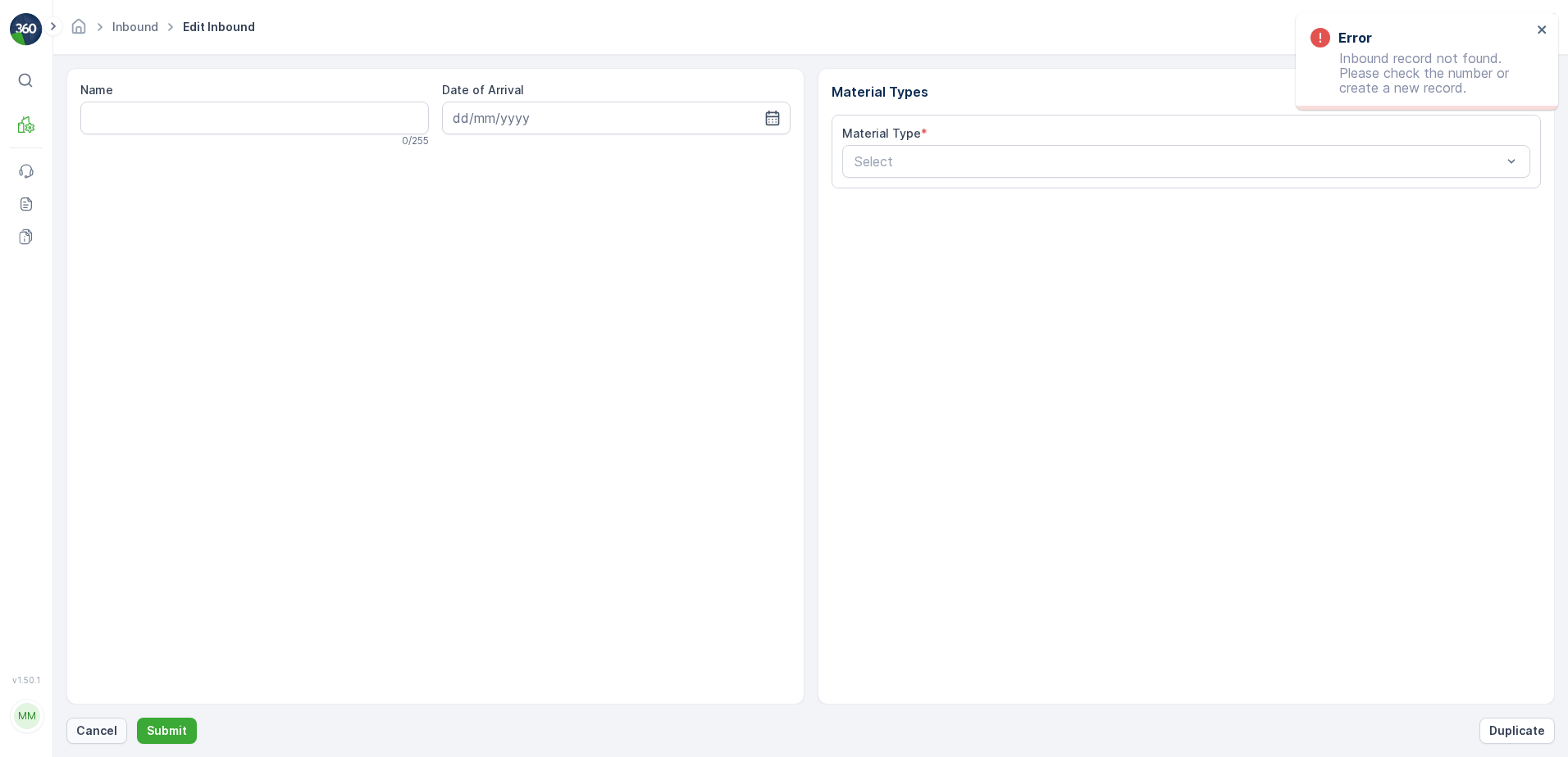
click at [92, 726] on p "Cancel" at bounding box center [96, 730] width 41 height 16
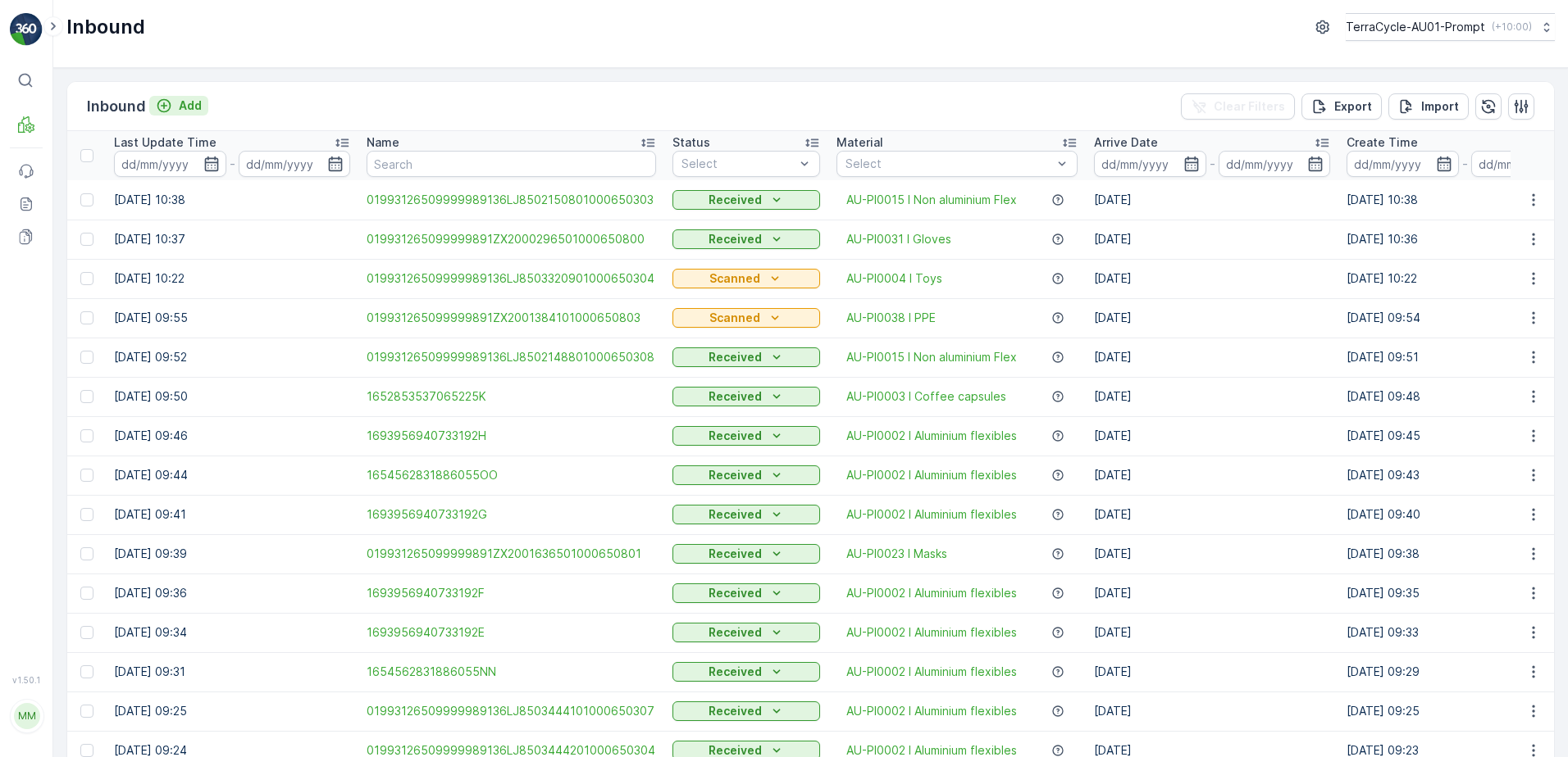
click at [190, 103] on p "Add" at bounding box center [191, 105] width 23 height 16
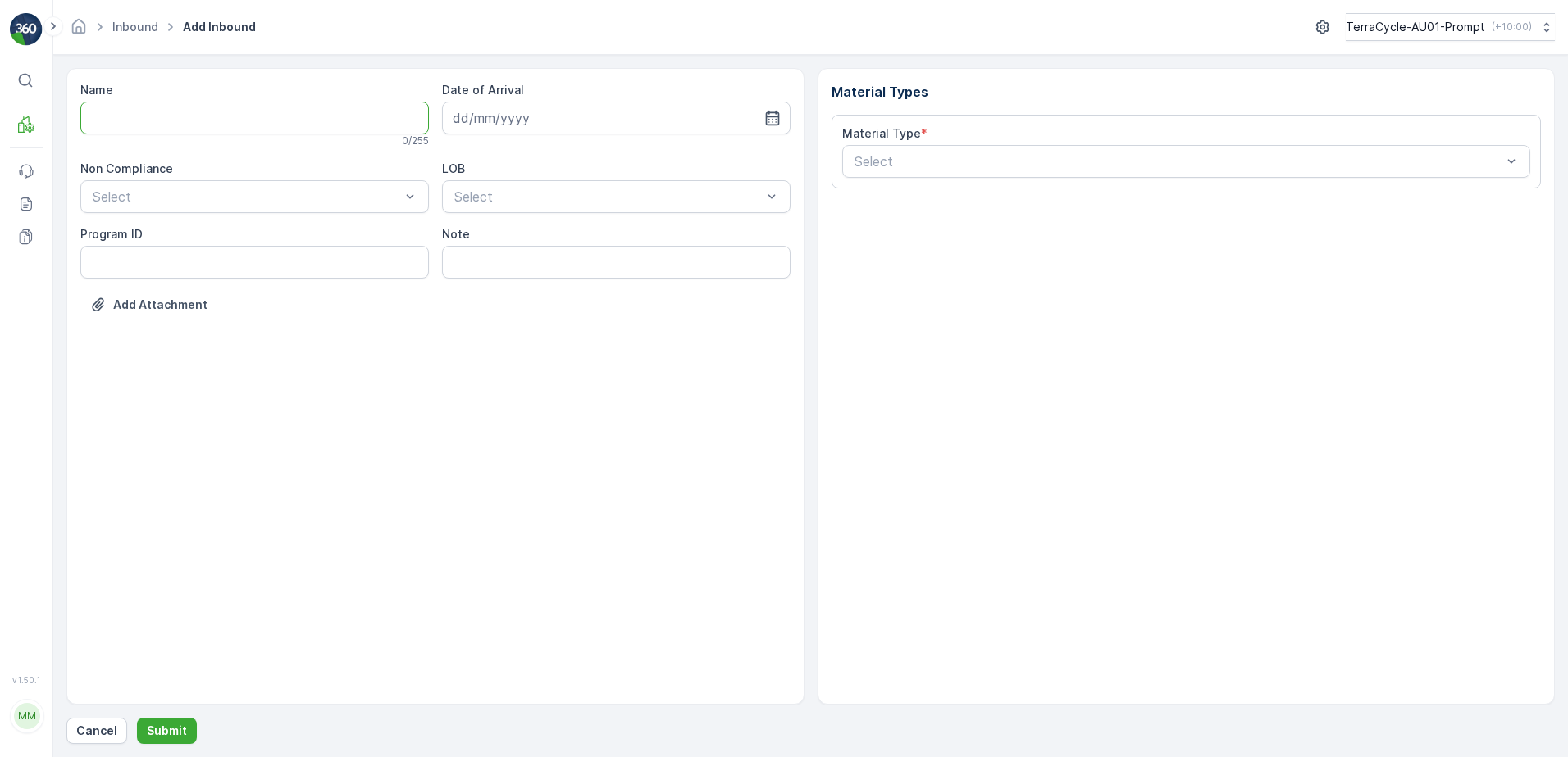
click at [191, 114] on input "Name" at bounding box center [255, 117] width 349 height 33
type input "01993126509999989136LJ8502725001000650305"
click at [137, 718] on button "Submit" at bounding box center [166, 731] width 60 height 27
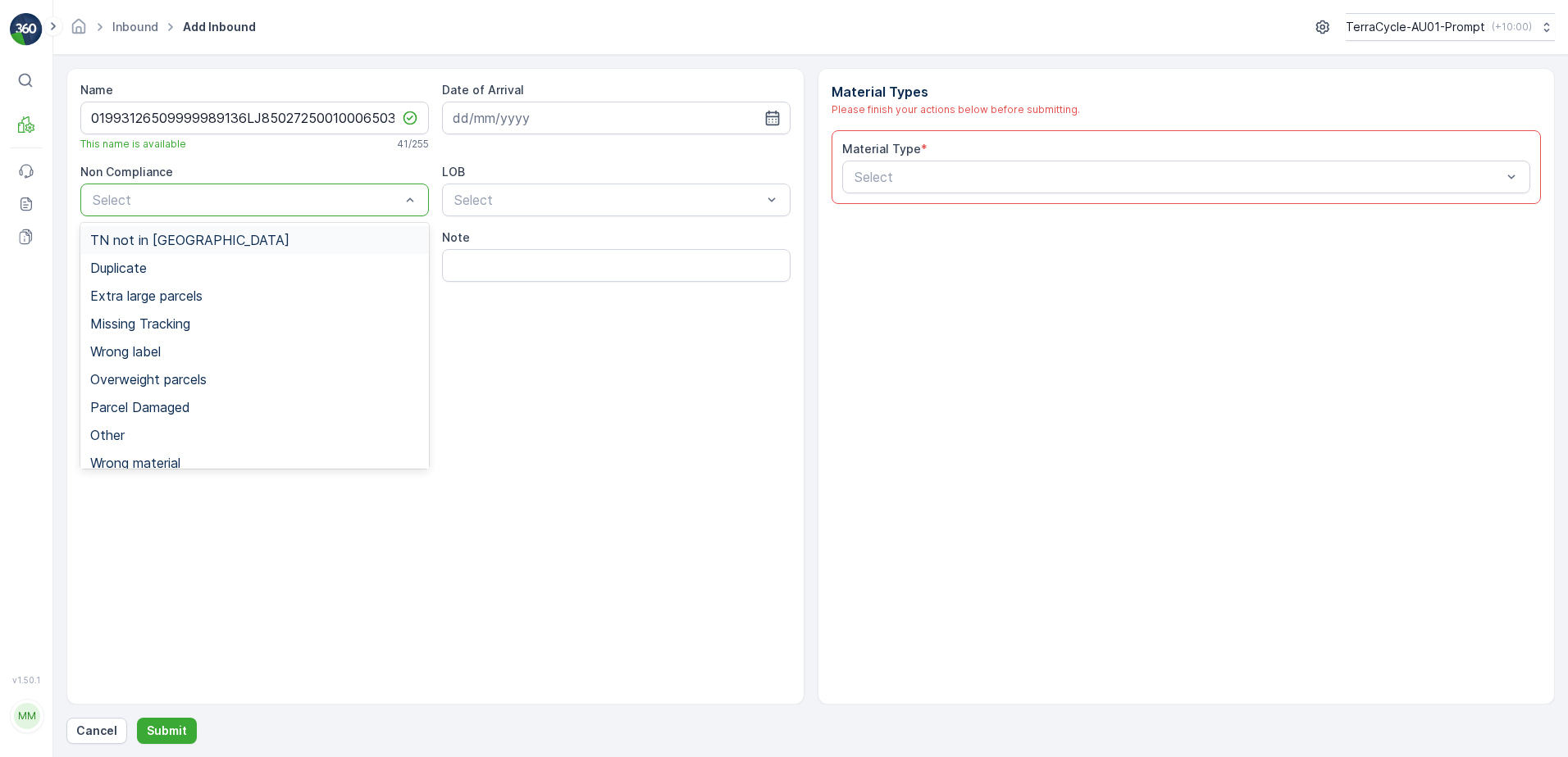
click at [135, 240] on span "TN not in [GEOGRAPHIC_DATA]" at bounding box center [190, 241] width 199 height 15
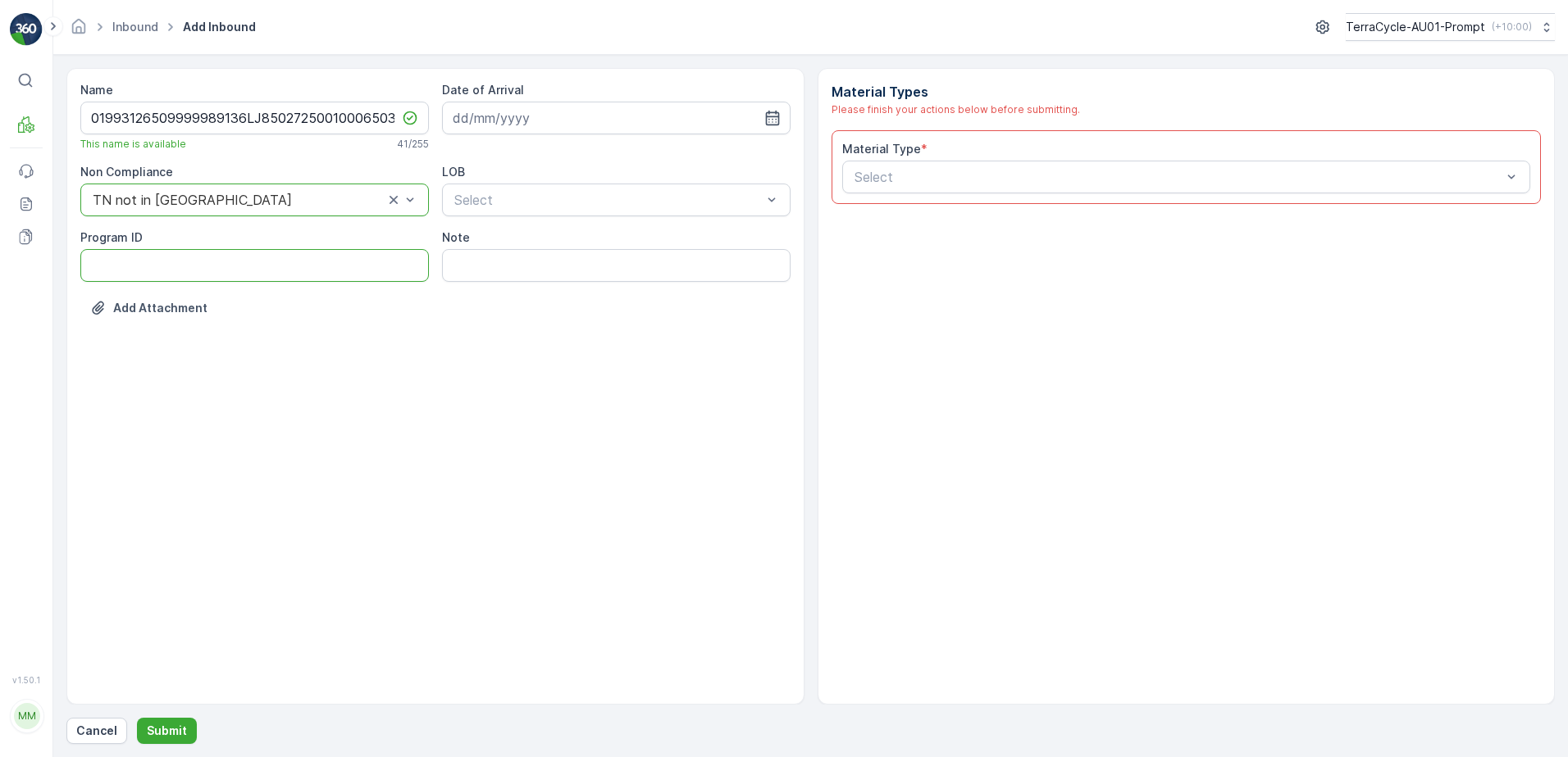
click at [113, 270] on ID "Program ID" at bounding box center [255, 265] width 349 height 33
type ID "CS178-M"
click at [549, 122] on input at bounding box center [616, 117] width 349 height 33
click at [502, 294] on div "15" at bounding box center [500, 288] width 27 height 27
type input "[DATE]"
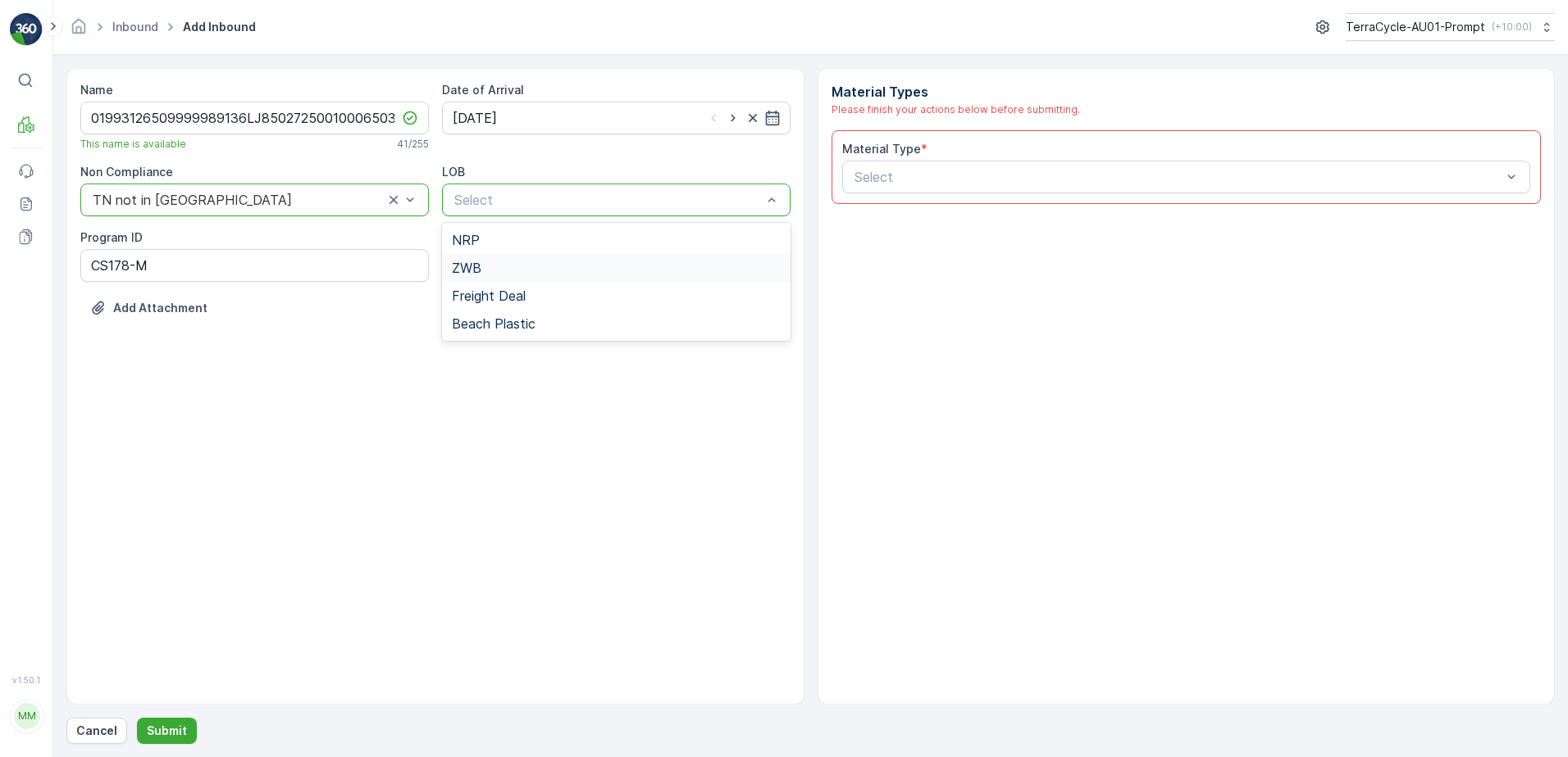
click at [520, 263] on div "ZWB" at bounding box center [616, 268] width 329 height 15
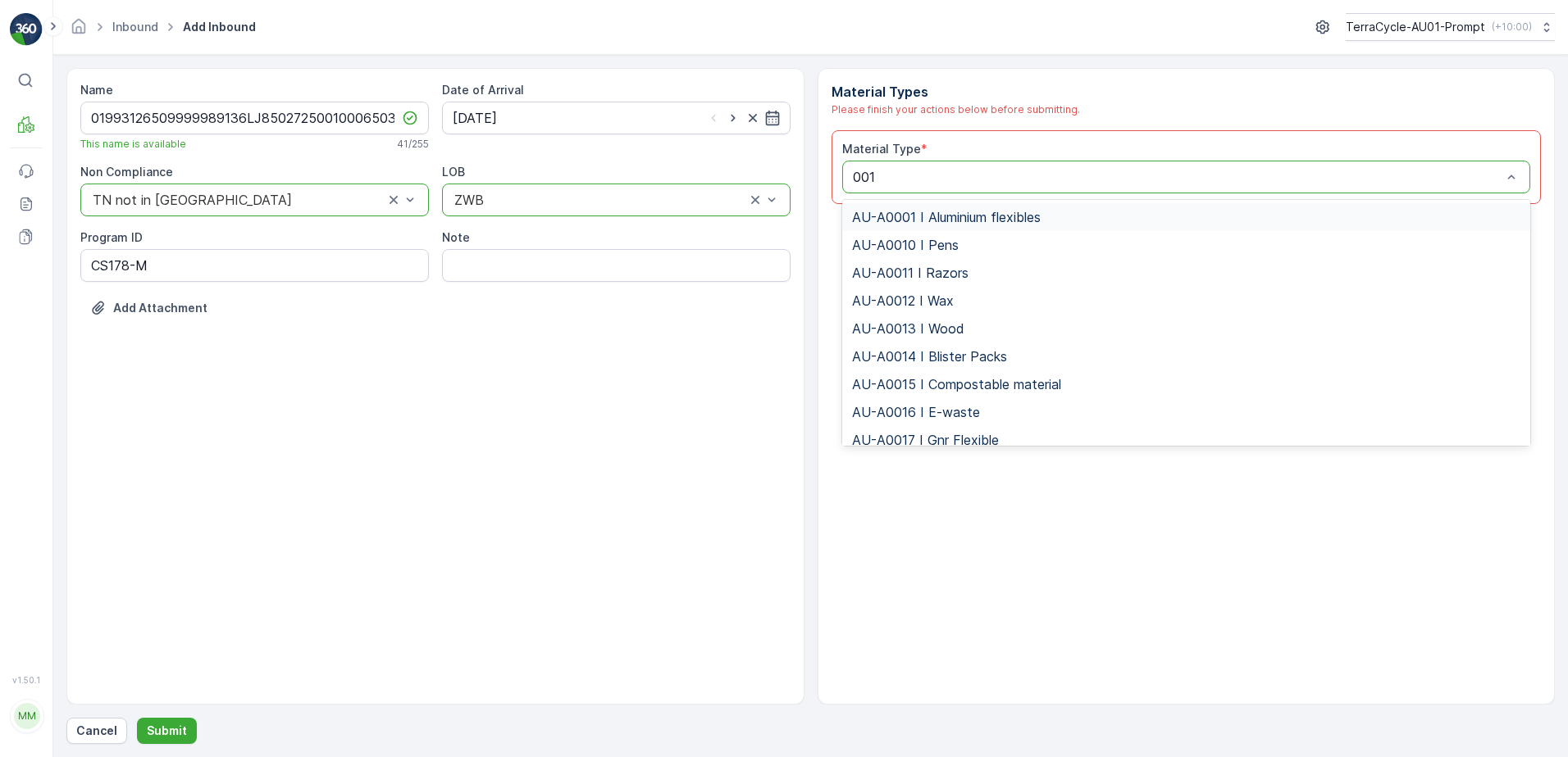
type input "0015"
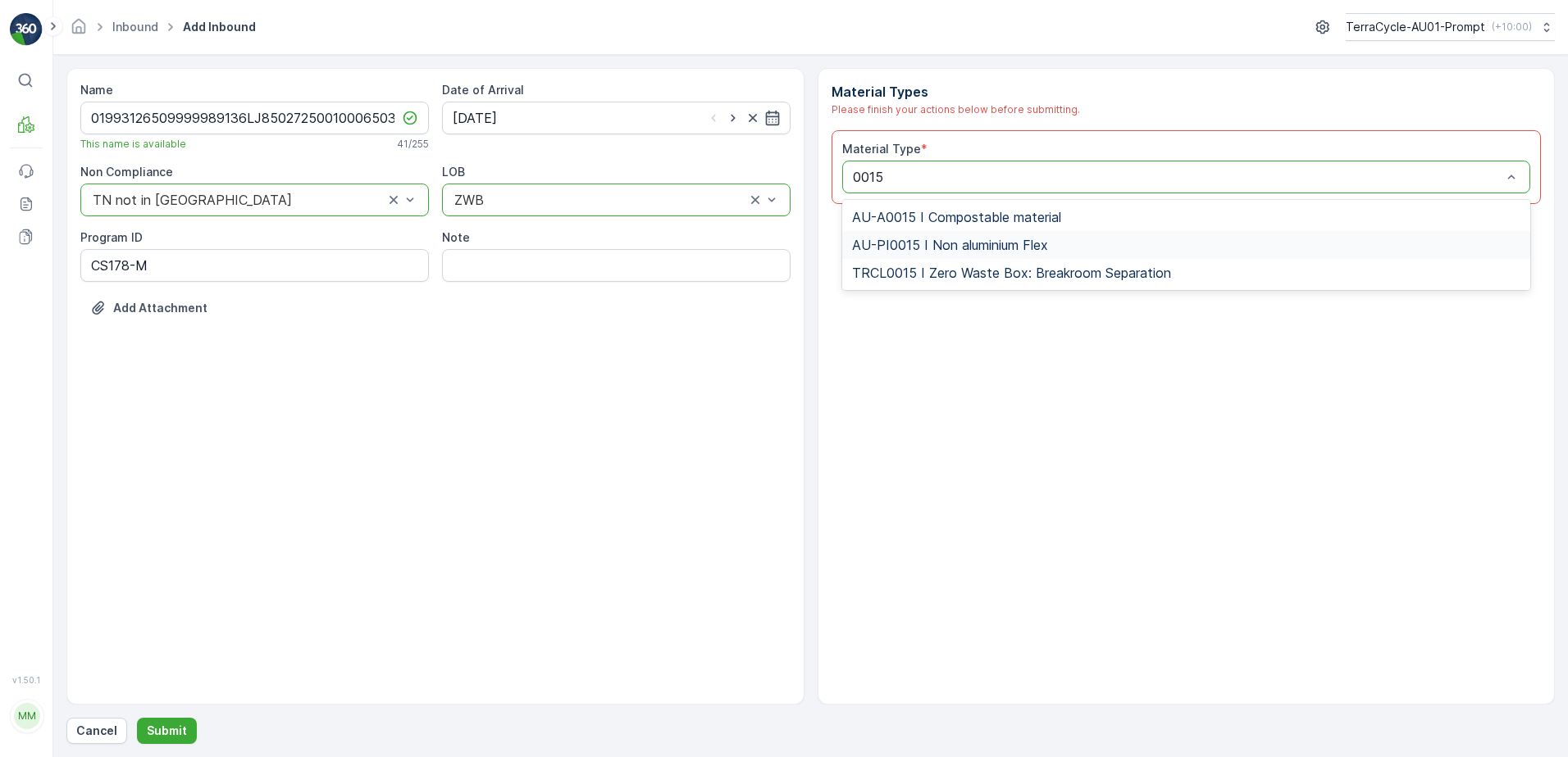
click at [996, 245] on span "AU-PI0015 I Non aluminium Flex" at bounding box center [950, 245] width 196 height 15
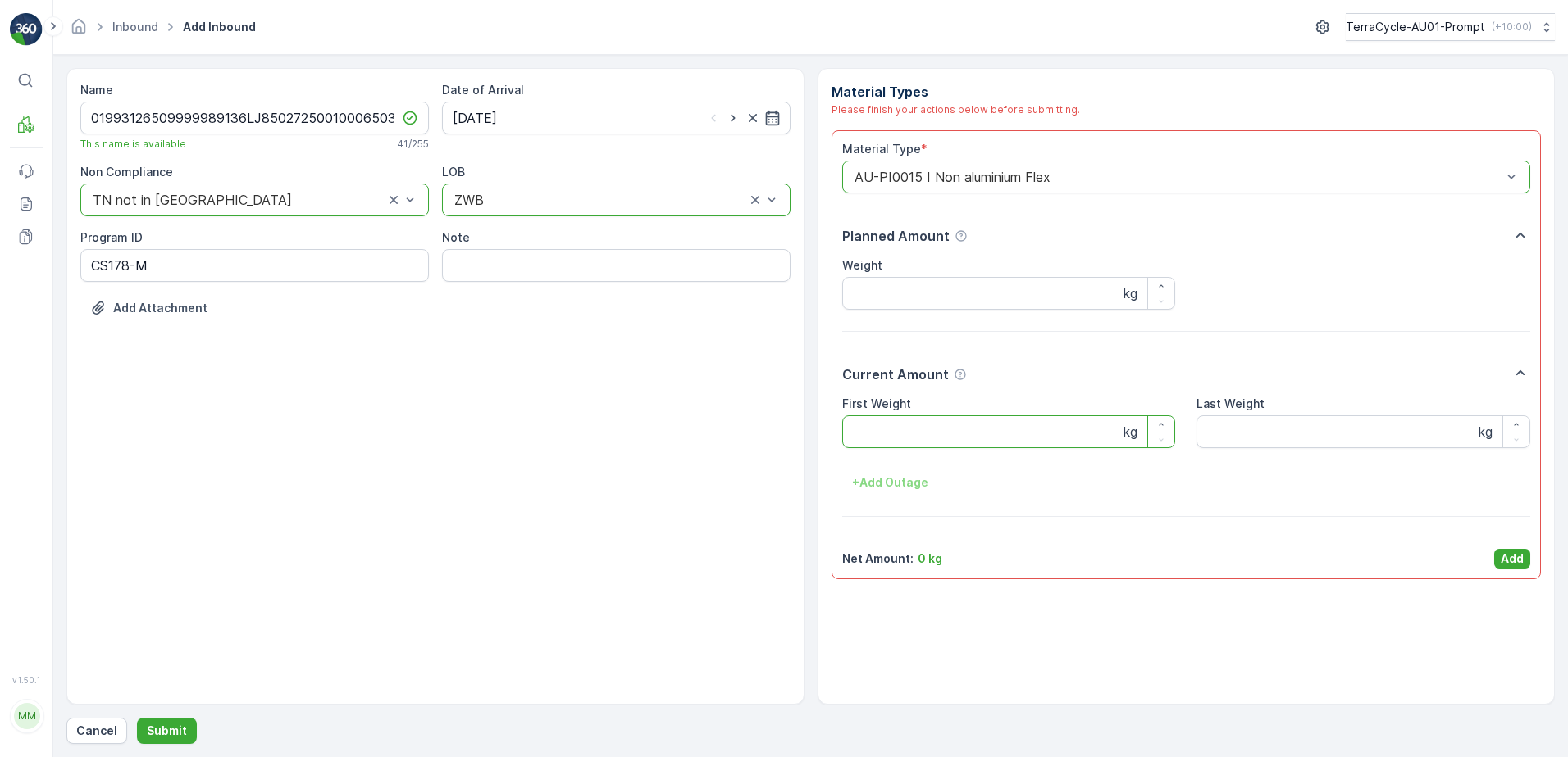
click at [955, 427] on Weight "First Weight" at bounding box center [1009, 431] width 334 height 33
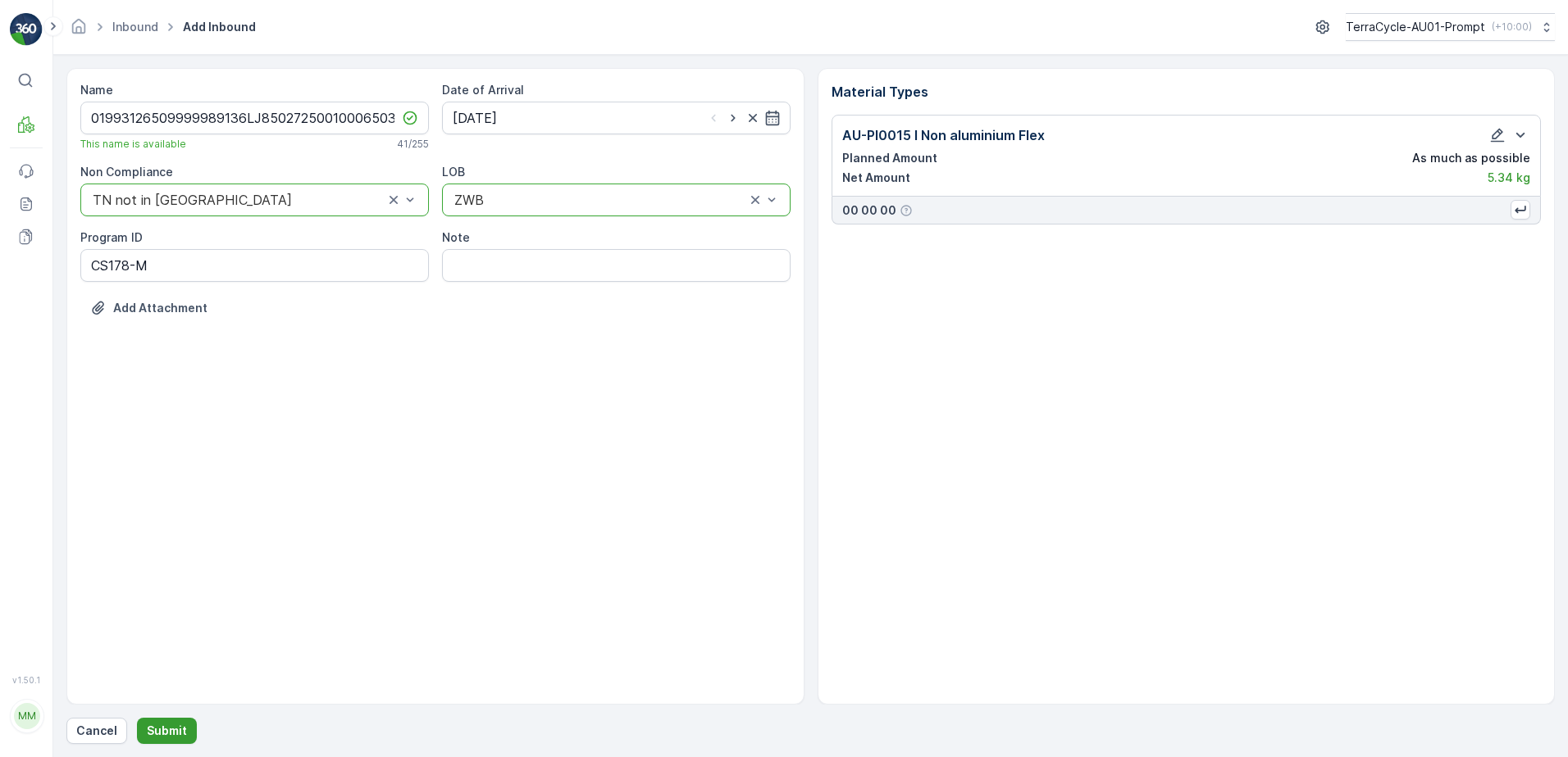
click at [170, 730] on p "Submit" at bounding box center [167, 730] width 40 height 16
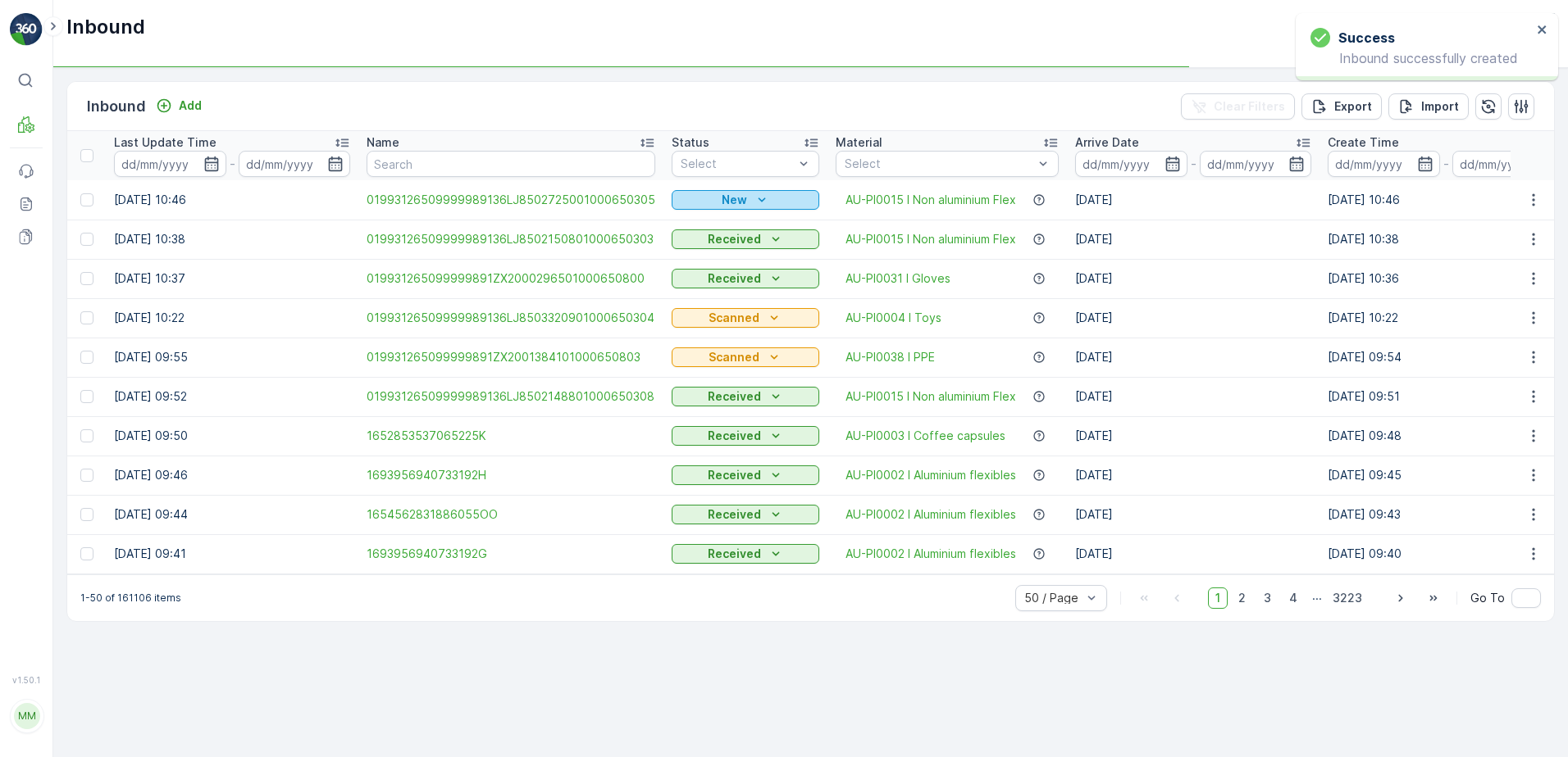
click at [733, 201] on p "New" at bounding box center [734, 199] width 26 height 16
click at [720, 243] on span "Scanned" at bounding box center [701, 247] width 48 height 16
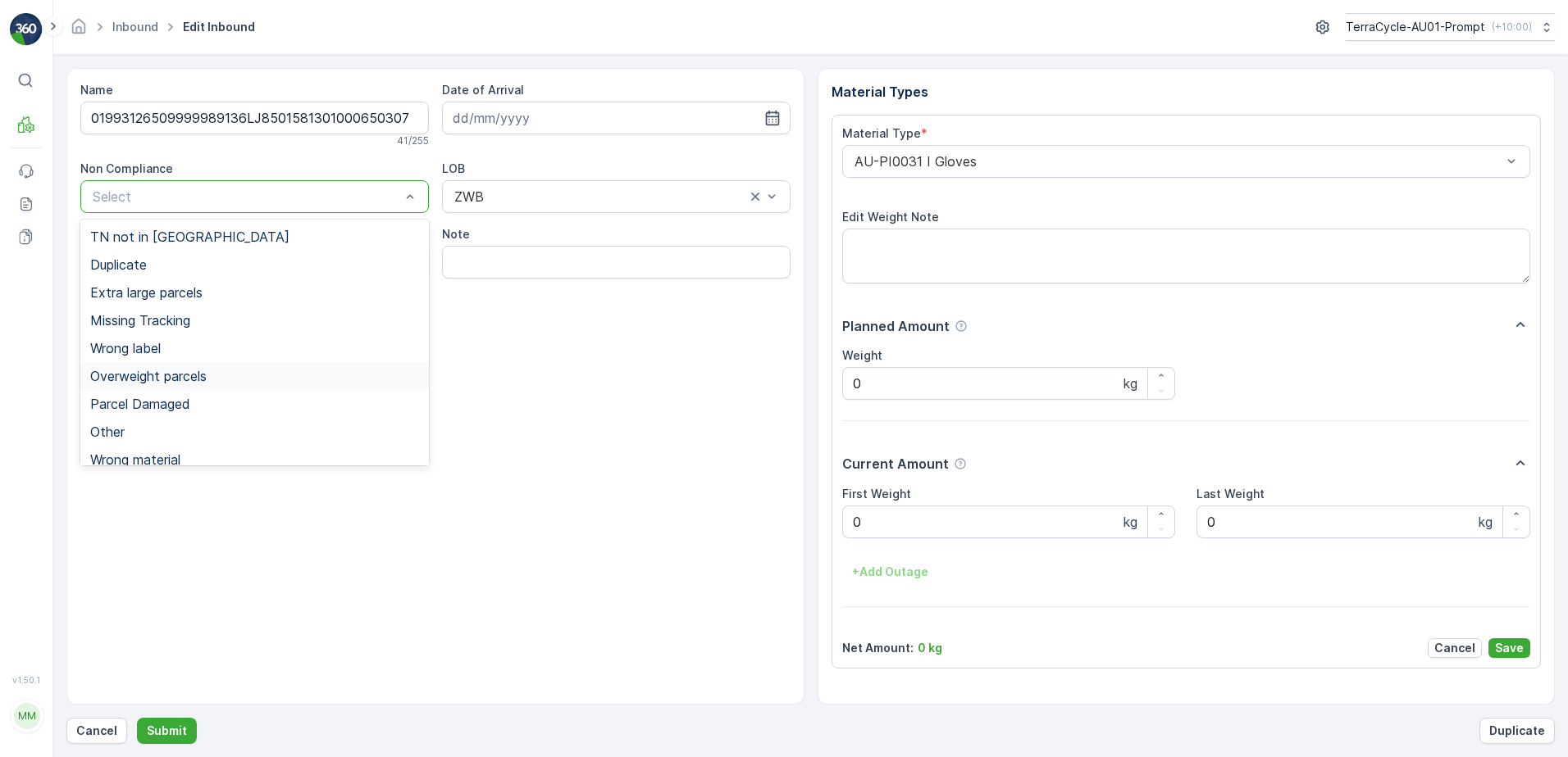
drag, startPoint x: 185, startPoint y: 378, endPoint x: 319, endPoint y: 353, distance: 136.3
click at [192, 377] on span "Overweight parcels" at bounding box center [148, 376] width 117 height 15
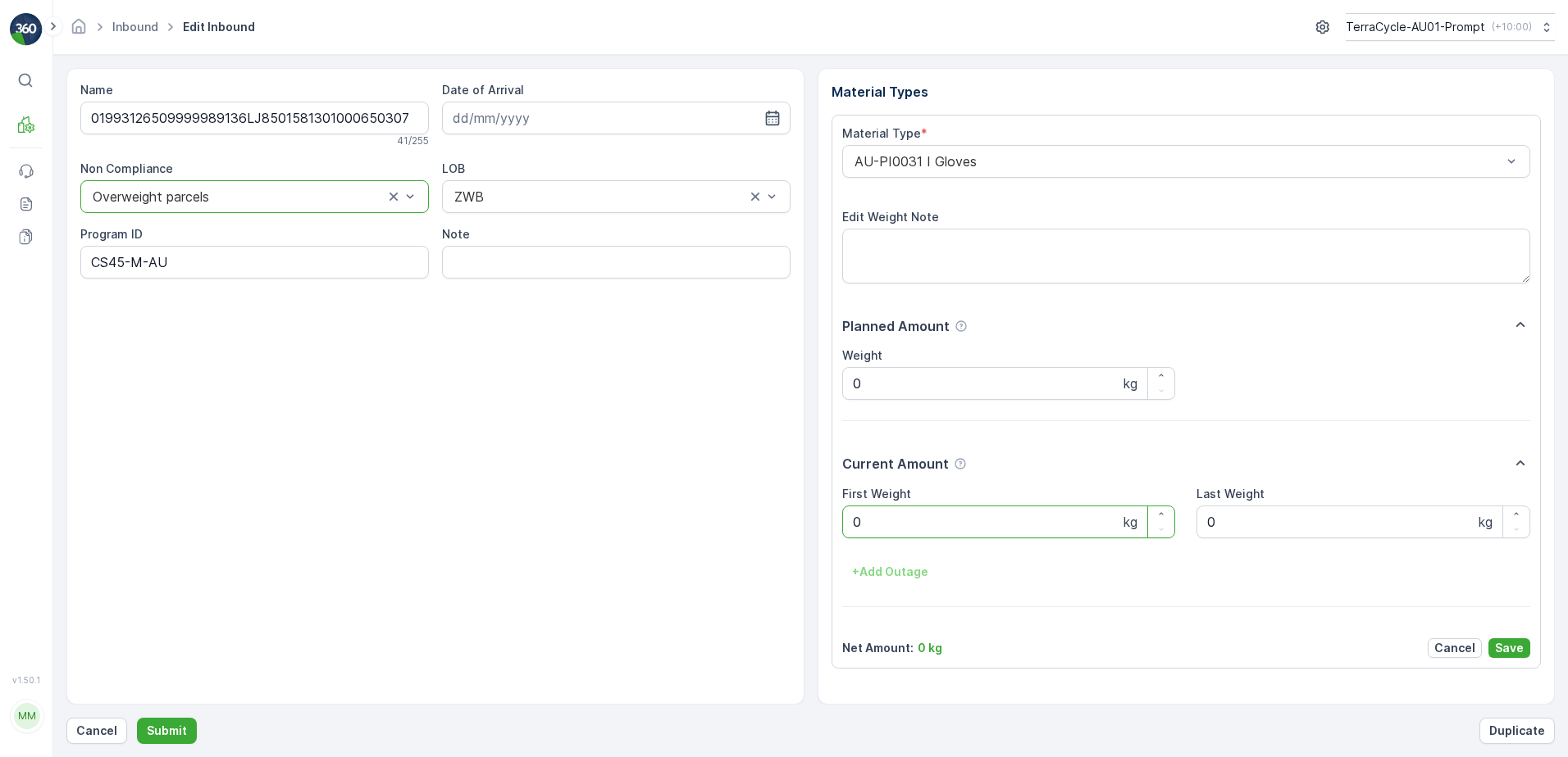
click at [877, 522] on Weight "0" at bounding box center [1009, 522] width 334 height 33
type Weight "21.0"
click at [137, 718] on button "Submit" at bounding box center [166, 731] width 60 height 27
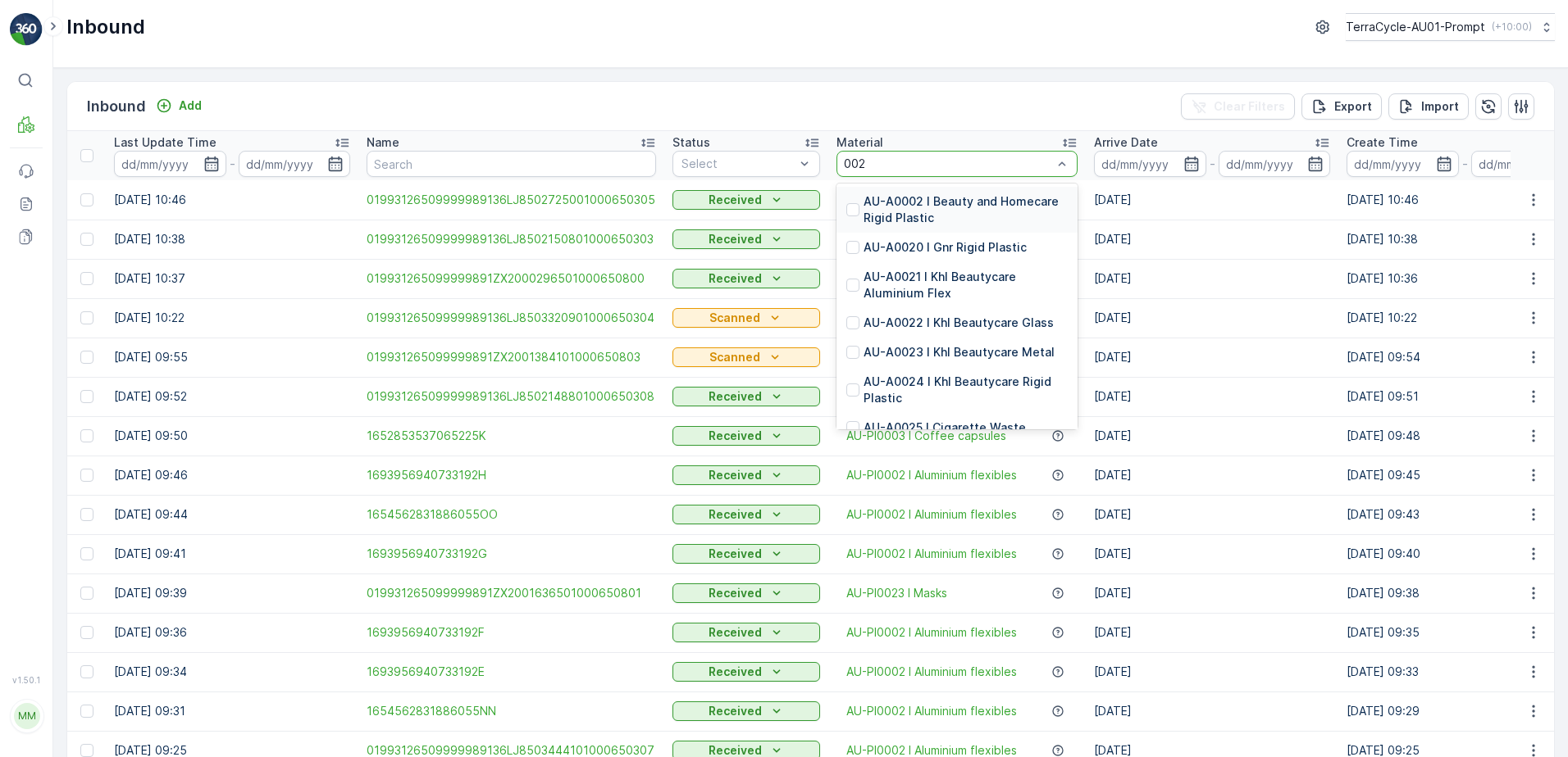
type input "0020"
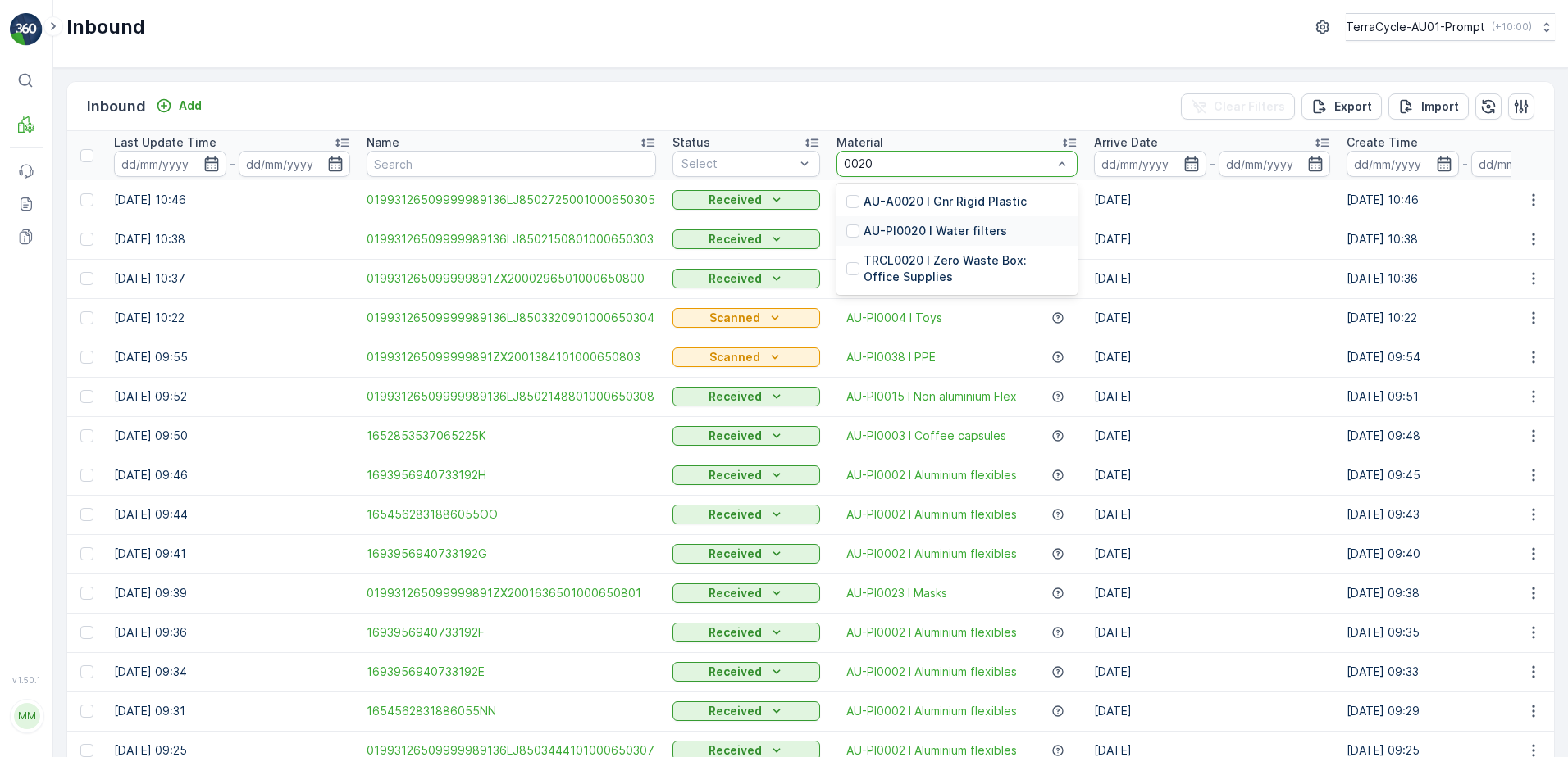
drag, startPoint x: 968, startPoint y: 232, endPoint x: 853, endPoint y: 223, distance: 115.4
click at [967, 232] on p "AU-PI0020 I Water filters" at bounding box center [935, 230] width 143 height 16
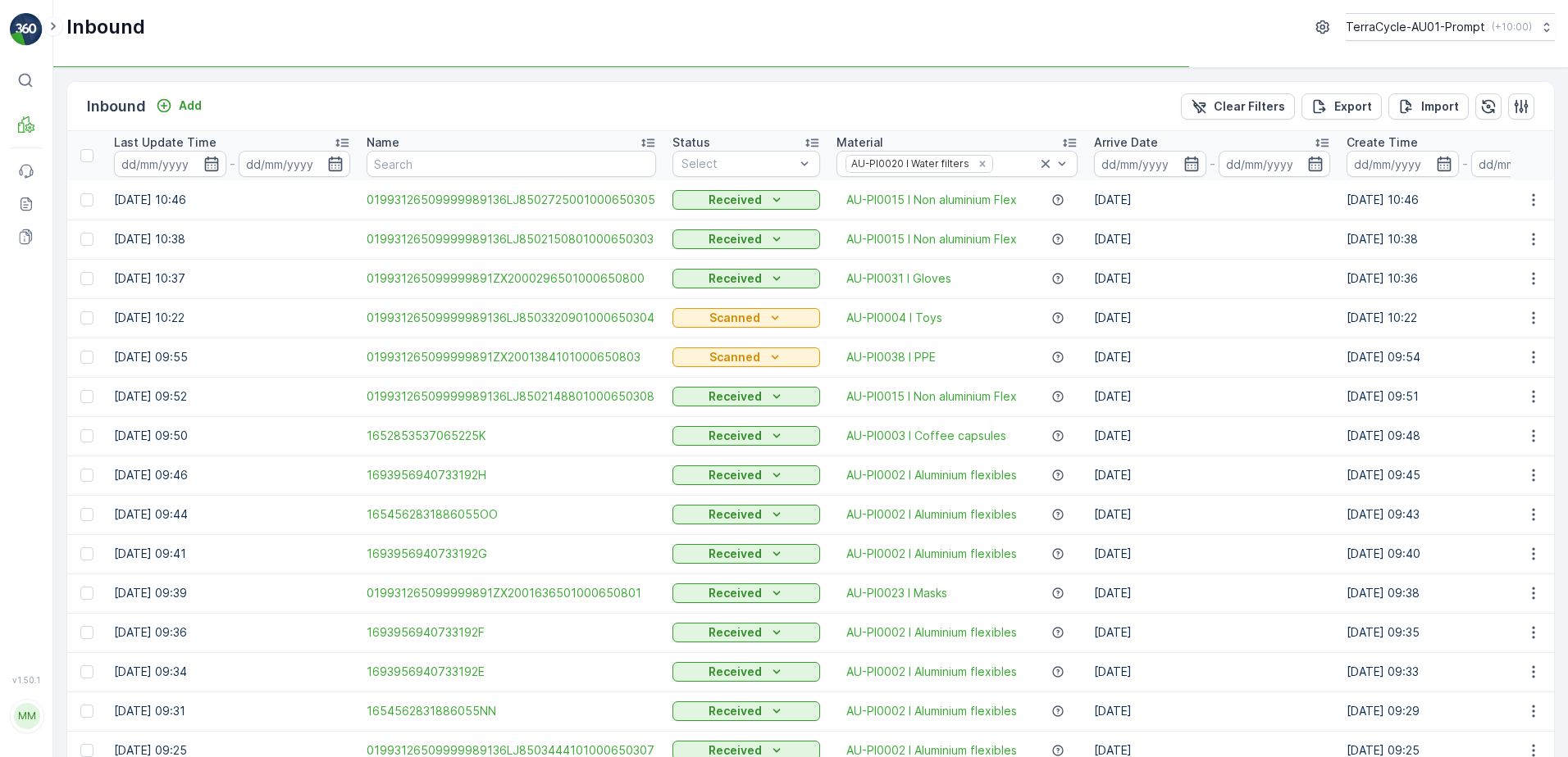
click at [708, 221] on td "Received" at bounding box center [746, 240] width 164 height 40
click at [706, 225] on span "Scanned" at bounding box center [706, 226] width 48 height 13
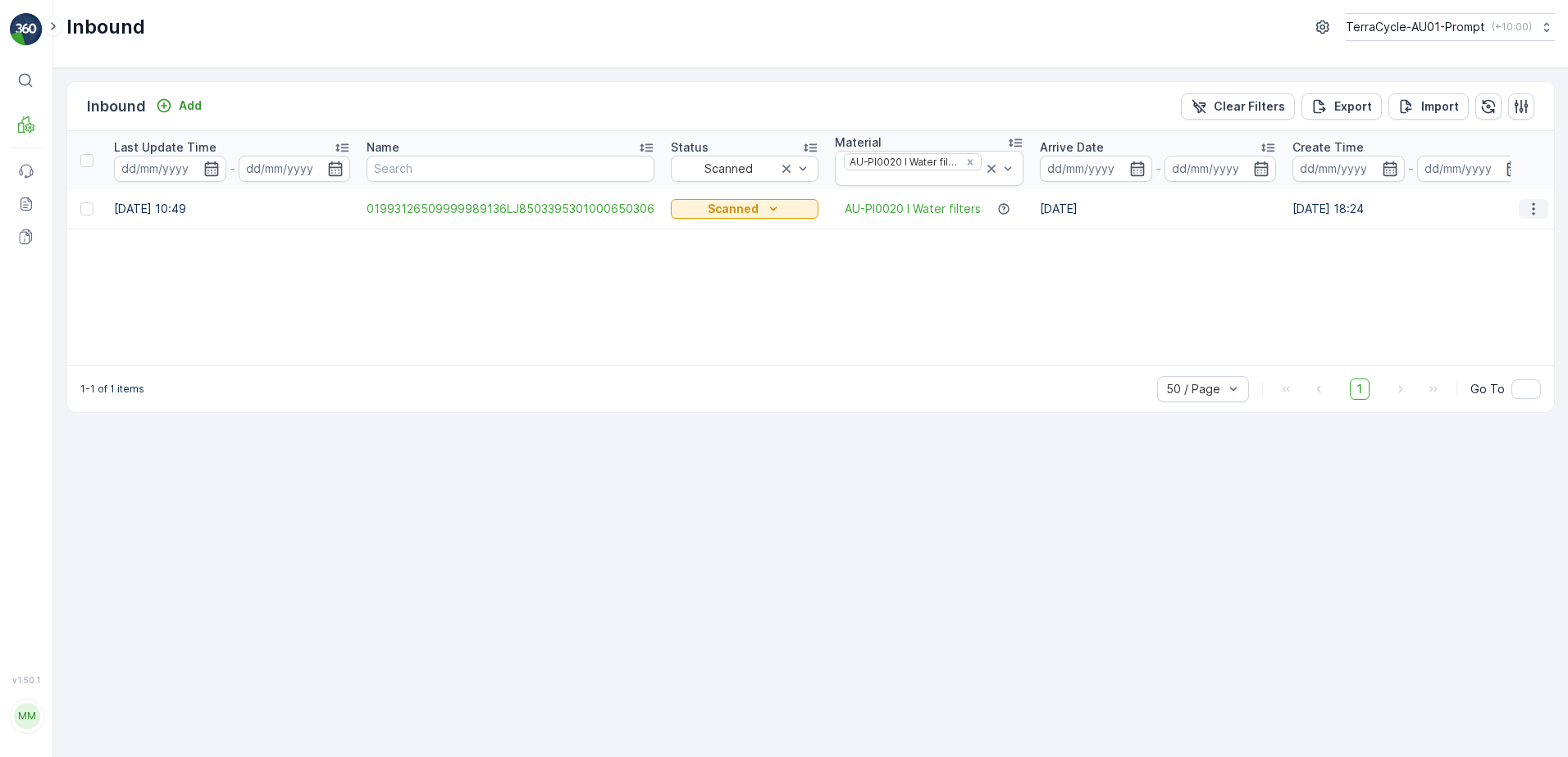
click at [1532, 205] on icon "button" at bounding box center [1533, 208] width 16 height 16
click at [1460, 322] on span "Print QR" at bounding box center [1468, 325] width 46 height 16
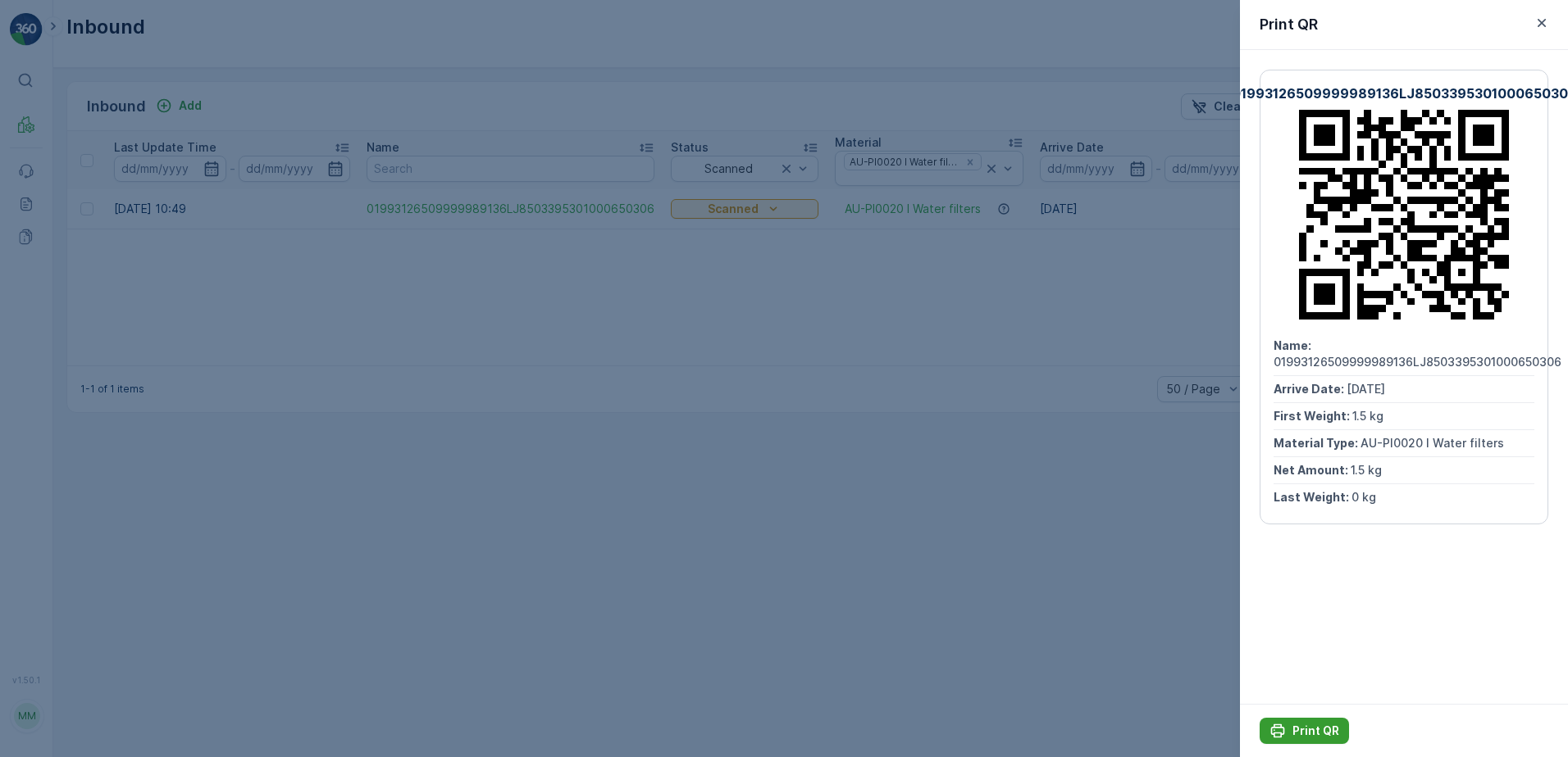
click at [1299, 732] on p "Print QR" at bounding box center [1315, 730] width 46 height 16
click at [1541, 14] on button "button" at bounding box center [1541, 23] width 20 height 20
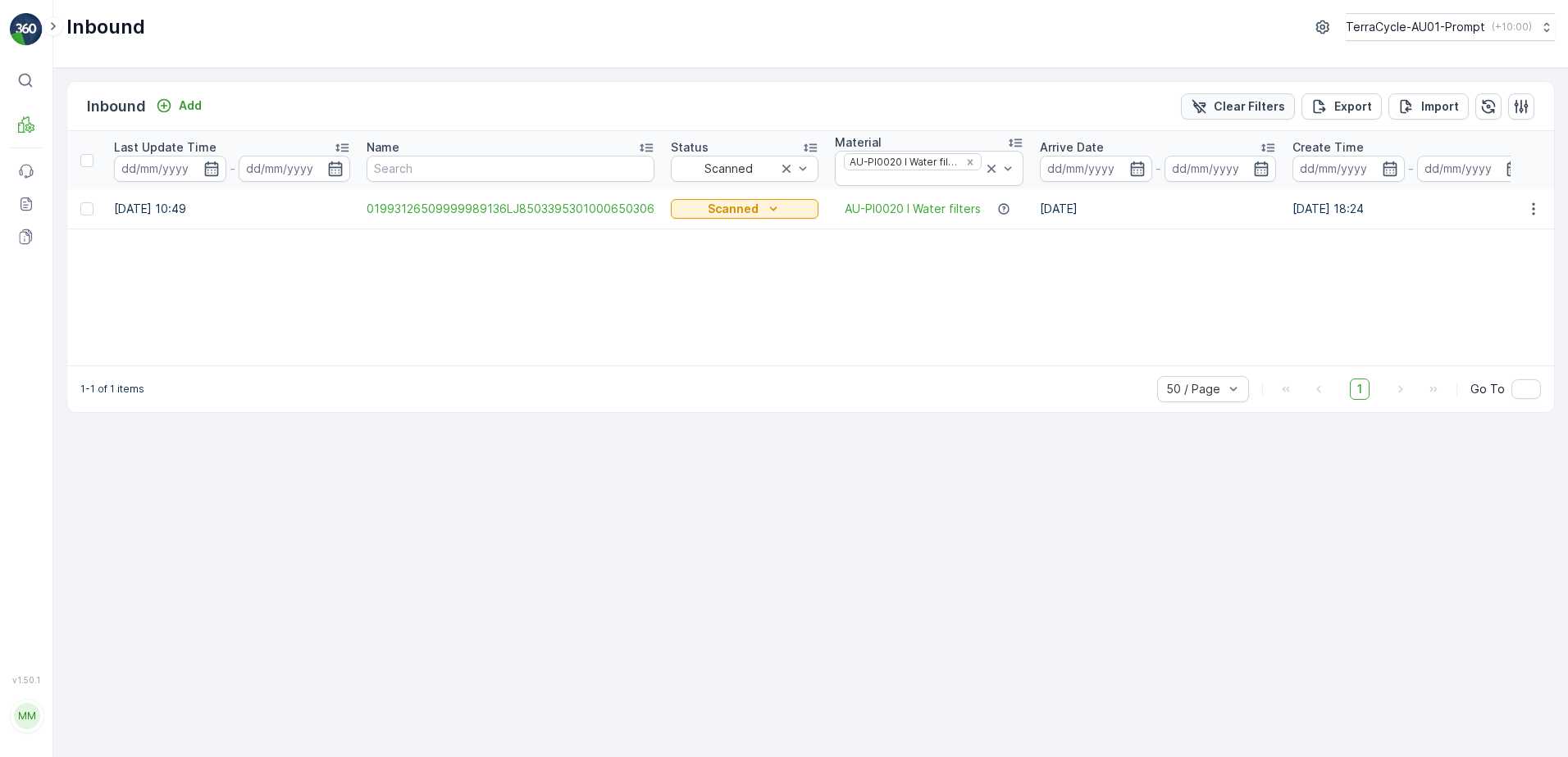
click at [1217, 106] on div "Clear Filters" at bounding box center [1237, 106] width 94 height 16
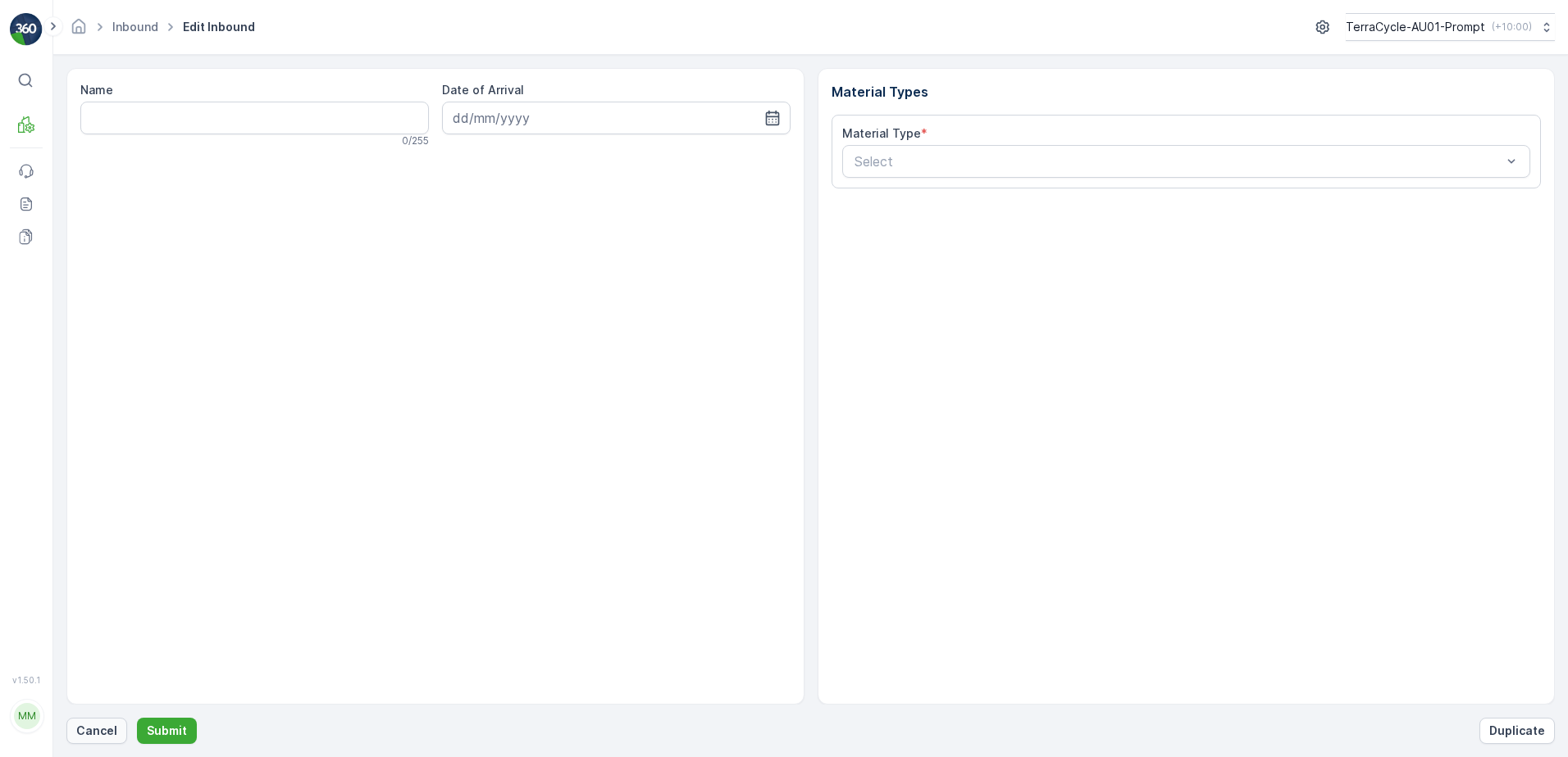
click at [84, 726] on p "Cancel" at bounding box center [96, 730] width 41 height 16
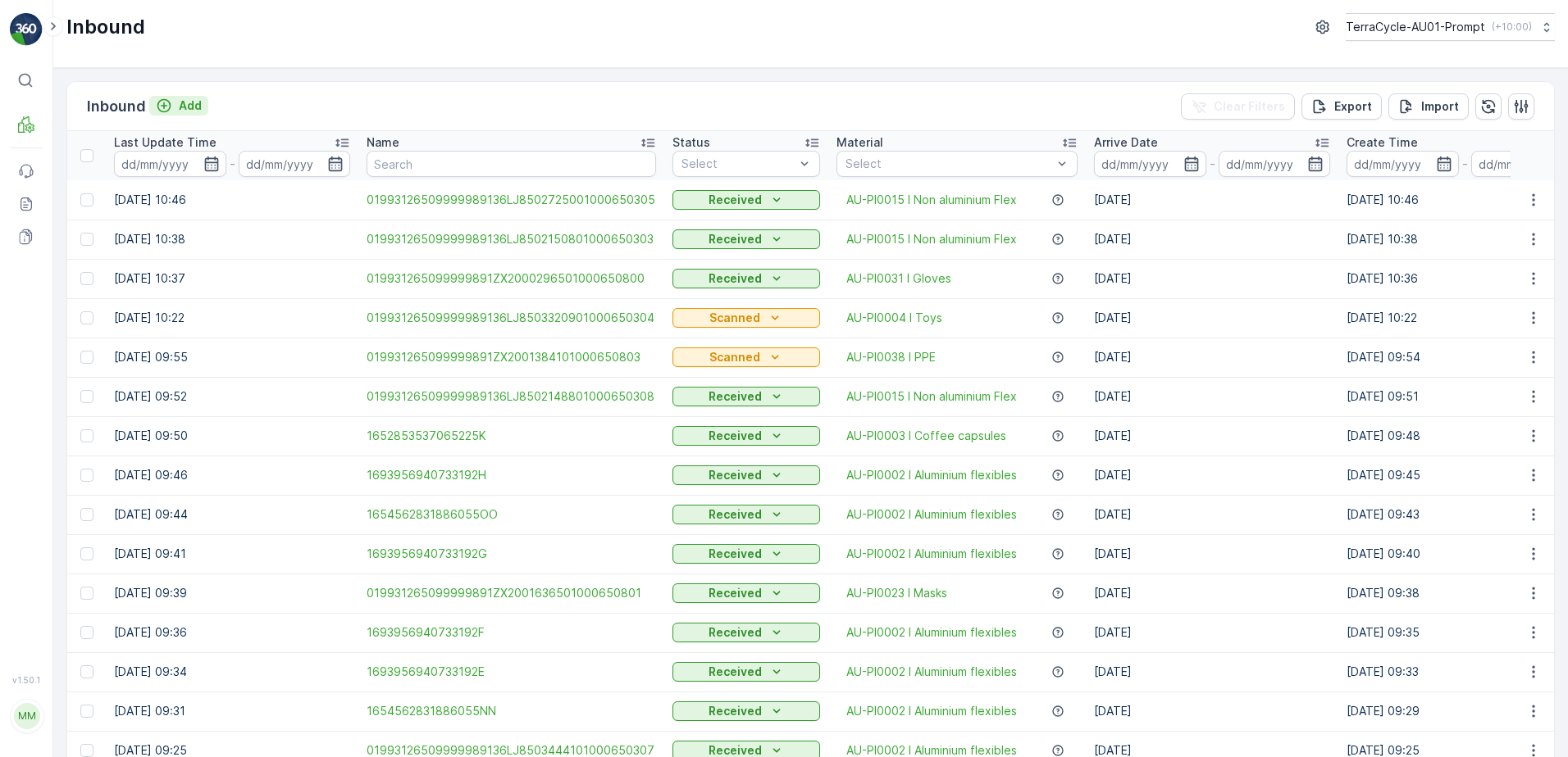
click at [191, 106] on p "Add" at bounding box center [191, 105] width 23 height 16
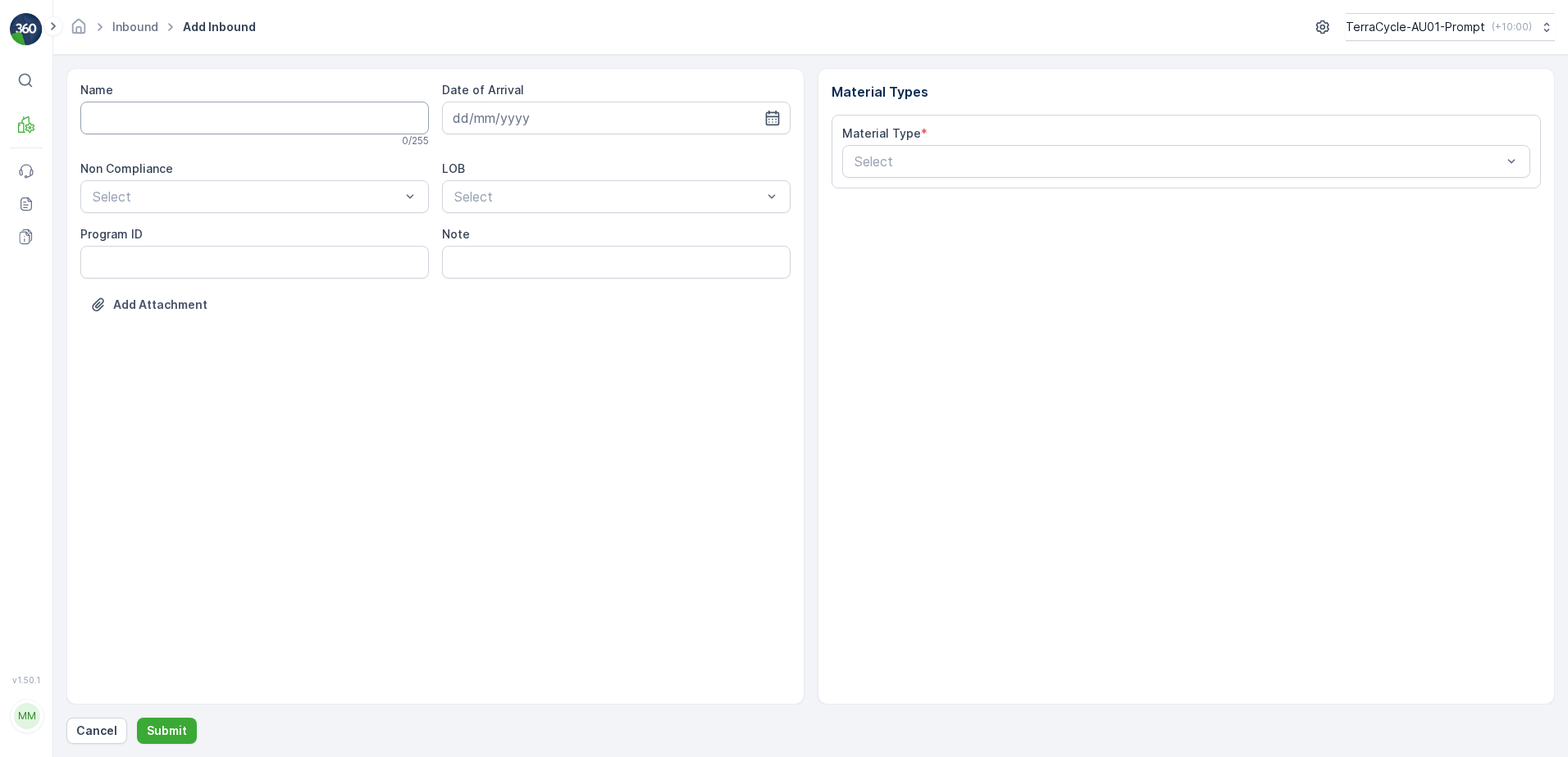
click at [185, 116] on input "Name" at bounding box center [255, 117] width 349 height 33
type input "01993126509999989136LJ8503438301000650300"
click at [137, 718] on button "Submit" at bounding box center [166, 731] width 60 height 27
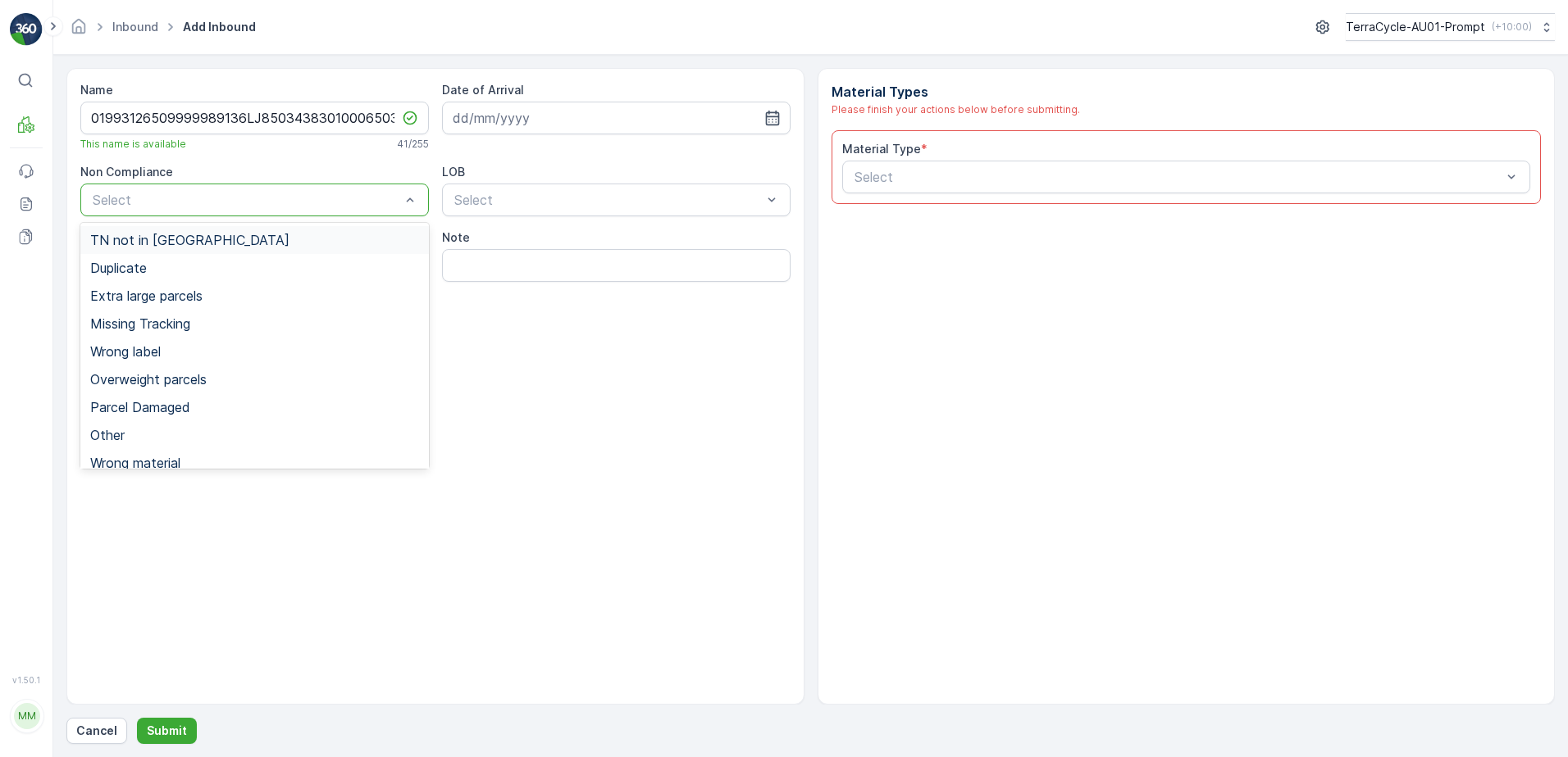
click at [142, 246] on span "TN not in [GEOGRAPHIC_DATA]" at bounding box center [190, 241] width 199 height 15
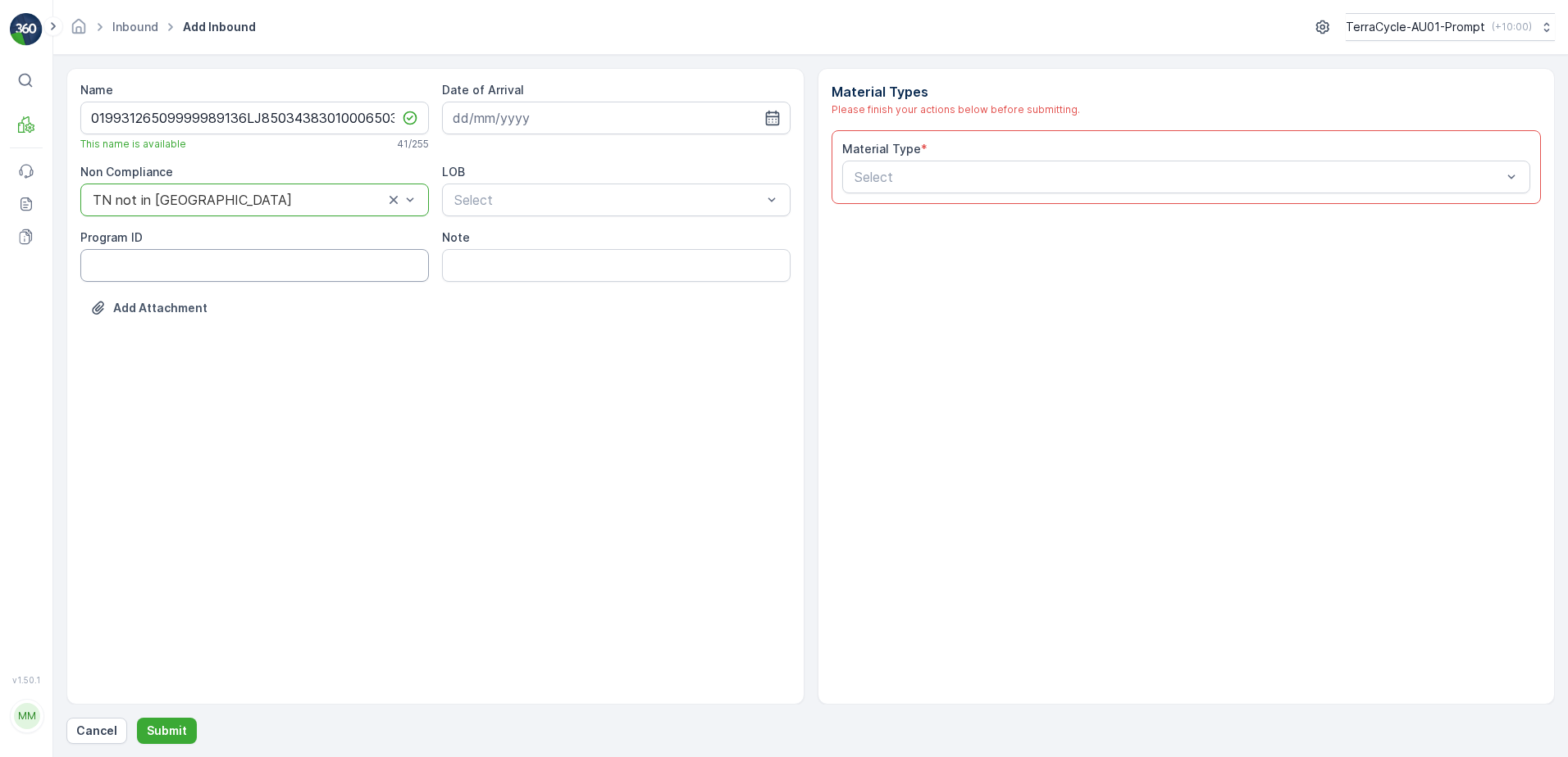
click at [116, 264] on ID "Program ID" at bounding box center [255, 265] width 349 height 33
type ID "1307"
click at [553, 123] on input at bounding box center [616, 117] width 349 height 33
click at [502, 290] on div "15" at bounding box center [500, 288] width 27 height 27
type input "[DATE]"
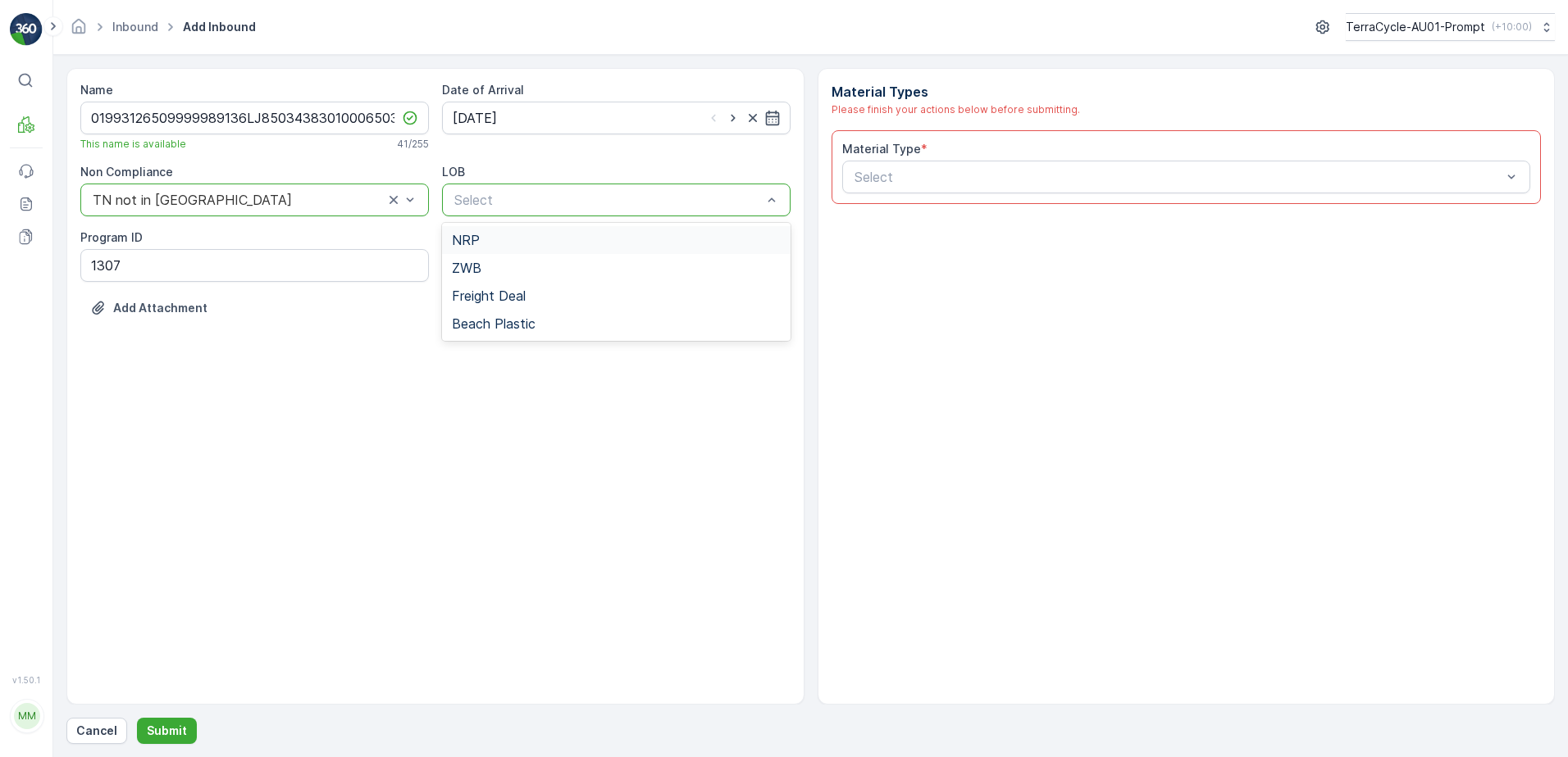
click at [504, 241] on div "NRP" at bounding box center [616, 241] width 329 height 15
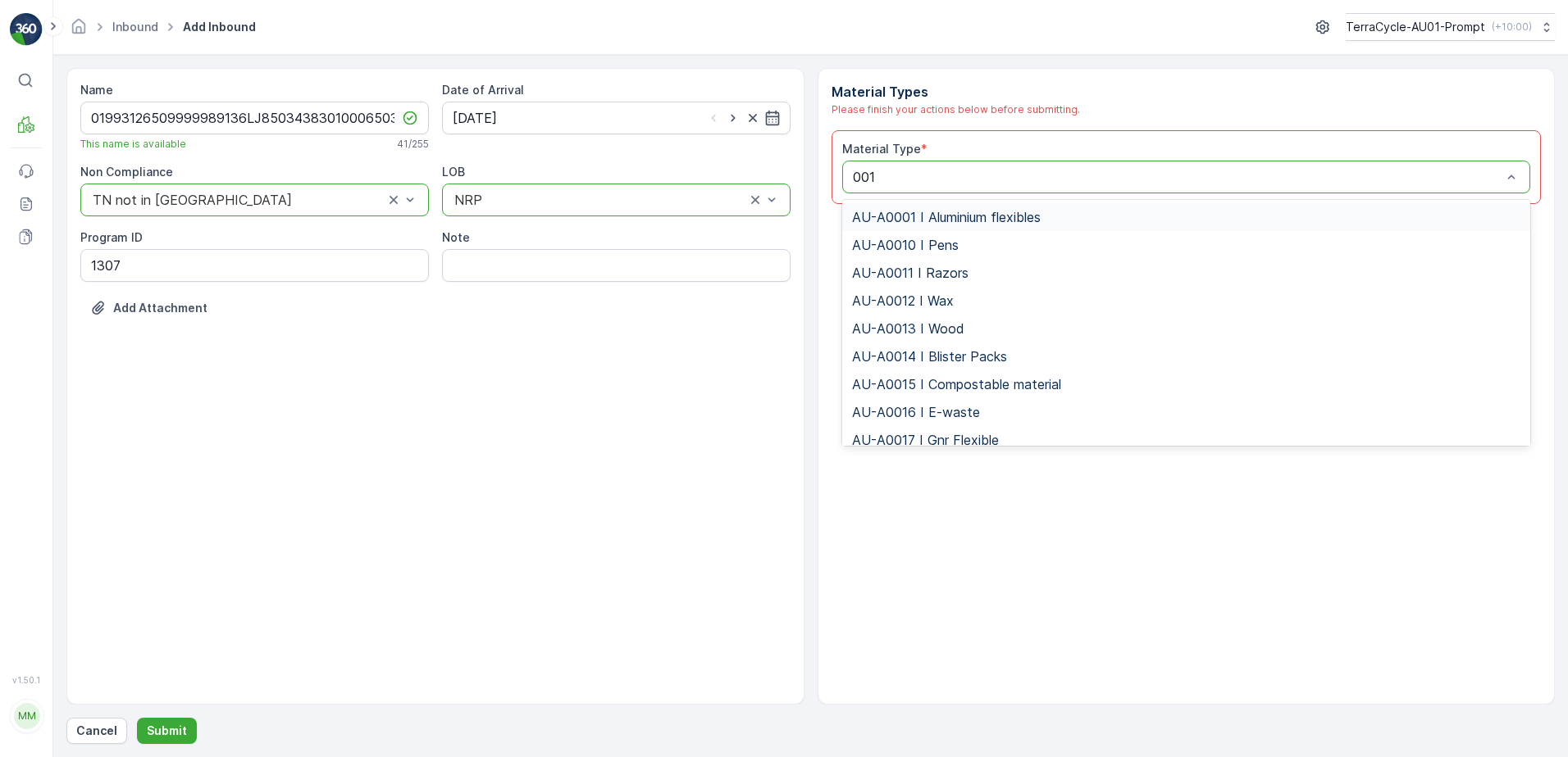
type input "0015"
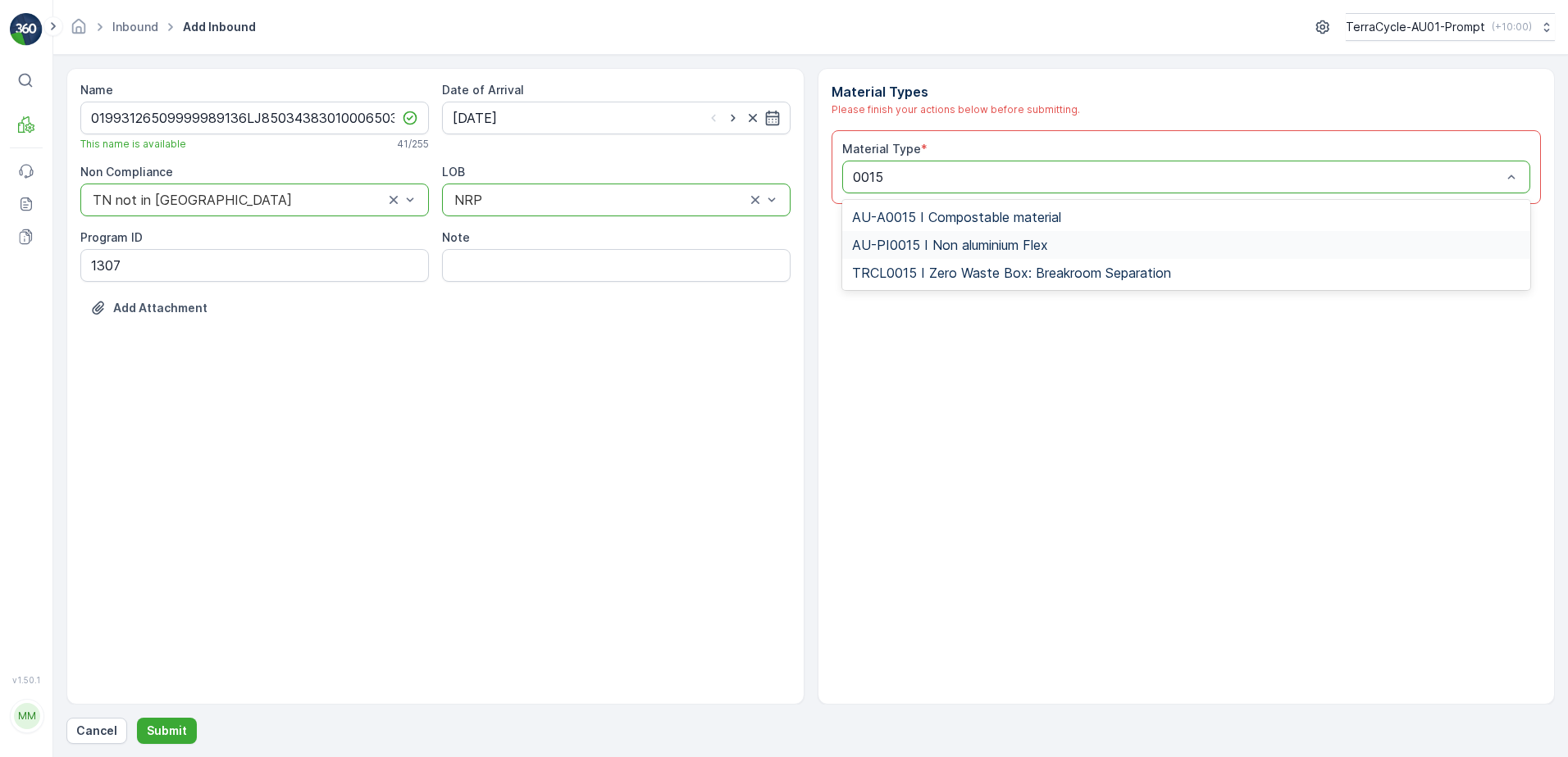
click at [1030, 252] on div "AU-PI0015 I Non aluminium Flex" at bounding box center [1186, 244] width 689 height 27
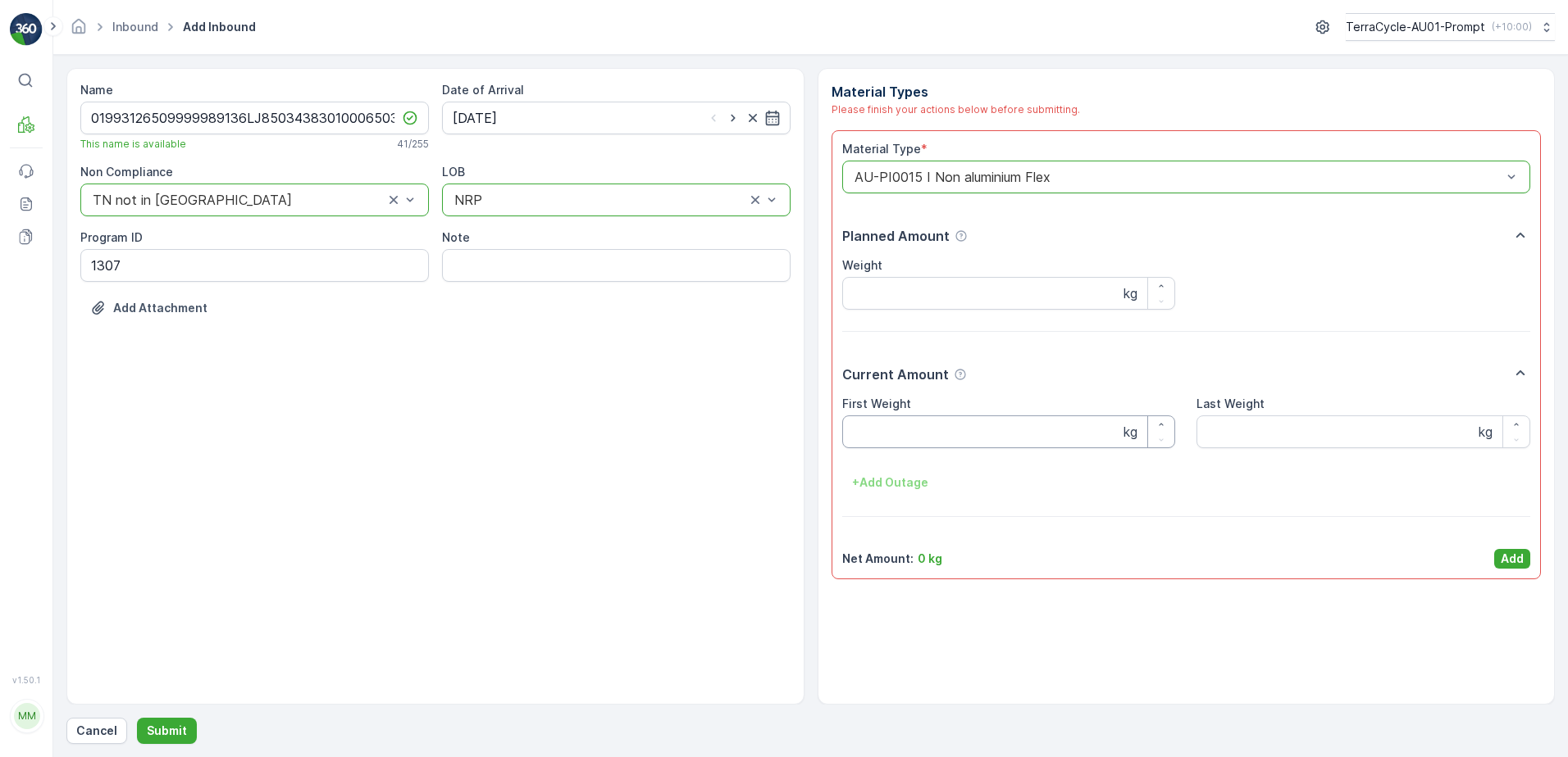
click at [919, 435] on Weight "First Weight" at bounding box center [1009, 431] width 334 height 33
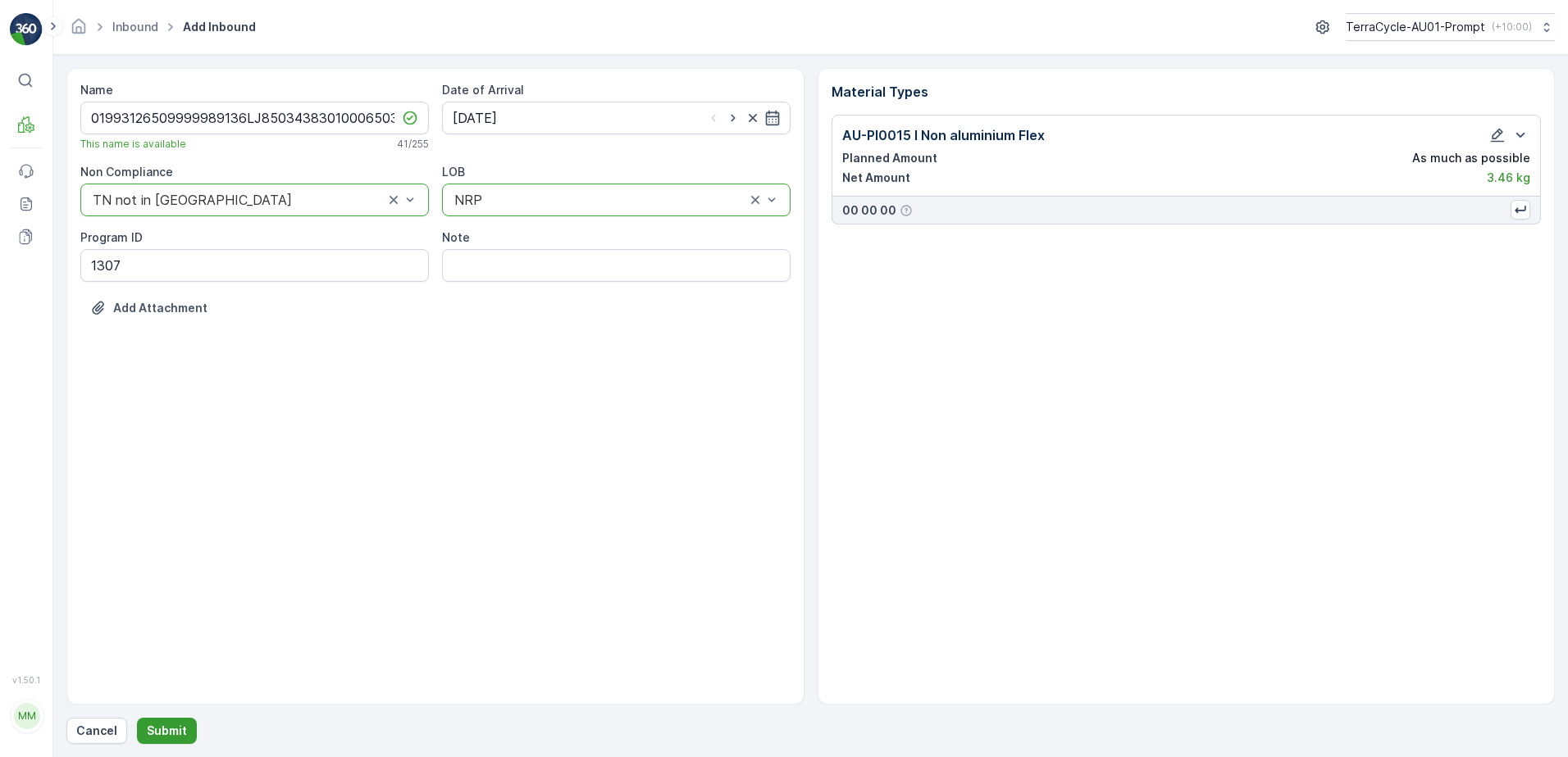
click at [161, 730] on p "Submit" at bounding box center [167, 730] width 40 height 16
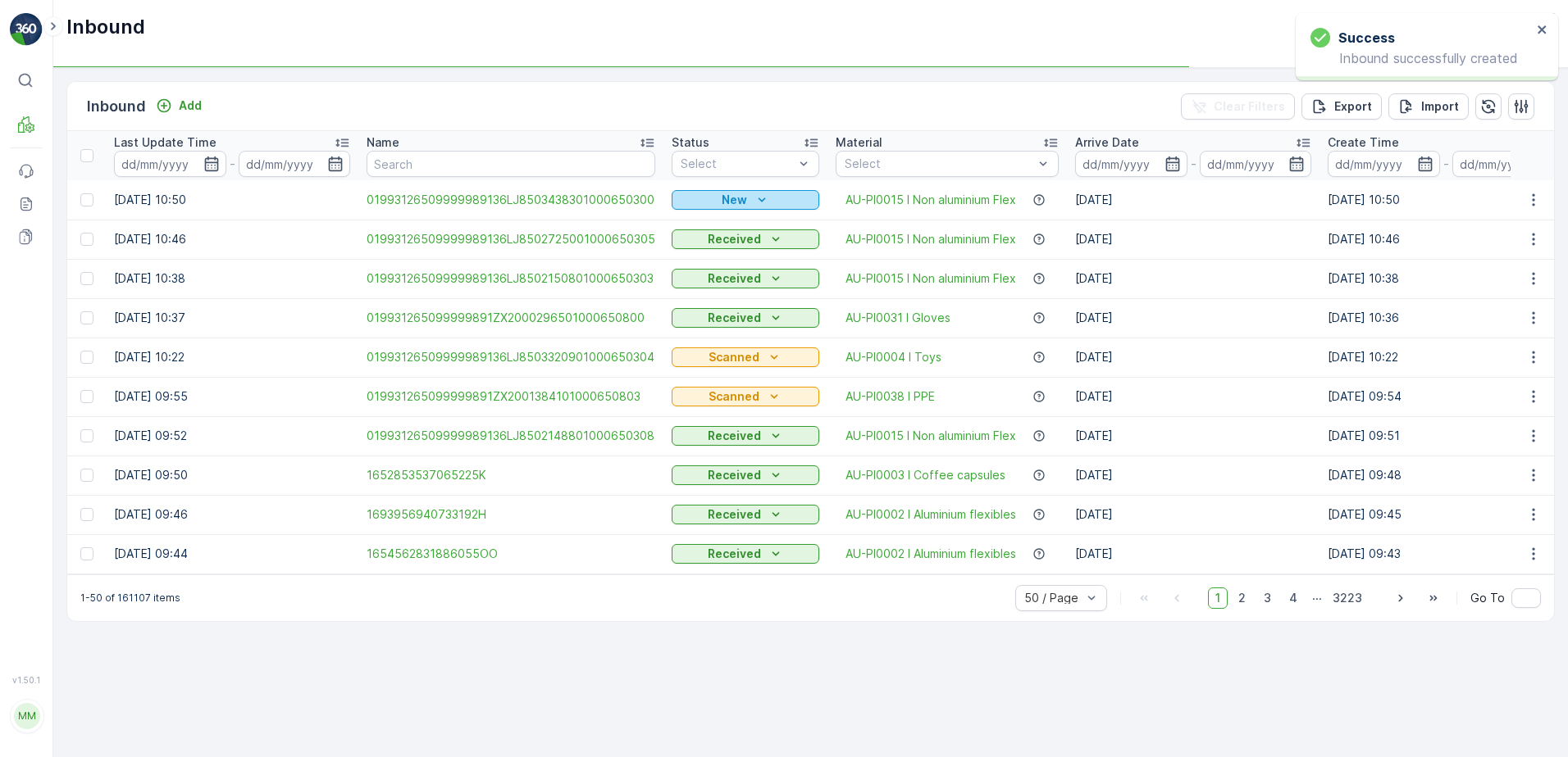
click at [743, 197] on div "New" at bounding box center [745, 199] width 135 height 16
click at [714, 247] on span "Scanned" at bounding box center [701, 247] width 48 height 16
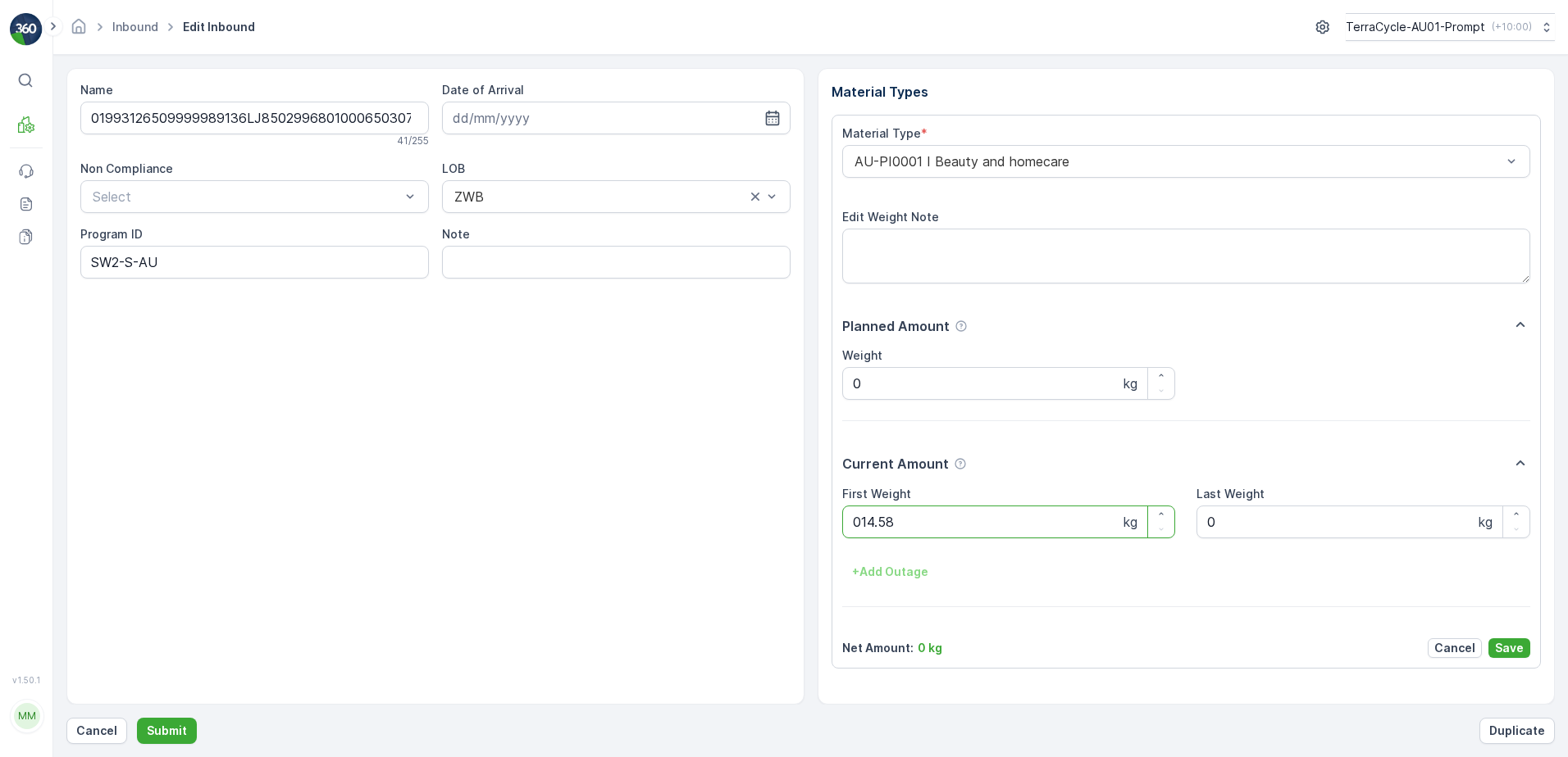
click at [137, 718] on button "Submit" at bounding box center [166, 731] width 60 height 27
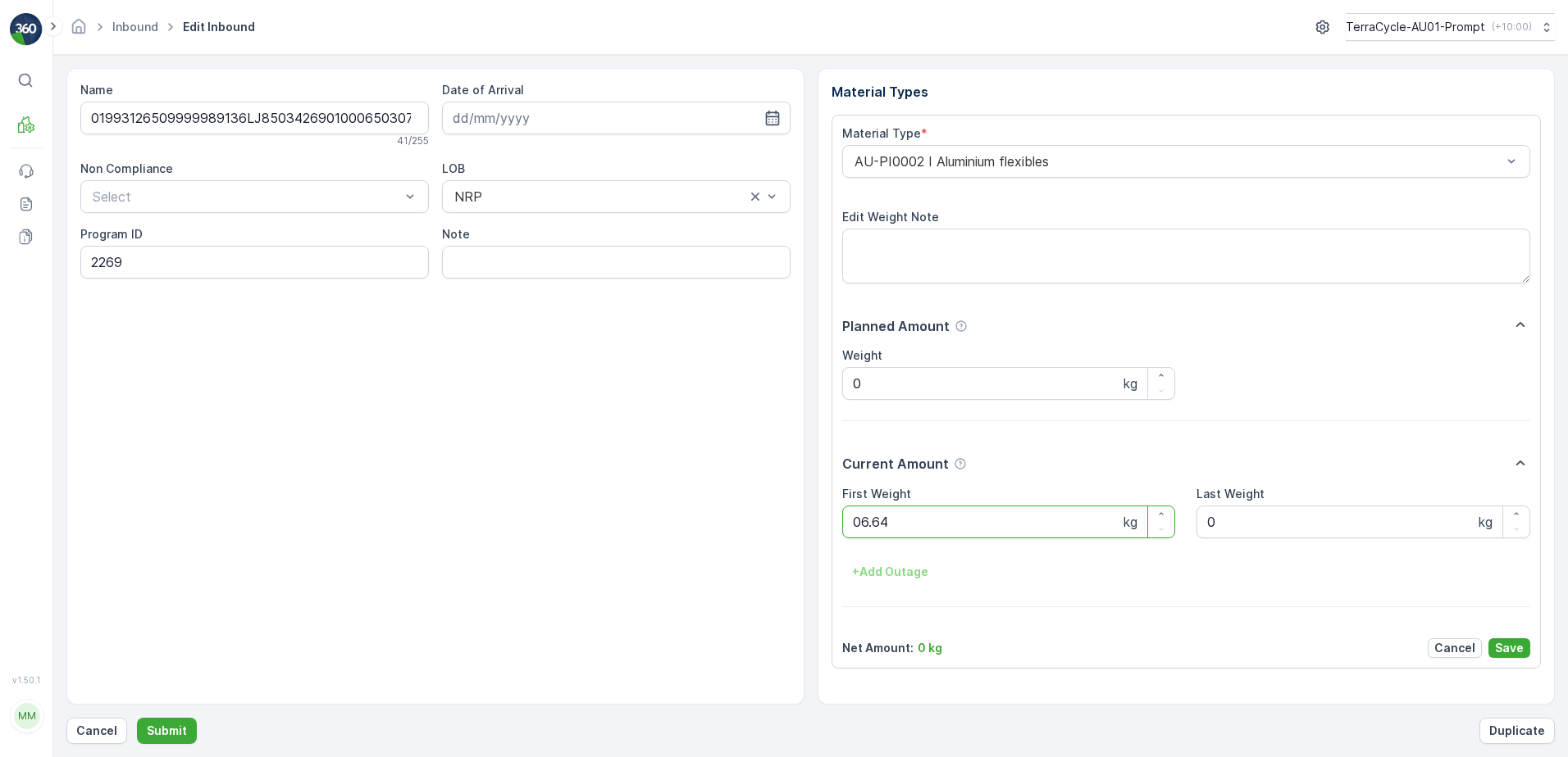
click at [137, 718] on button "Submit" at bounding box center [166, 731] width 60 height 27
